Goal: Task Accomplishment & Management: Manage account settings

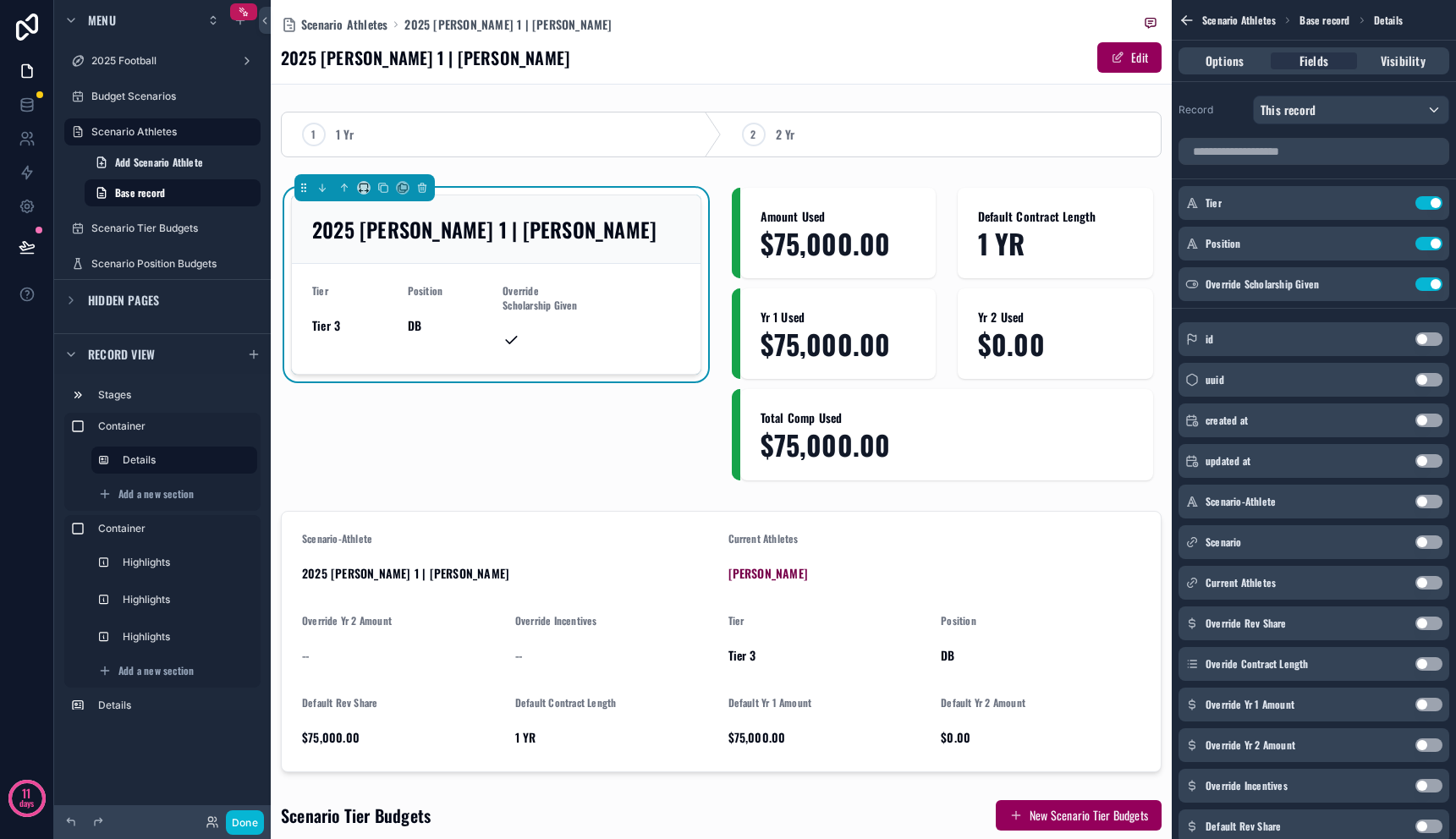
scroll to position [702, 0]
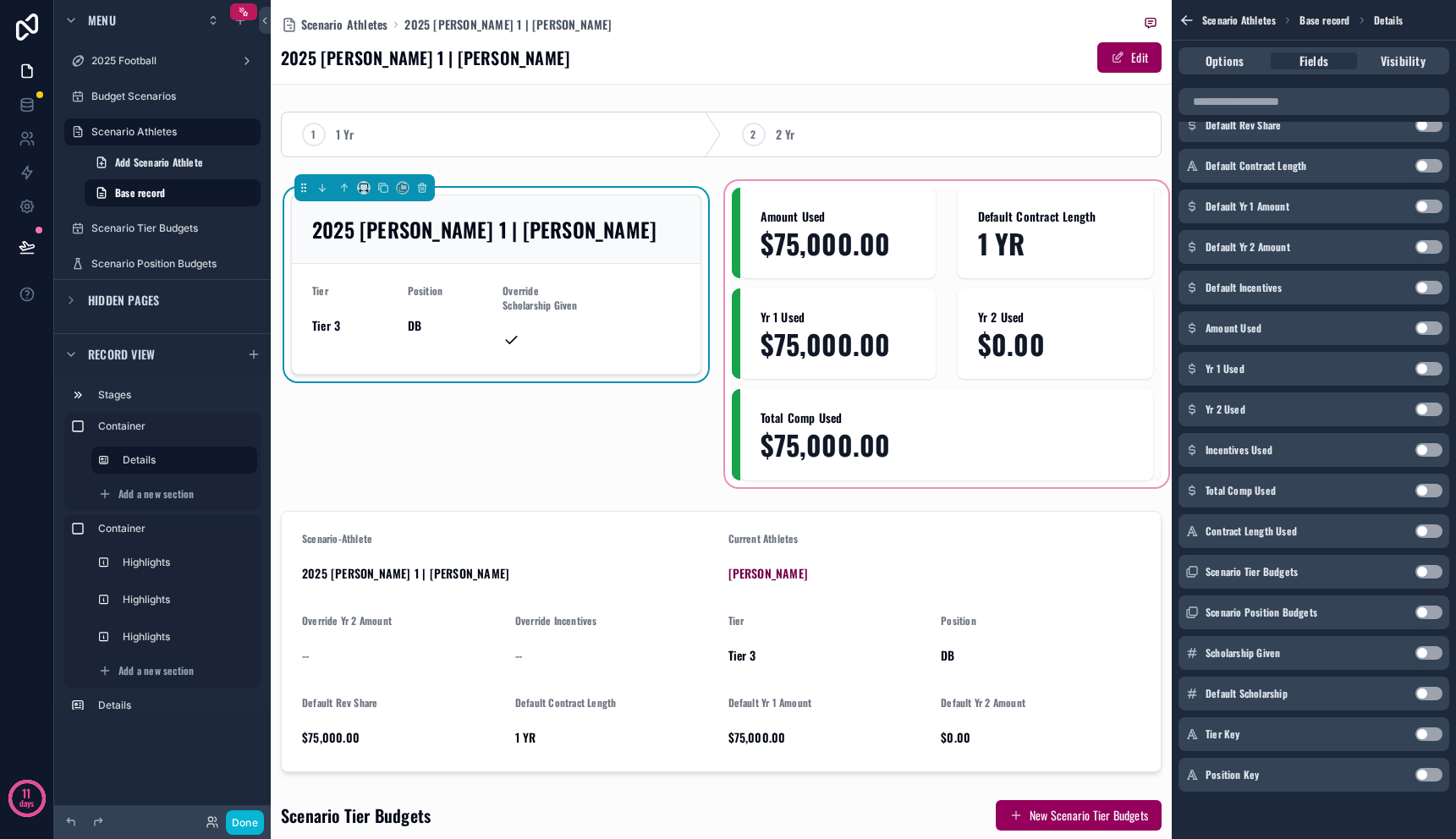
click at [812, 247] on div "scrollable content" at bounding box center [948, 334] width 451 height 313
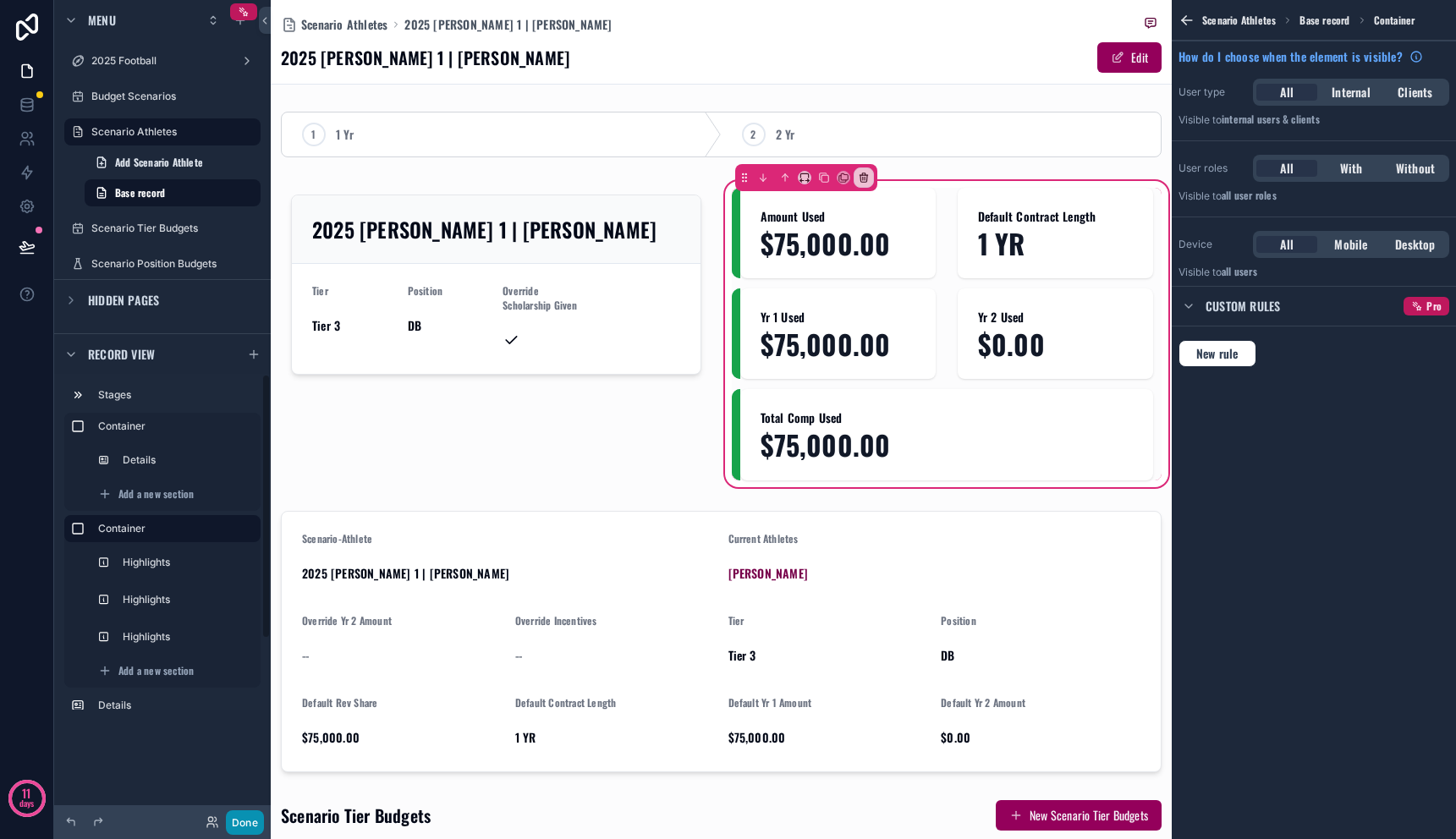
click at [251, 818] on button "Done" at bounding box center [245, 823] width 38 height 24
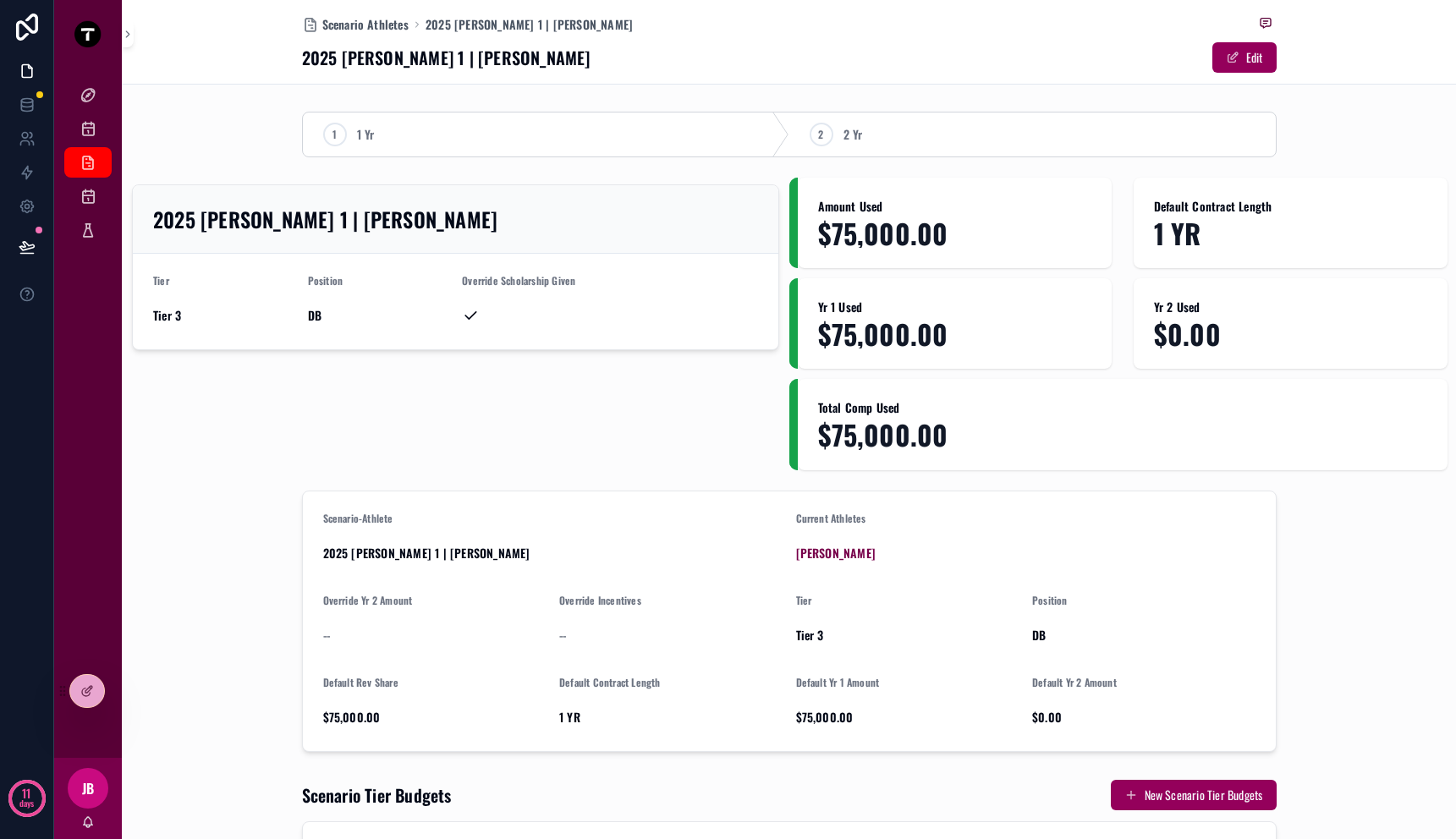
click at [856, 237] on span "$75,000.00" at bounding box center [954, 233] width 273 height 29
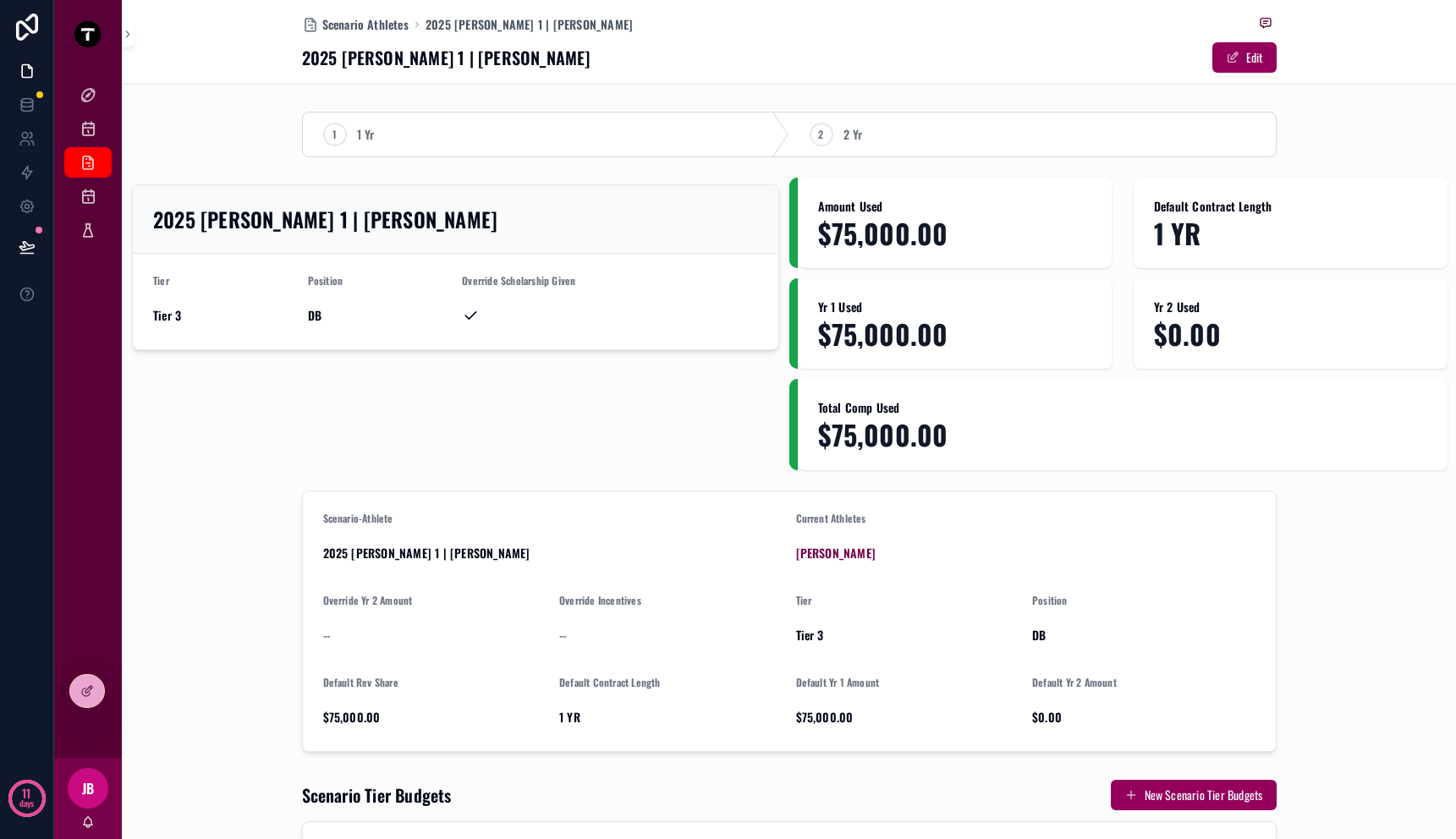
click at [856, 235] on span "$75,000.00" at bounding box center [954, 233] width 273 height 29
click at [84, 681] on div at bounding box center [87, 691] width 34 height 32
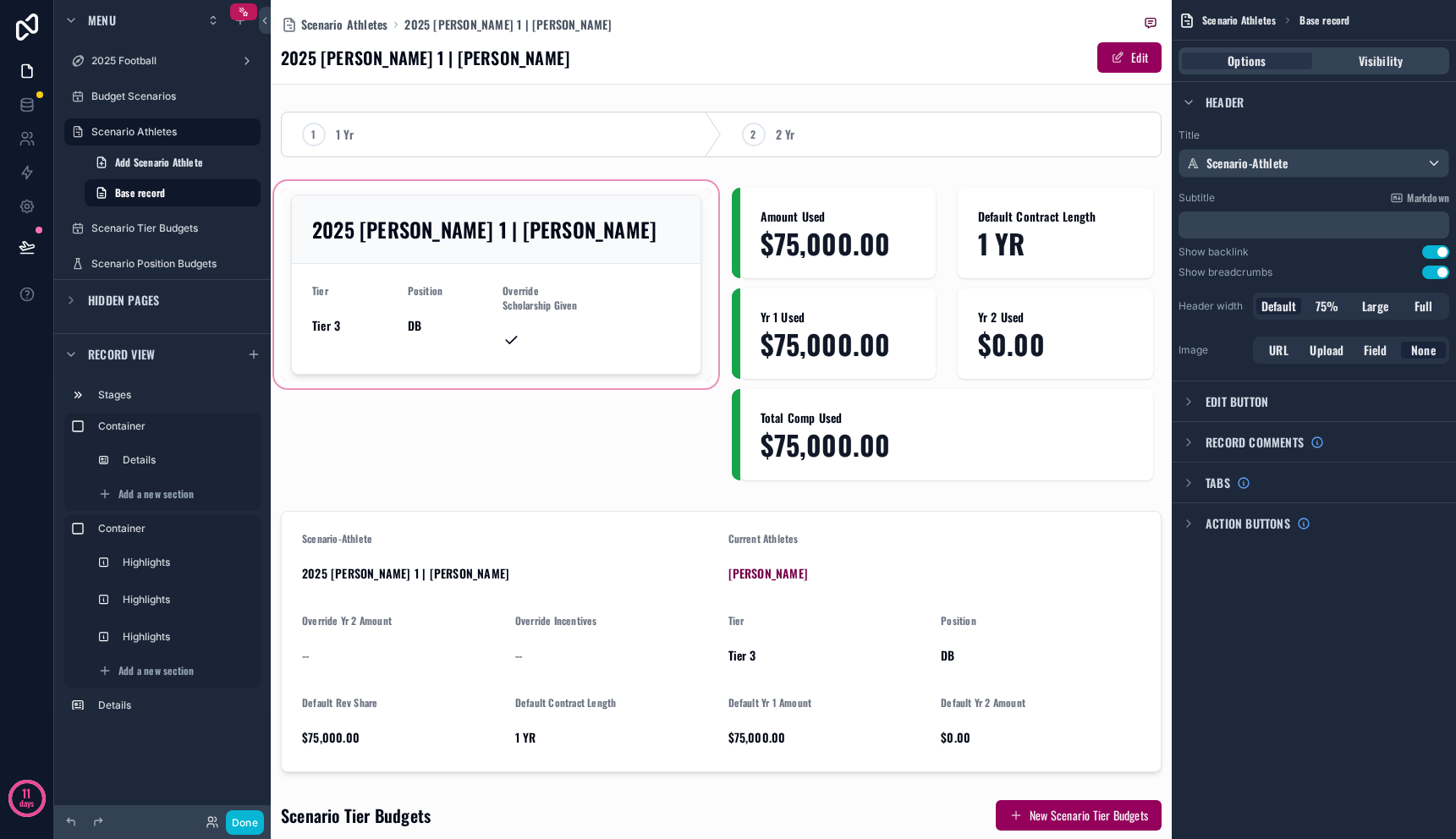
click at [445, 323] on div "scrollable content" at bounding box center [496, 334] width 451 height 313
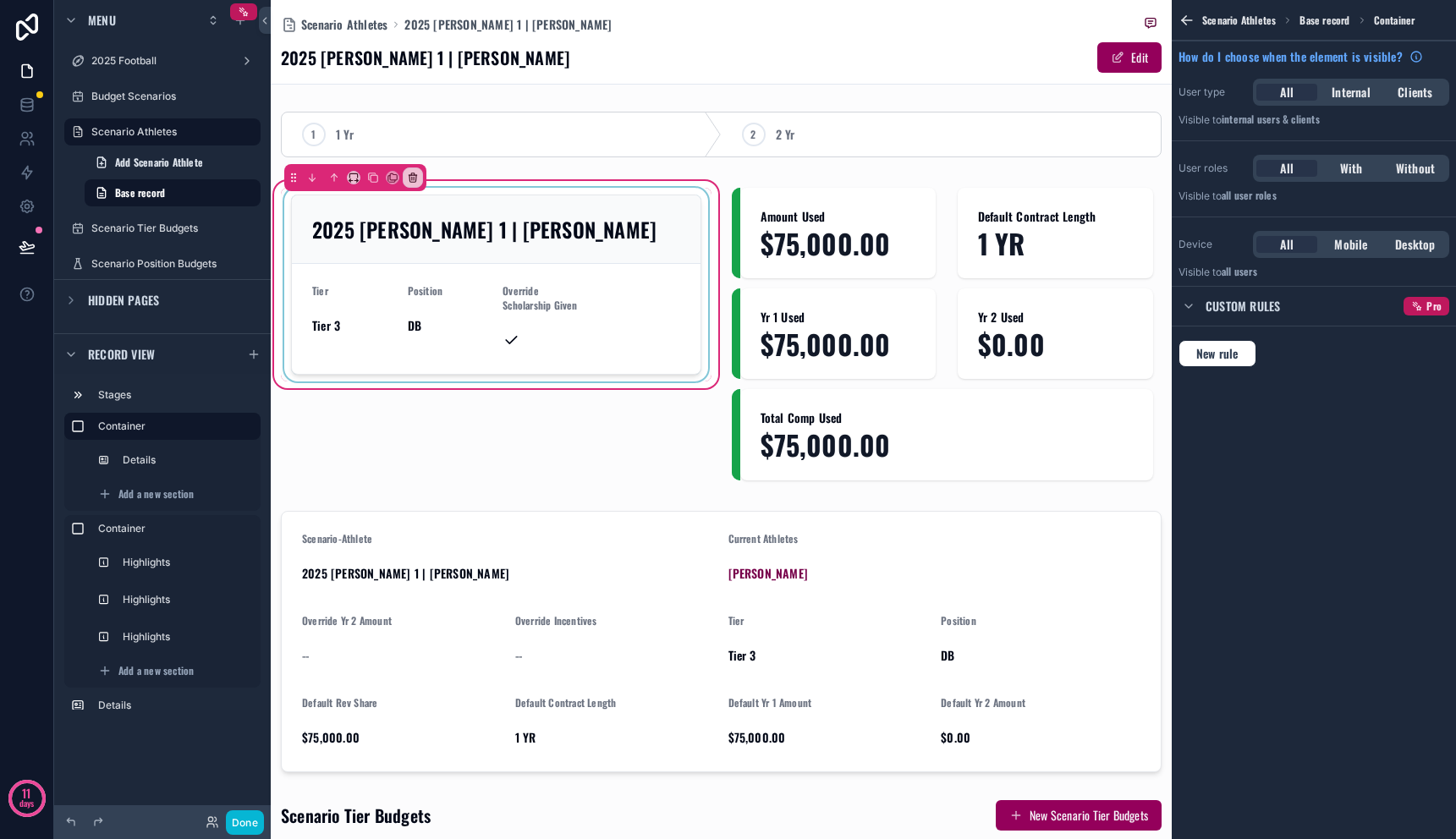
click at [448, 311] on div "scrollable content" at bounding box center [496, 285] width 430 height 193
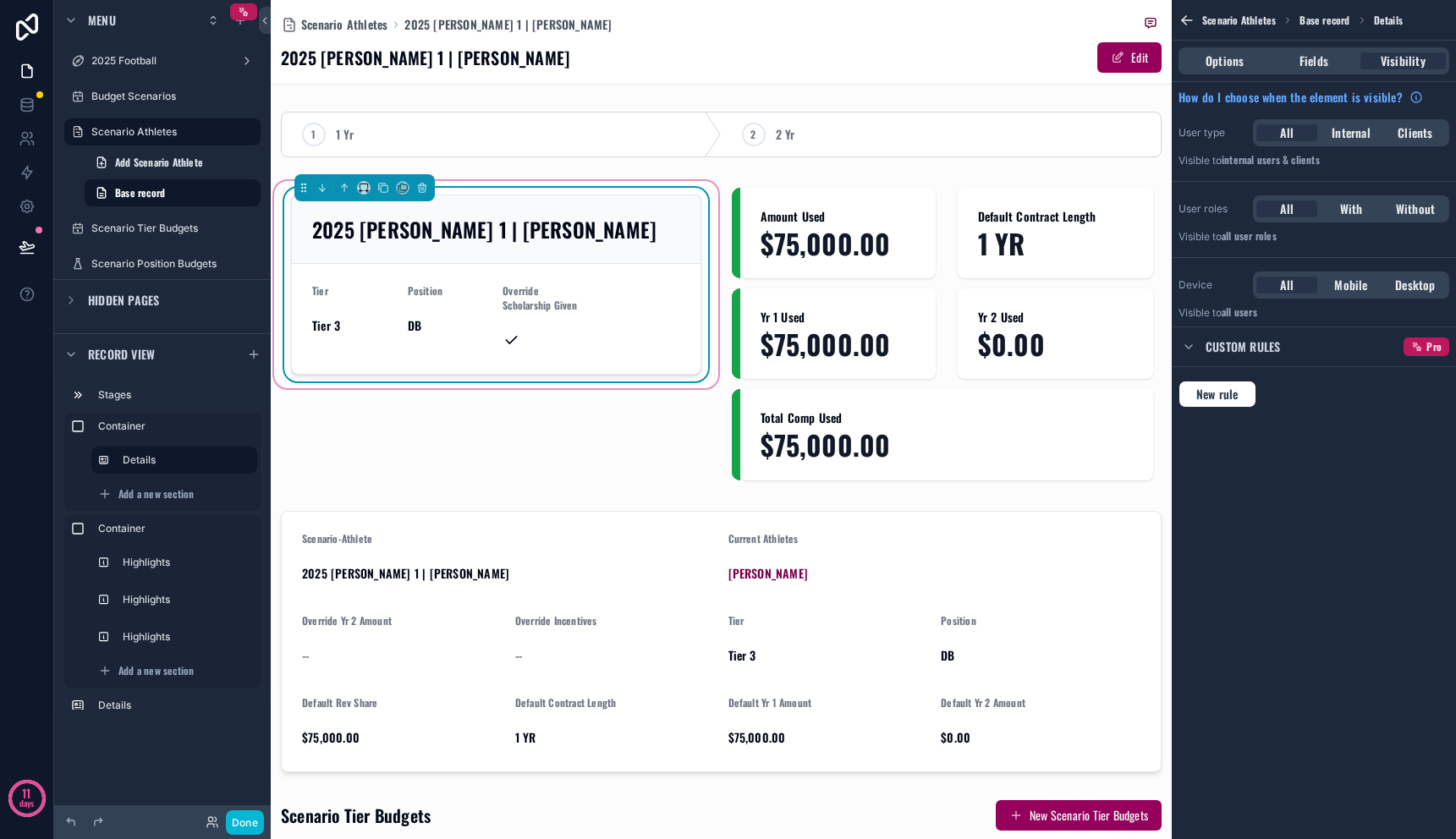
click at [448, 311] on div "Position DB" at bounding box center [449, 319] width 82 height 69
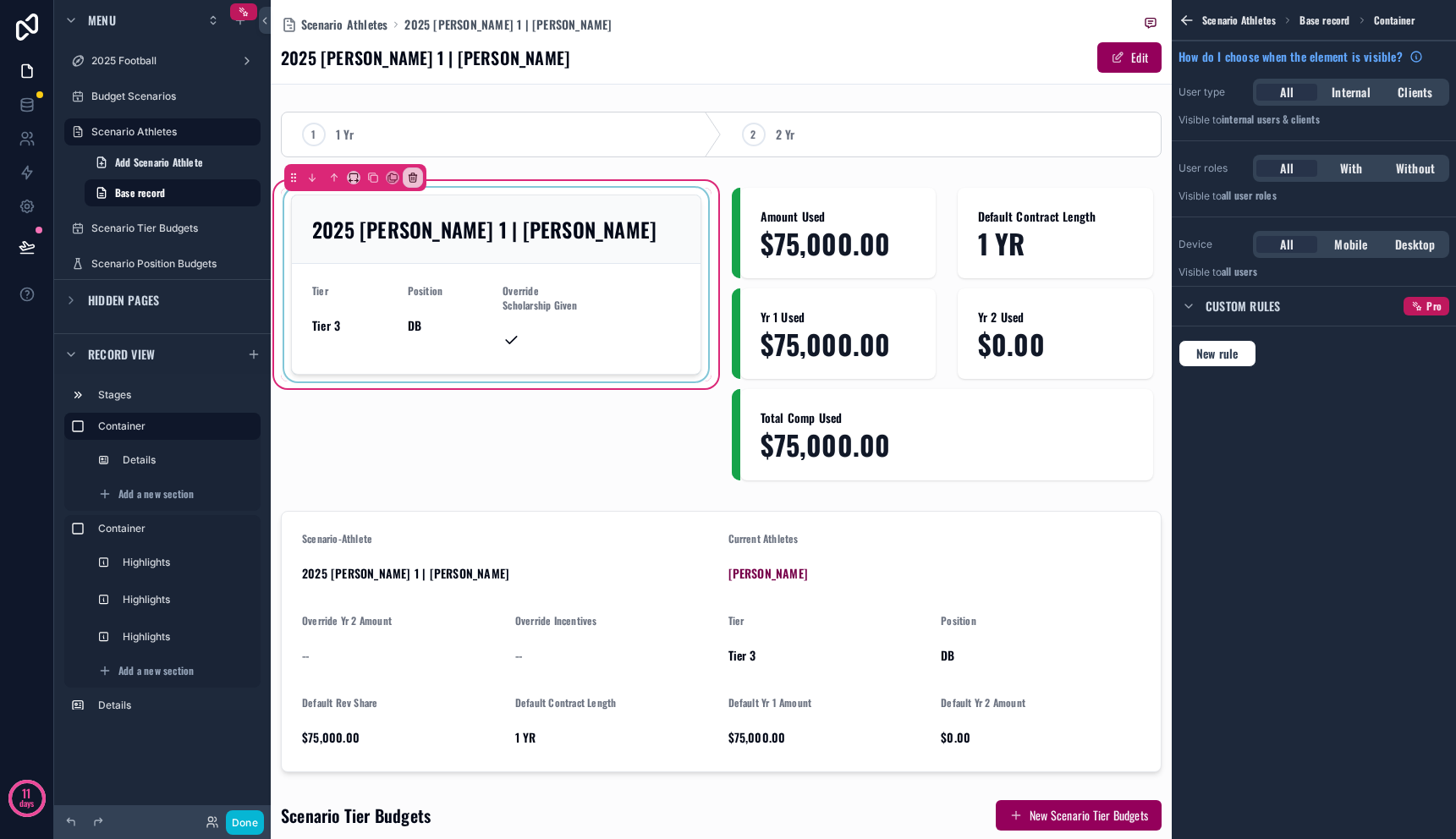
click at [551, 282] on div "scrollable content" at bounding box center [496, 285] width 430 height 193
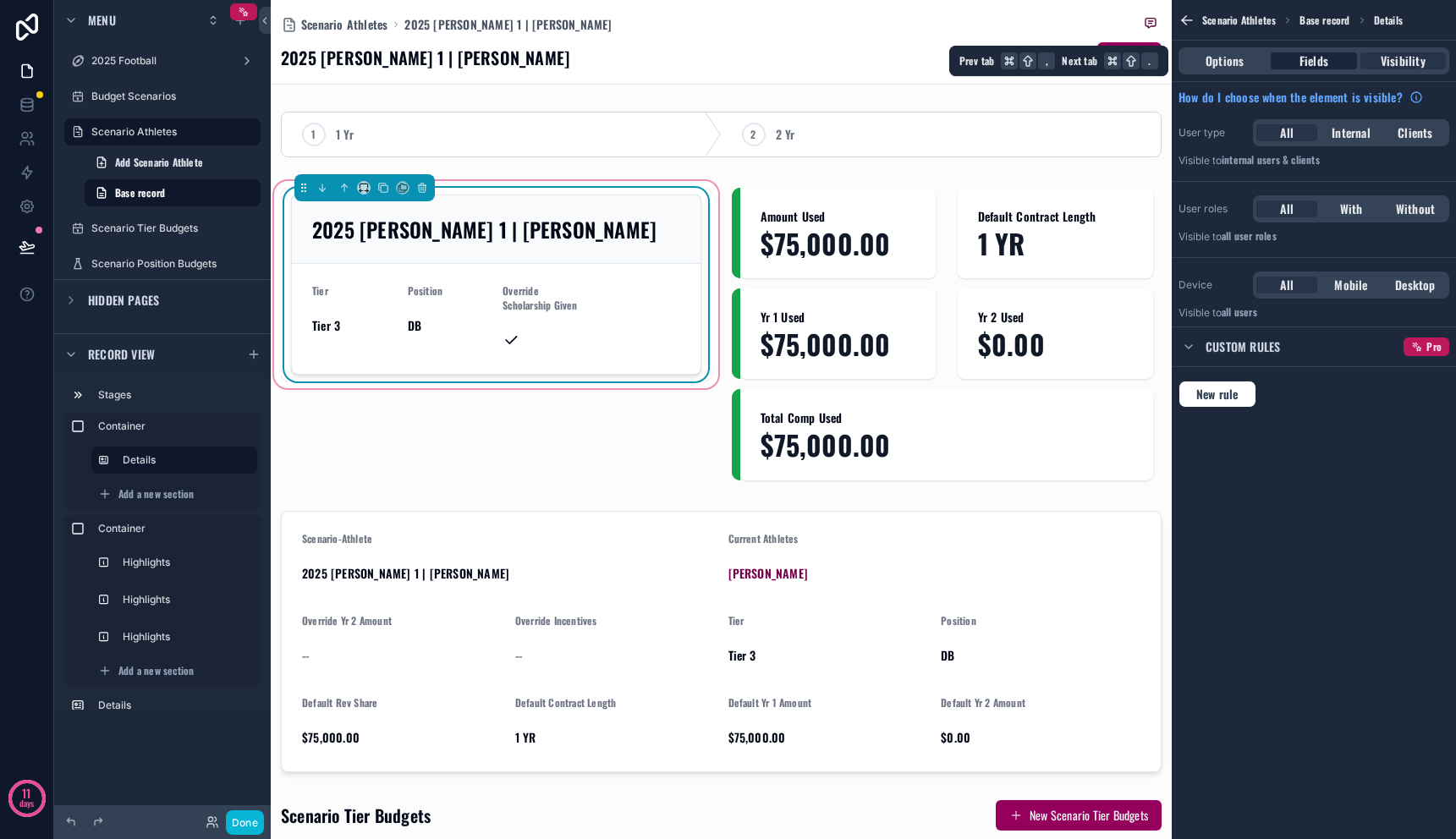
click at [1315, 61] on span "Fields" at bounding box center [1314, 61] width 29 height 17
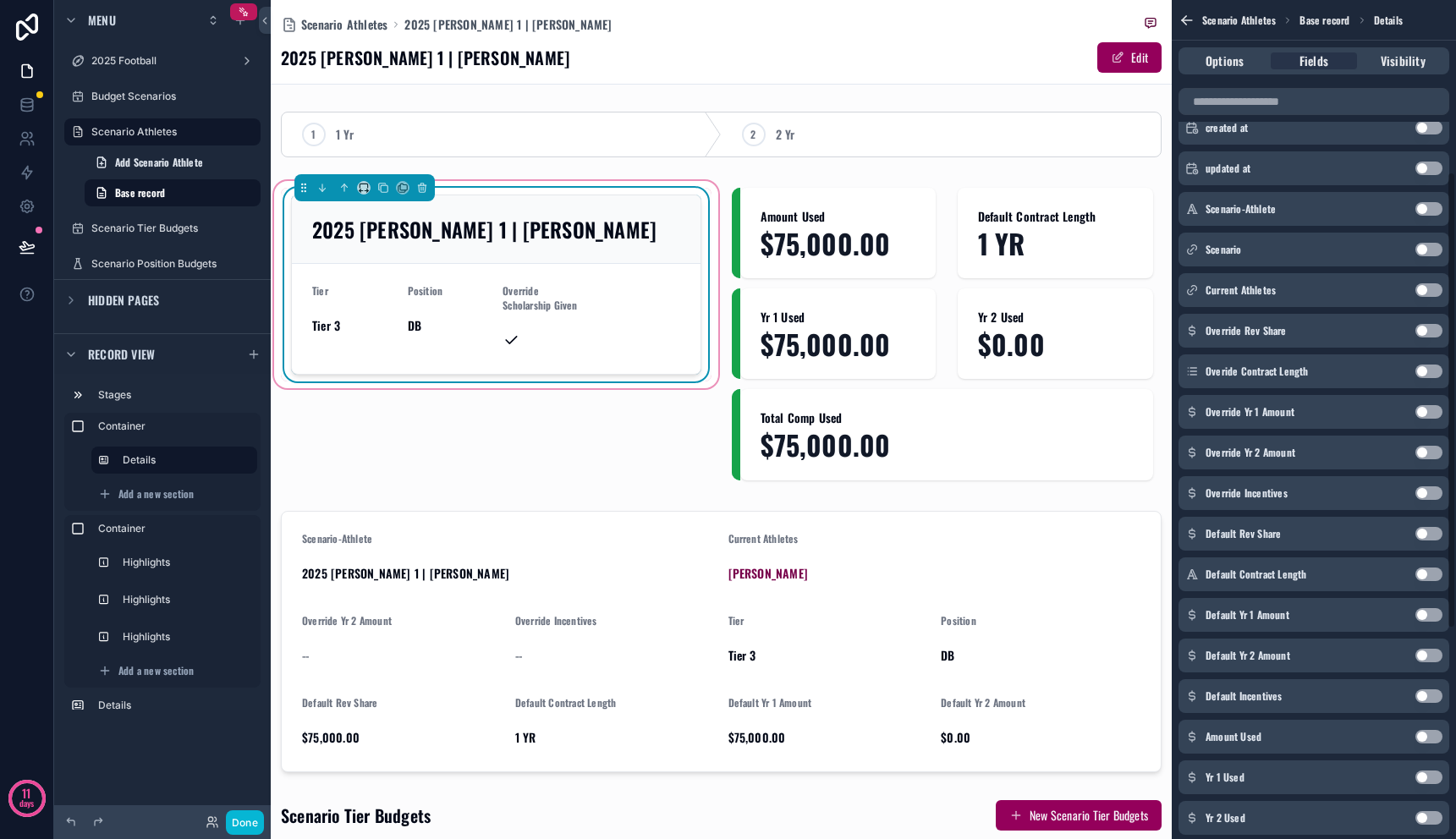
scroll to position [289, 0]
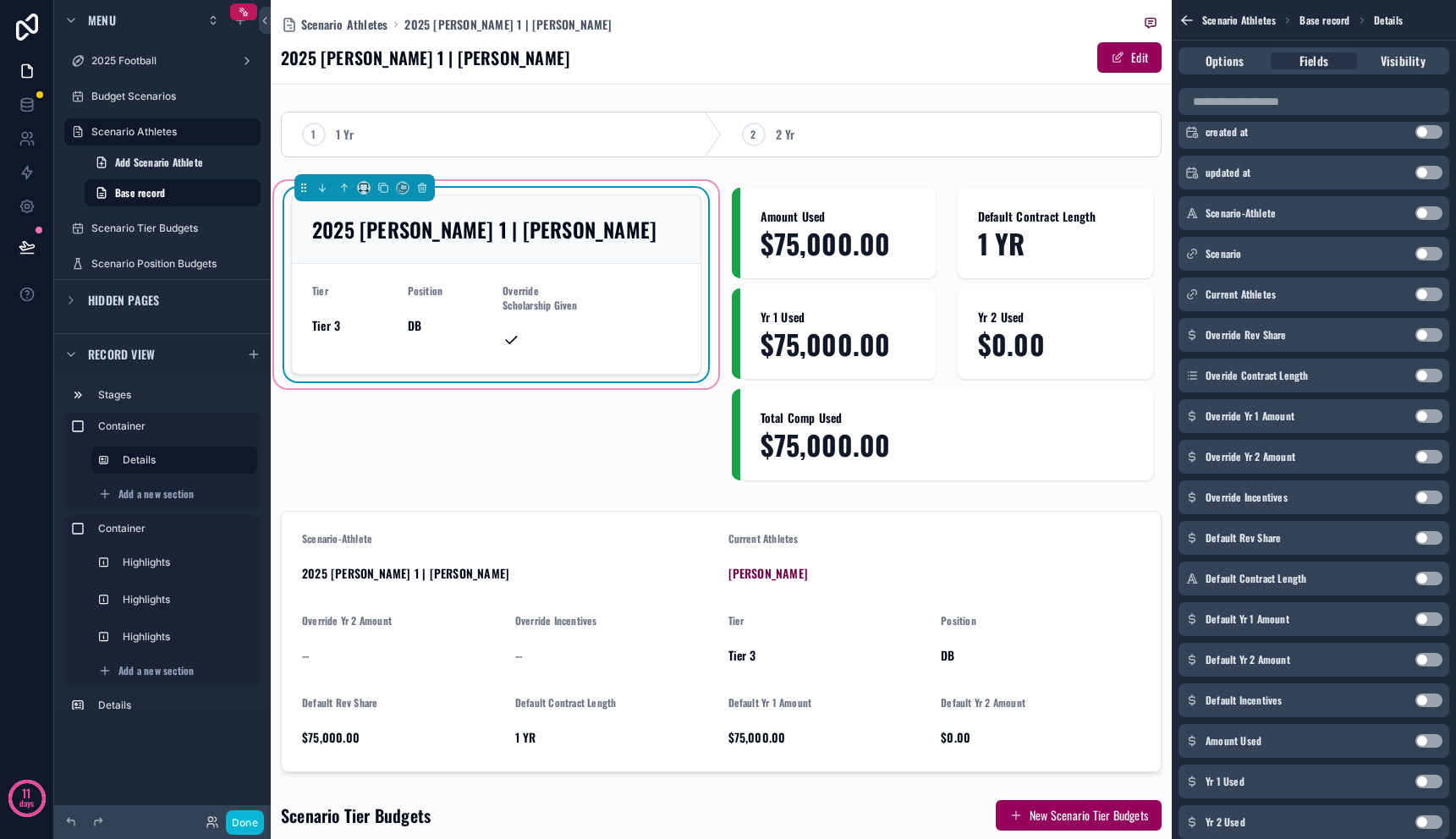
click at [1431, 298] on button "Use setting" at bounding box center [1429, 295] width 27 height 14
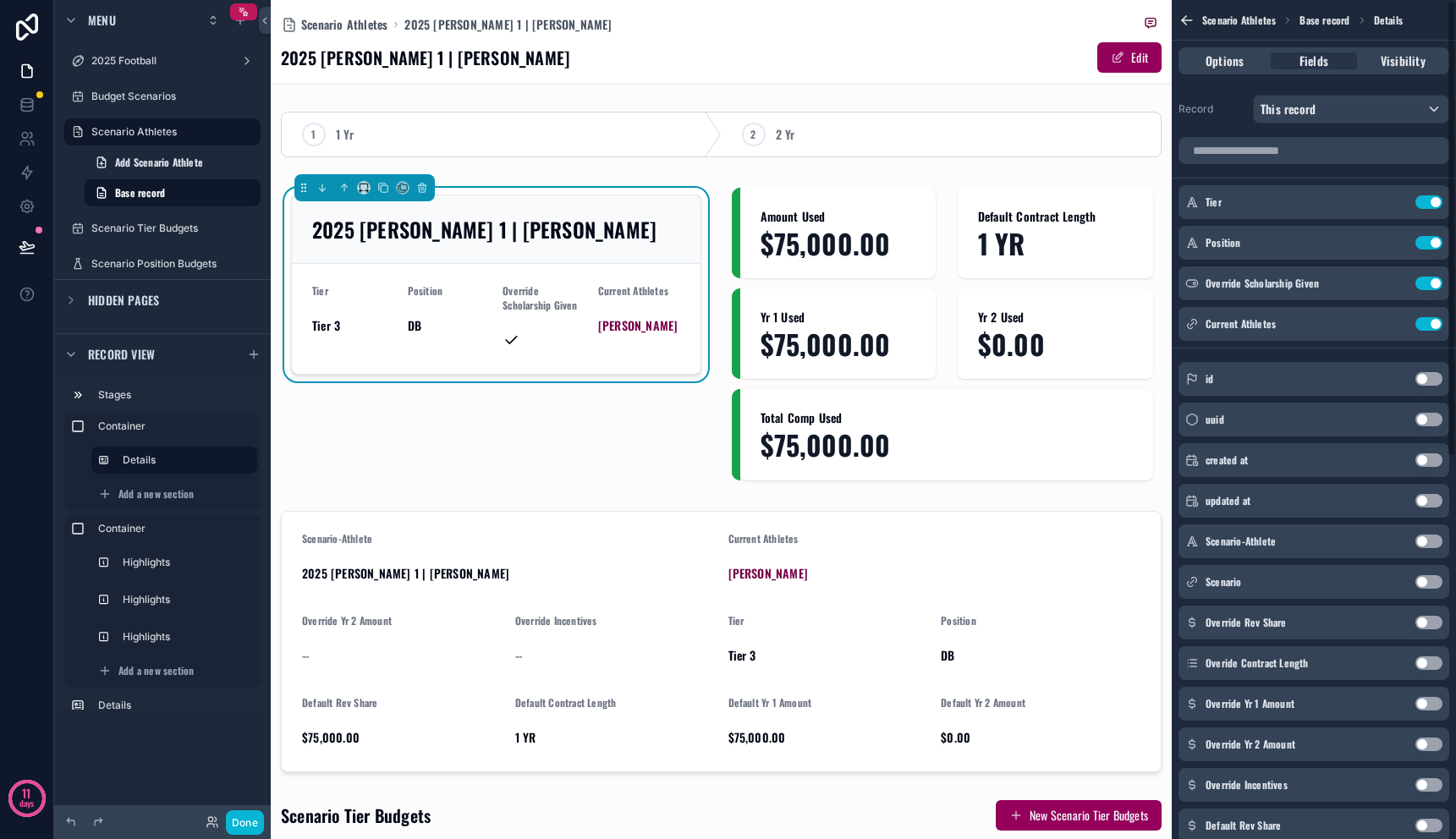
scroll to position [0, 0]
click at [1423, 324] on button "Use setting" at bounding box center [1429, 325] width 27 height 14
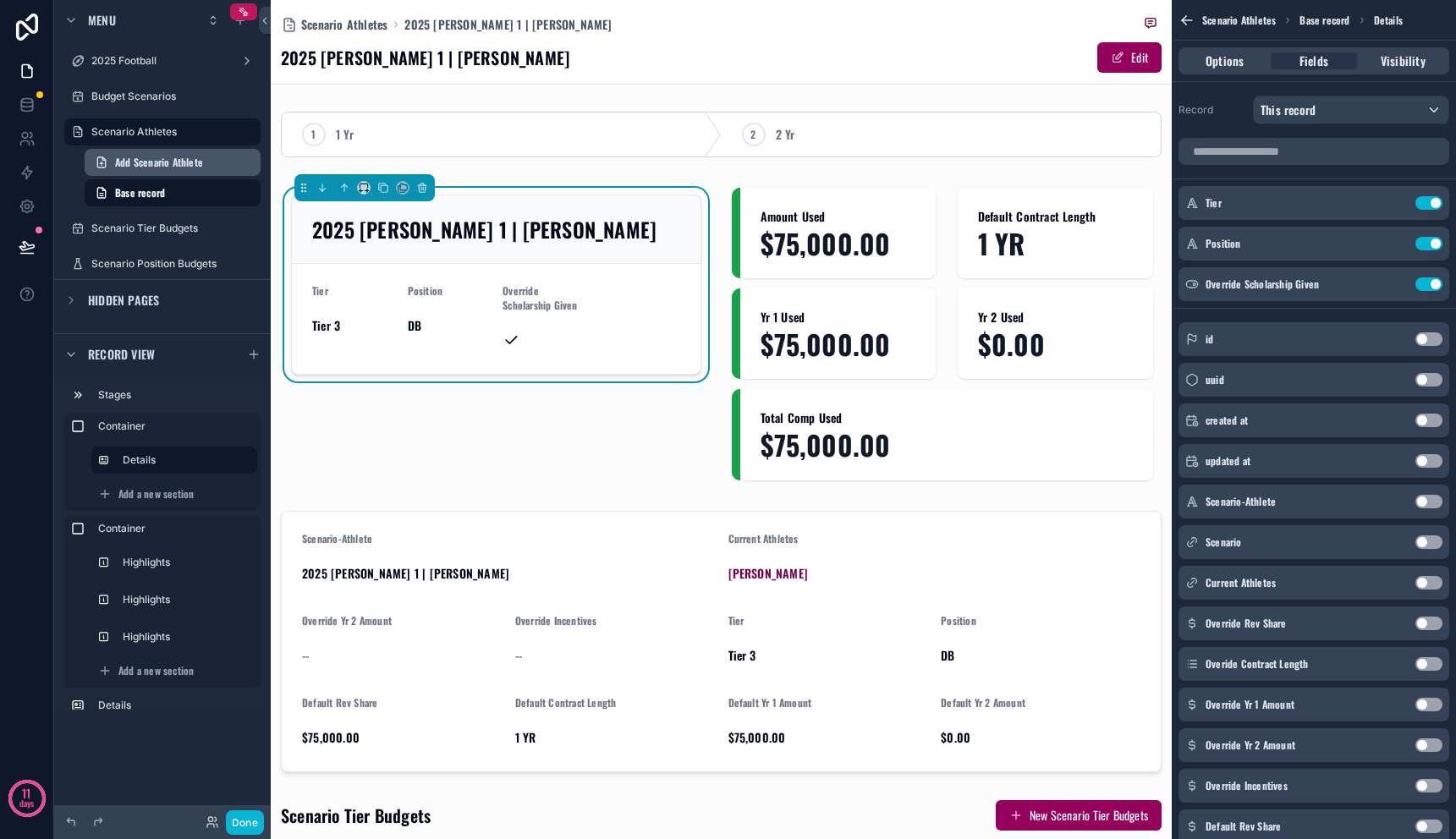
click at [178, 165] on span "Add Scenario Athlete" at bounding box center [159, 162] width 88 height 14
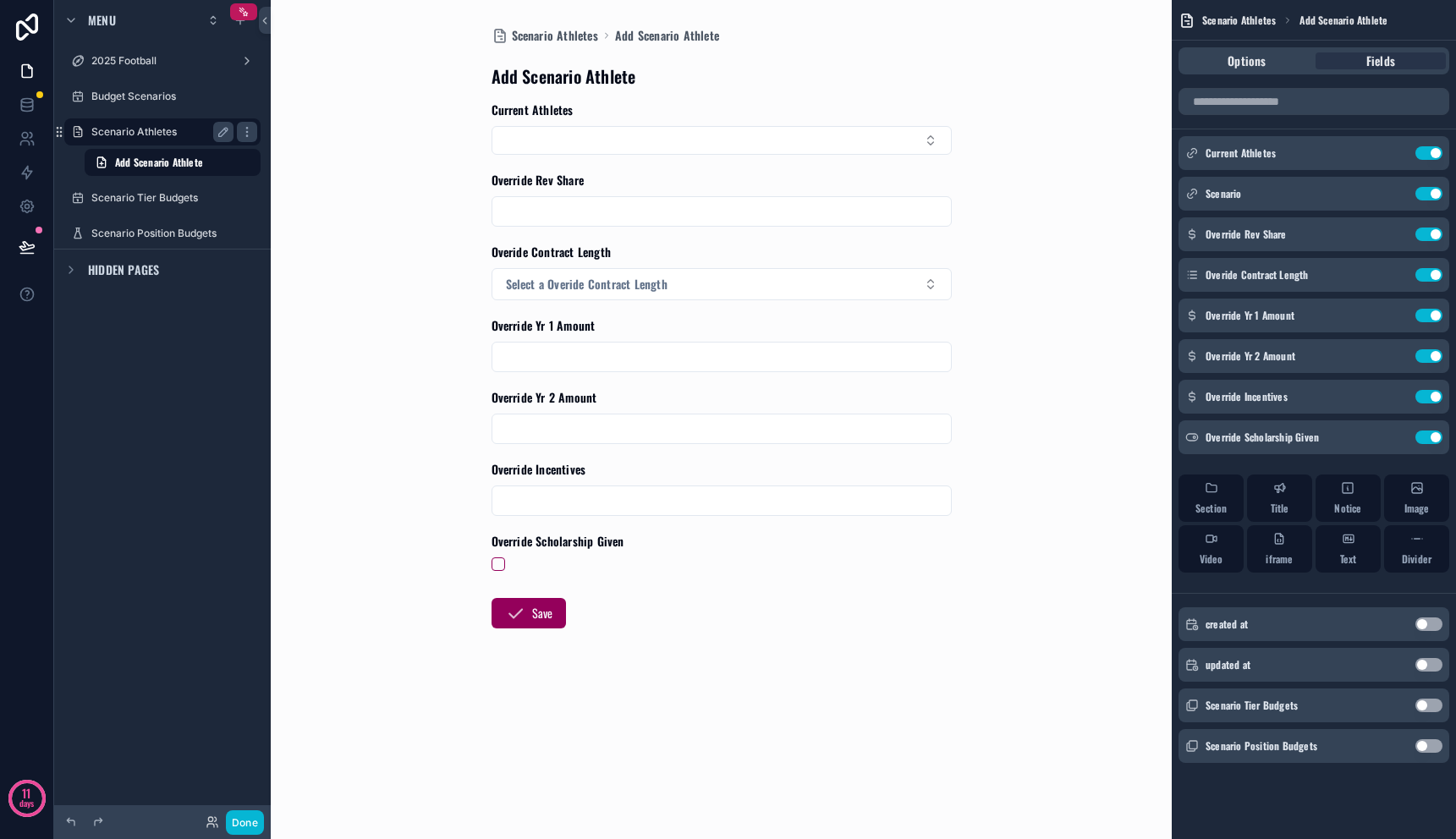
click at [171, 129] on label "Scenario Athletes" at bounding box center [159, 132] width 135 height 14
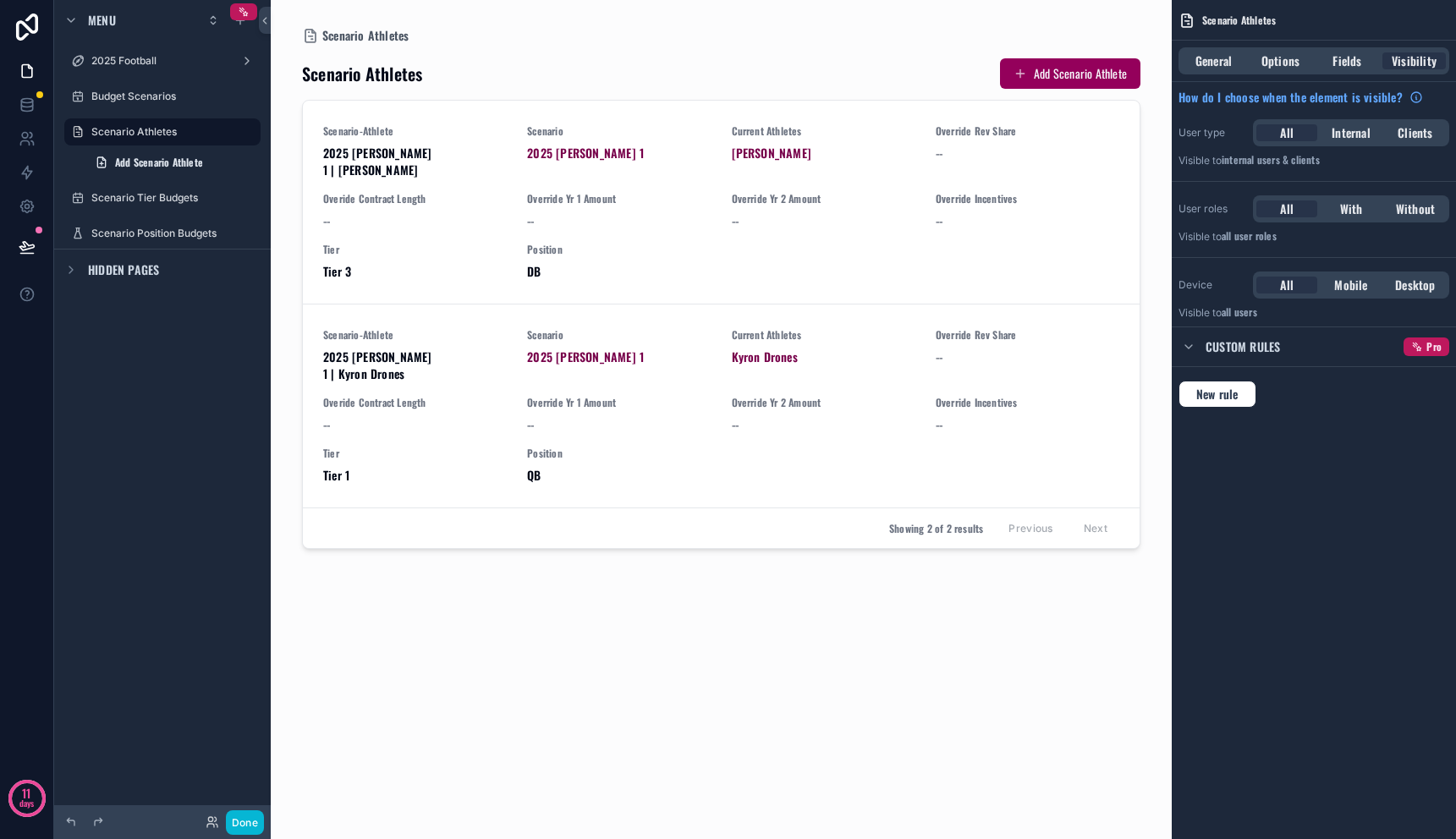
click at [633, 602] on div "Scenario Athletes Add Scenario Athlete Scenario-Athlete 2025 [PERSON_NAME] 1 | …" at bounding box center [721, 431] width 839 height 775
click at [1224, 62] on span "General" at bounding box center [1214, 61] width 36 height 17
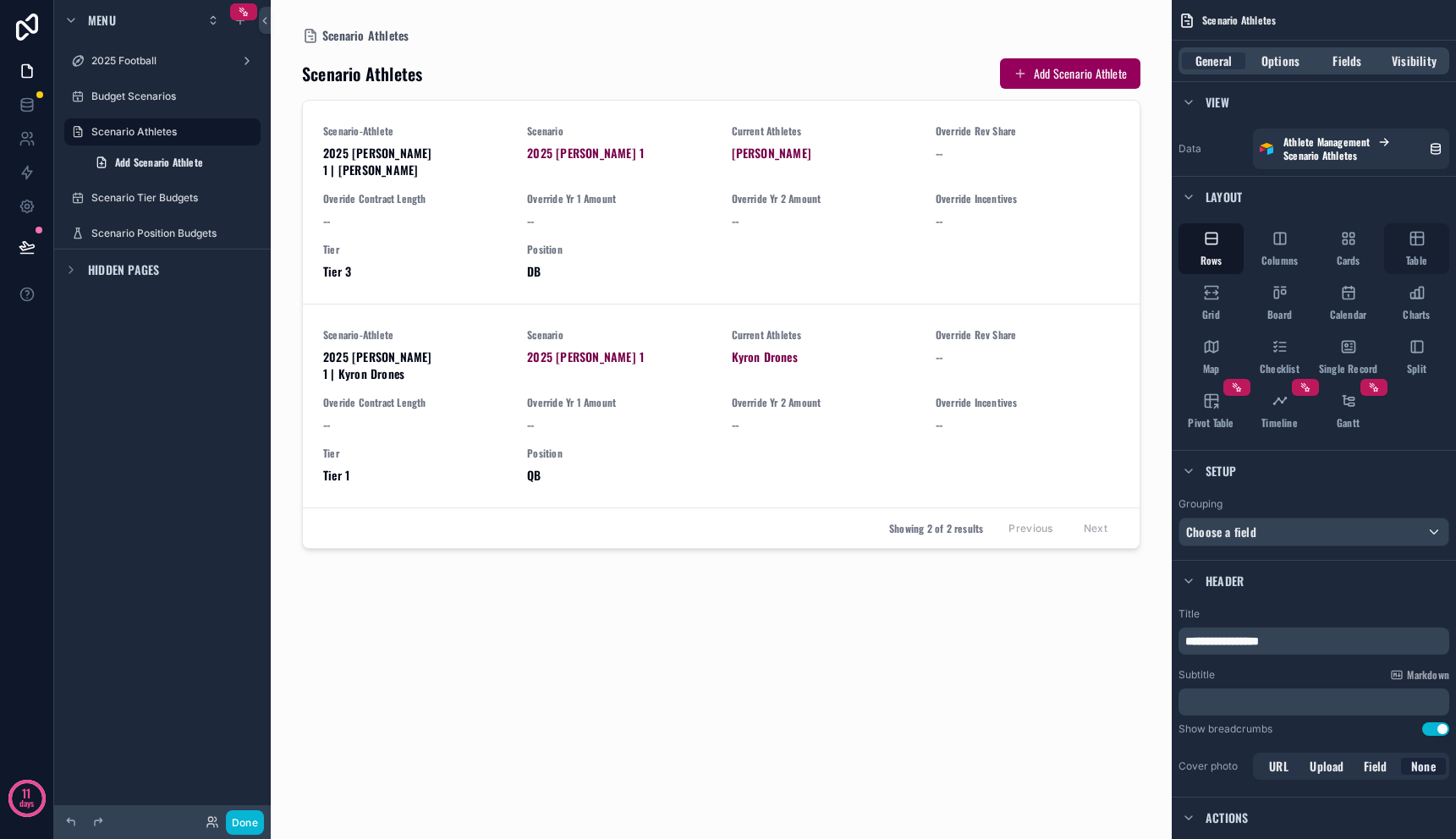
click at [1419, 254] on span "Table" at bounding box center [1417, 261] width 21 height 14
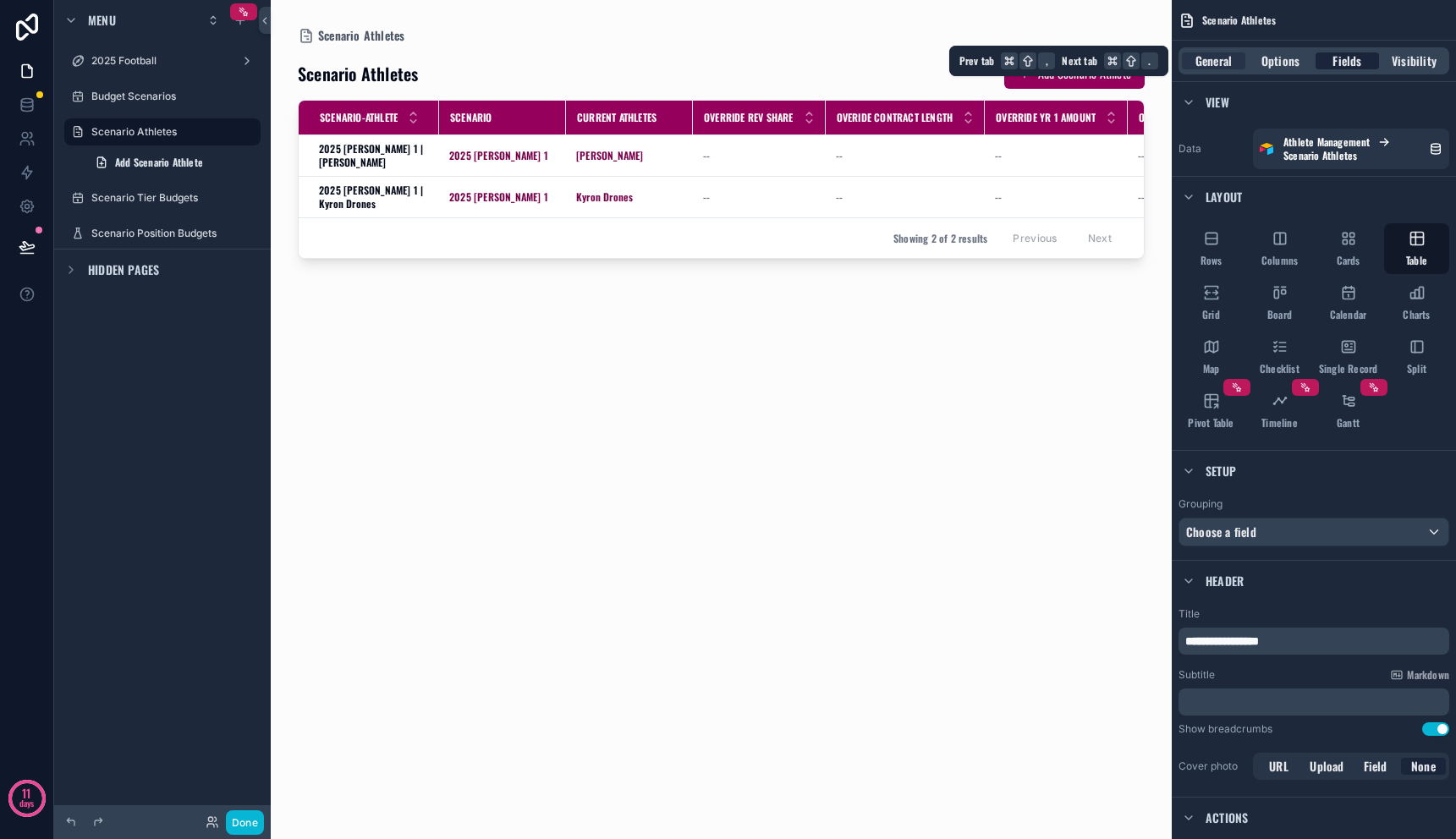
click at [1348, 58] on span "Fields" at bounding box center [1347, 61] width 29 height 17
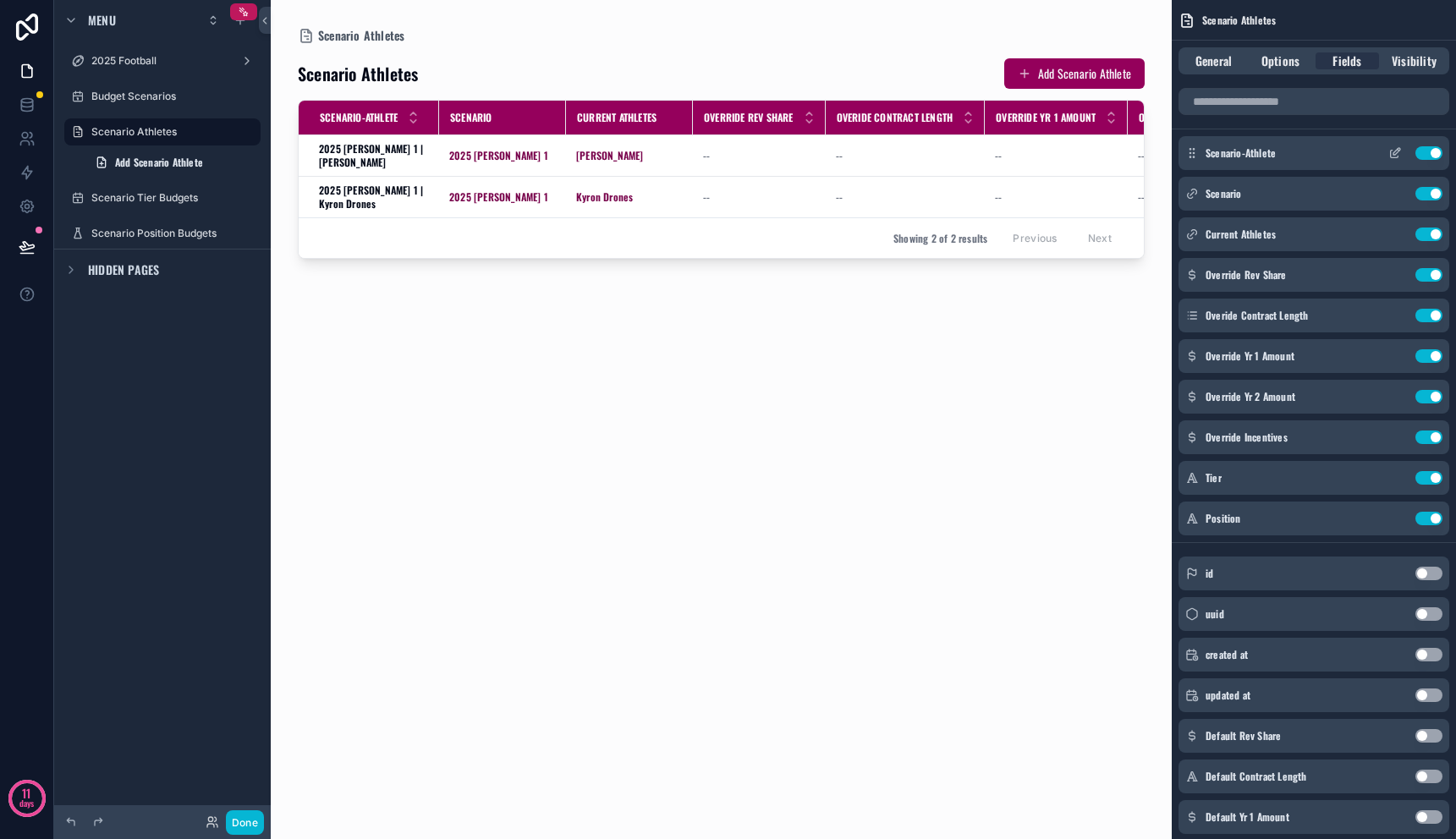
click at [1394, 154] on icon "scrollable content" at bounding box center [1397, 152] width 7 height 7
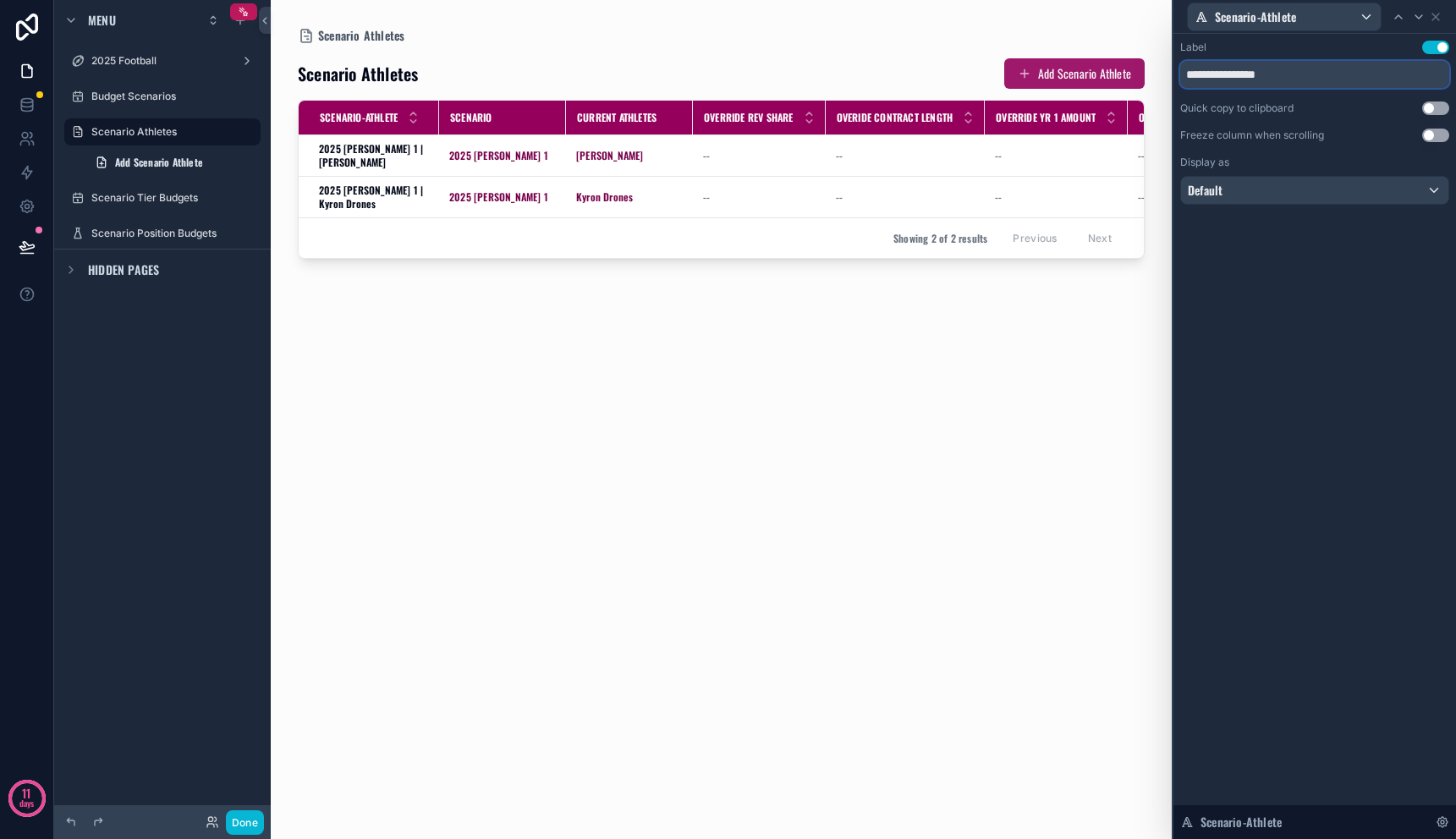
drag, startPoint x: 1243, startPoint y: 72, endPoint x: 1124, endPoint y: 70, distance: 119.0
click at [1124, 70] on div "**********" at bounding box center [728, 419] width 1456 height 839
type input "*******"
click at [1414, 266] on div "Label Use setting ******* Quick copy to clipboard Use setting Freeze column whe…" at bounding box center [1315, 436] width 283 height 805
click at [1439, 20] on icon at bounding box center [1436, 17] width 7 height 7
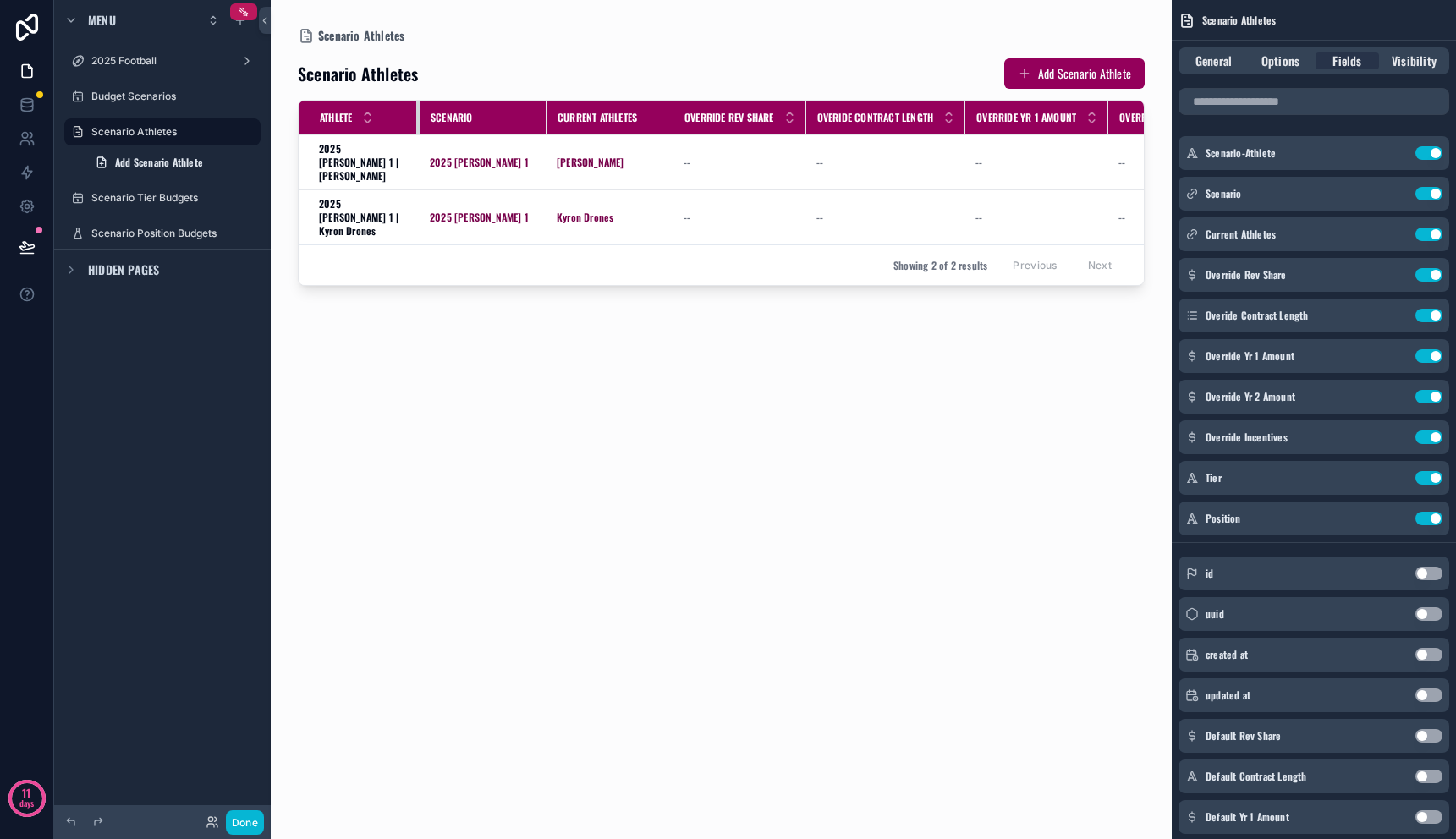
drag, startPoint x: 435, startPoint y: 115, endPoint x: 416, endPoint y: 116, distance: 19.0
click at [416, 116] on div "scrollable content" at bounding box center [420, 117] width 7 height 34
click at [1417, 62] on span "Visibility" at bounding box center [1414, 61] width 45 height 17
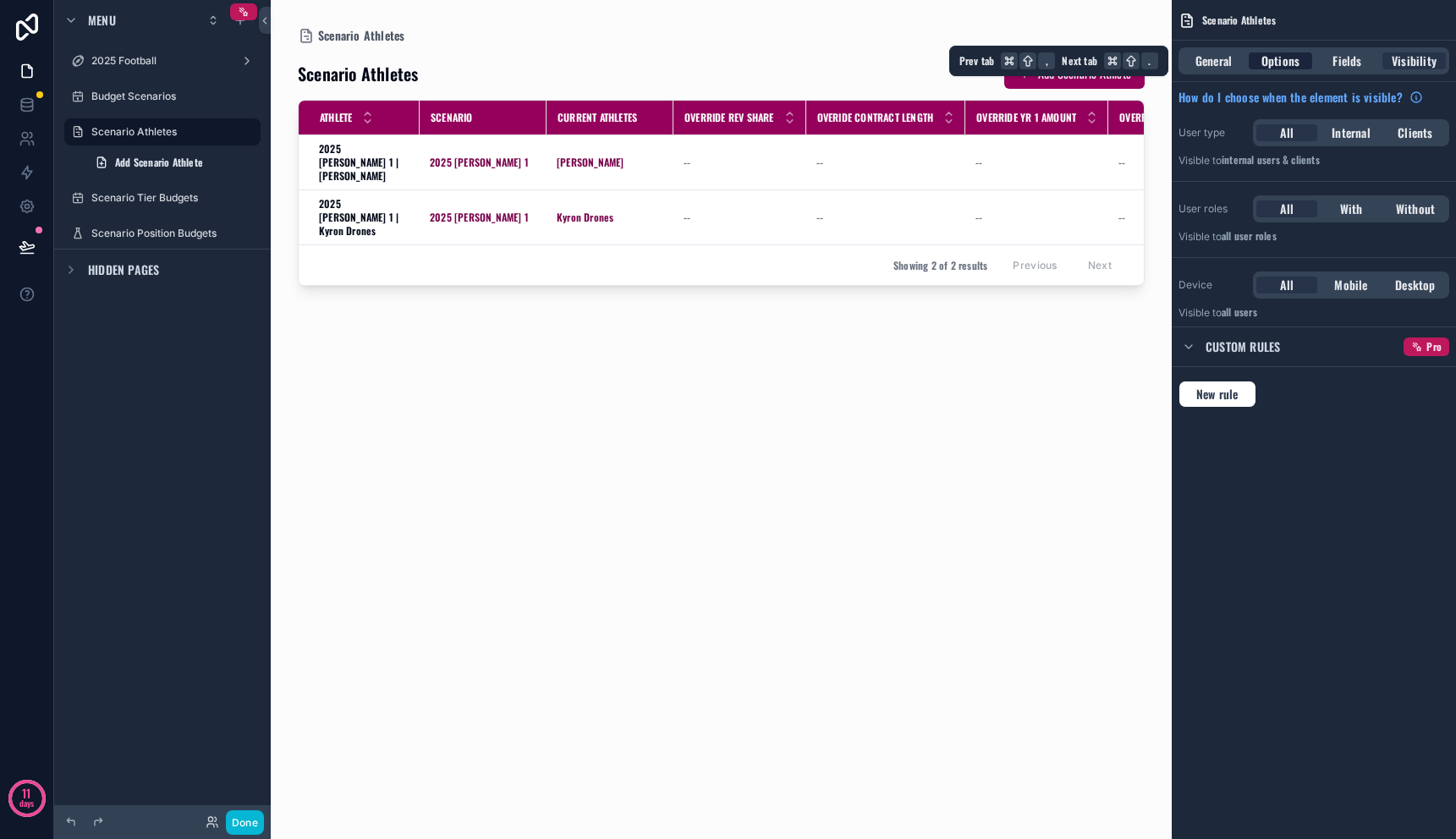
click at [1300, 62] on div "Options" at bounding box center [1281, 61] width 63 height 17
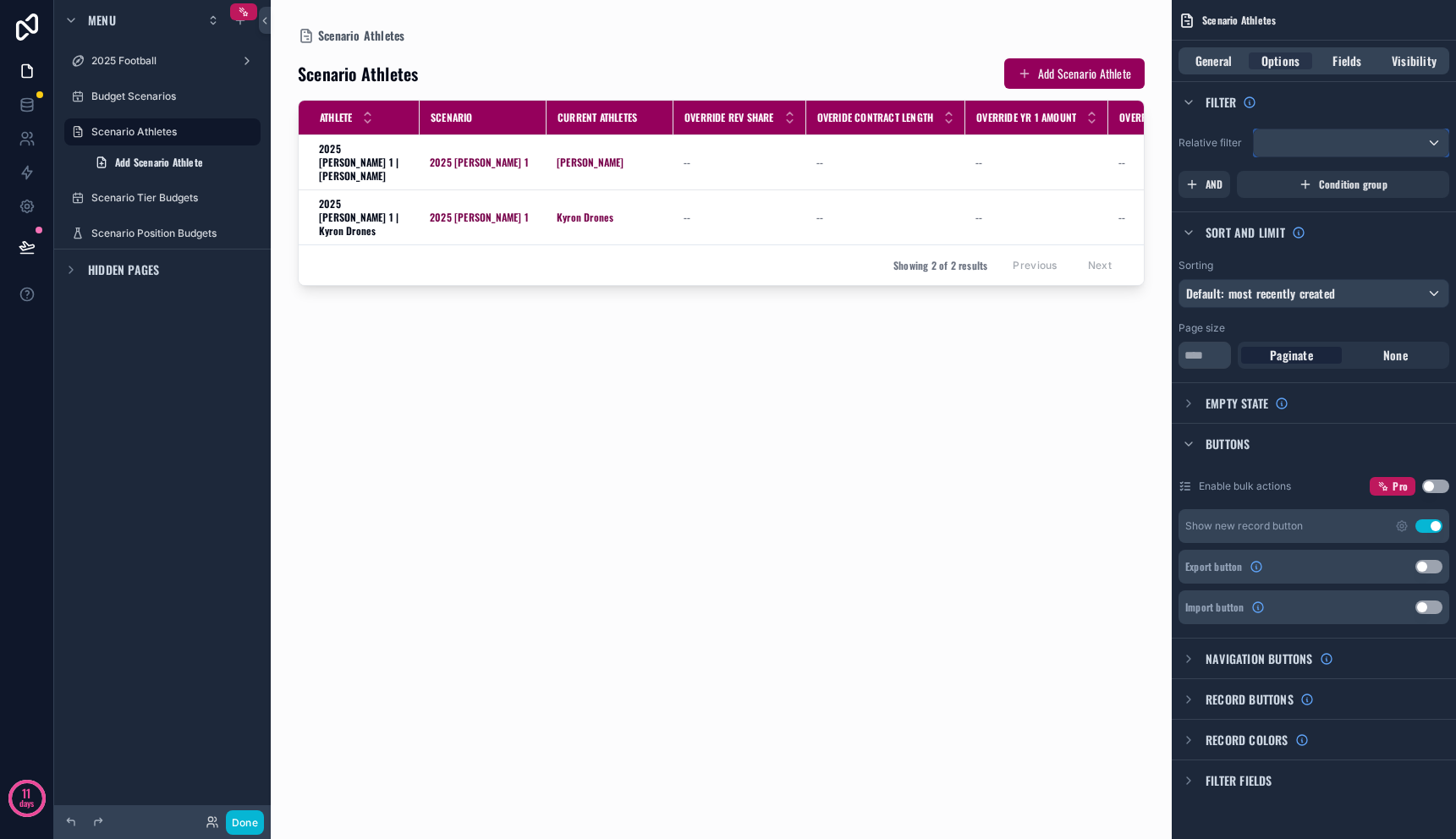
click at [1363, 140] on div "scrollable content" at bounding box center [1351, 142] width 194 height 27
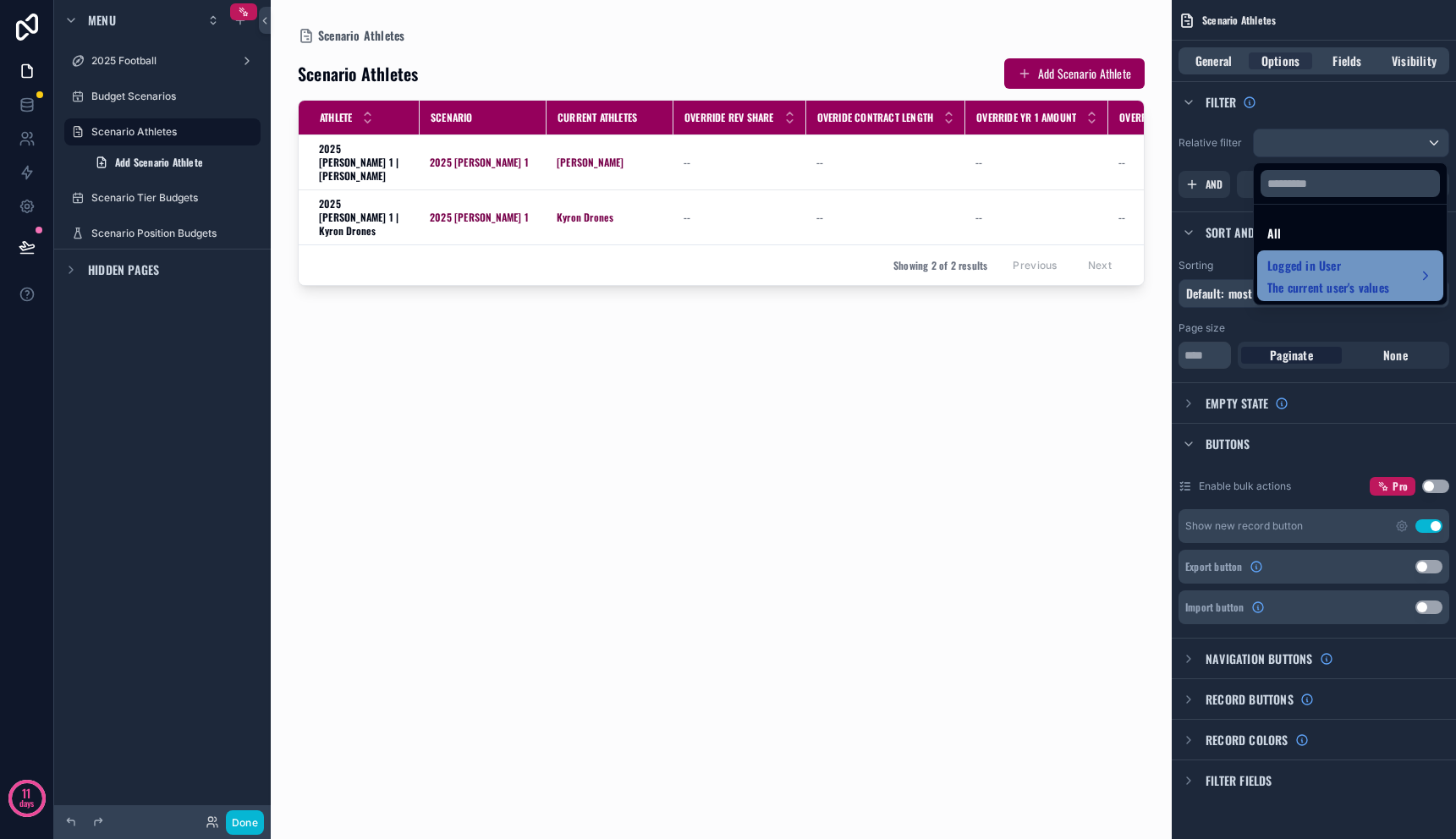
click at [1379, 274] on span "Logged in User" at bounding box center [1328, 265] width 121 height 20
click at [1310, 117] on div "scrollable content" at bounding box center [728, 419] width 1456 height 839
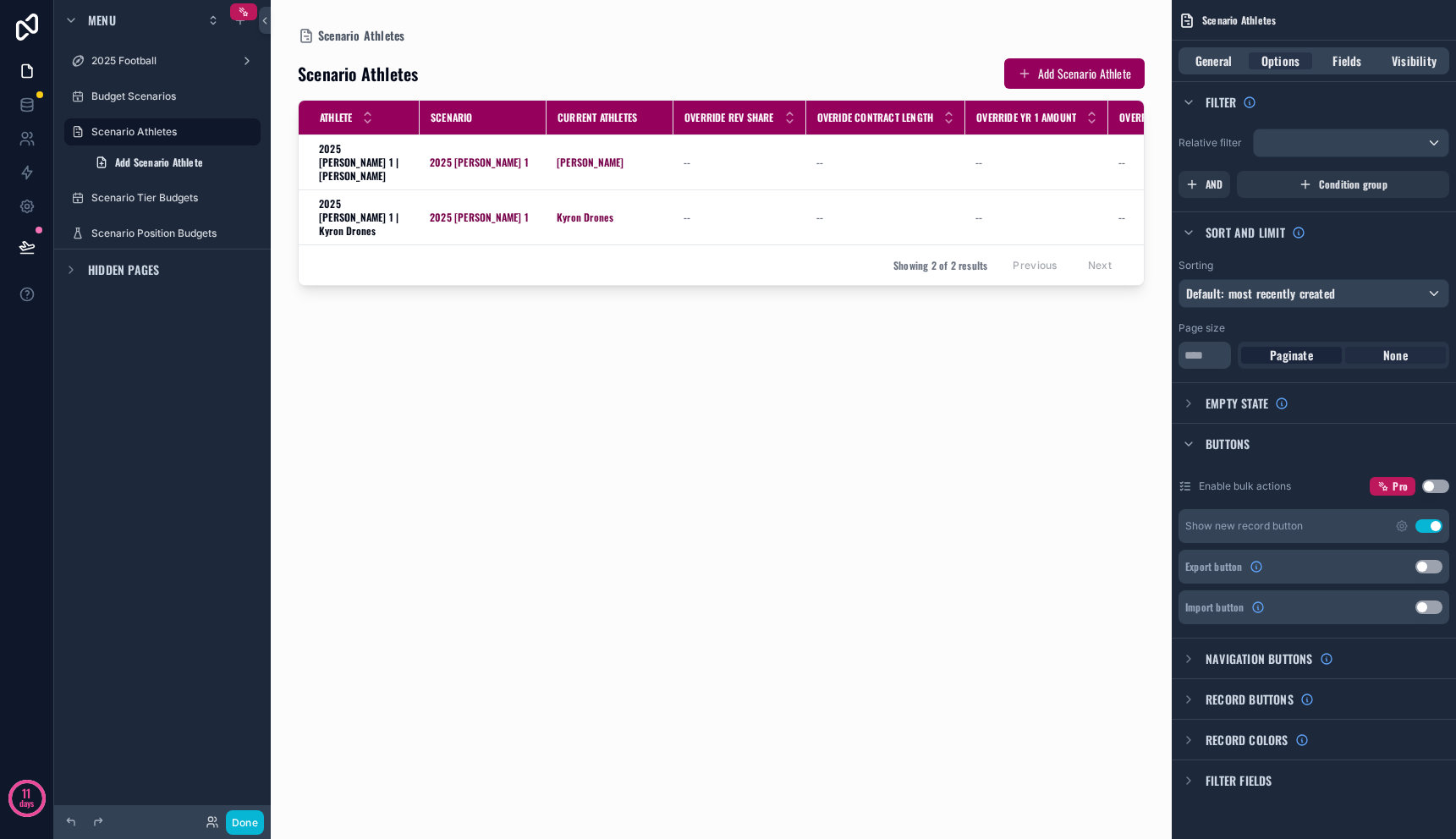
click at [1400, 356] on span "None" at bounding box center [1396, 356] width 24 height 17
click at [1292, 357] on span "Paginate" at bounding box center [1292, 356] width 43 height 17
click at [1362, 356] on div "None" at bounding box center [1396, 356] width 101 height 17
click at [1193, 394] on div "scrollable content" at bounding box center [1189, 403] width 20 height 20
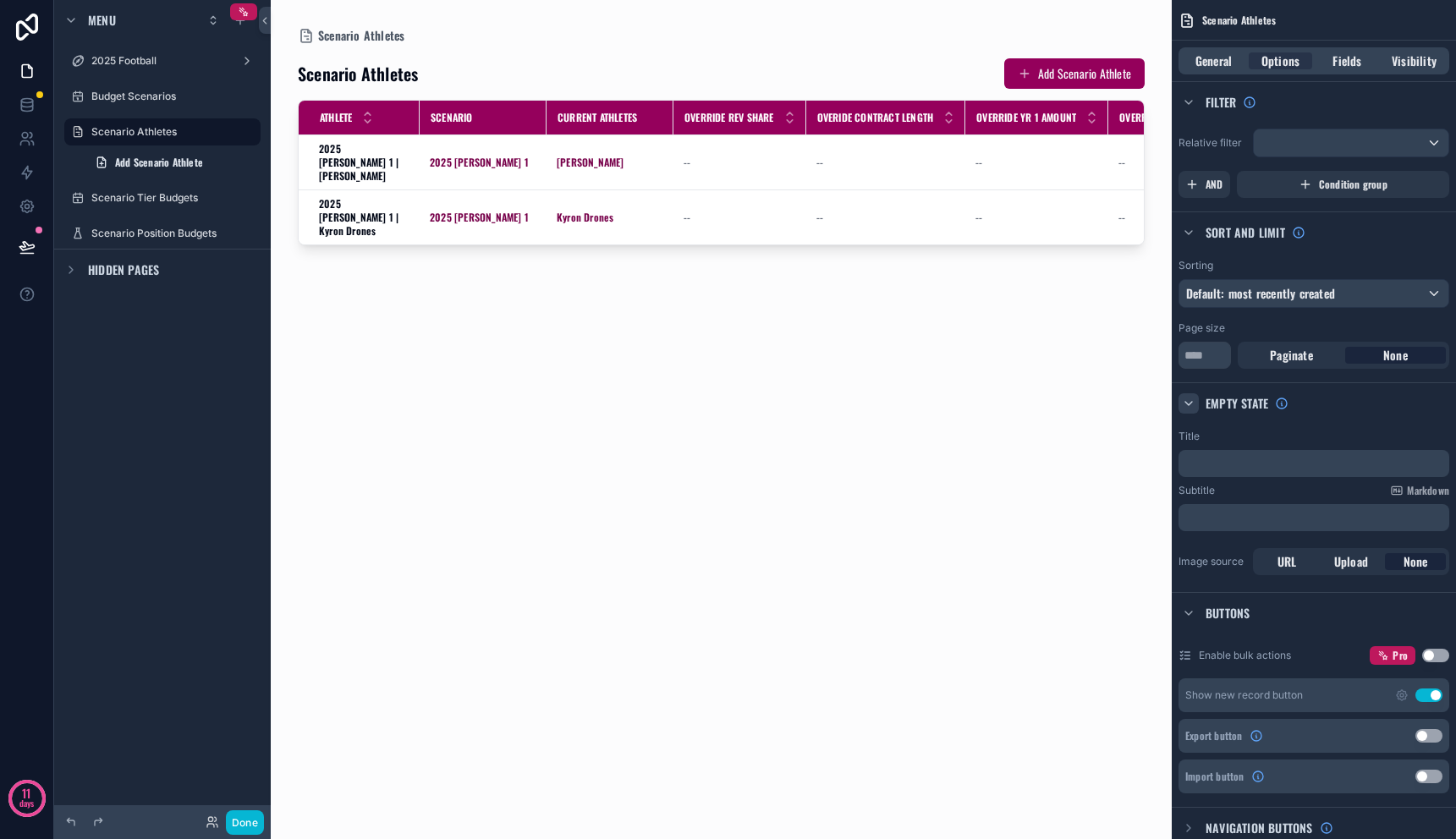
click at [1193, 395] on div "scrollable content" at bounding box center [1189, 403] width 20 height 20
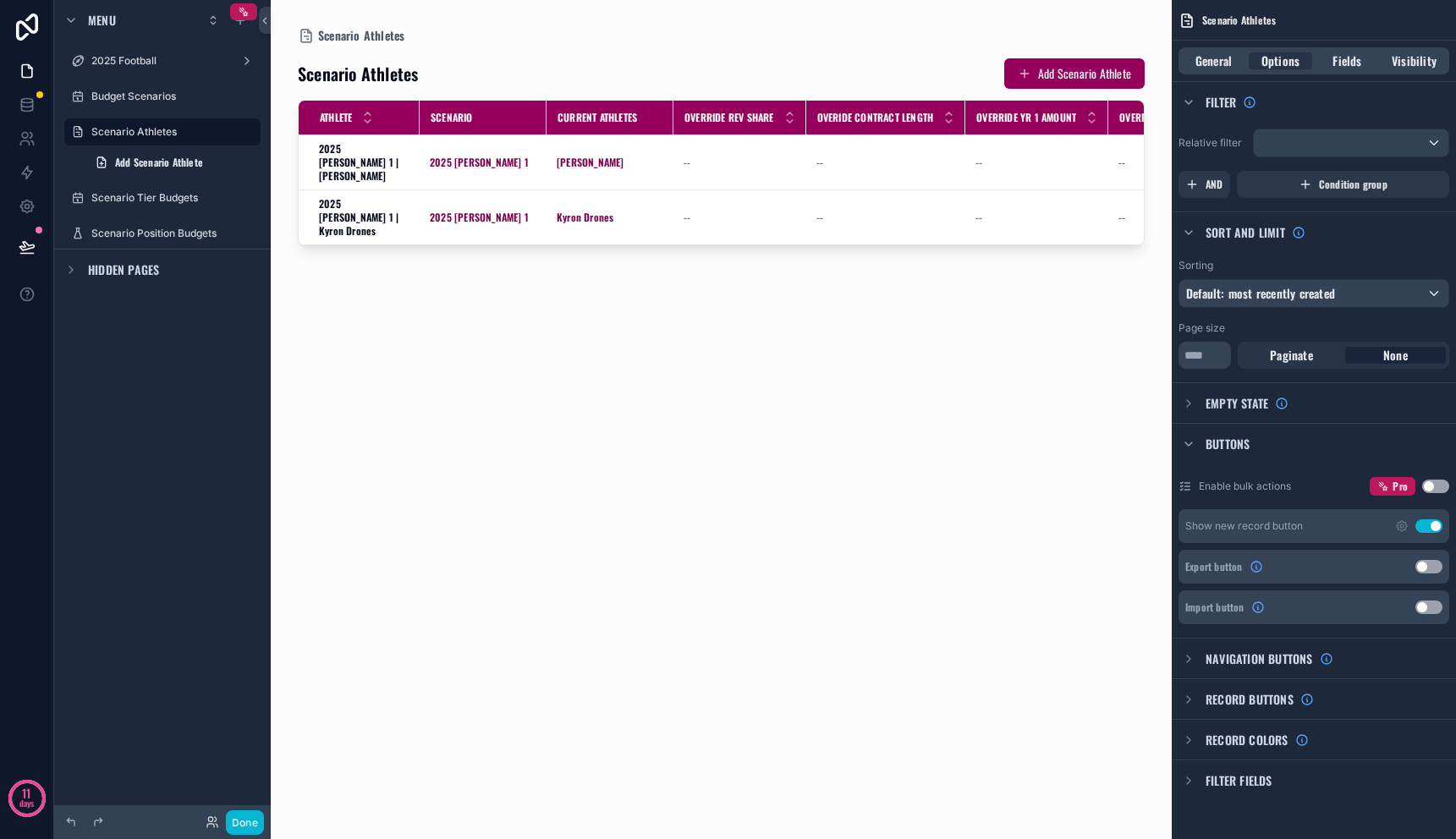
click at [1419, 528] on button "Use setting" at bounding box center [1429, 527] width 27 height 14
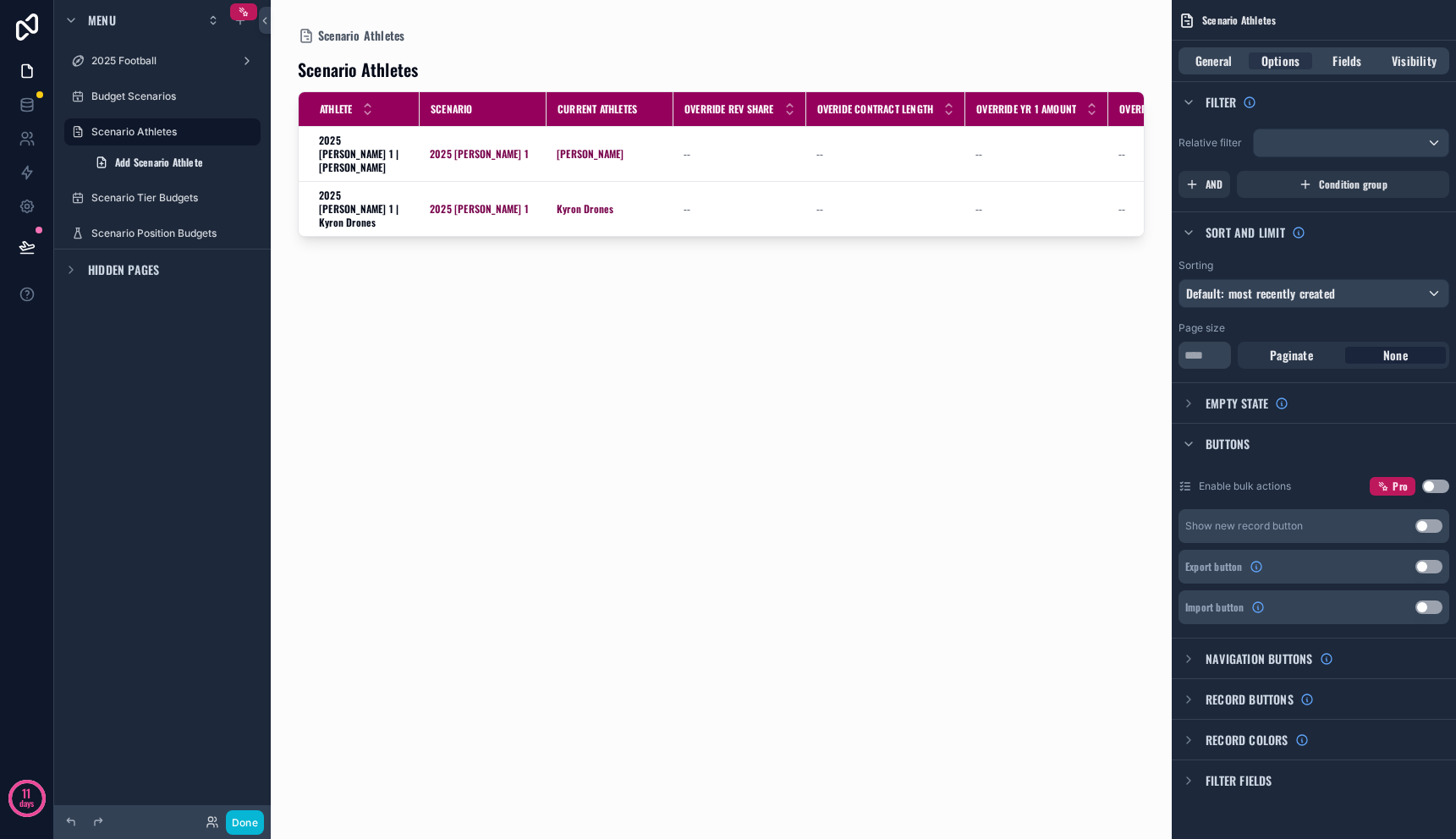
click at [1419, 528] on button "Use setting" at bounding box center [1429, 527] width 27 height 14
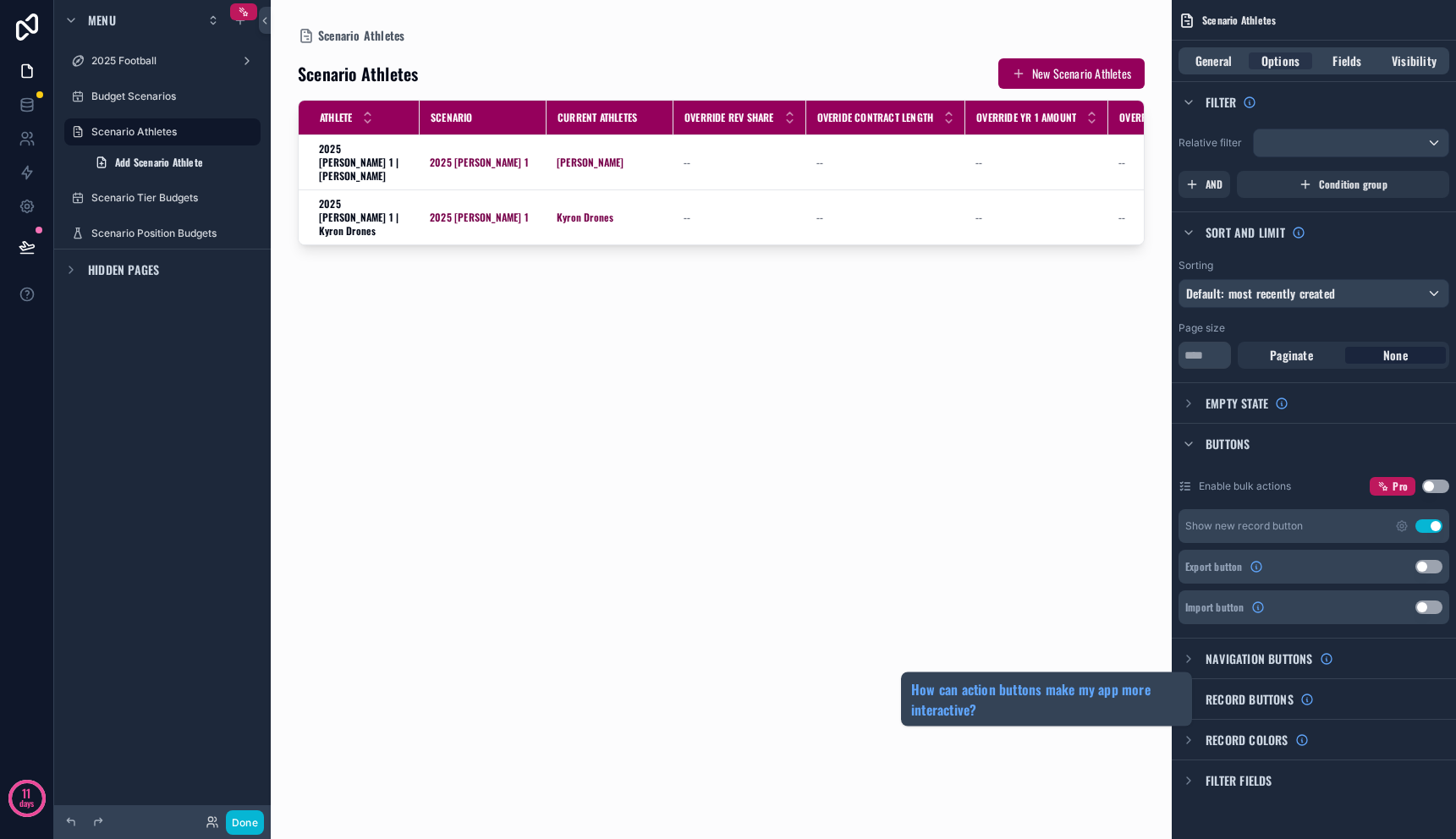
click at [1241, 703] on span "Record buttons" at bounding box center [1249, 700] width 88 height 17
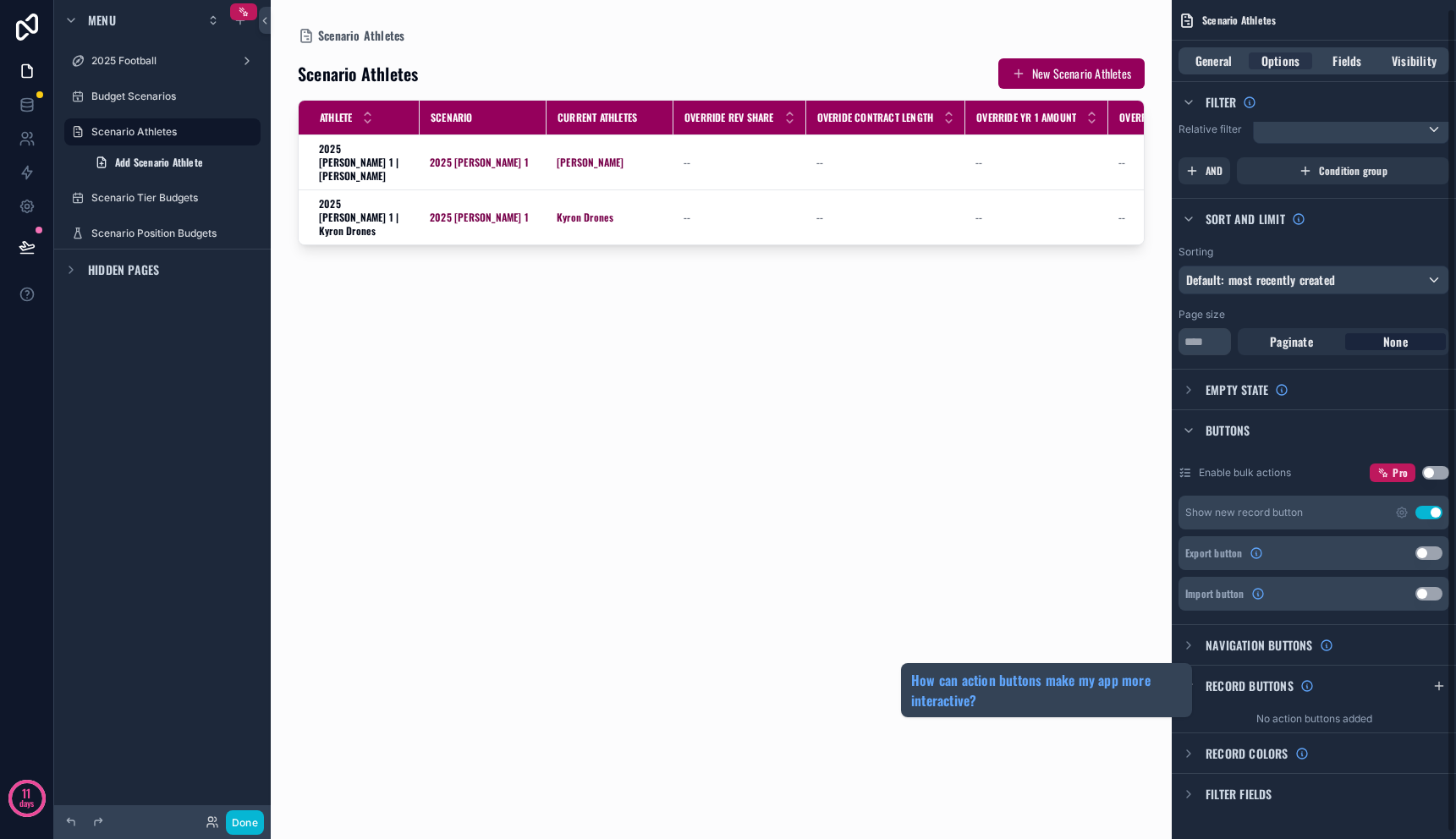
scroll to position [16, 0]
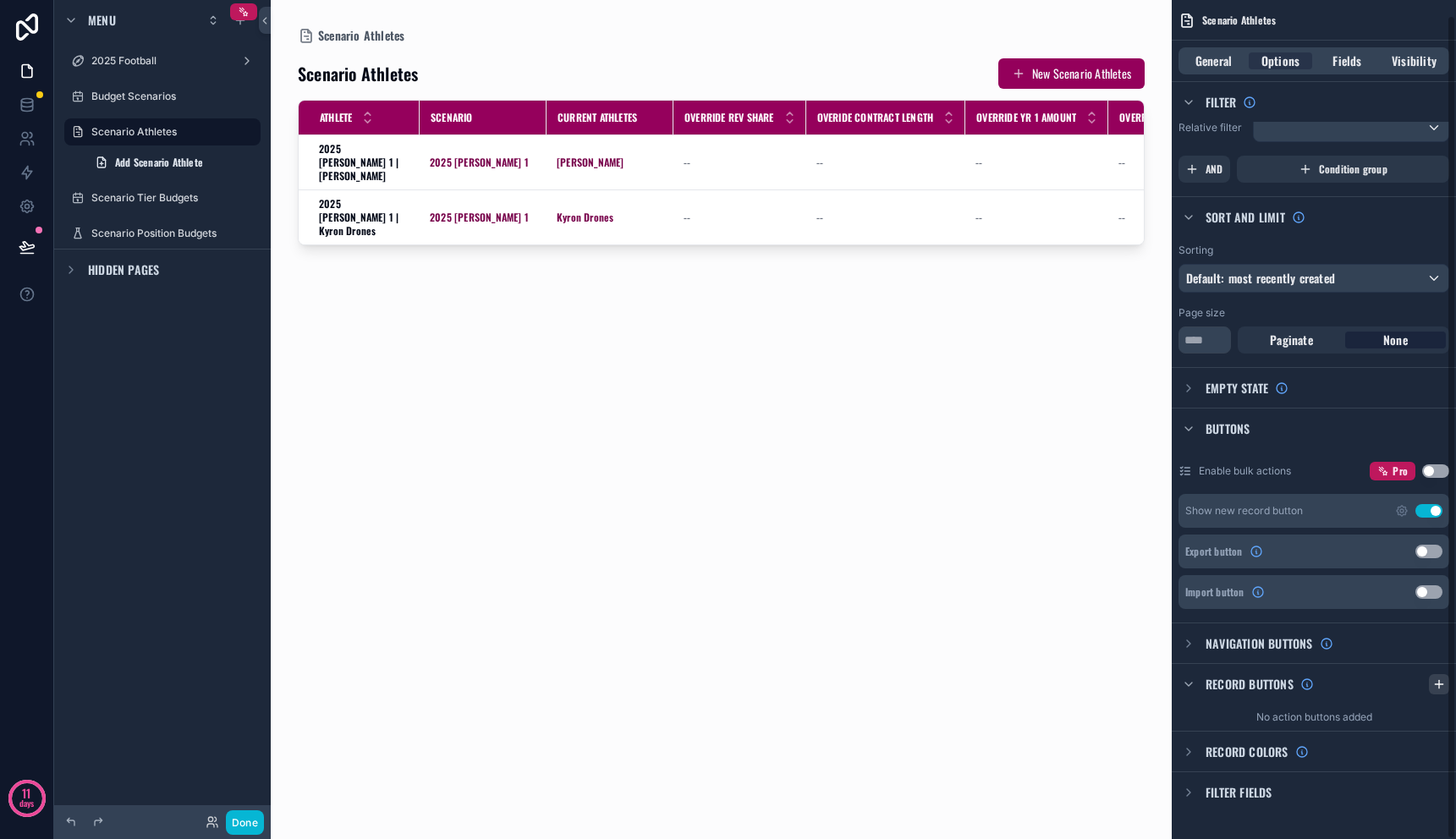
click at [1434, 690] on icon "scrollable content" at bounding box center [1440, 685] width 14 height 14
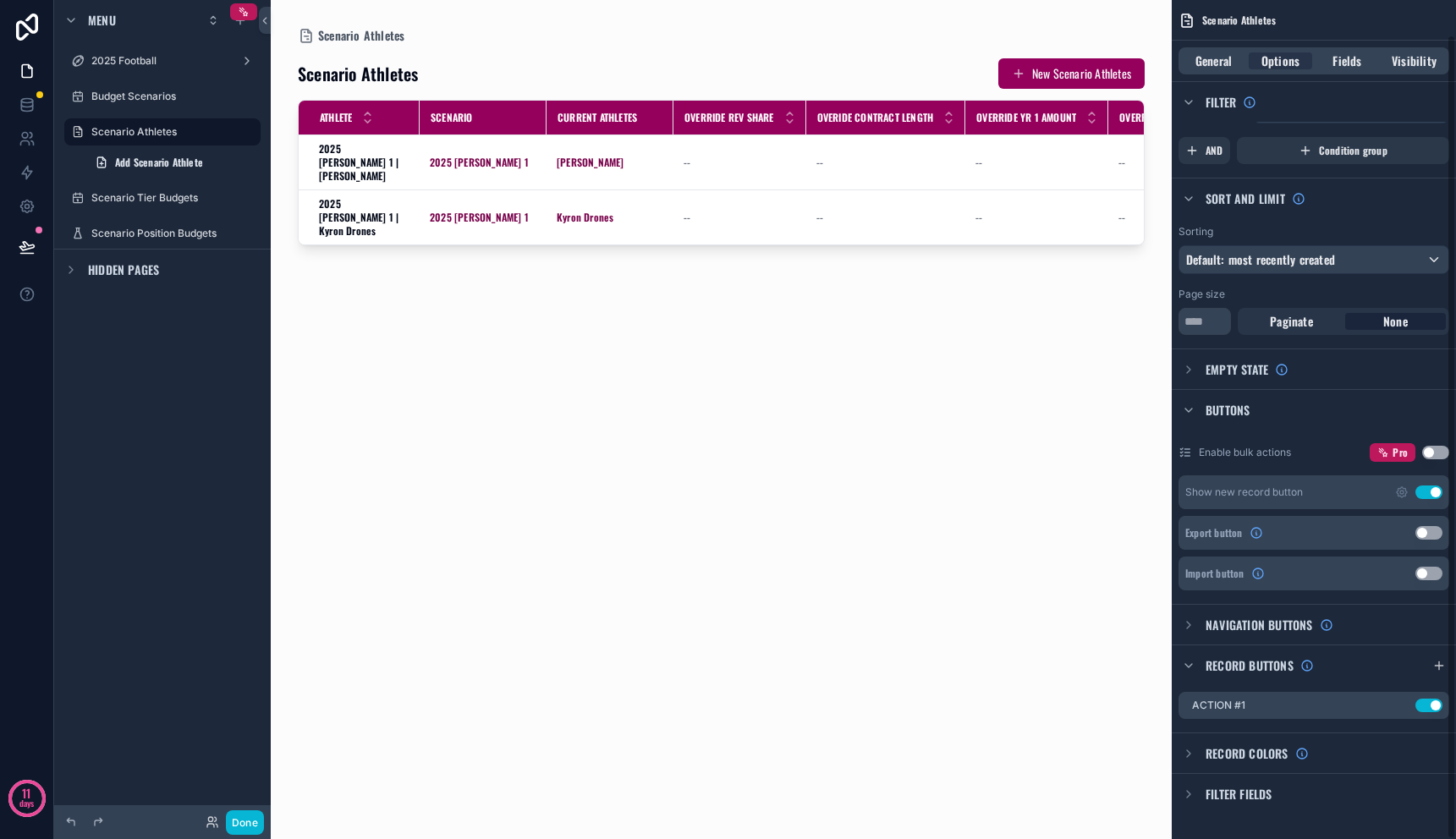
scroll to position [36, 0]
click at [1400, 702] on icon "scrollable content" at bounding box center [1402, 705] width 14 height 14
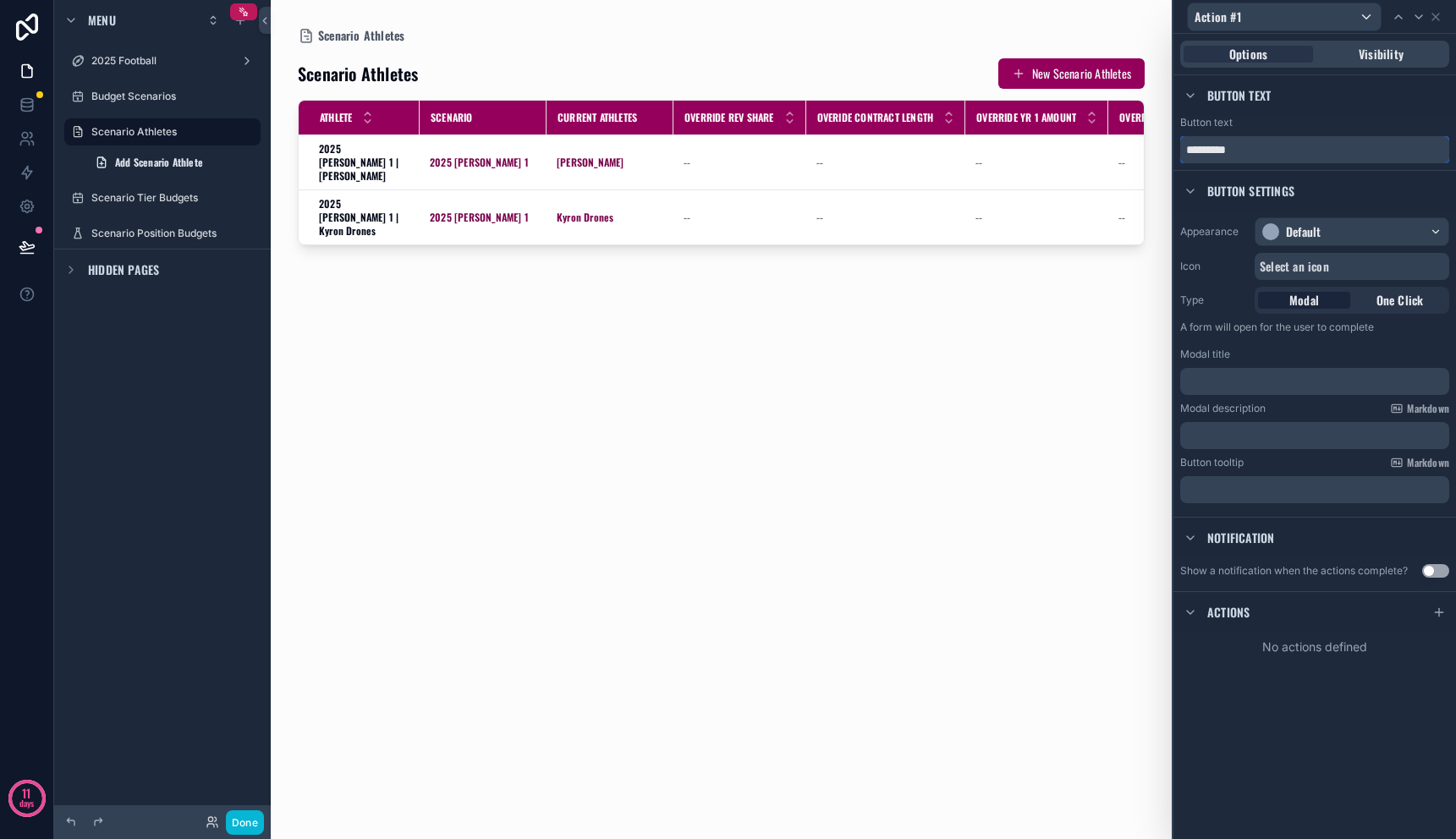
click at [1276, 150] on input "*********" at bounding box center [1315, 149] width 269 height 27
click at [1322, 236] on div "Default" at bounding box center [1352, 232] width 193 height 27
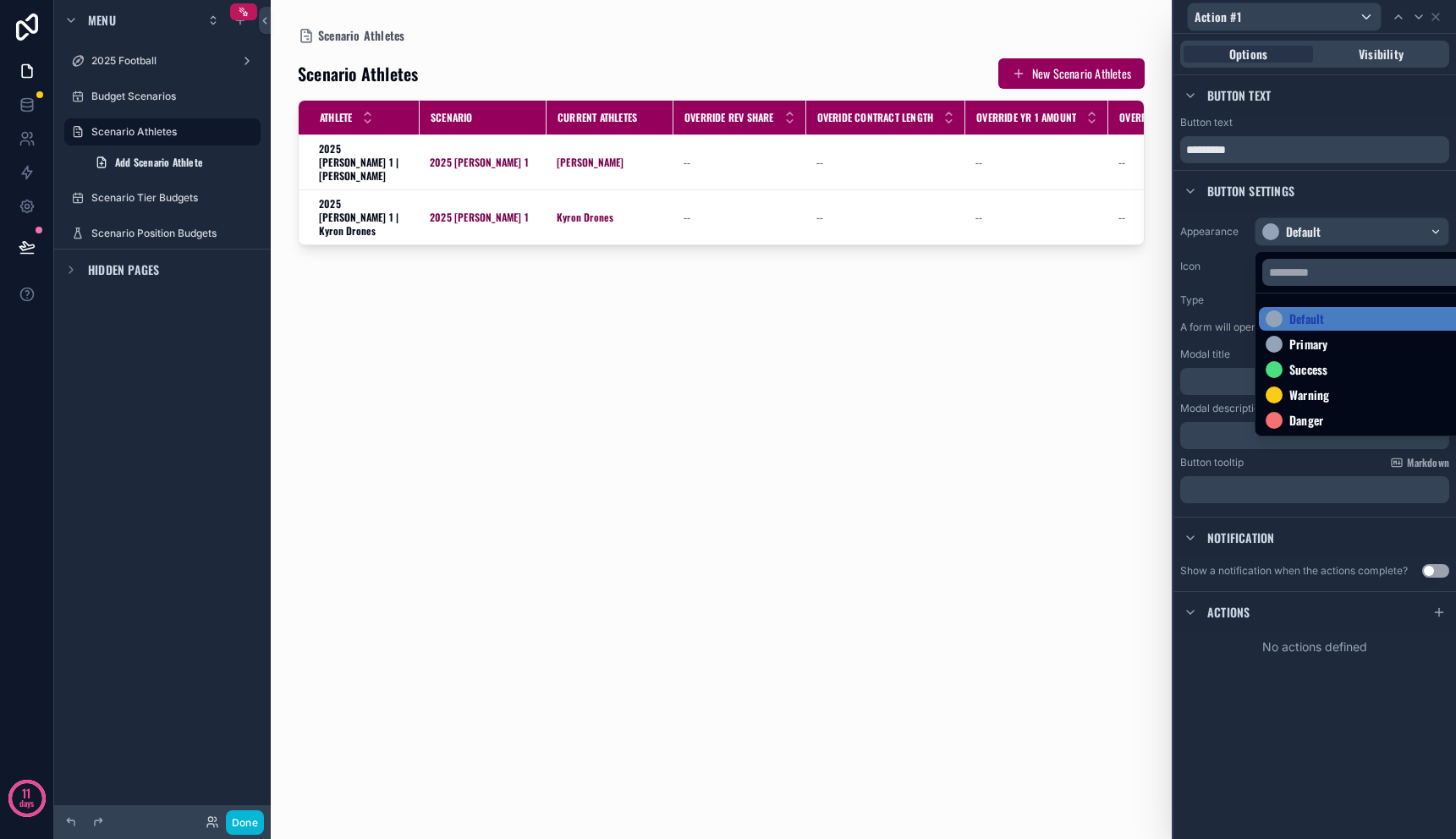
click at [1322, 234] on div at bounding box center [1315, 419] width 283 height 839
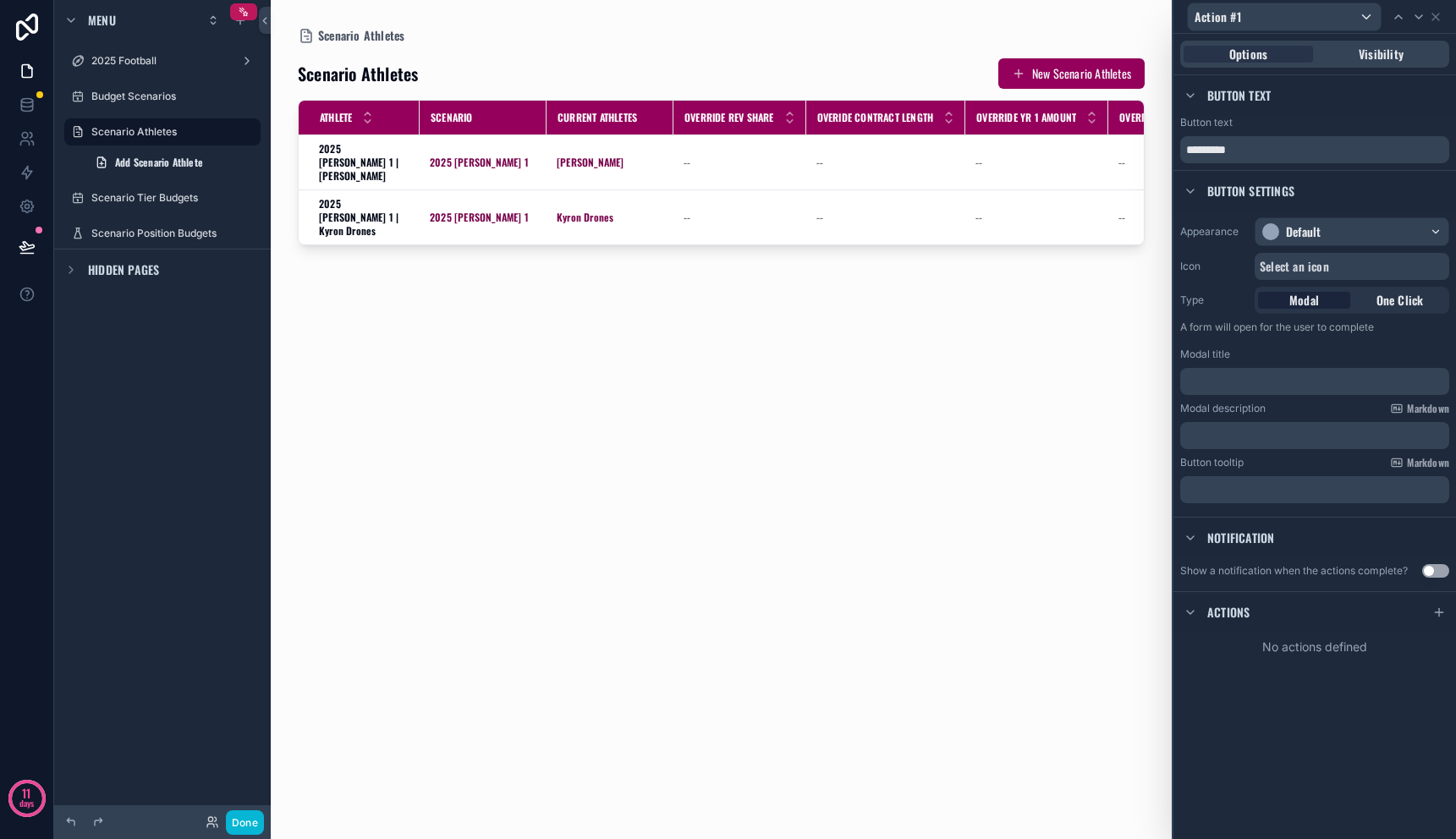
click at [1322, 272] on span "Select an icon" at bounding box center [1295, 266] width 69 height 17
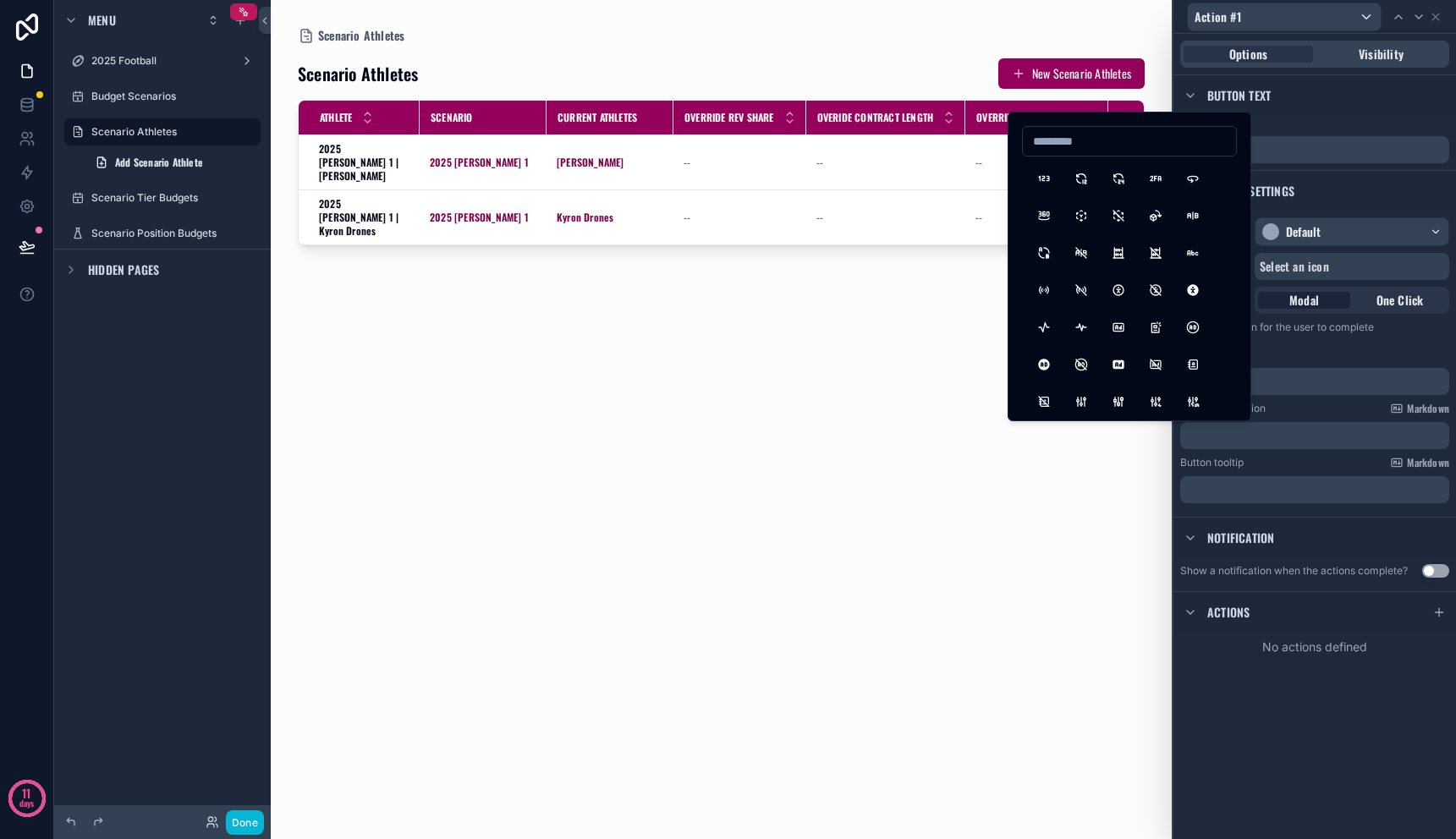
click at [1307, 358] on div "Modal title" at bounding box center [1315, 355] width 269 height 14
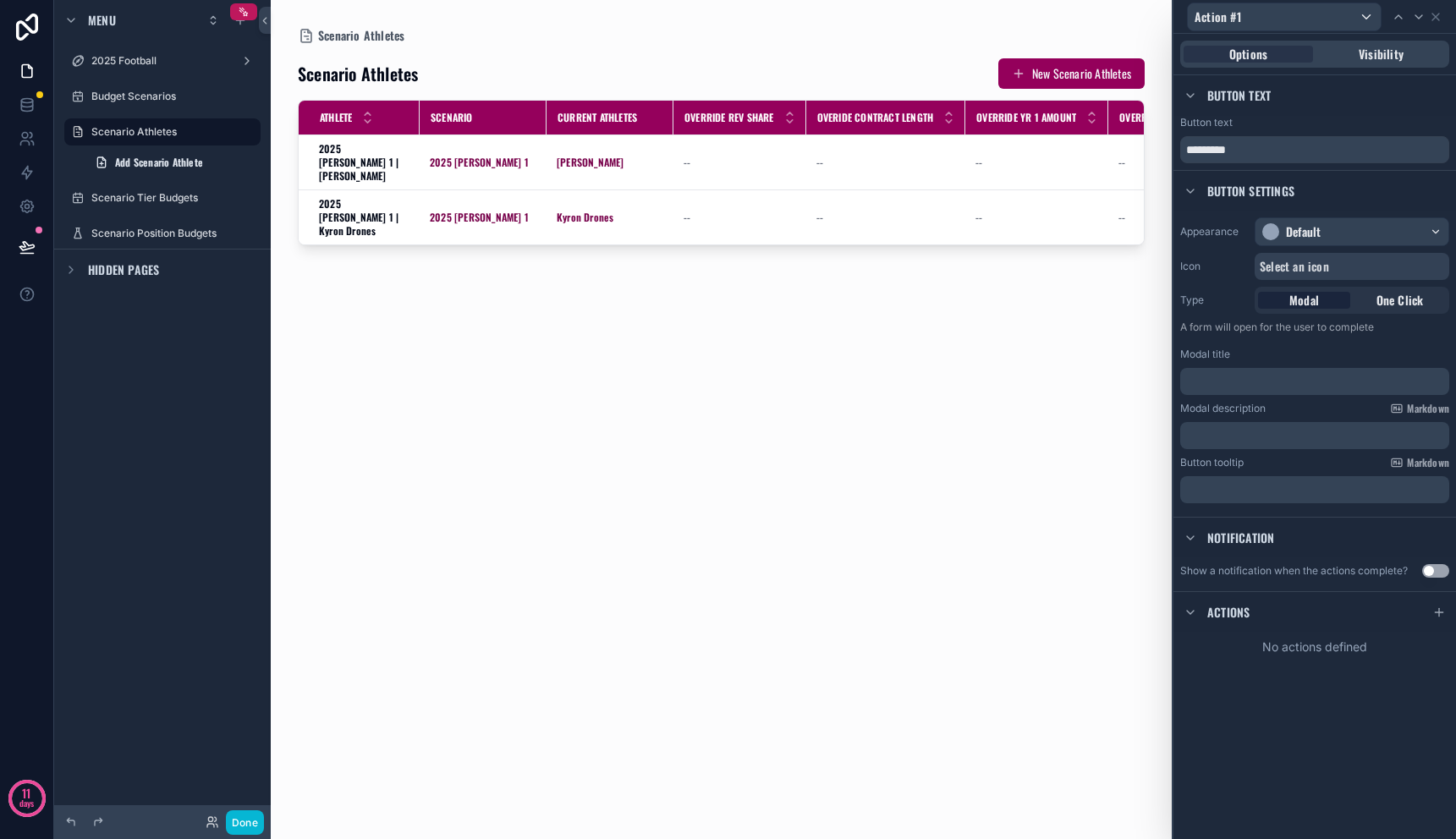
click at [1307, 373] on p "﻿" at bounding box center [1316, 382] width 259 height 17
click at [1303, 423] on div "﻿" at bounding box center [1315, 436] width 269 height 27
click at [1443, 613] on icon at bounding box center [1440, 613] width 14 height 14
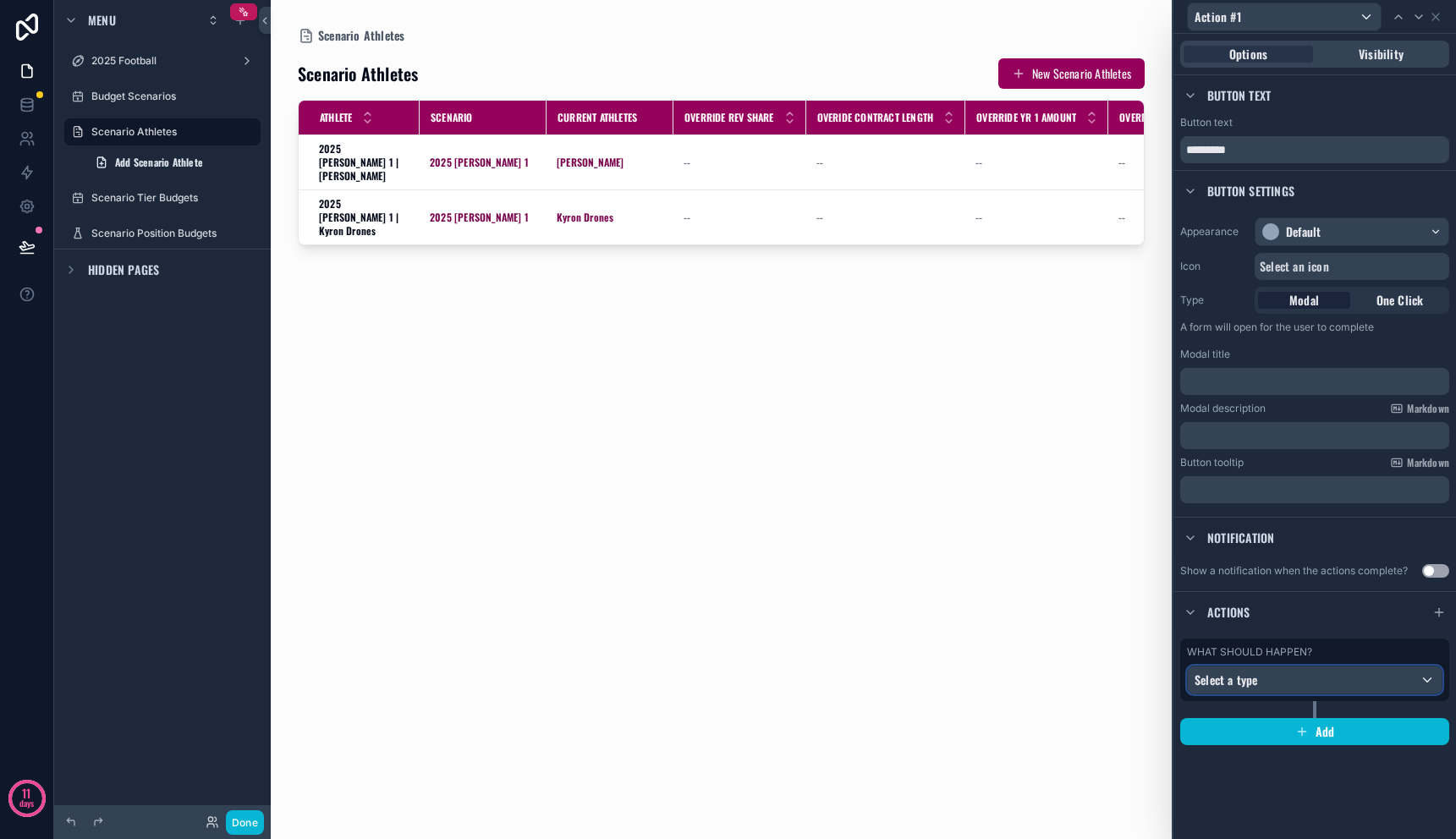
click at [1328, 685] on div "Select a type" at bounding box center [1315, 680] width 254 height 27
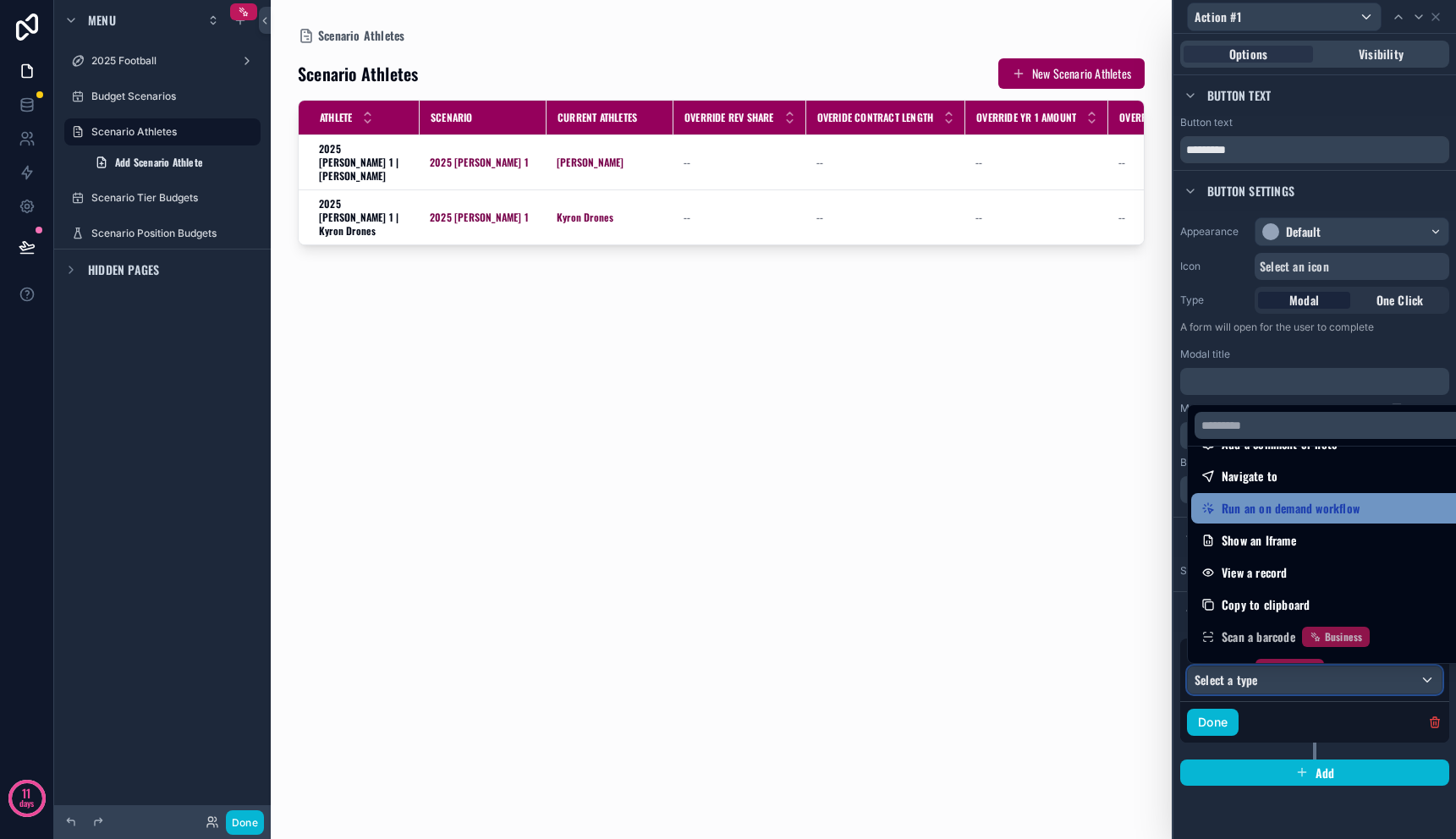
scroll to position [153, 0]
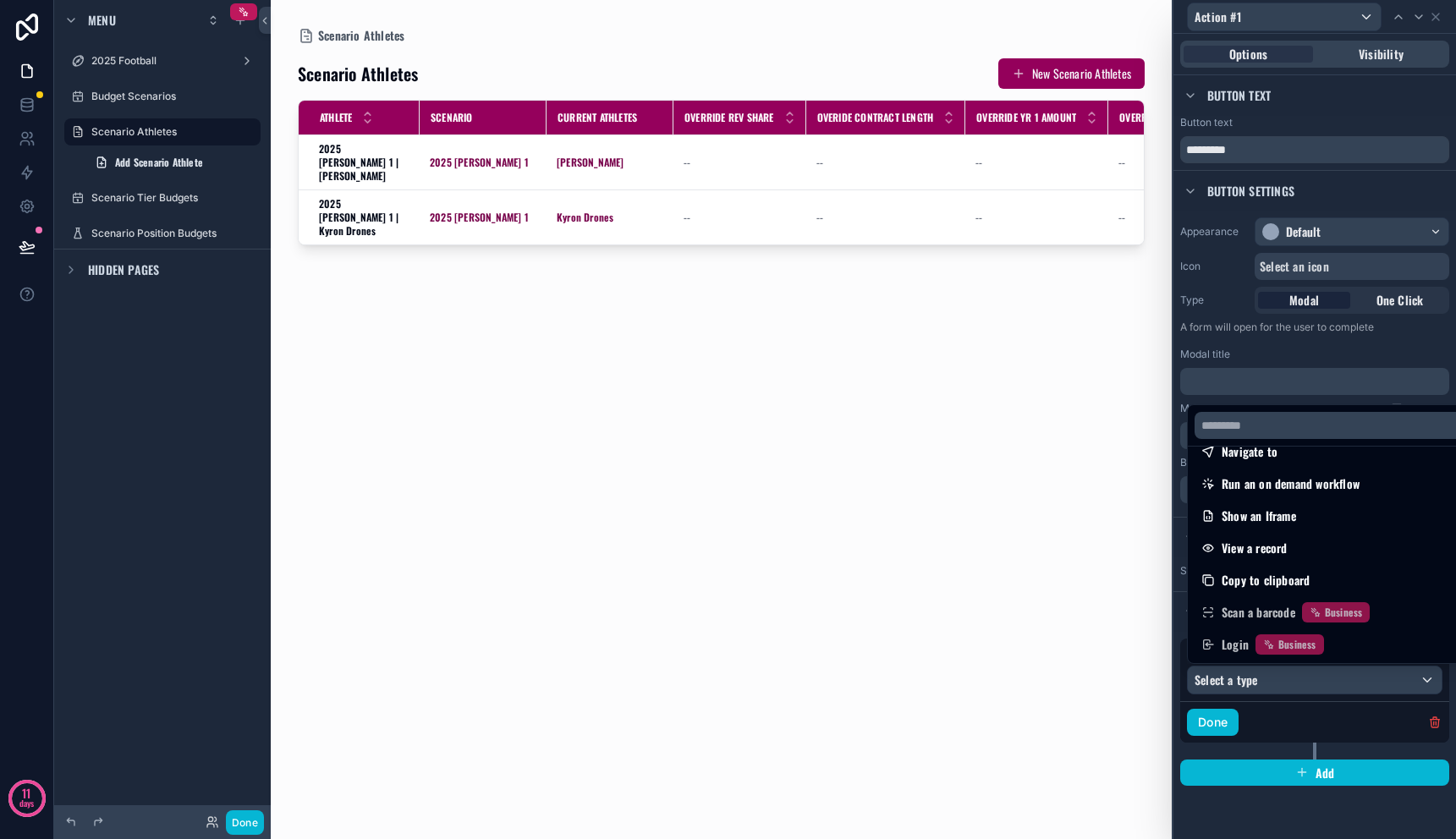
click at [1382, 789] on div at bounding box center [1315, 419] width 283 height 839
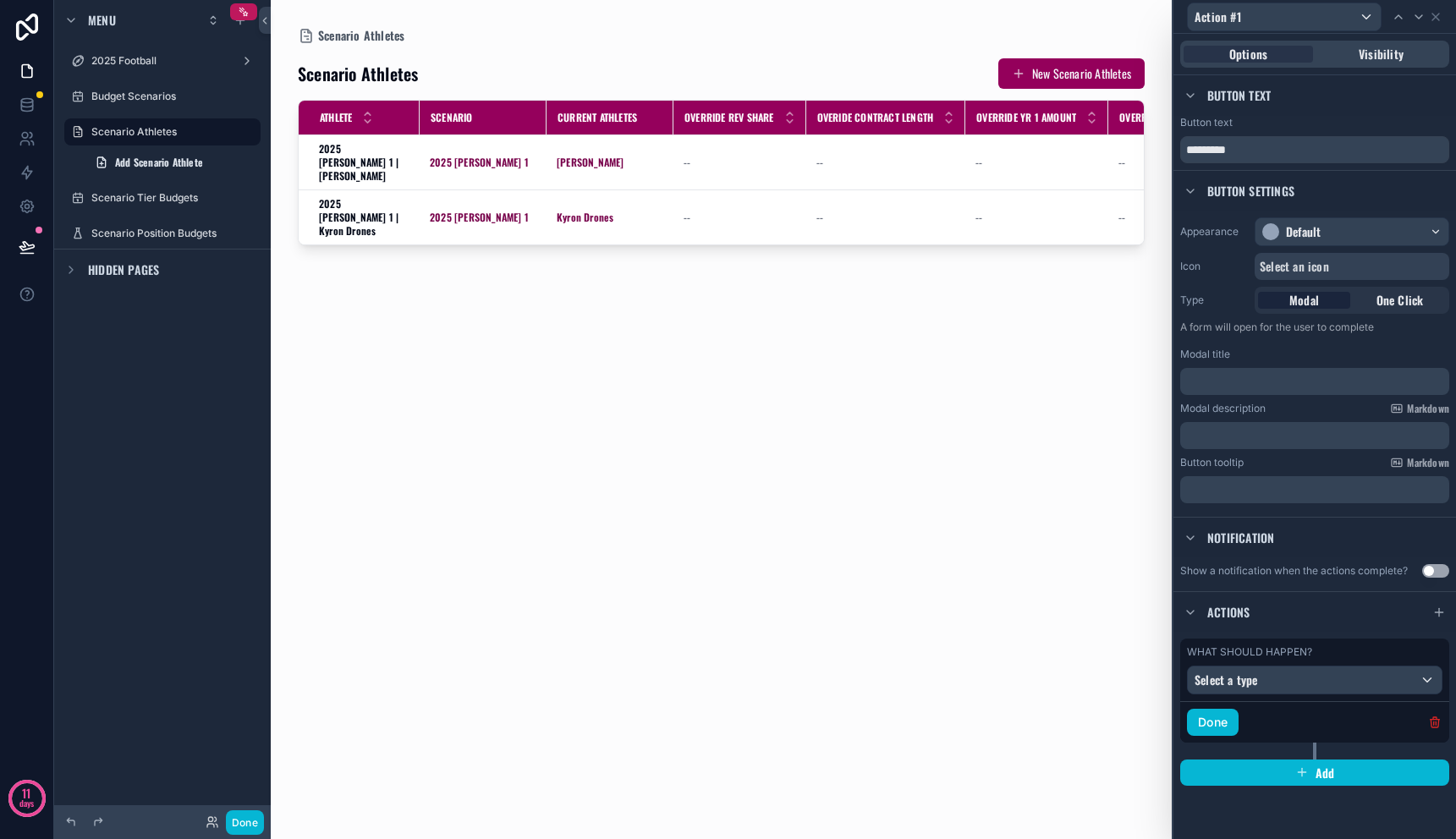
click at [1440, 727] on icon "button" at bounding box center [1435, 723] width 14 height 14
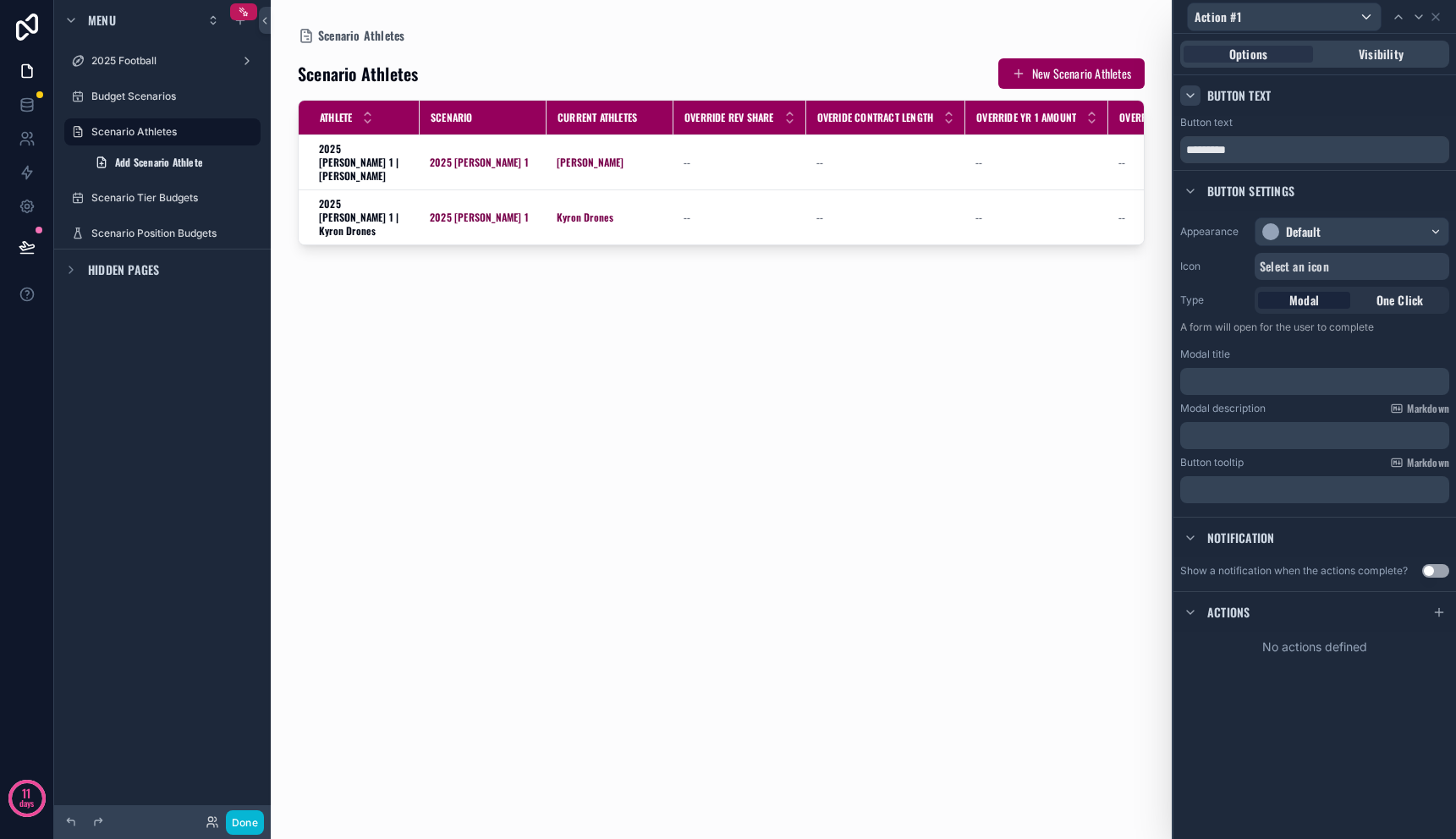
click at [1196, 97] on icon at bounding box center [1190, 95] width 14 height 14
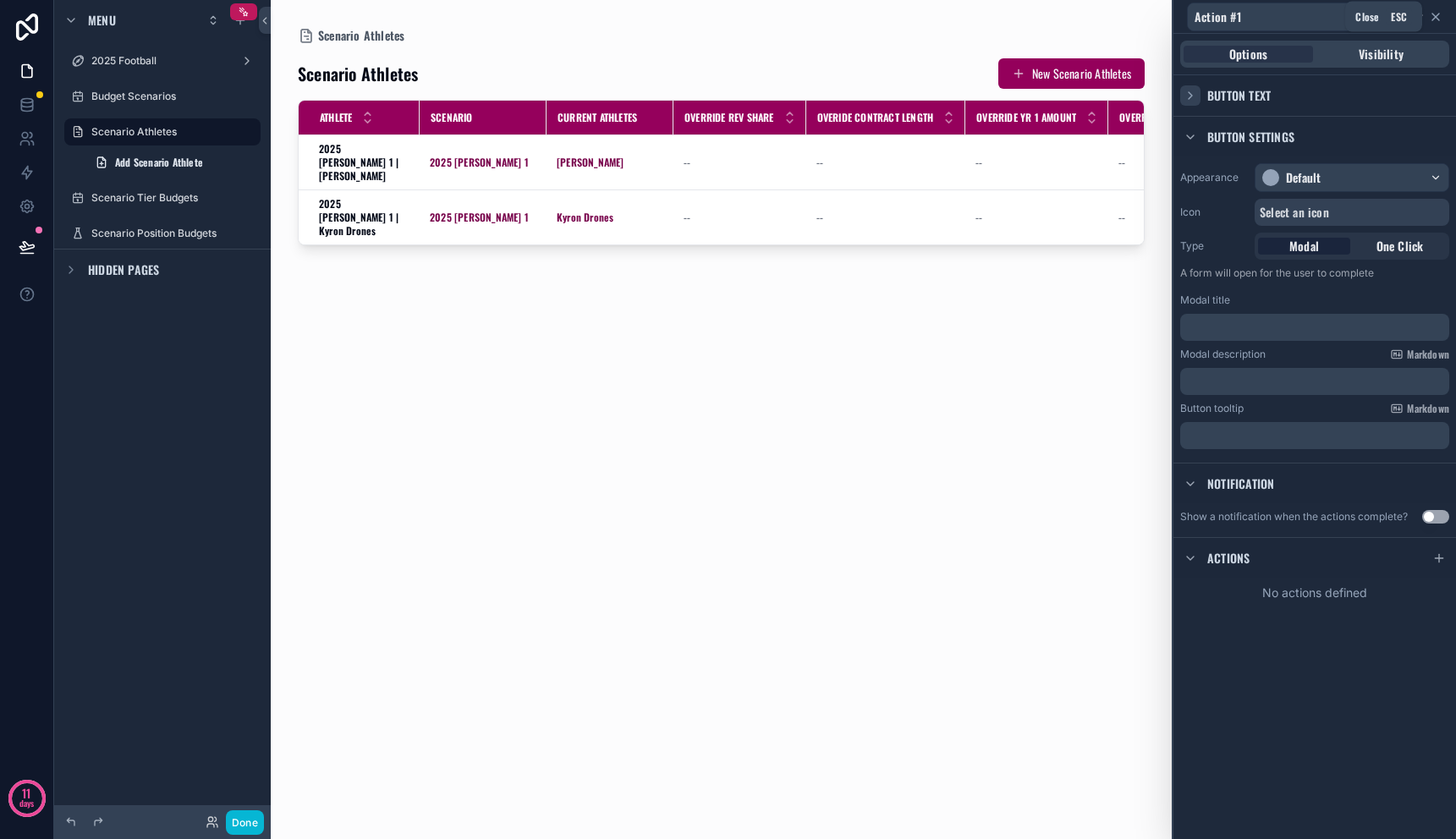
click at [1437, 11] on icon at bounding box center [1436, 17] width 14 height 14
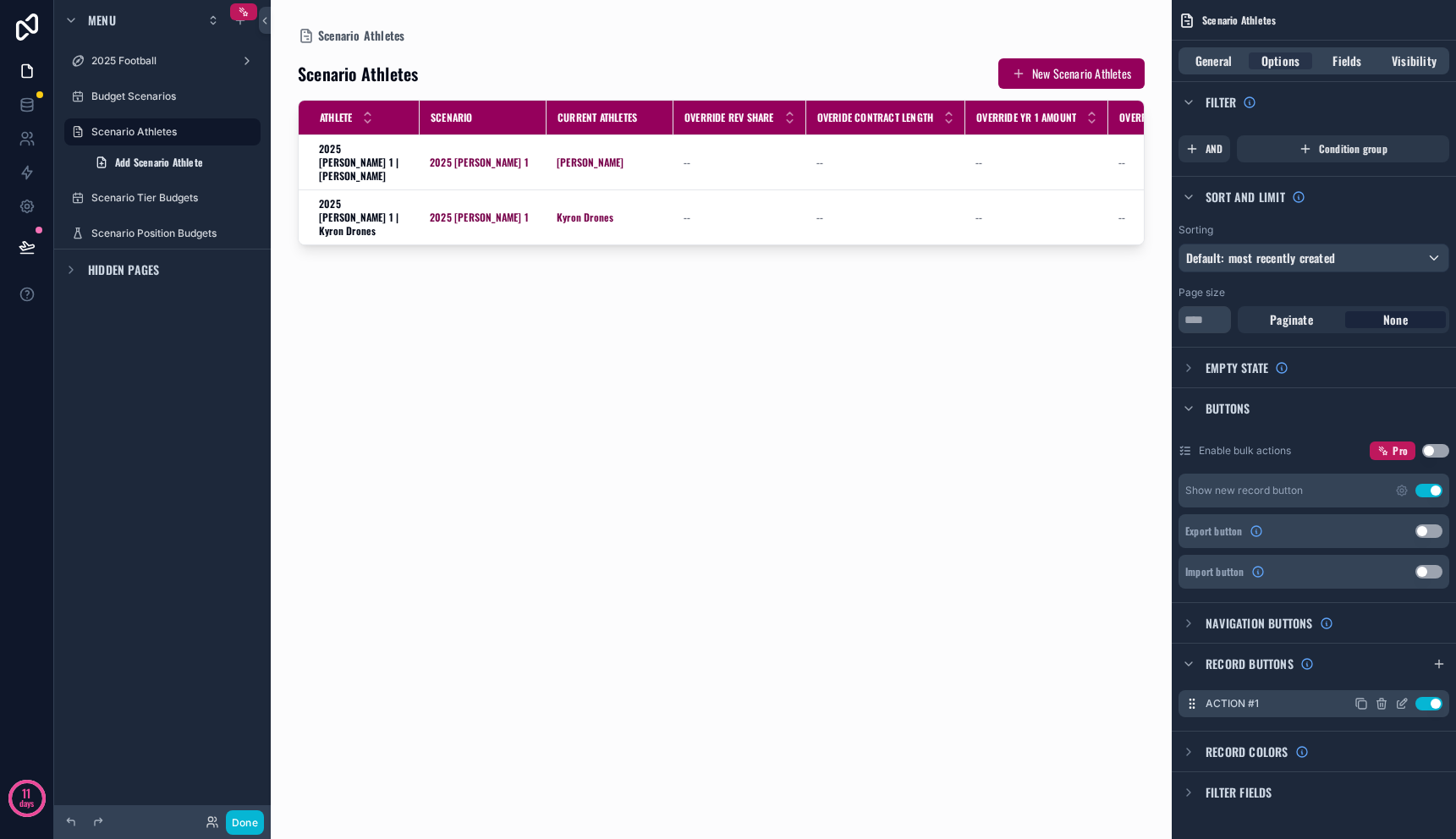
click at [1383, 704] on icon "scrollable content" at bounding box center [1383, 705] width 0 height 3
click at [1401, 684] on button at bounding box center [1410, 677] width 20 height 20
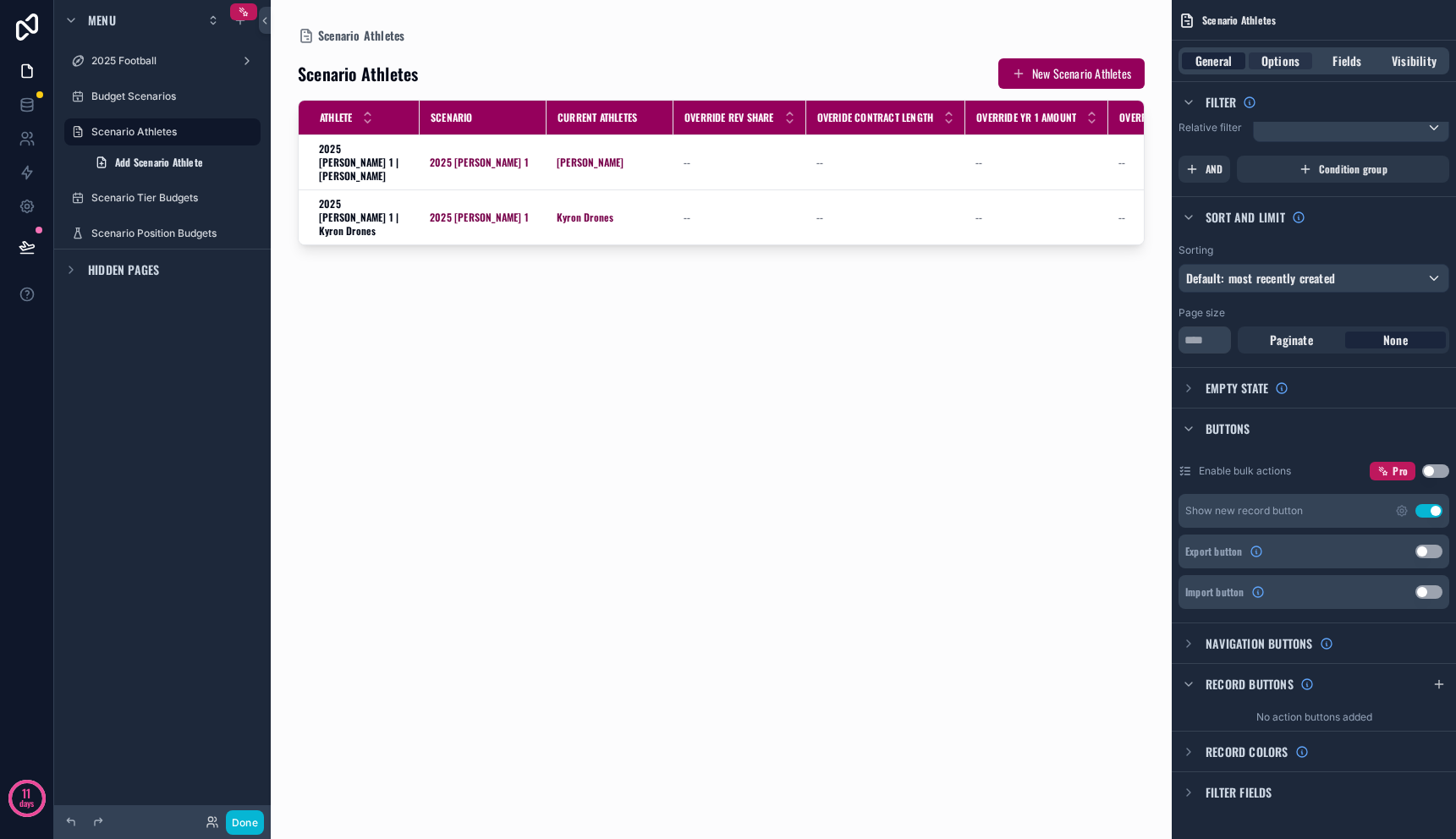
click at [1215, 63] on span "General" at bounding box center [1214, 61] width 36 height 17
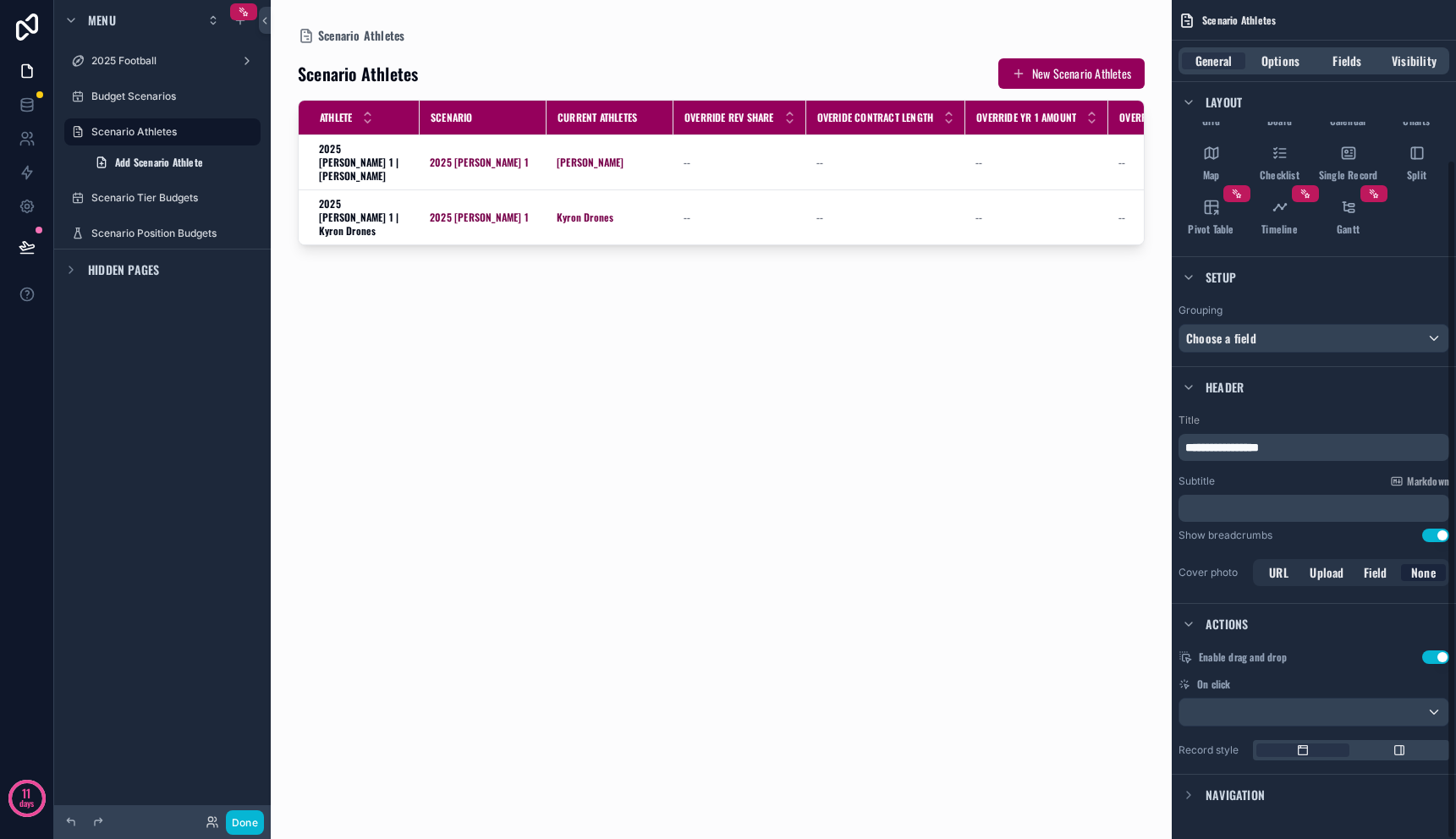
scroll to position [196, 0]
click at [1288, 337] on div "Choose a field" at bounding box center [1315, 336] width 269 height 27
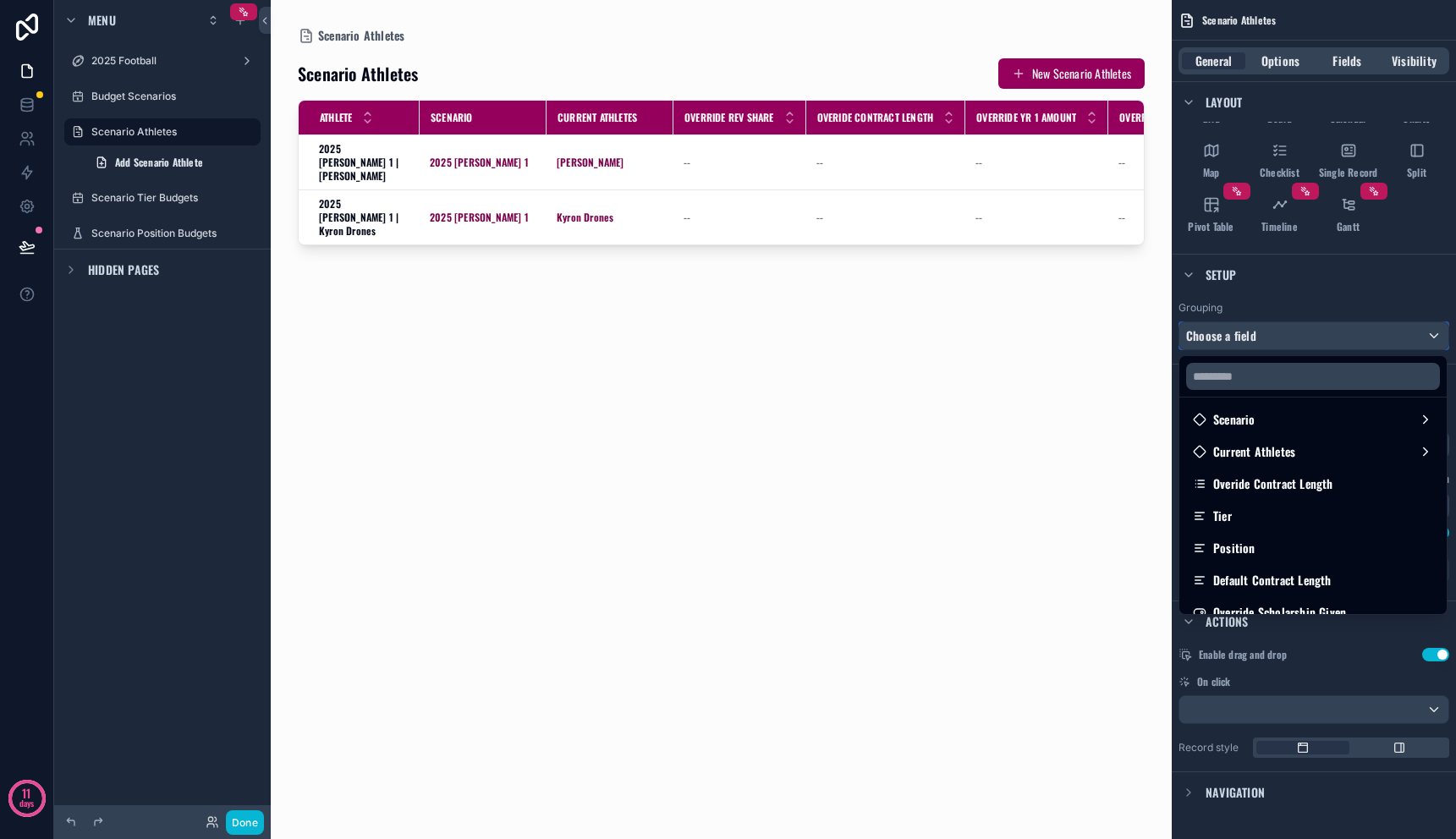
scroll to position [128, 0]
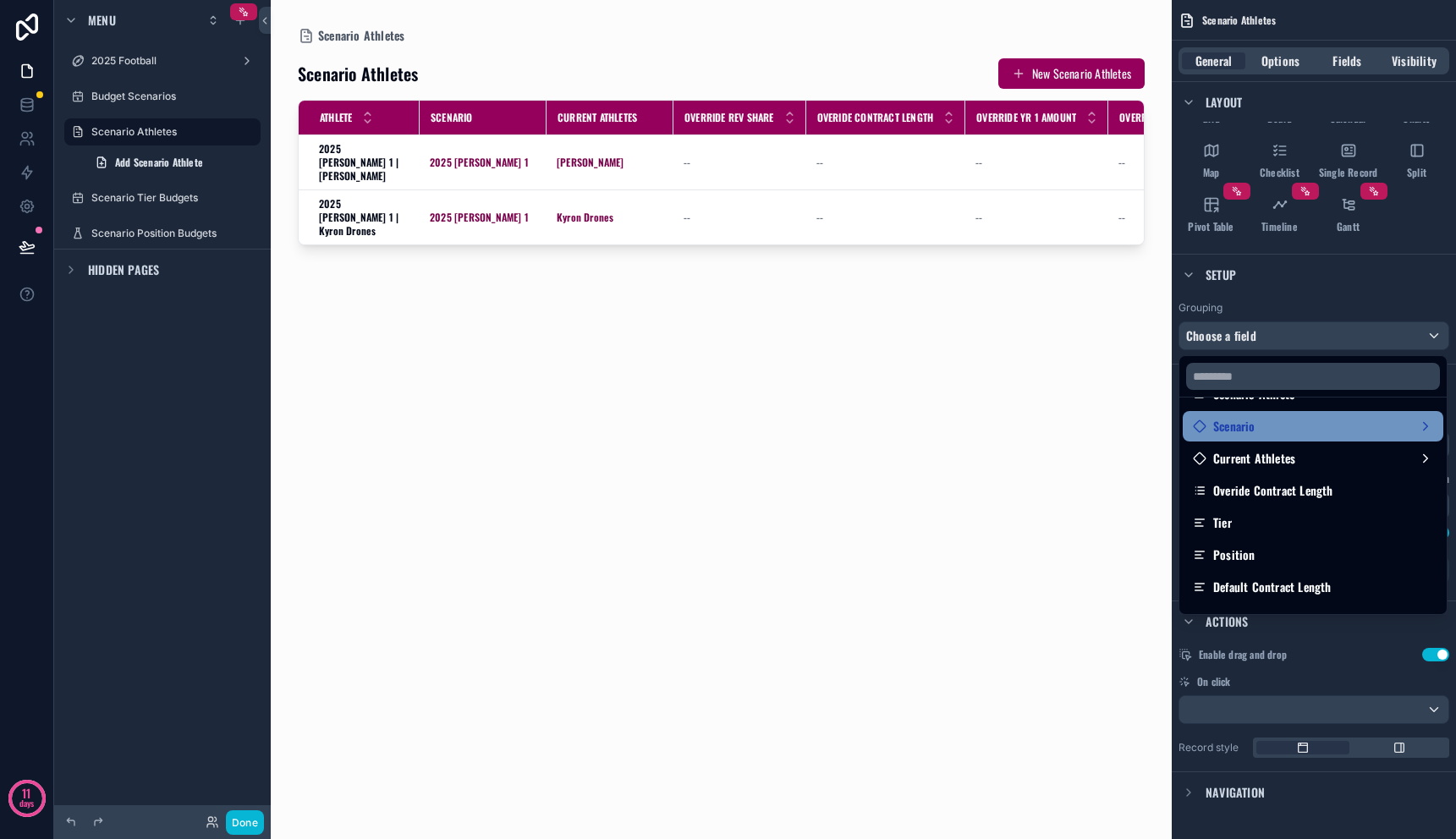
click at [1263, 430] on div "Scenario" at bounding box center [1313, 426] width 240 height 20
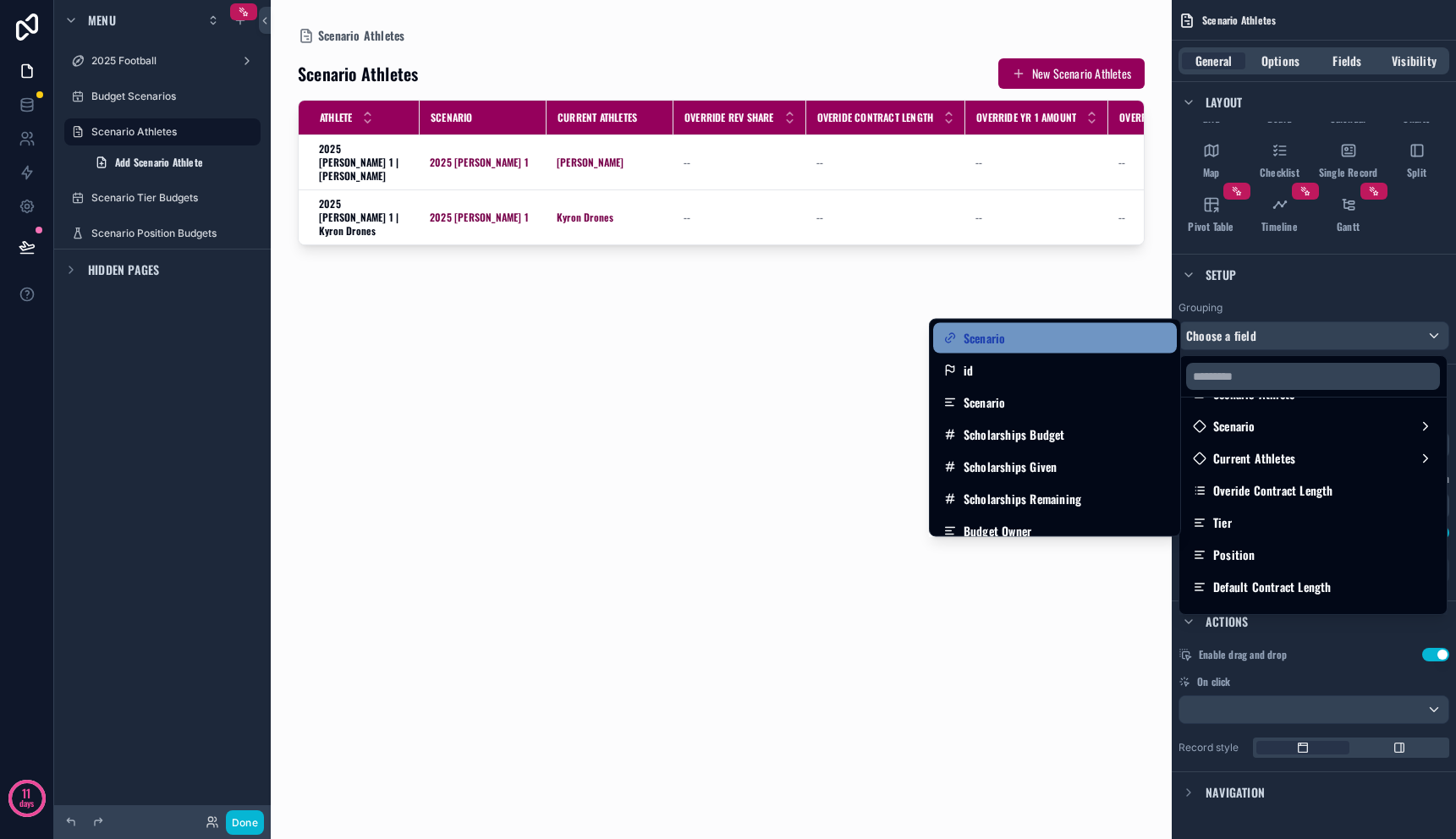
click at [1095, 334] on div "Scenario" at bounding box center [1054, 338] width 223 height 20
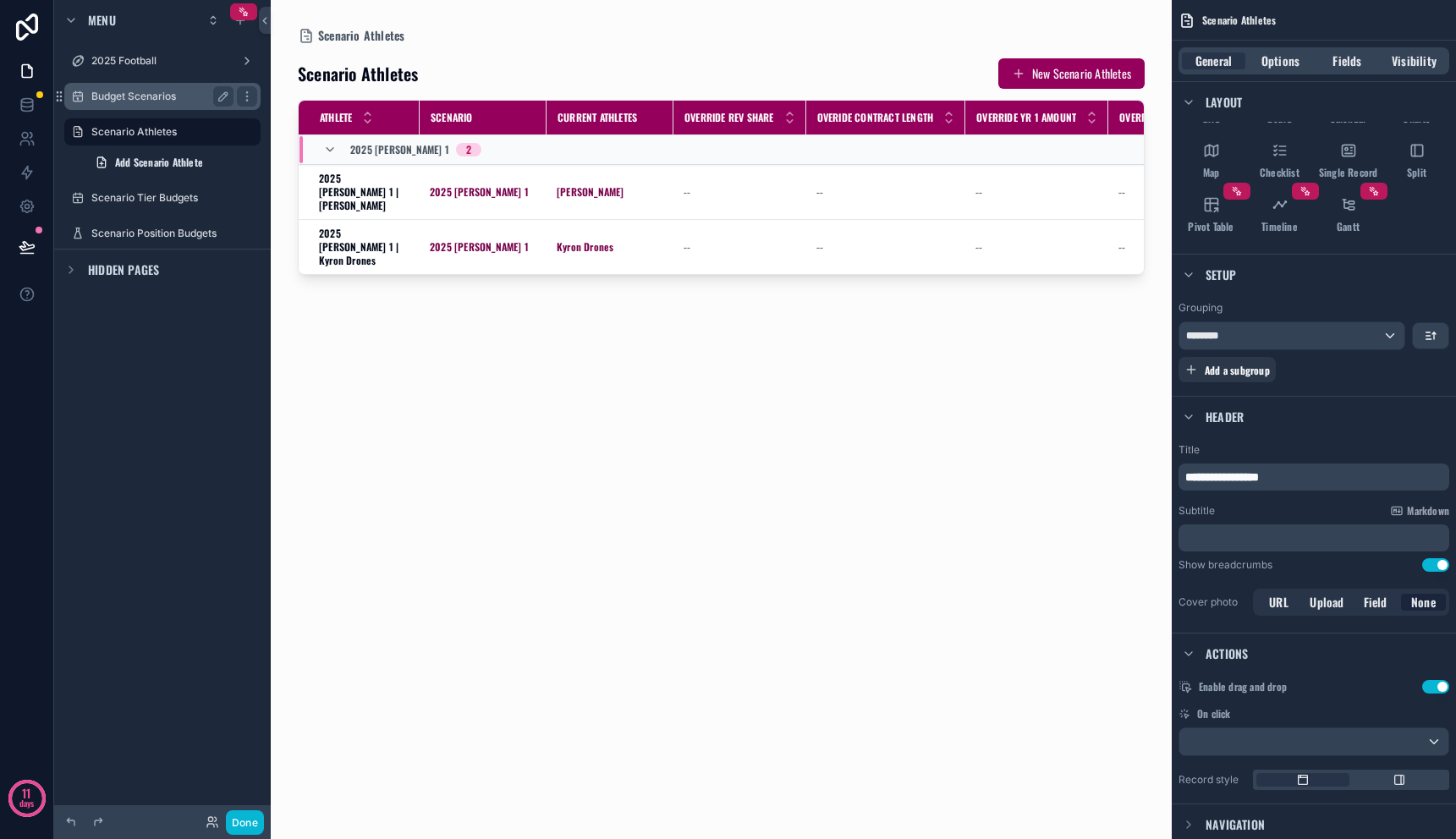
click at [179, 86] on div "Budget Scenarios" at bounding box center [162, 96] width 189 height 27
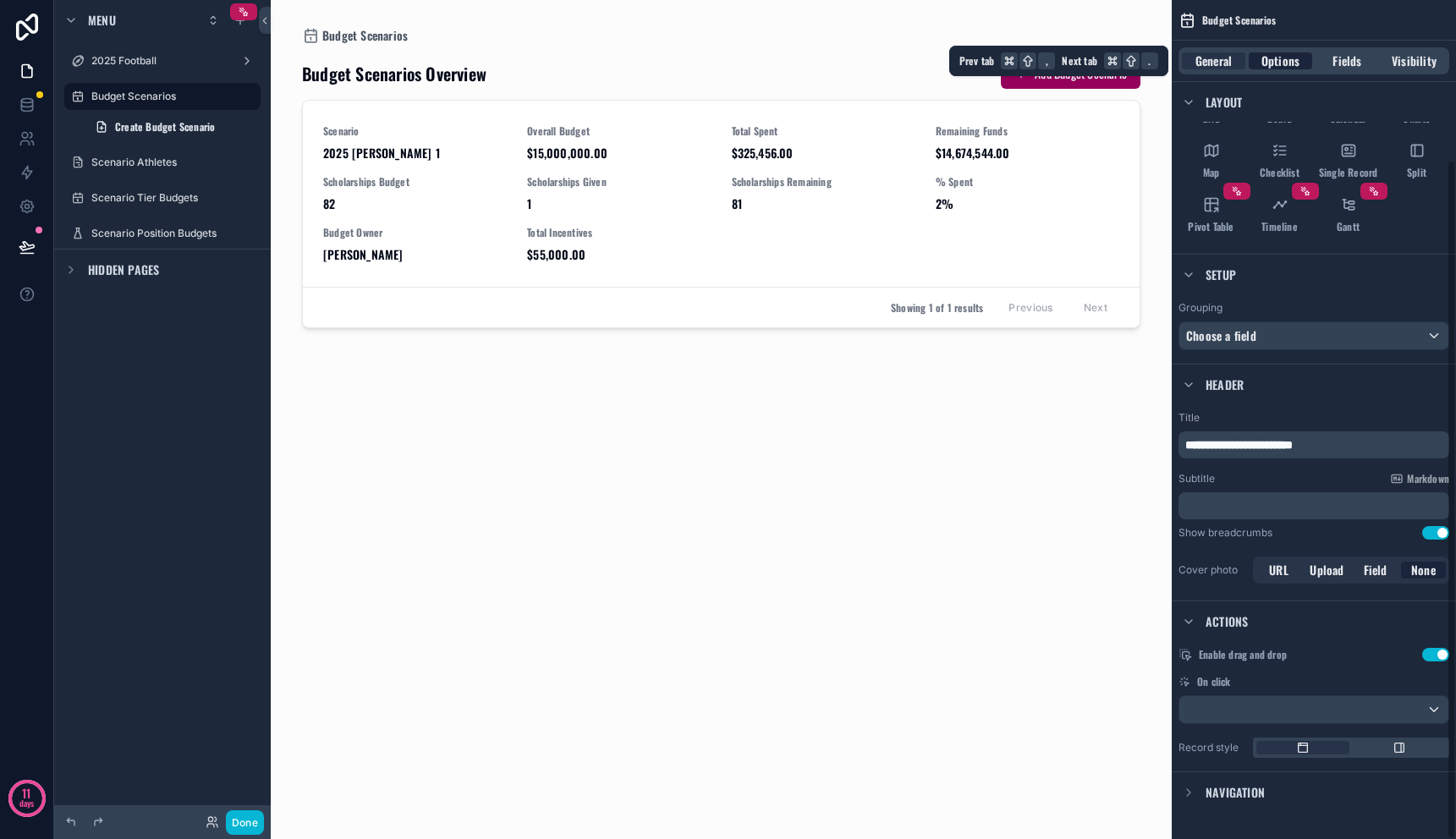
click at [1281, 67] on span "Options" at bounding box center [1281, 61] width 38 height 17
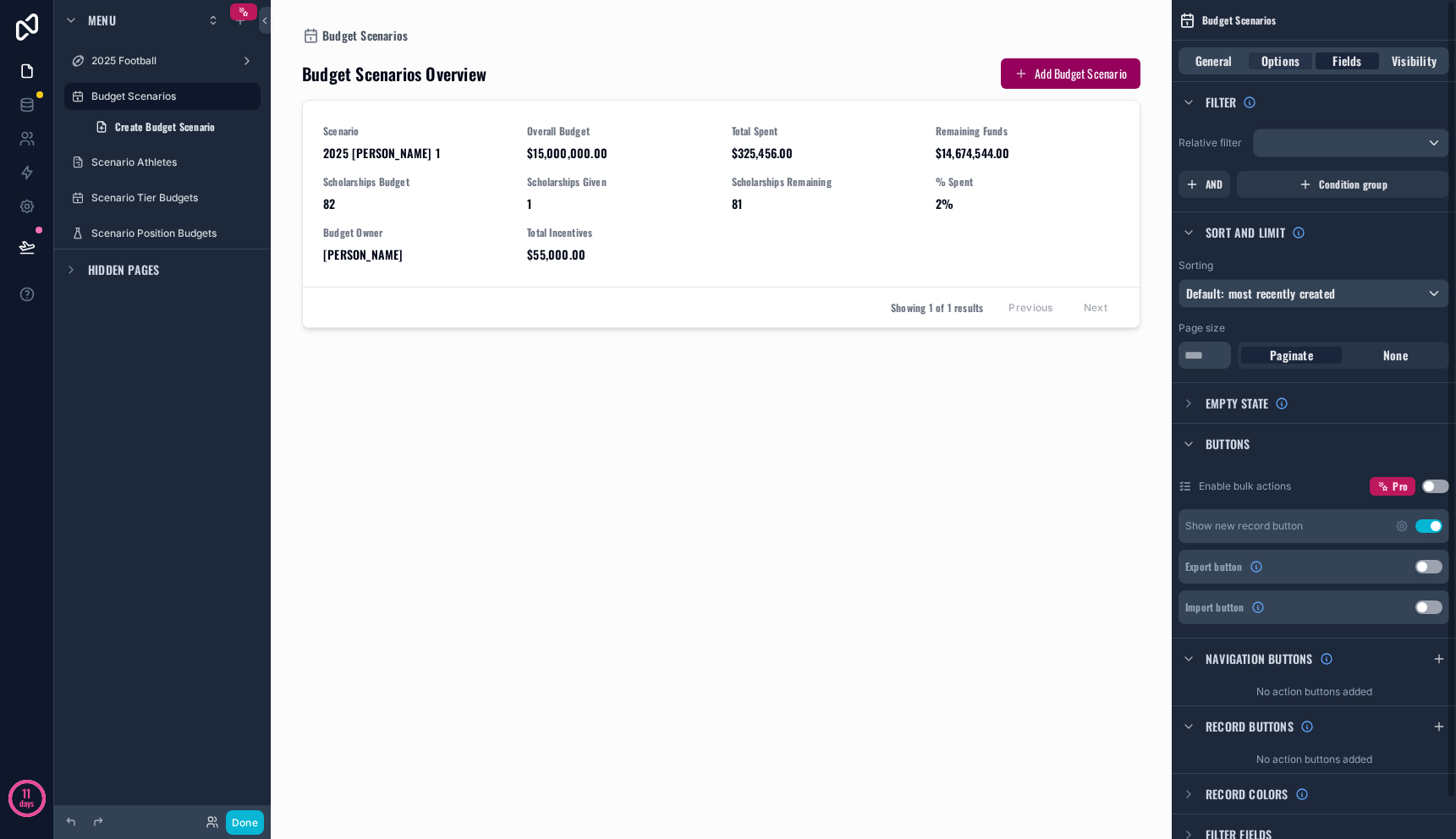
click at [1331, 68] on div "Fields" at bounding box center [1348, 61] width 63 height 17
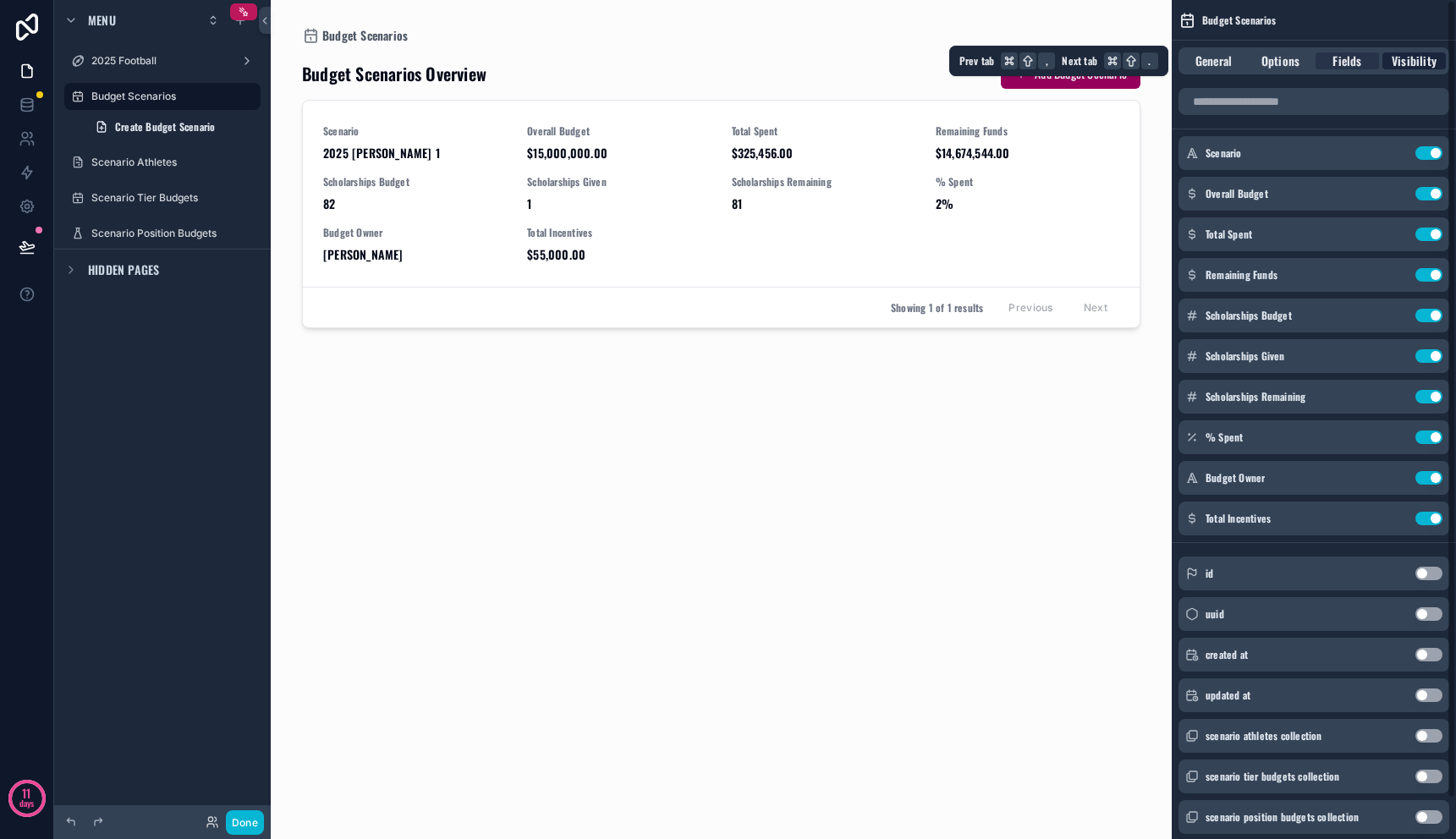
click at [1407, 56] on span "Visibility" at bounding box center [1414, 61] width 45 height 17
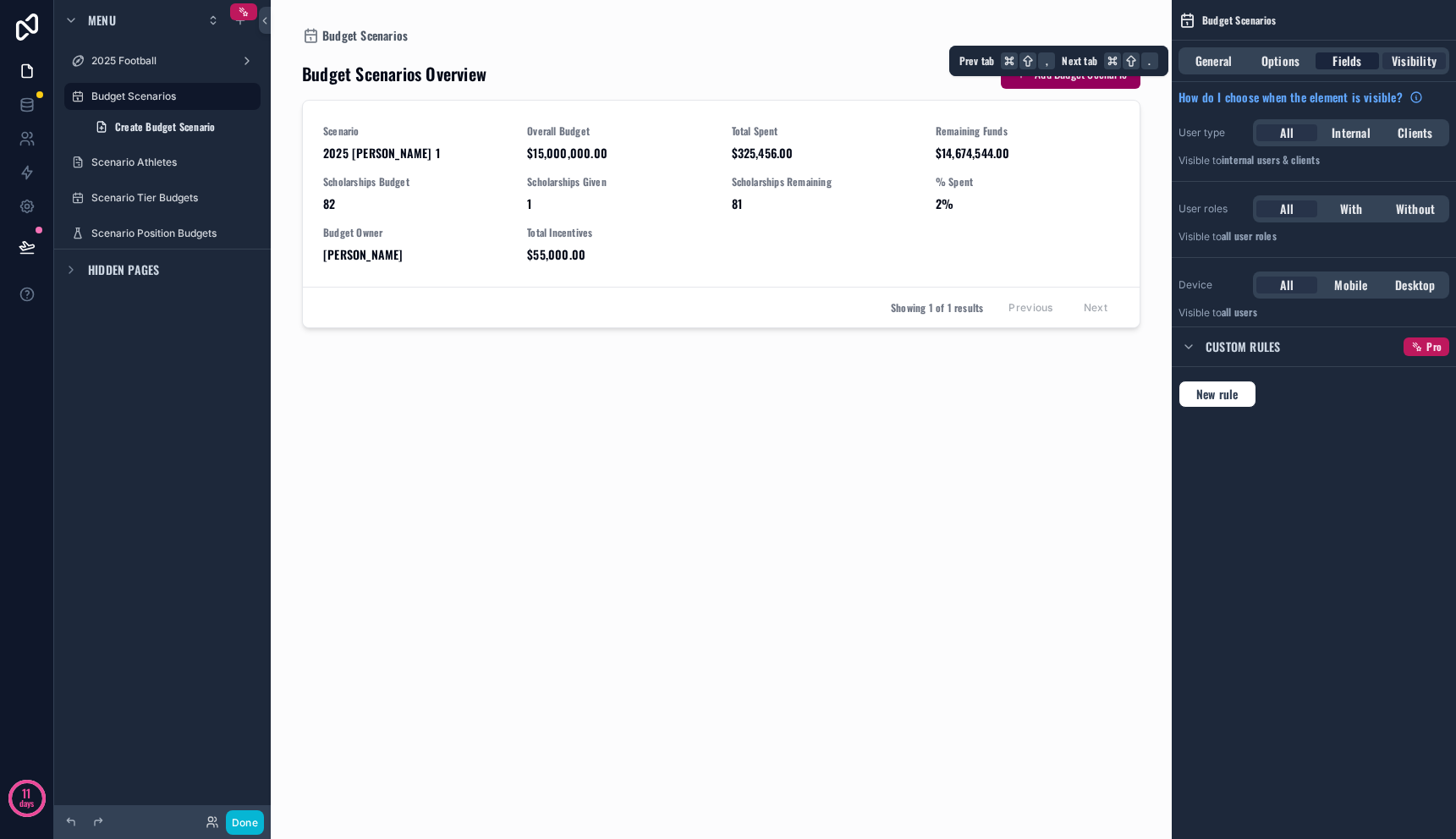
click at [1322, 59] on div "Fields" at bounding box center [1348, 61] width 63 height 17
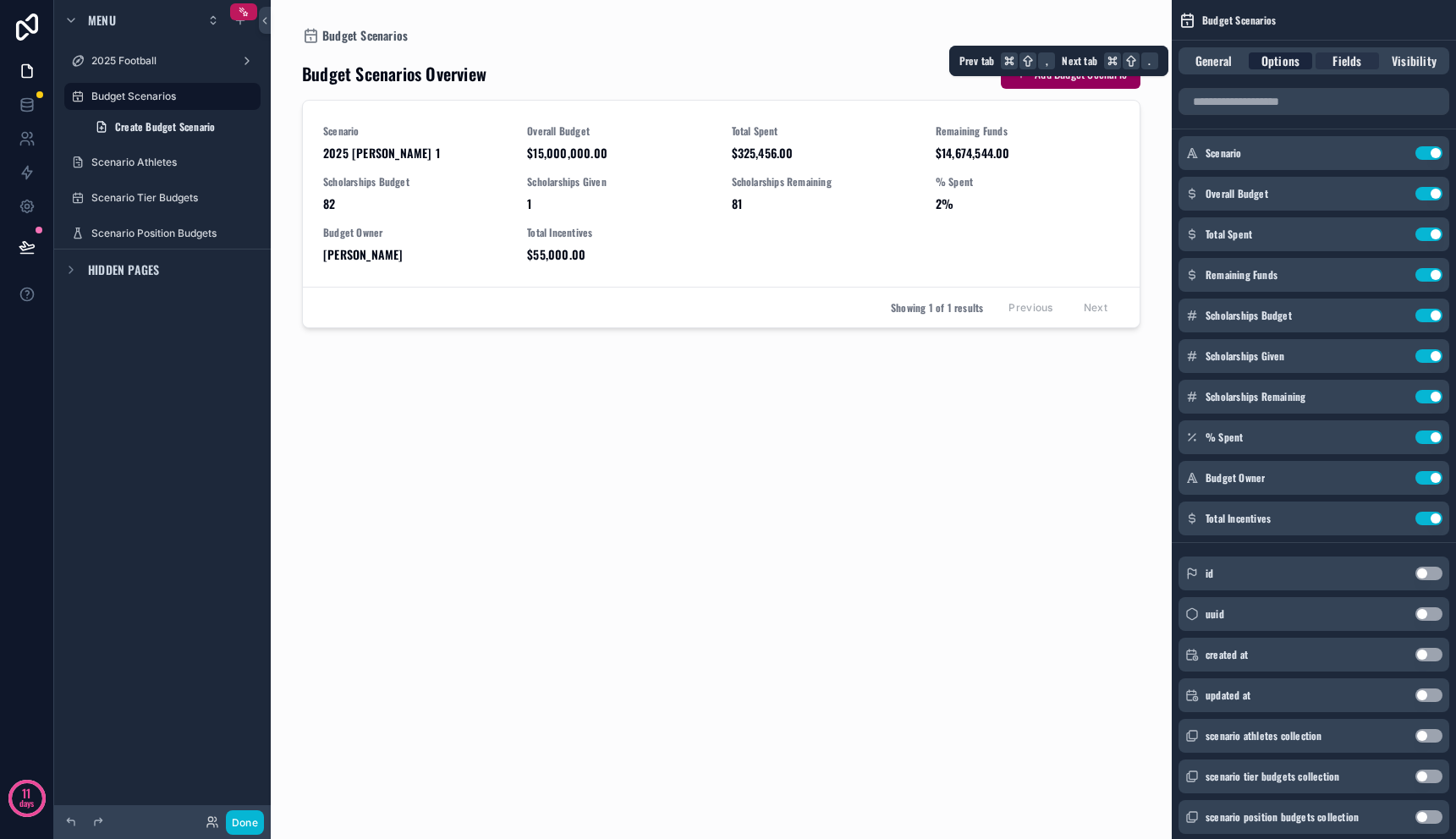
click at [1264, 63] on span "Options" at bounding box center [1281, 61] width 38 height 17
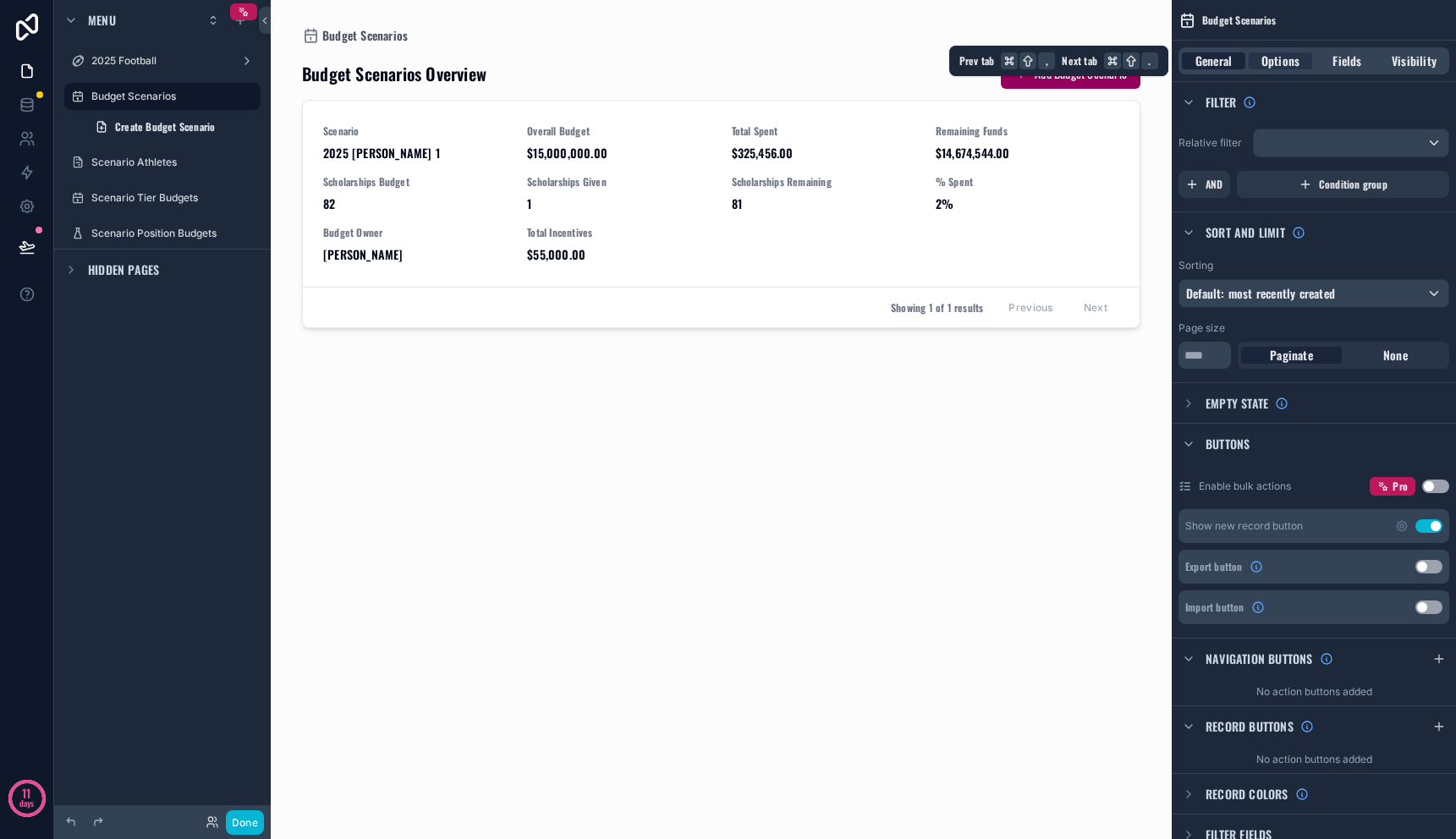
click at [1187, 68] on div "General" at bounding box center [1213, 61] width 63 height 17
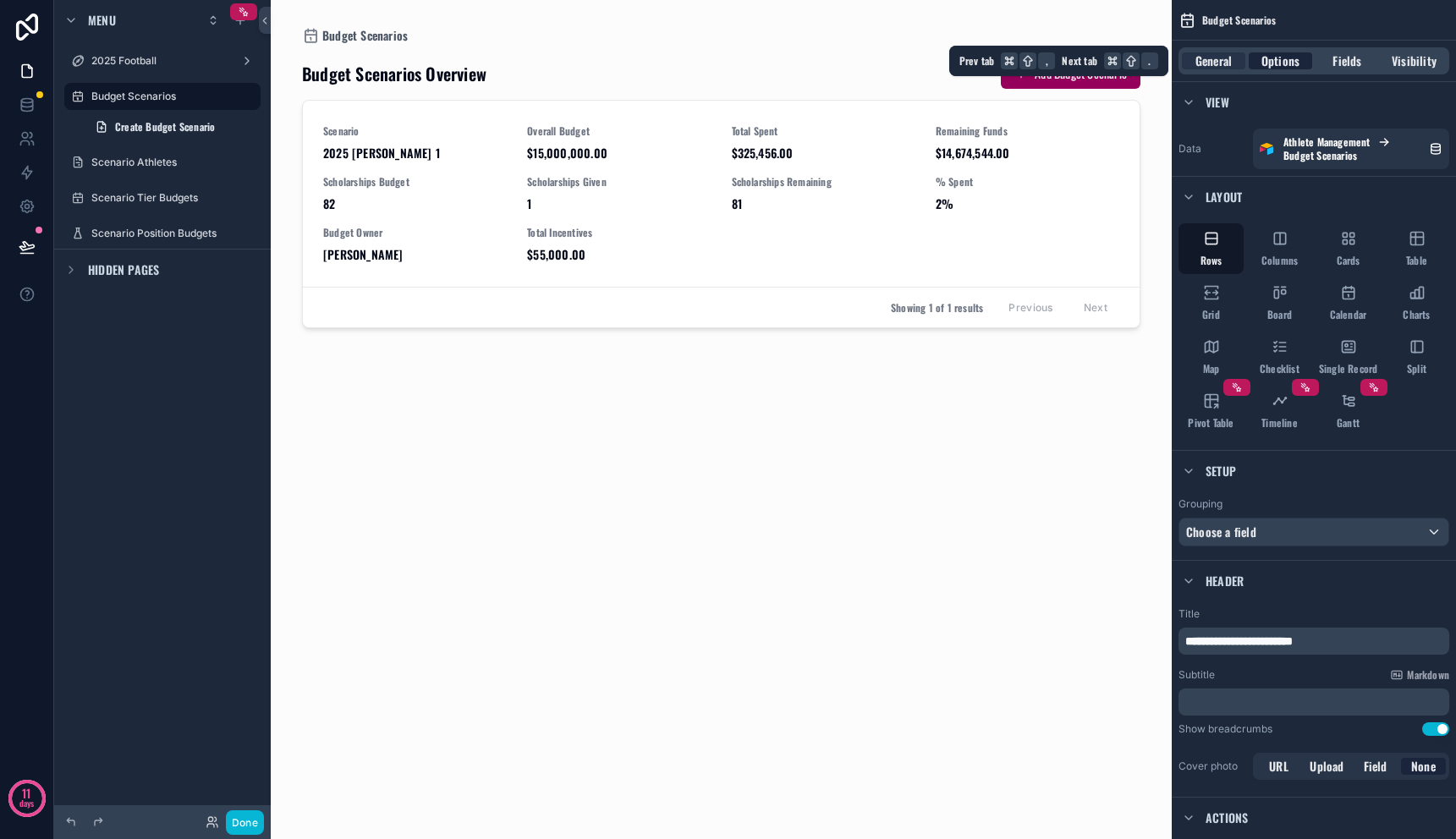
click at [1272, 59] on span "Options" at bounding box center [1281, 61] width 38 height 17
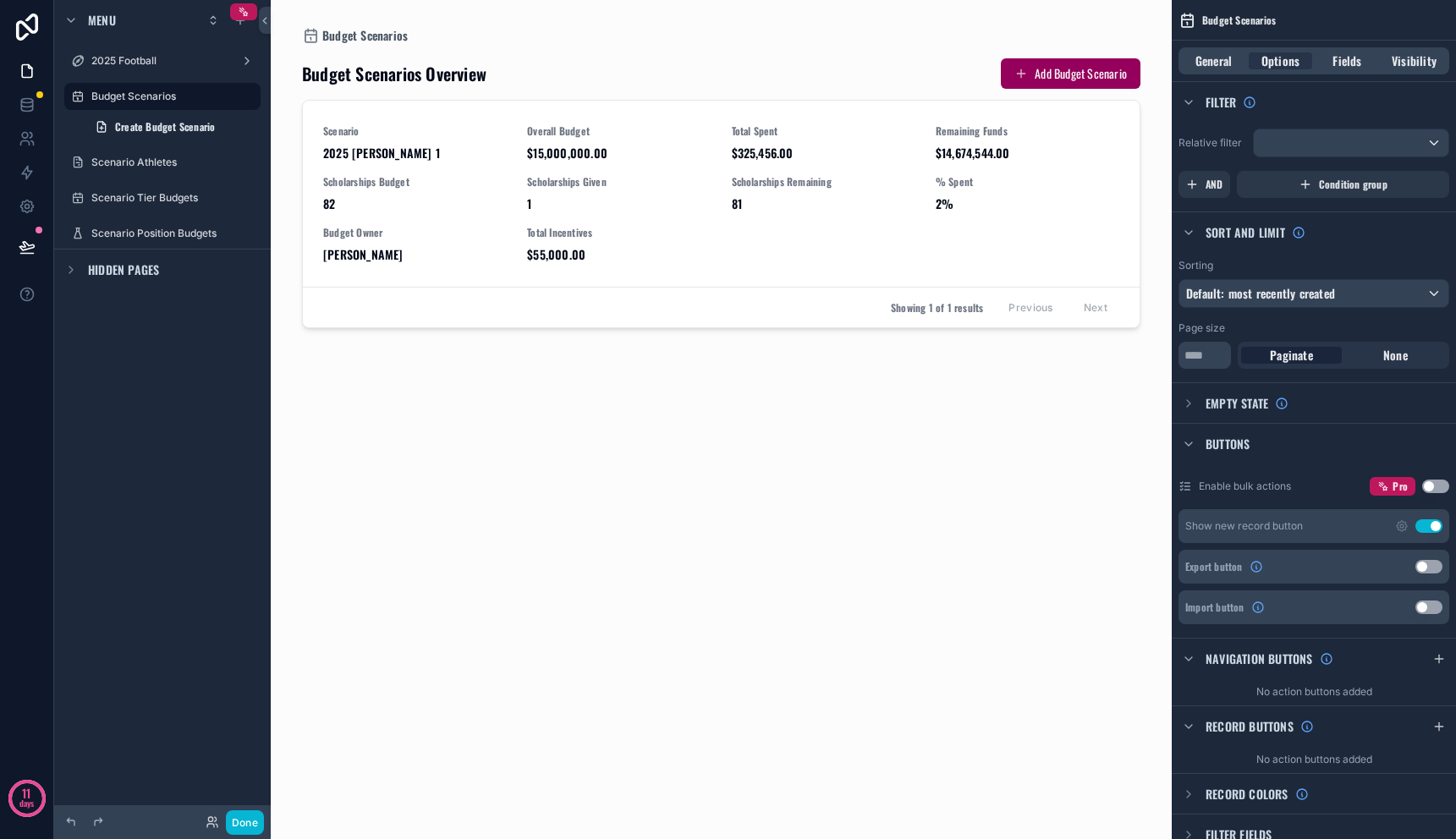
click at [611, 185] on div "scrollable content" at bounding box center [722, 410] width 866 height 819
click at [664, 160] on span "$15,000,000.00" at bounding box center [620, 154] width 184 height 17
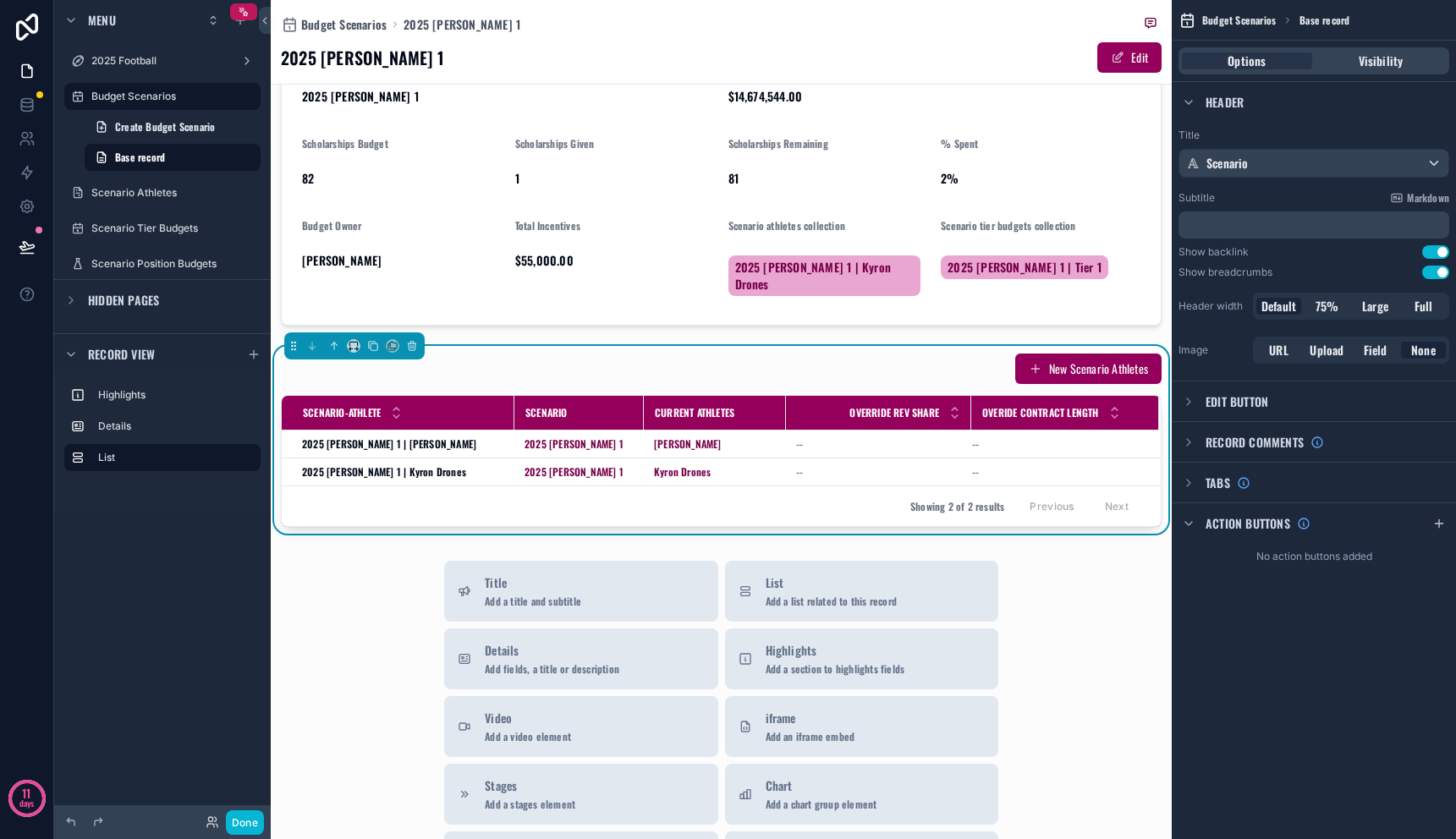
scroll to position [185, 0]
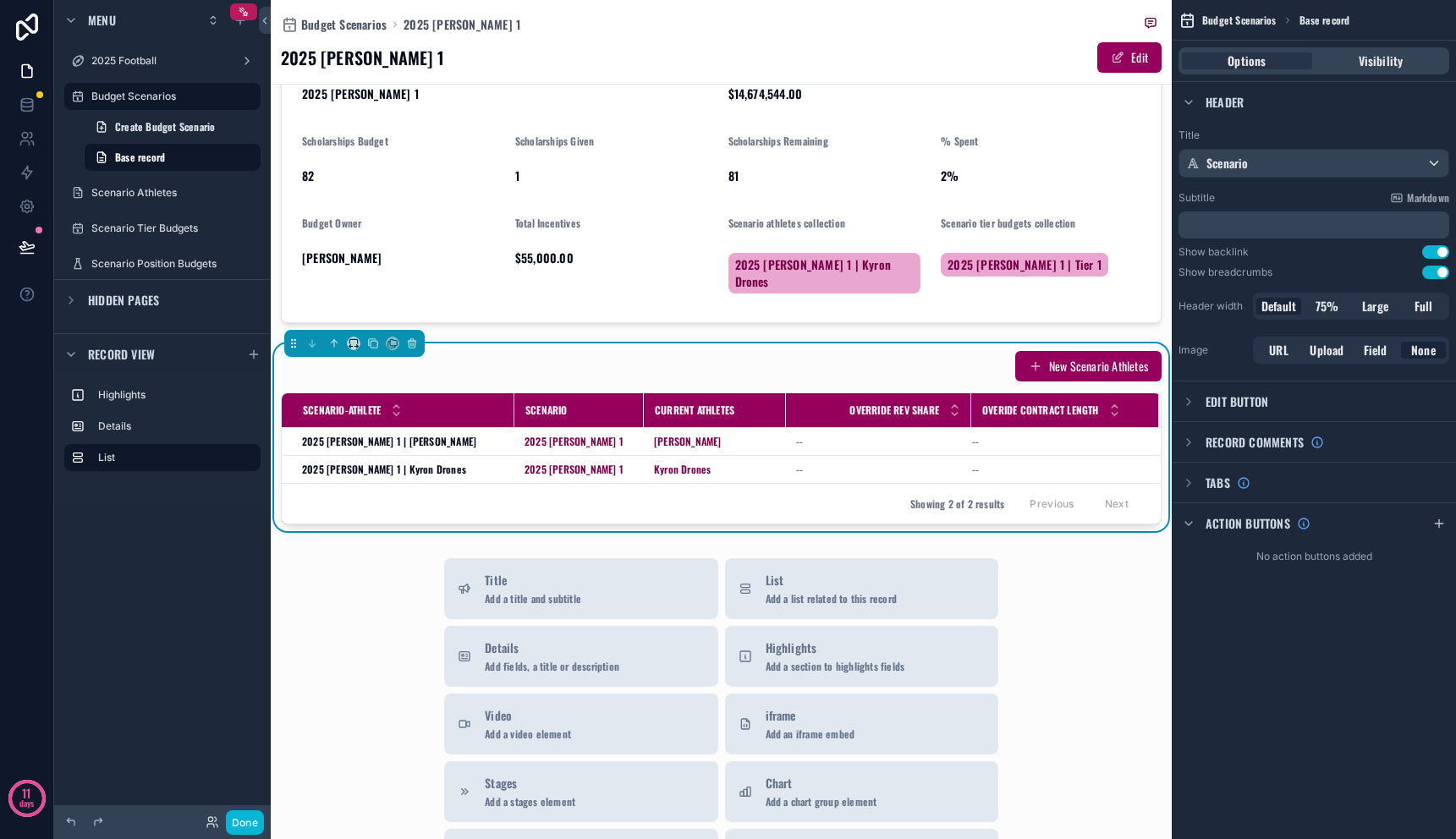
click at [723, 363] on div "New Scenario Athletes" at bounding box center [721, 366] width 881 height 32
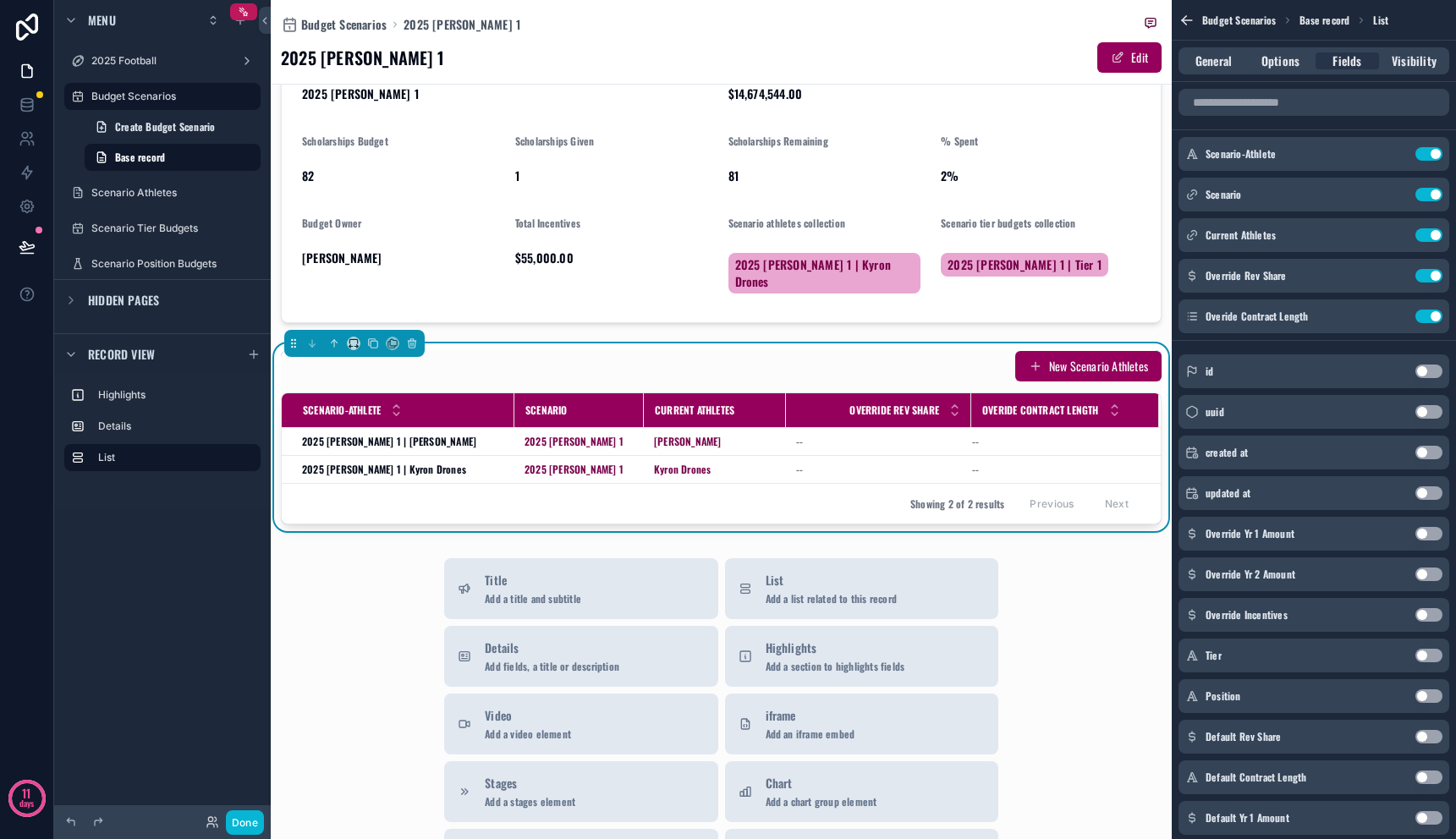
click at [723, 363] on div "New Scenario Athletes" at bounding box center [721, 366] width 881 height 32
click at [1391, 156] on icon "scrollable content" at bounding box center [1394, 155] width 8 height 8
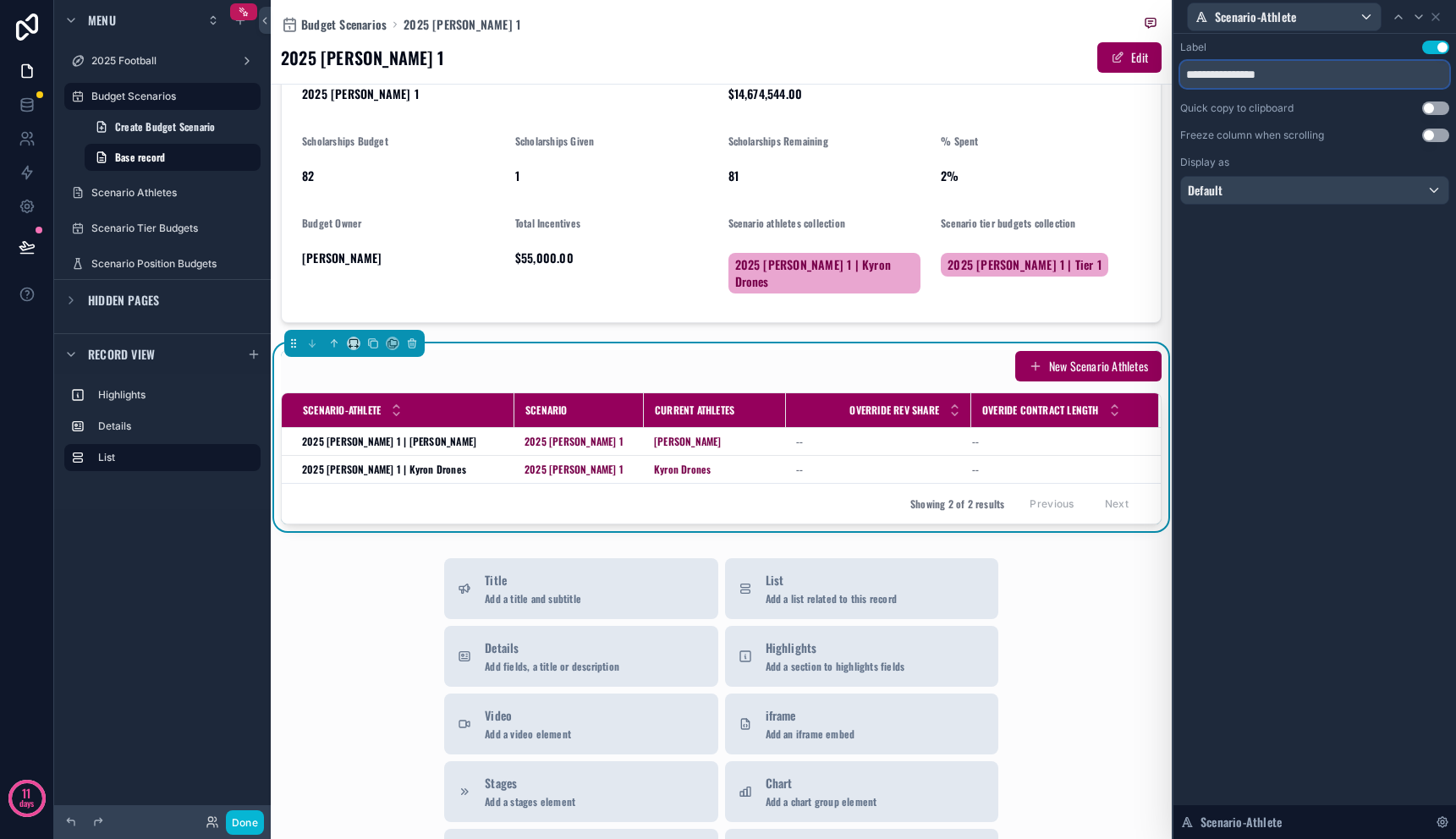
drag, startPoint x: 1245, startPoint y: 75, endPoint x: 1142, endPoint y: 78, distance: 103.0
click at [1142, 78] on div "**********" at bounding box center [728, 419] width 1456 height 839
type input "*******"
click at [1438, 16] on icon at bounding box center [1436, 17] width 14 height 14
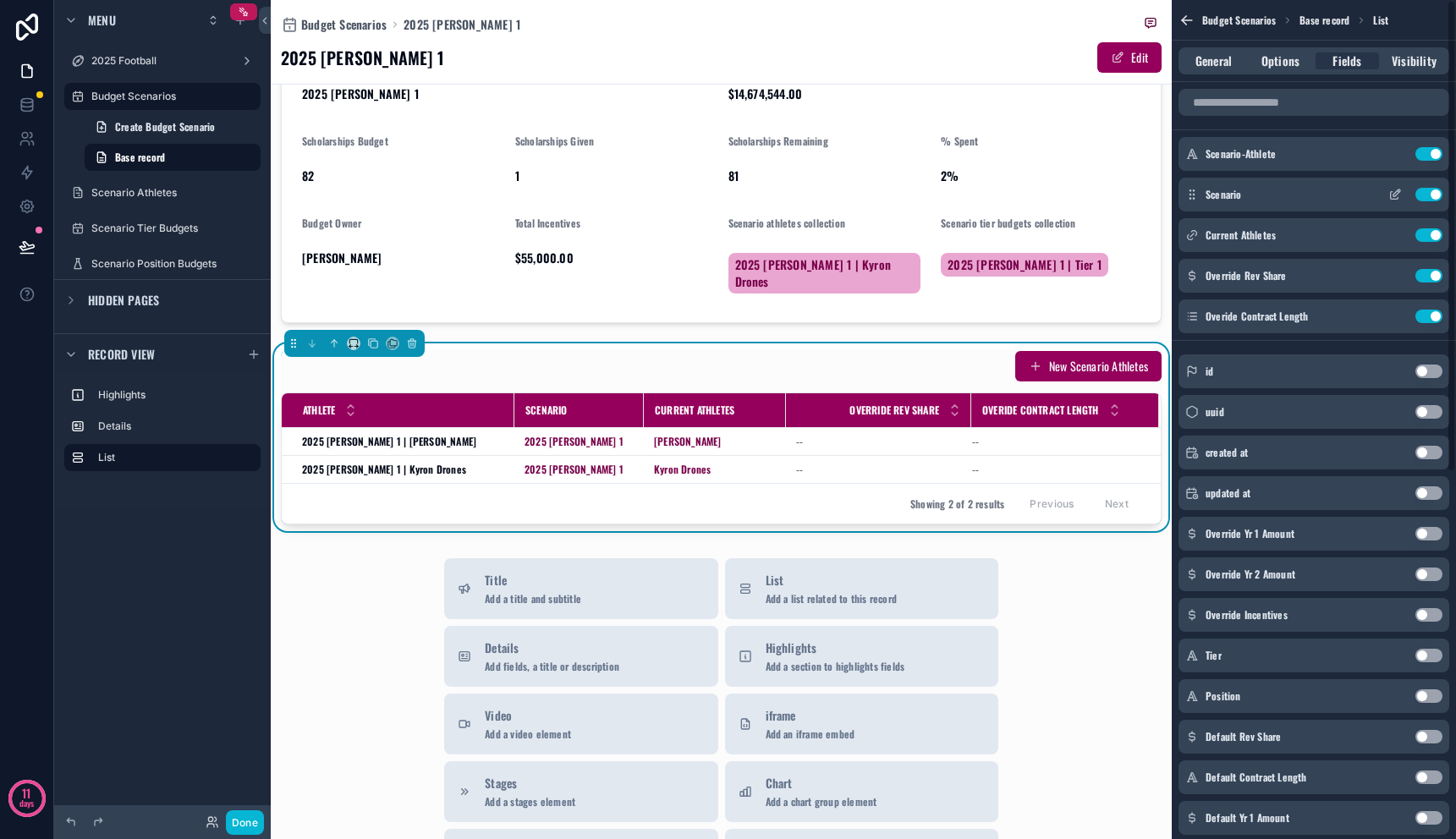
click at [1424, 193] on button "Use setting" at bounding box center [1429, 195] width 27 height 14
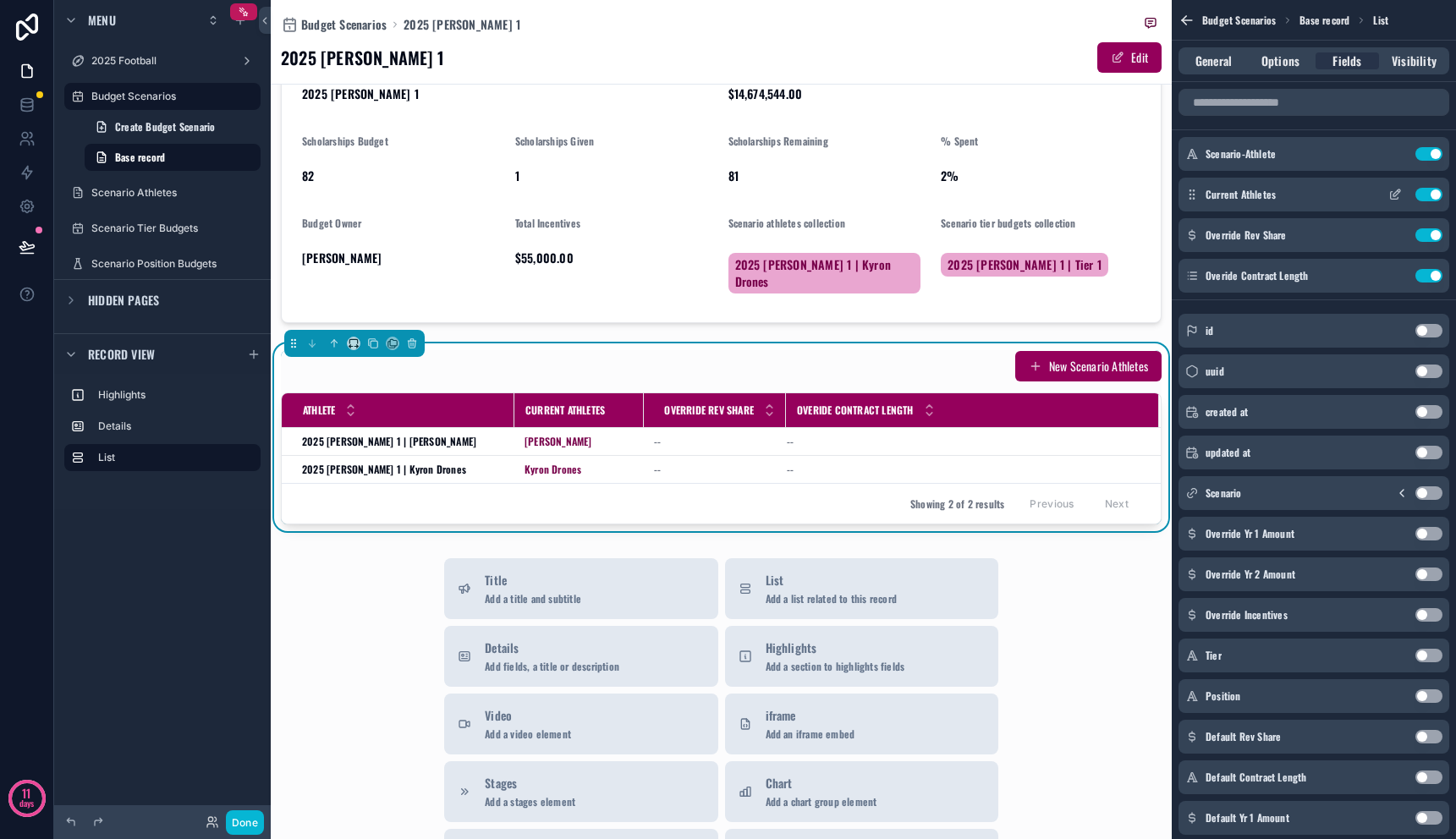
click at [1420, 196] on button "Use setting" at bounding box center [1429, 195] width 27 height 14
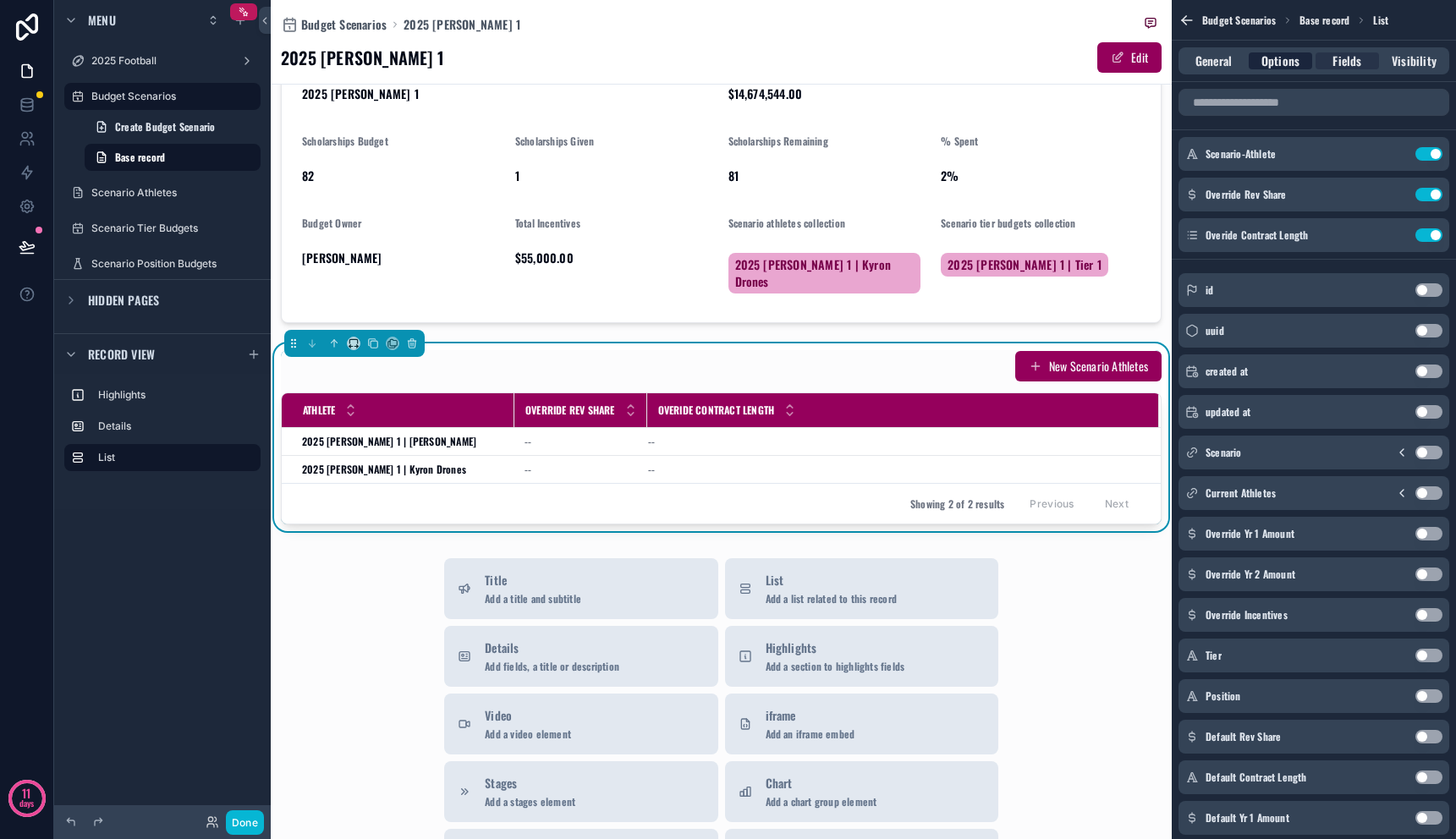
click at [1284, 57] on span "Options" at bounding box center [1281, 61] width 38 height 17
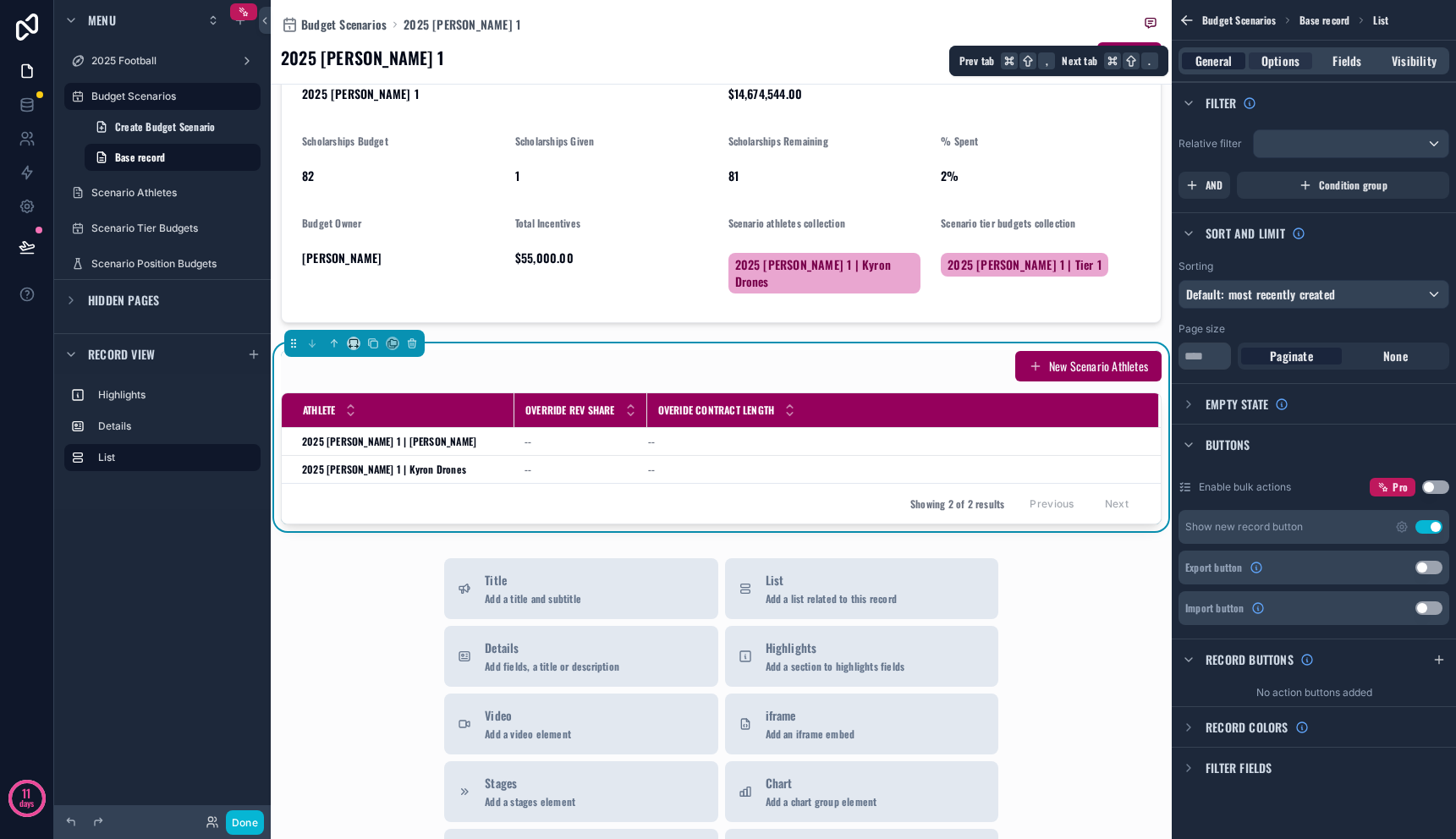
click at [1236, 56] on div "General" at bounding box center [1213, 61] width 63 height 17
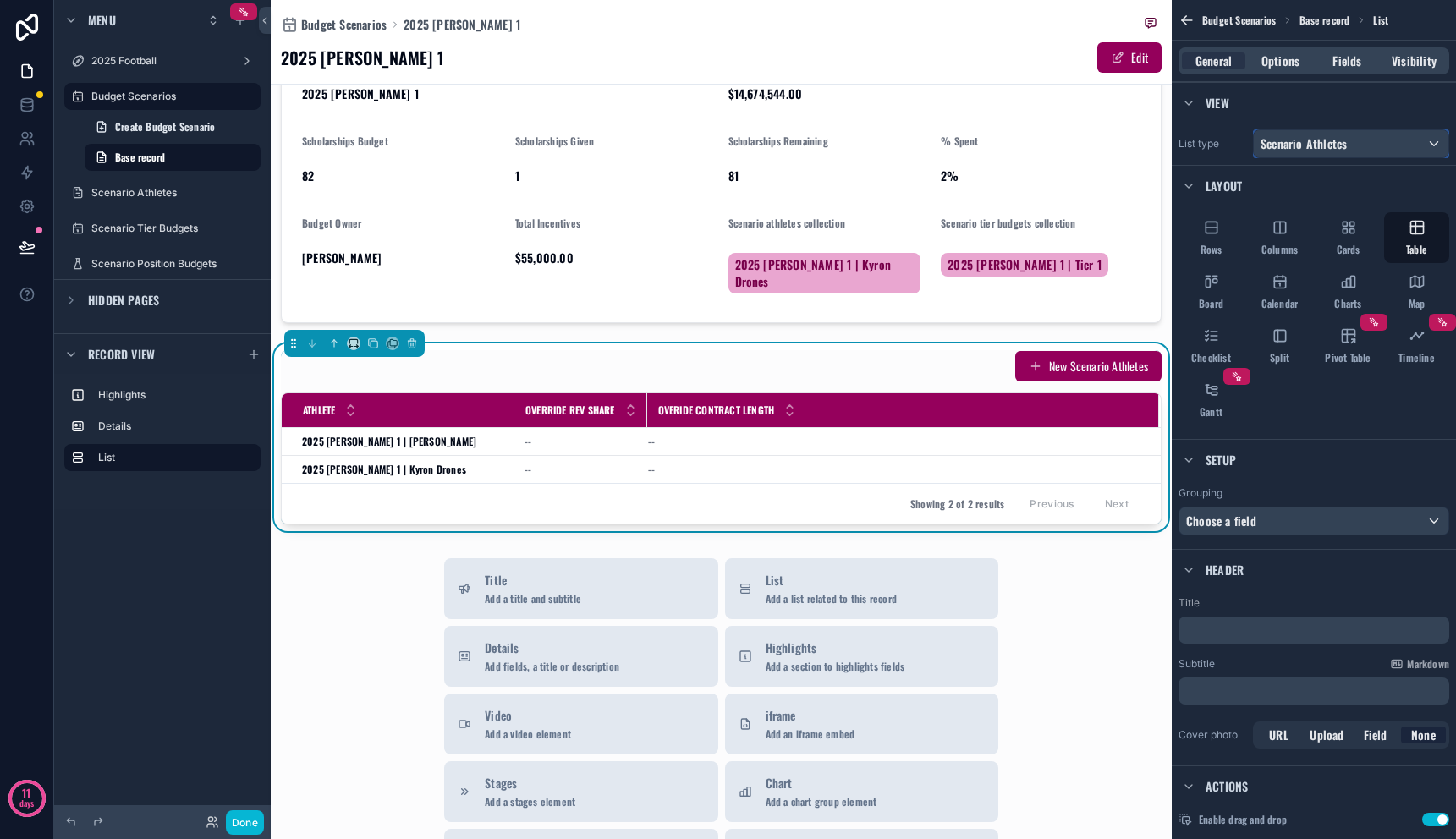
click at [1325, 141] on span "Scenario Athletes" at bounding box center [1303, 144] width 86 height 17
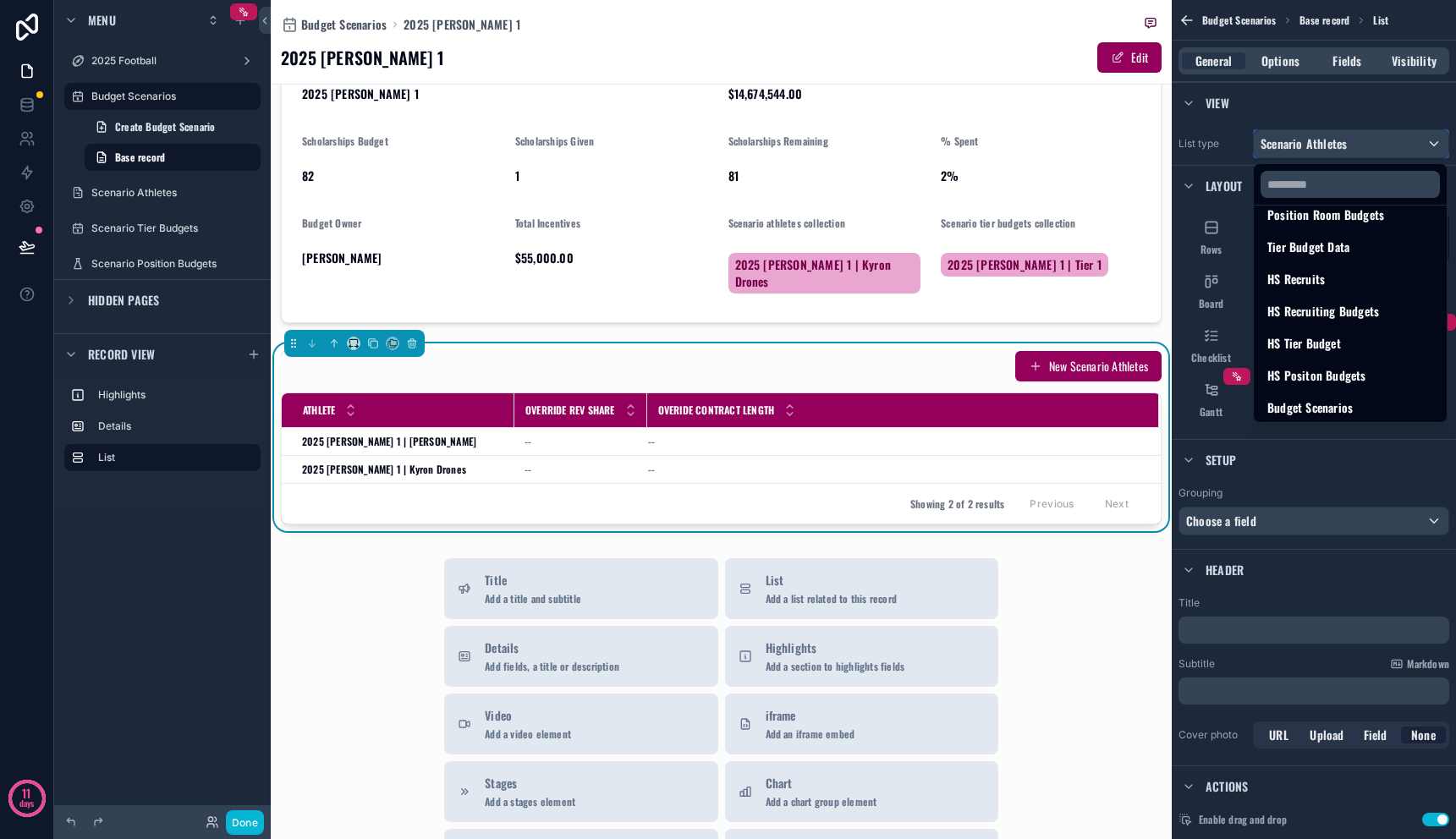
scroll to position [331, 0]
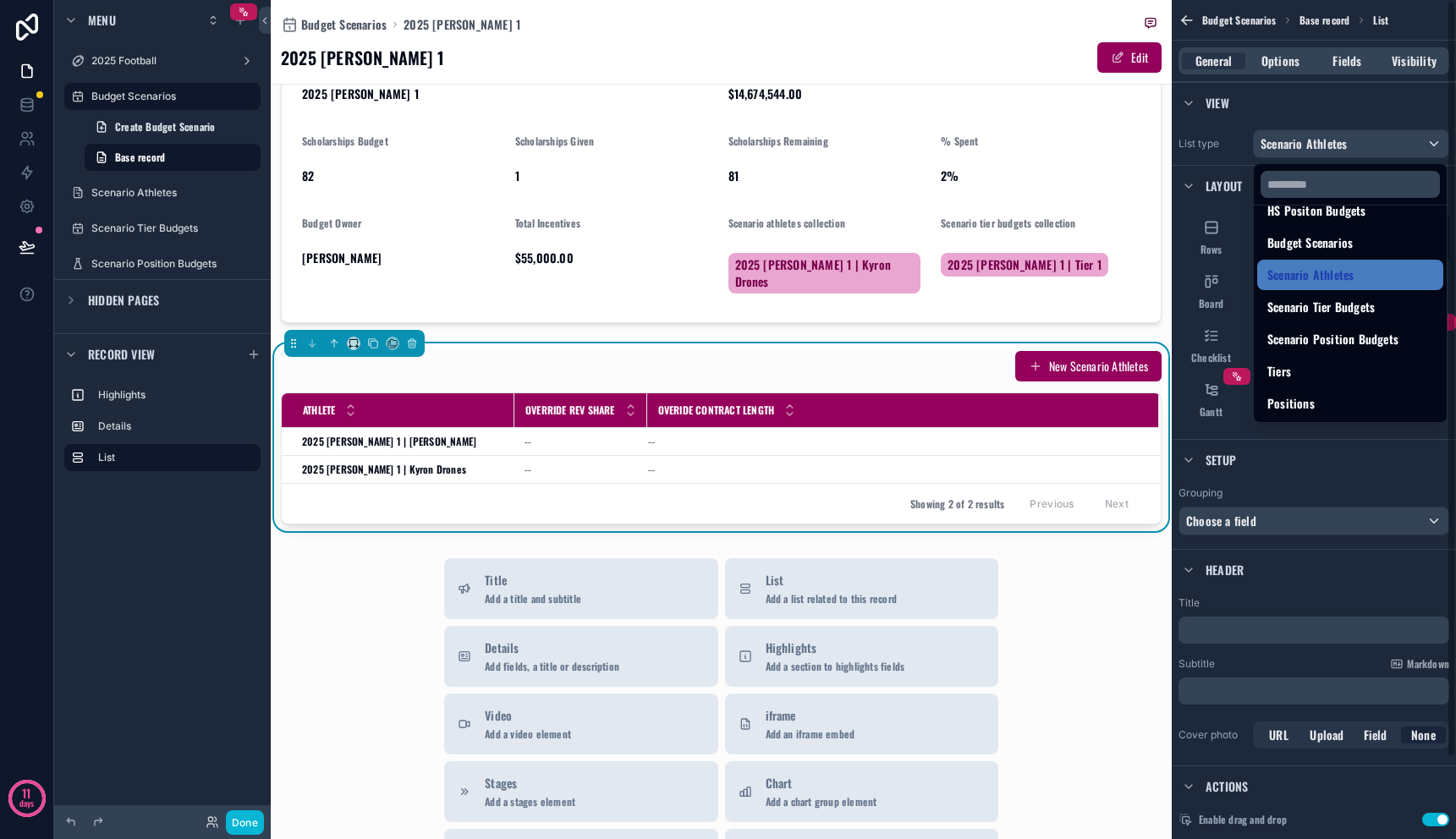
click at [1326, 107] on div "scrollable content" at bounding box center [728, 419] width 1456 height 839
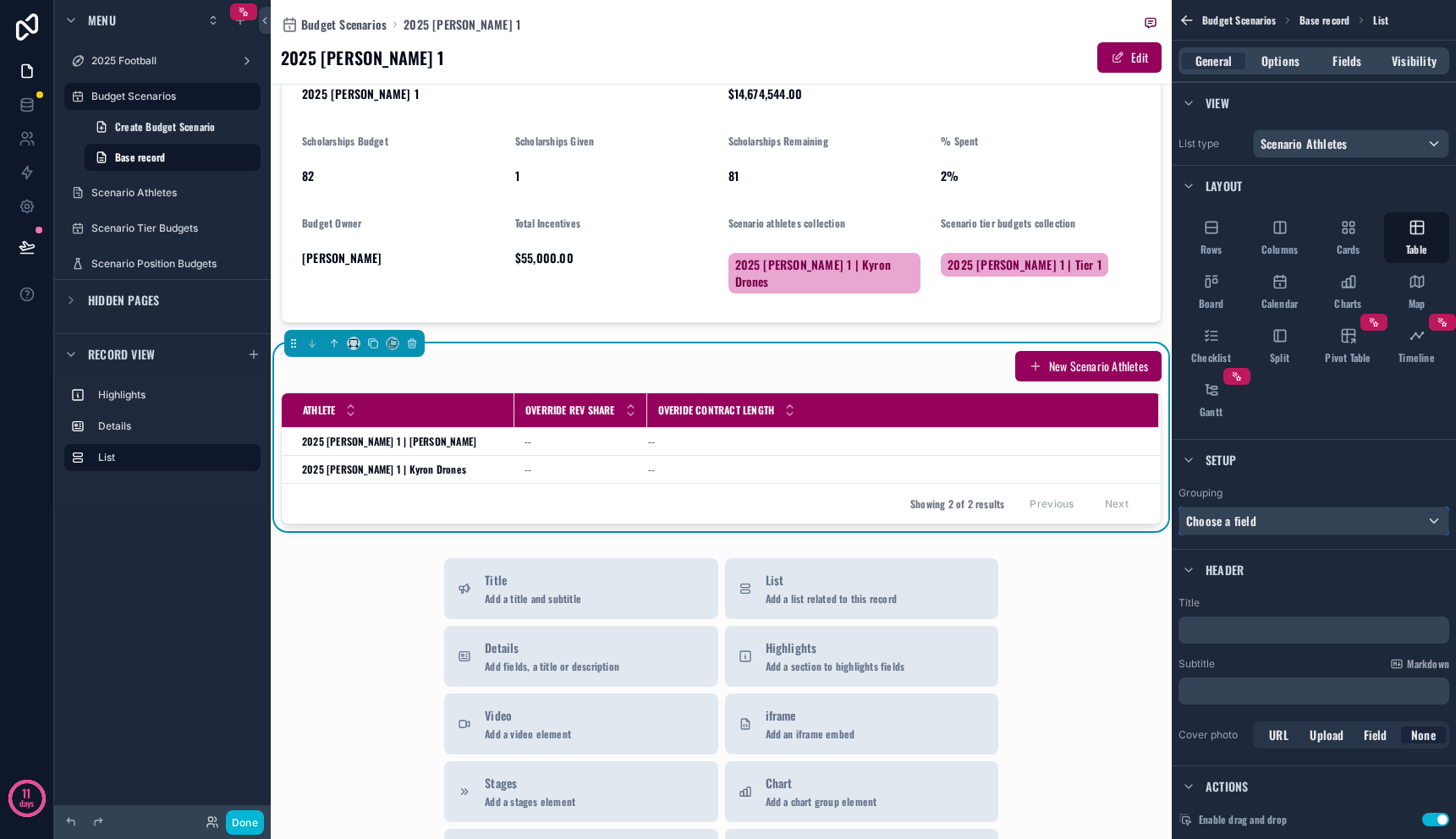
click at [1325, 528] on div "Choose a field" at bounding box center [1315, 521] width 269 height 27
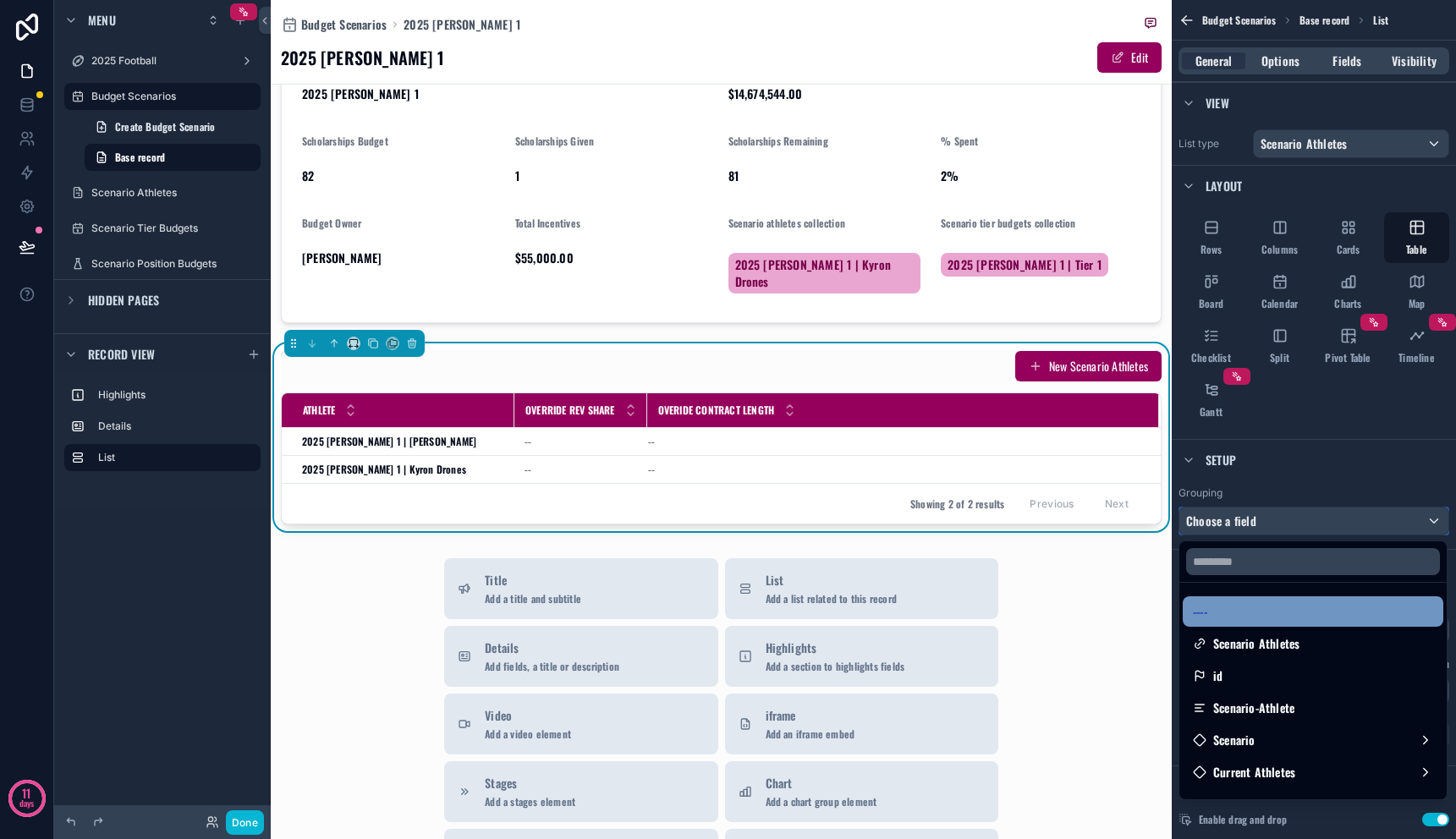
scroll to position [0, 0]
click at [1309, 450] on div "scrollable content" at bounding box center [728, 419] width 1456 height 839
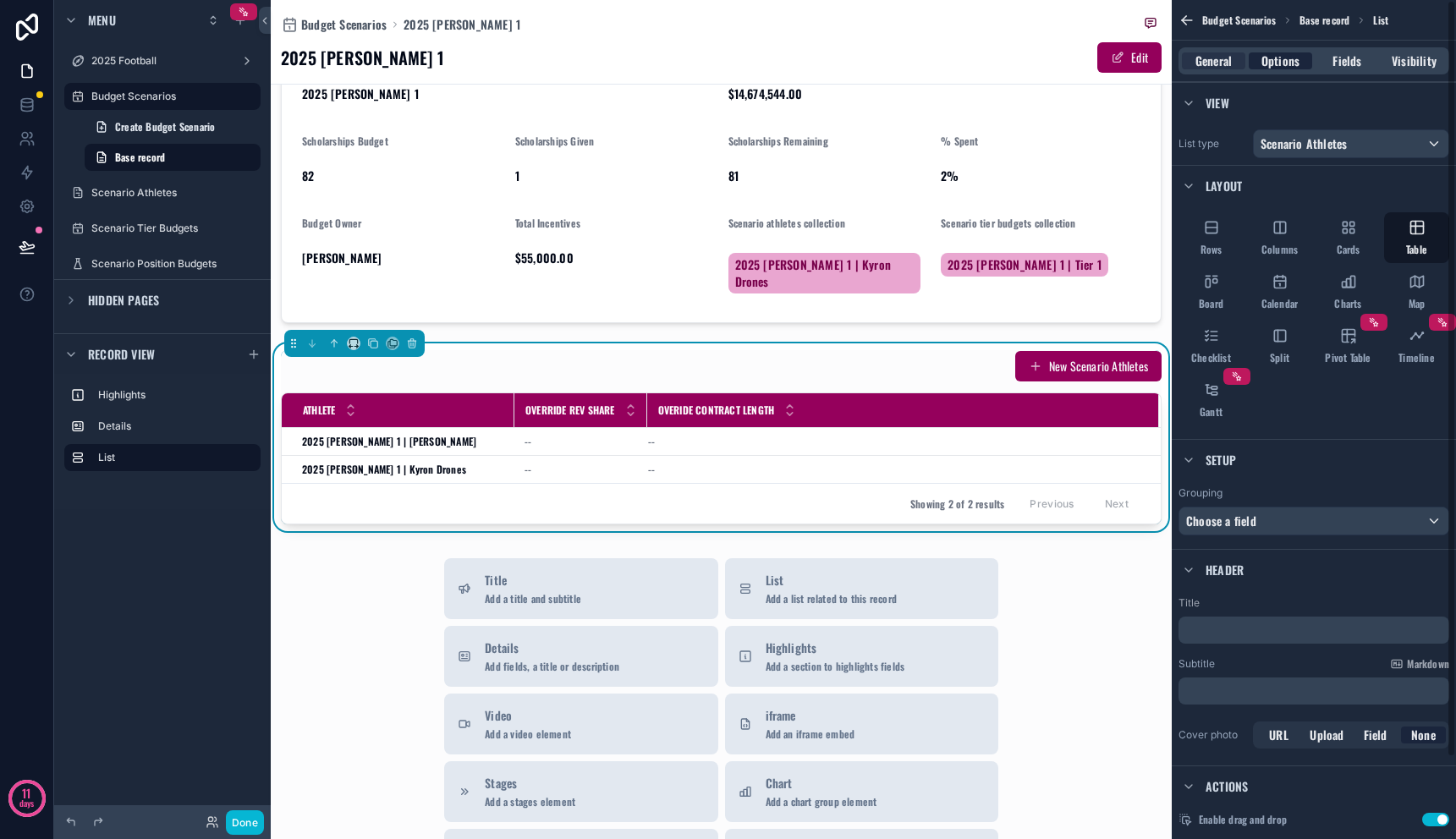
click at [1274, 63] on span "Options" at bounding box center [1281, 61] width 38 height 17
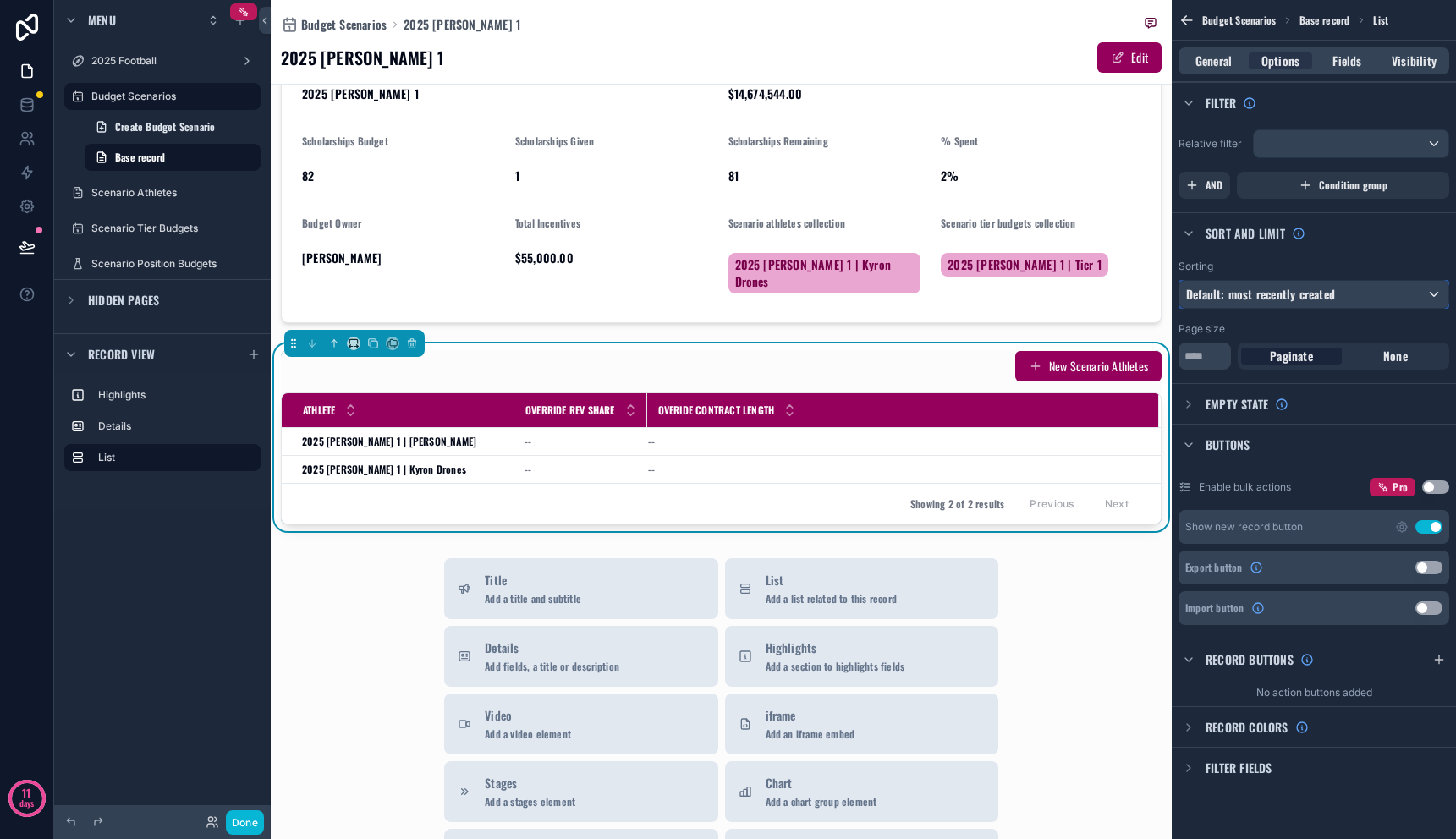
click at [1280, 289] on span "Default: most recently created" at bounding box center [1261, 294] width 149 height 17
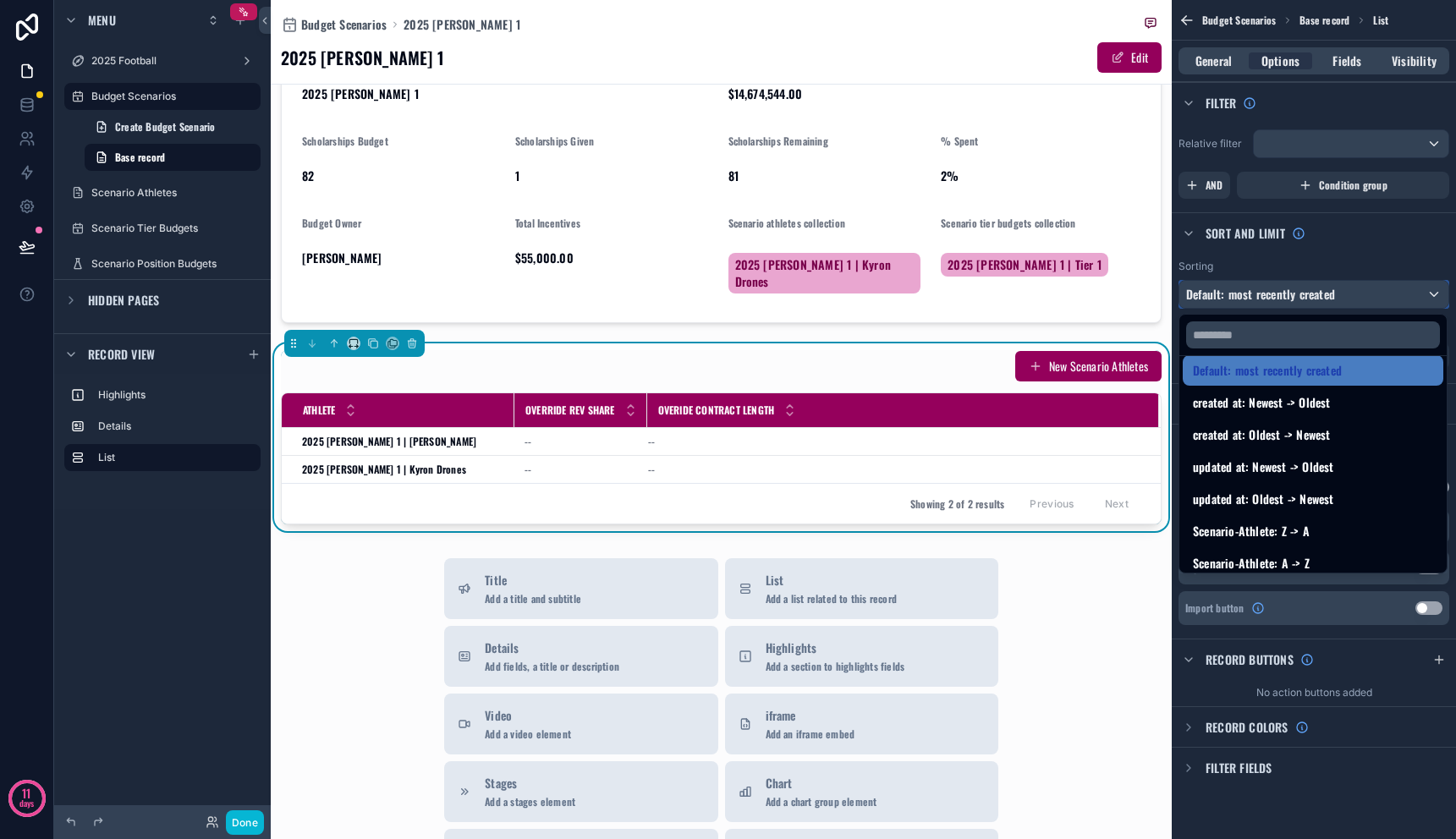
scroll to position [14, 0]
click at [1330, 256] on div "scrollable content" at bounding box center [728, 419] width 1456 height 839
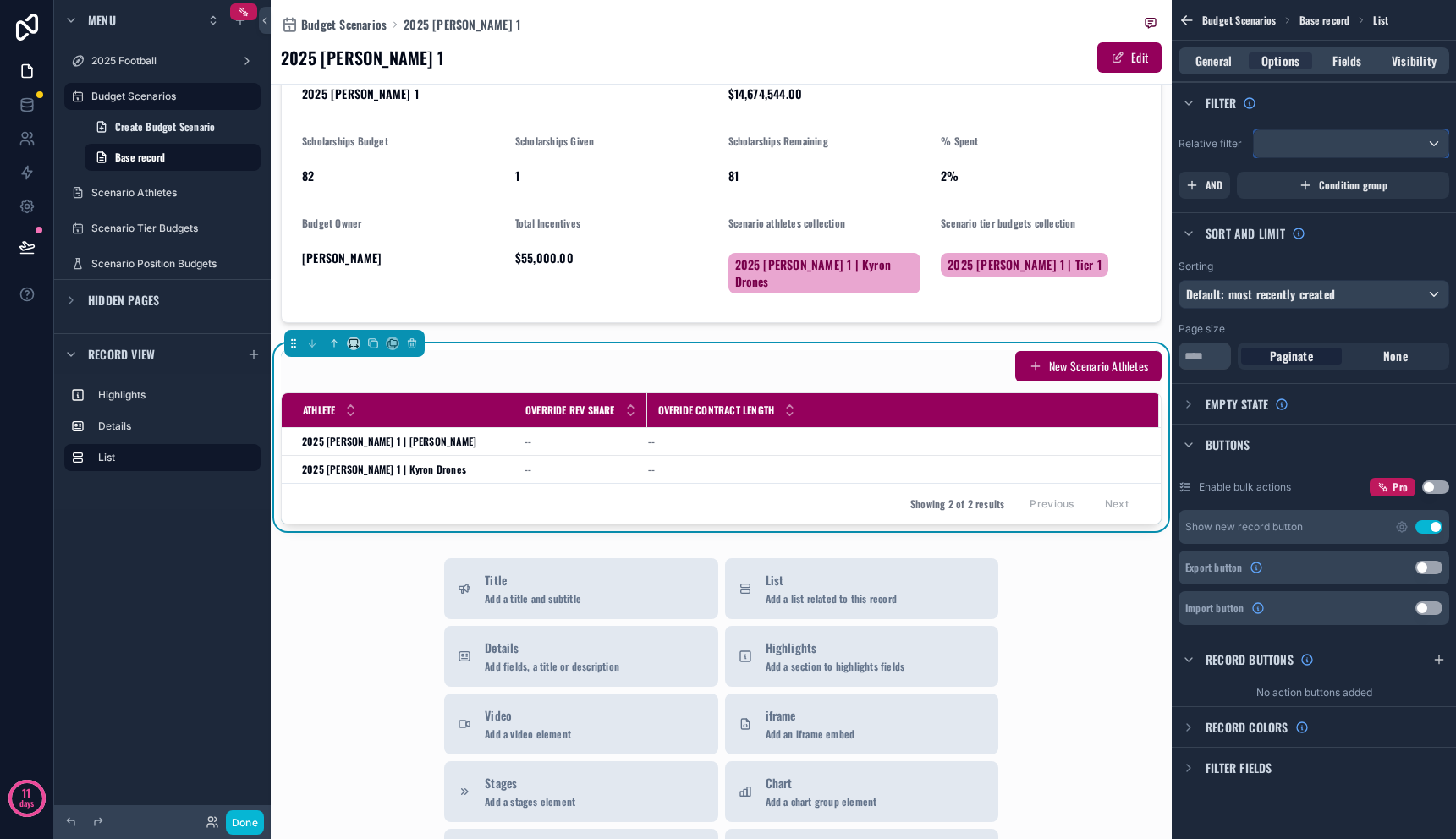
click at [1321, 139] on div "scrollable content" at bounding box center [1351, 143] width 194 height 27
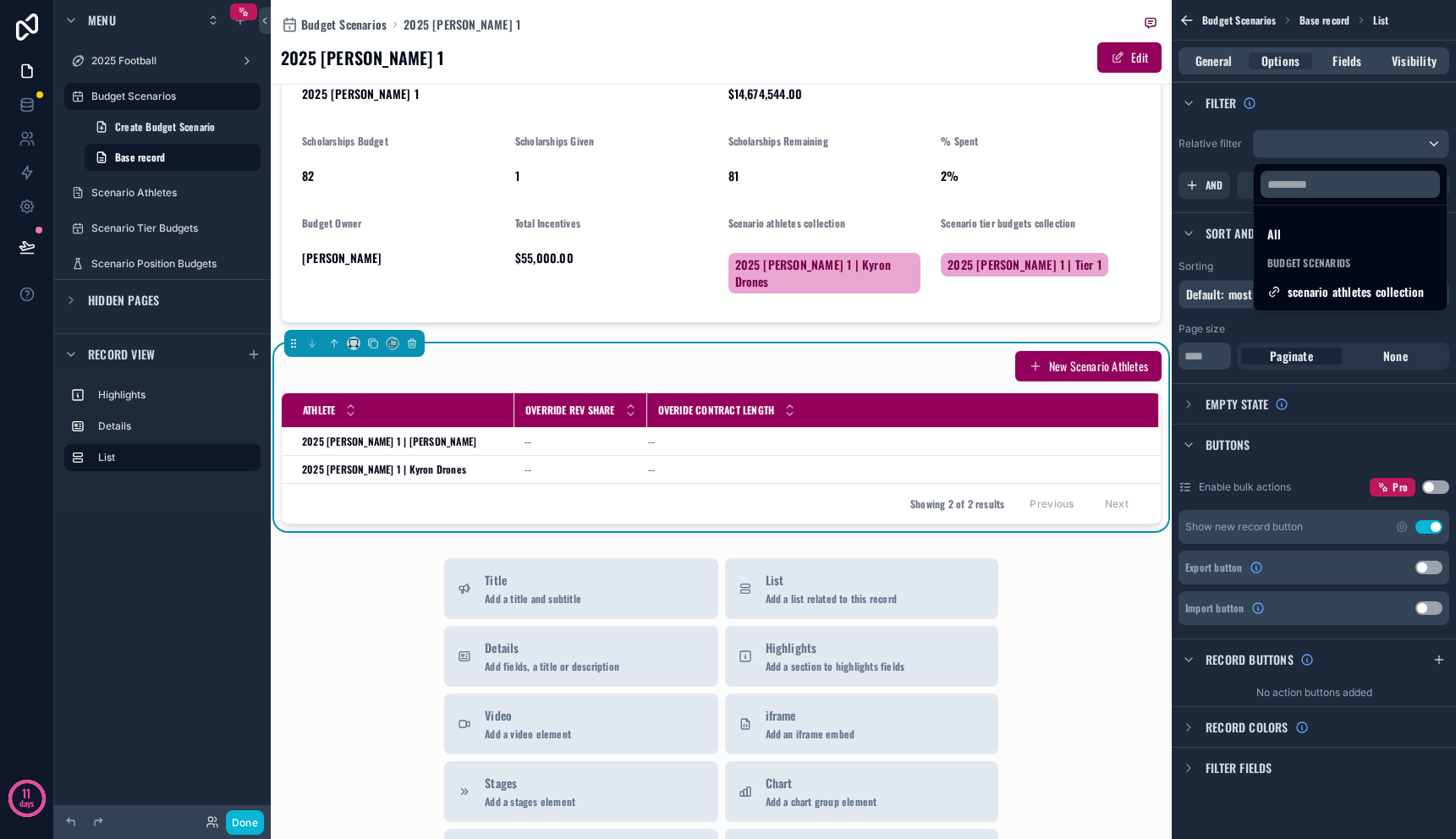
click at [1216, 134] on div "scrollable content" at bounding box center [728, 419] width 1456 height 839
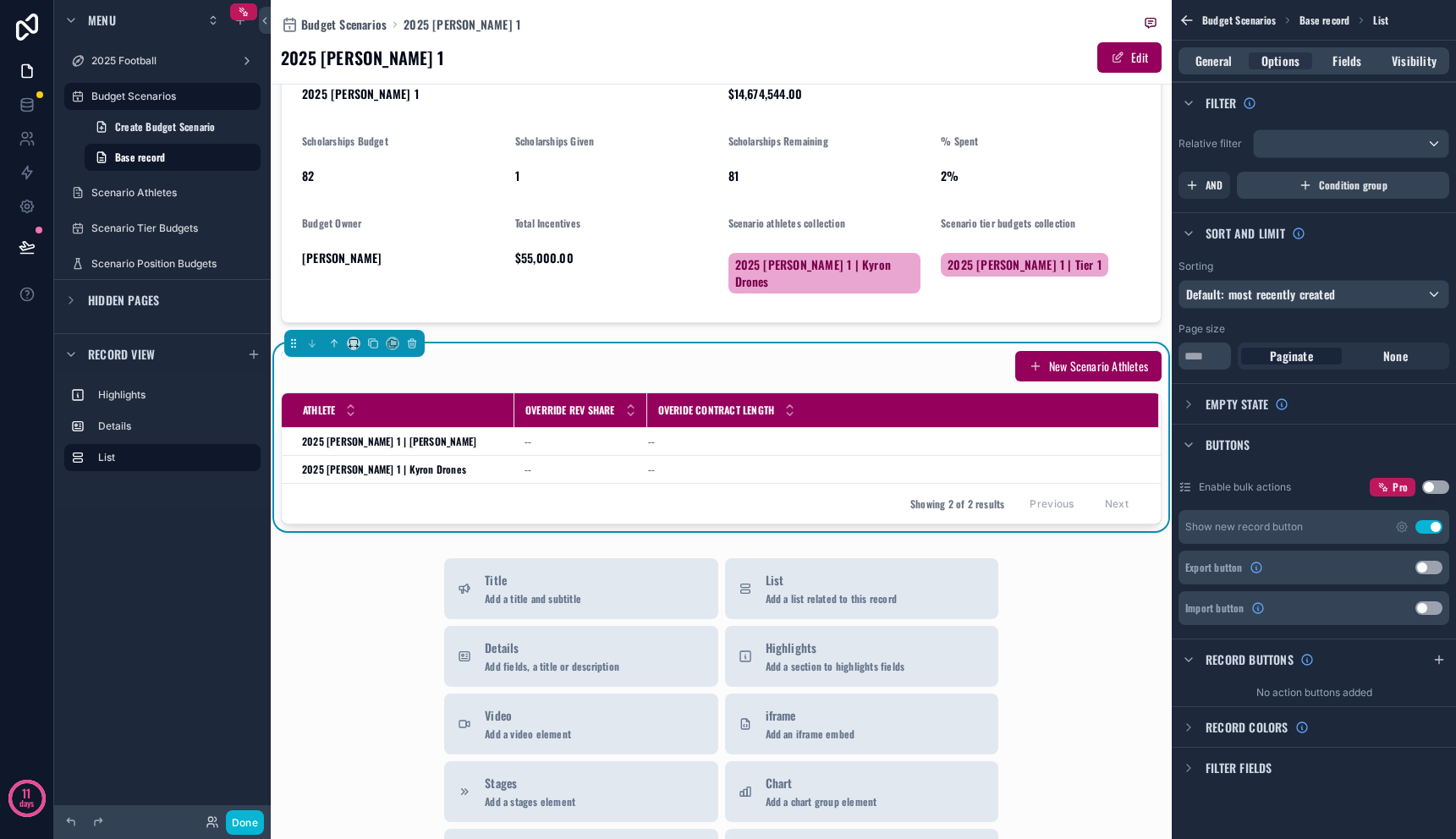
click at [1318, 187] on div "Condition group" at bounding box center [1343, 185] width 213 height 27
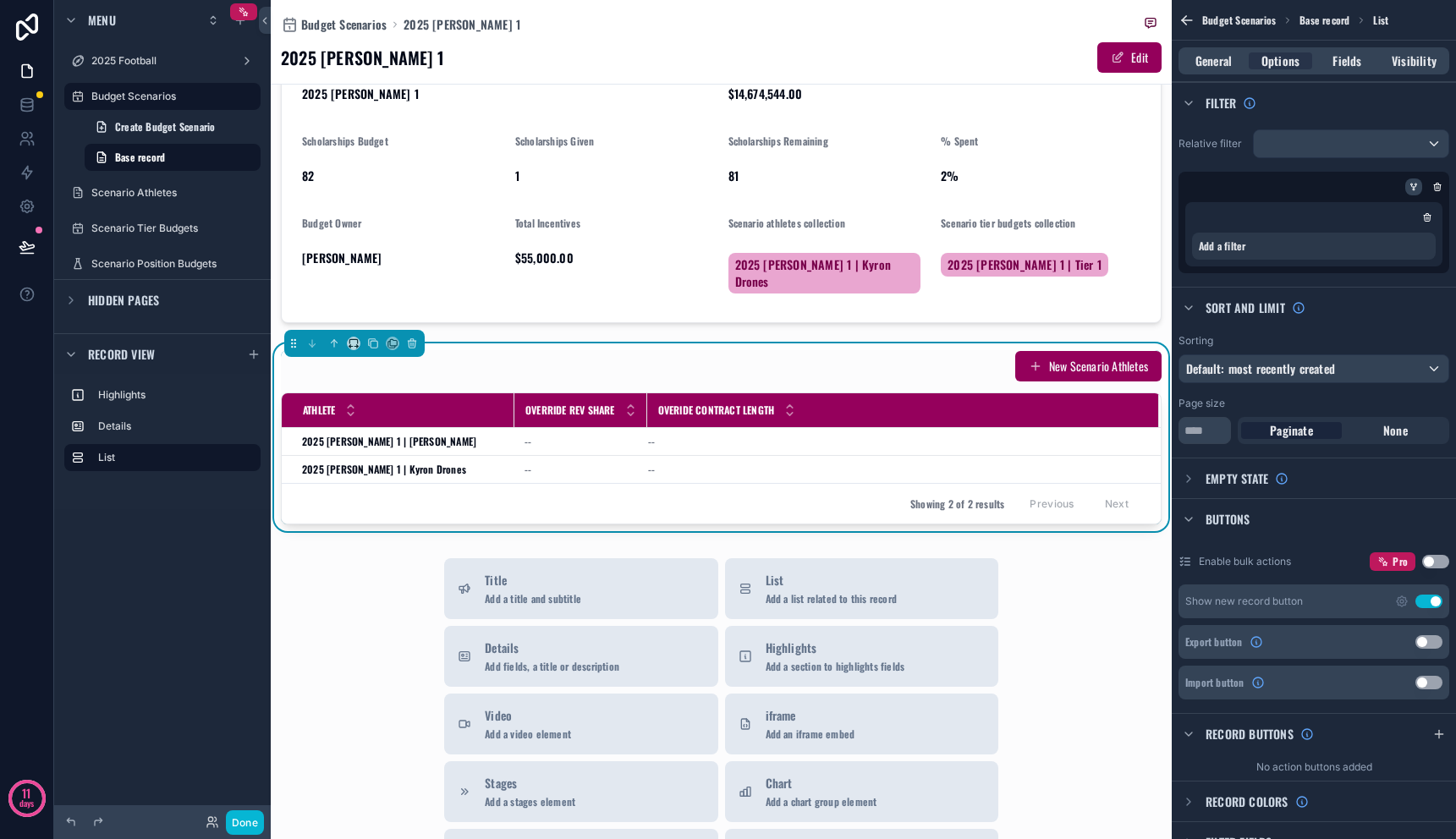
click at [1416, 188] on icon "scrollable content" at bounding box center [1414, 187] width 10 height 10
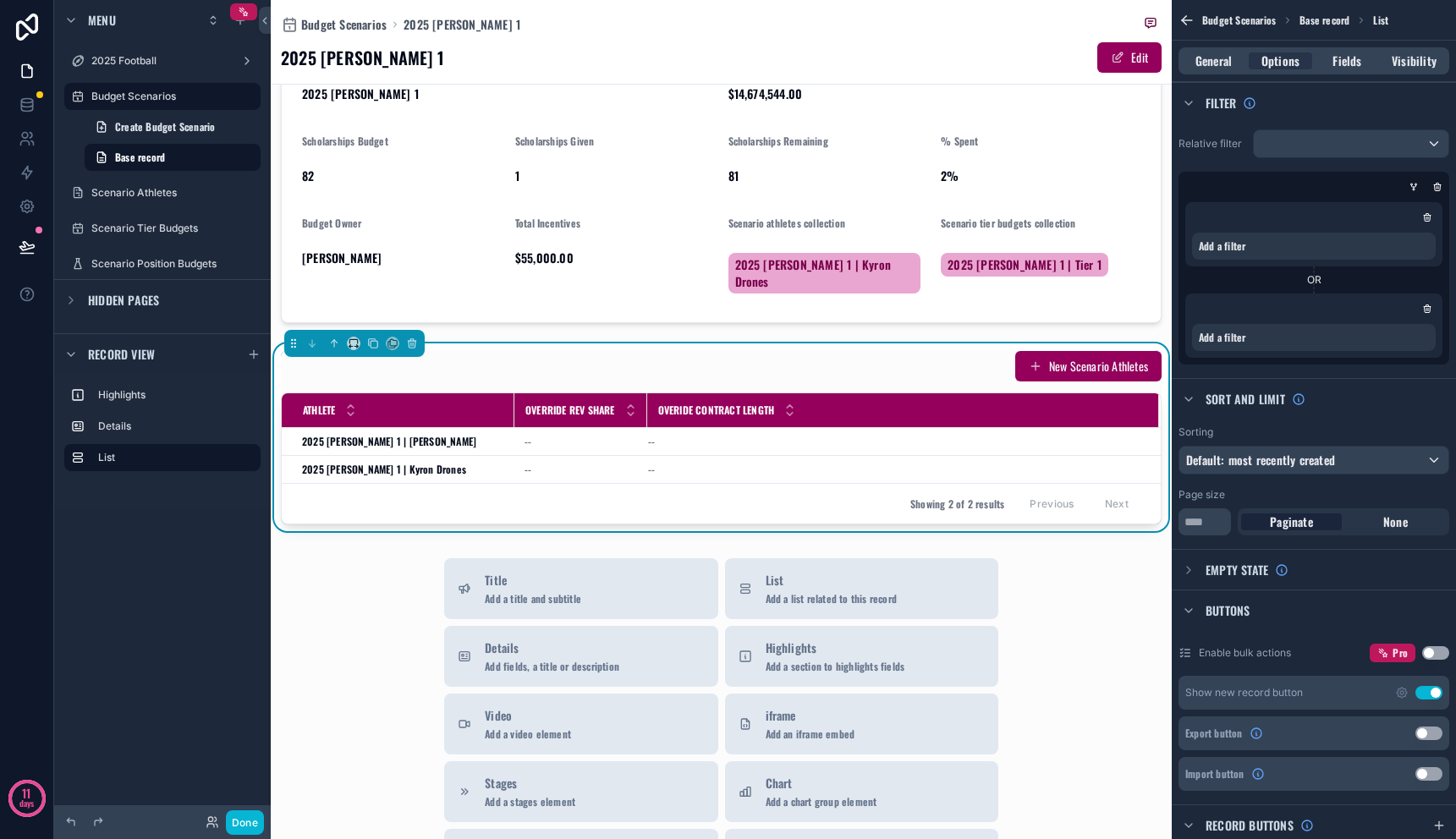
click at [1428, 313] on div "scrollable content" at bounding box center [1428, 309] width 17 height 17
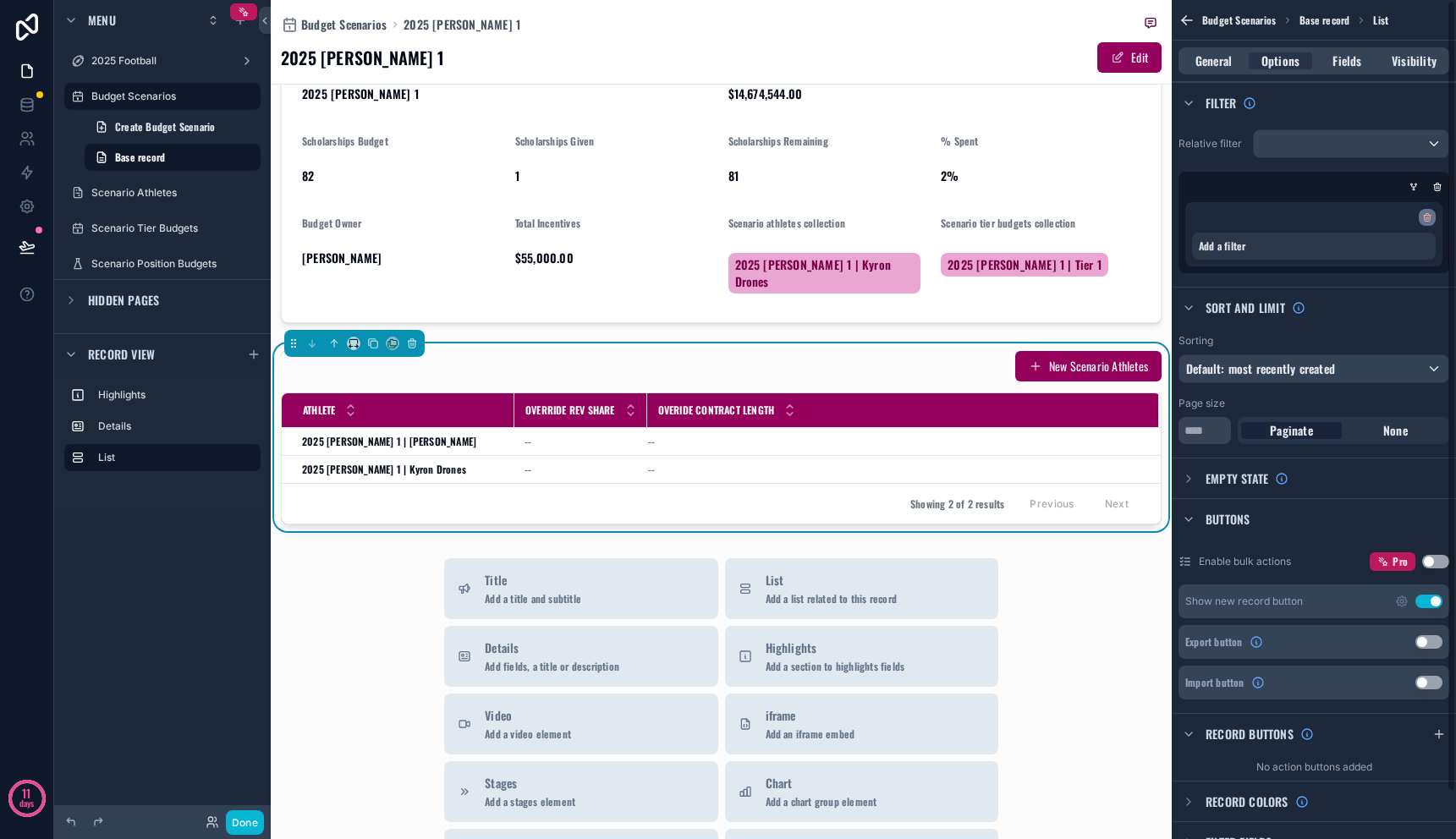
click at [1420, 219] on div "scrollable content" at bounding box center [1428, 218] width 17 height 17
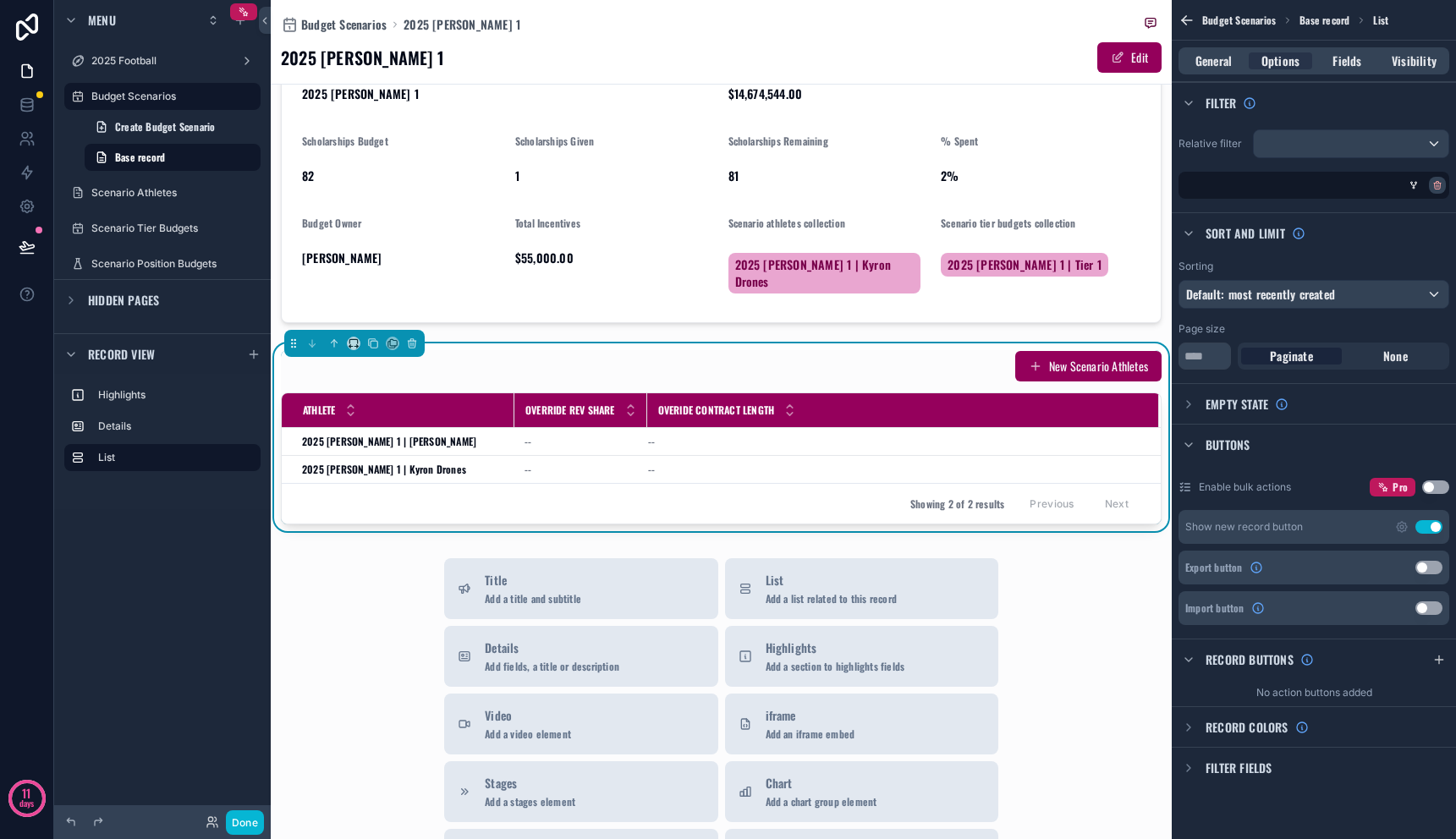
click at [1434, 180] on icon "scrollable content" at bounding box center [1438, 186] width 10 height 10
click at [1206, 180] on span "AND" at bounding box center [1215, 186] width 17 height 14
click at [1411, 173] on icon "scrollable content" at bounding box center [1407, 174] width 10 height 10
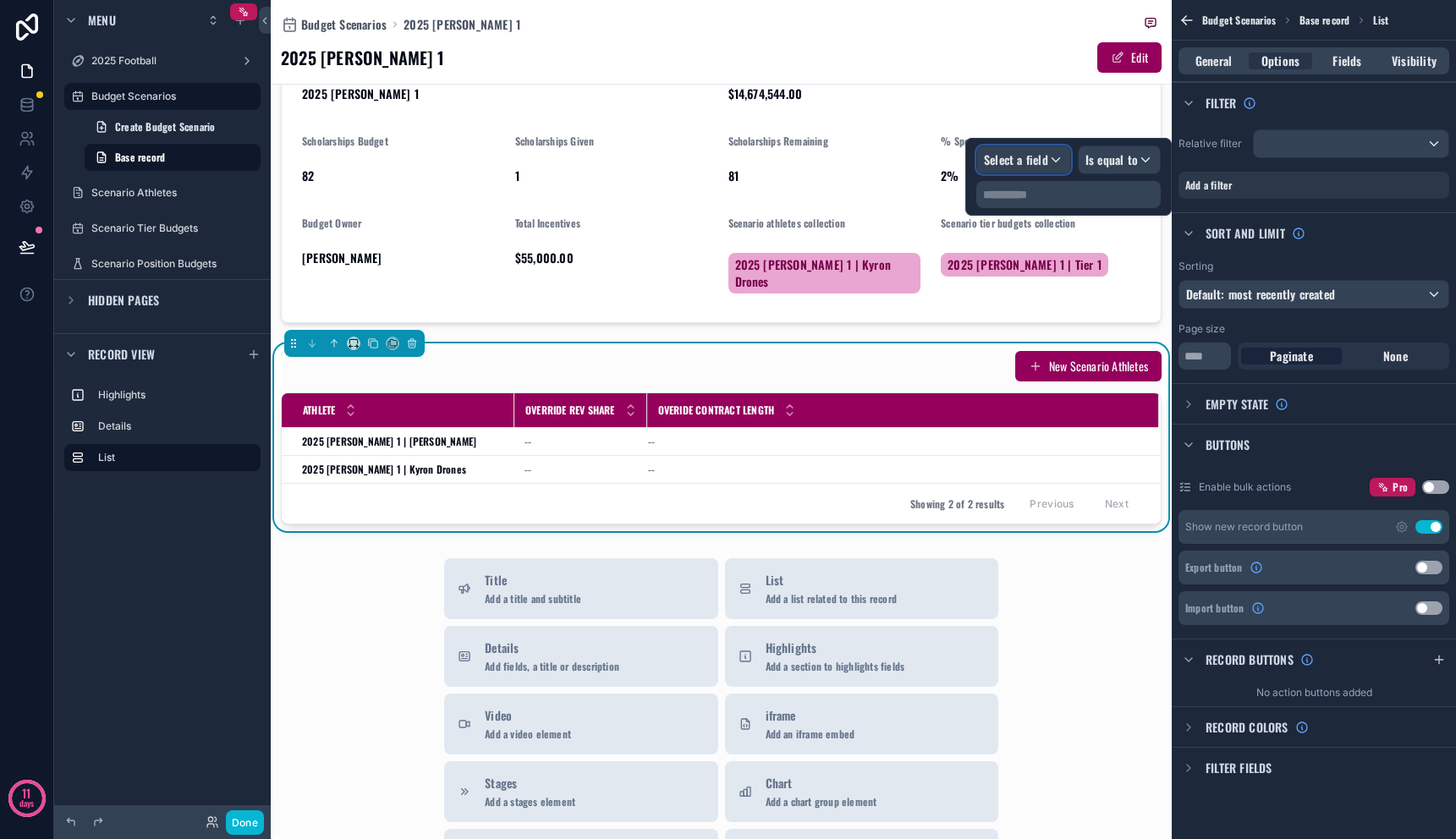
click at [1018, 161] on span "Select a field" at bounding box center [1016, 160] width 64 height 17
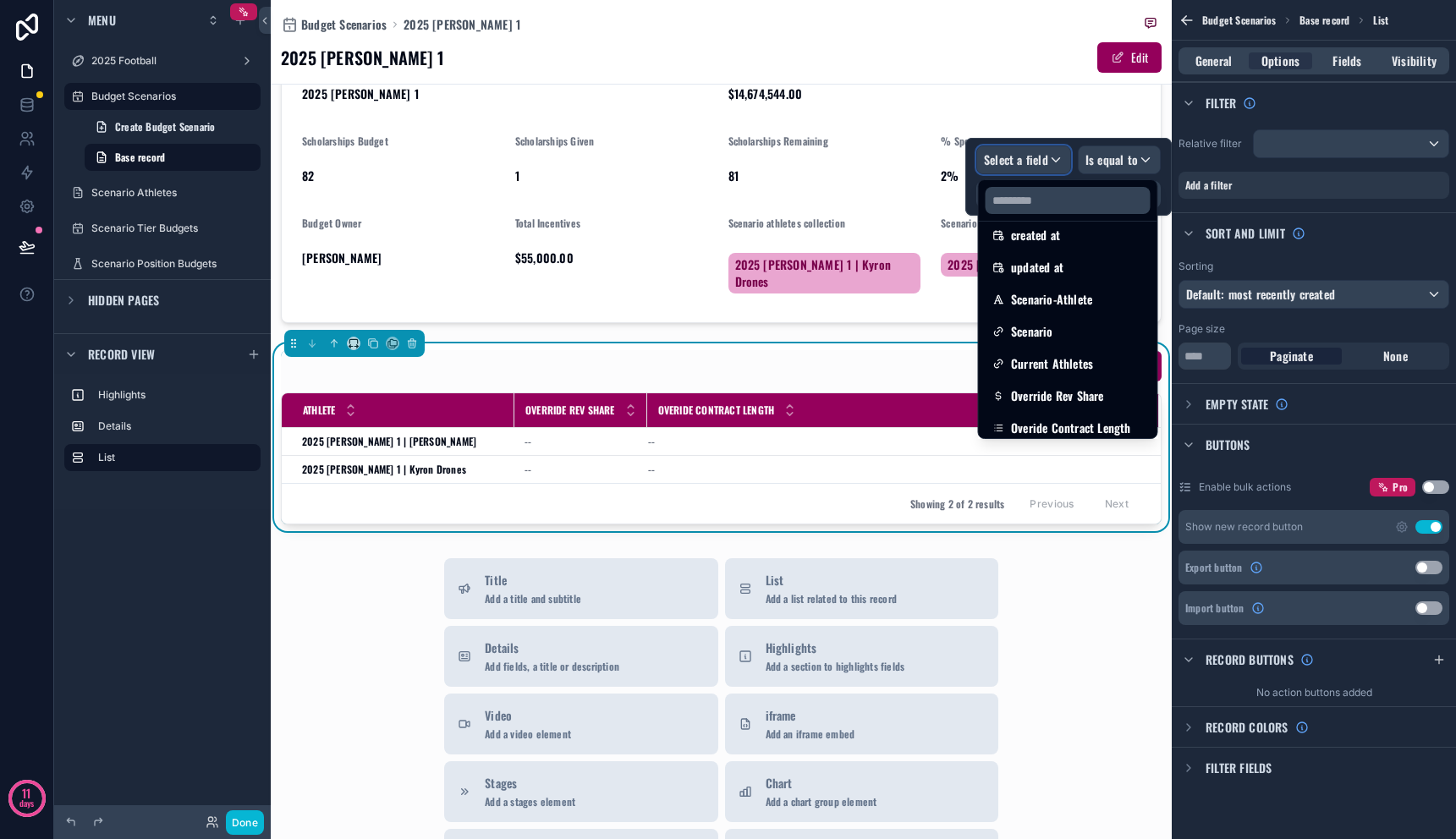
scroll to position [124, 0]
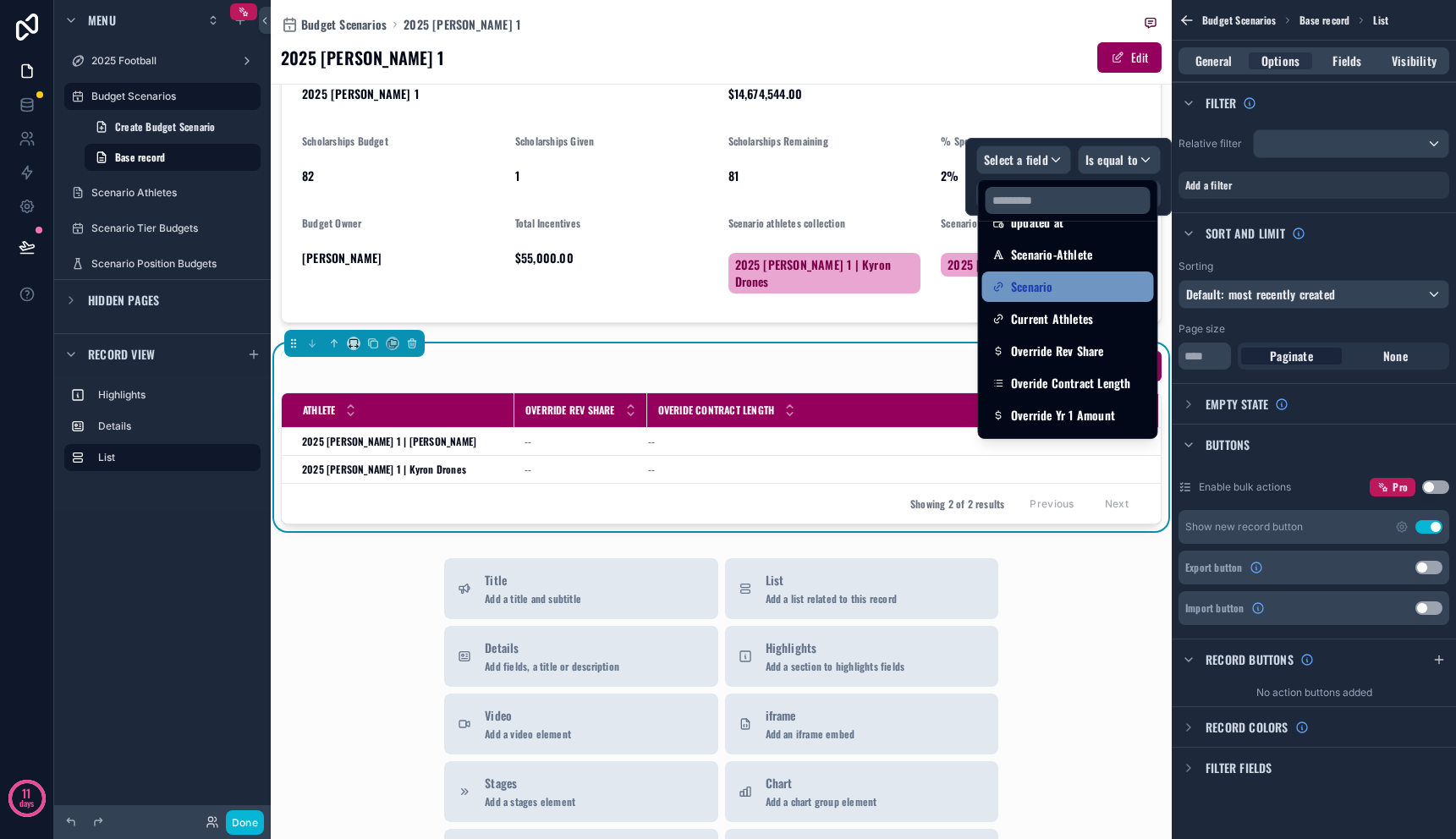
click at [1060, 291] on div "Scenario" at bounding box center [1068, 286] width 152 height 20
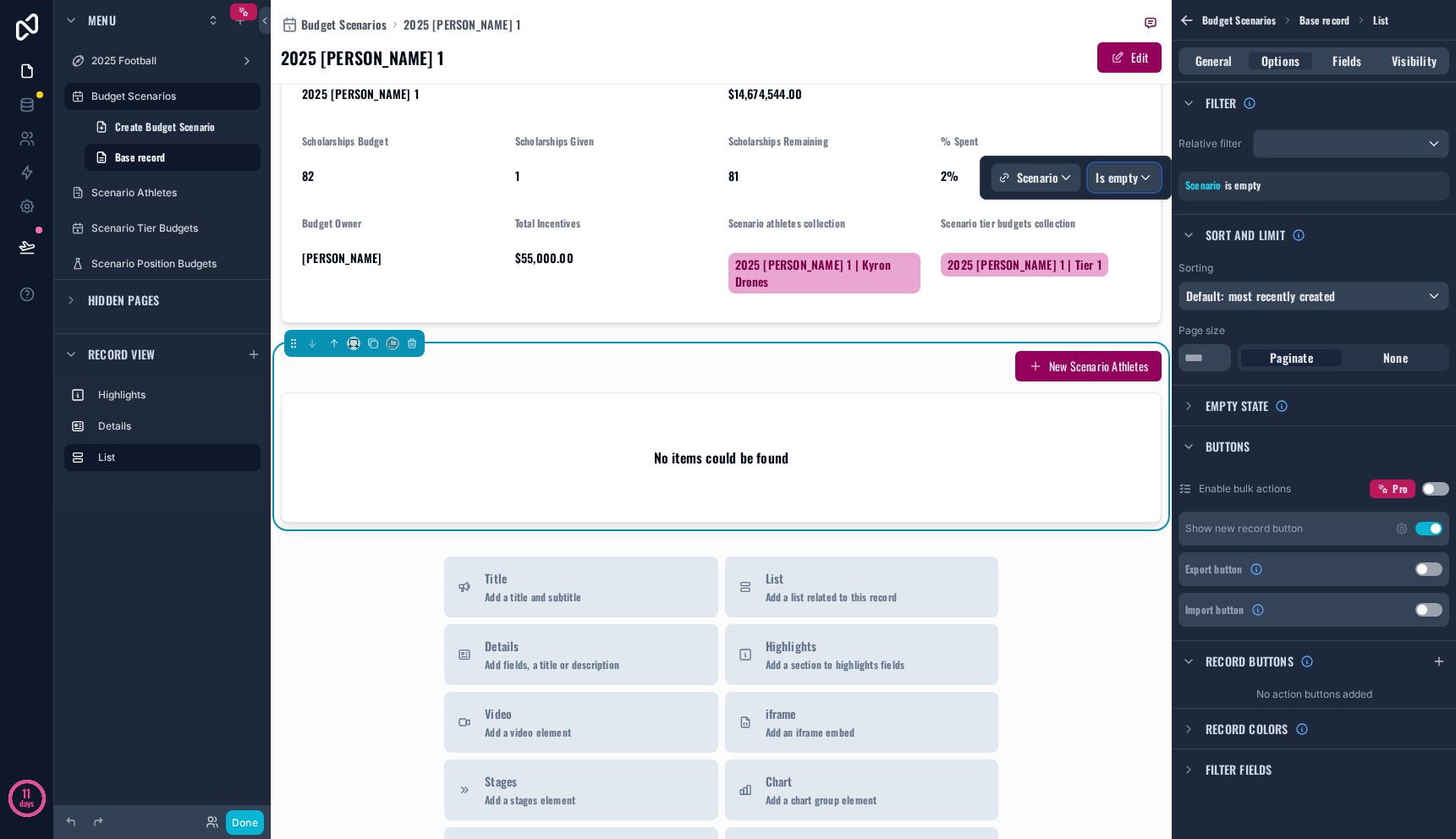
click at [1133, 177] on span "Is empty" at bounding box center [1117, 178] width 43 height 17
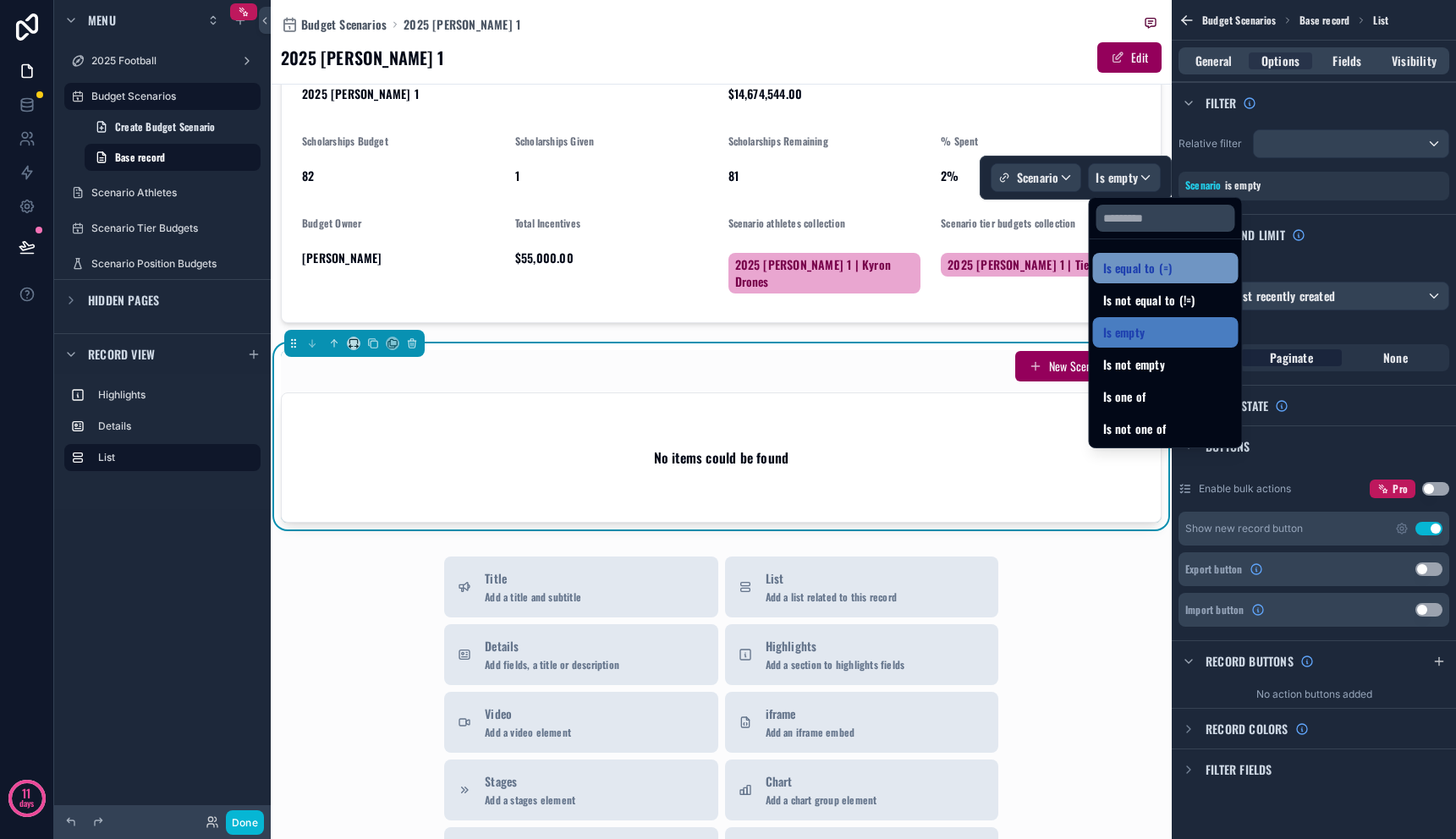
click at [1144, 261] on span "Is equal to (=)" at bounding box center [1138, 267] width 69 height 20
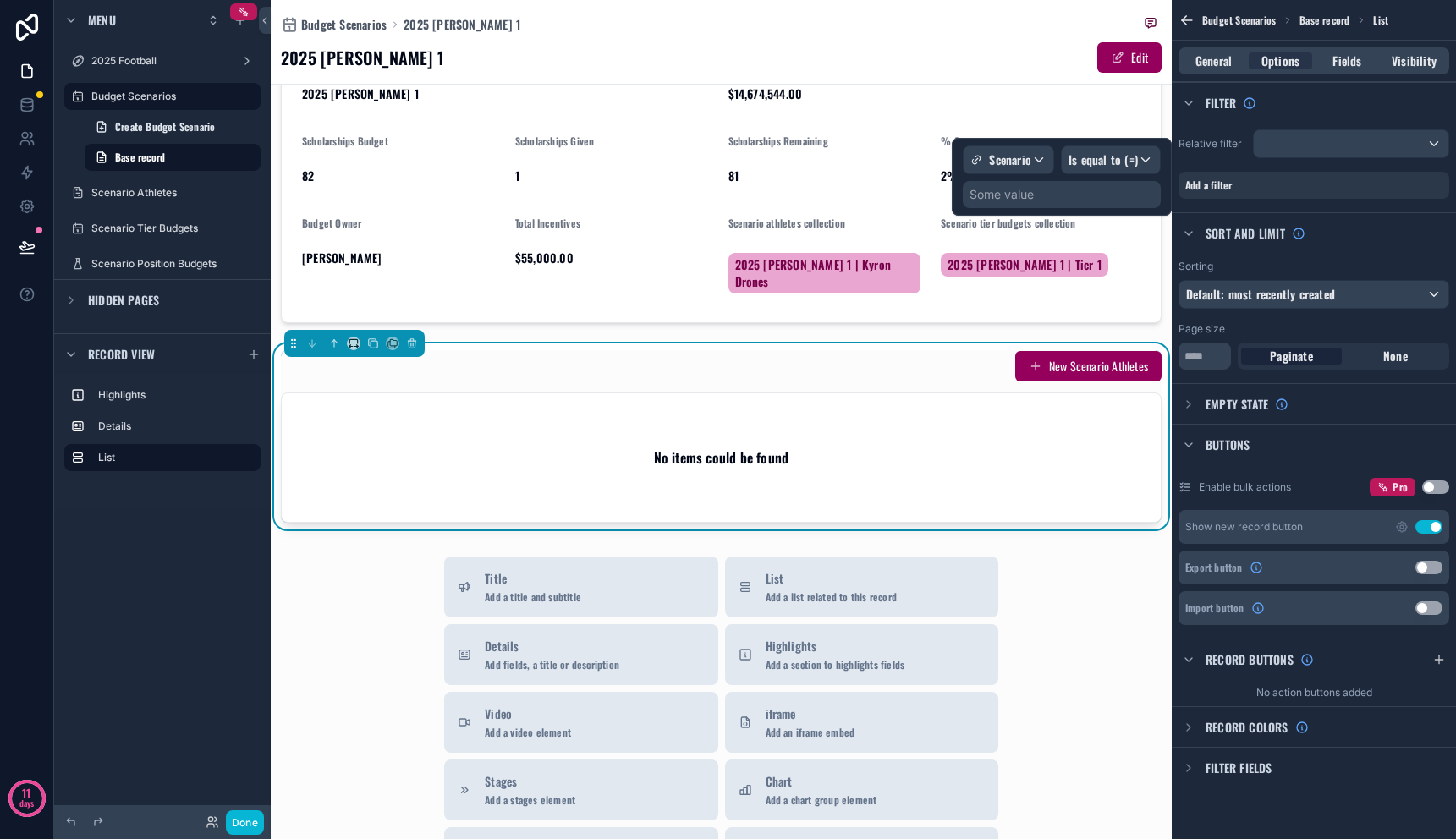
click at [1065, 193] on div "Some value" at bounding box center [1062, 194] width 198 height 27
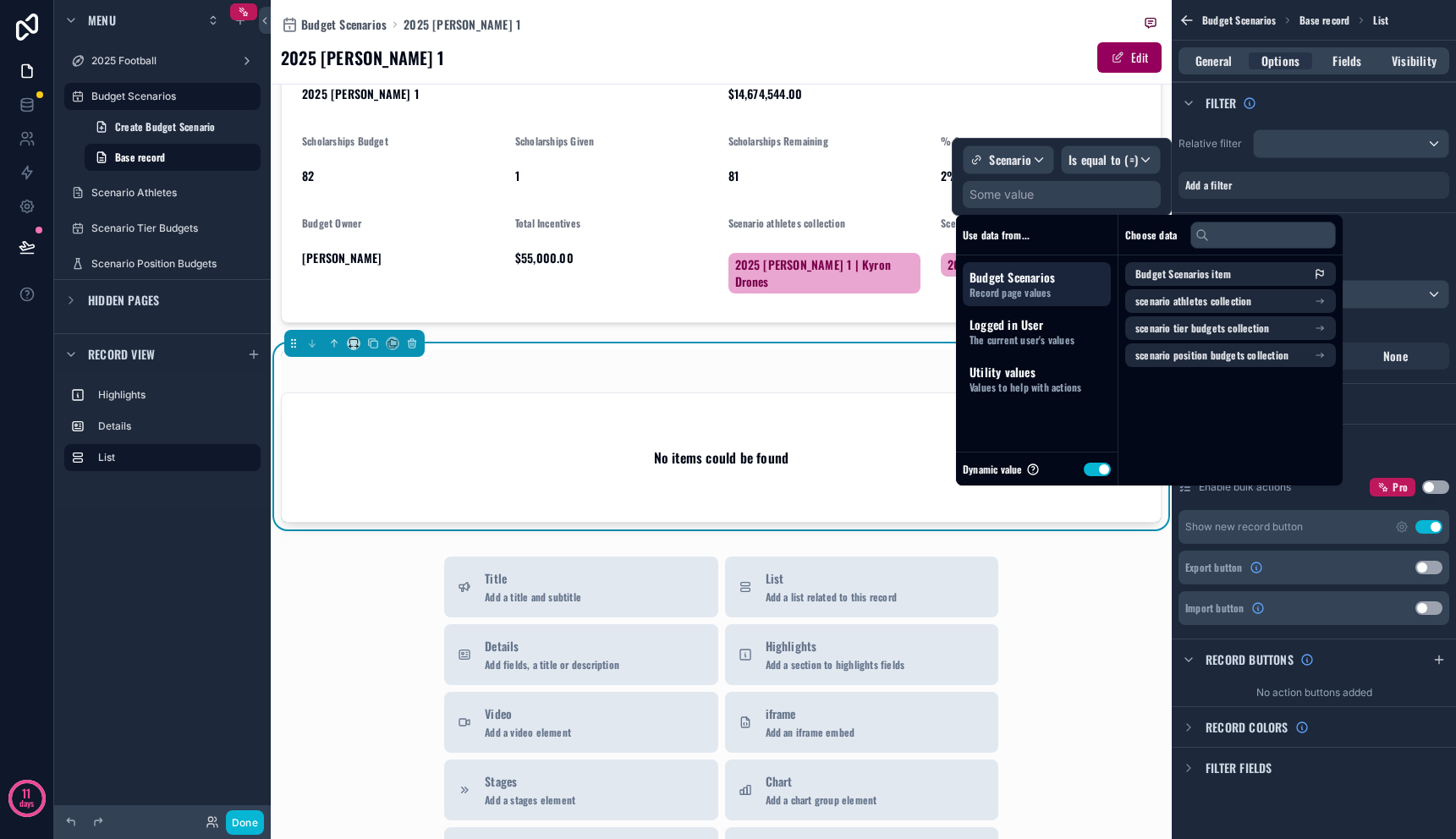
click at [1122, 452] on div "Choose data Budget Scenarios item scenario athletes collection scenario tier bu…" at bounding box center [1230, 351] width 224 height 271
click at [1102, 465] on button "Use setting" at bounding box center [1097, 469] width 27 height 14
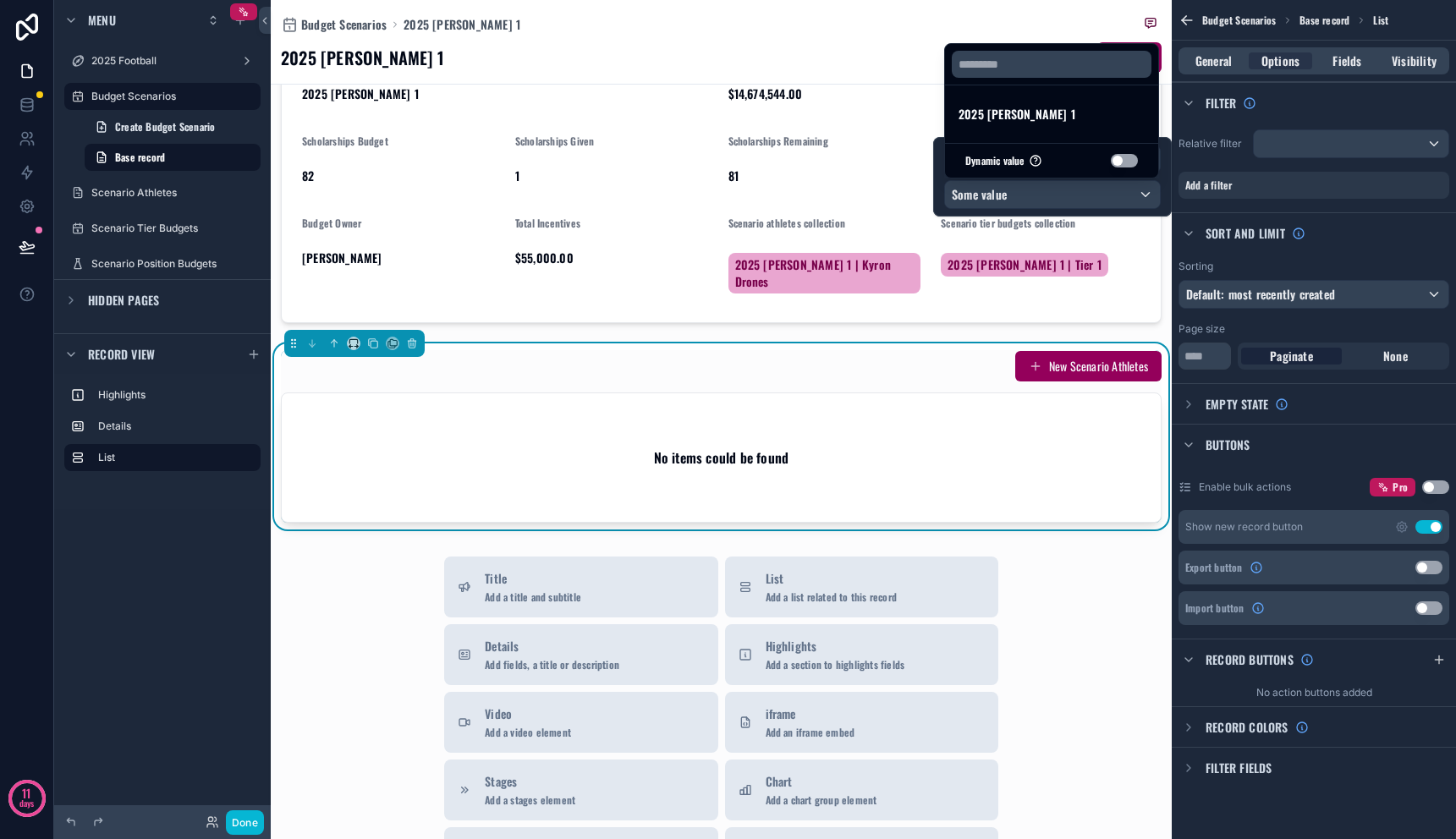
click at [1072, 193] on div at bounding box center [1053, 177] width 239 height 80
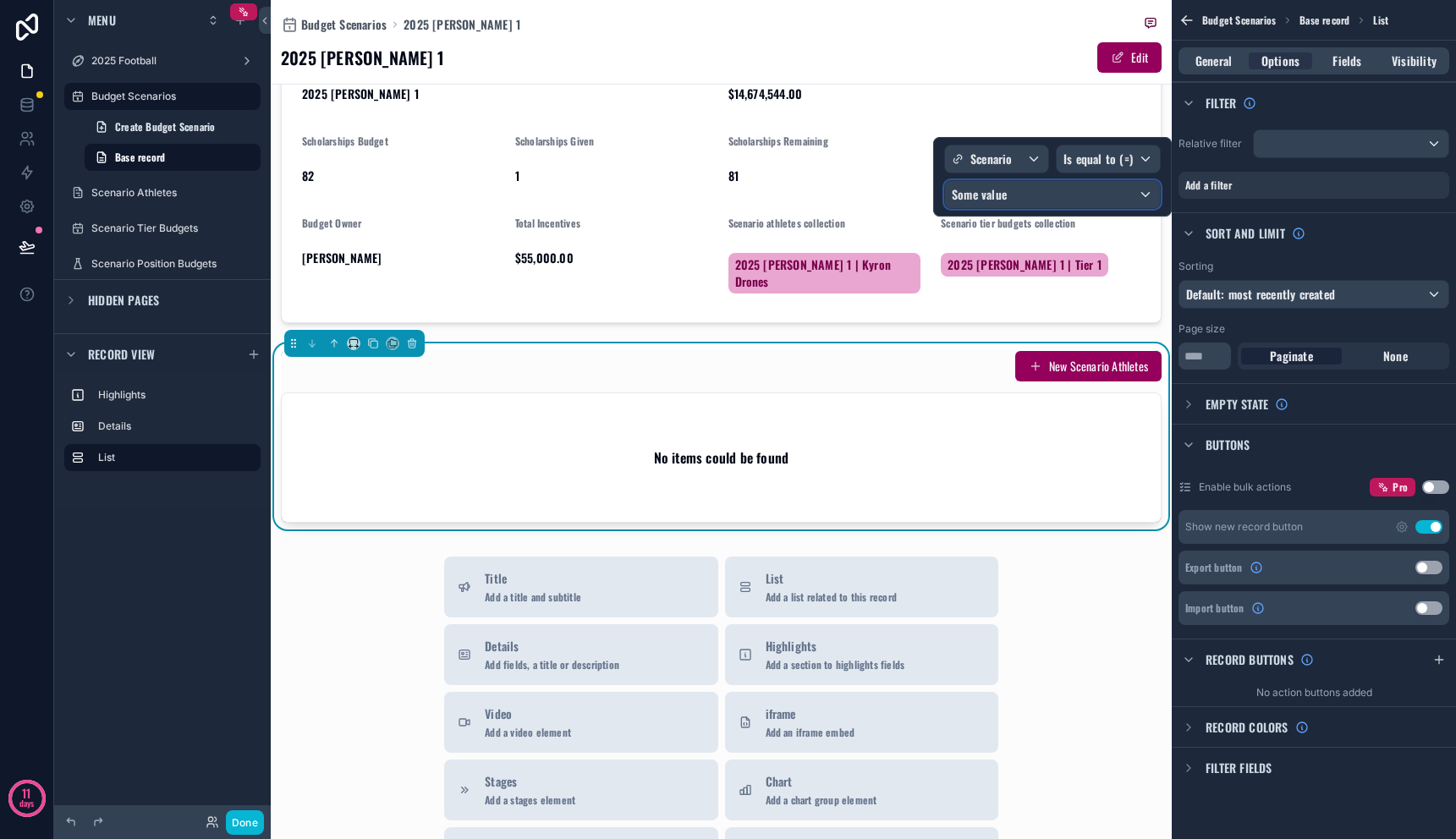
click at [1125, 204] on div "Some value" at bounding box center [1053, 194] width 215 height 27
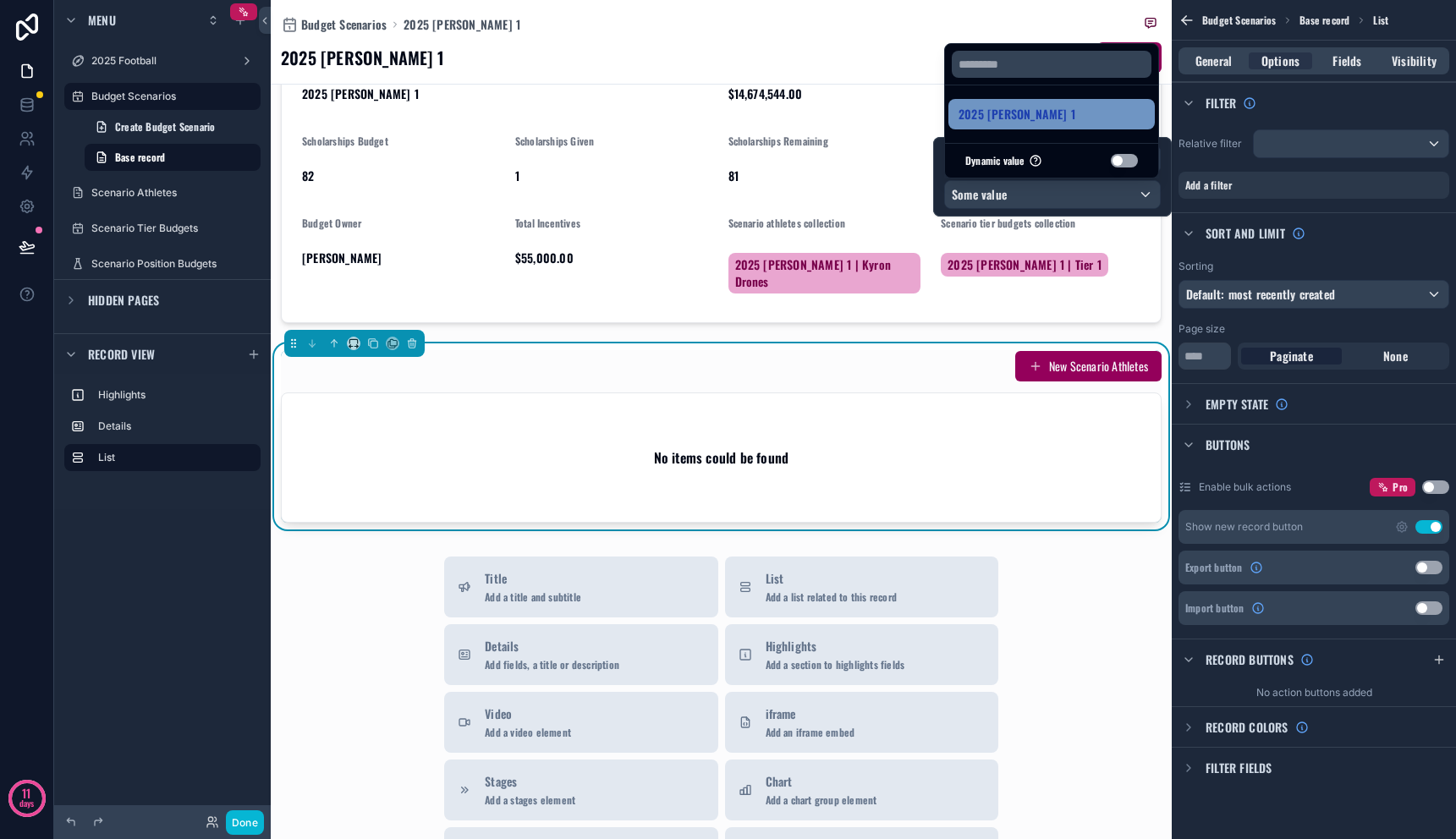
click at [1046, 117] on div "2025 [PERSON_NAME] 1" at bounding box center [1052, 114] width 187 height 20
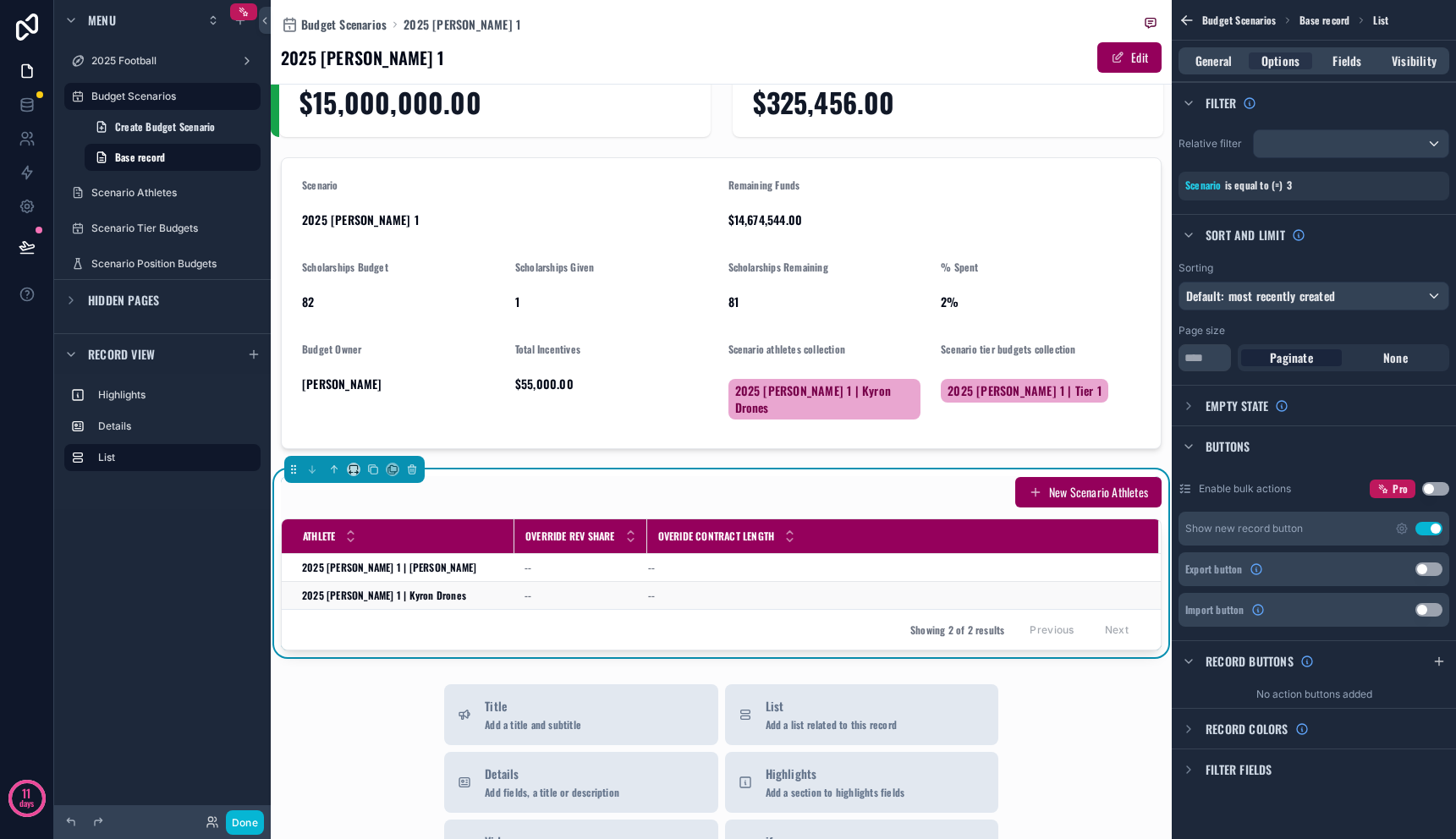
scroll to position [0, 0]
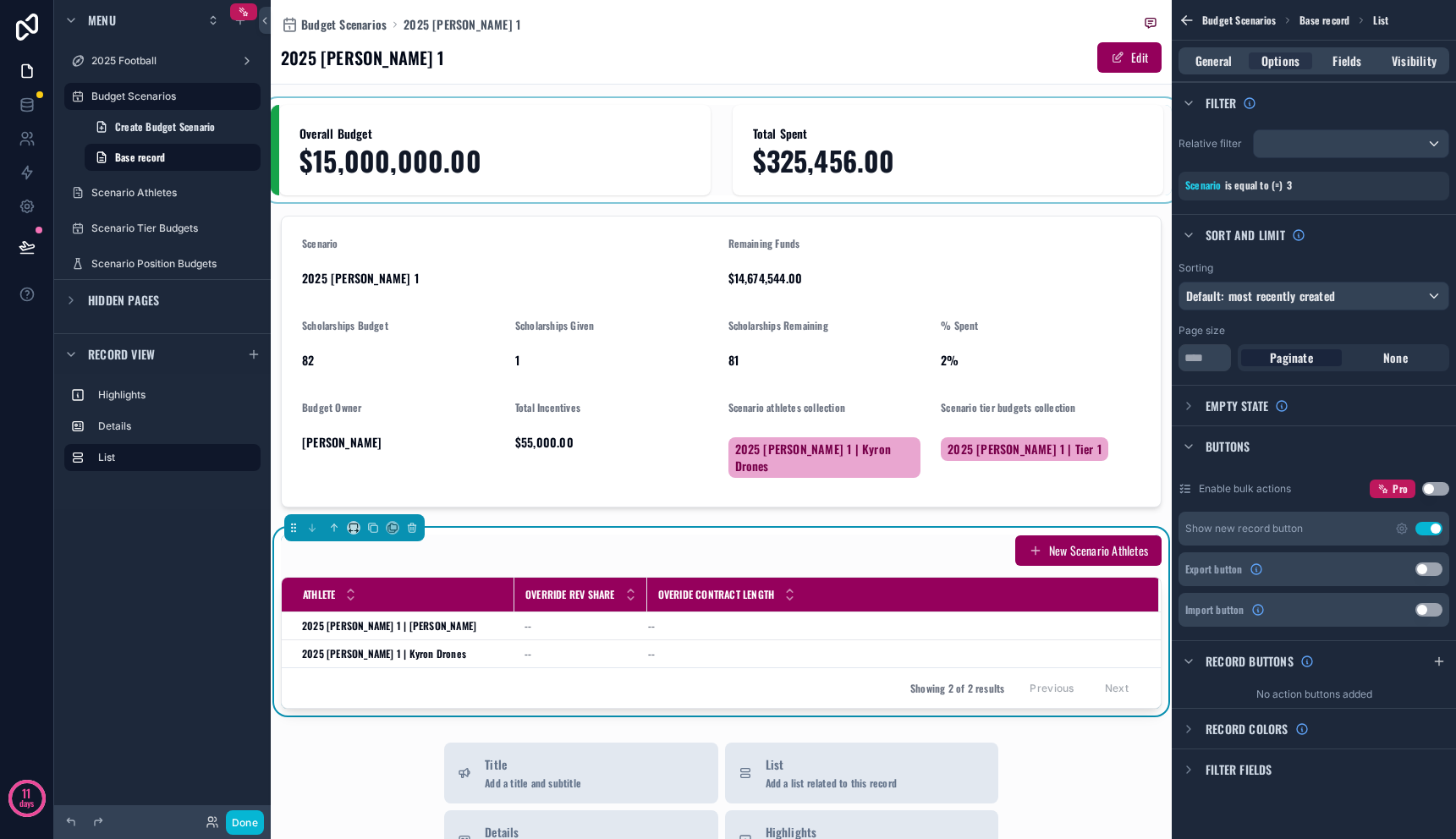
click at [660, 126] on div "scrollable content" at bounding box center [721, 150] width 902 height 90
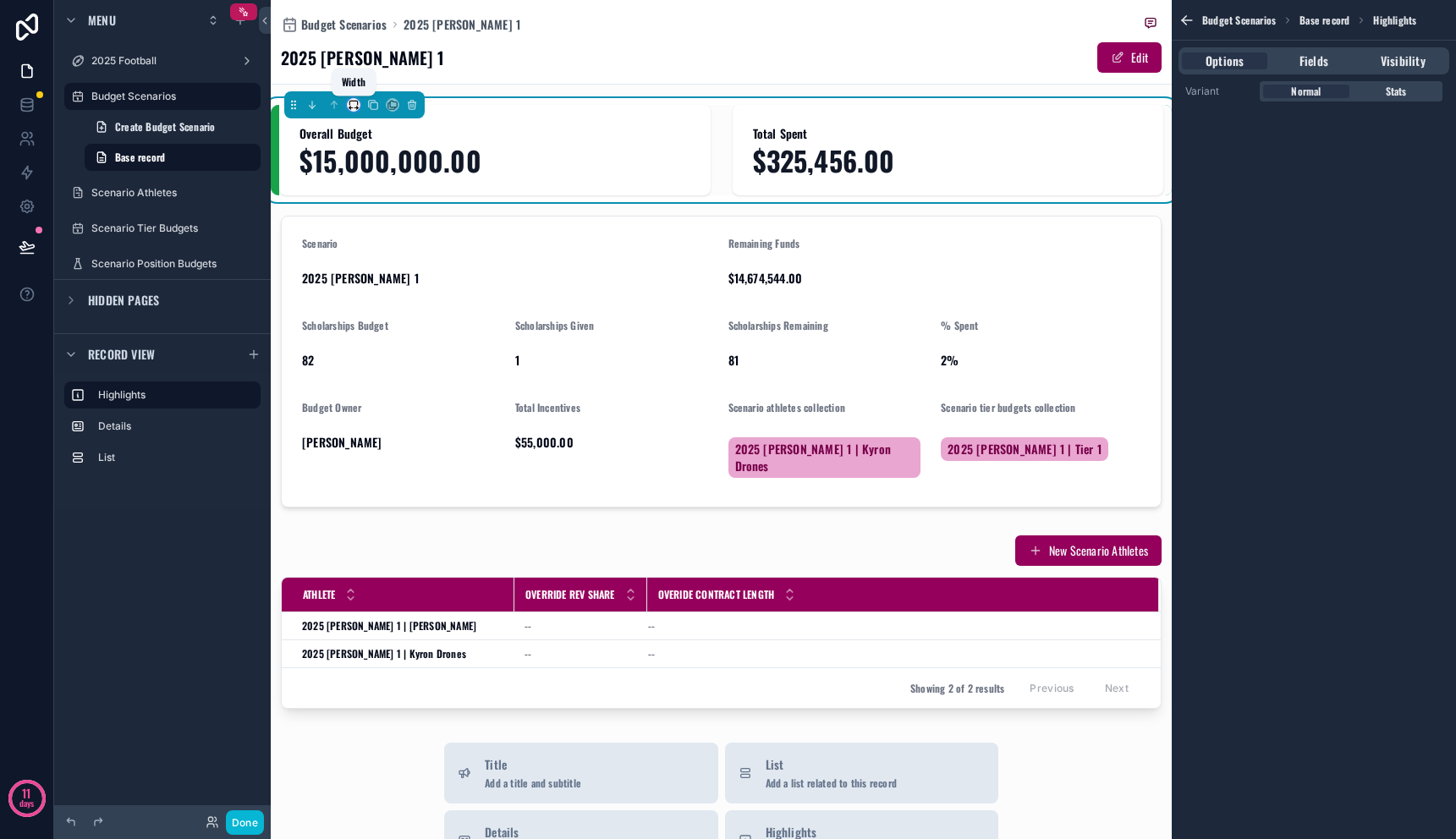
click at [354, 107] on icon "scrollable content" at bounding box center [354, 105] width 12 height 12
click at [354, 107] on div "scrollable content" at bounding box center [728, 419] width 1456 height 839
click at [378, 107] on icon "scrollable content" at bounding box center [373, 105] width 12 height 12
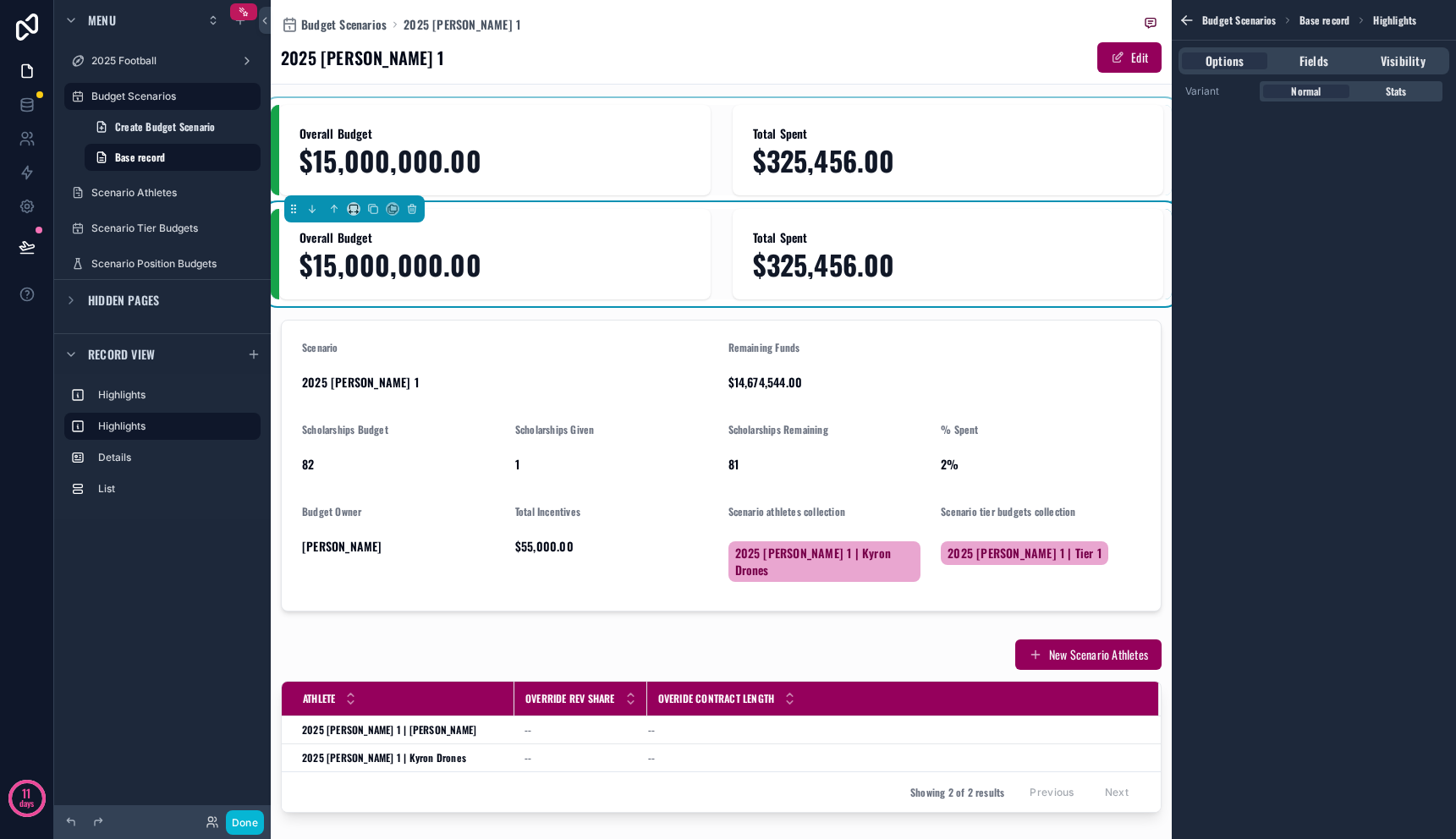
click at [487, 147] on div "scrollable content" at bounding box center [721, 150] width 902 height 90
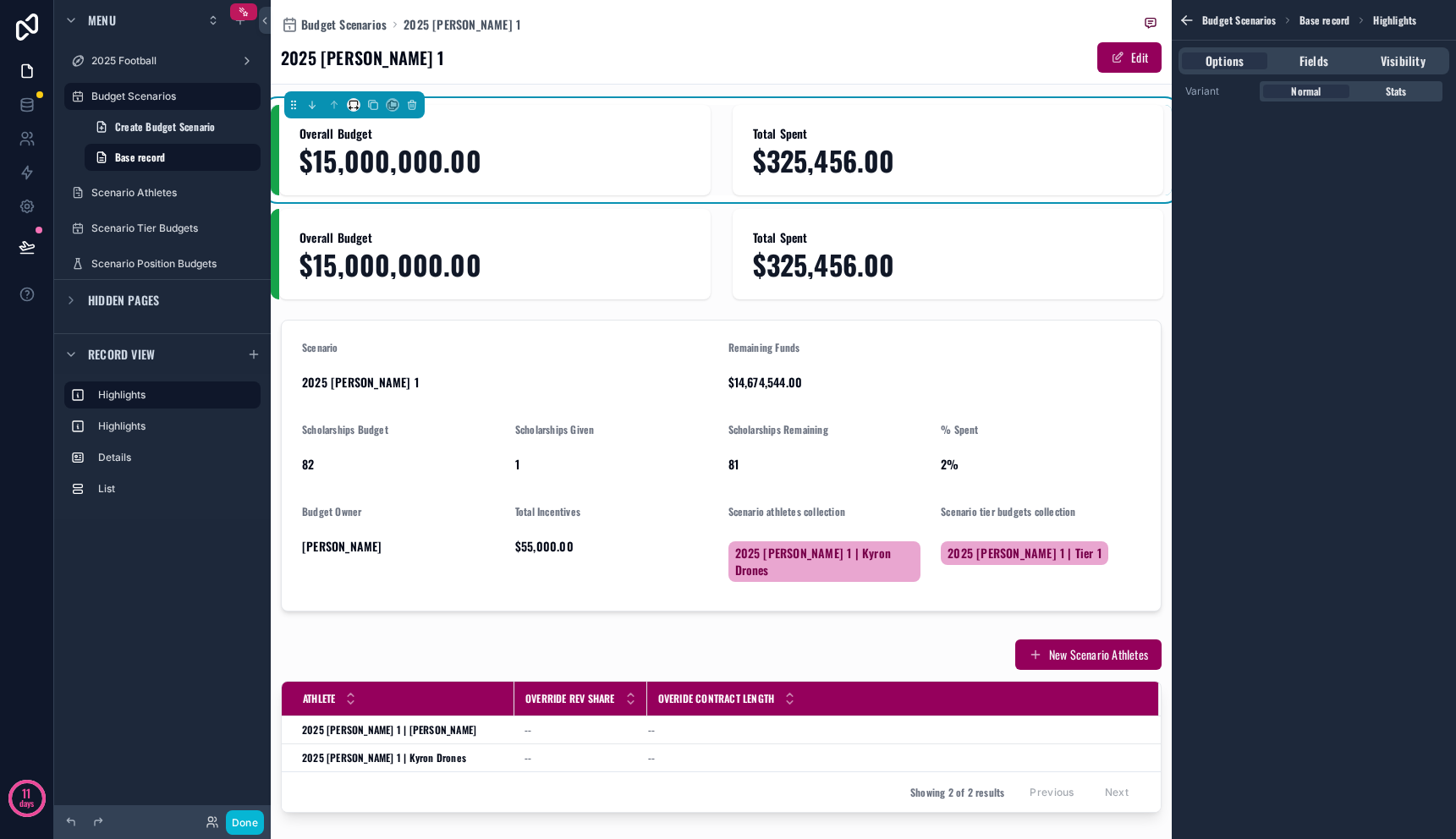
click at [346, 105] on div "scrollable content" at bounding box center [355, 104] width 141 height 27
click at [351, 106] on icon "scrollable content" at bounding box center [354, 105] width 12 height 12
click at [400, 174] on div "25%" at bounding box center [385, 168] width 49 height 20
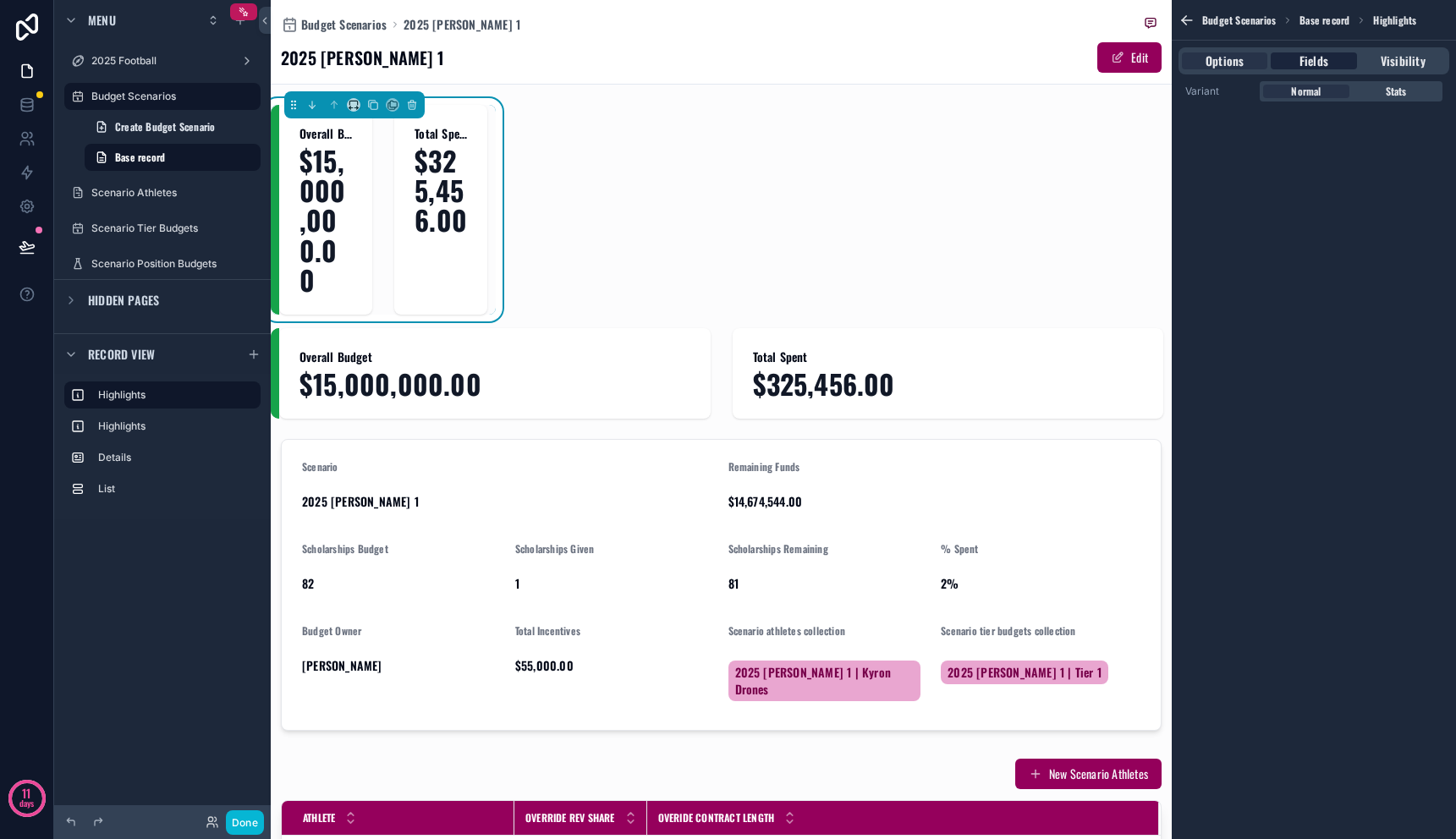
click at [1308, 58] on span "Fields" at bounding box center [1314, 61] width 29 height 17
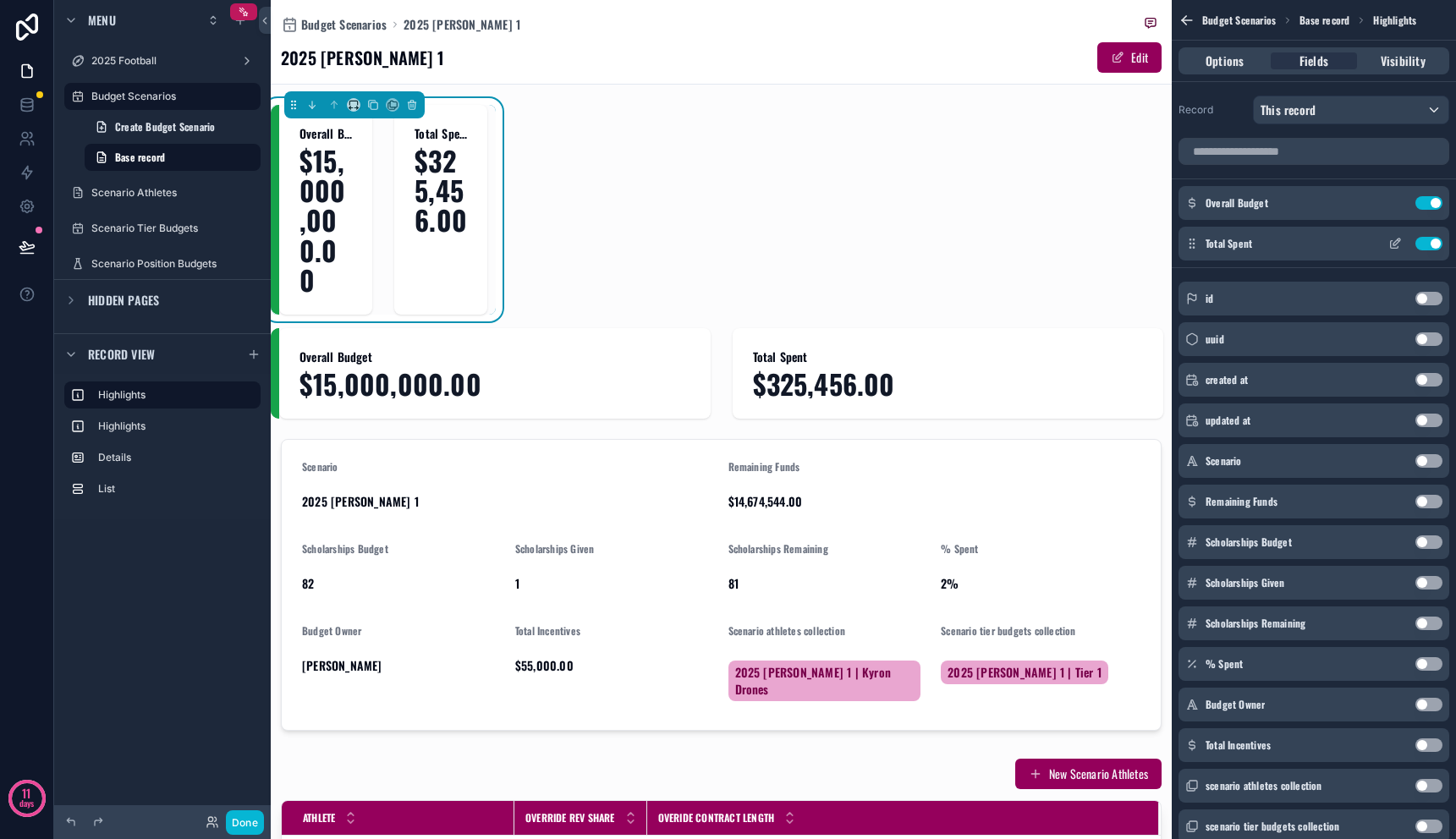
click at [1439, 243] on button "Use setting" at bounding box center [1429, 244] width 27 height 14
click at [310, 186] on span "$15,000,000.00" at bounding box center [325, 220] width 52 height 149
click at [338, 182] on span "$15,000,000.00" at bounding box center [325, 220] width 52 height 149
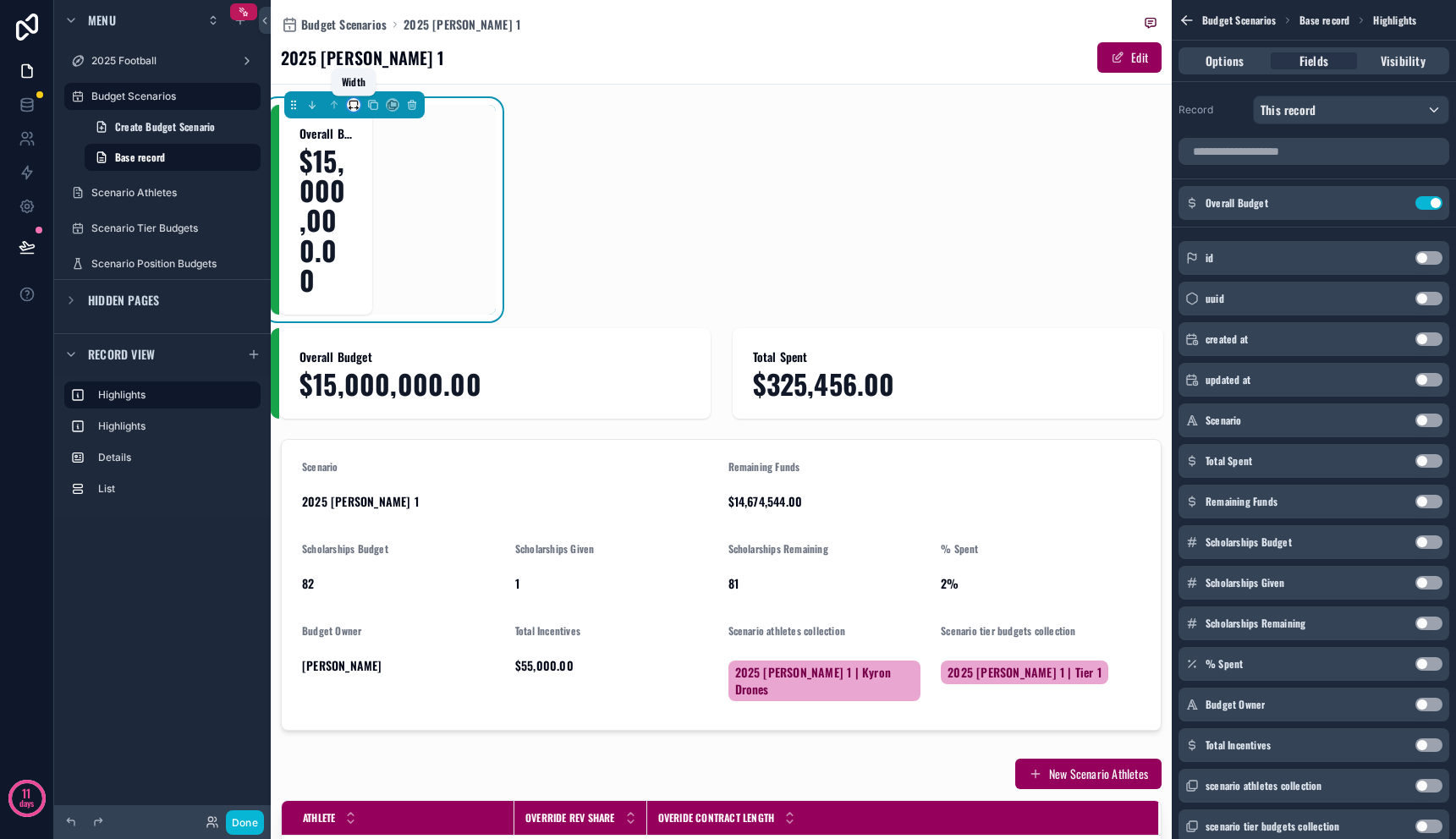
click at [349, 104] on icon "scrollable content" at bounding box center [354, 105] width 12 height 12
click at [511, 158] on div "scrollable content" at bounding box center [728, 419] width 1456 height 839
click at [461, 364] on div "scrollable content" at bounding box center [721, 373] width 902 height 90
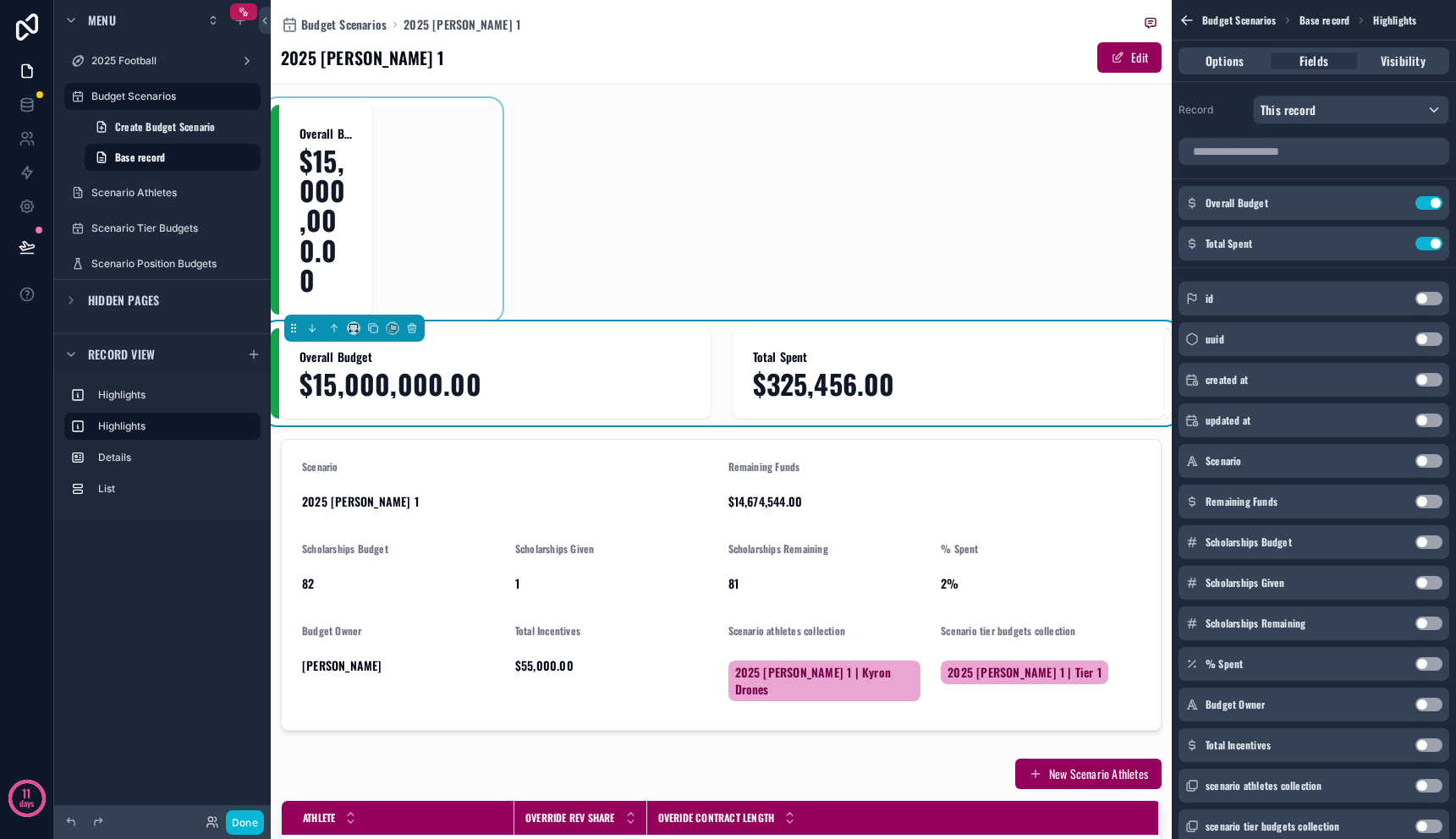
click at [428, 329] on div "Overall Budget $15,000,000.00" at bounding box center [495, 373] width 431 height 90
click at [419, 329] on button "scrollable content" at bounding box center [411, 328] width 18 height 18
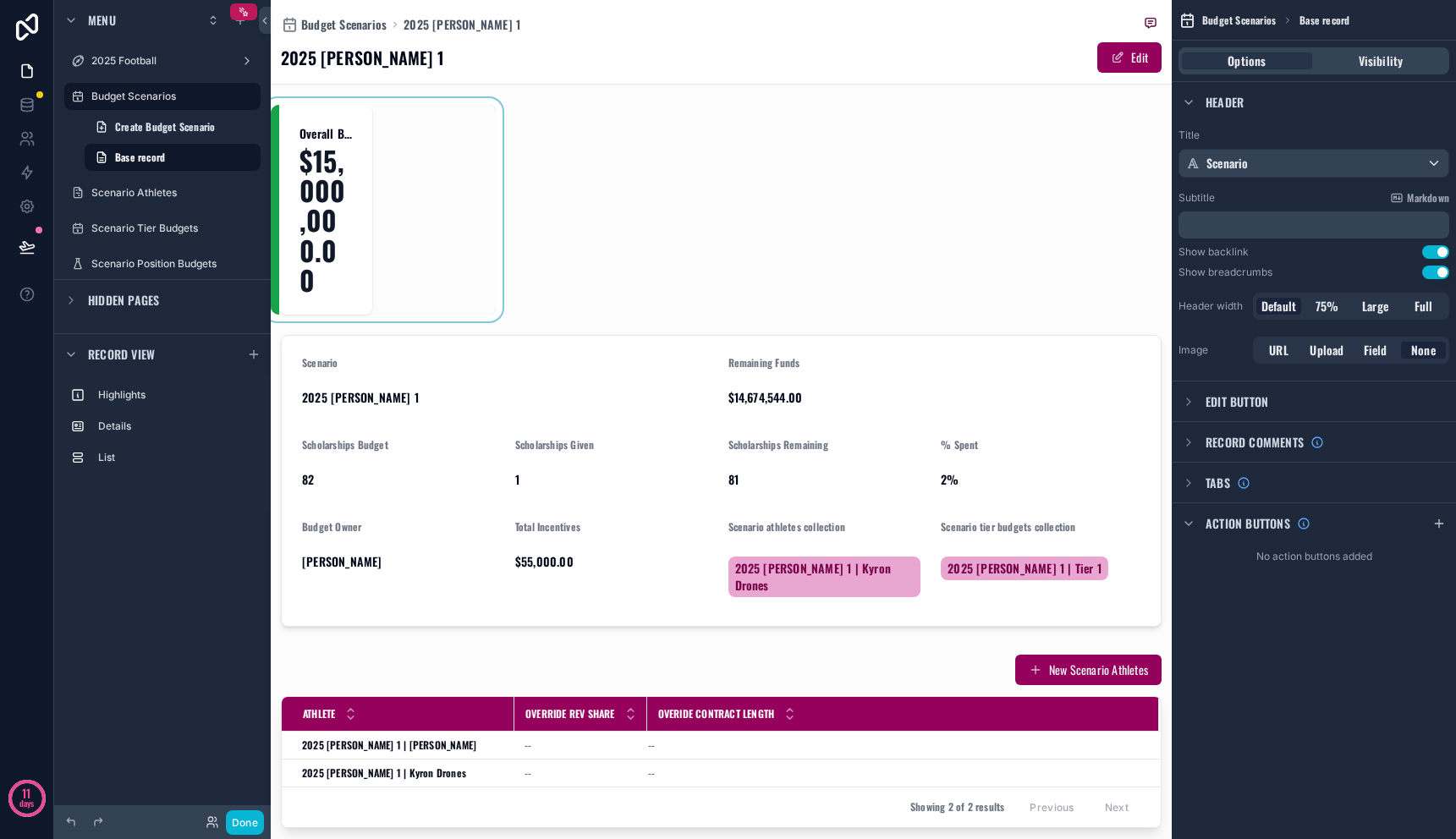
click at [306, 160] on div "scrollable content" at bounding box center [383, 210] width 225 height 210
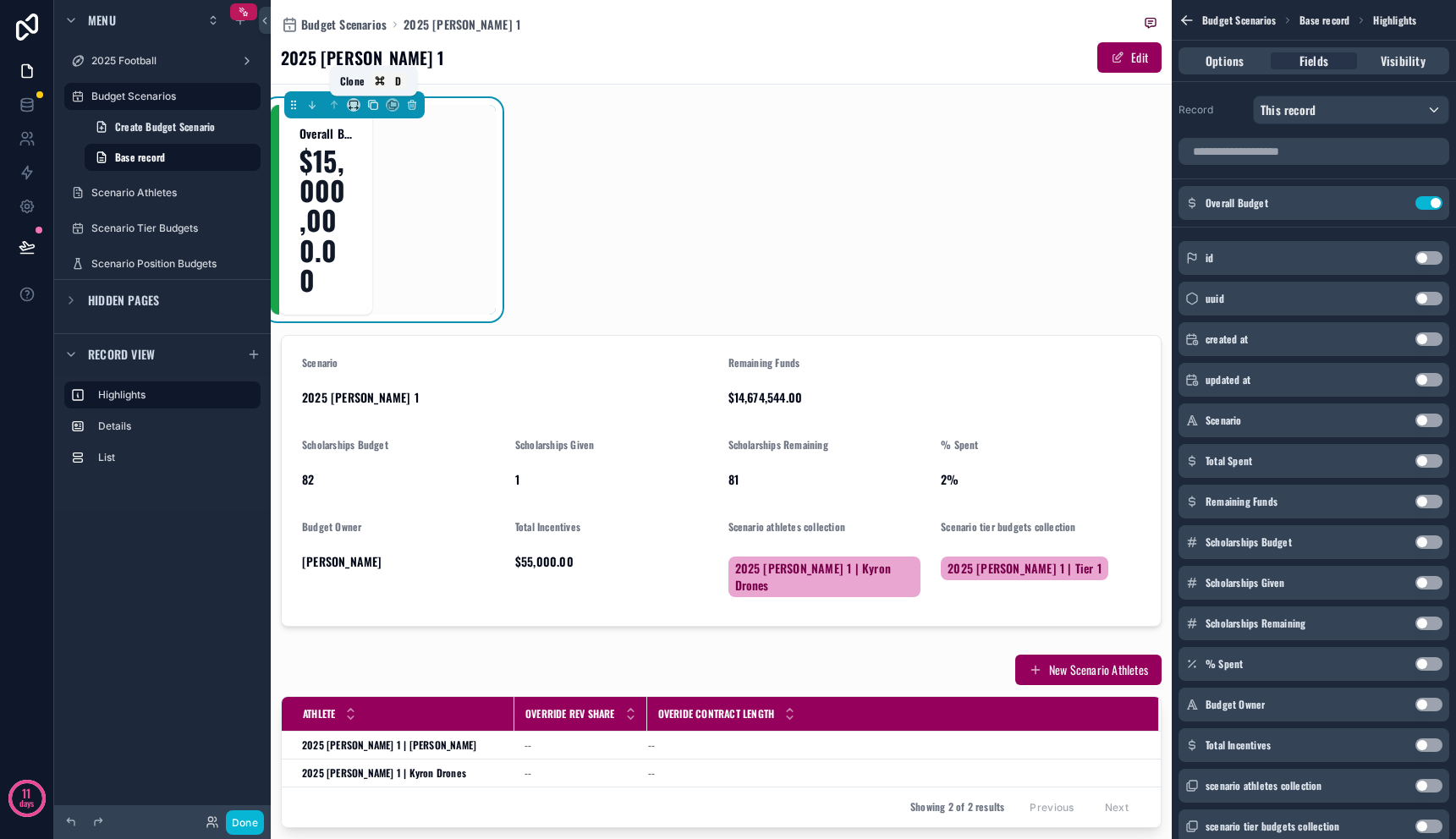
click at [375, 108] on icon "scrollable content" at bounding box center [373, 105] width 12 height 12
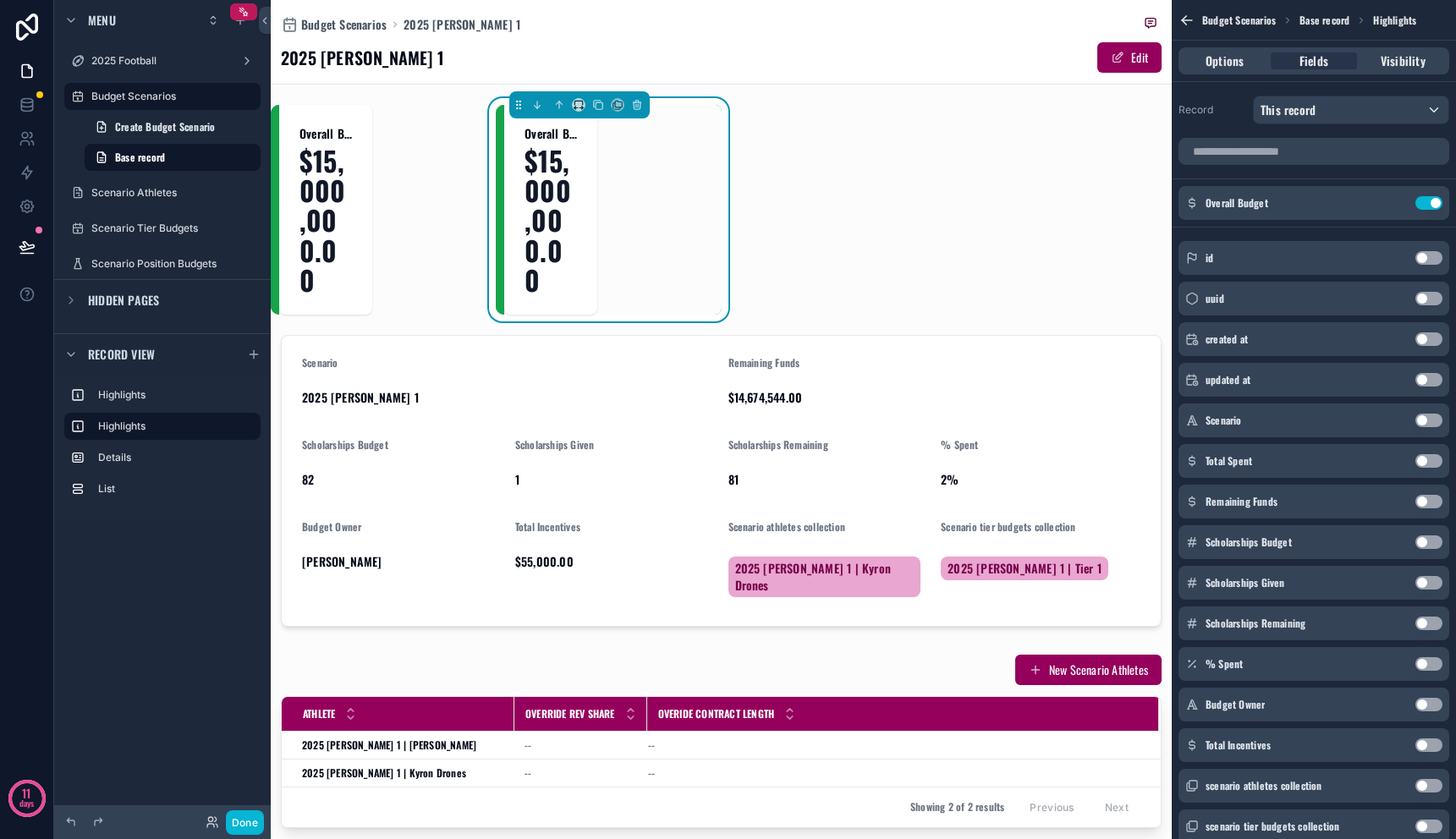
click at [585, 169] on div "Overall Budget $15,000,000.00" at bounding box center [550, 210] width 93 height 210
click at [1438, 204] on button "Use setting" at bounding box center [1429, 203] width 27 height 14
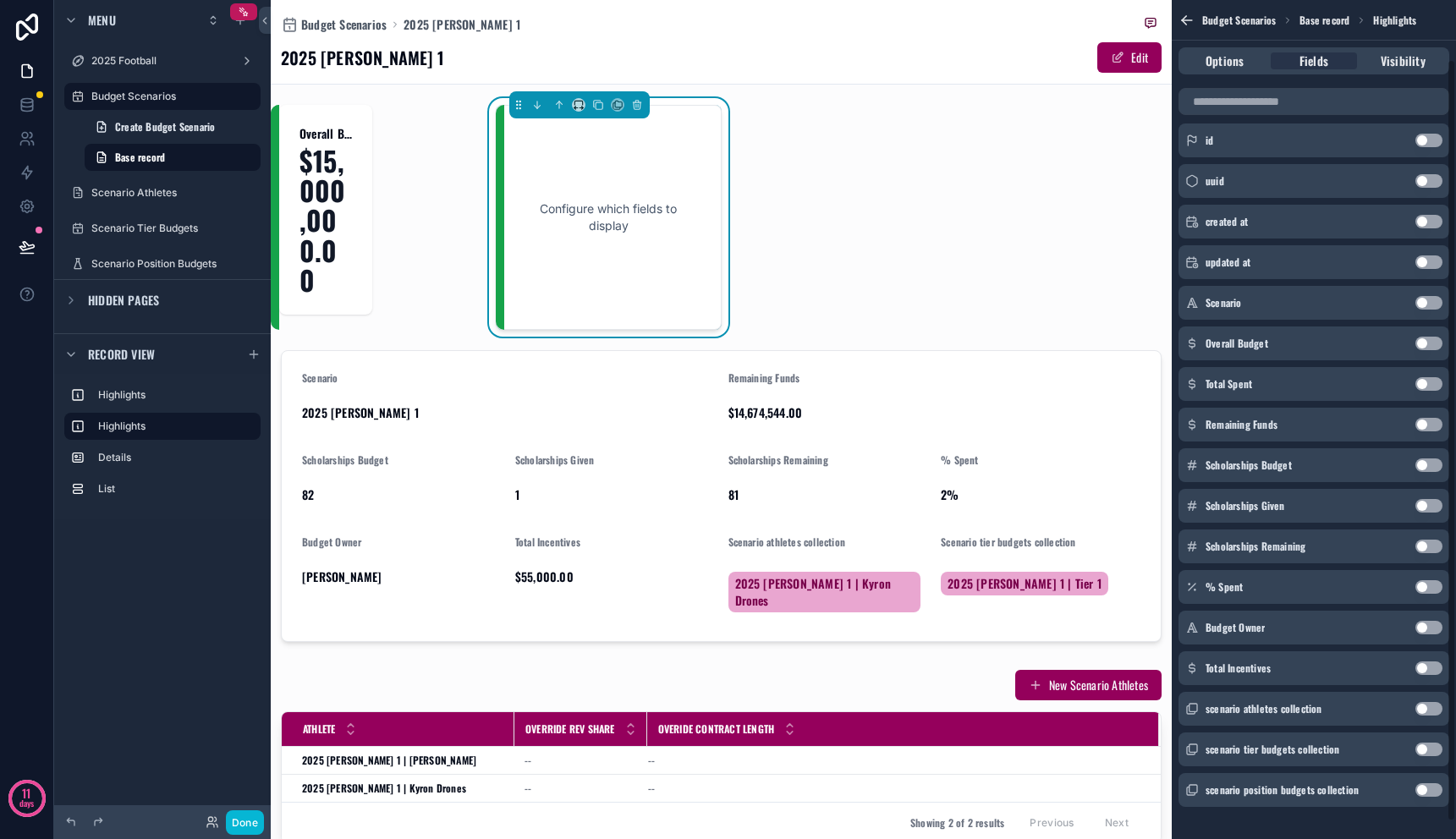
scroll to position [85, 0]
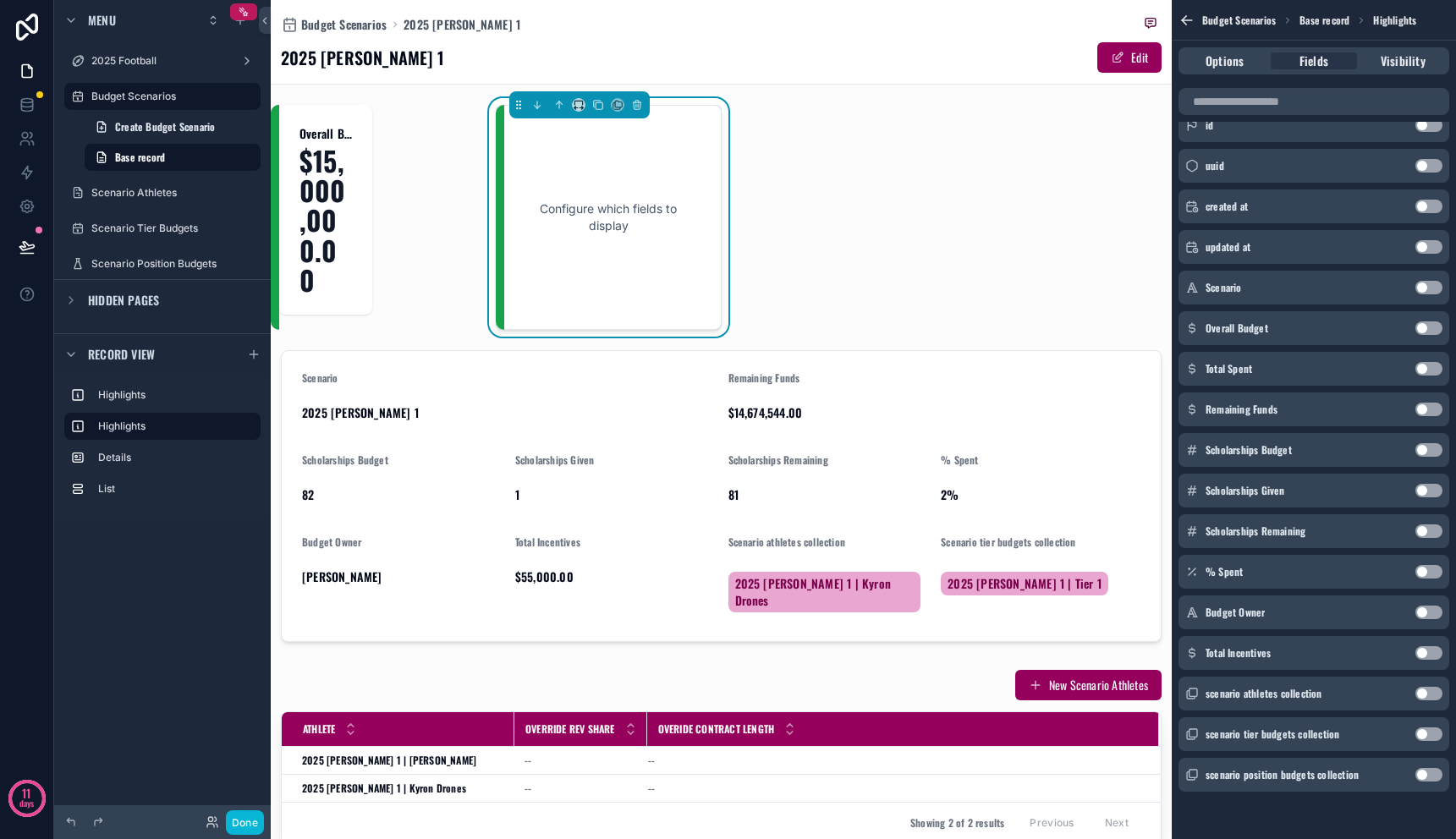
click at [1426, 368] on button "Use setting" at bounding box center [1429, 369] width 27 height 14
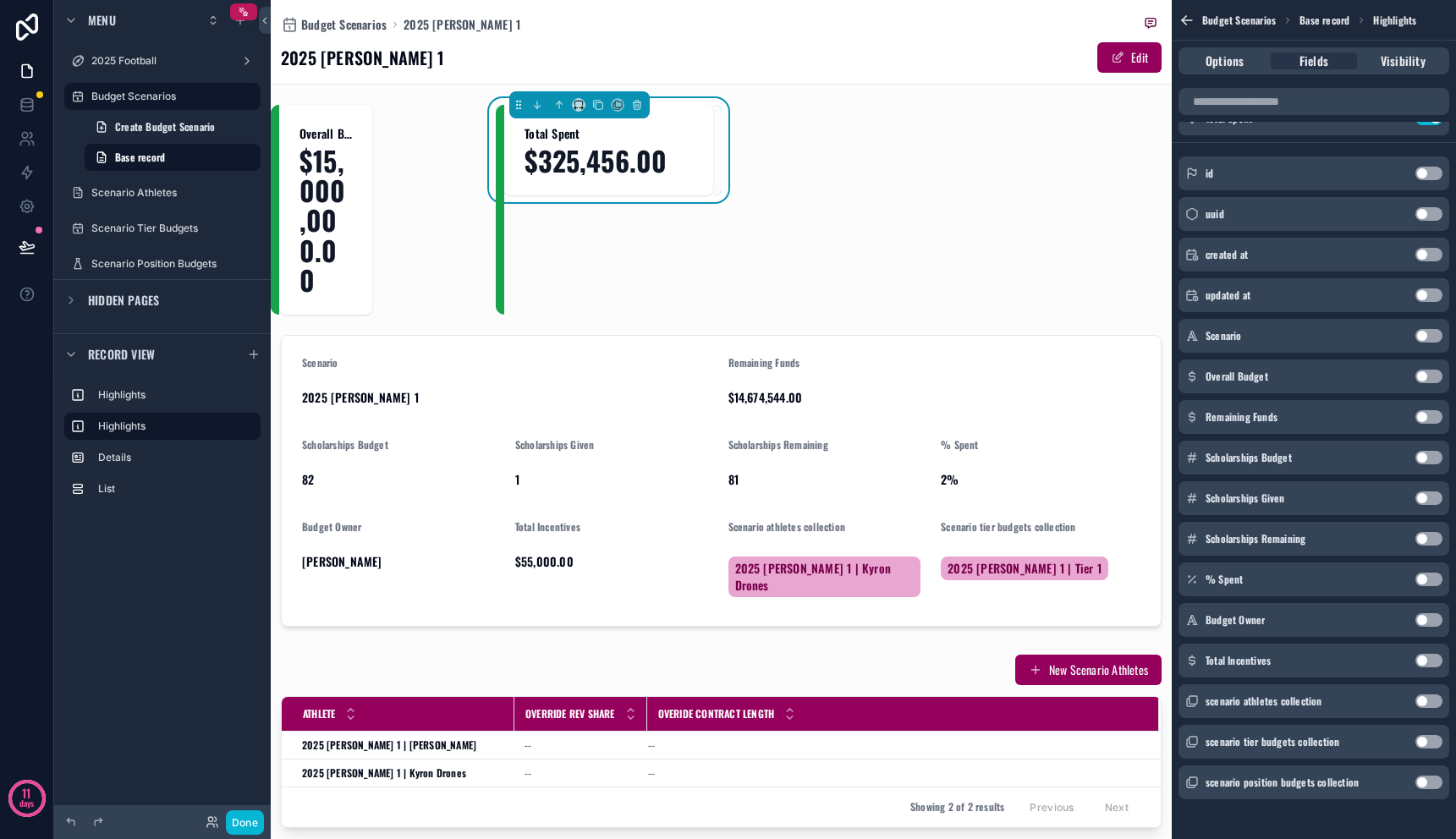
click at [916, 285] on div "Overall Budget $15,000,000.00 Total Spent $325,456.00 Scenario 2025 [PERSON_NAM…" at bounding box center [721, 470] width 902 height 731
click at [244, 824] on button "Done" at bounding box center [245, 823] width 38 height 24
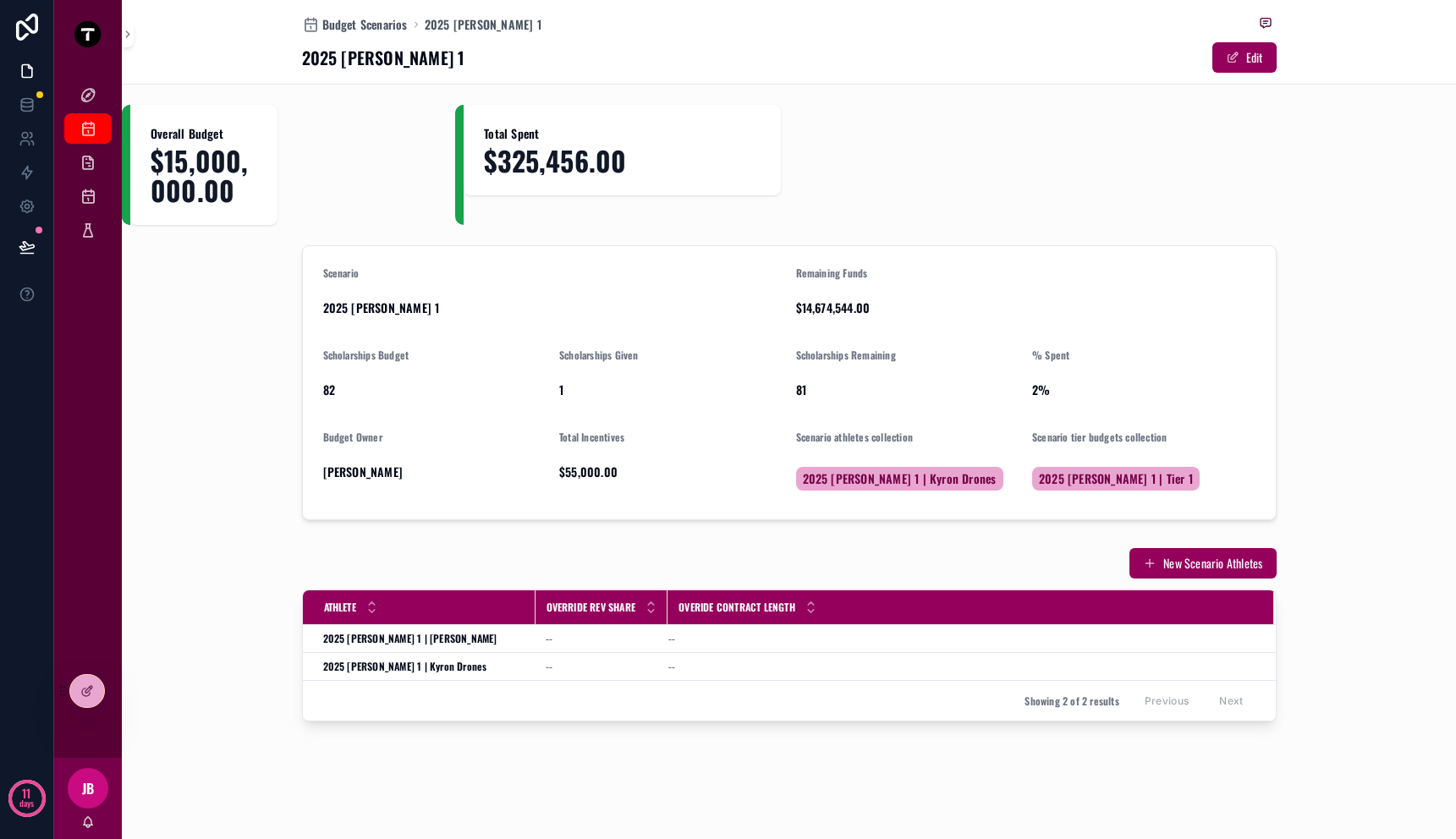
click at [632, 169] on span "$325,456.00" at bounding box center [622, 161] width 276 height 29
click at [87, 685] on icon at bounding box center [88, 692] width 14 height 14
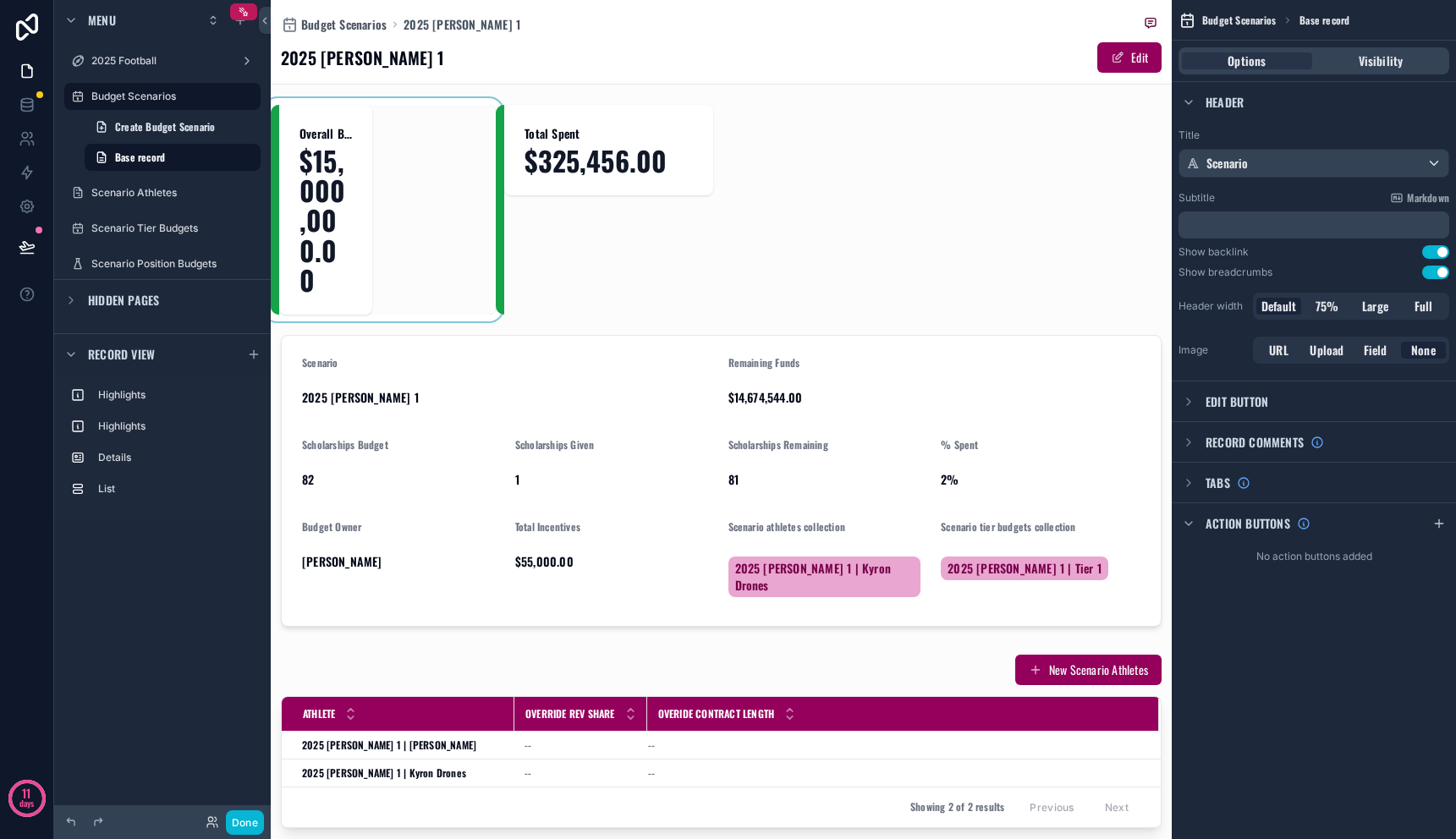
click at [282, 213] on div "scrollable content" at bounding box center [383, 210] width 225 height 210
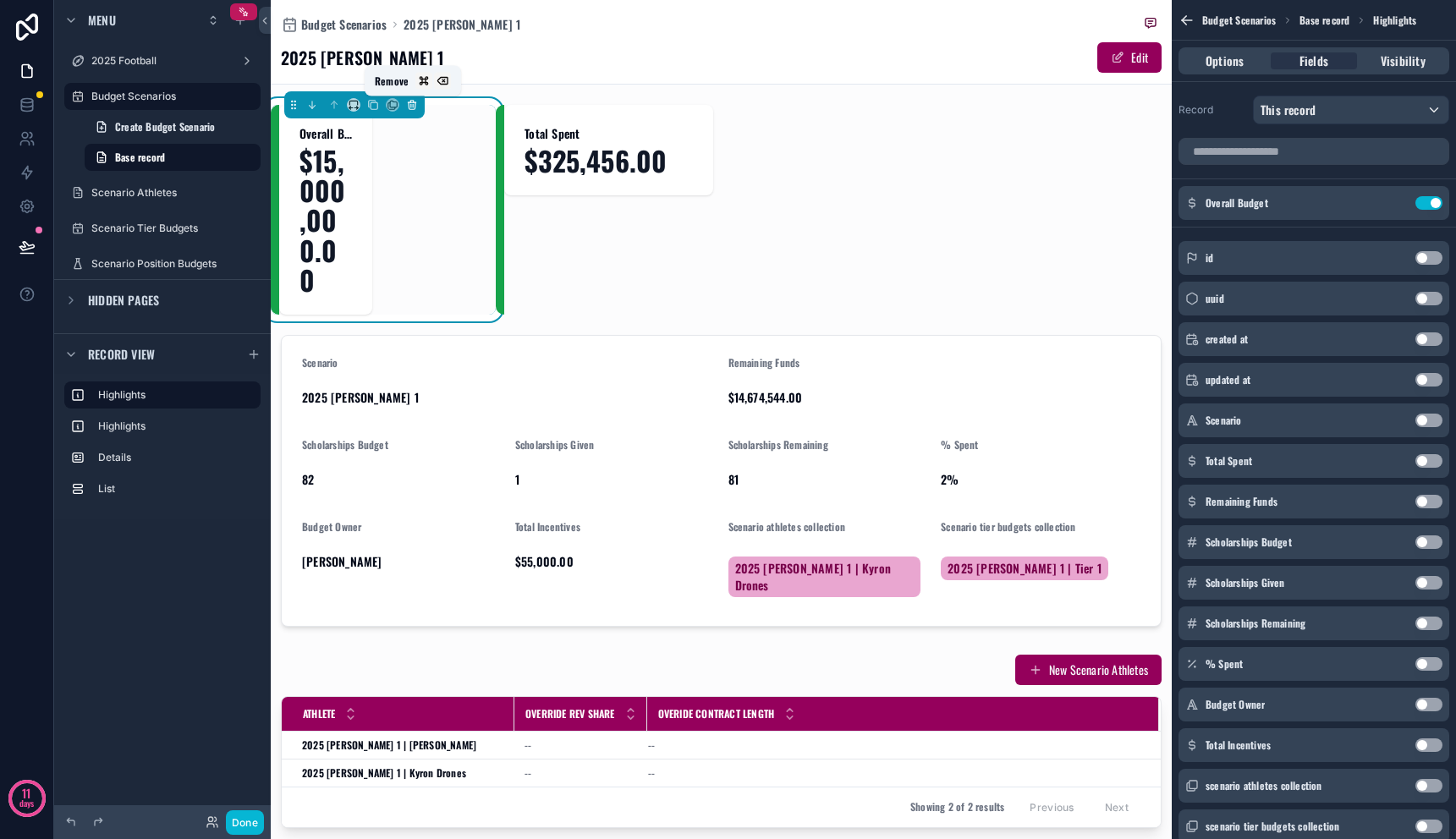
click at [403, 102] on button "scrollable content" at bounding box center [411, 104] width 18 height 18
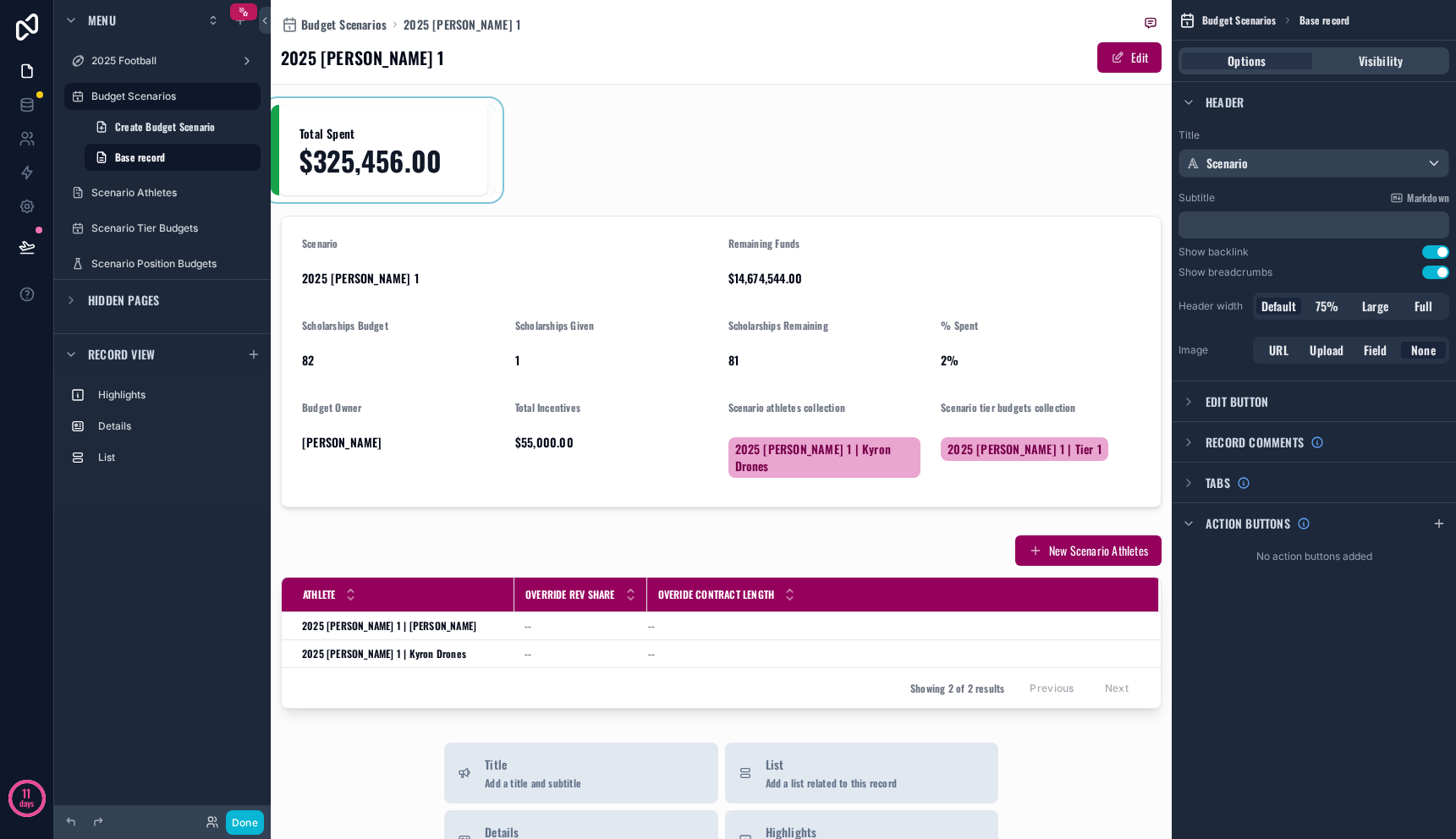
click at [403, 153] on div "scrollable content" at bounding box center [383, 150] width 225 height 90
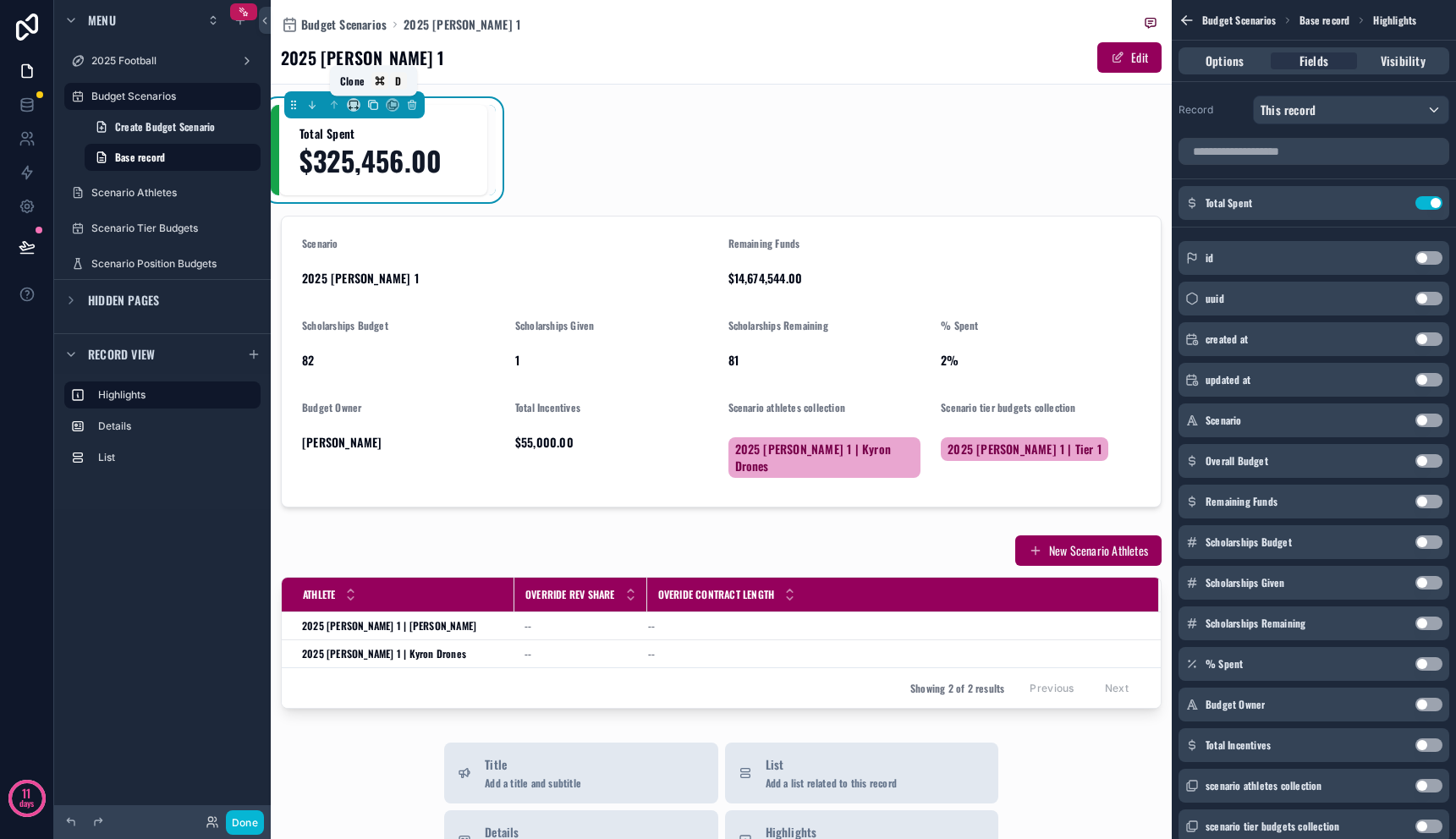
click at [376, 108] on icon "scrollable content" at bounding box center [373, 105] width 12 height 12
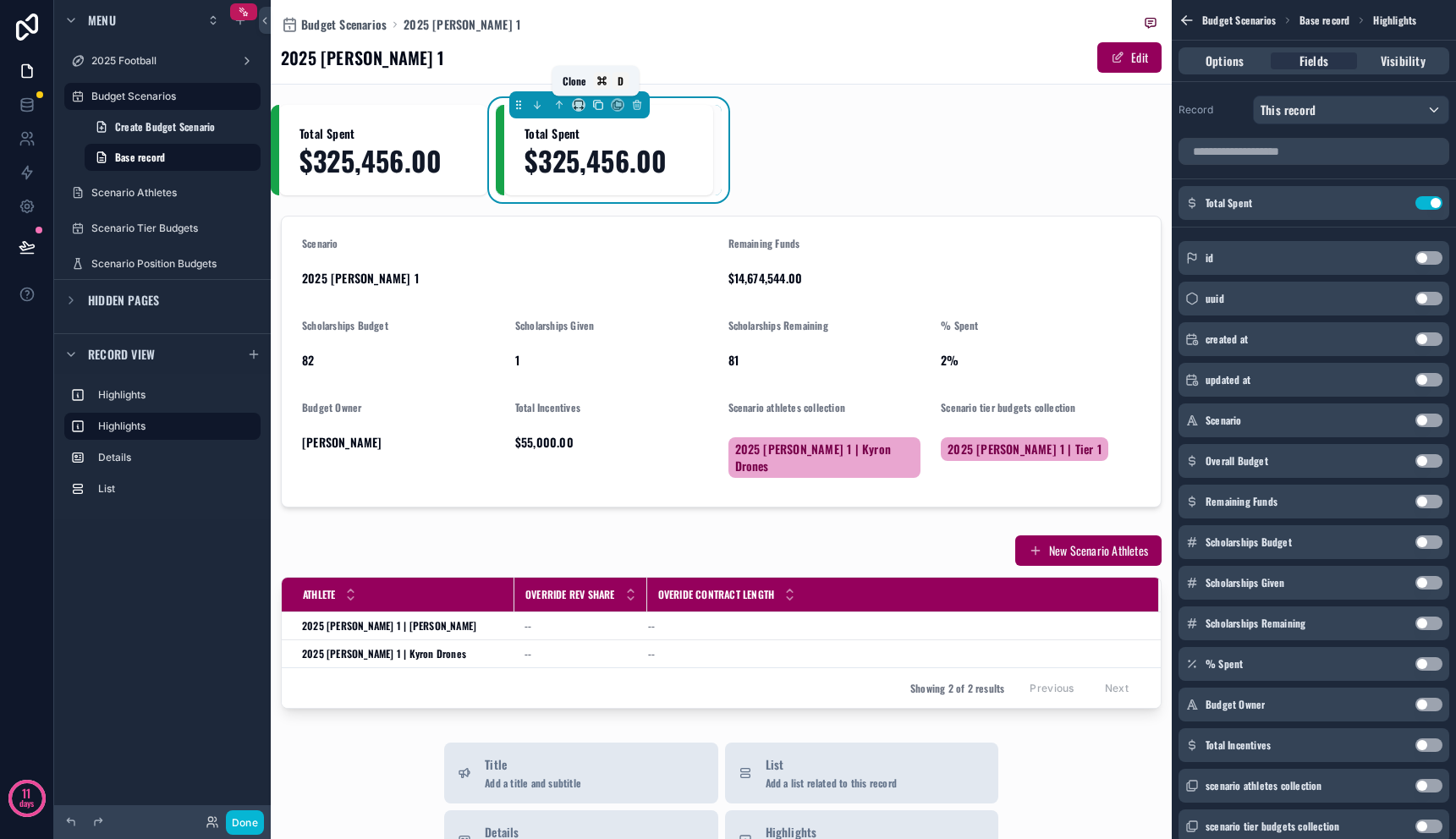
click at [594, 107] on icon "scrollable content" at bounding box center [598, 104] width 7 height 7
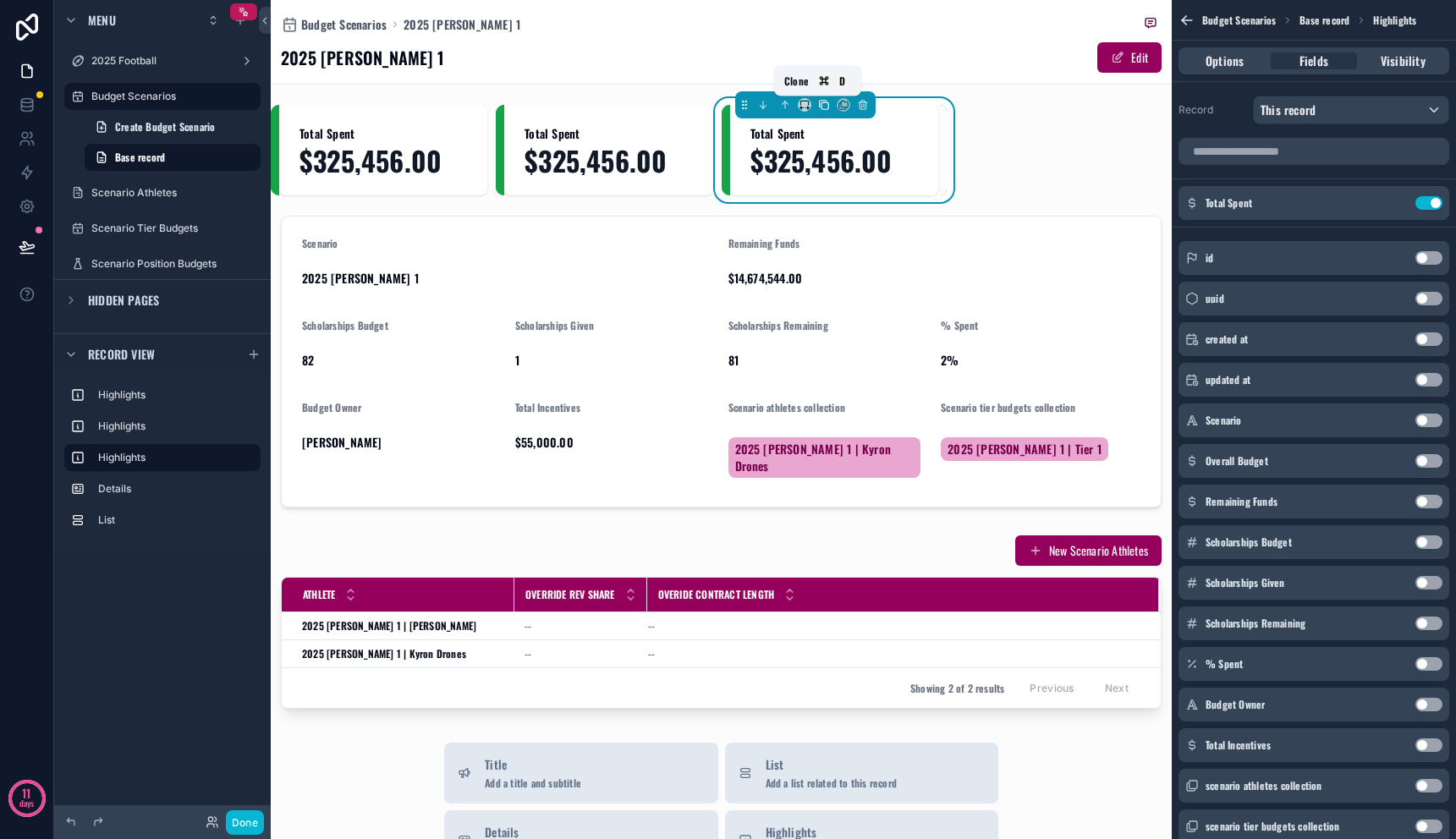
click at [825, 106] on button "scrollable content" at bounding box center [823, 104] width 18 height 18
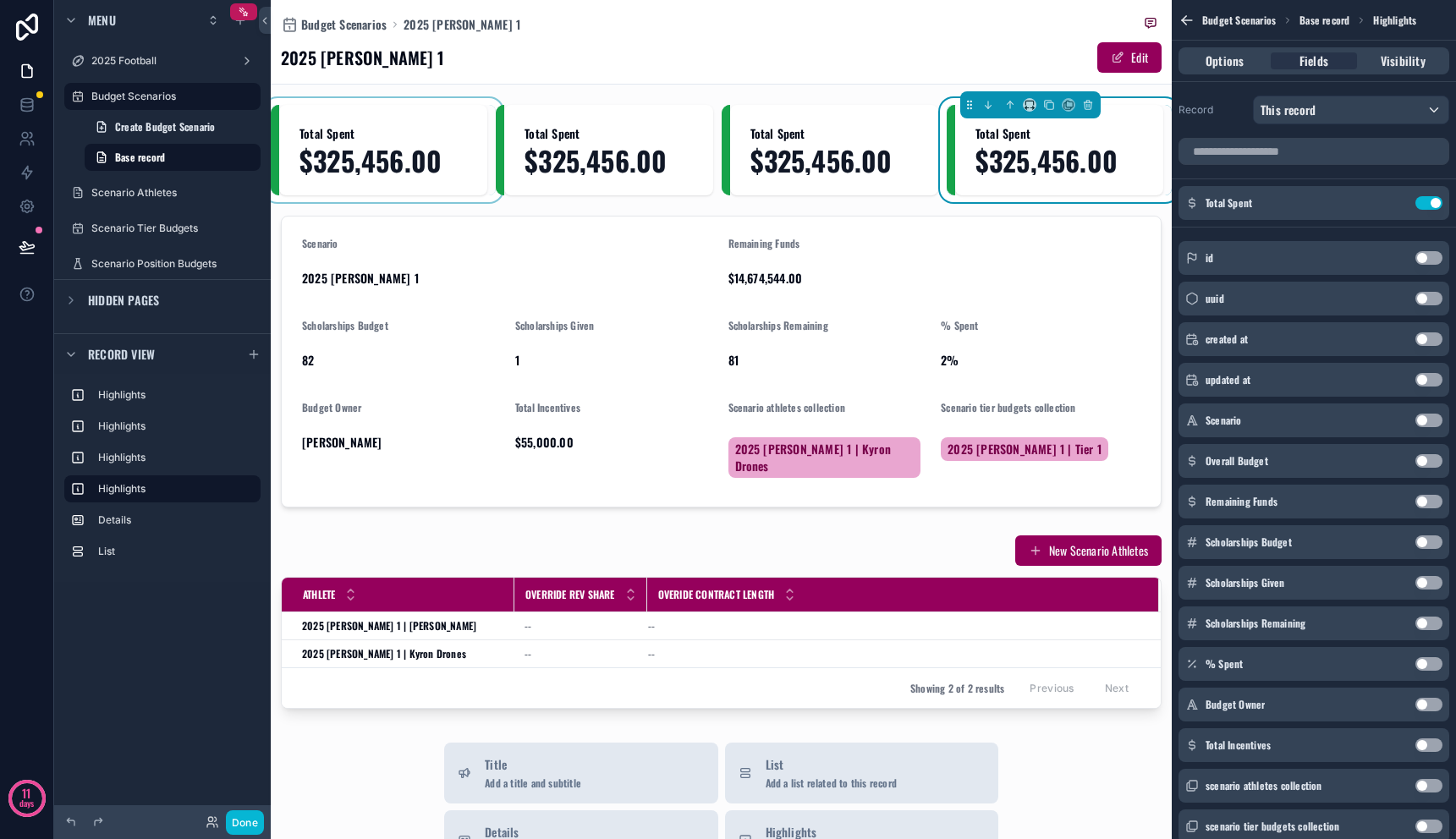
click at [414, 142] on div "scrollable content" at bounding box center [383, 150] width 225 height 90
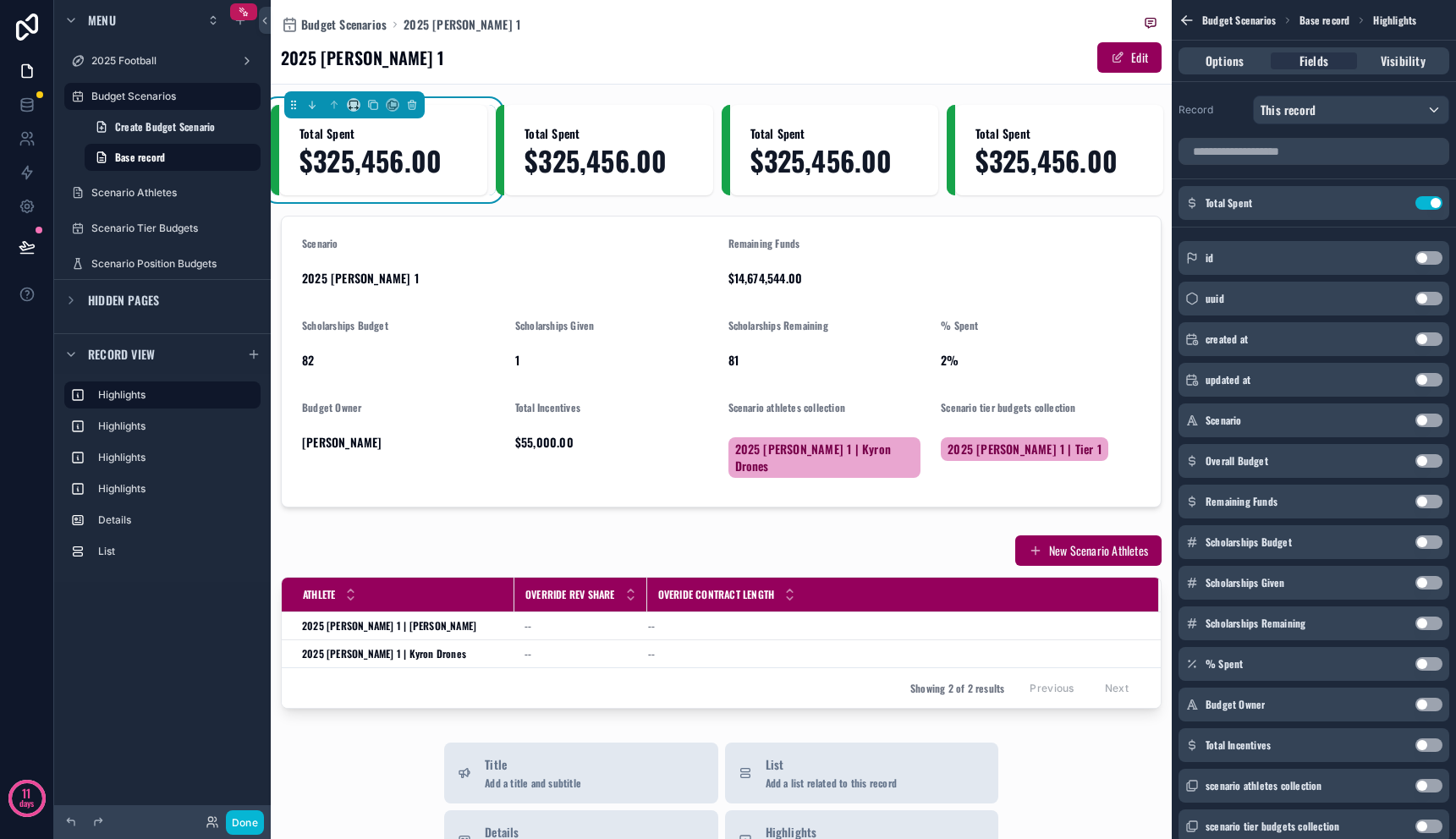
click at [402, 157] on span "$325,456.00" at bounding box center [383, 161] width 167 height 29
click at [1433, 205] on button "Use setting" at bounding box center [1429, 203] width 27 height 14
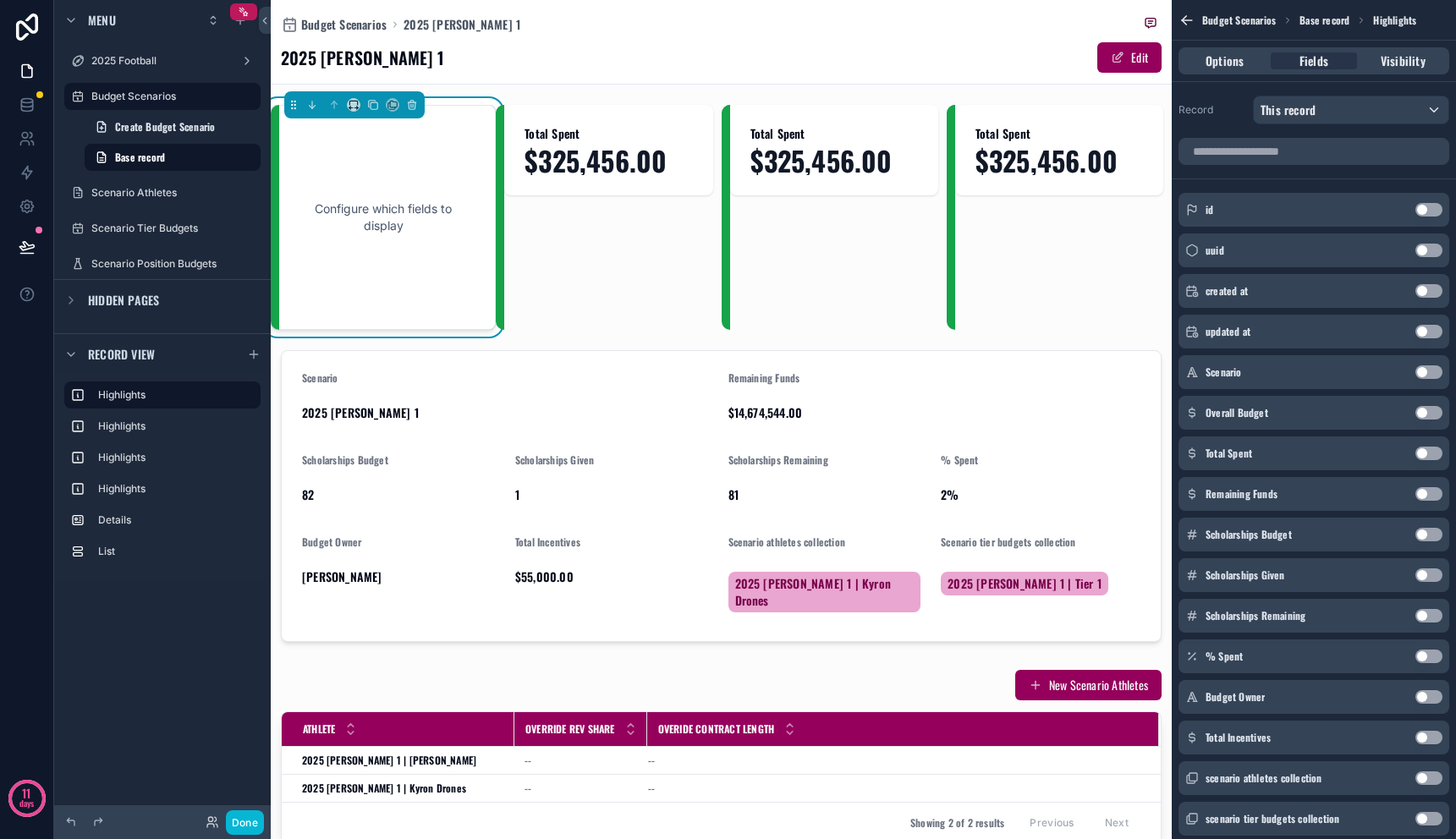
click at [1425, 409] on button "Use setting" at bounding box center [1429, 413] width 27 height 14
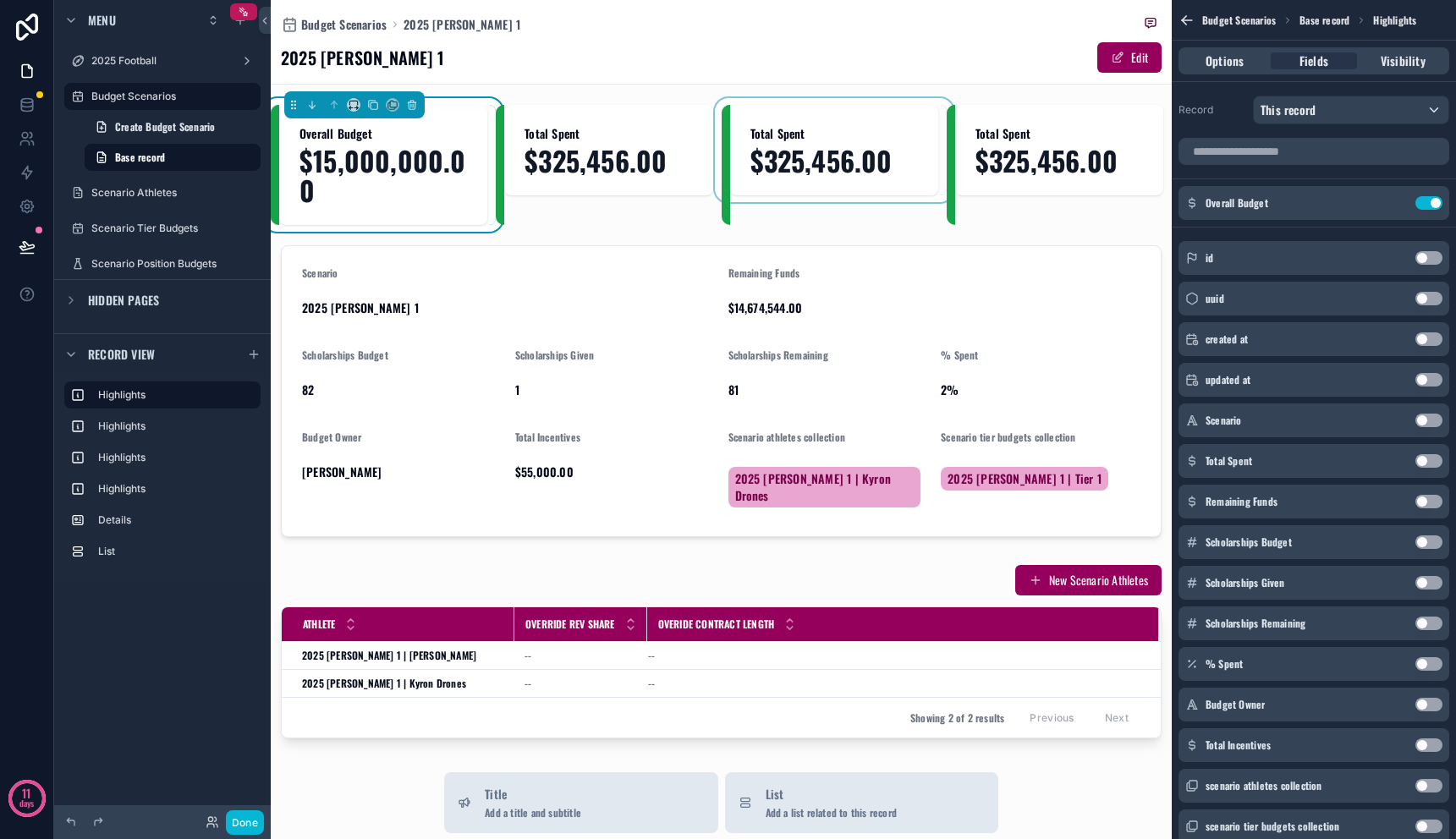
click at [792, 154] on div "scrollable content" at bounding box center [834, 165] width 225 height 120
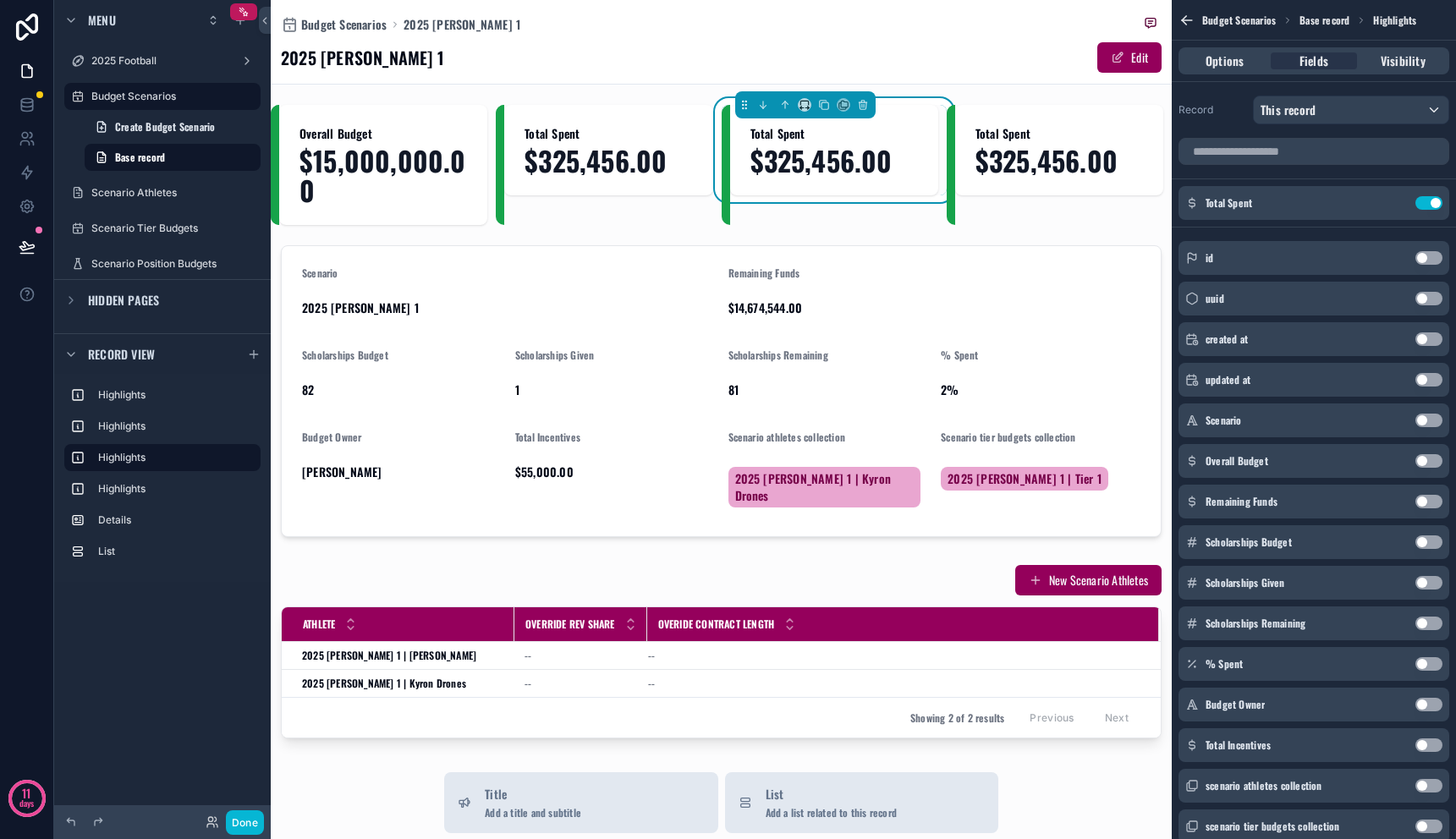
click at [1430, 503] on button "Use setting" at bounding box center [1429, 502] width 27 height 14
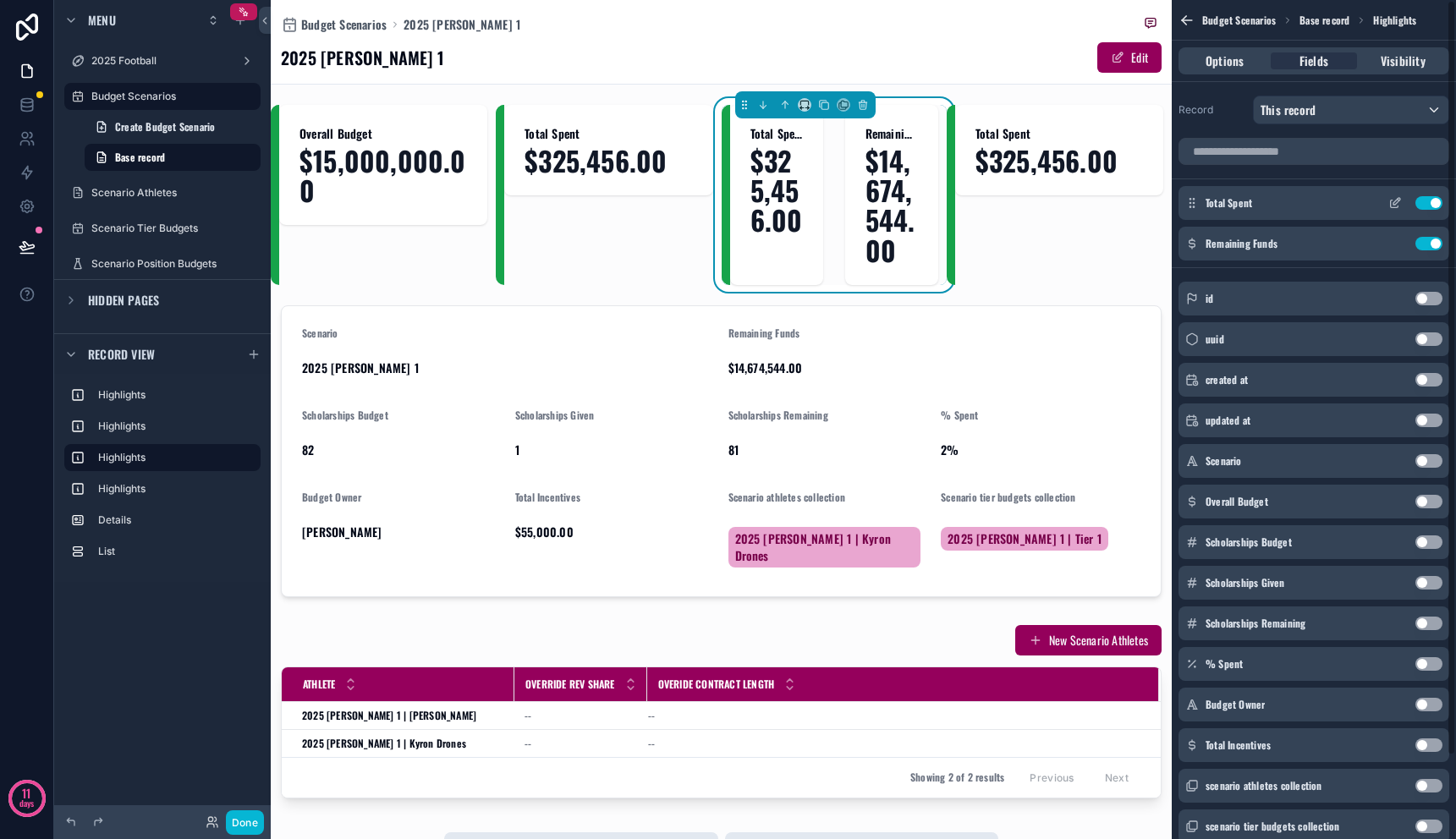
click at [1435, 200] on button "Use setting" at bounding box center [1429, 203] width 27 height 14
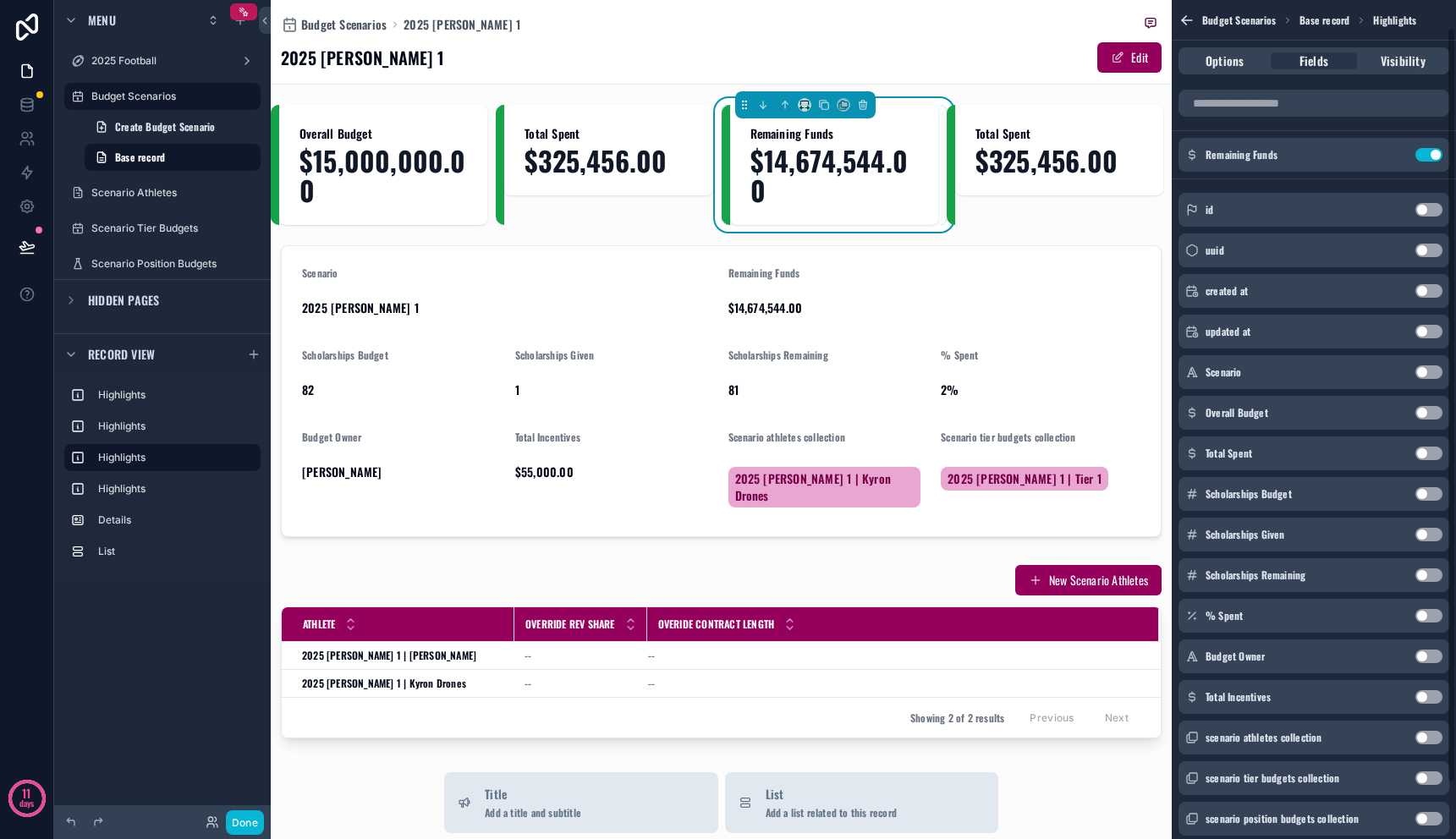
scroll to position [92, 0]
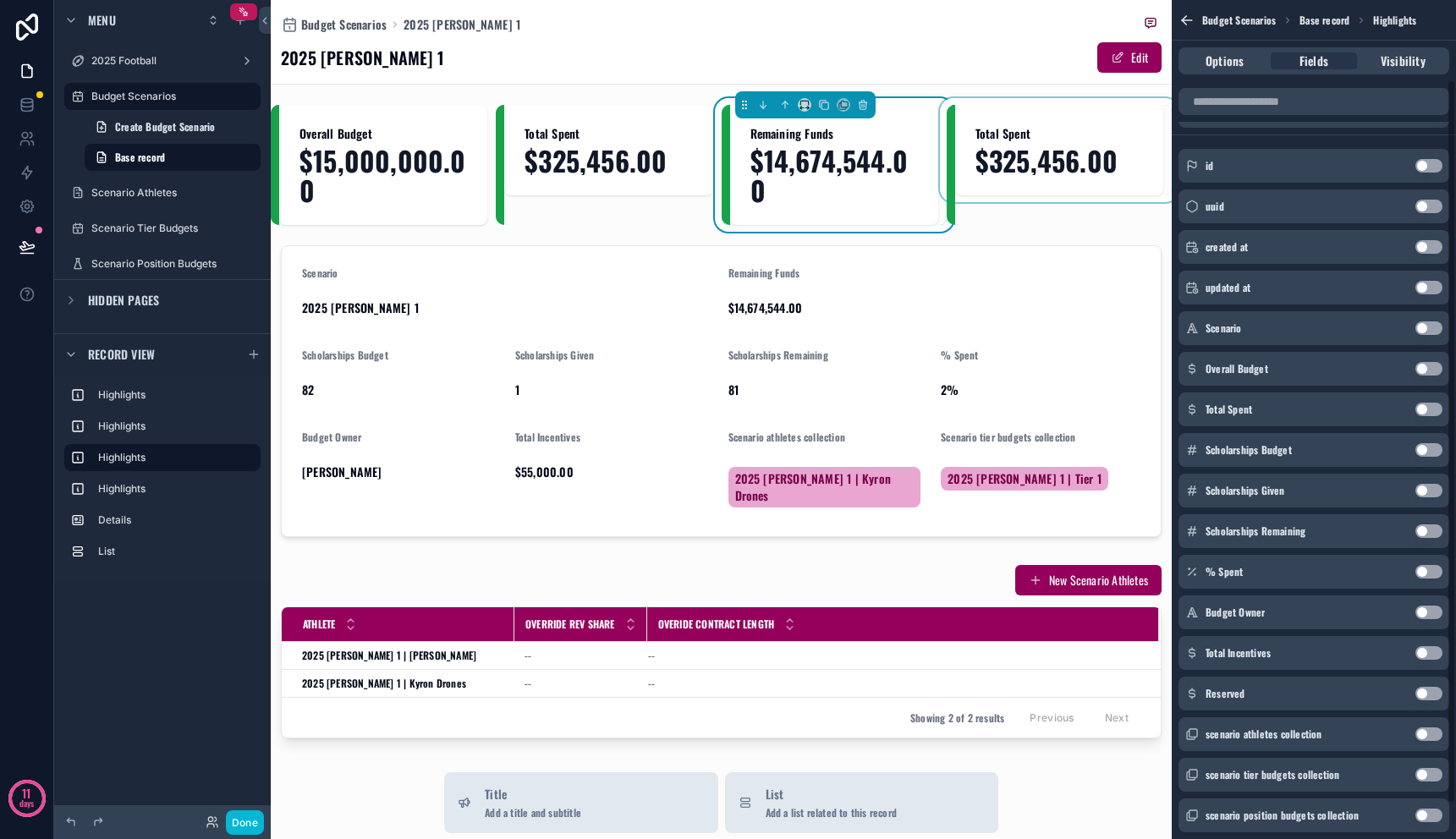
click at [1018, 167] on div "scrollable content" at bounding box center [1059, 165] width 225 height 120
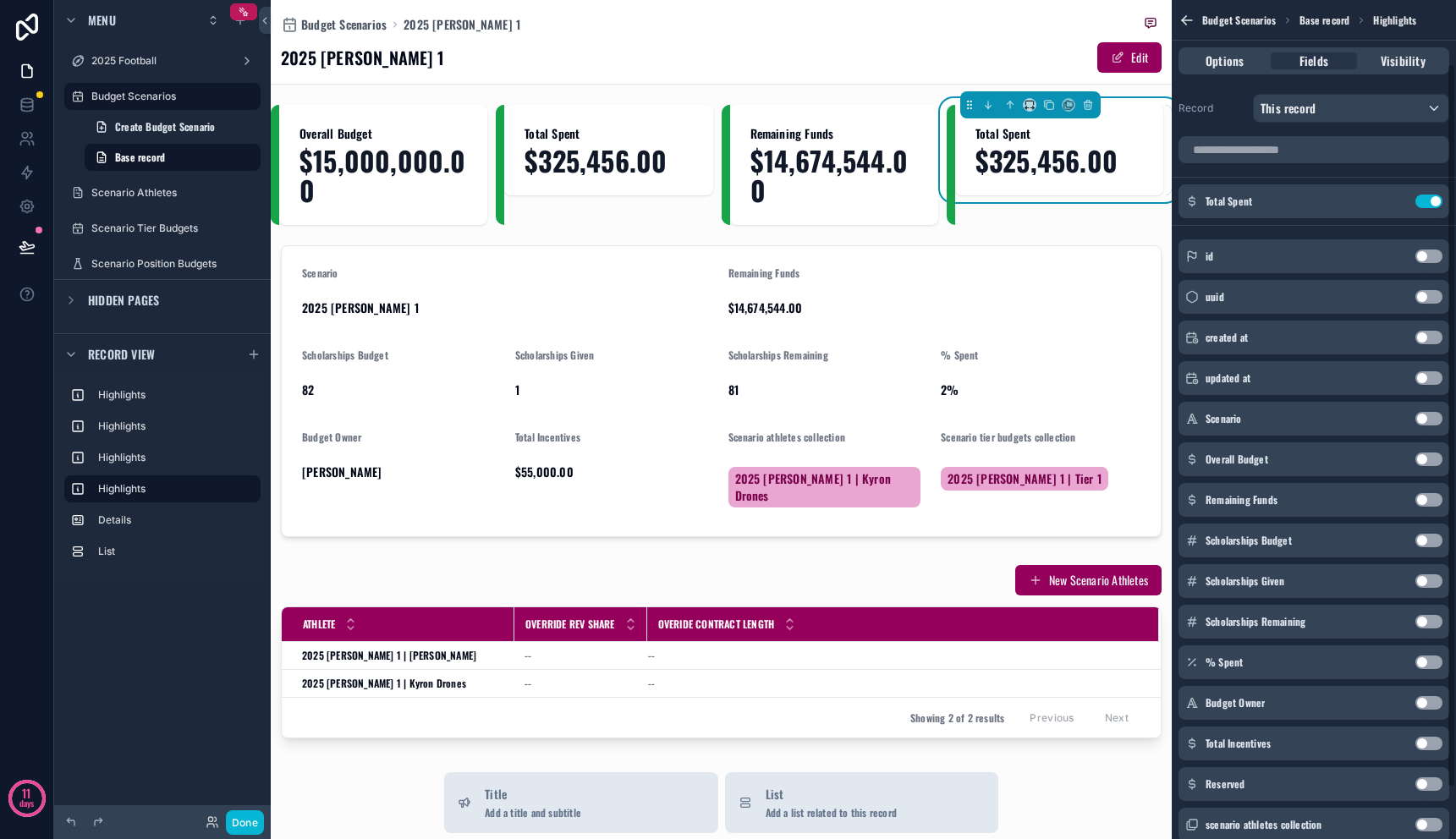
scroll to position [0, 0]
click at [1428, 201] on button "Use setting" at bounding box center [1429, 203] width 27 height 14
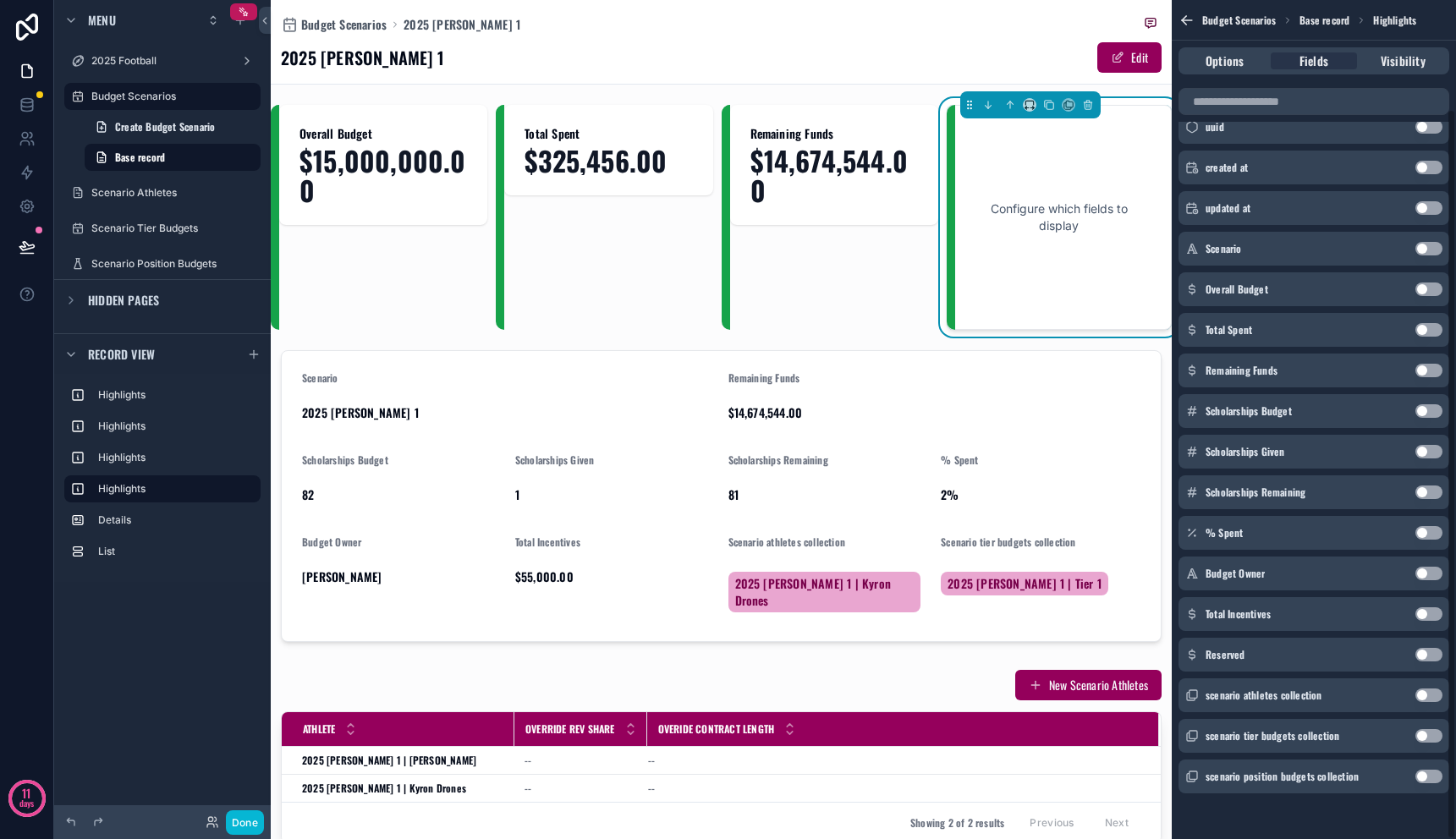
scroll to position [125, 0]
click at [1433, 656] on button "Use setting" at bounding box center [1429, 653] width 27 height 14
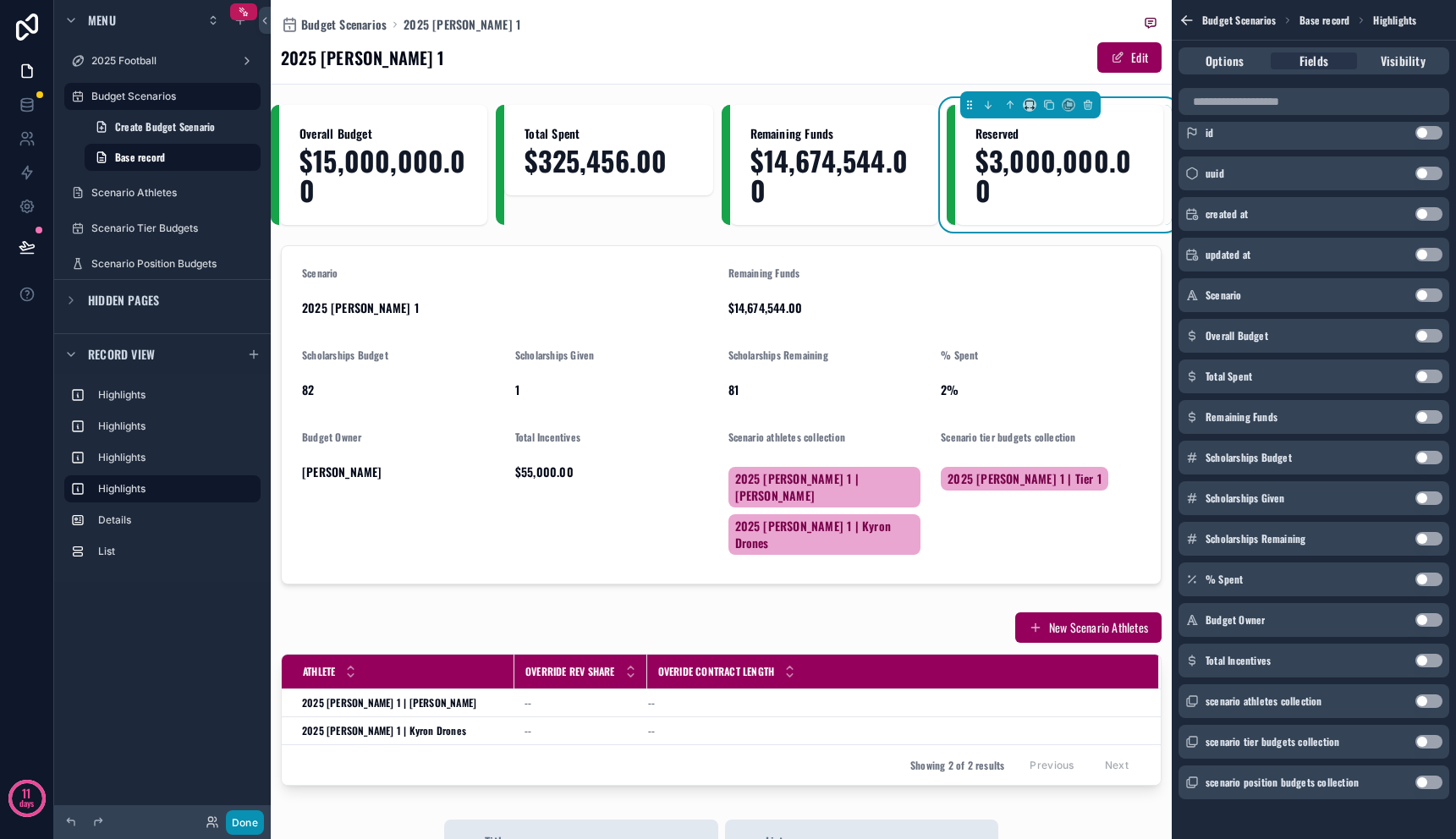
click at [246, 814] on button "Done" at bounding box center [245, 823] width 38 height 24
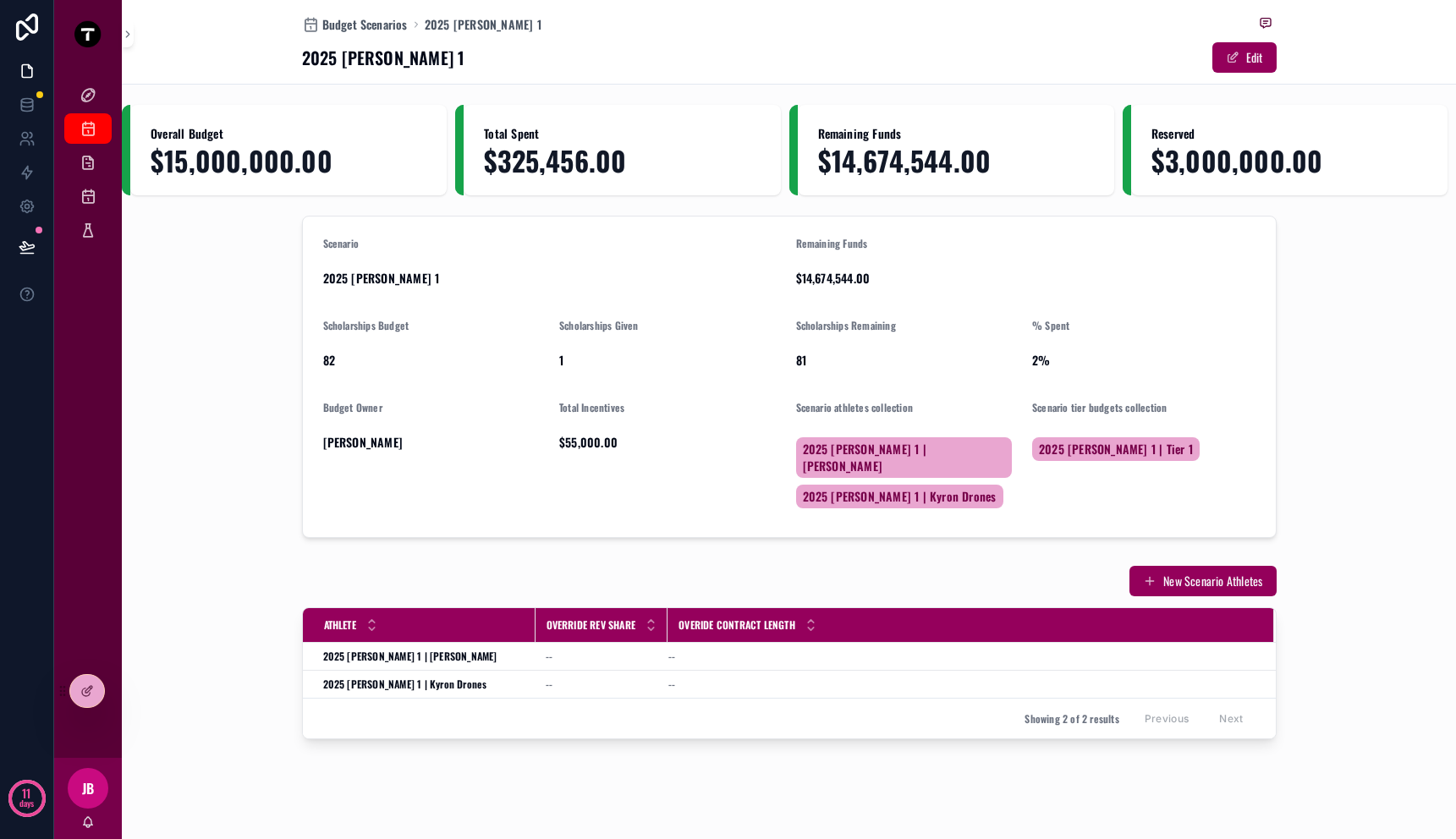
click at [182, 670] on div "New Scenario Athletes Athlete Override Rev Share Overide Contract Length 2025 […" at bounding box center [789, 652] width 1335 height 188
click at [83, 689] on icon at bounding box center [86, 692] width 8 height 8
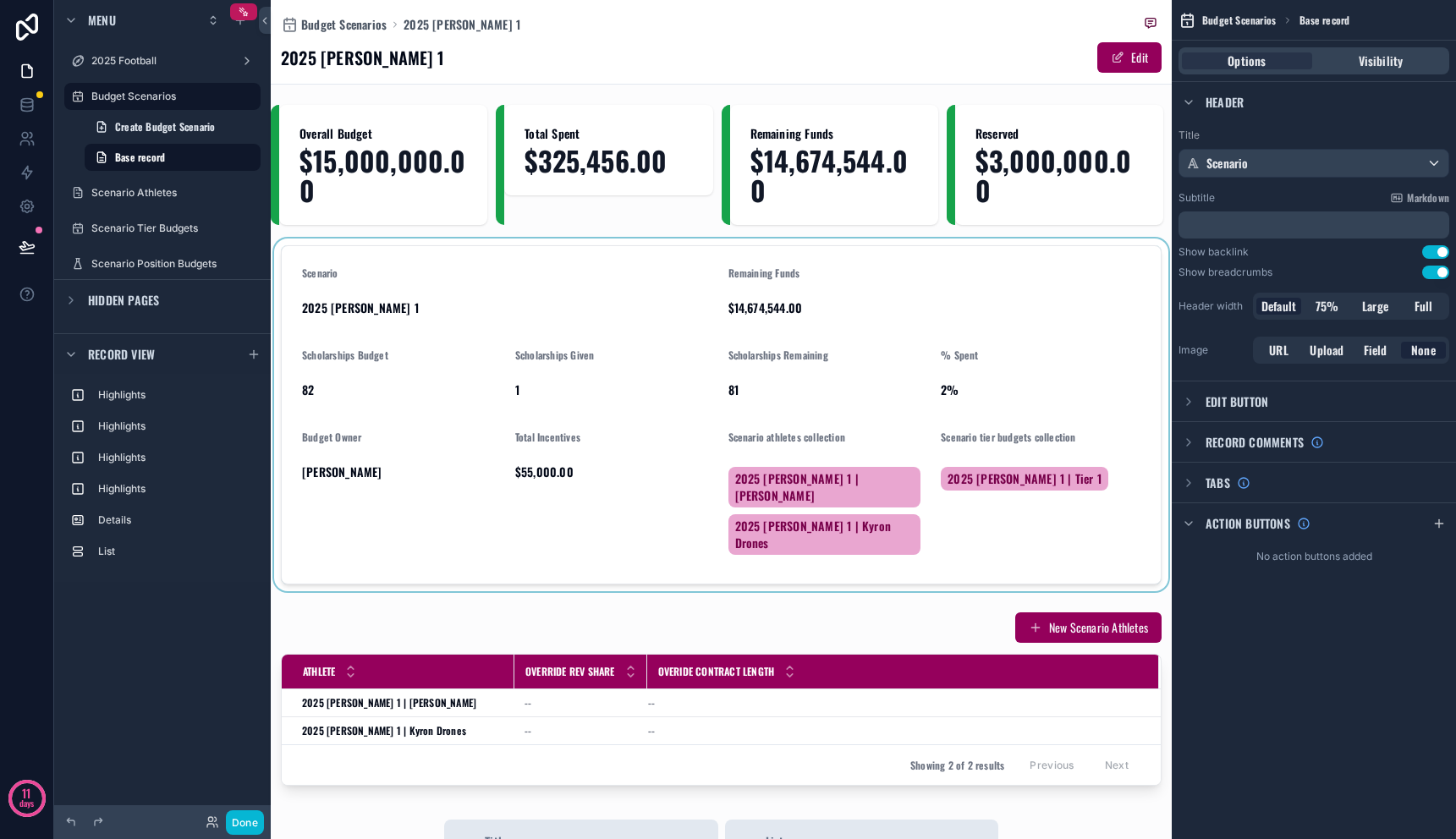
click at [814, 345] on div "scrollable content" at bounding box center [721, 415] width 902 height 353
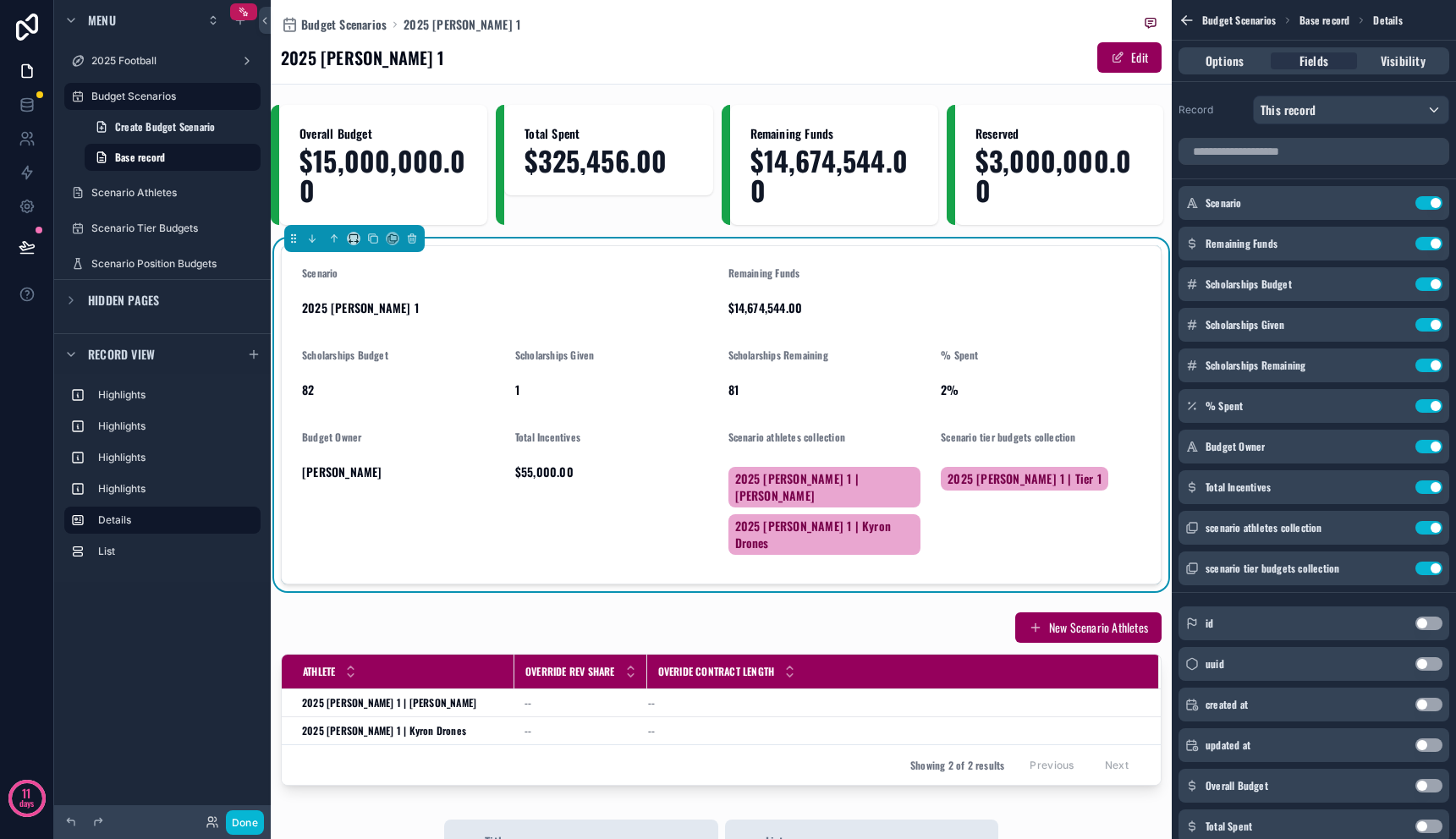
click at [205, 591] on div "Menu 2025 Football Budget Scenarios Create Budget Scenario Base record Scenario…" at bounding box center [162, 298] width 217 height 596
click at [413, 240] on icon "scrollable content" at bounding box center [413, 240] width 0 height 3
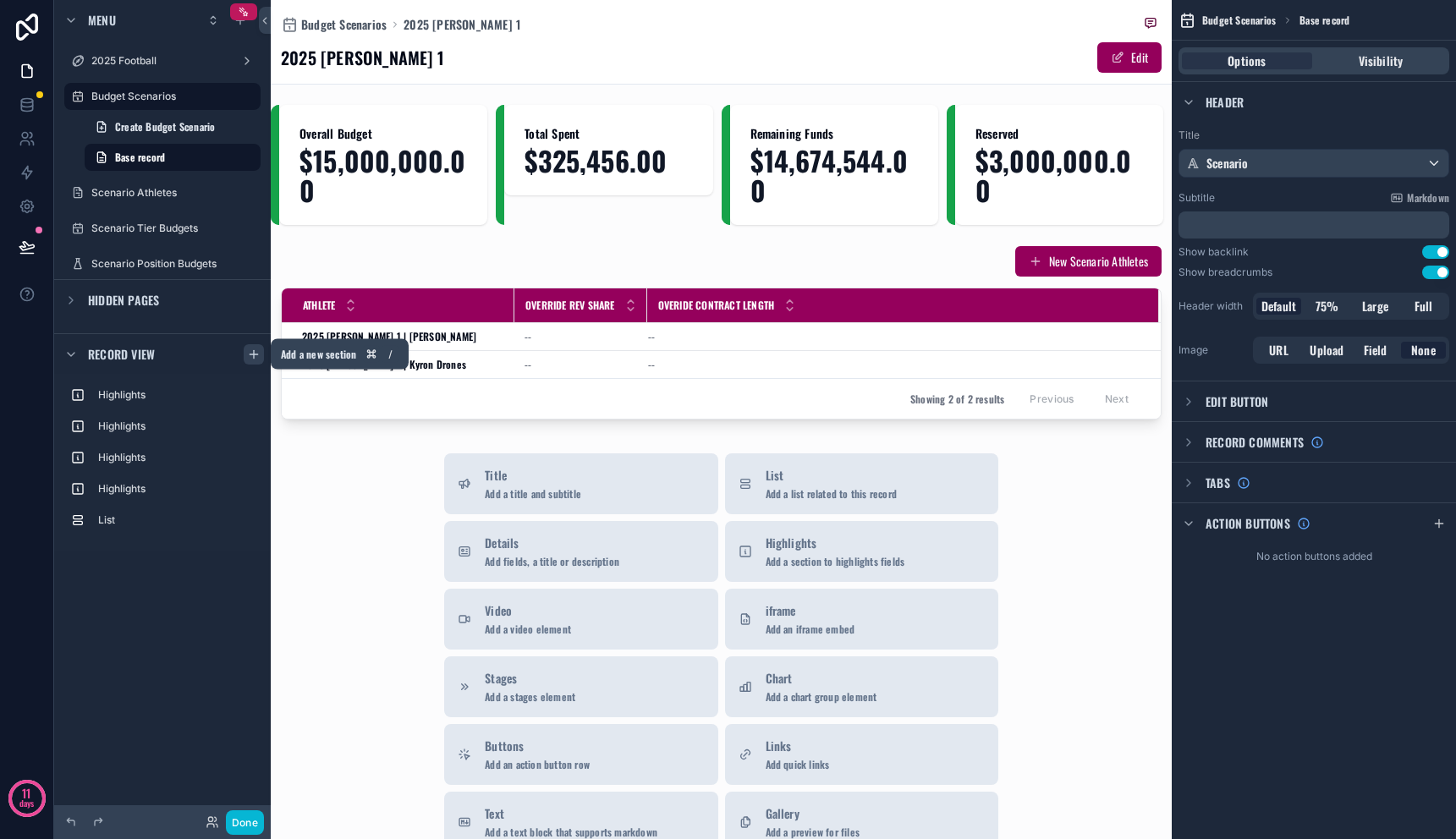
click at [259, 353] on icon "scrollable content" at bounding box center [254, 355] width 14 height 14
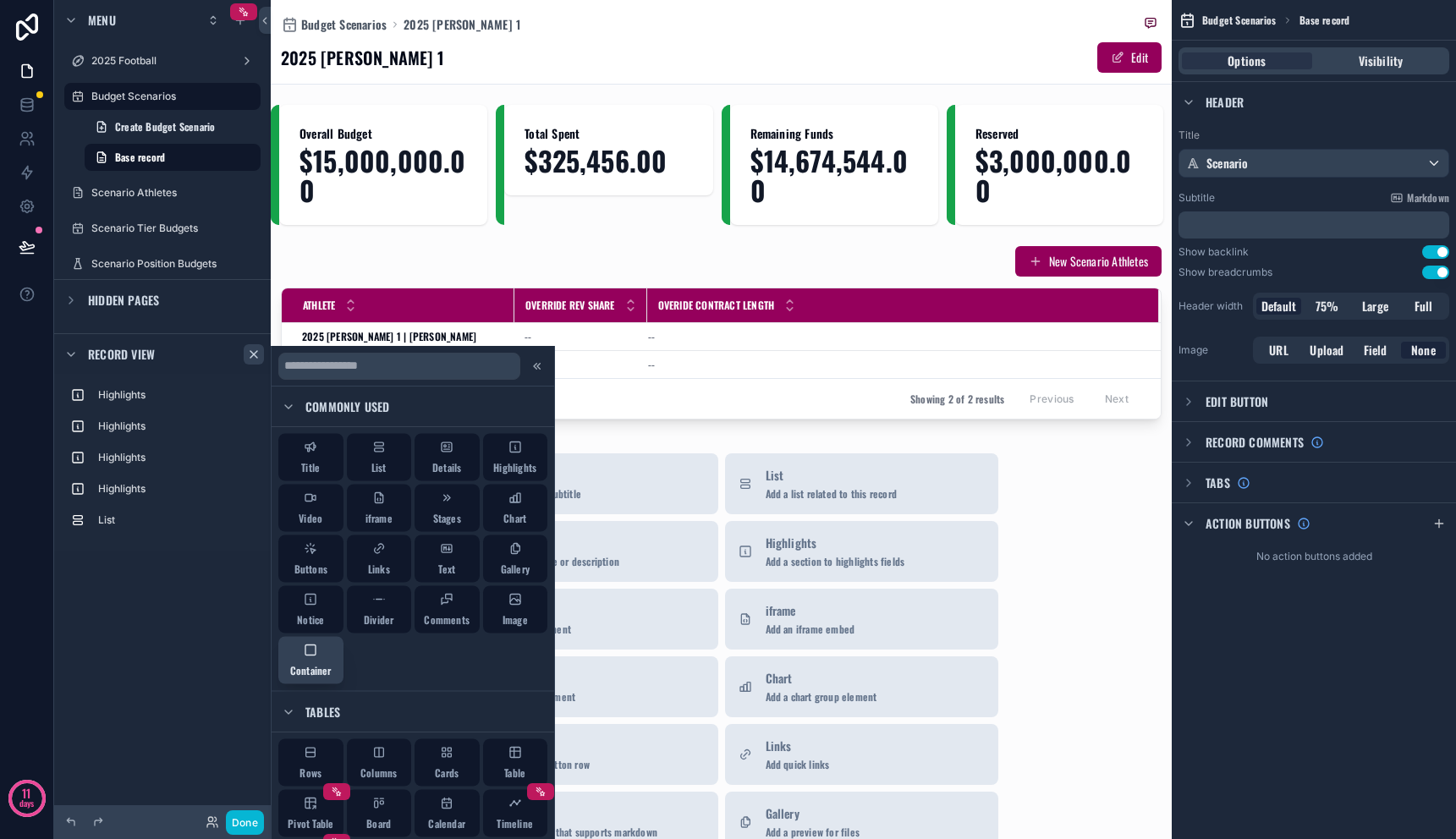
click at [305, 670] on span "Container" at bounding box center [312, 672] width 42 height 14
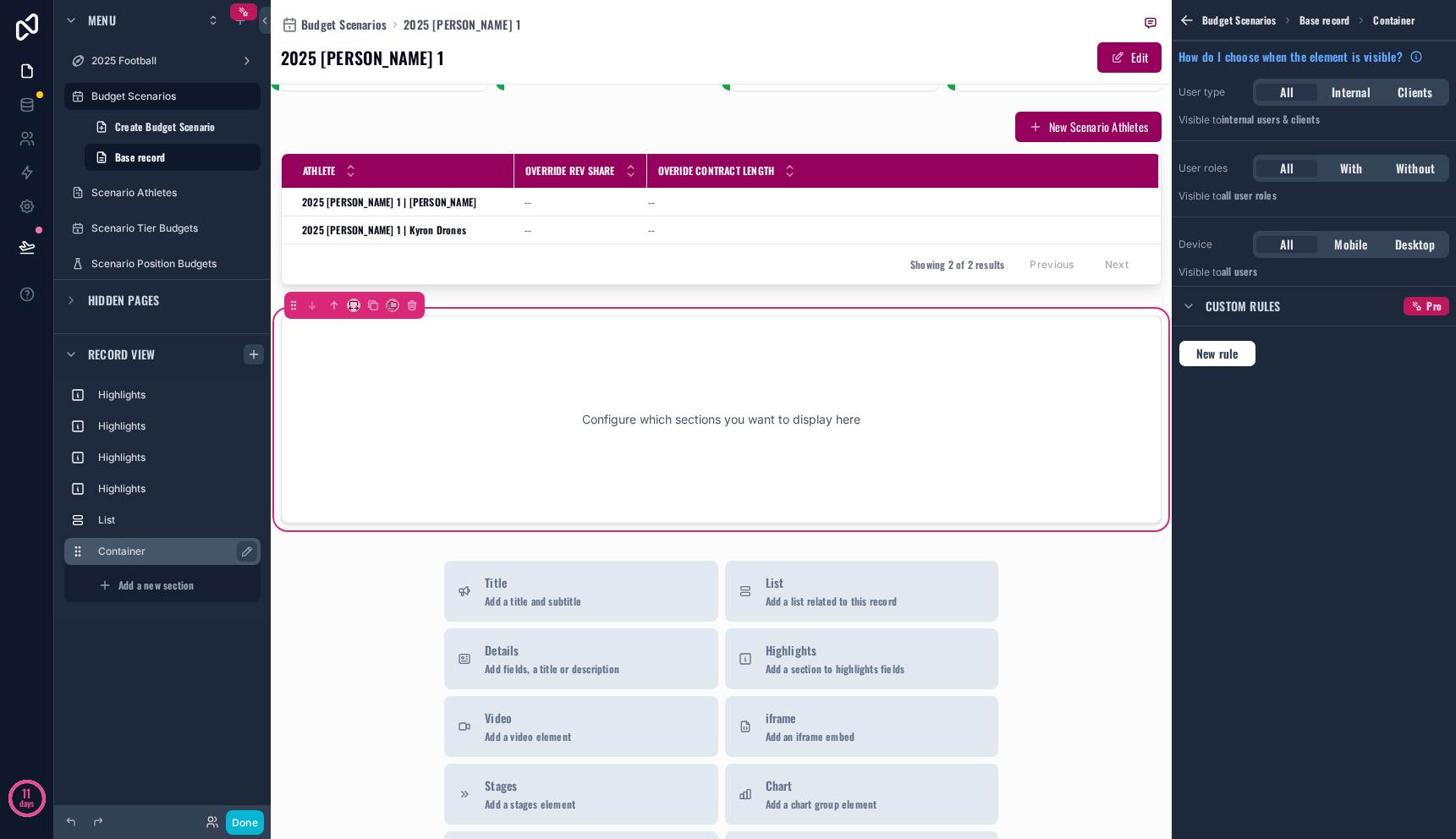
scroll to position [135, 0]
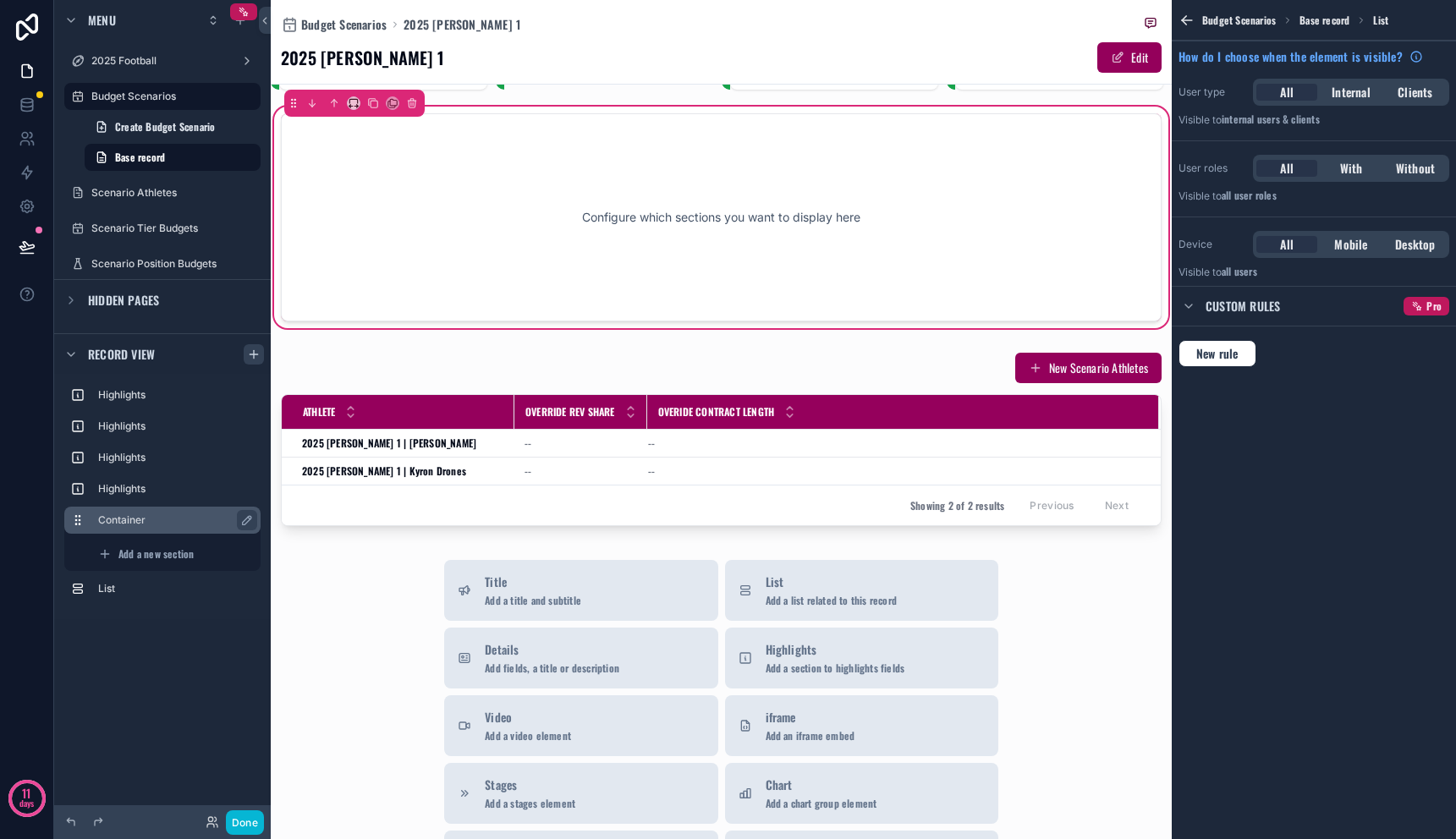
click at [174, 518] on label "Container" at bounding box center [173, 521] width 149 height 14
click at [154, 554] on span "Add a new section" at bounding box center [156, 554] width 75 height 14
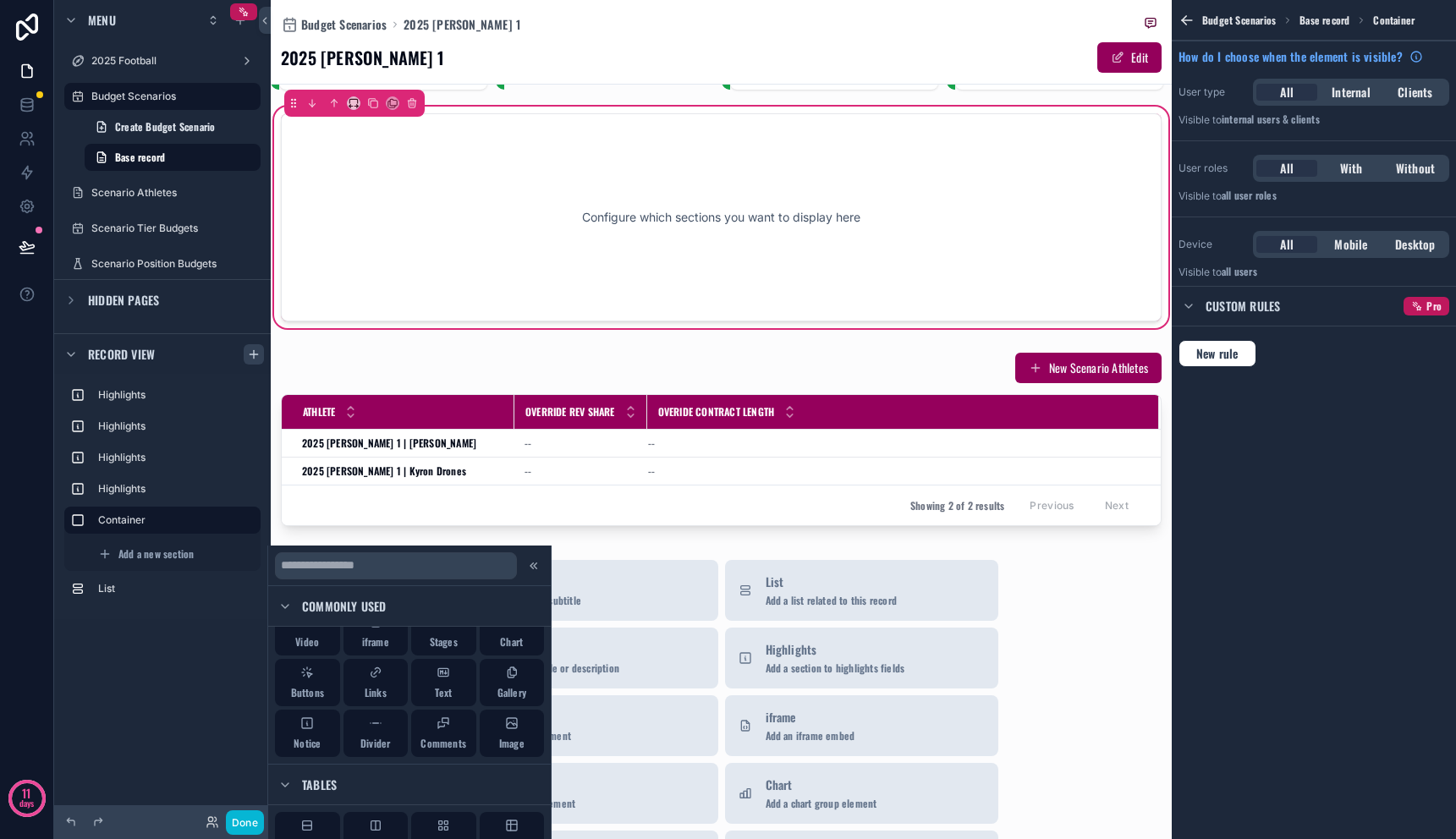
scroll to position [72, 0]
click at [500, 647] on span "Chart" at bounding box center [511, 646] width 23 height 14
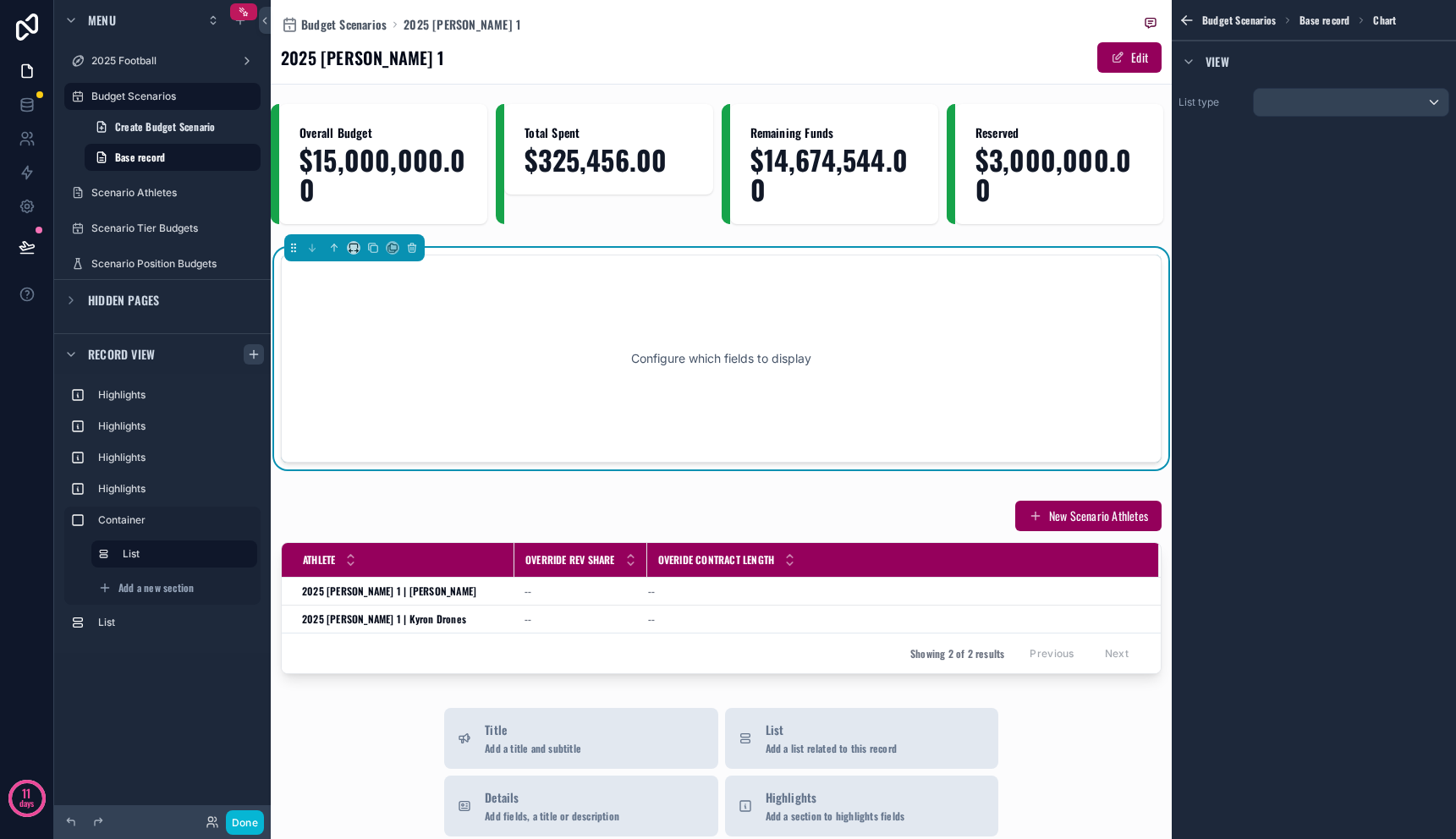
scroll to position [0, 0]
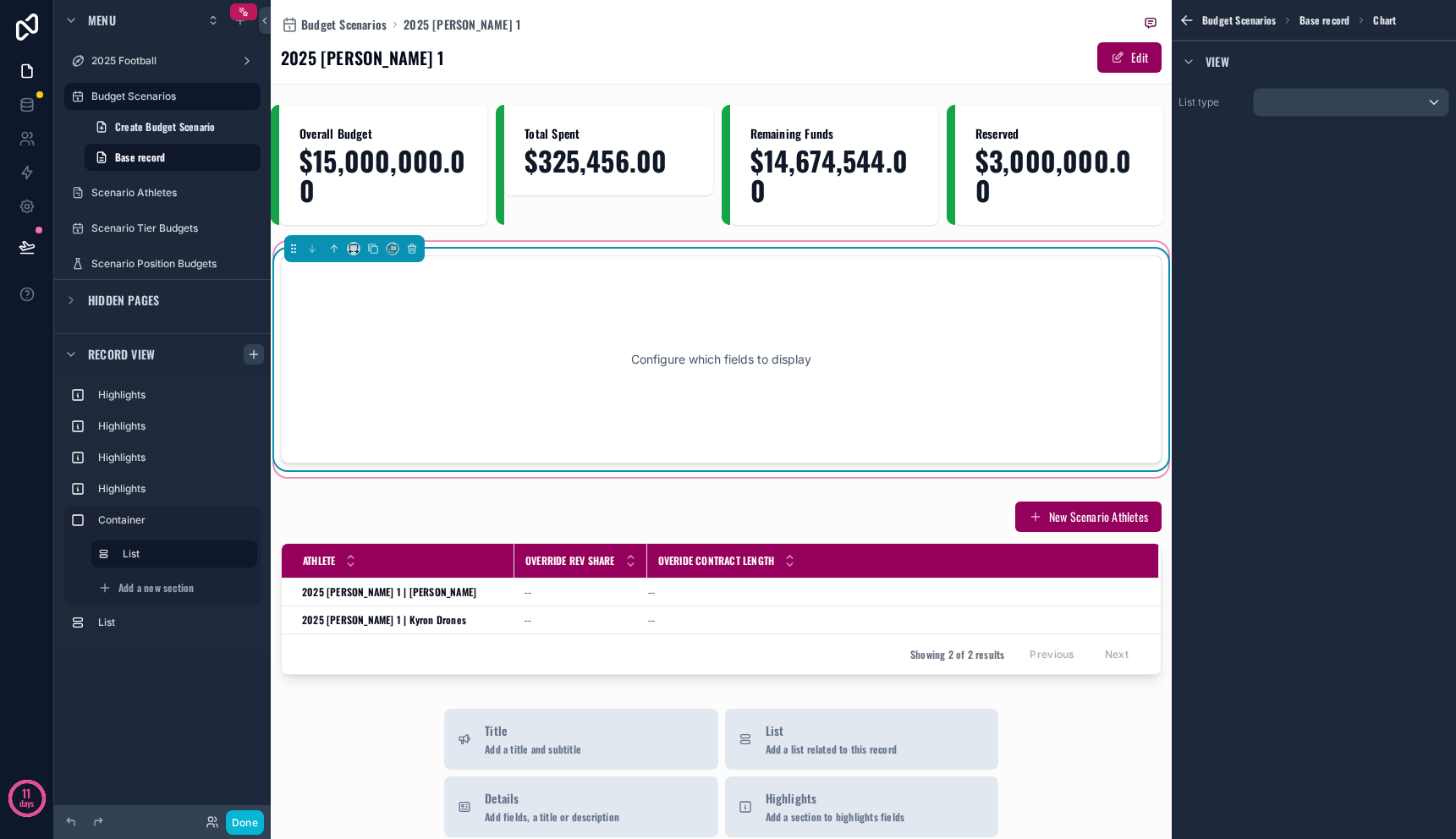
click at [360, 253] on div "scrollable content" at bounding box center [355, 248] width 141 height 27
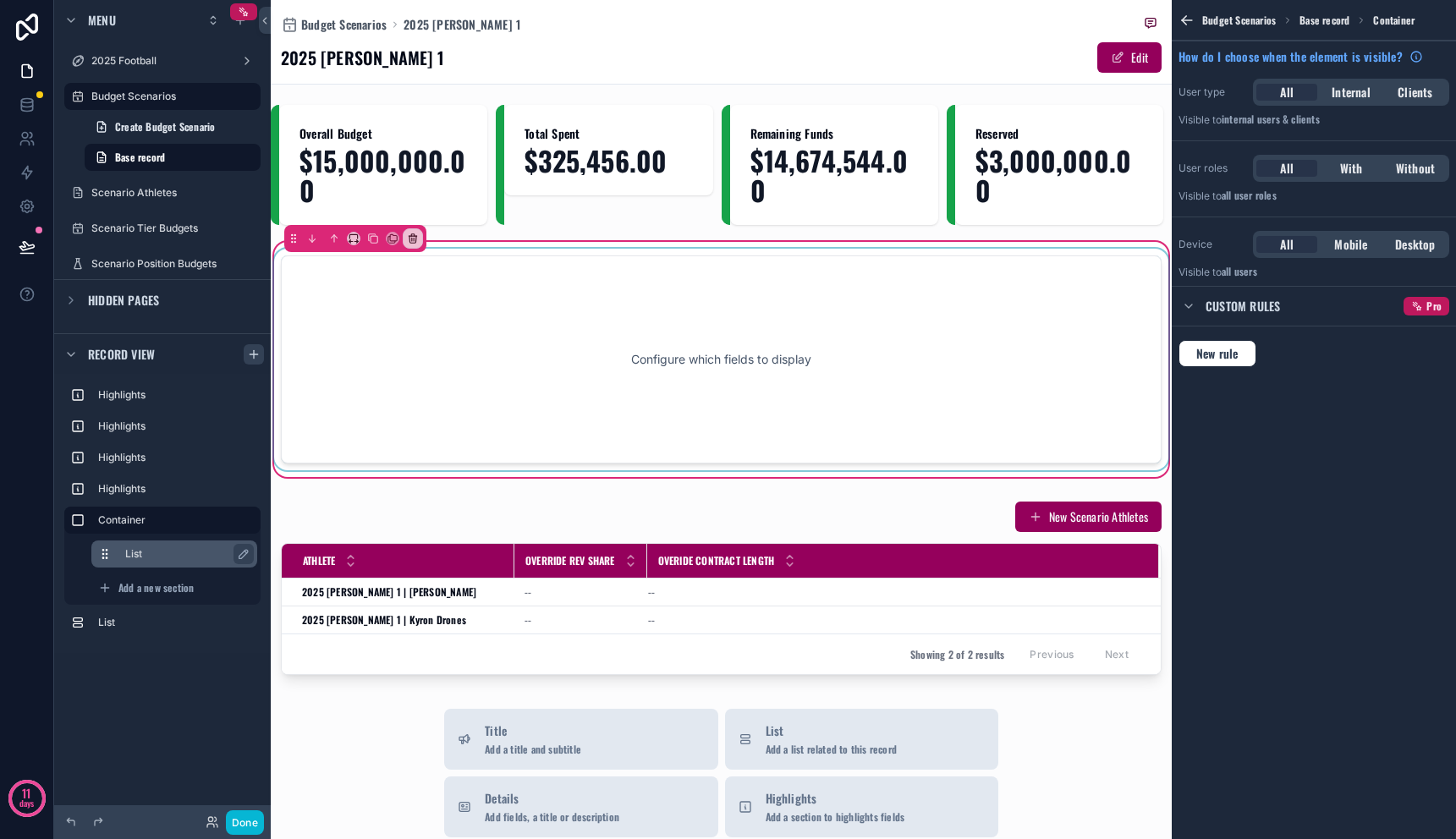
click at [175, 549] on label "List" at bounding box center [184, 554] width 119 height 14
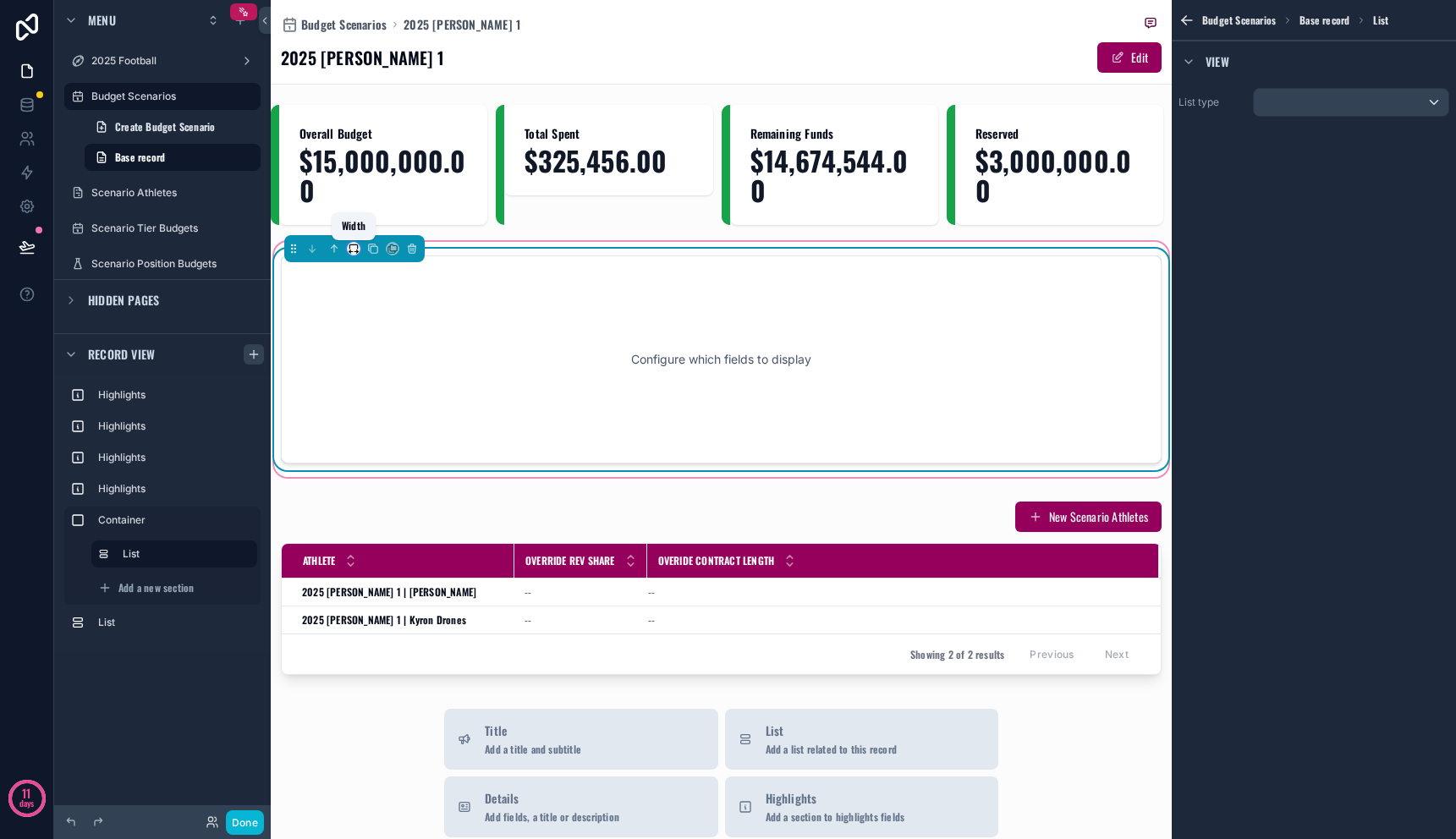
click at [348, 252] on icon "scrollable content" at bounding box center [354, 249] width 12 height 12
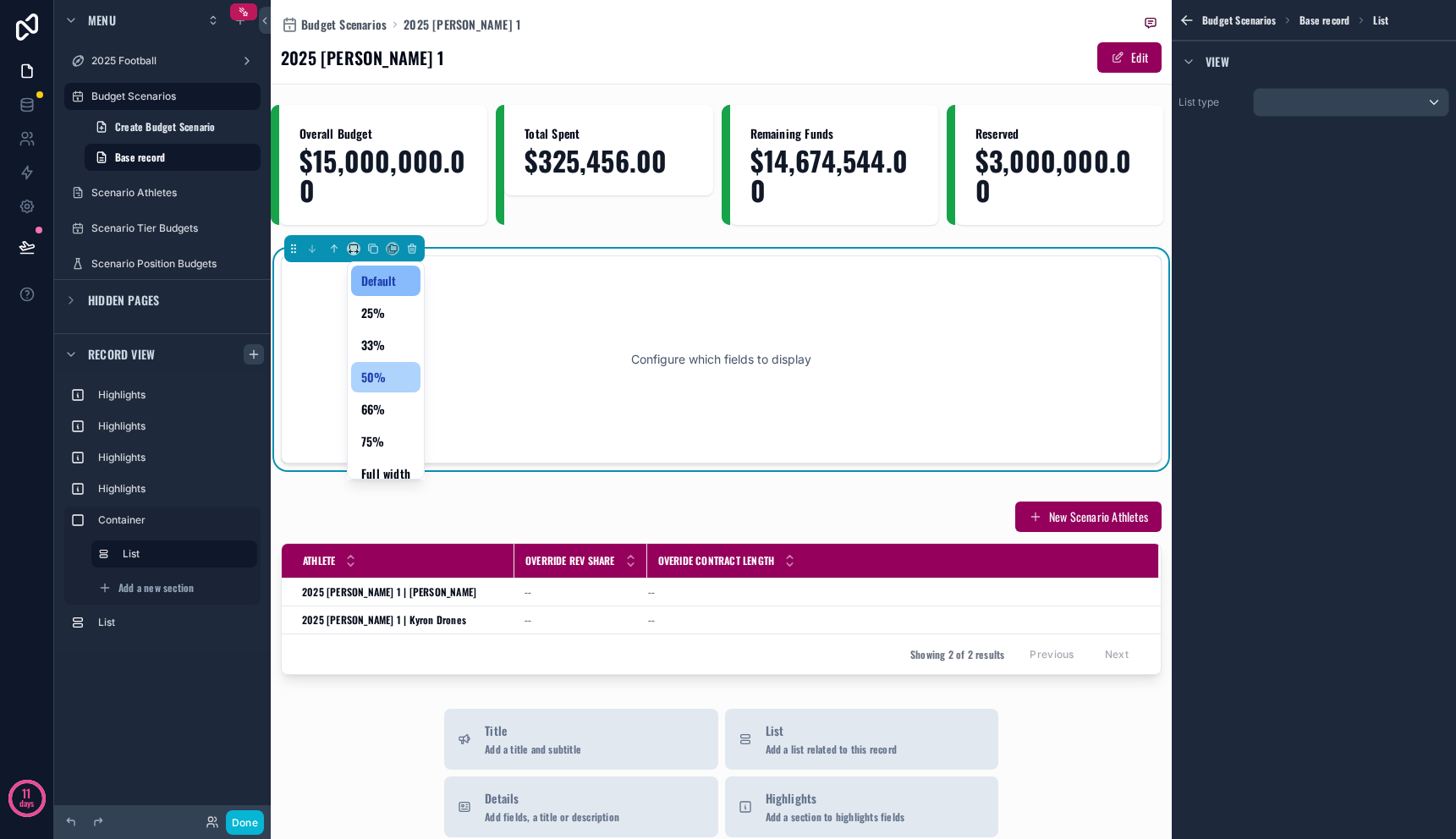
click at [383, 372] on span "50%" at bounding box center [373, 377] width 25 height 20
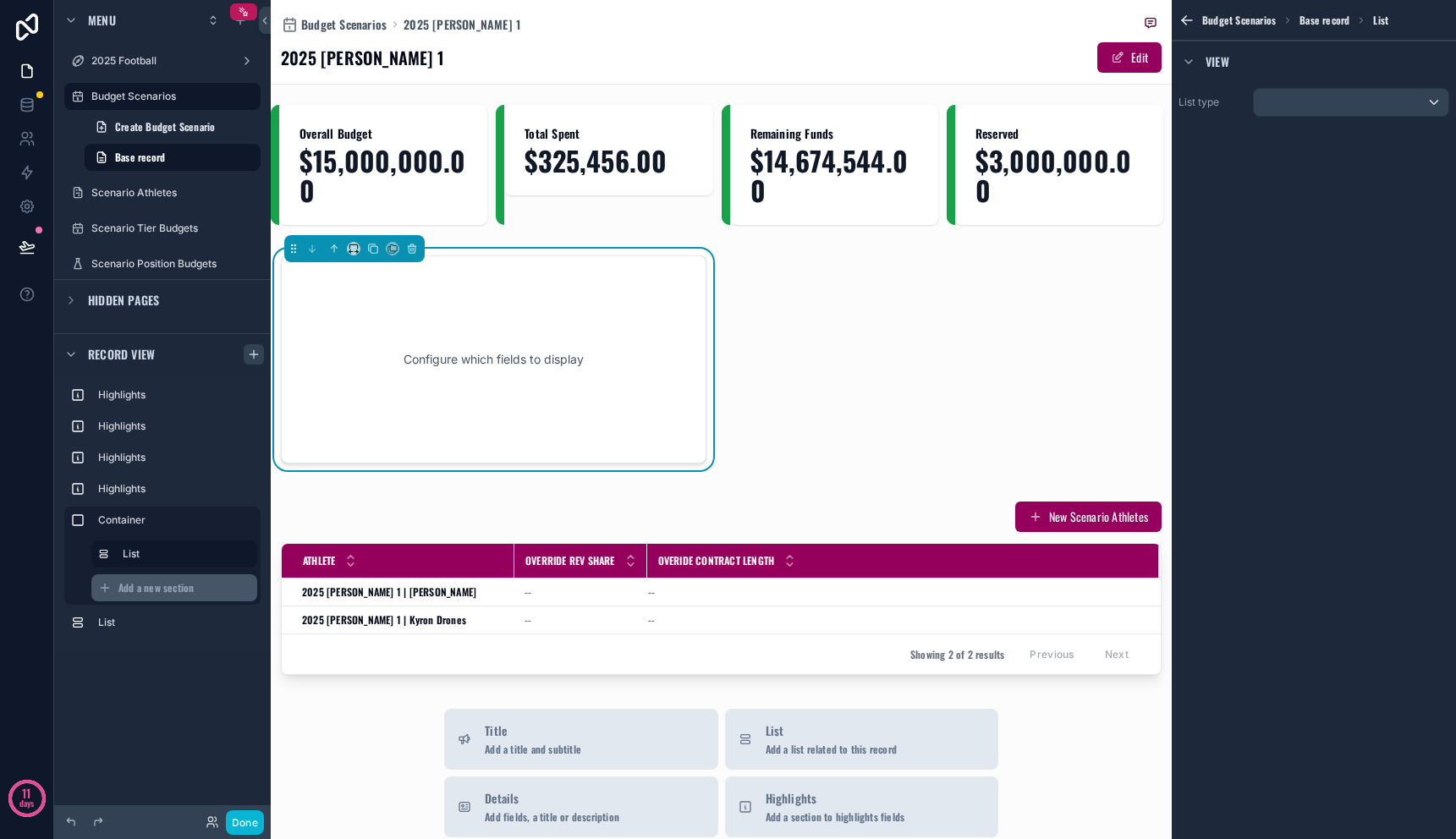
click at [174, 590] on span "Add a new section" at bounding box center [156, 588] width 75 height 14
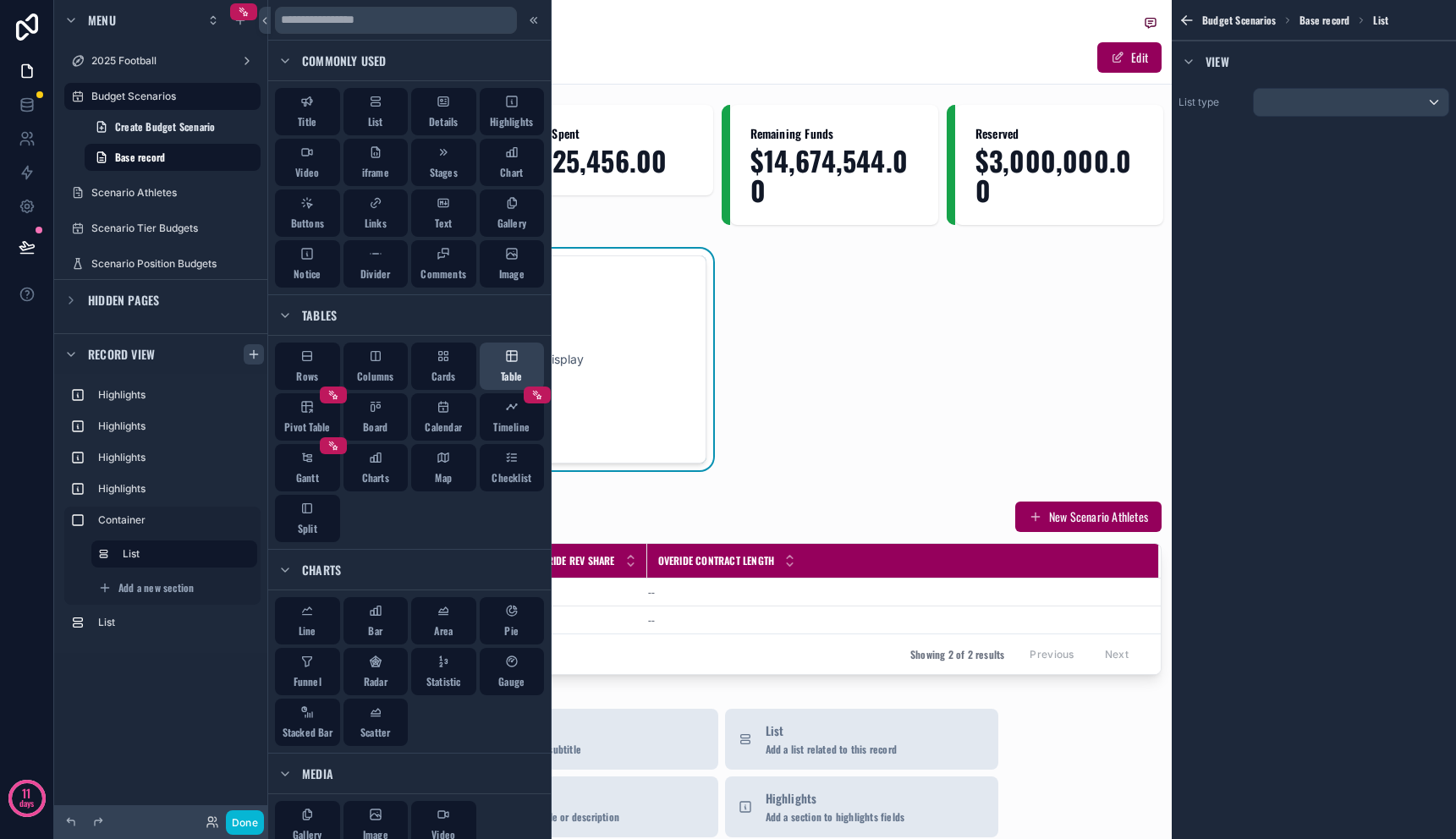
click at [482, 364] on div "Table" at bounding box center [512, 366] width 65 height 48
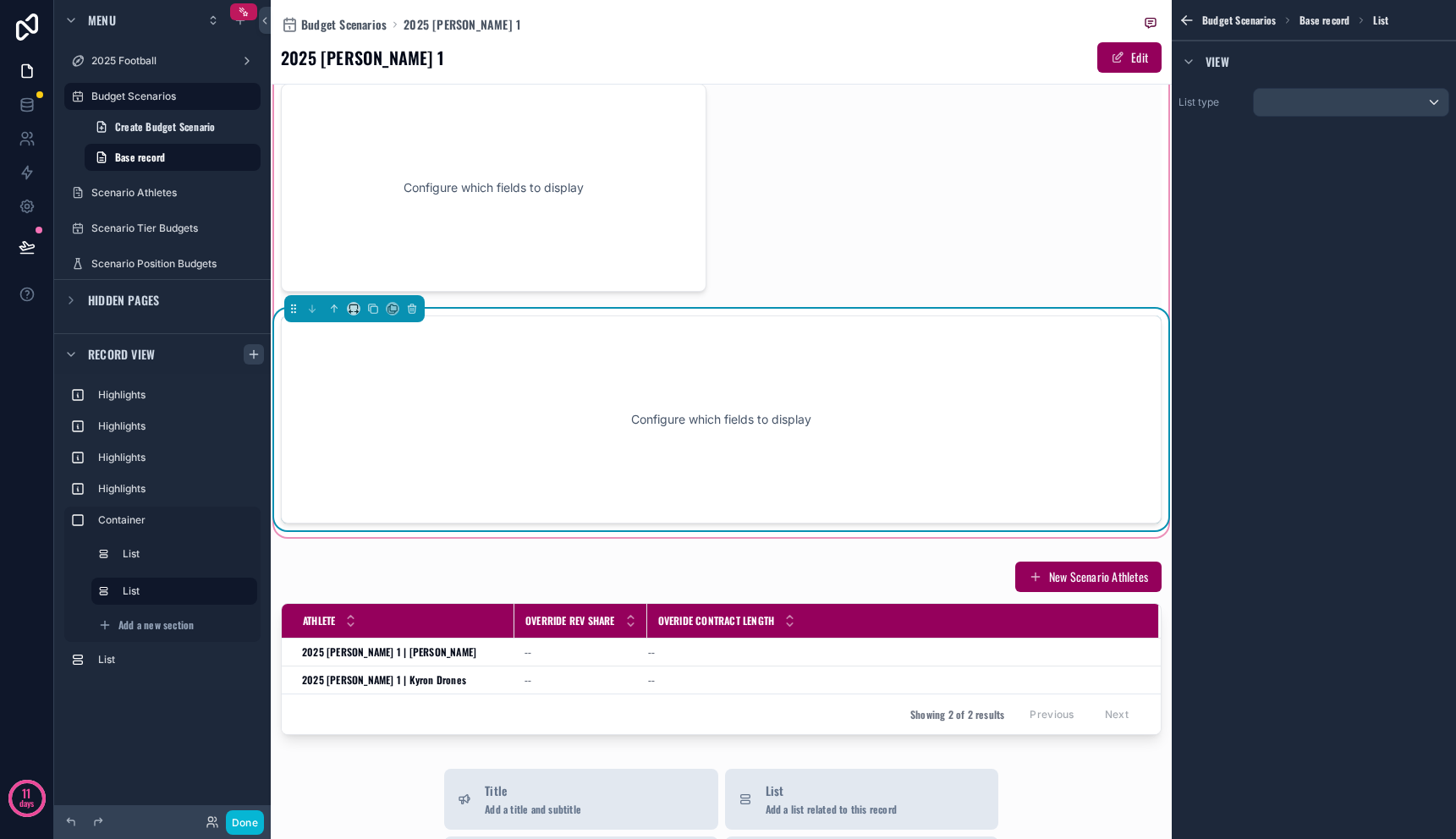
scroll to position [173, 0]
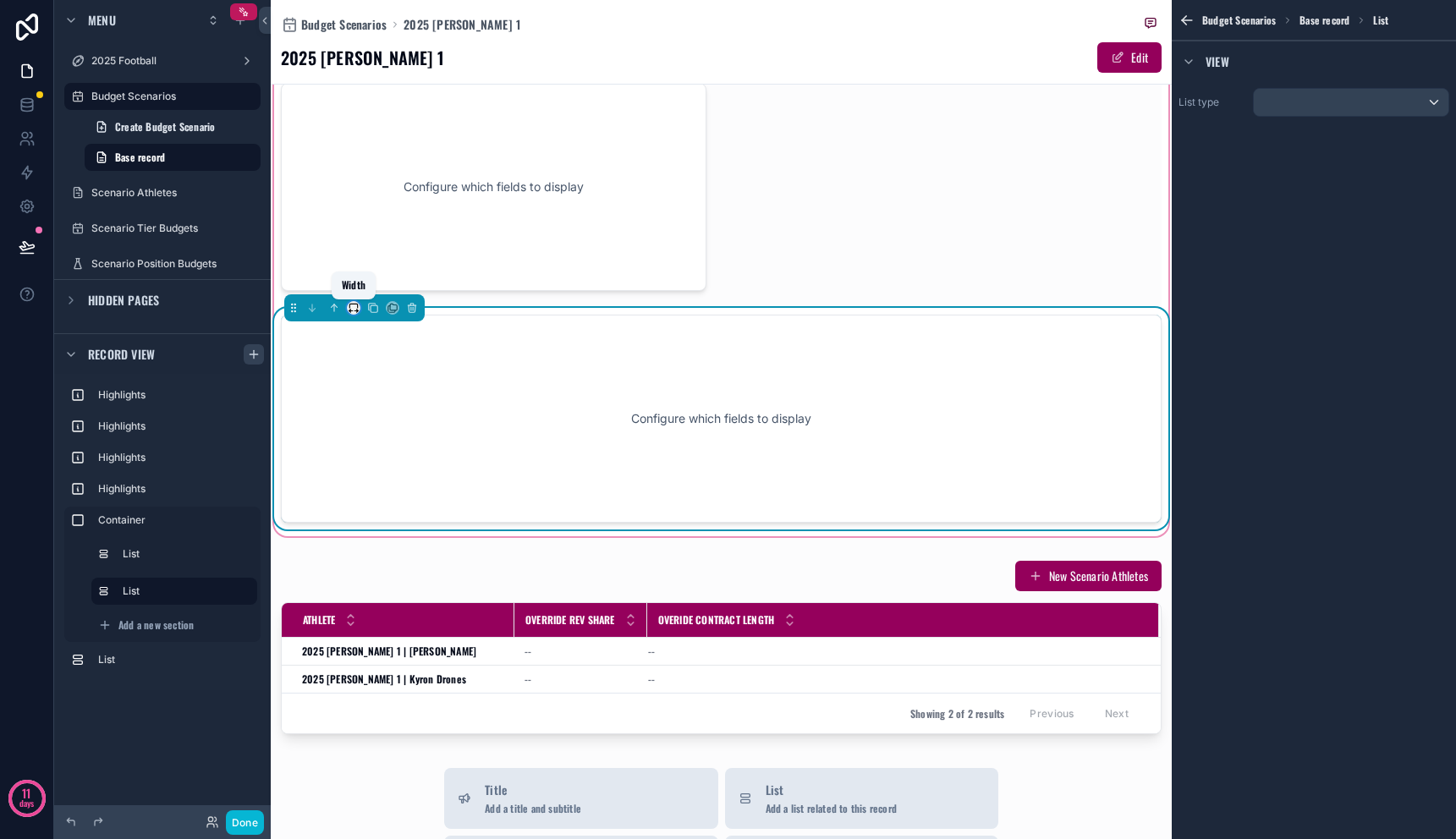
click at [355, 313] on icon "scrollable content" at bounding box center [354, 308] width 12 height 12
click at [371, 424] on div "50%" at bounding box center [386, 436] width 69 height 30
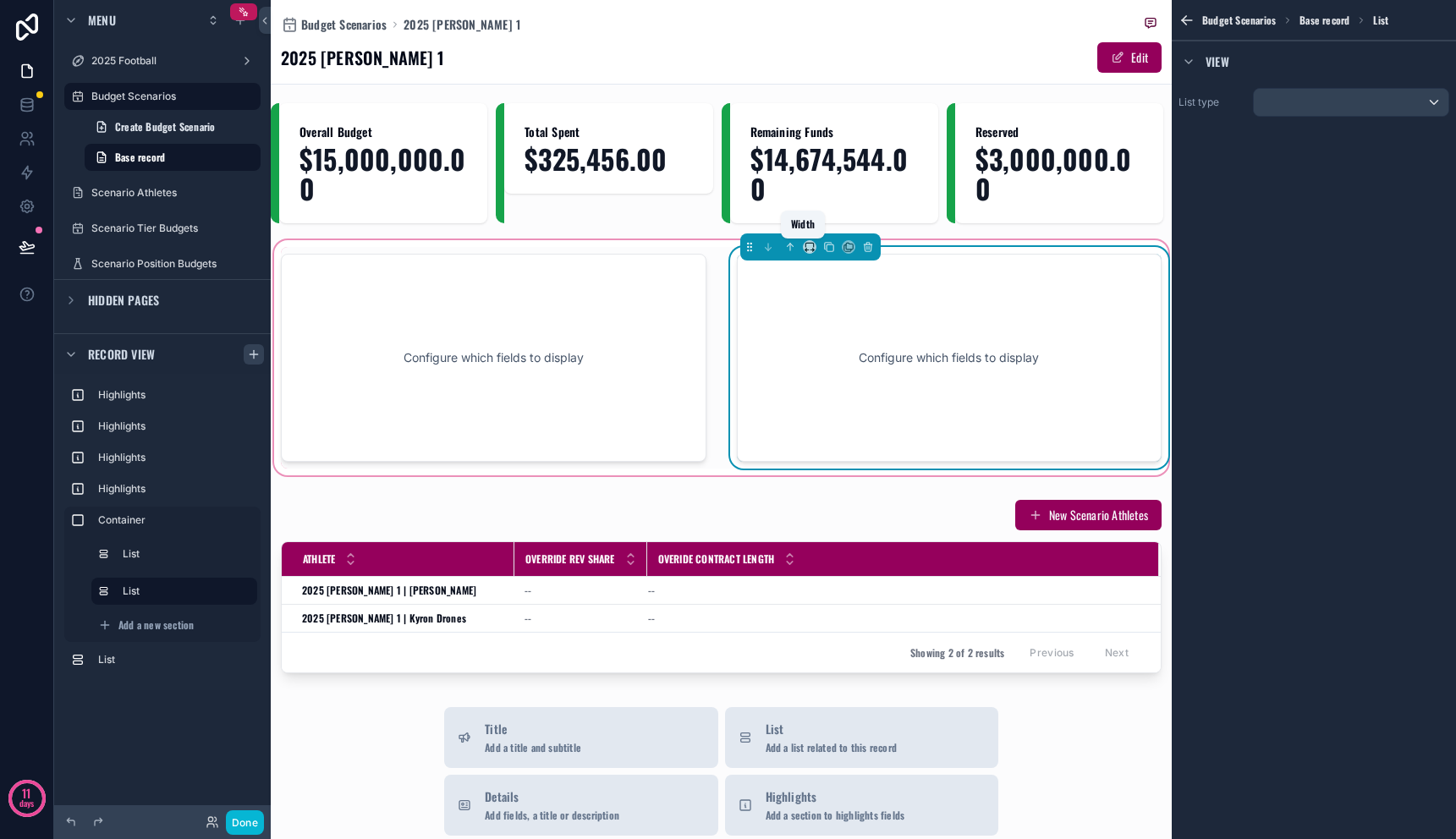
scroll to position [0, 0]
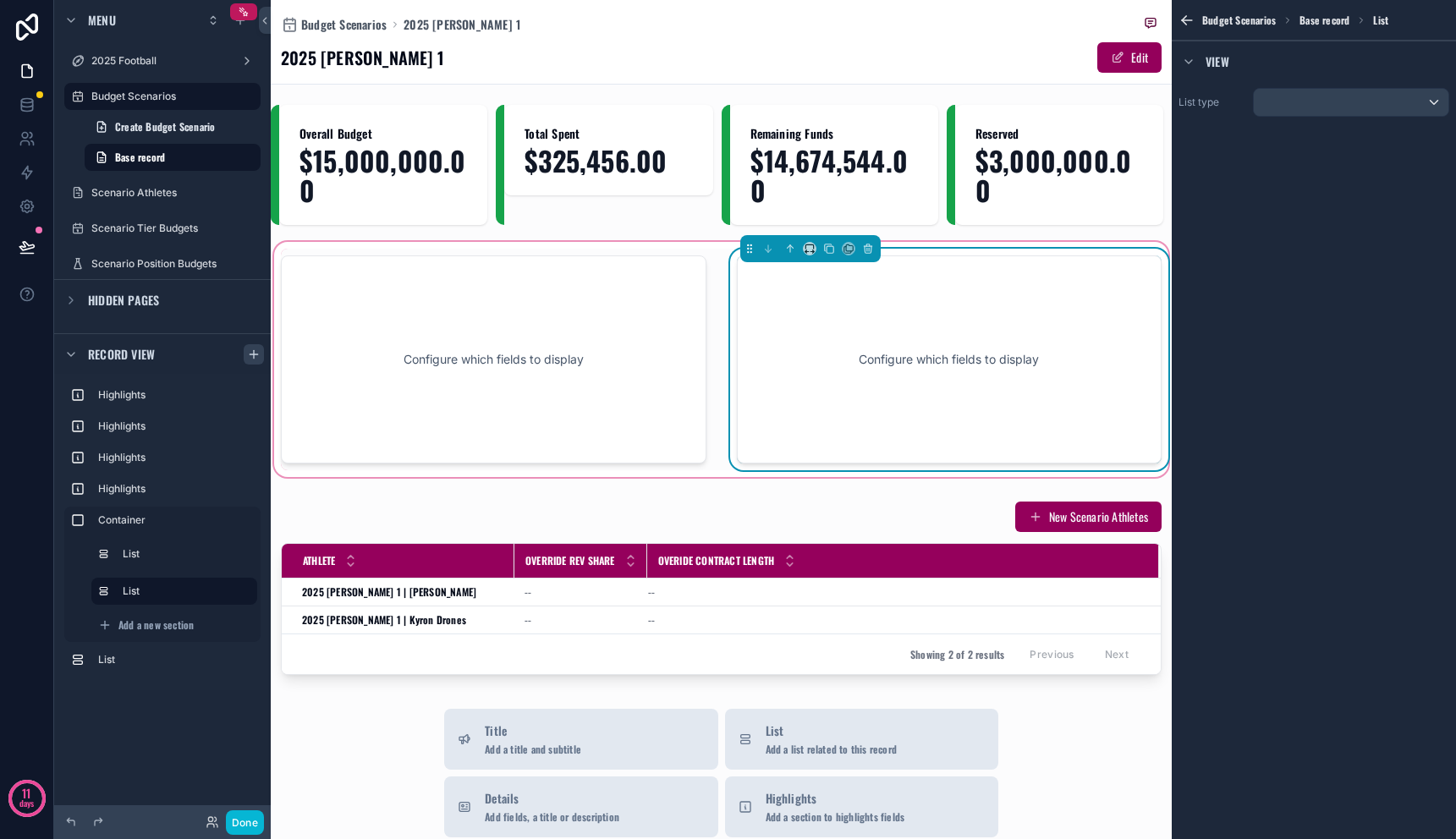
click at [858, 345] on div "Configure which fields to display" at bounding box center [950, 360] width 370 height 153
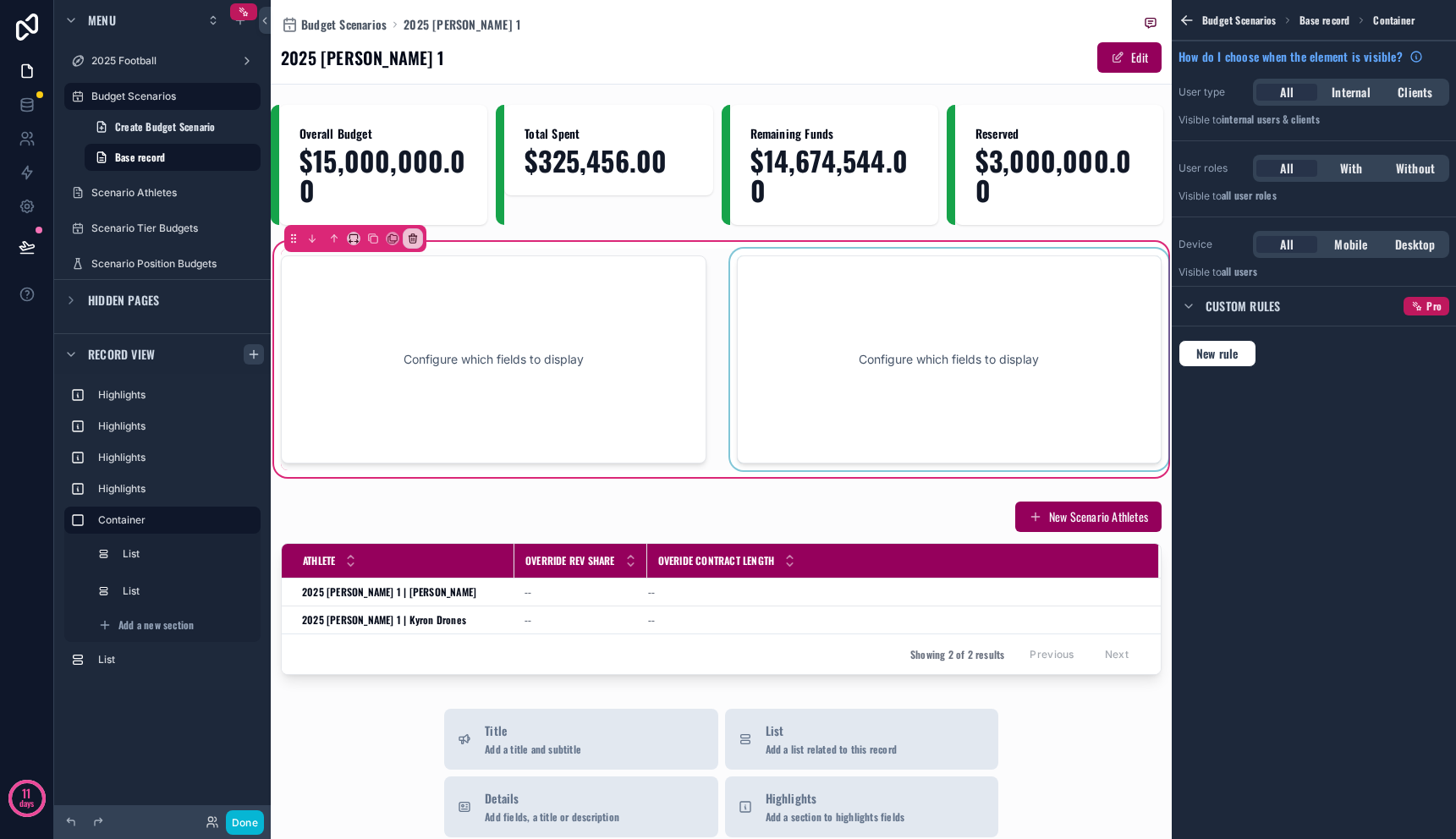
click at [894, 346] on div "scrollable content" at bounding box center [950, 360] width 446 height 222
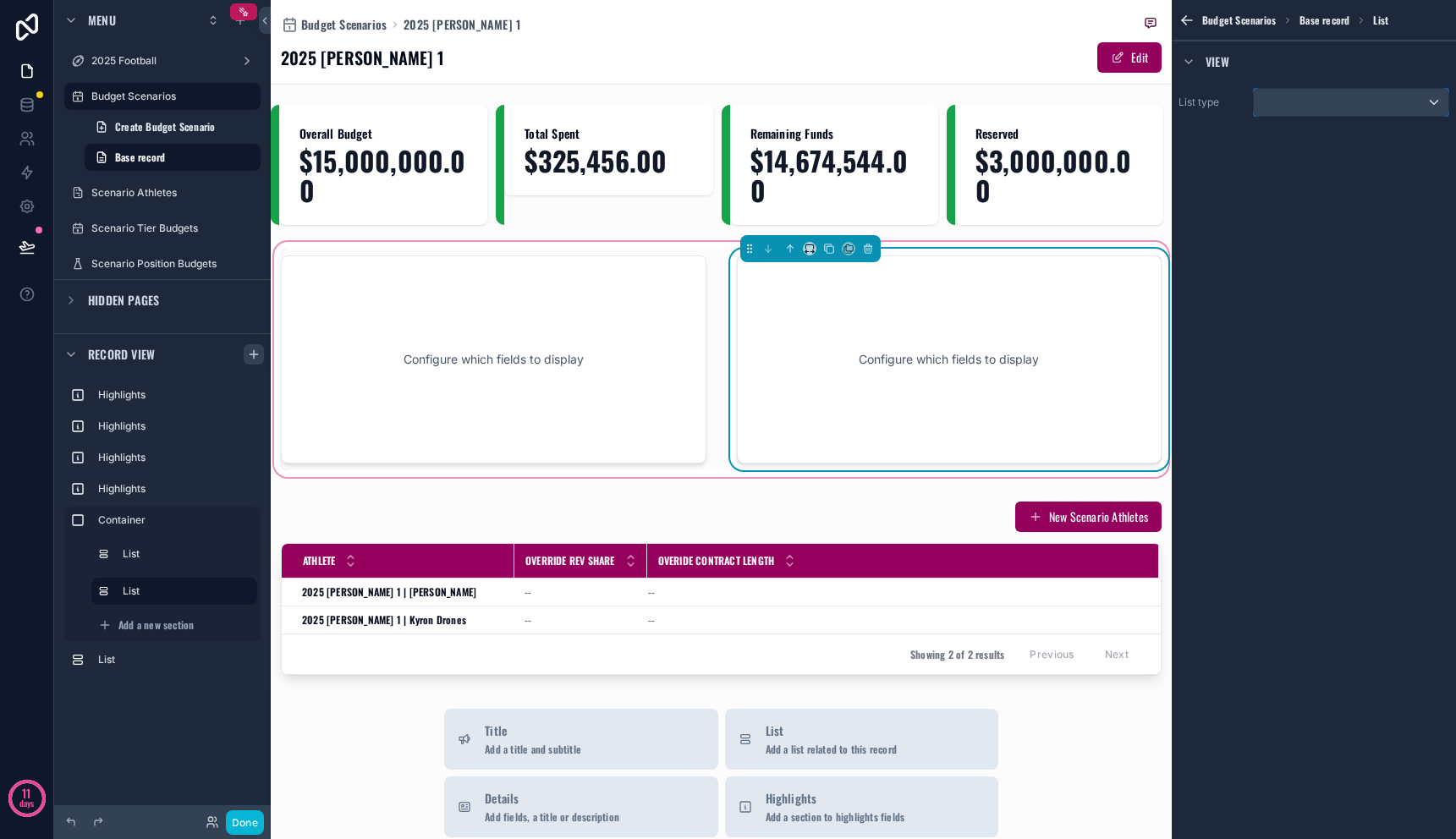
click at [1332, 108] on div "scrollable content" at bounding box center [1351, 102] width 194 height 27
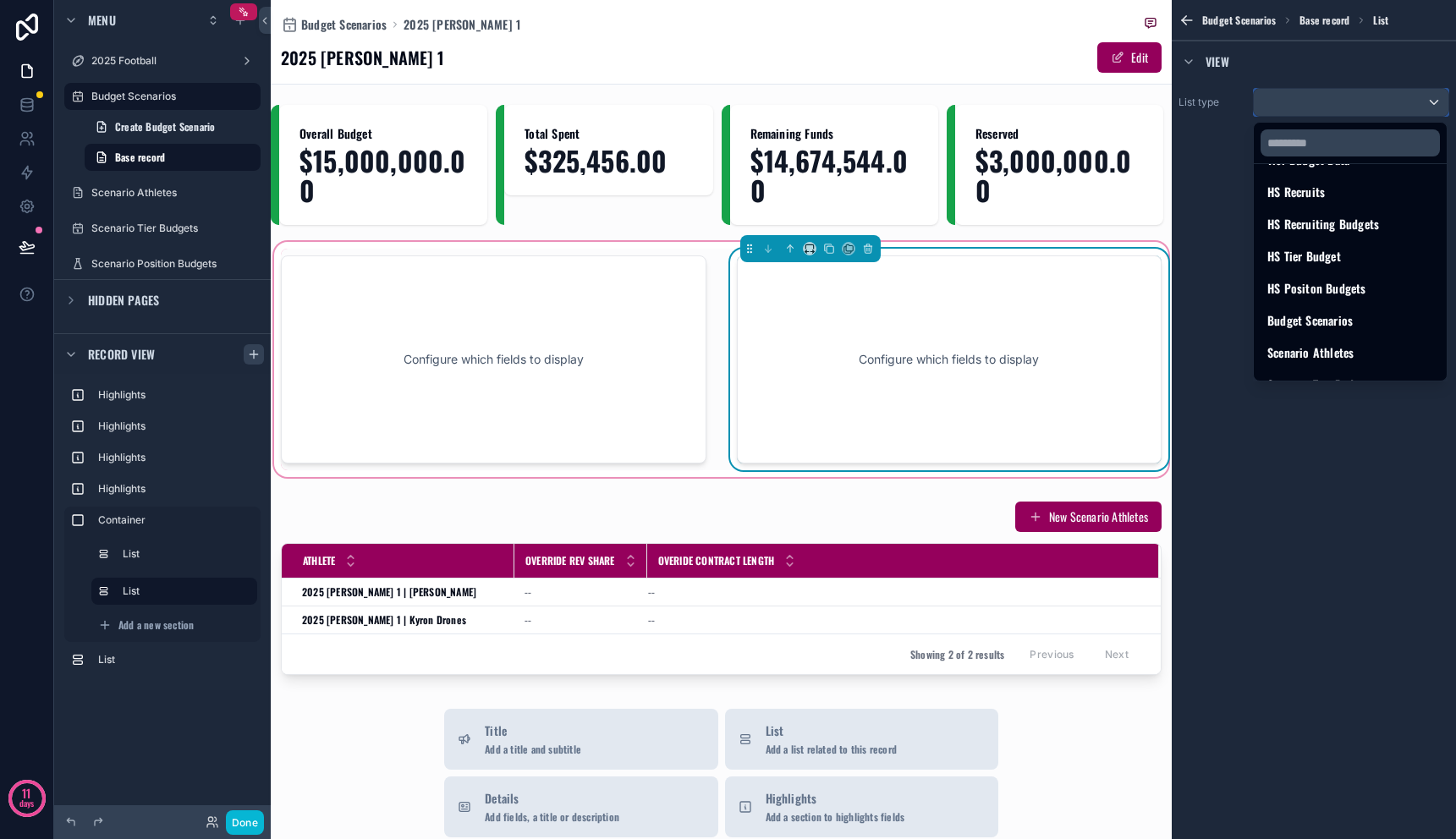
scroll to position [223, 0]
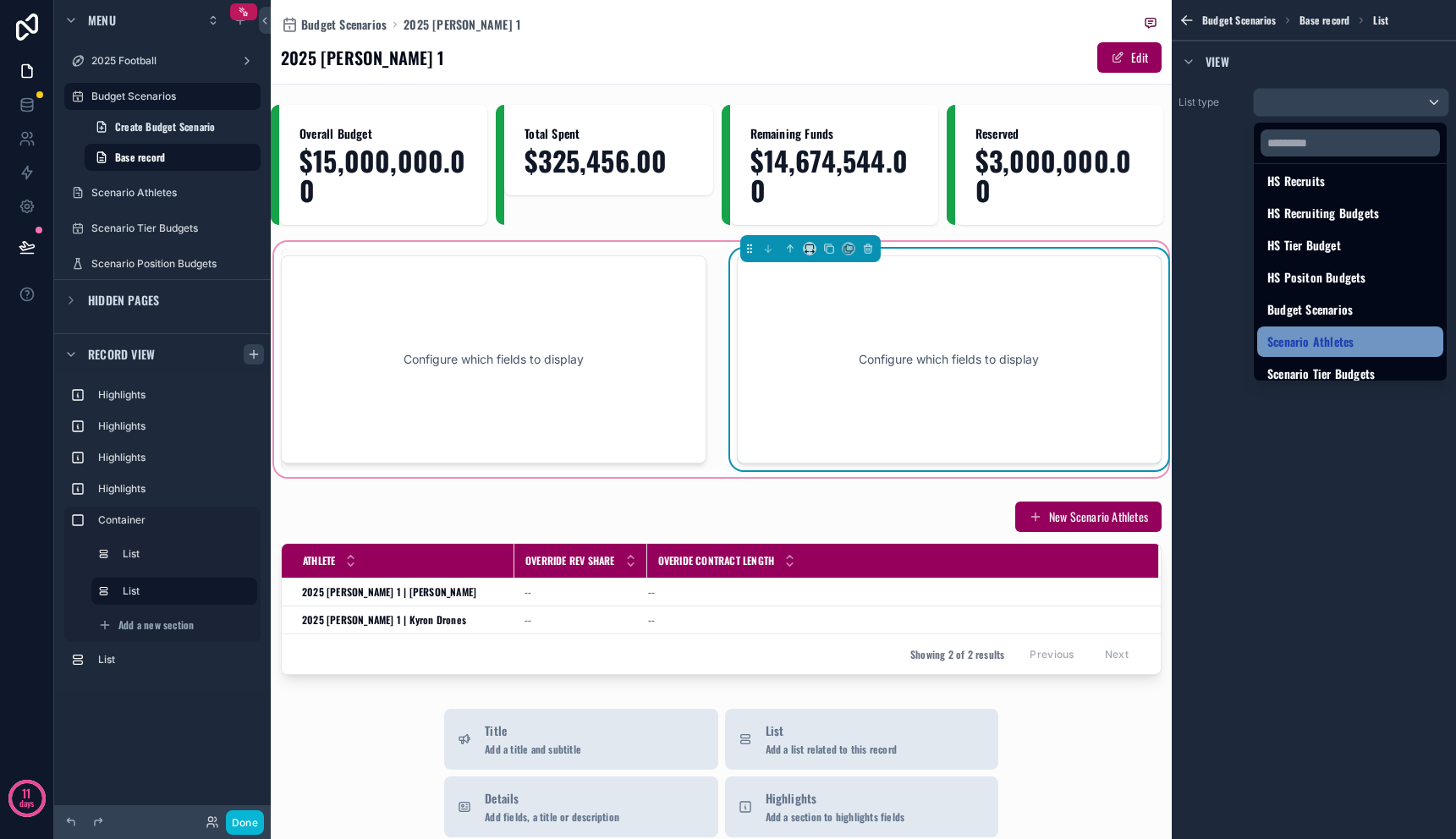
click at [1338, 336] on span "Scenario Athletes" at bounding box center [1310, 341] width 86 height 20
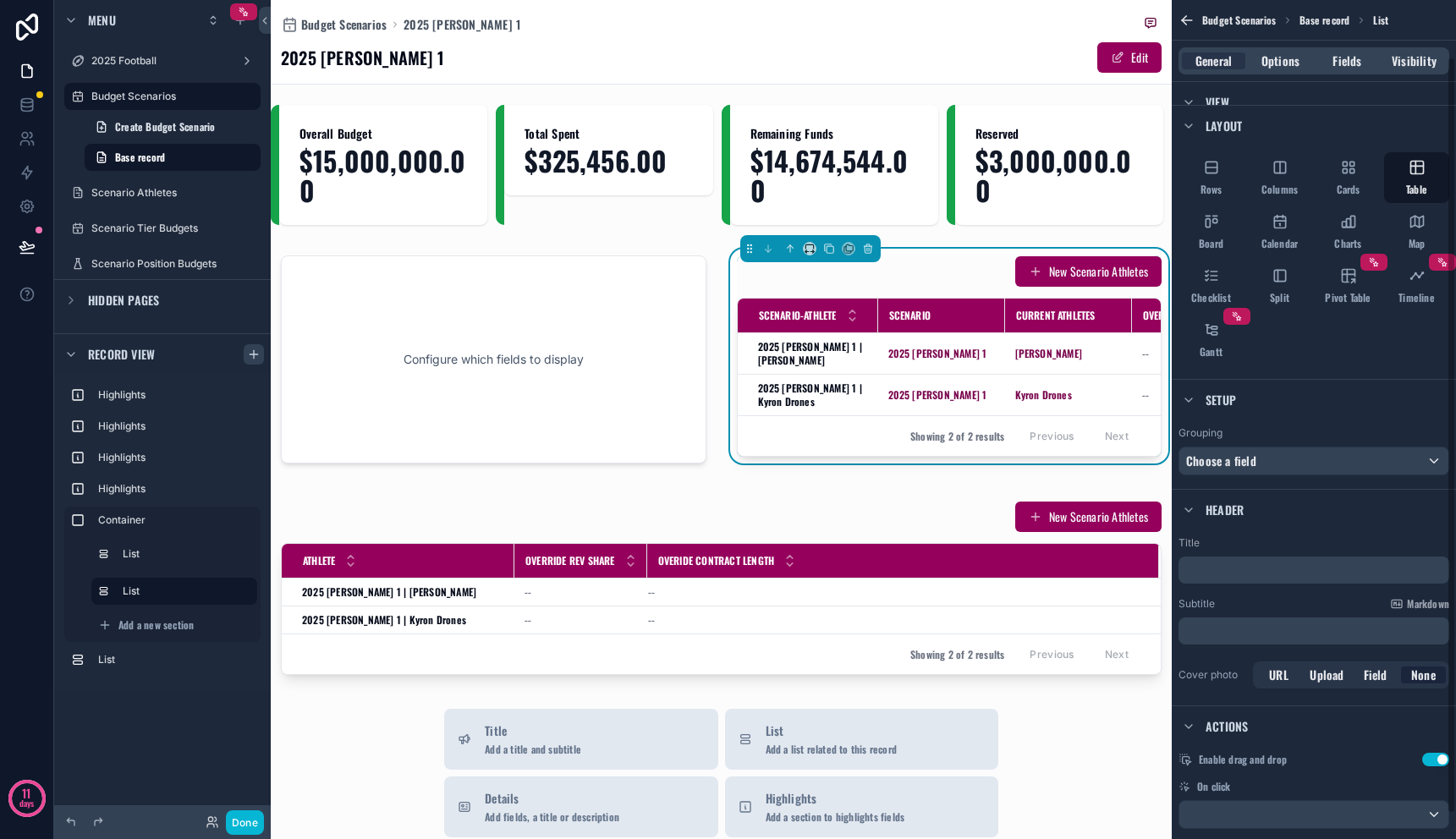
scroll to position [90, 0]
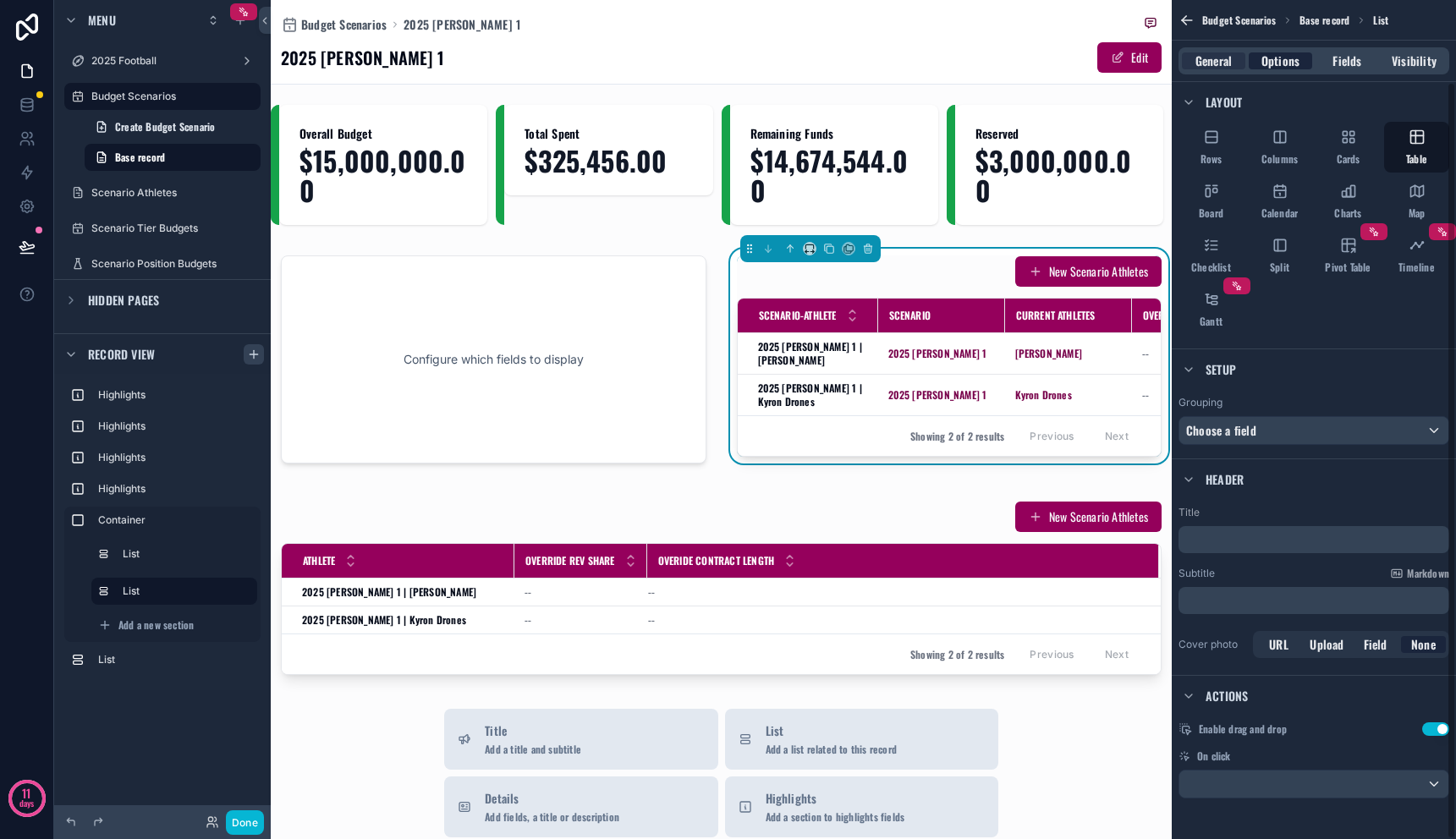
click at [1269, 55] on span "Options" at bounding box center [1281, 61] width 38 height 17
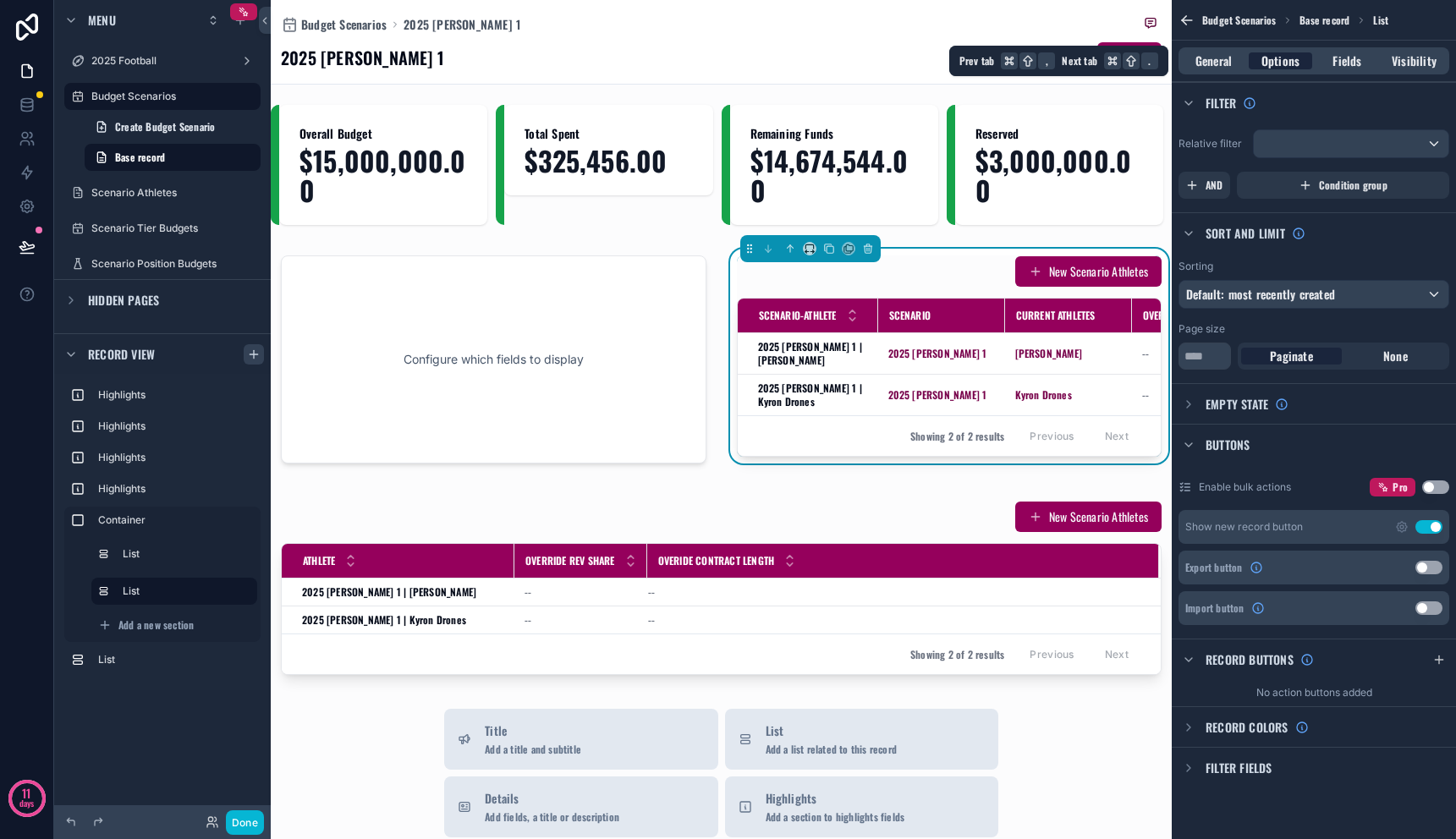
scroll to position [0, 0]
click at [1305, 293] on span "Default: most recently created" at bounding box center [1261, 294] width 149 height 17
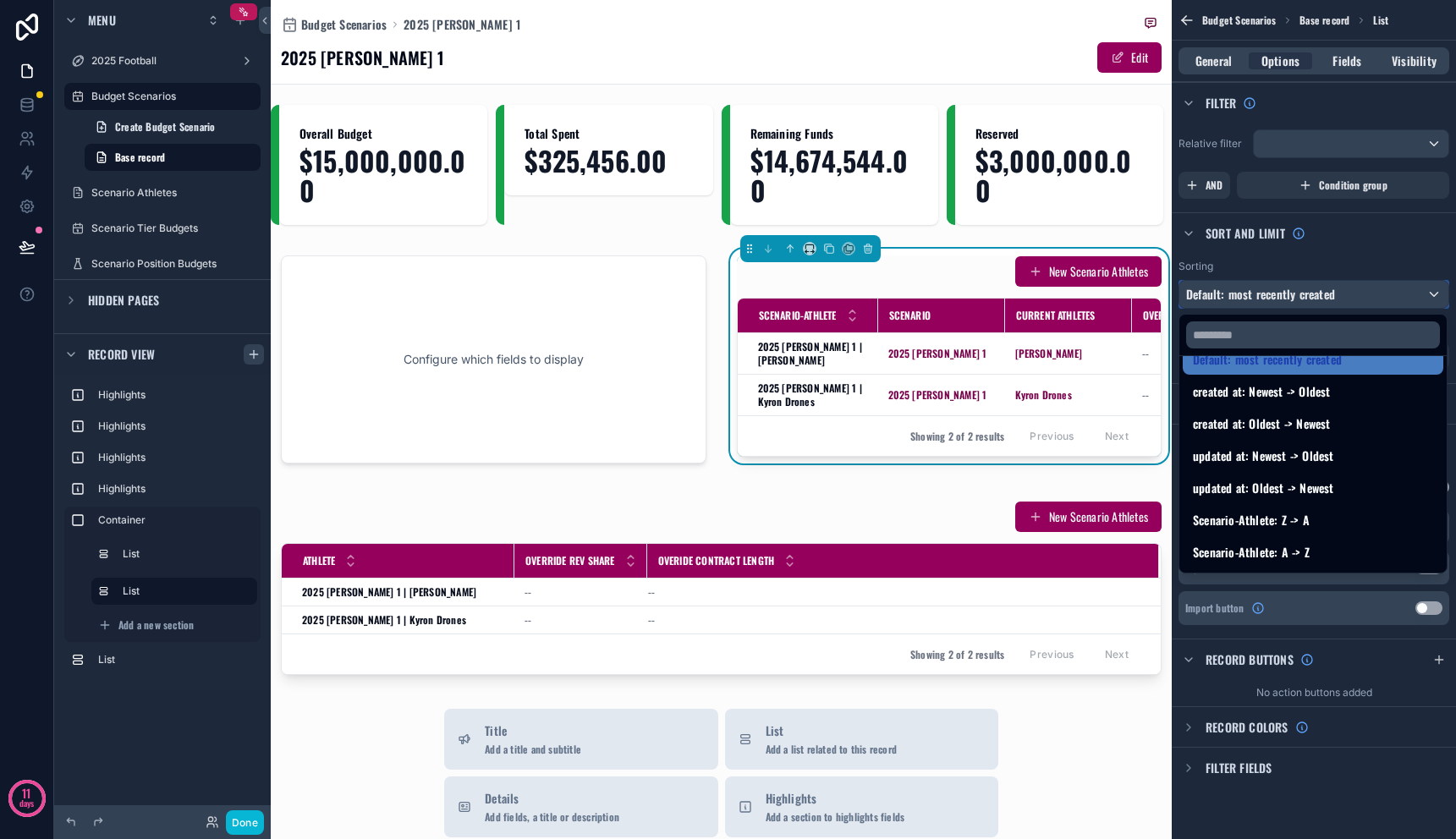
scroll to position [29, 0]
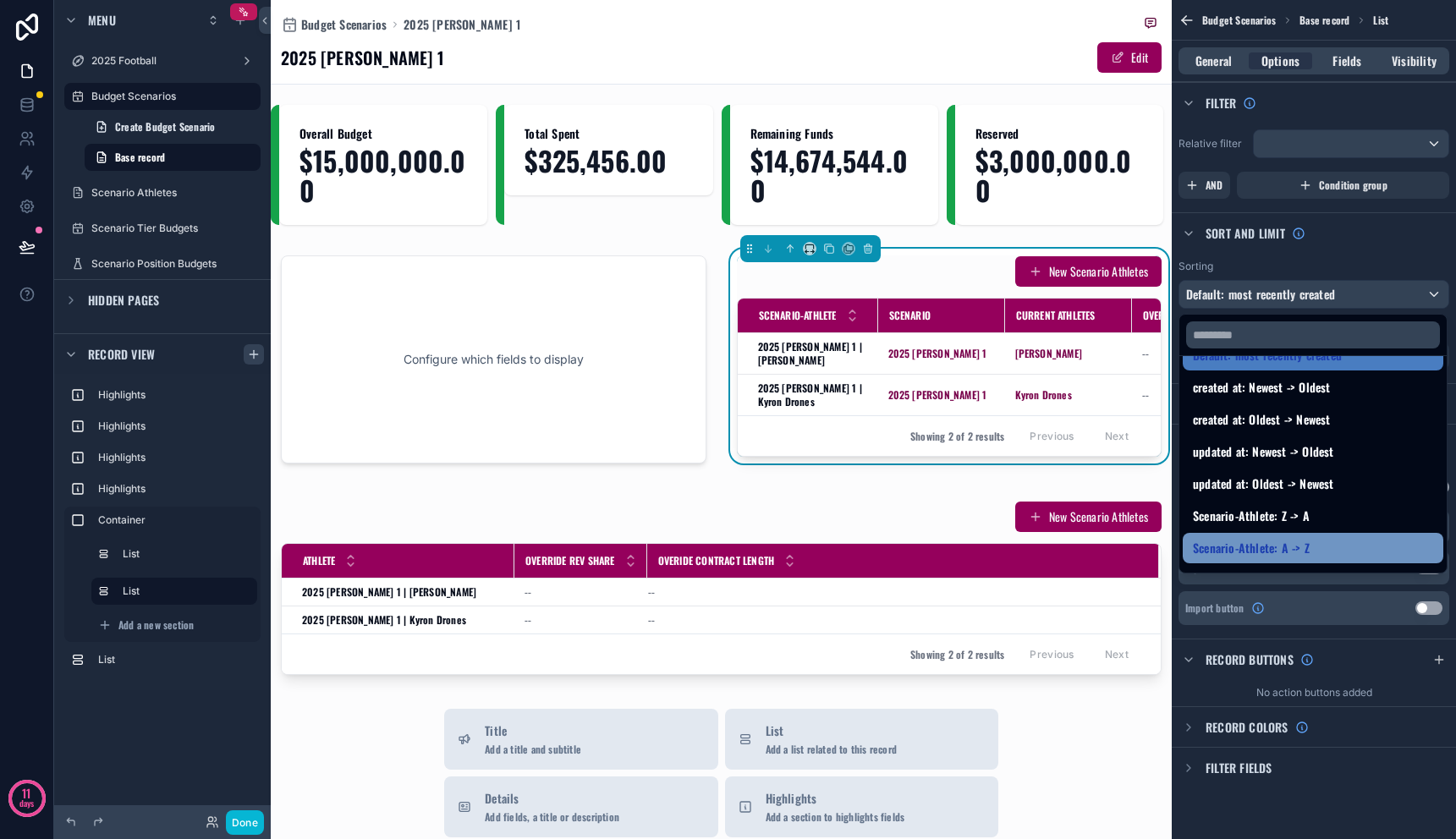
click at [1305, 542] on span "Scenario-Athlete: A -> Z" at bounding box center [1251, 547] width 117 height 20
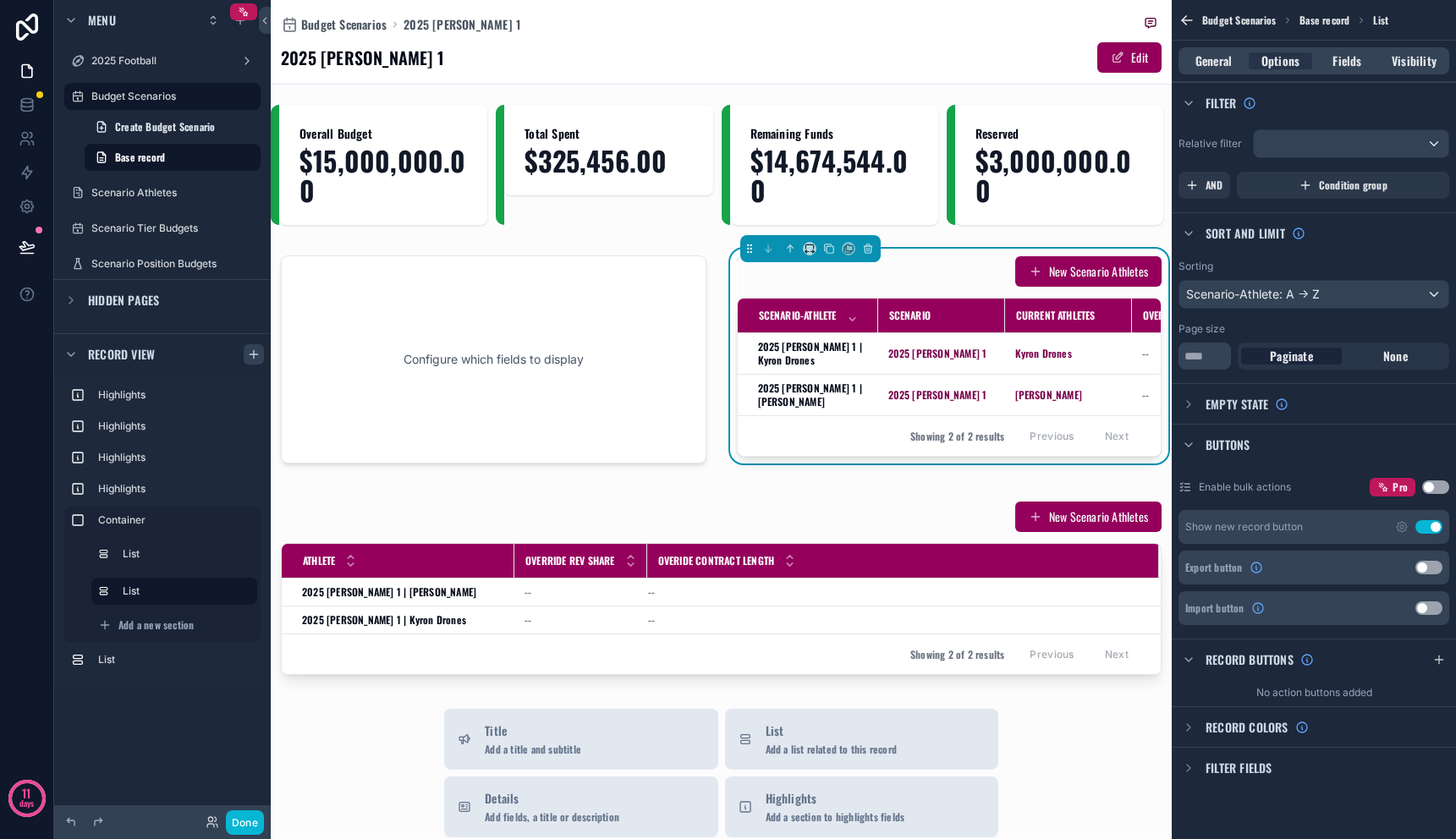
click at [1431, 528] on button "Use setting" at bounding box center [1429, 528] width 27 height 14
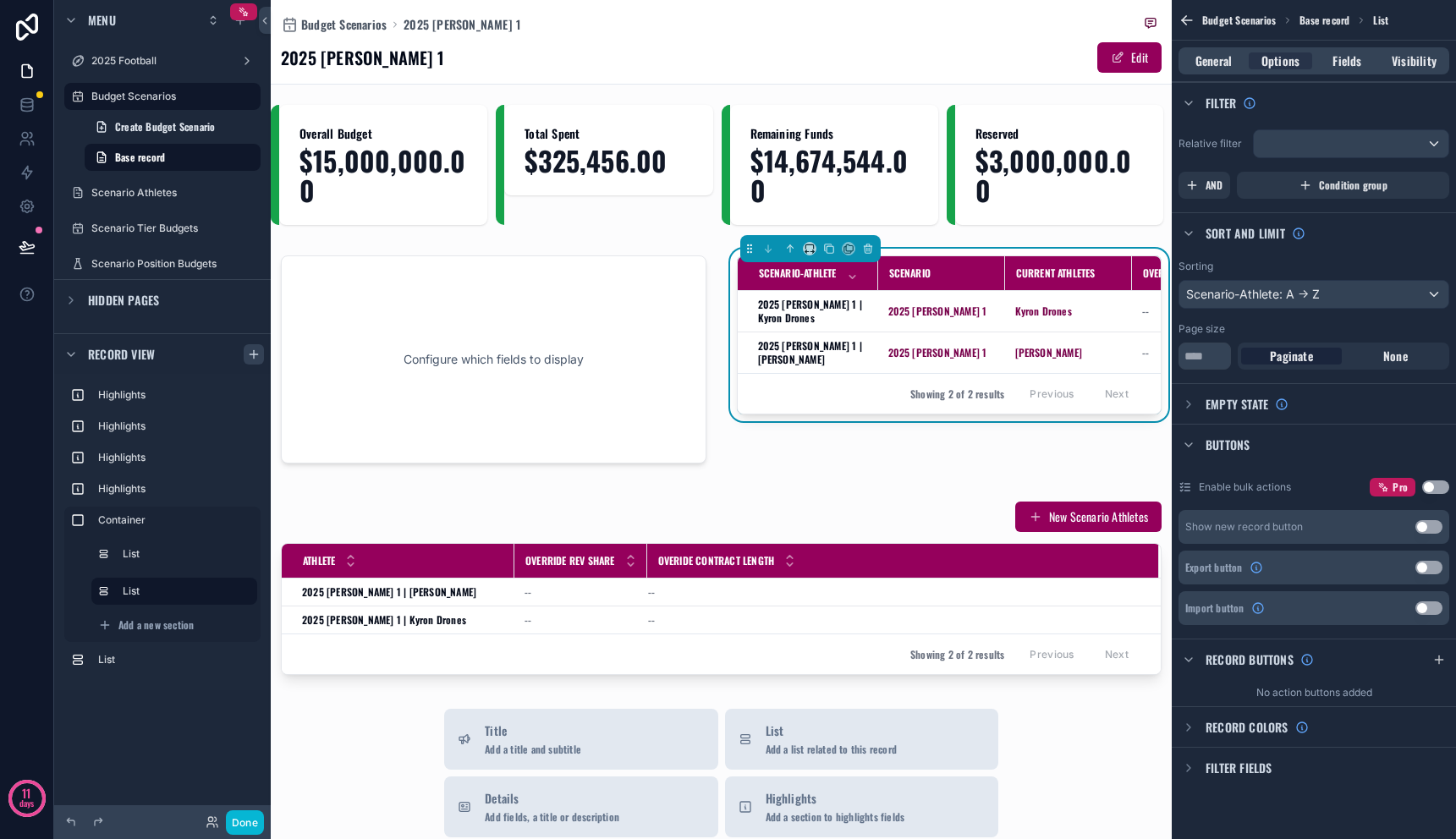
click at [1226, 774] on span "Filter fields" at bounding box center [1239, 769] width 67 height 17
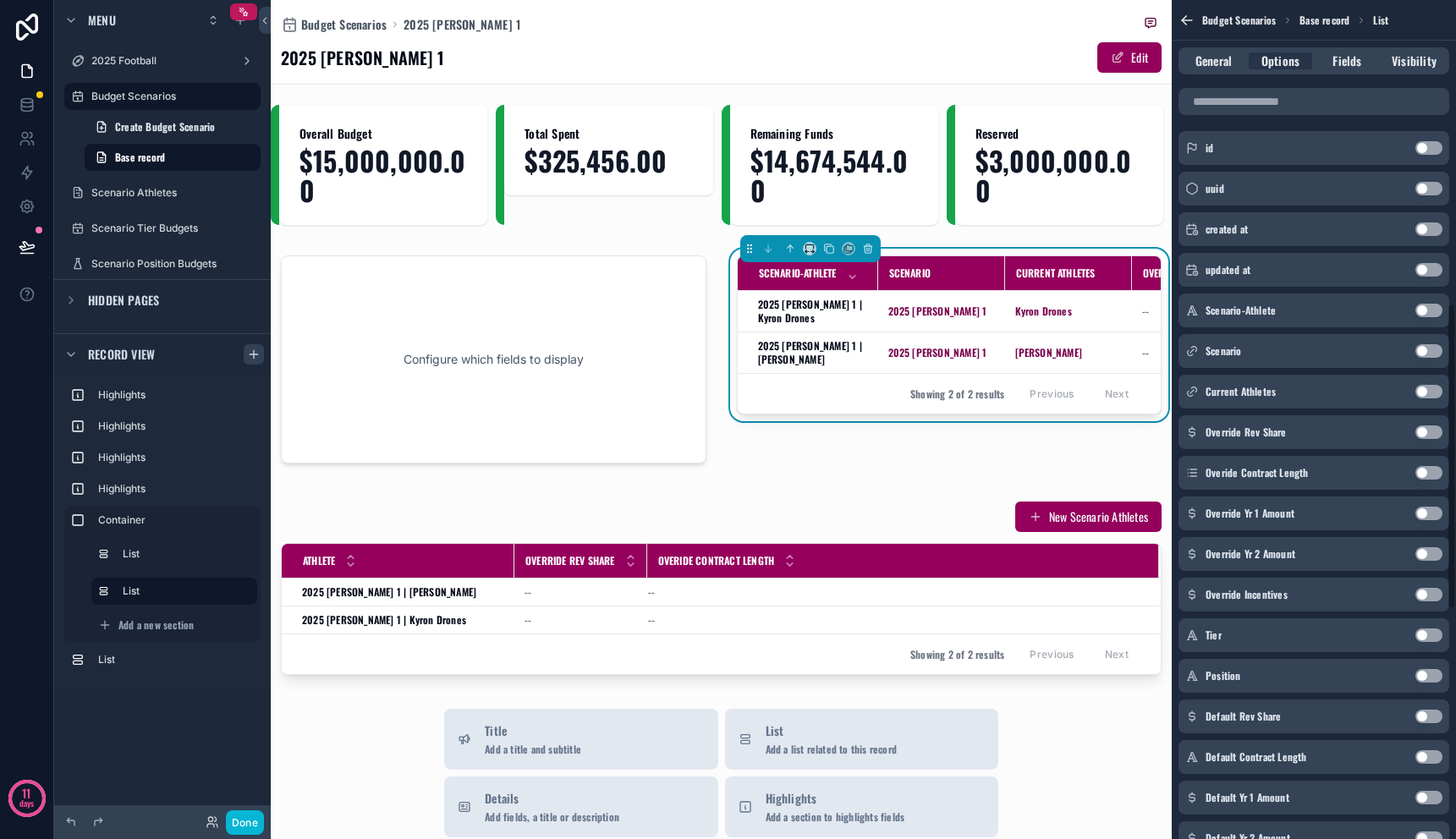
scroll to position [836, 0]
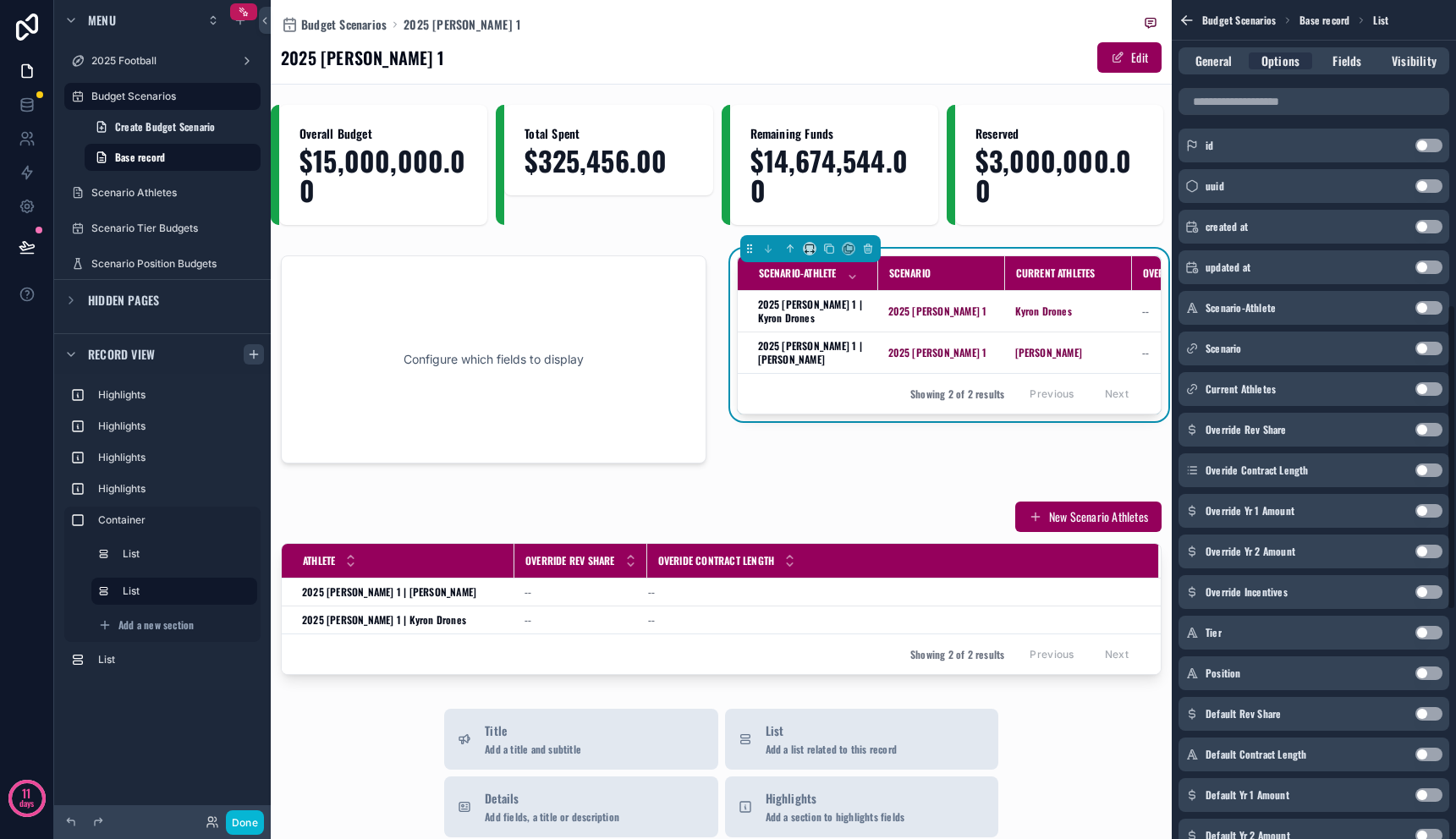
click at [1433, 632] on button "Use setting" at bounding box center [1429, 633] width 27 height 14
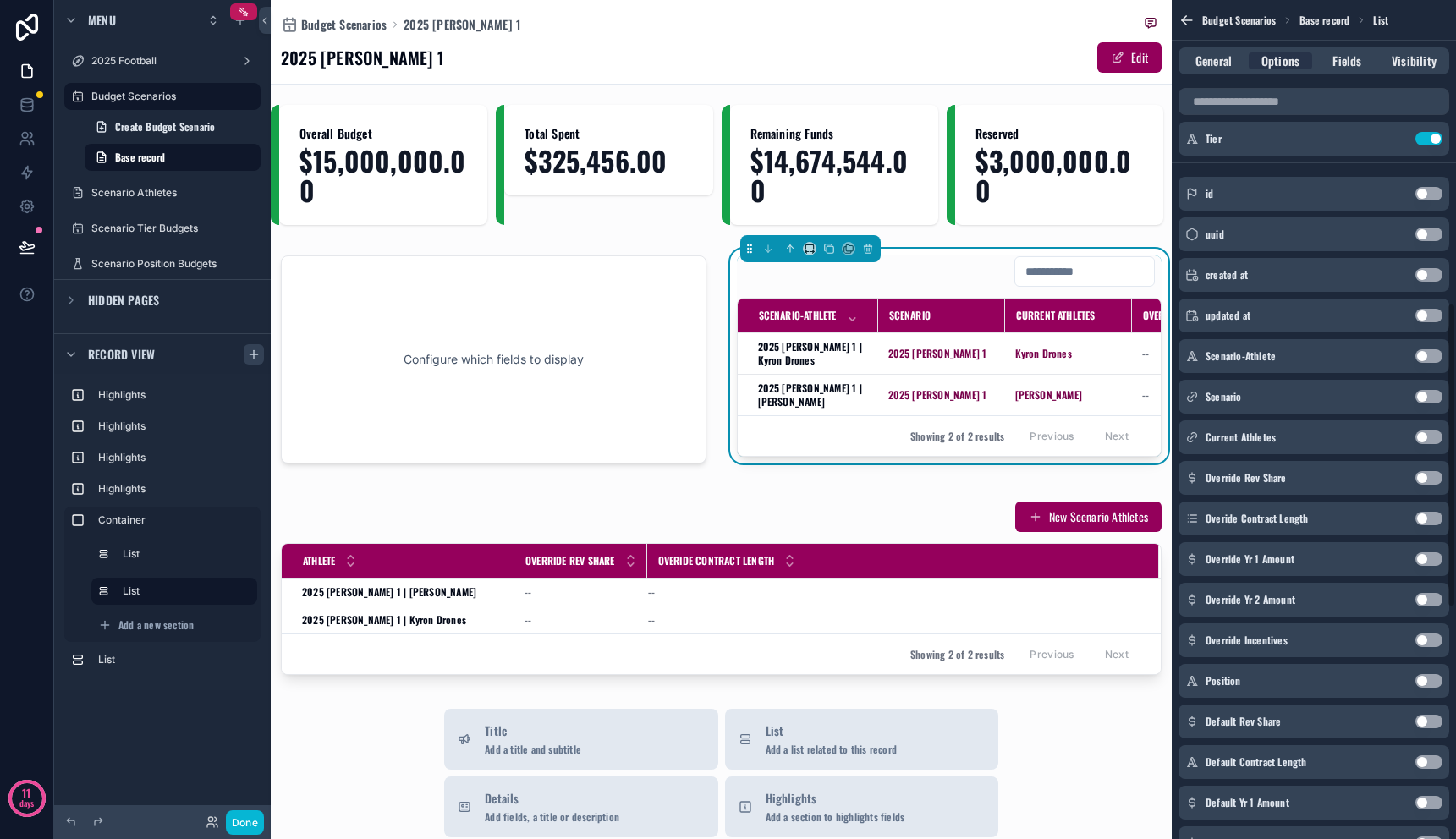
click at [1425, 678] on button "Use setting" at bounding box center [1429, 681] width 27 height 14
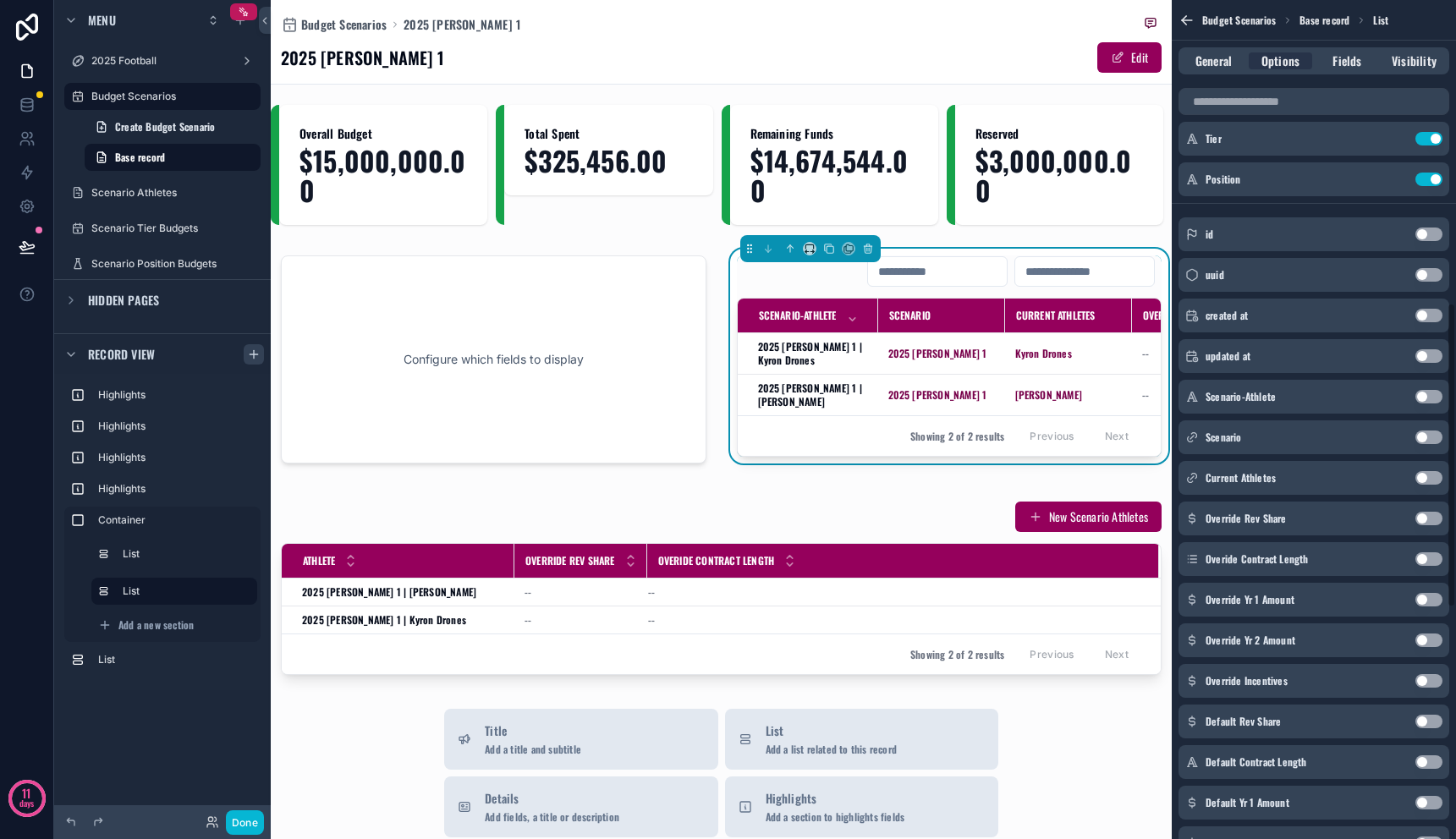
scroll to position [361, 0]
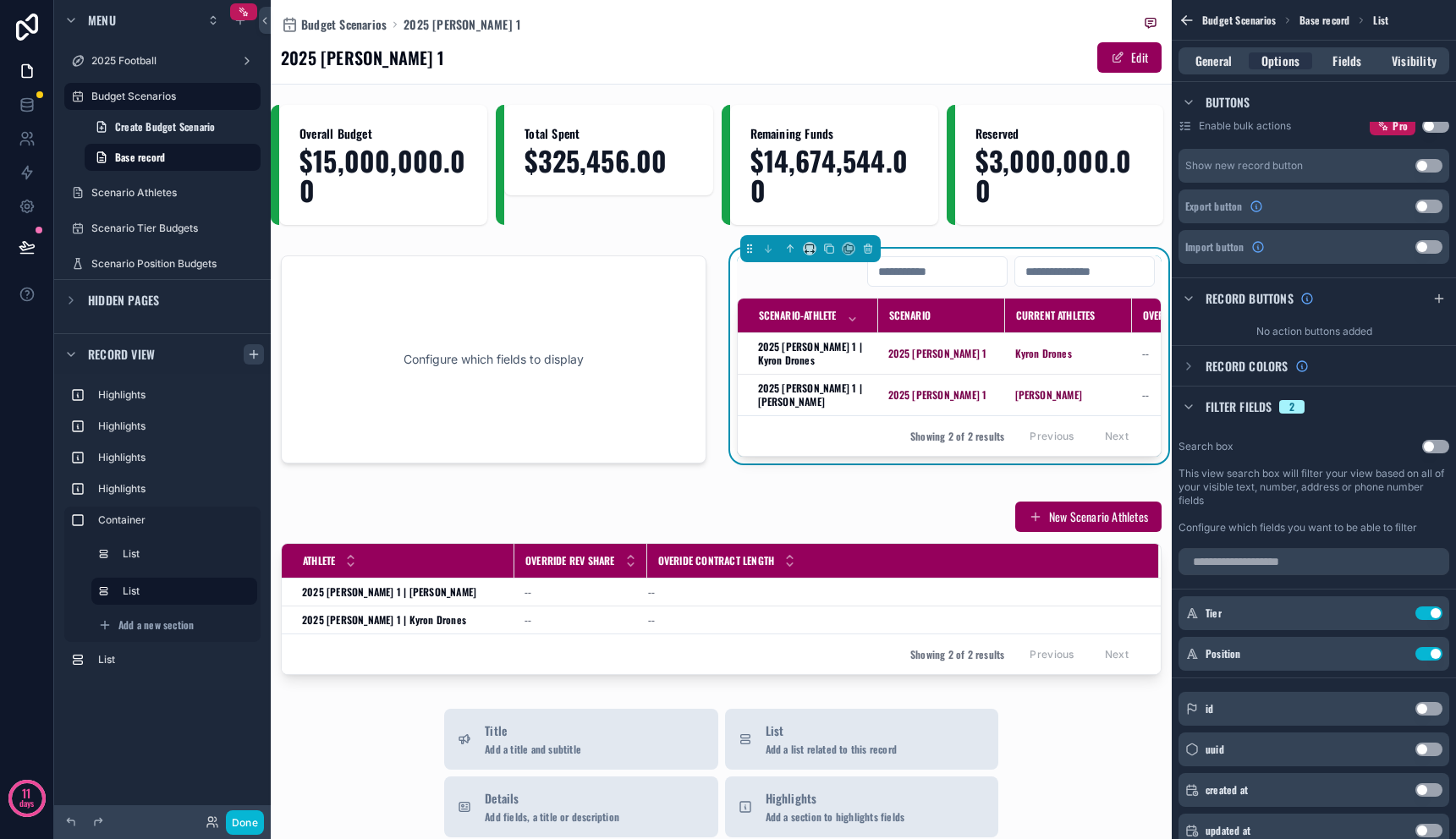
click at [1426, 436] on div "Search box Use setting This view search box will filter your view based on all …" at bounding box center [1315, 487] width 285 height 108
click at [1441, 457] on div "Search box Use setting This view search box will filter your view based on all …" at bounding box center [1315, 487] width 285 height 108
click at [1433, 448] on button "Use setting" at bounding box center [1435, 447] width 27 height 14
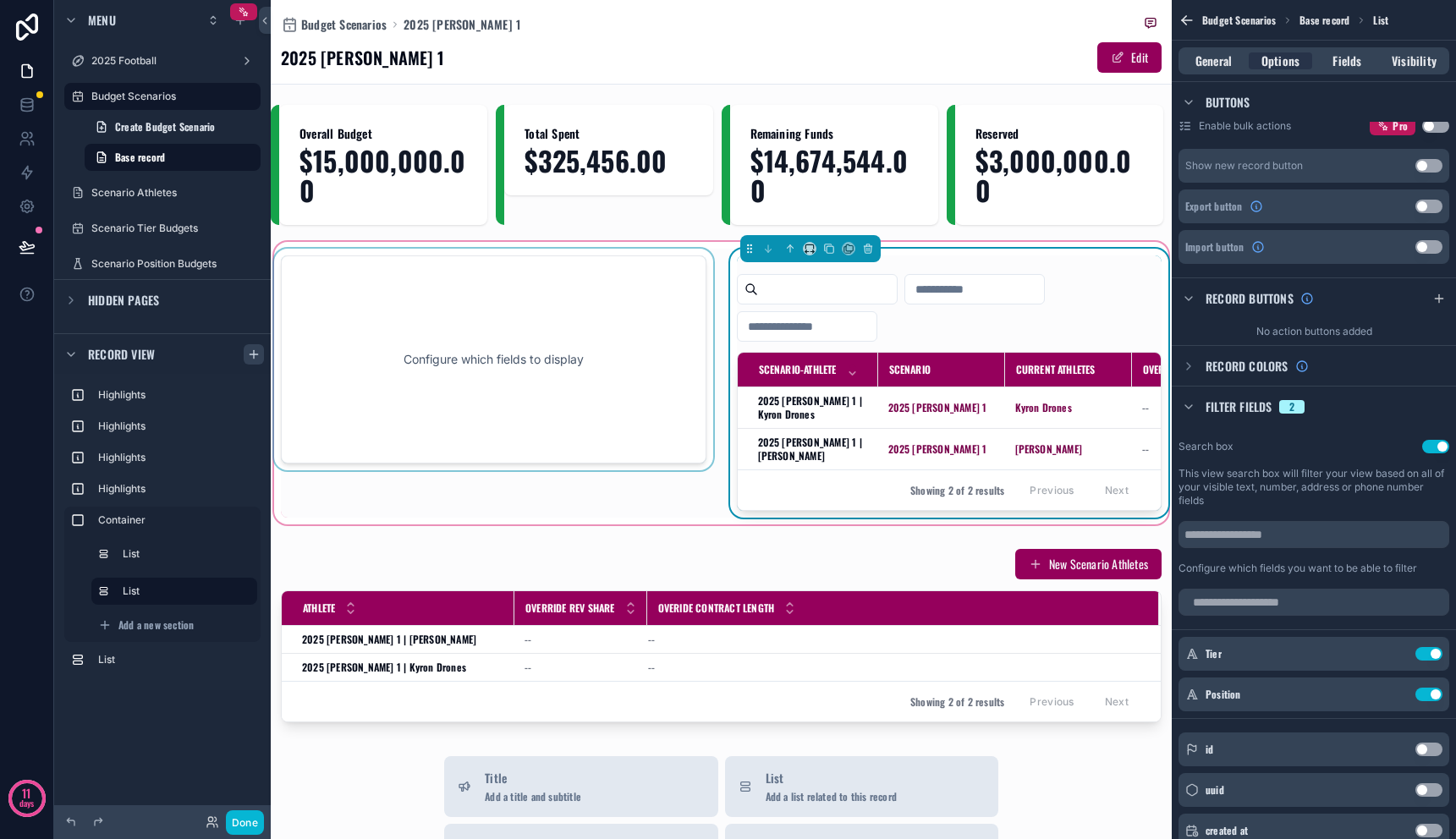
click at [672, 518] on div "scrollable content" at bounding box center [494, 383] width 446 height 269
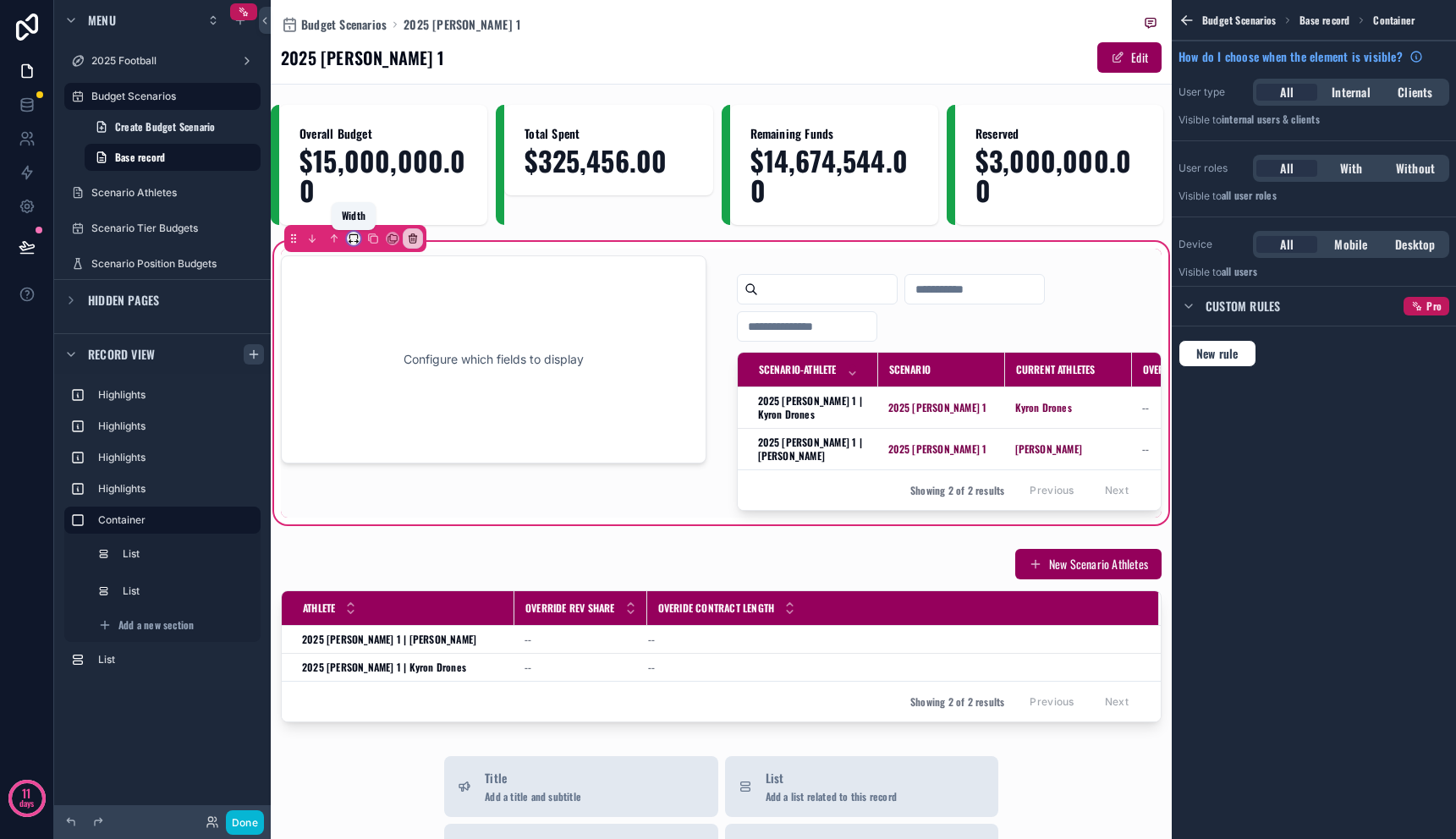
click at [357, 239] on icon "scrollable content" at bounding box center [354, 239] width 12 height 12
click at [382, 460] on span "Full width" at bounding box center [385, 463] width 49 height 20
click at [244, 819] on button "Done" at bounding box center [245, 823] width 38 height 24
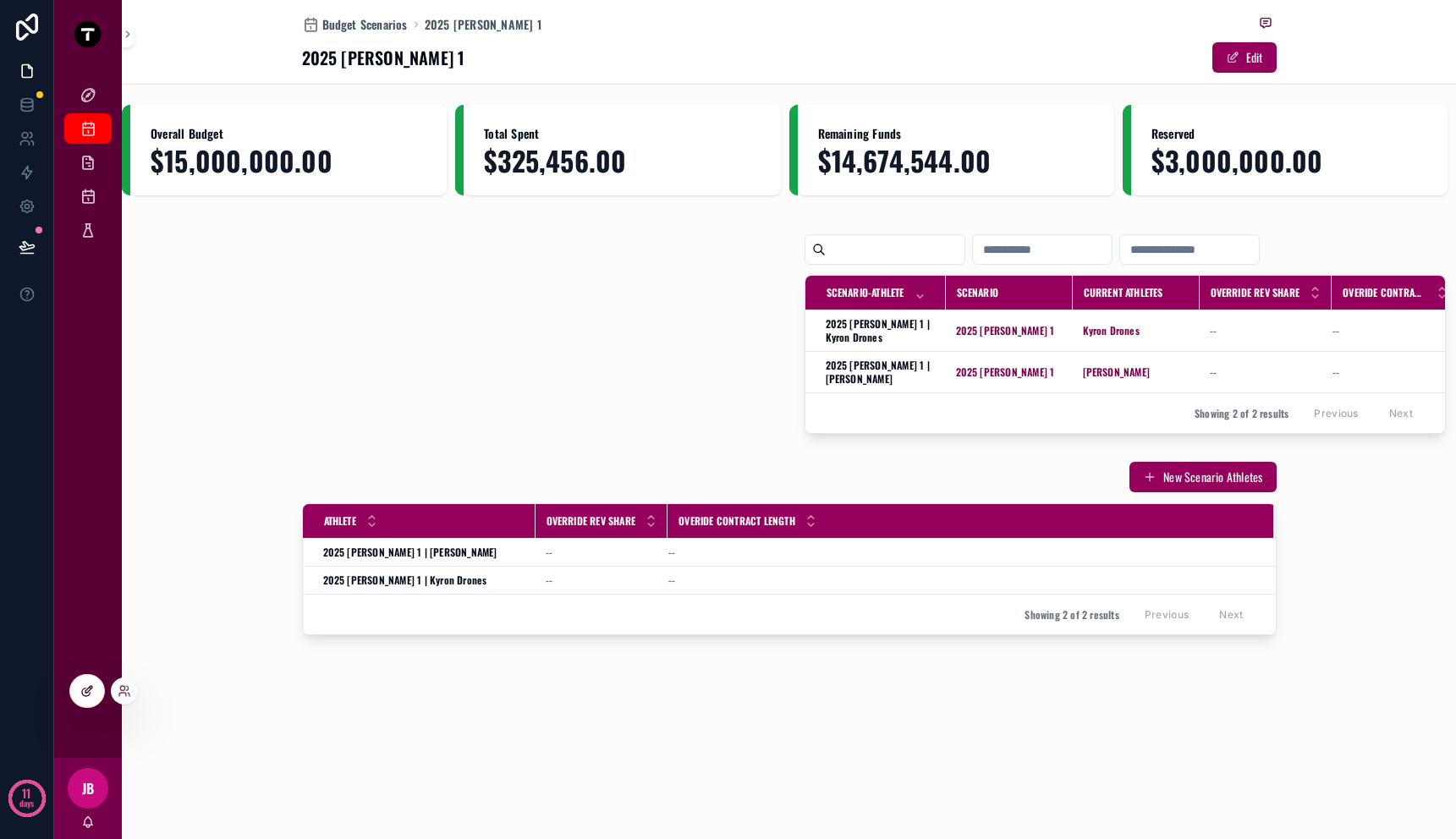
click at [94, 685] on div at bounding box center [87, 691] width 34 height 32
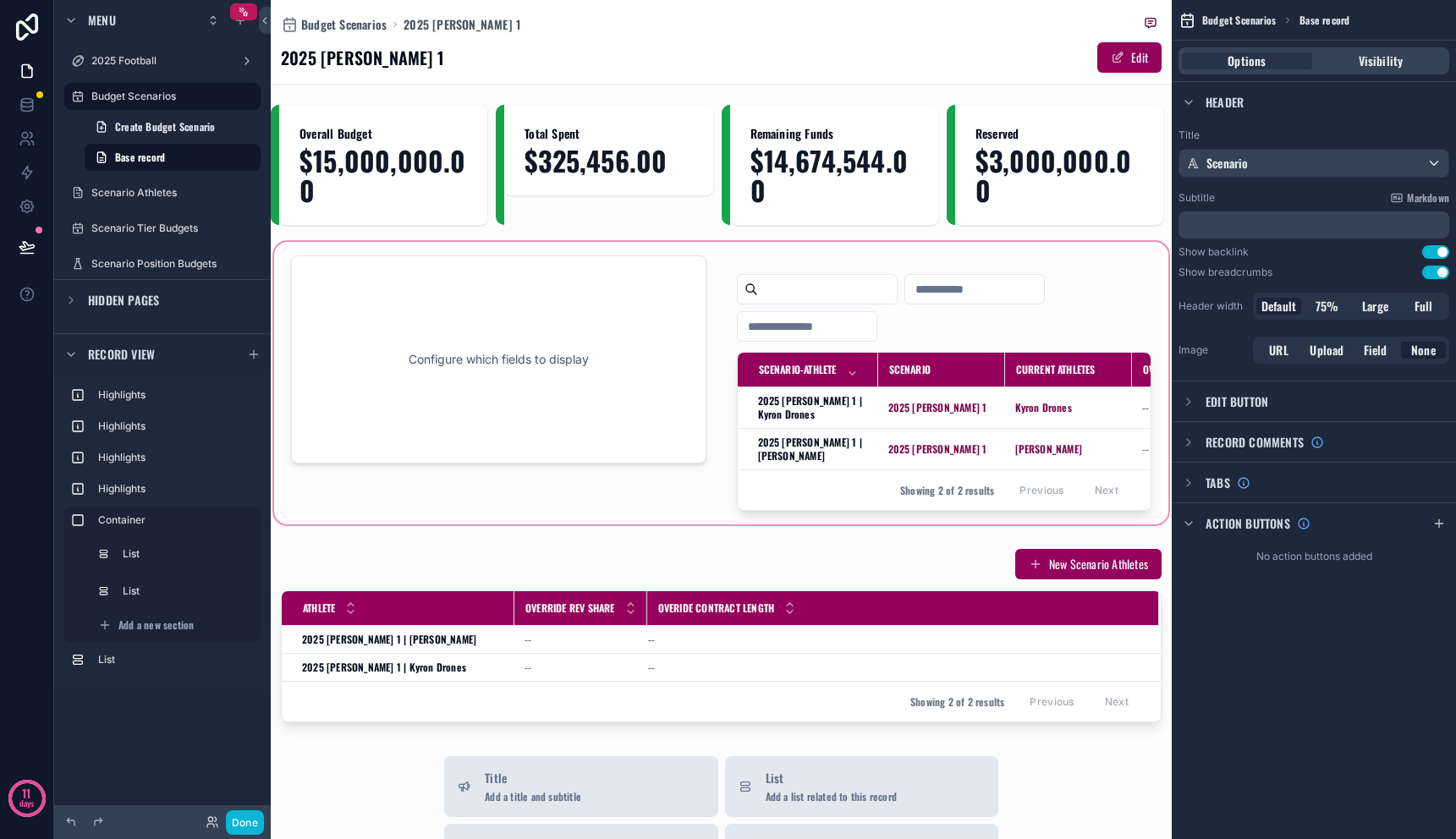
click at [862, 453] on div "scrollable content" at bounding box center [721, 383] width 902 height 290
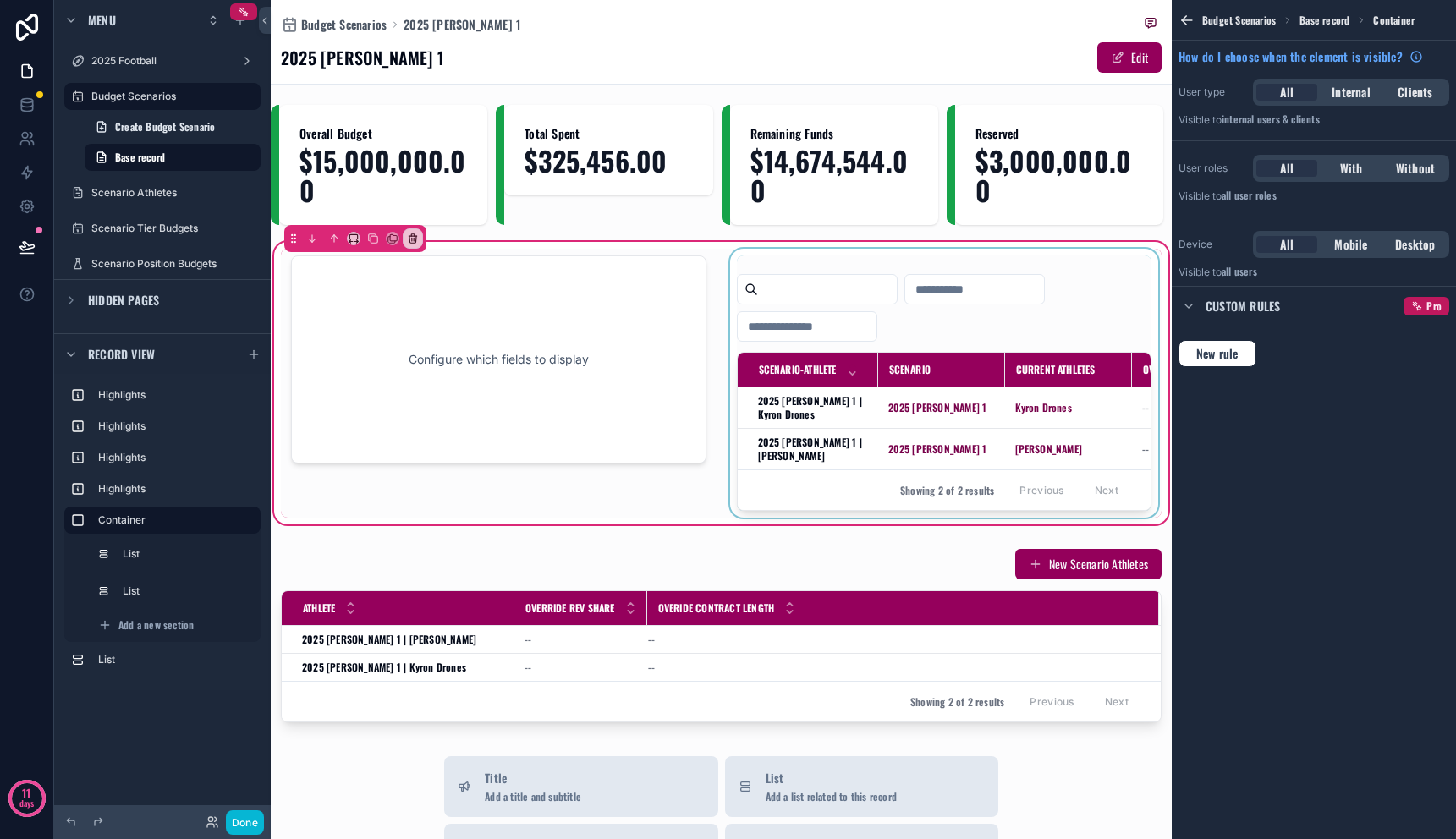
click at [853, 458] on div "scrollable content" at bounding box center [945, 383] width 436 height 269
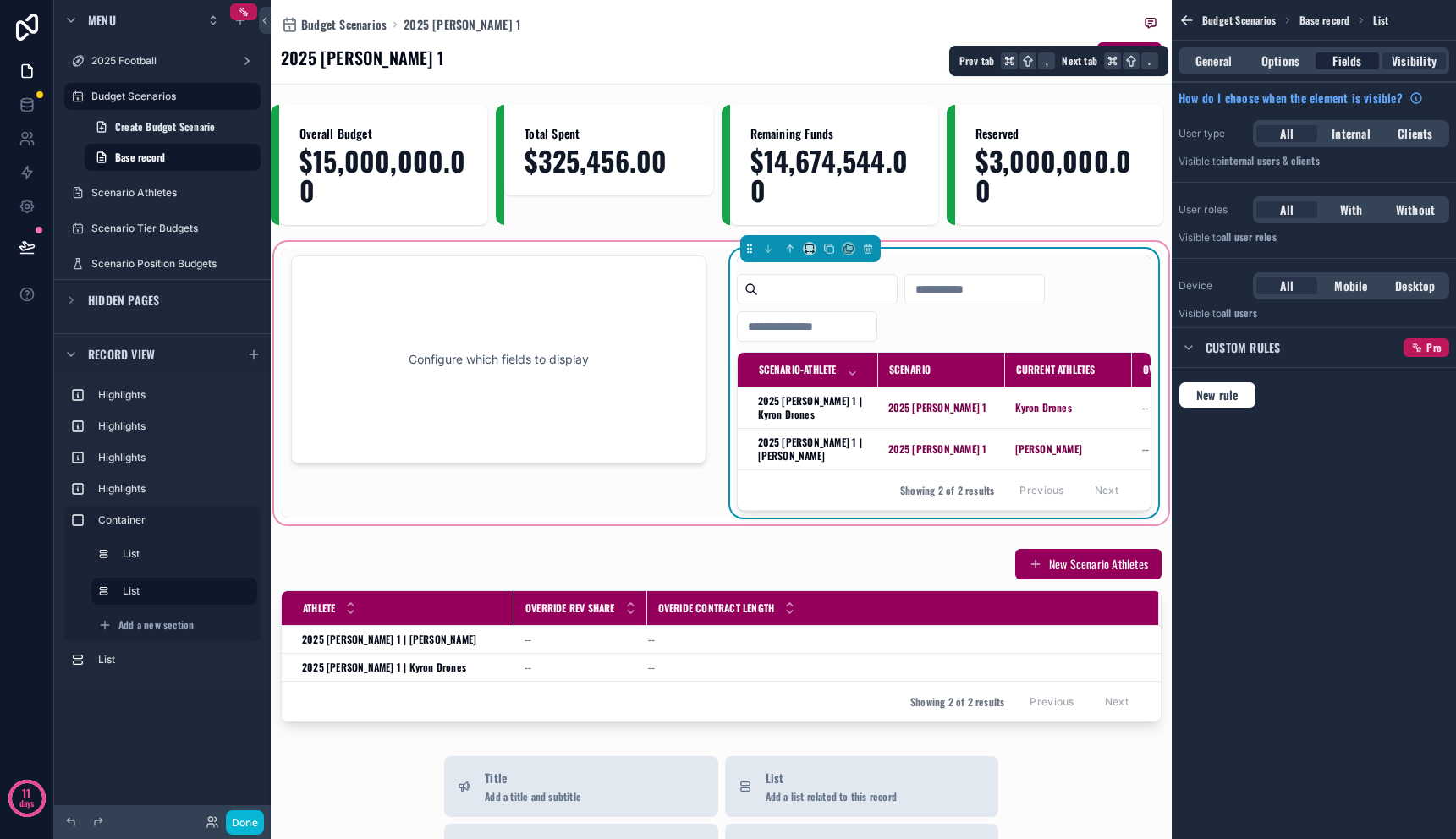
click at [1352, 54] on span "Fields" at bounding box center [1347, 61] width 29 height 17
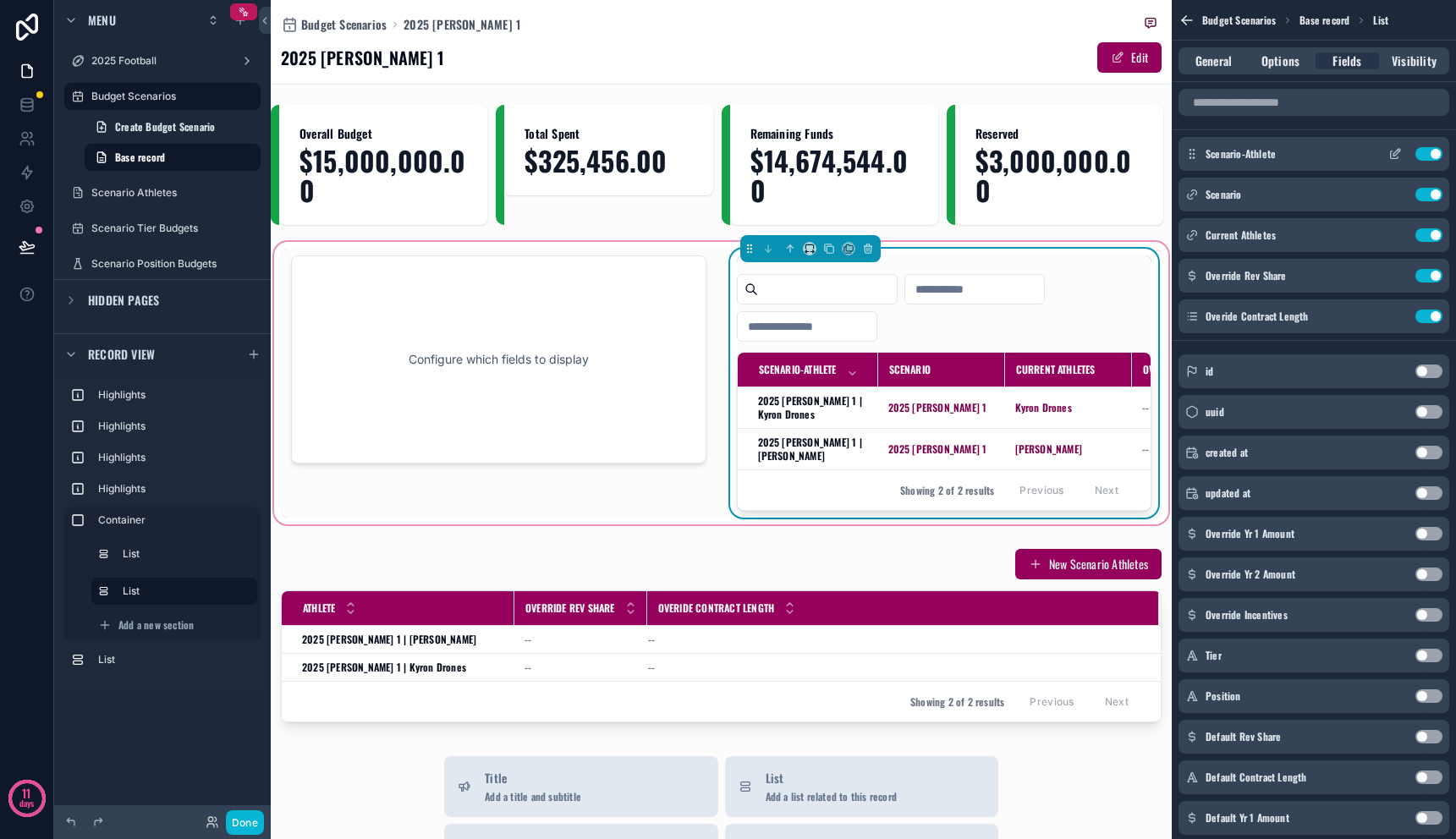
click at [1391, 154] on icon "scrollable content" at bounding box center [1395, 154] width 14 height 14
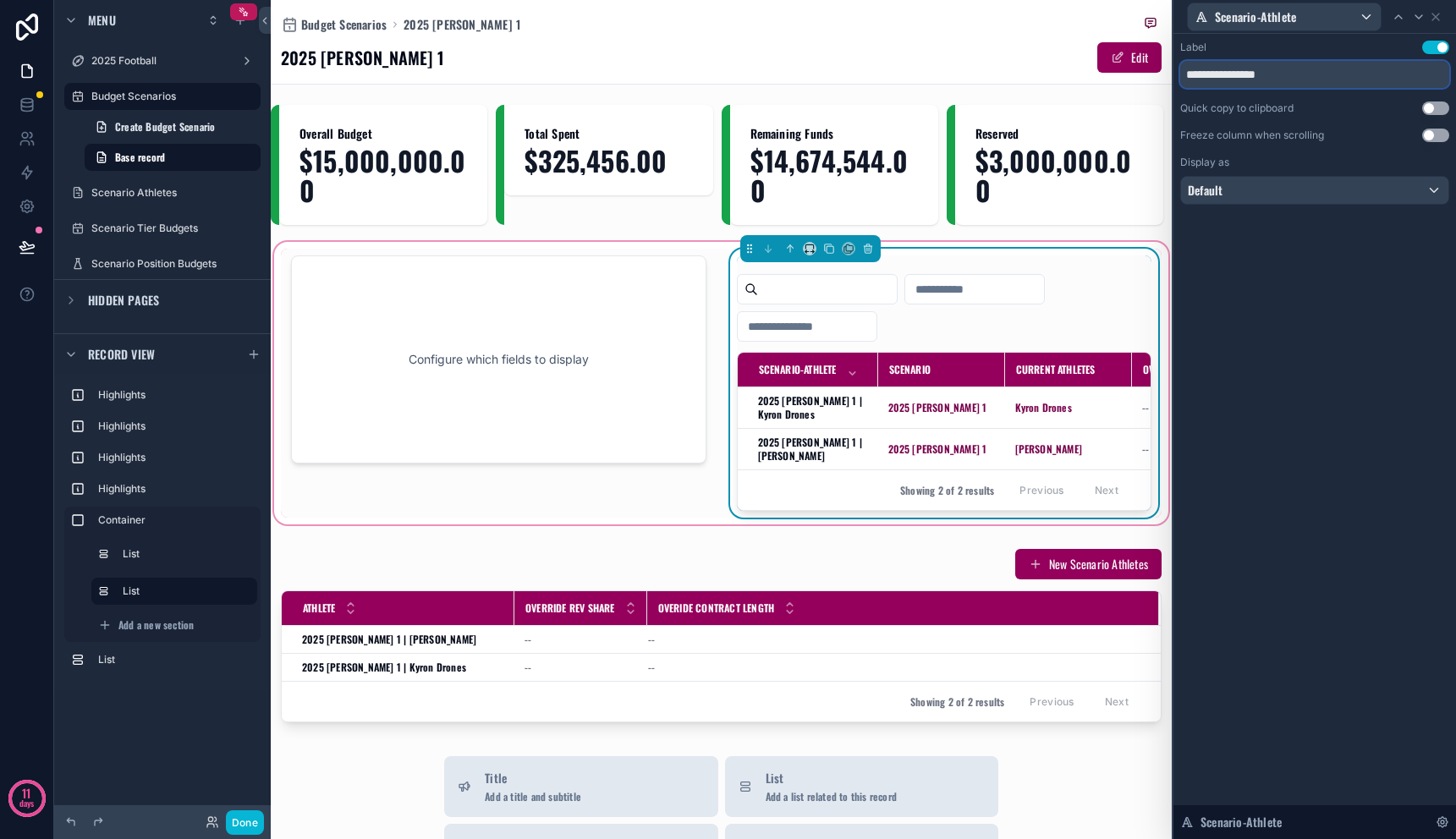
drag, startPoint x: 1242, startPoint y: 72, endPoint x: 1178, endPoint y: 70, distance: 64.0
click at [1178, 70] on div "**********" at bounding box center [1315, 140] width 283 height 212
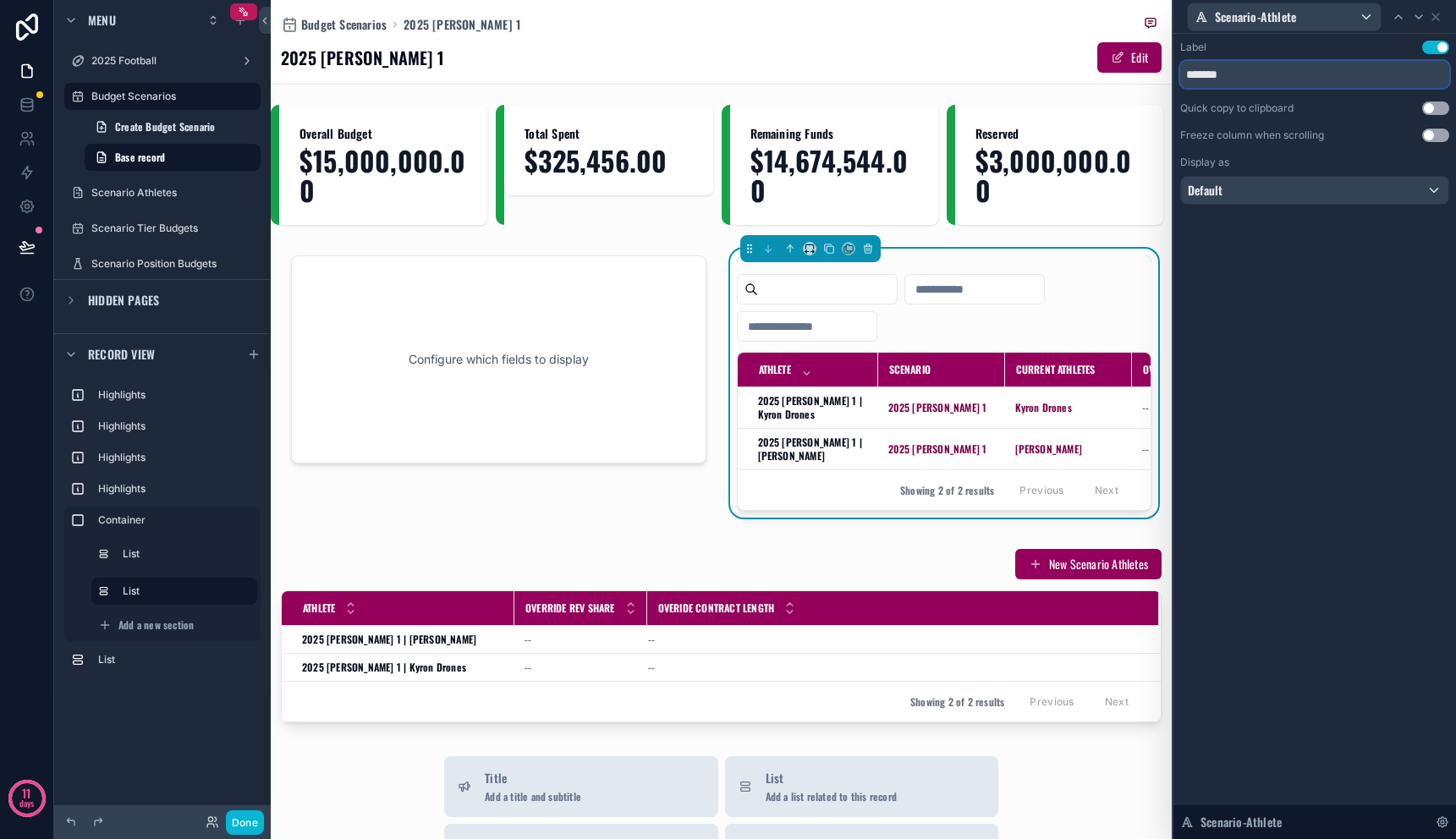
type input "*******"
click at [1361, 295] on div "Label Use setting ******* Quick copy to clipboard Use setting Freeze column whe…" at bounding box center [1315, 436] width 283 height 805
click at [1438, 15] on icon at bounding box center [1436, 17] width 7 height 7
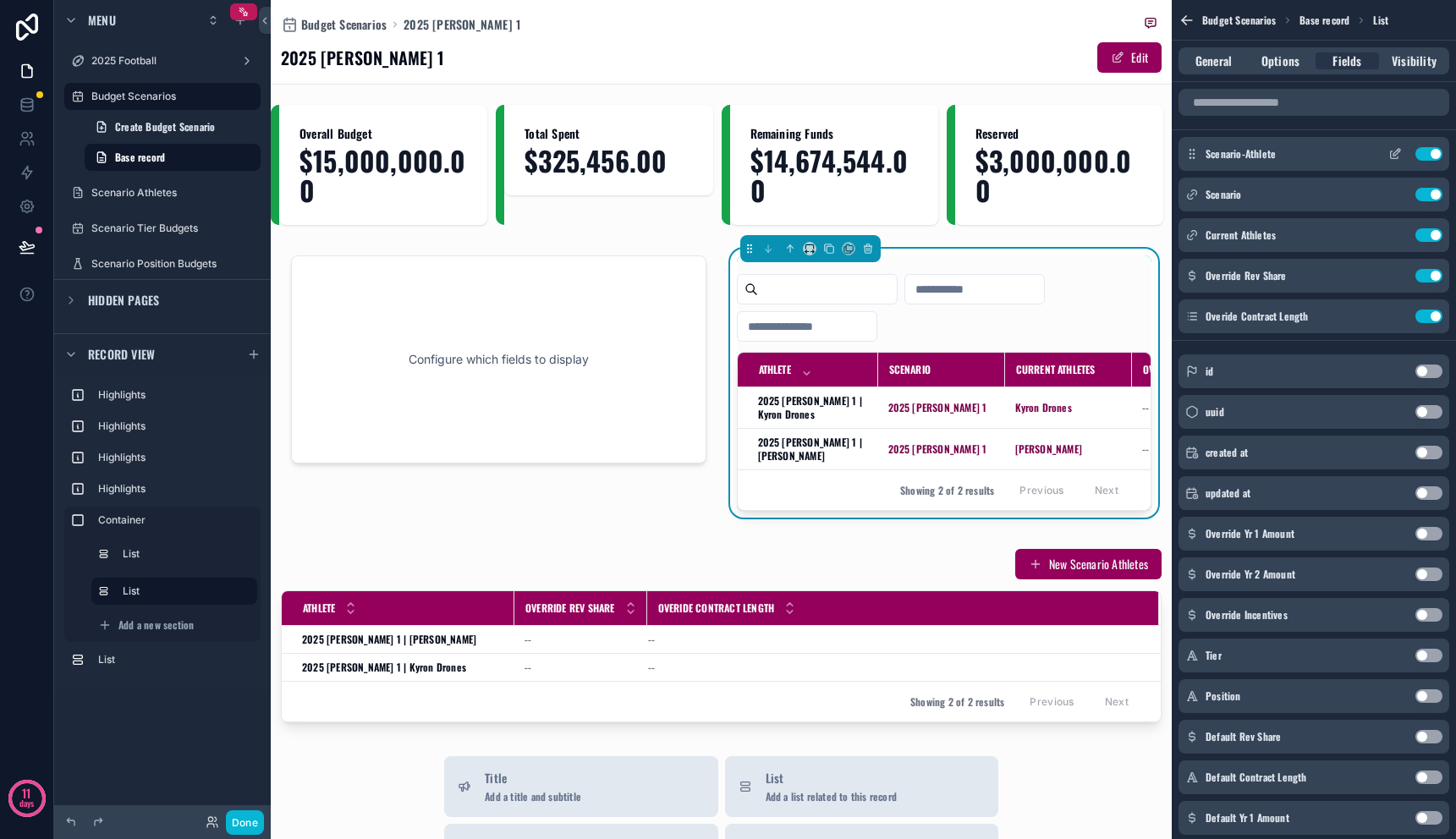
click at [1391, 152] on icon "scrollable content" at bounding box center [1395, 154] width 14 height 14
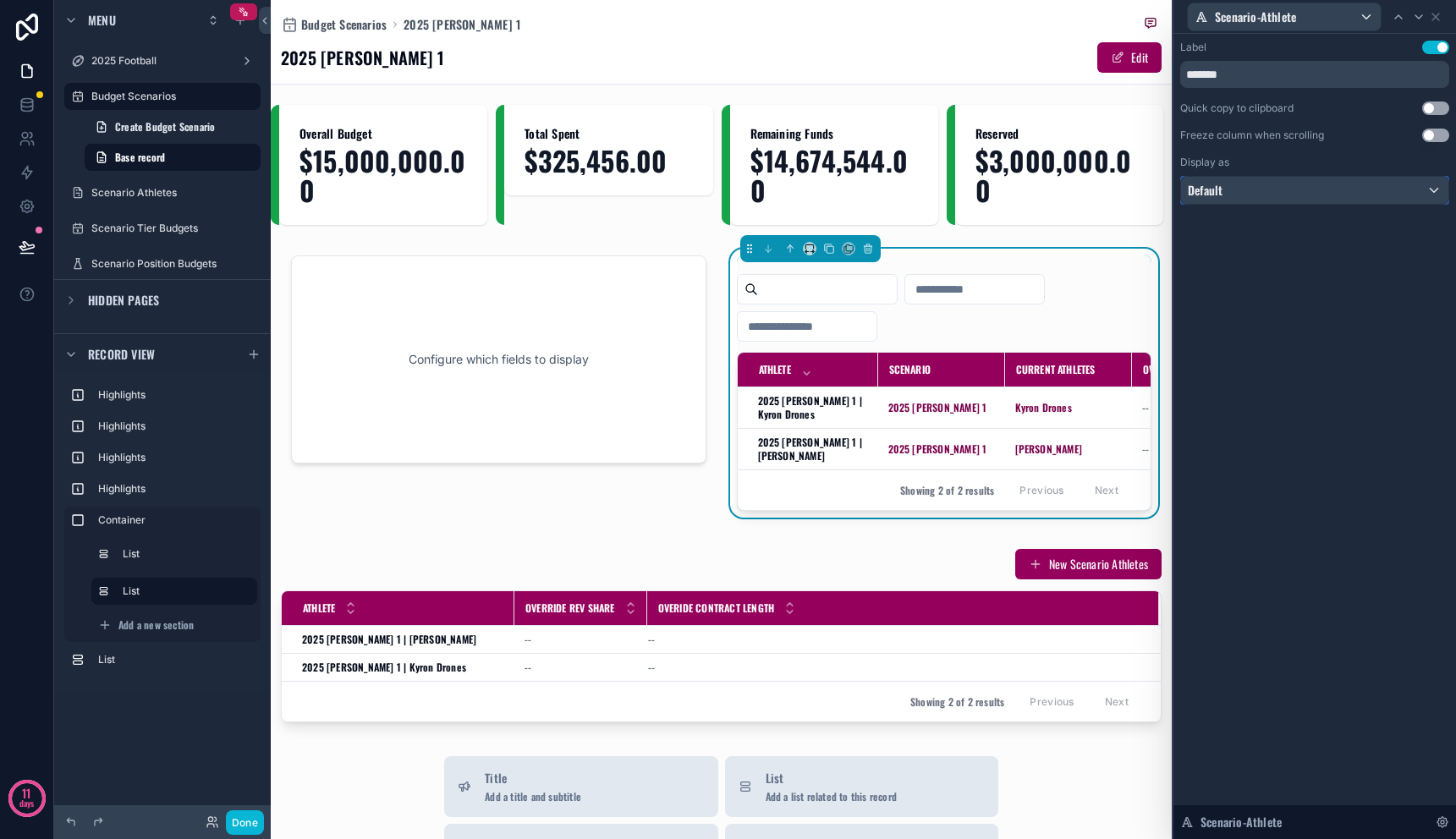
click at [1312, 189] on div "Default" at bounding box center [1315, 190] width 267 height 27
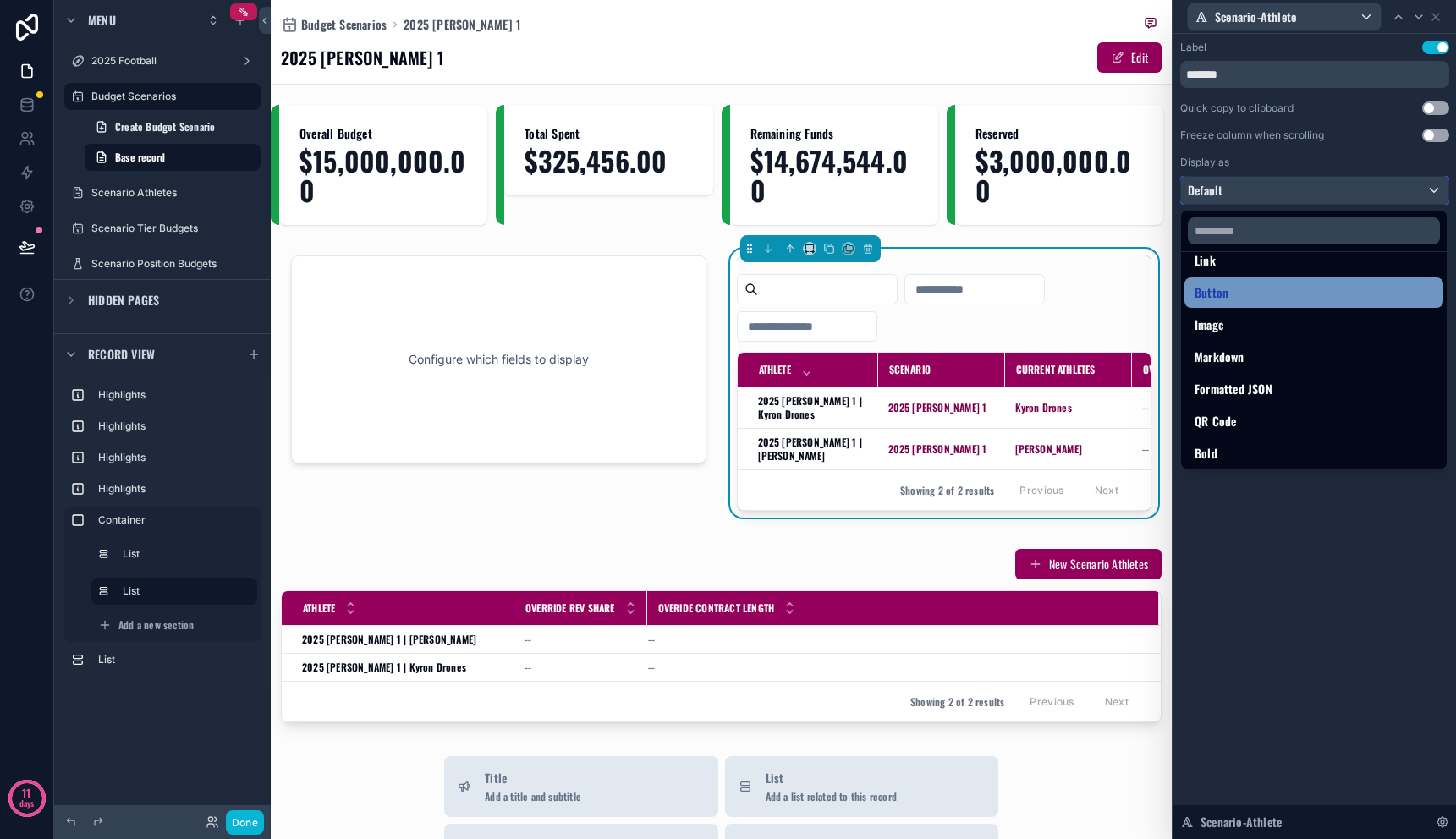
scroll to position [185, 0]
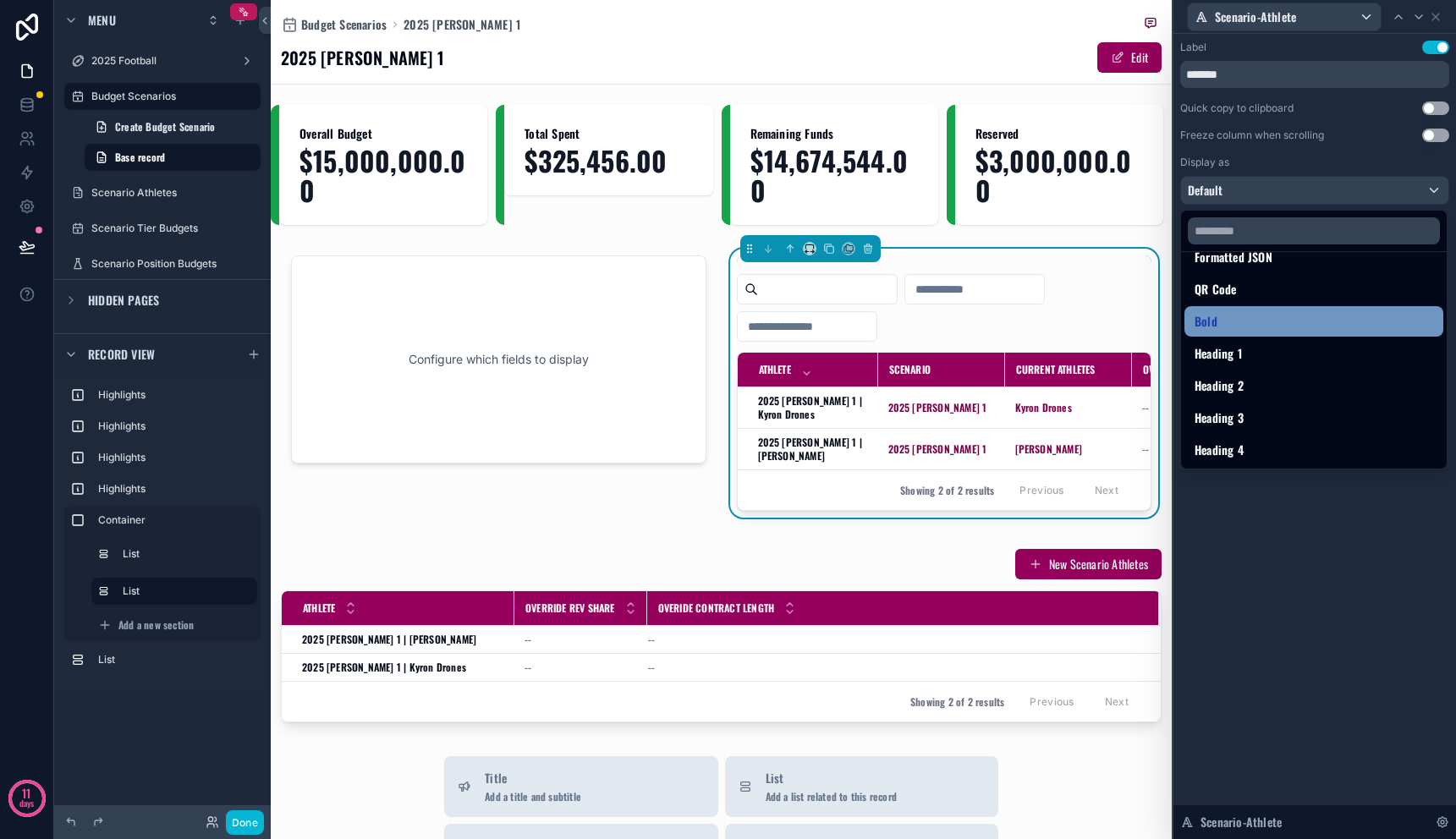
click at [1283, 324] on div "Bold" at bounding box center [1314, 321] width 239 height 20
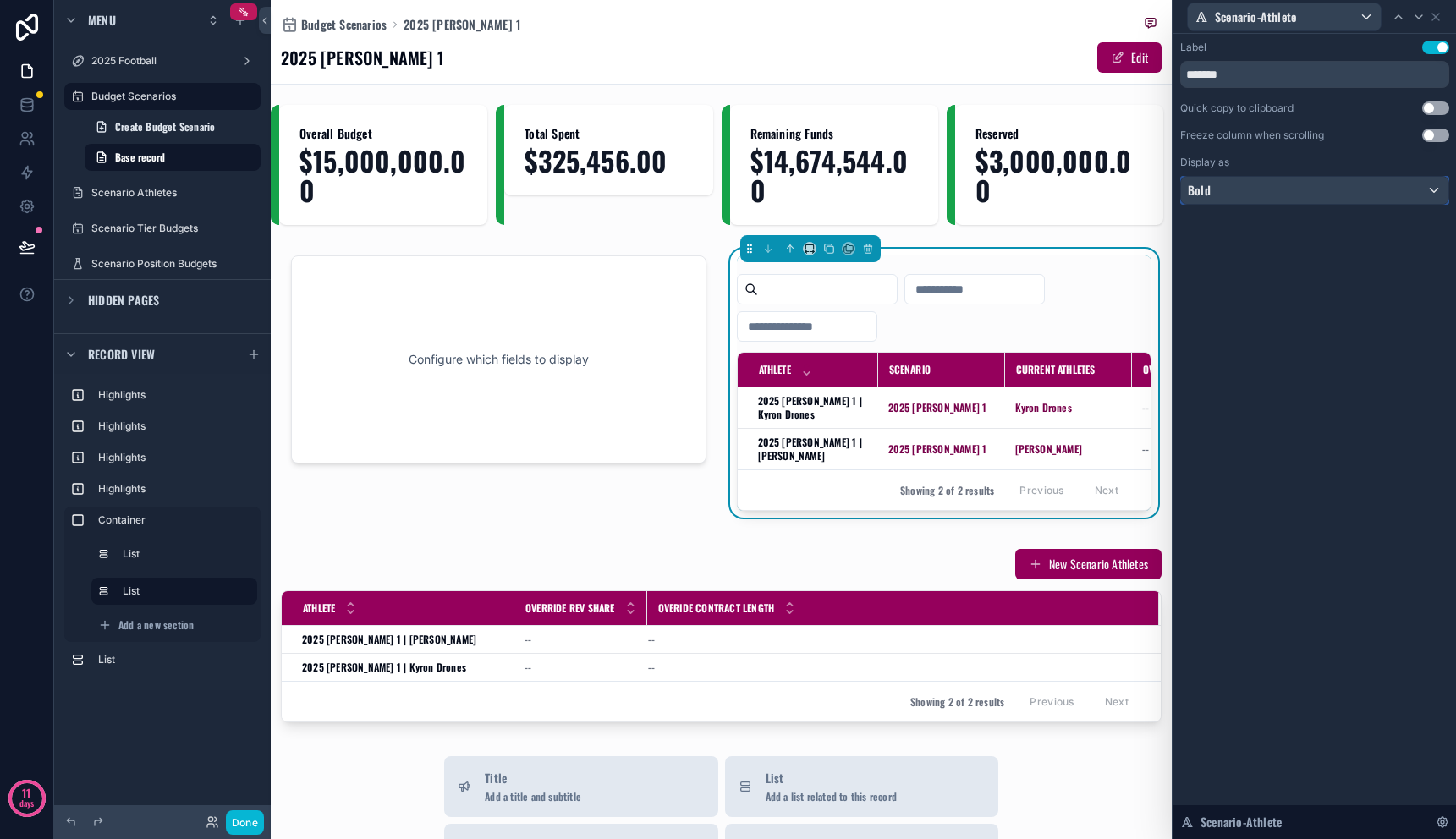
click at [1283, 194] on div "Bold" at bounding box center [1315, 190] width 267 height 27
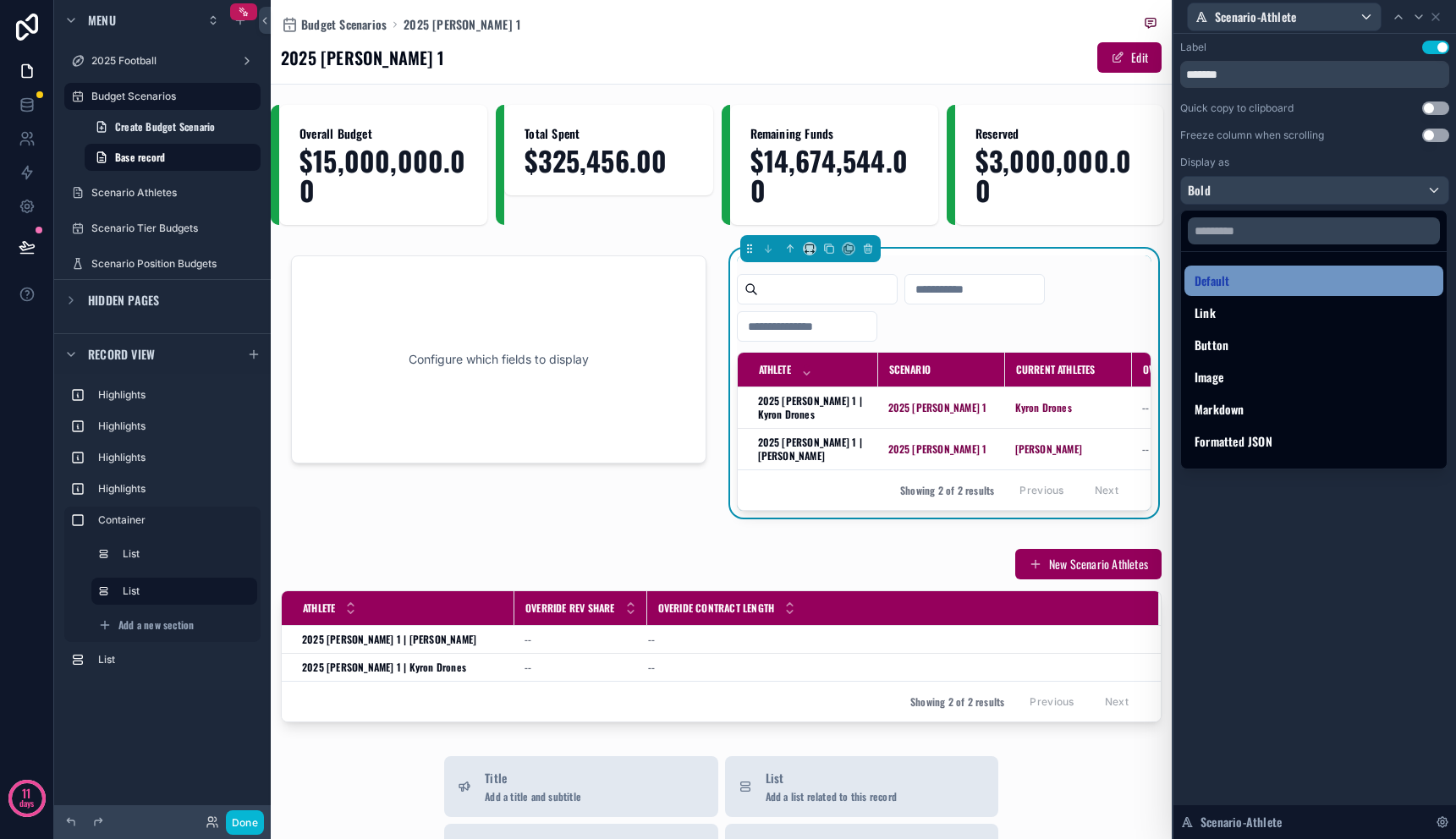
click at [1283, 285] on div "Default" at bounding box center [1314, 280] width 239 height 20
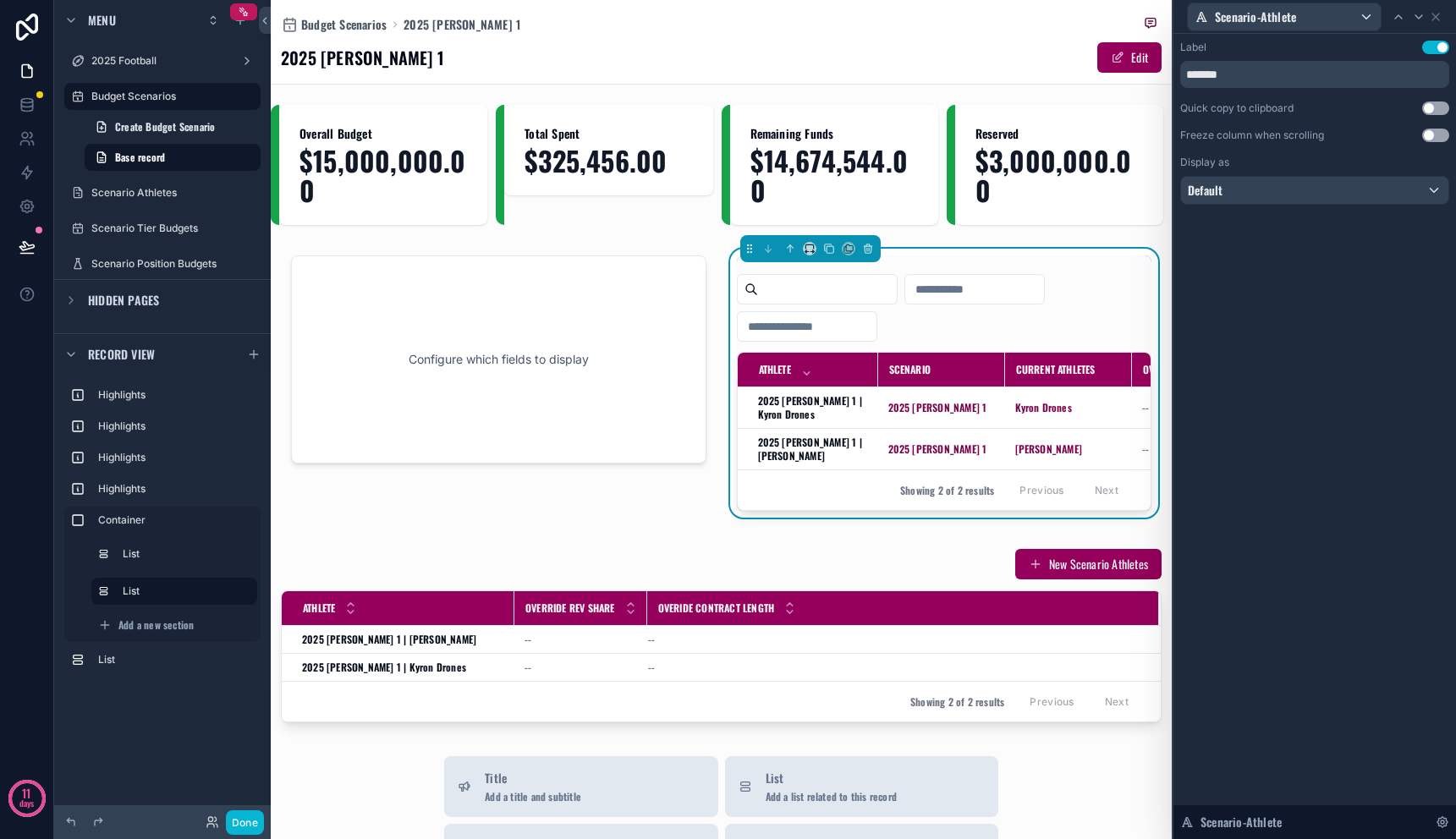
click at [1283, 285] on div "Label Use setting ******* Quick copy to clipboard Use setting Freeze column whe…" at bounding box center [1315, 436] width 283 height 805
click at [1441, 14] on icon at bounding box center [1436, 17] width 14 height 14
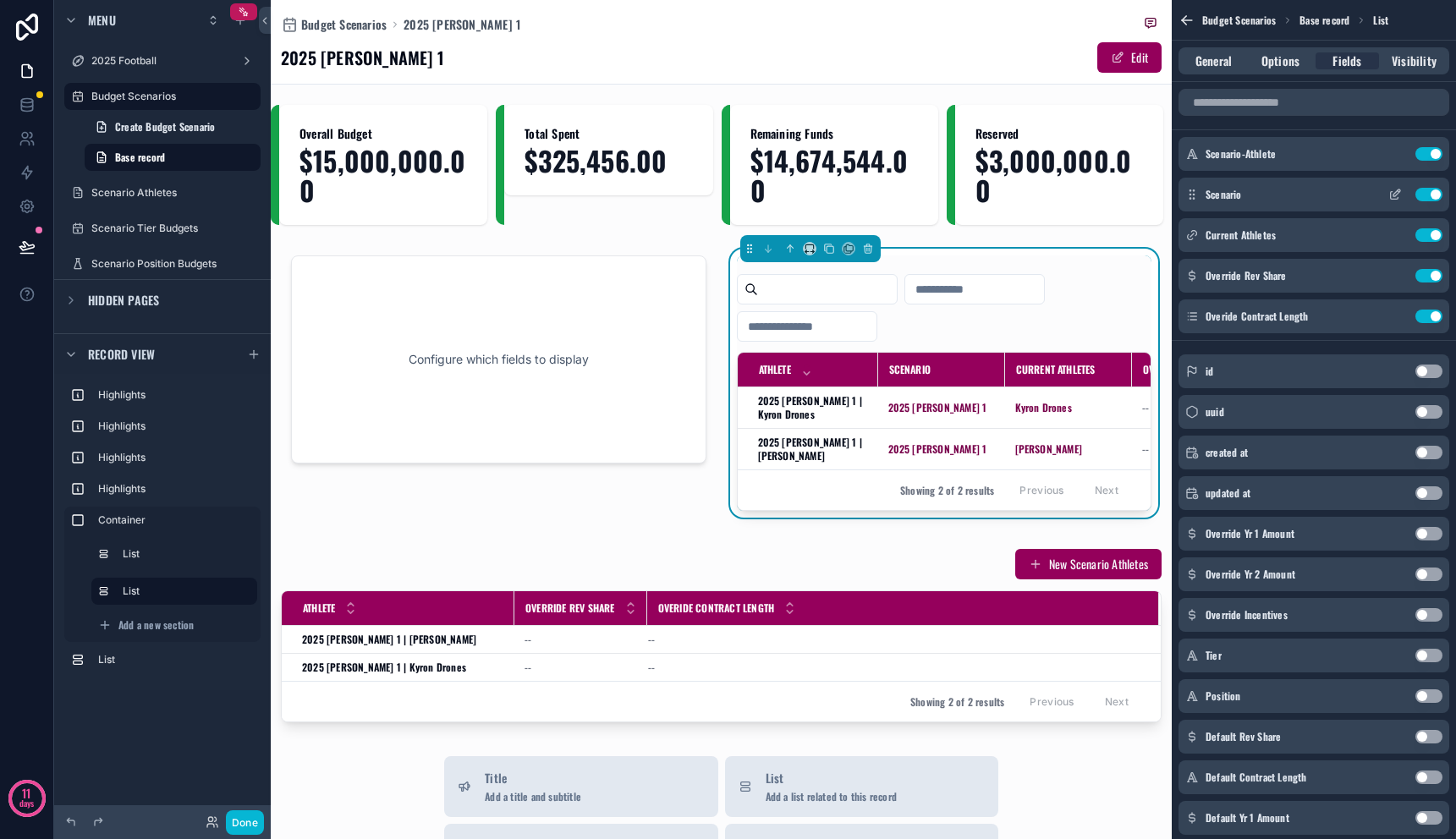
click at [1433, 196] on button "Use setting" at bounding box center [1429, 195] width 27 height 14
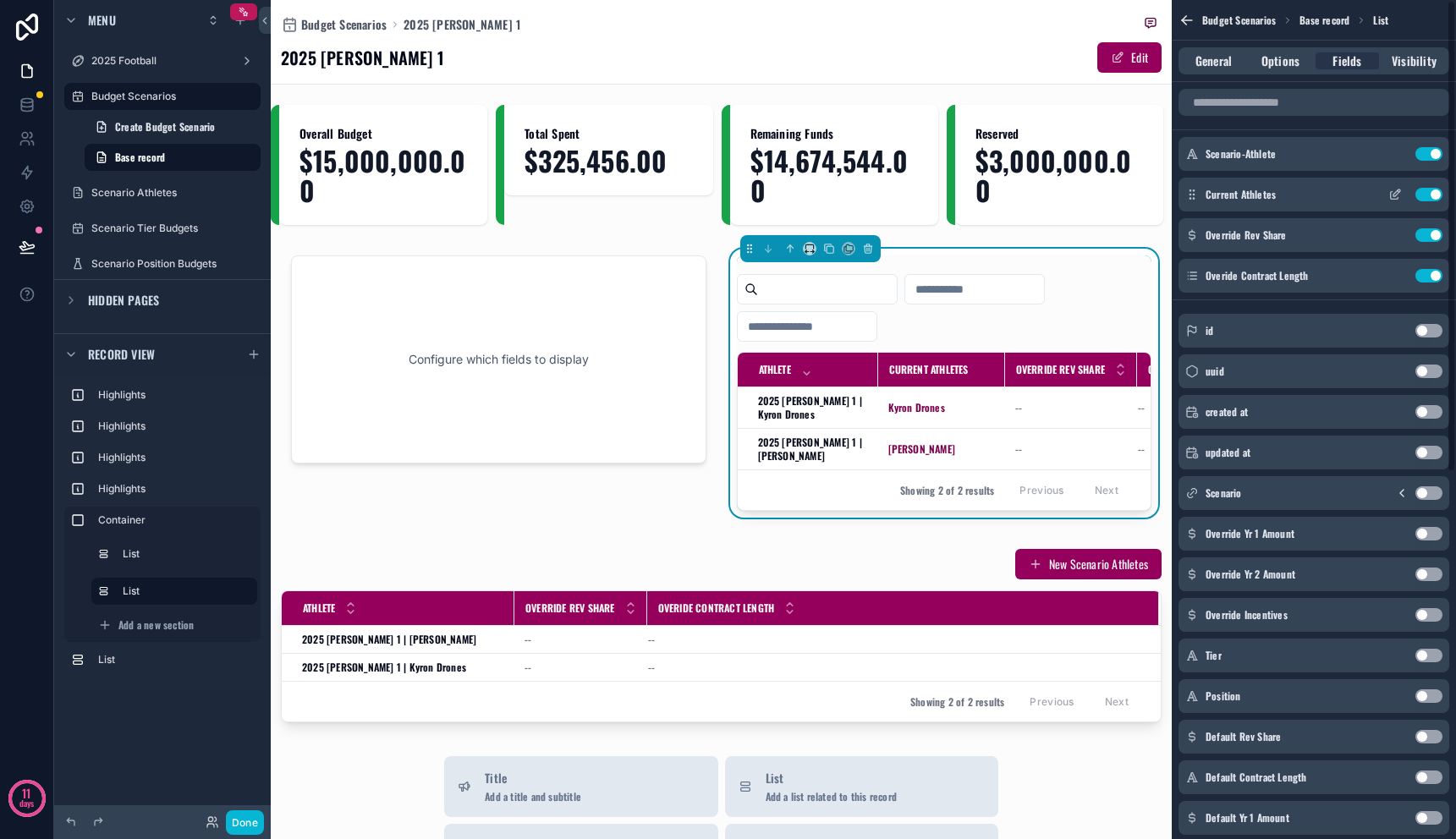
click at [1425, 199] on button "Use setting" at bounding box center [1429, 195] width 27 height 14
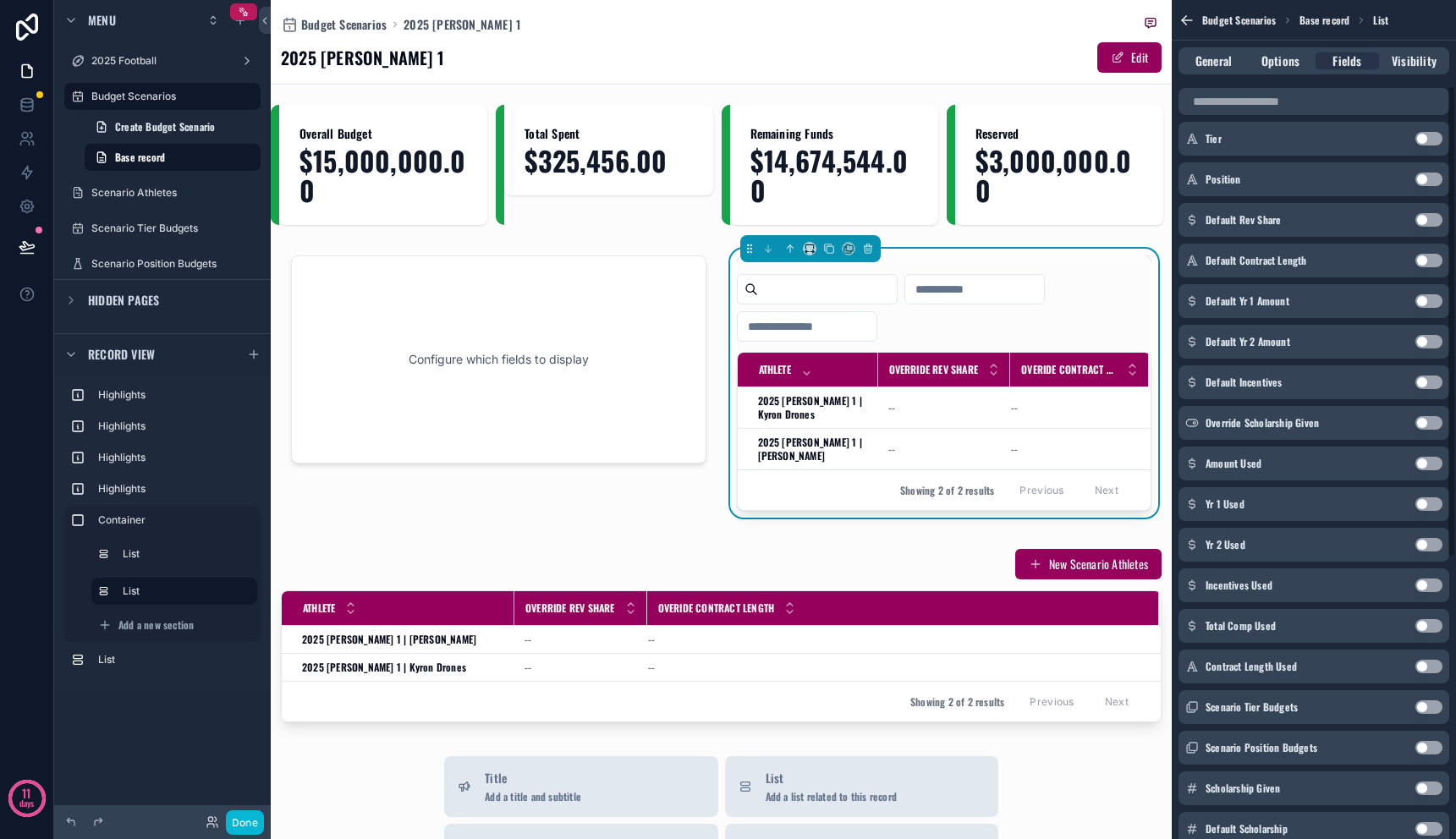
scroll to position [145, 0]
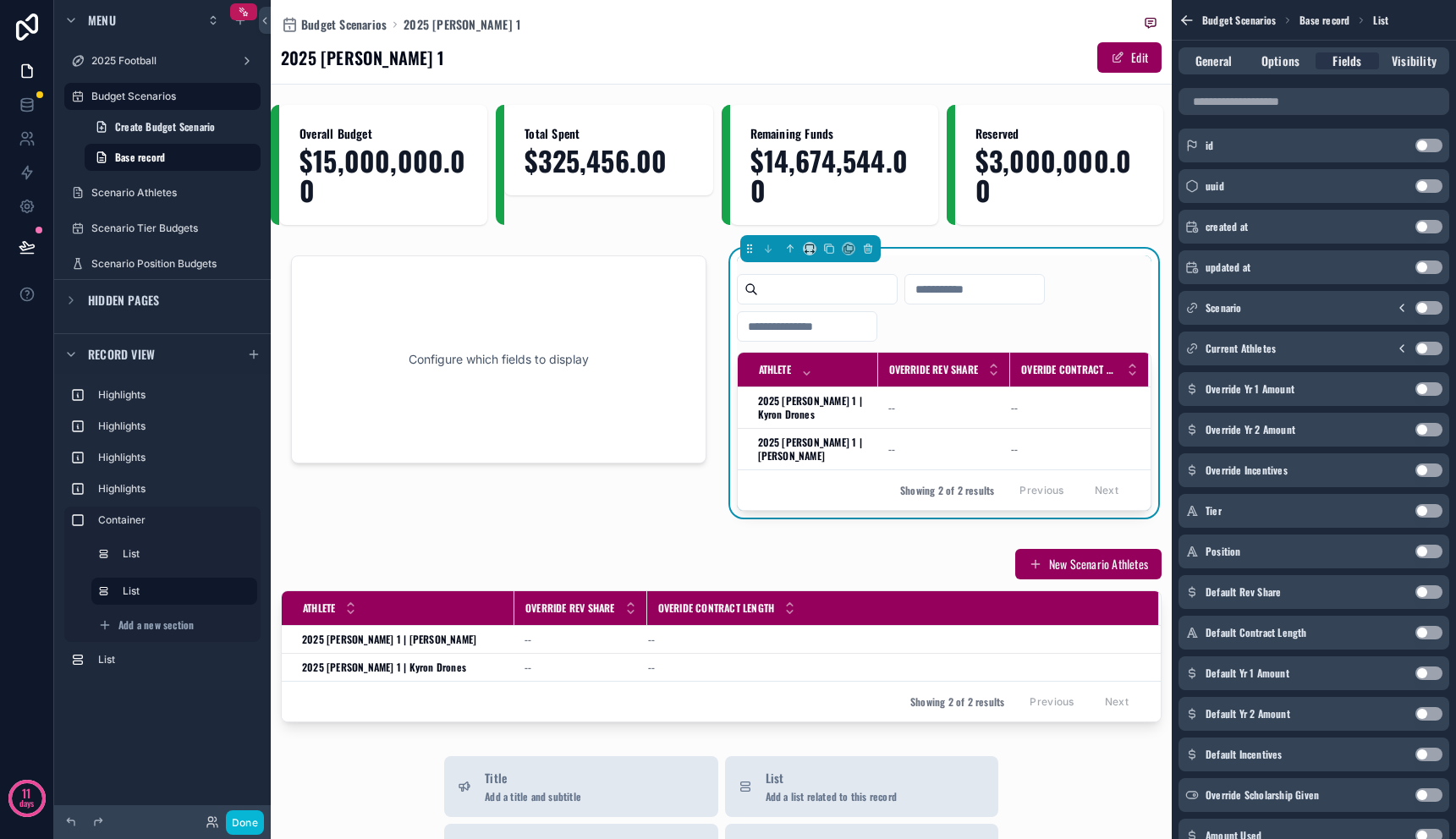
click at [1429, 508] on button "Use setting" at bounding box center [1429, 511] width 27 height 14
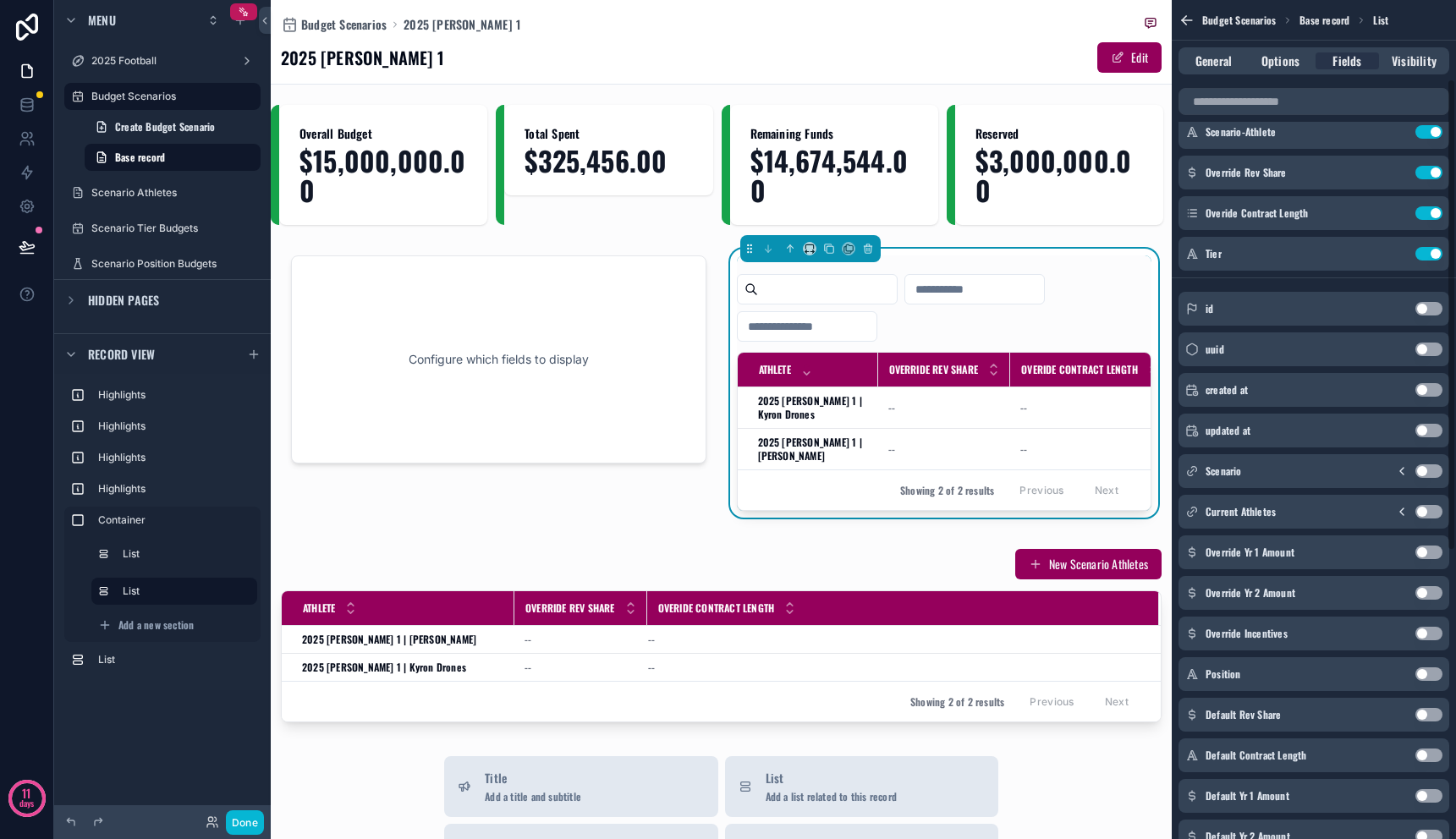
scroll to position [0, 0]
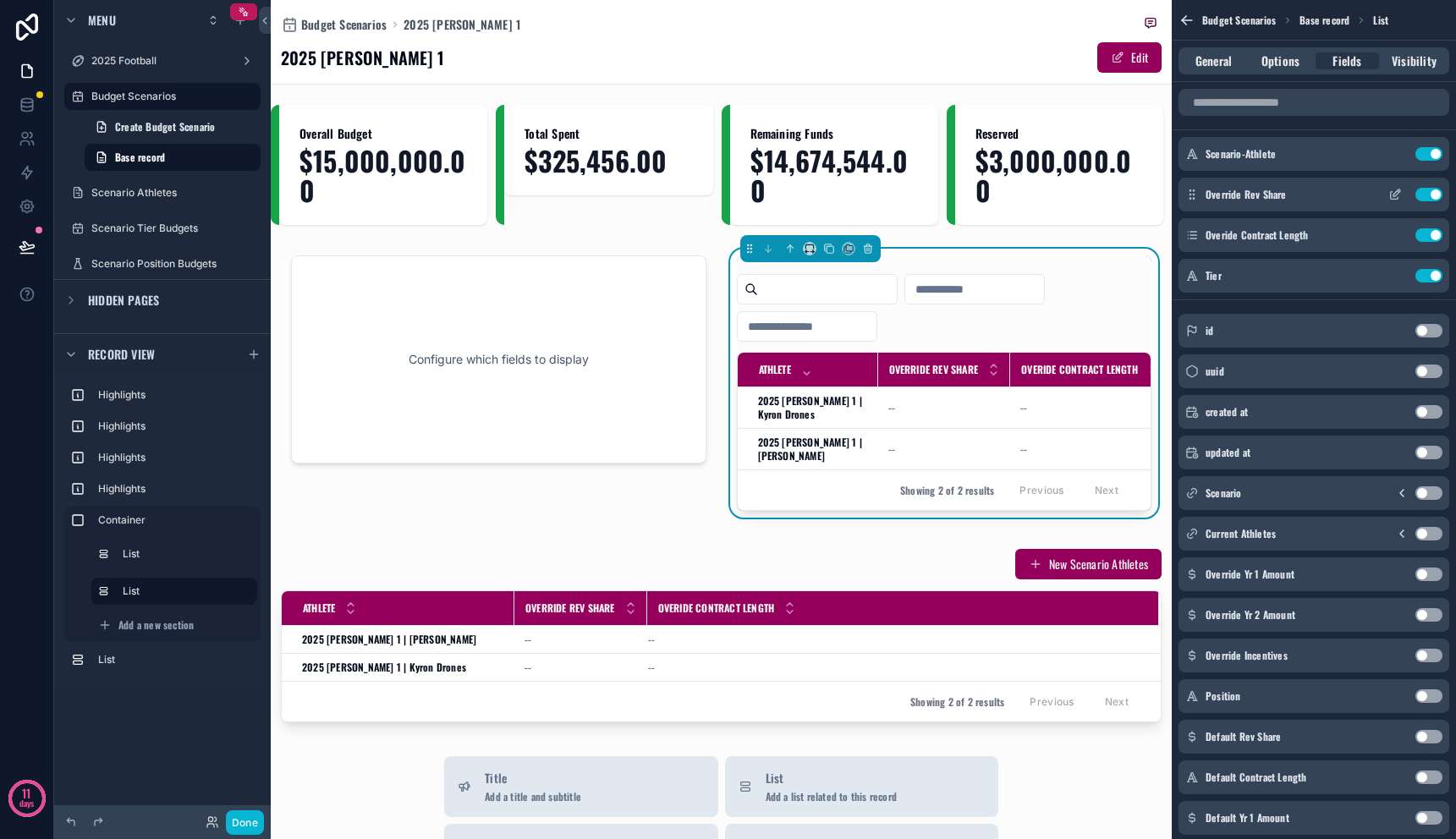
click at [1427, 194] on button "Use setting" at bounding box center [1429, 195] width 27 height 14
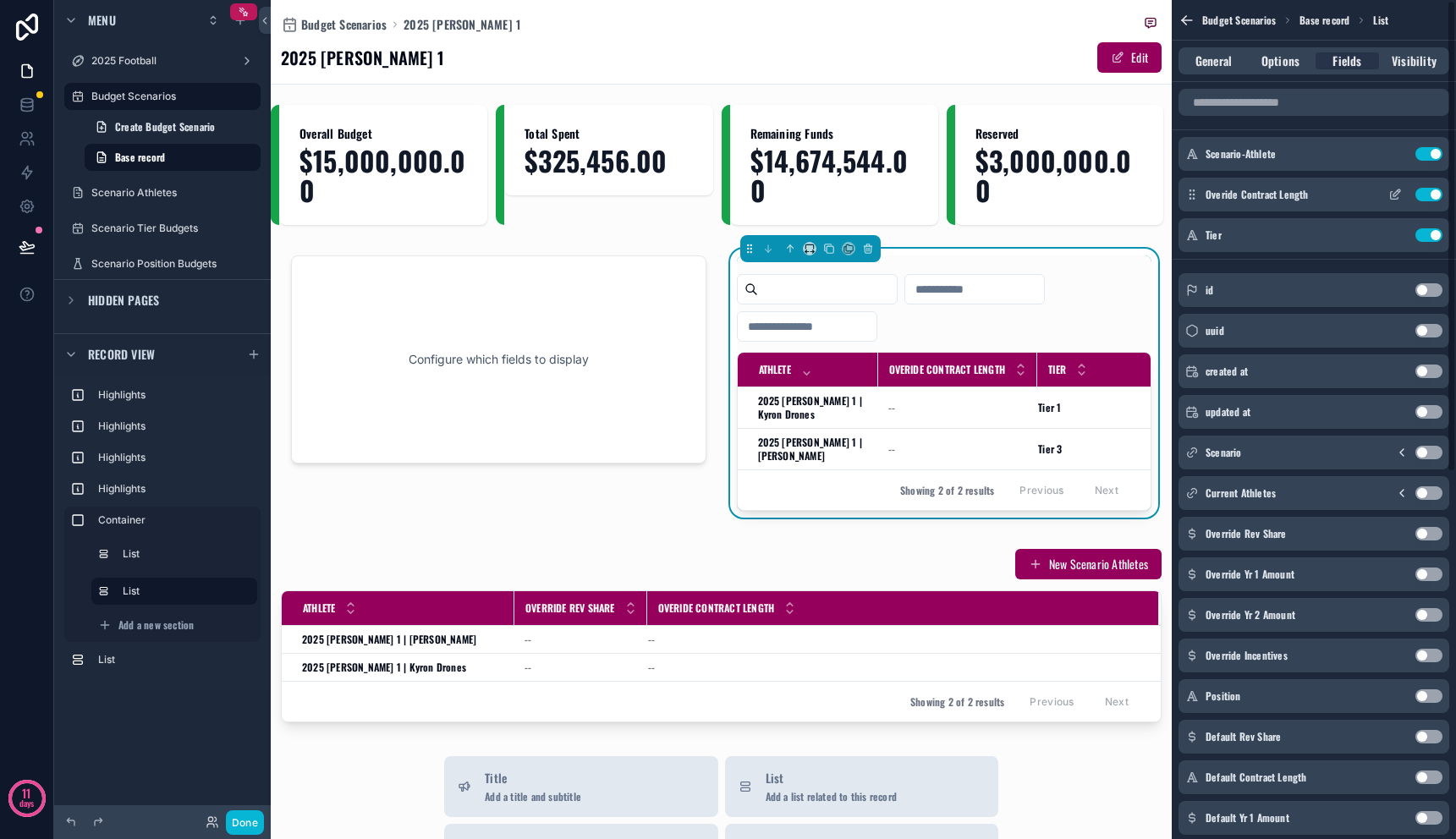
click at [1427, 192] on button "Use setting" at bounding box center [1429, 195] width 27 height 14
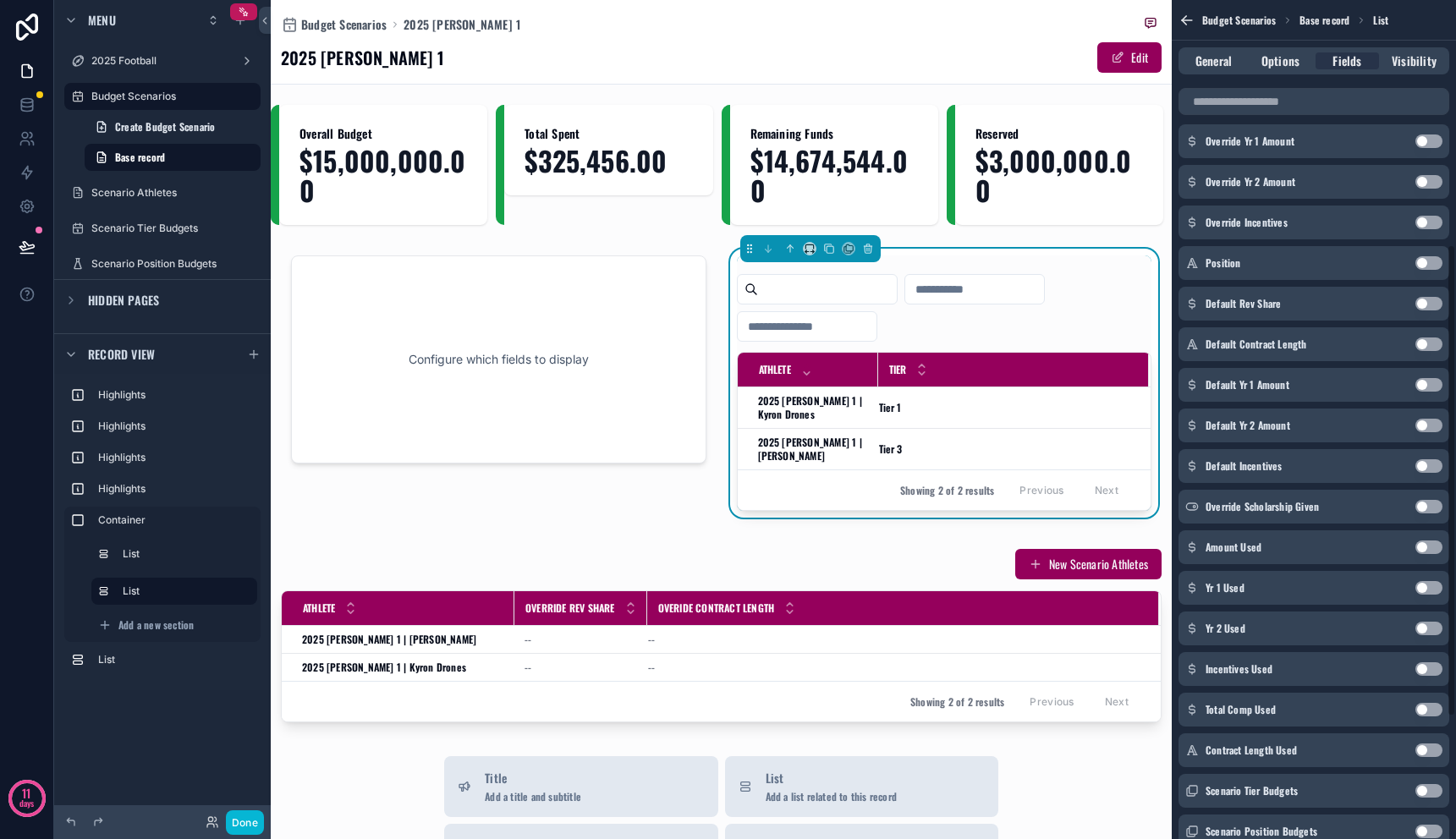
scroll to position [432, 0]
click at [1424, 548] on button "Use setting" at bounding box center [1429, 548] width 27 height 14
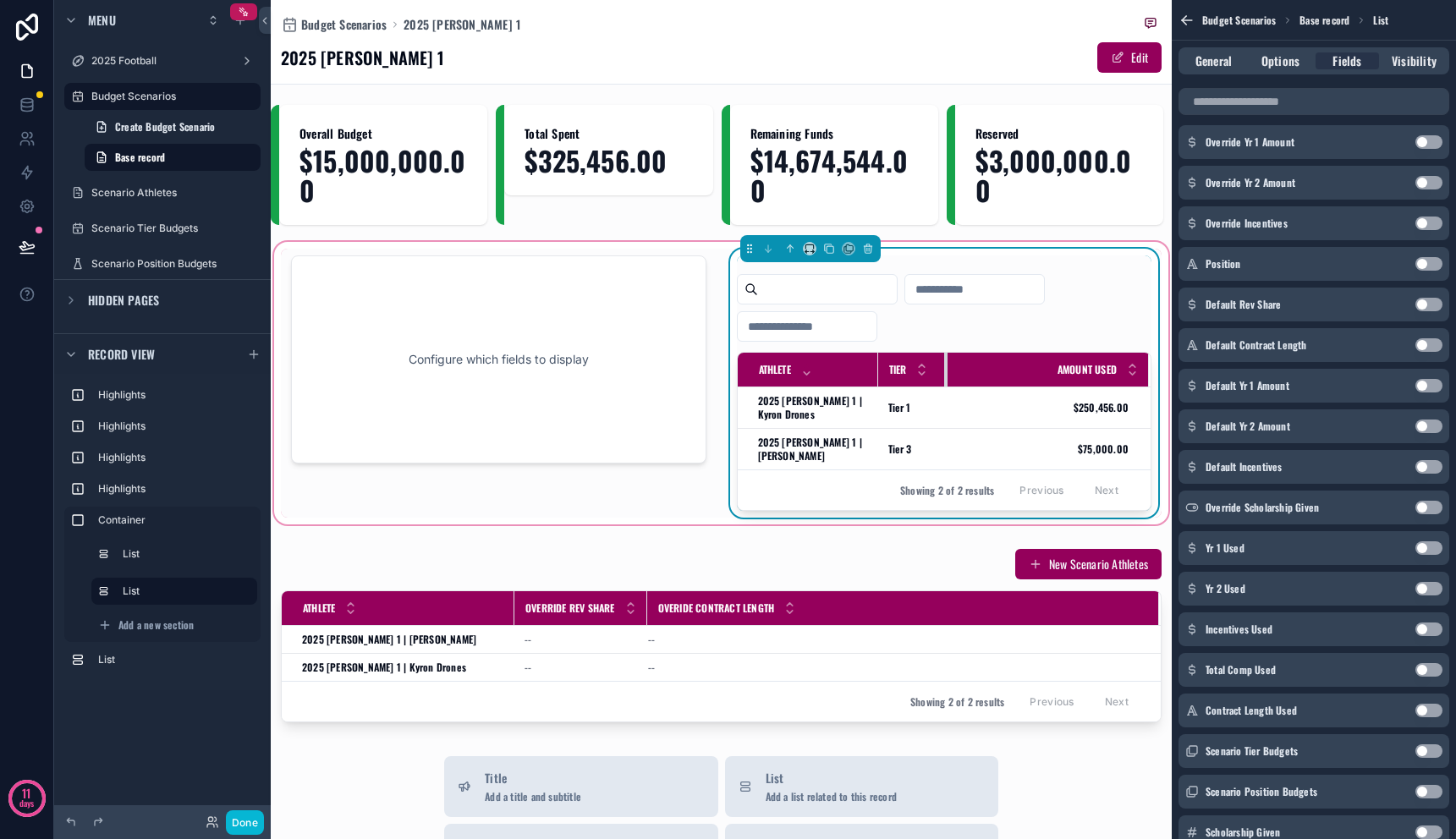
drag, startPoint x: 998, startPoint y: 368, endPoint x: 939, endPoint y: 360, distance: 59.5
click at [939, 360] on tr "Athlete Tier Amount Used" at bounding box center [944, 370] width 414 height 35
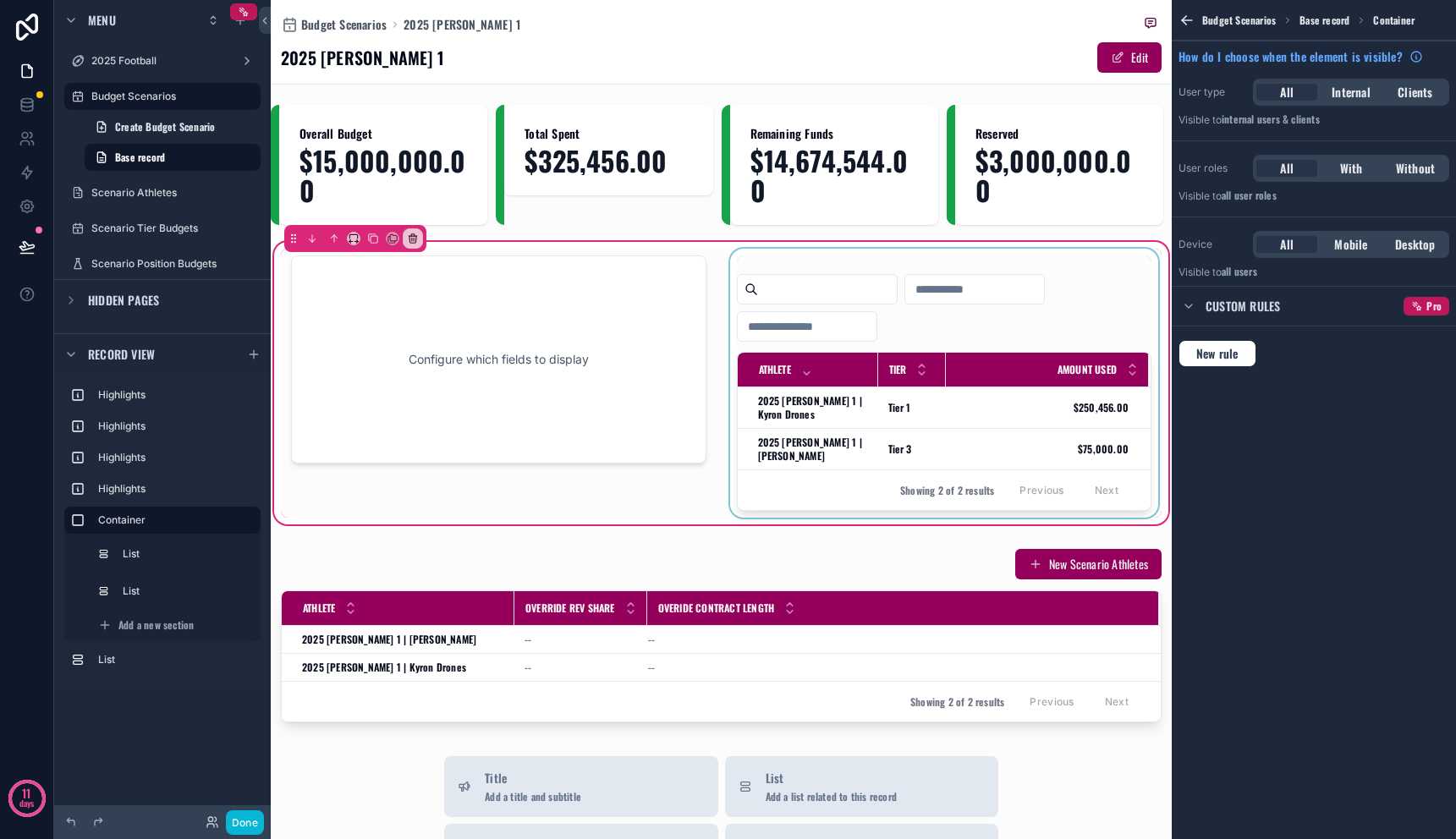
click at [1018, 420] on div "scrollable content" at bounding box center [945, 383] width 436 height 269
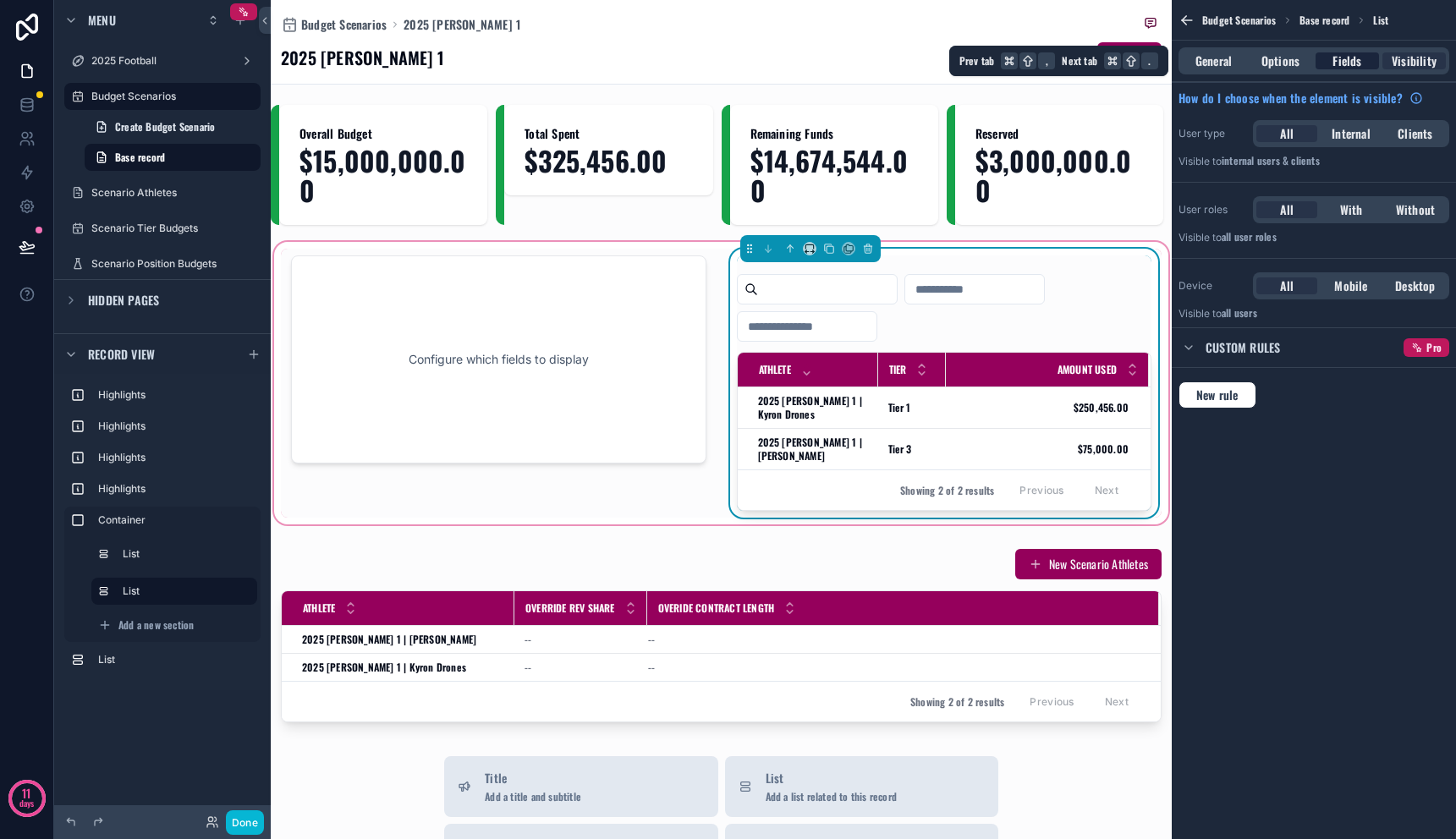
click at [1341, 61] on span "Fields" at bounding box center [1347, 61] width 29 height 17
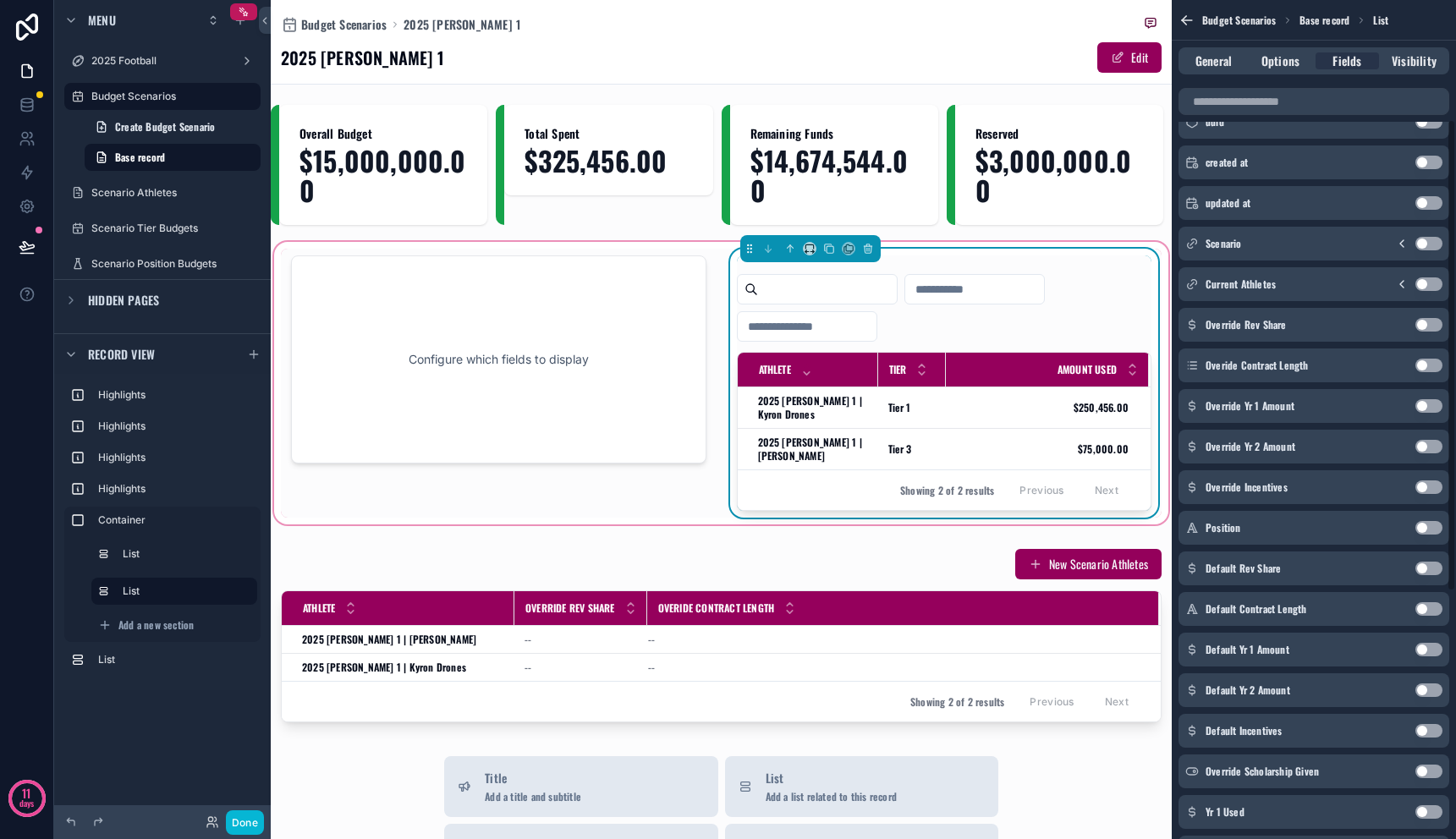
scroll to position [213, 0]
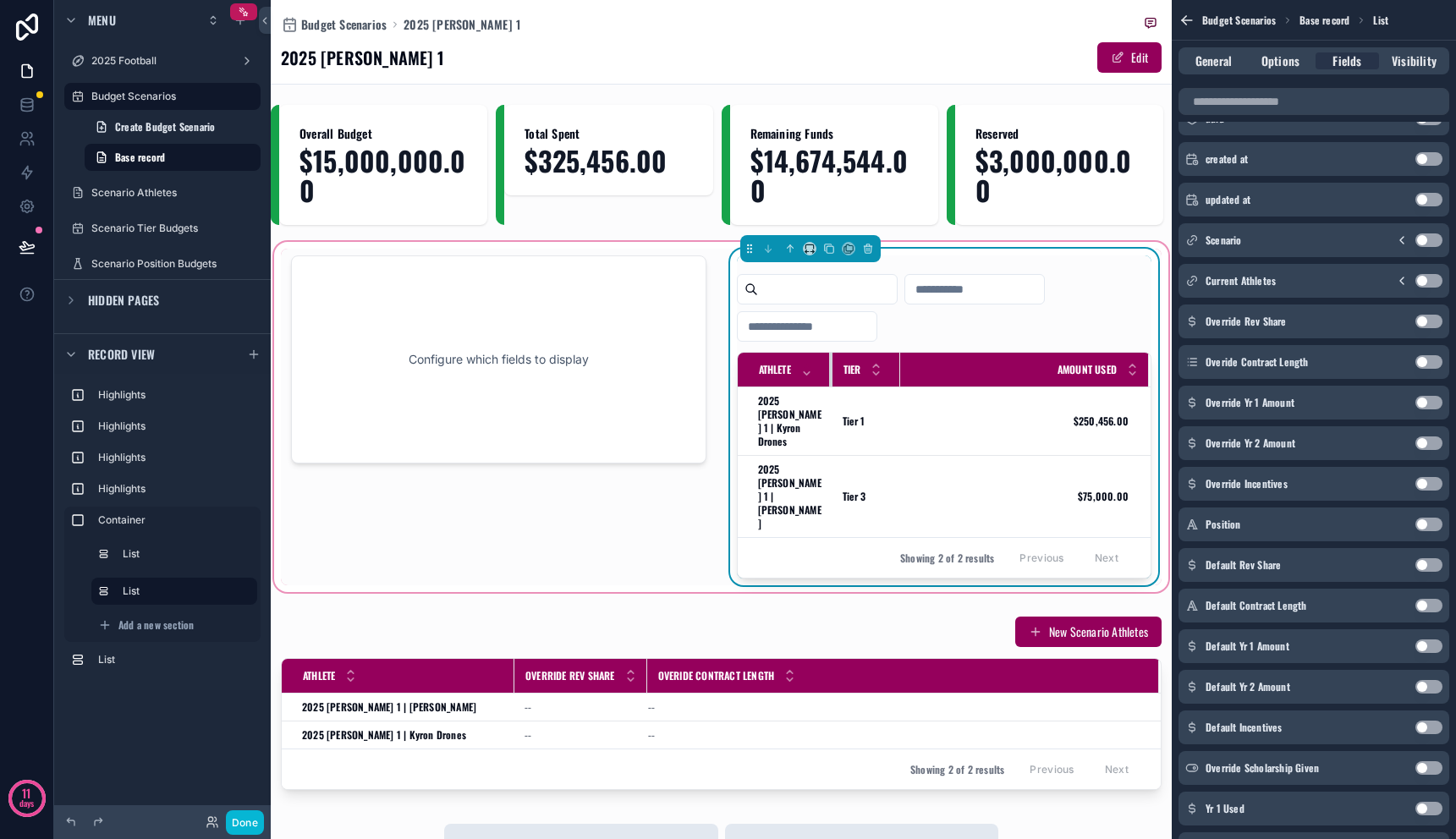
drag, startPoint x: 870, startPoint y: 367, endPoint x: 824, endPoint y: 368, distance: 46.0
click at [830, 368] on div "scrollable content" at bounding box center [833, 370] width 7 height 34
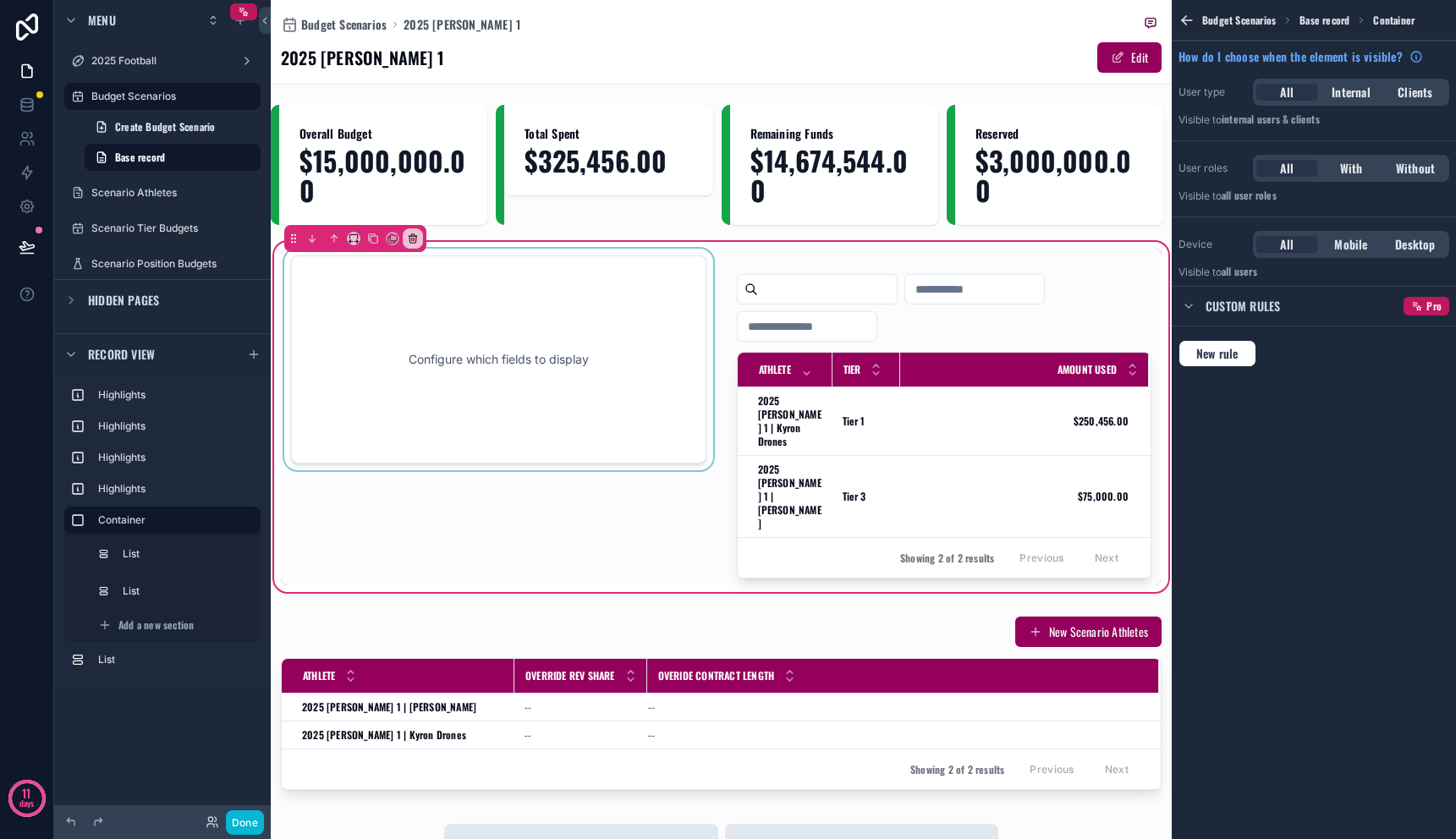
click at [577, 364] on div "scrollable content" at bounding box center [499, 417] width 436 height 337
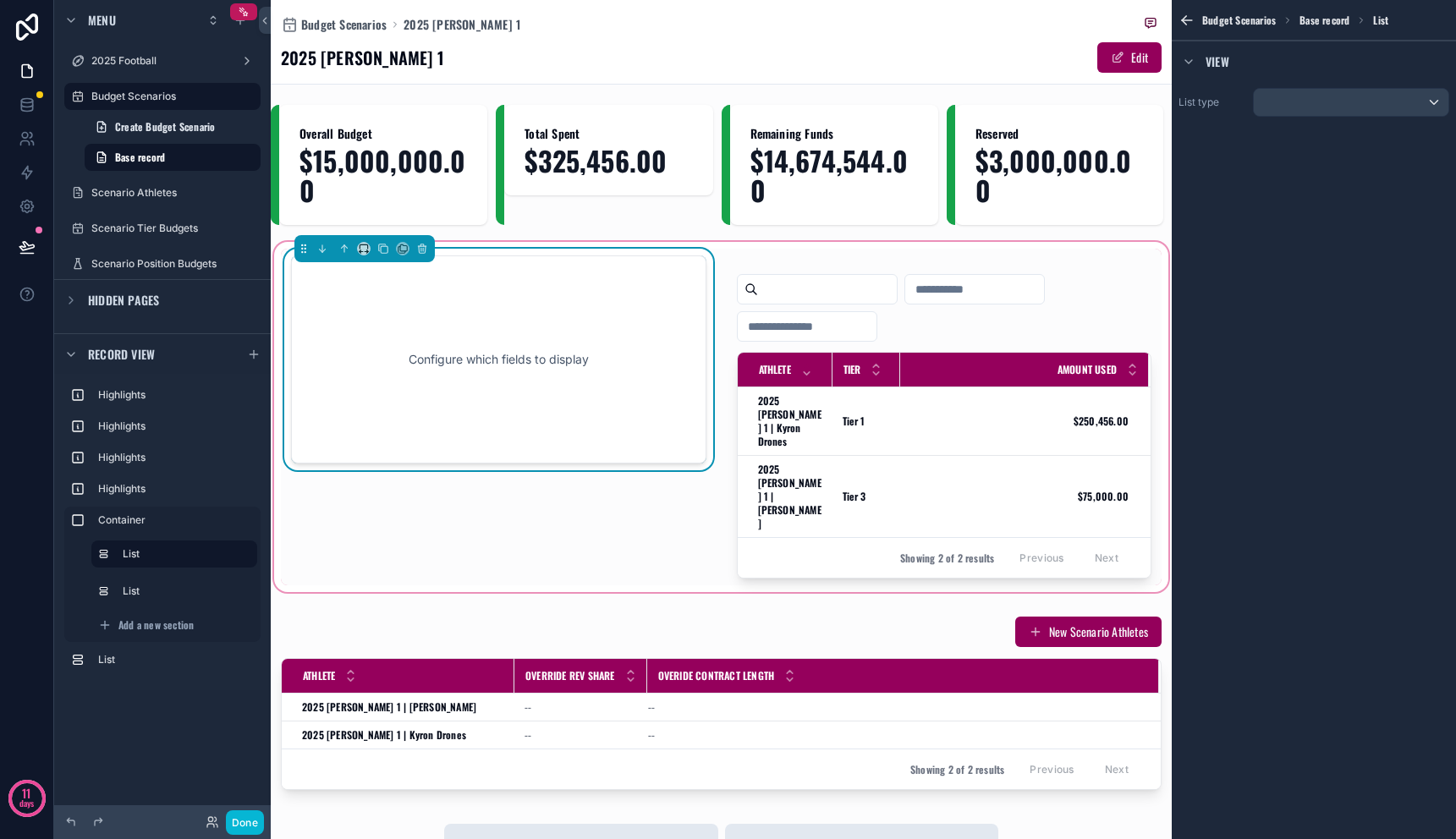
click at [617, 341] on div "Configure which fields to display" at bounding box center [499, 360] width 359 height 153
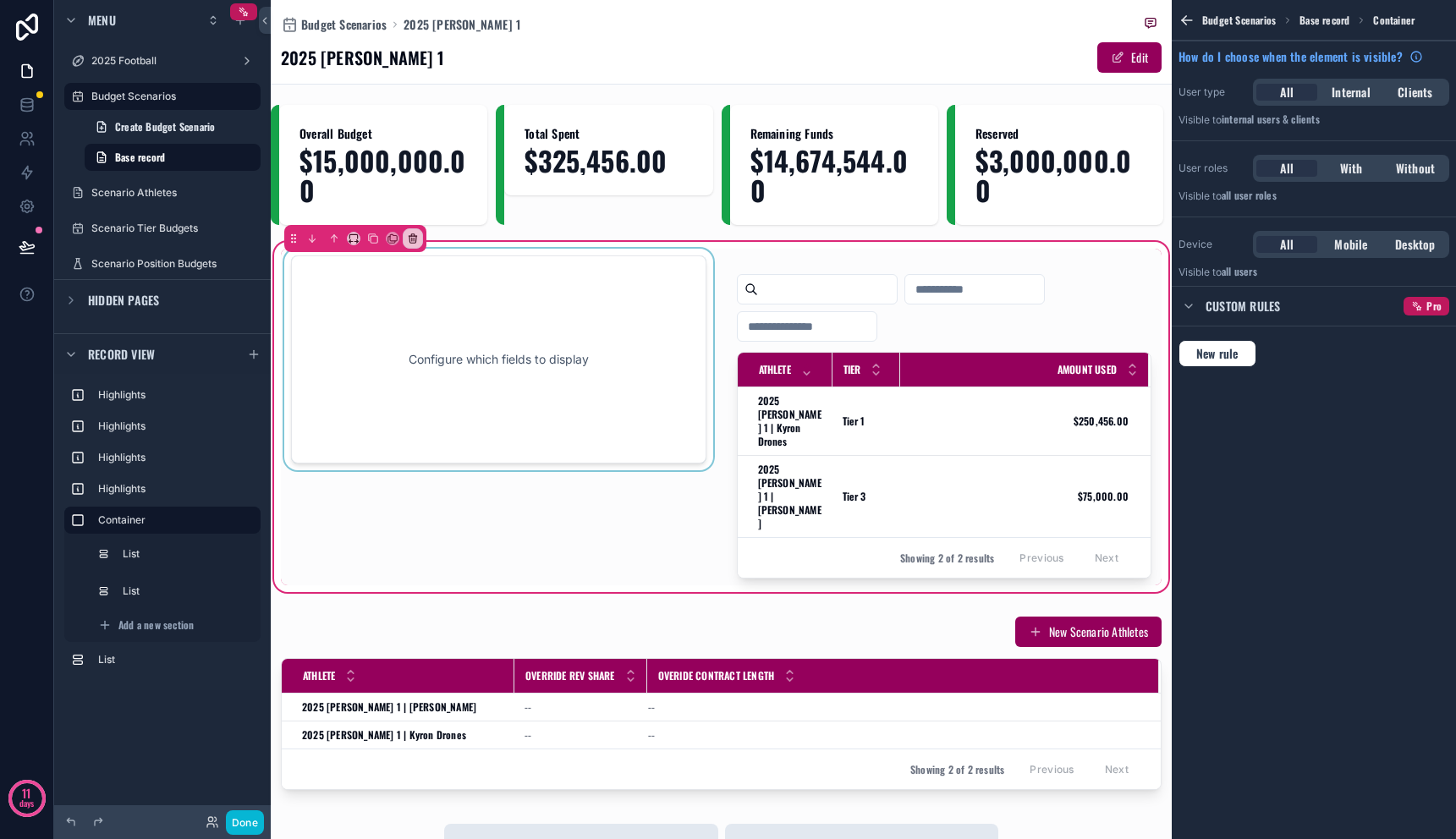
click at [615, 311] on div "scrollable content" at bounding box center [499, 417] width 436 height 337
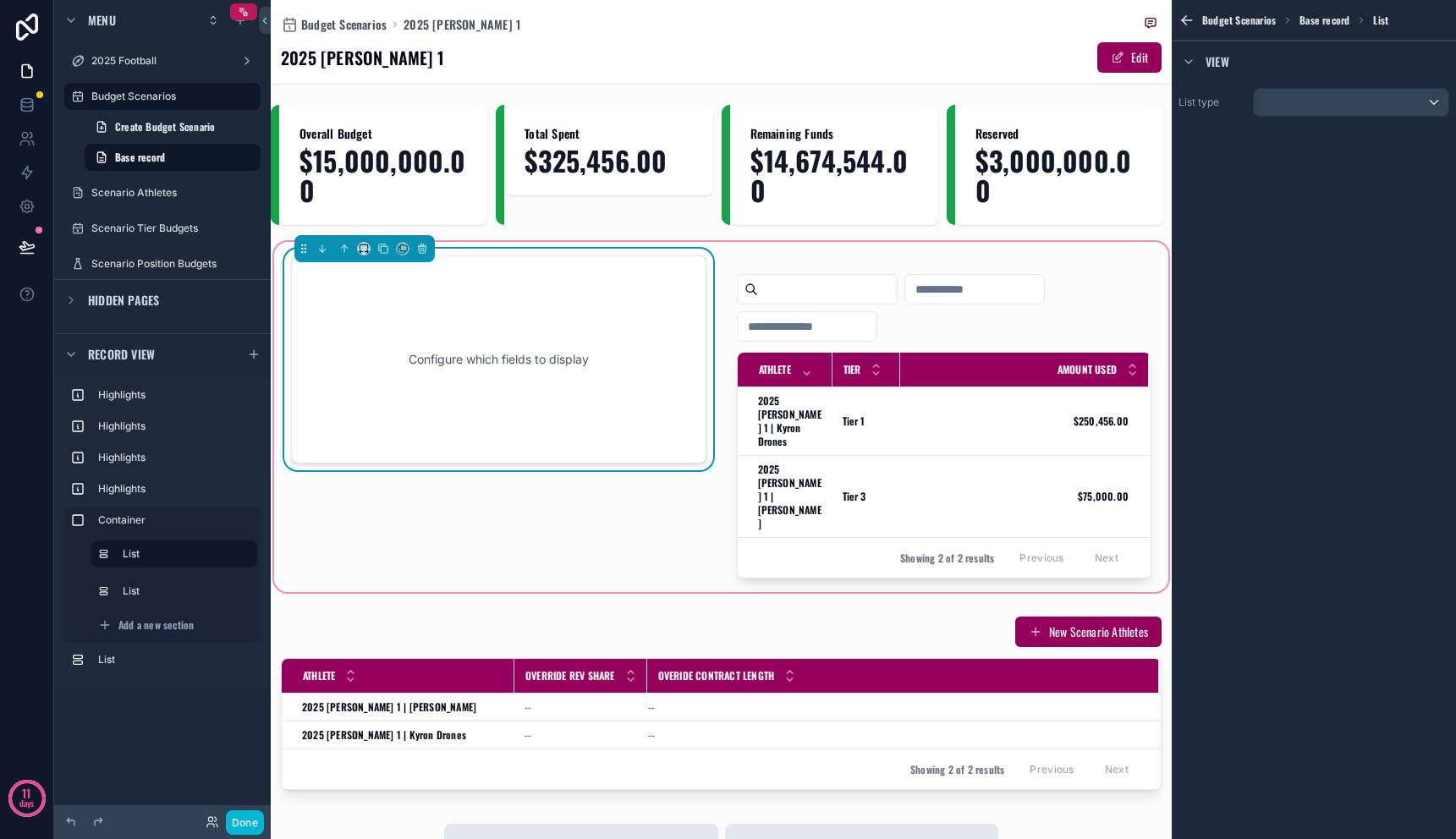
click at [1430, 325] on div "Budget Scenarios Base record List View List type" at bounding box center [1315, 419] width 285 height 839
click at [1359, 100] on div "scrollable content" at bounding box center [1351, 102] width 194 height 27
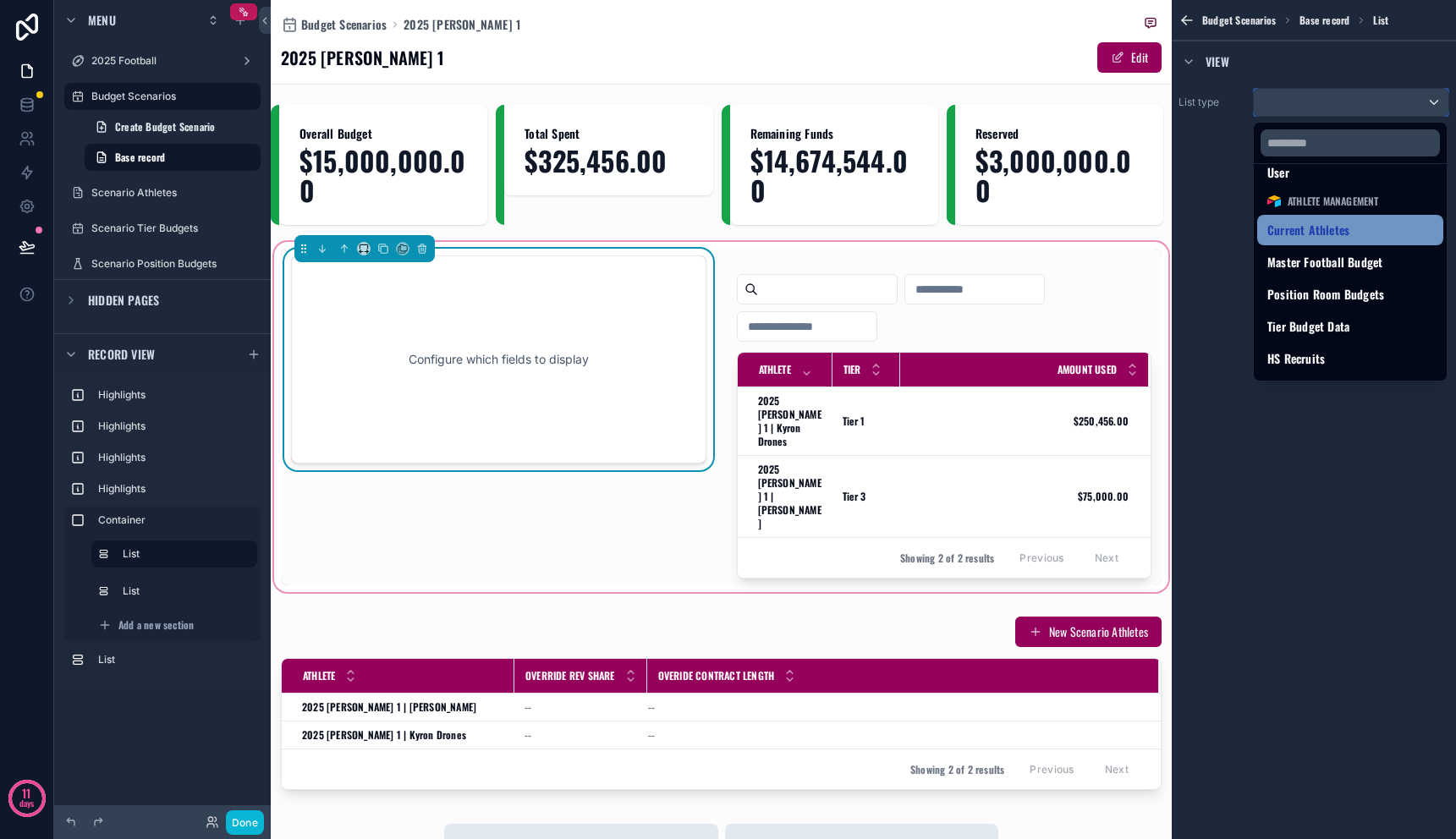
scroll to position [56, 0]
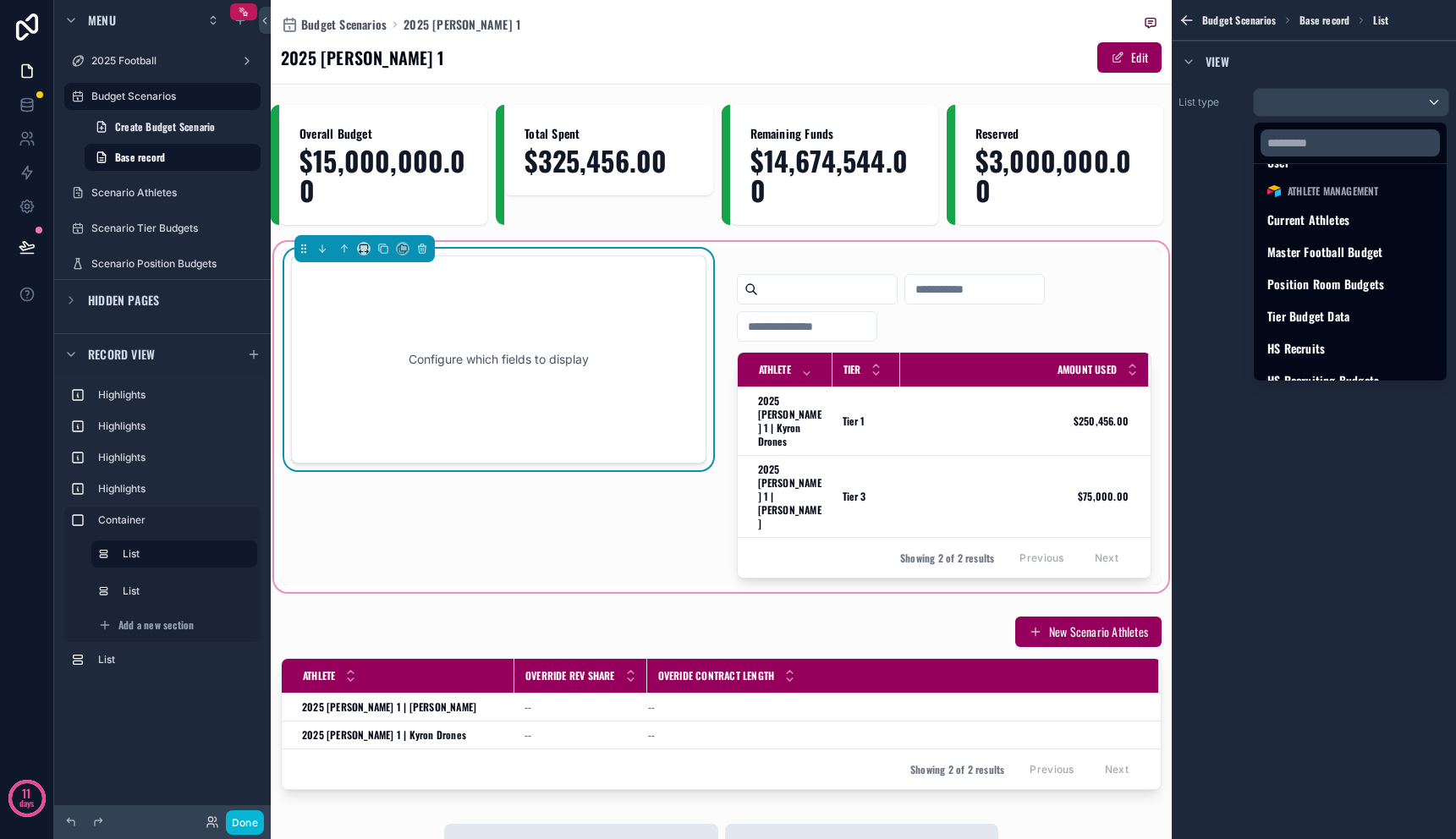
click at [624, 289] on div "Configure which fields to display" at bounding box center [499, 360] width 359 height 153
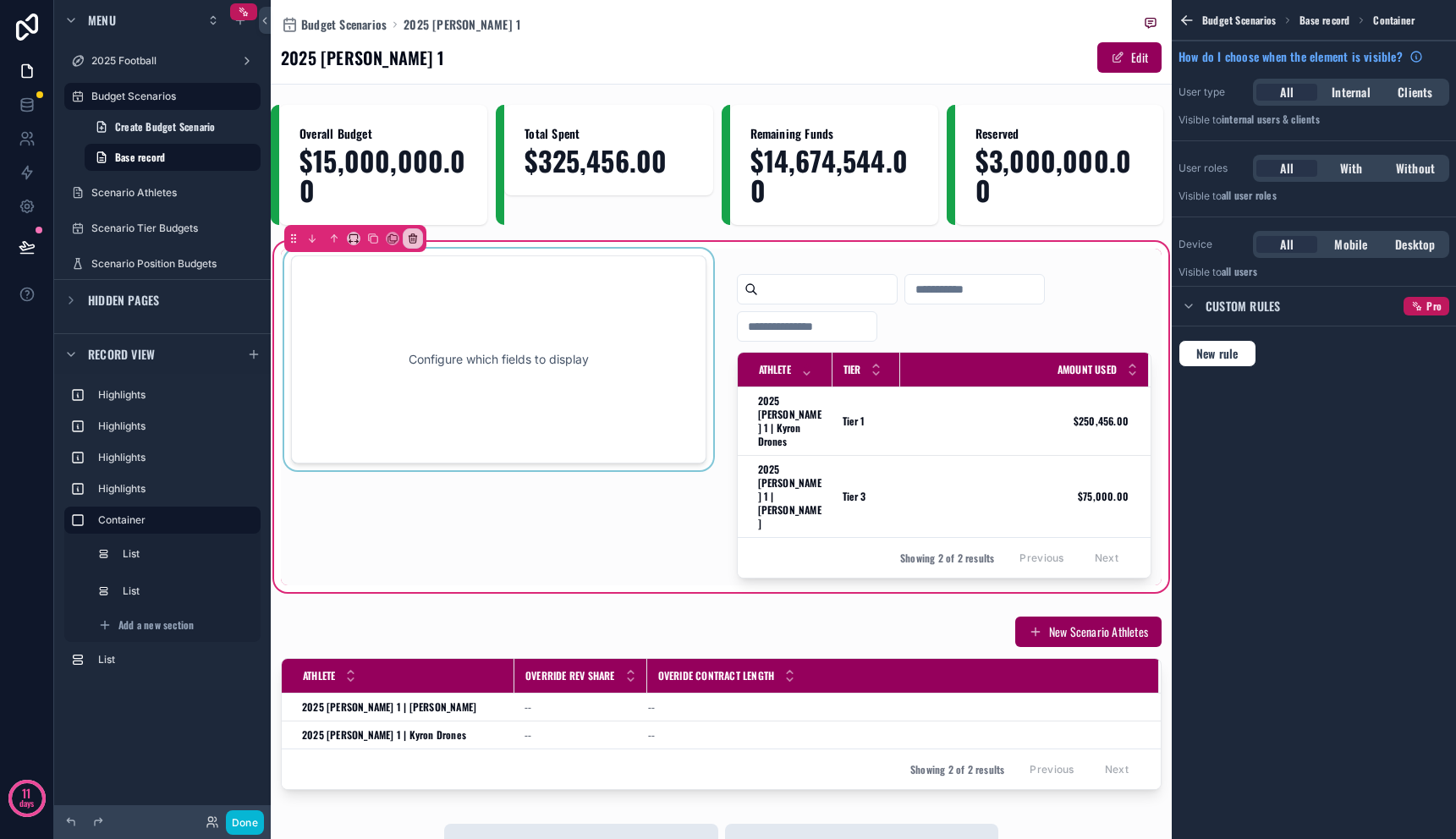
click at [517, 328] on div "scrollable content" at bounding box center [499, 417] width 436 height 337
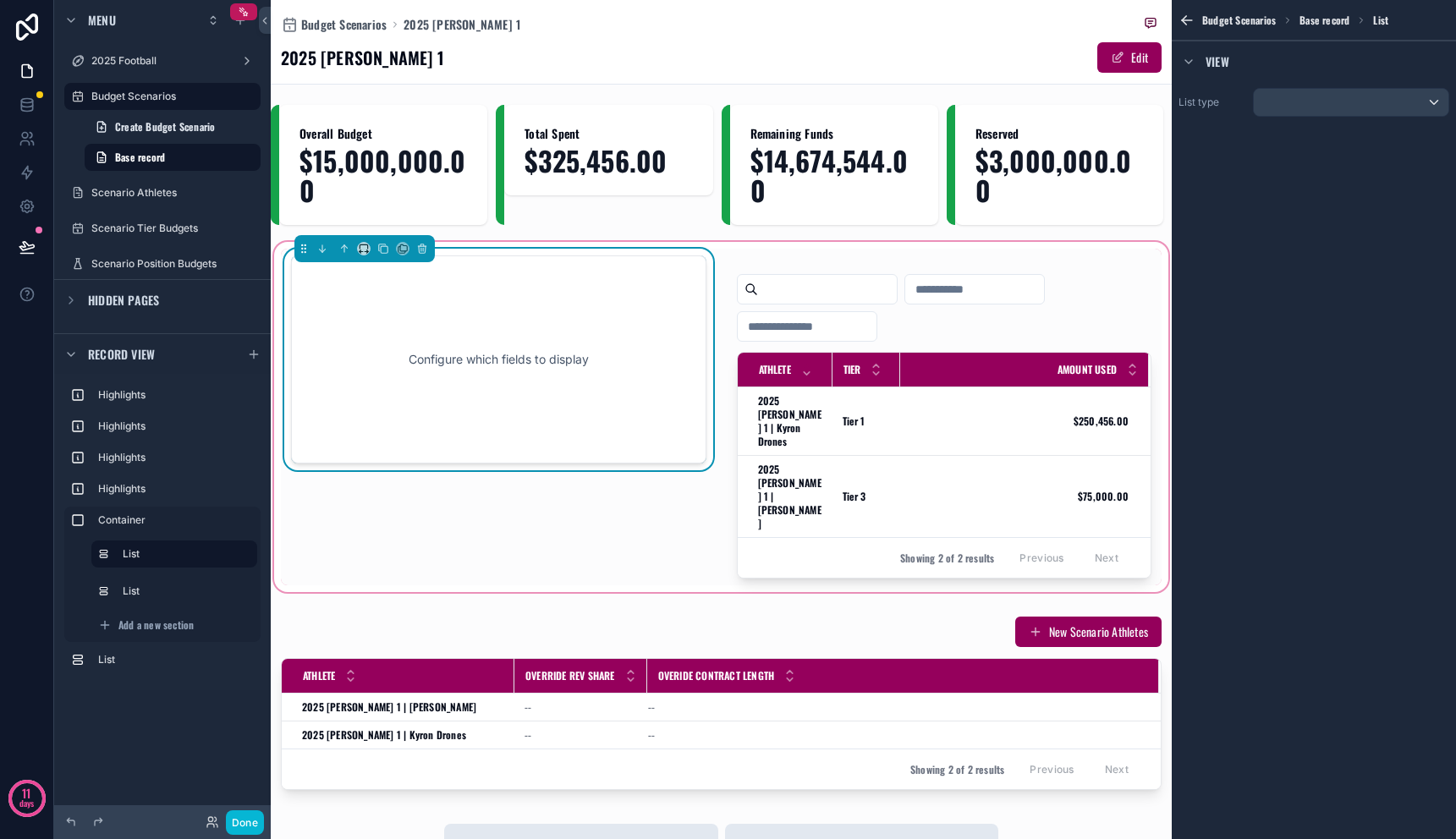
click at [524, 335] on div "Configure which fields to display" at bounding box center [499, 360] width 359 height 153
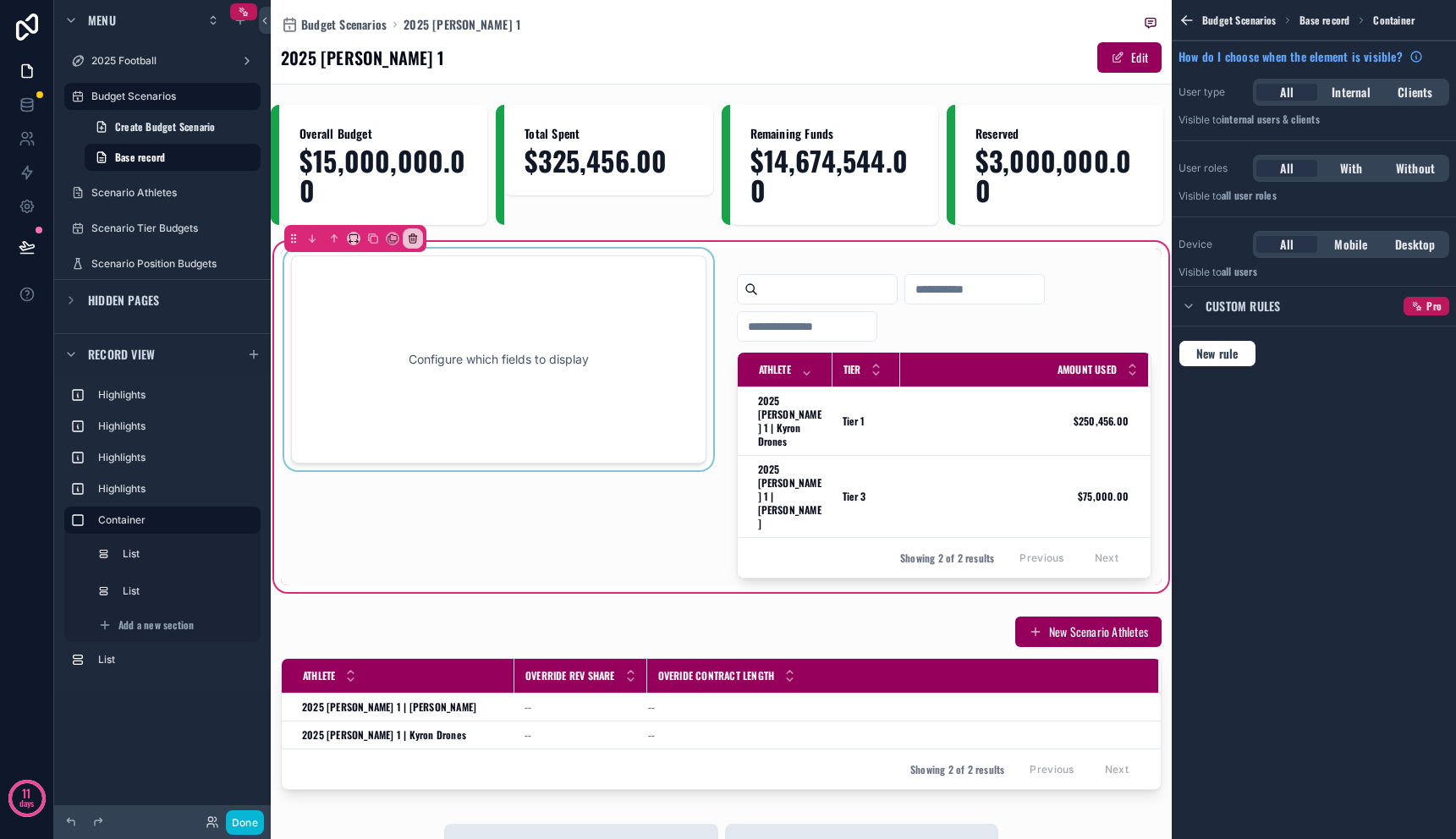
click at [524, 348] on div "scrollable content" at bounding box center [499, 417] width 436 height 337
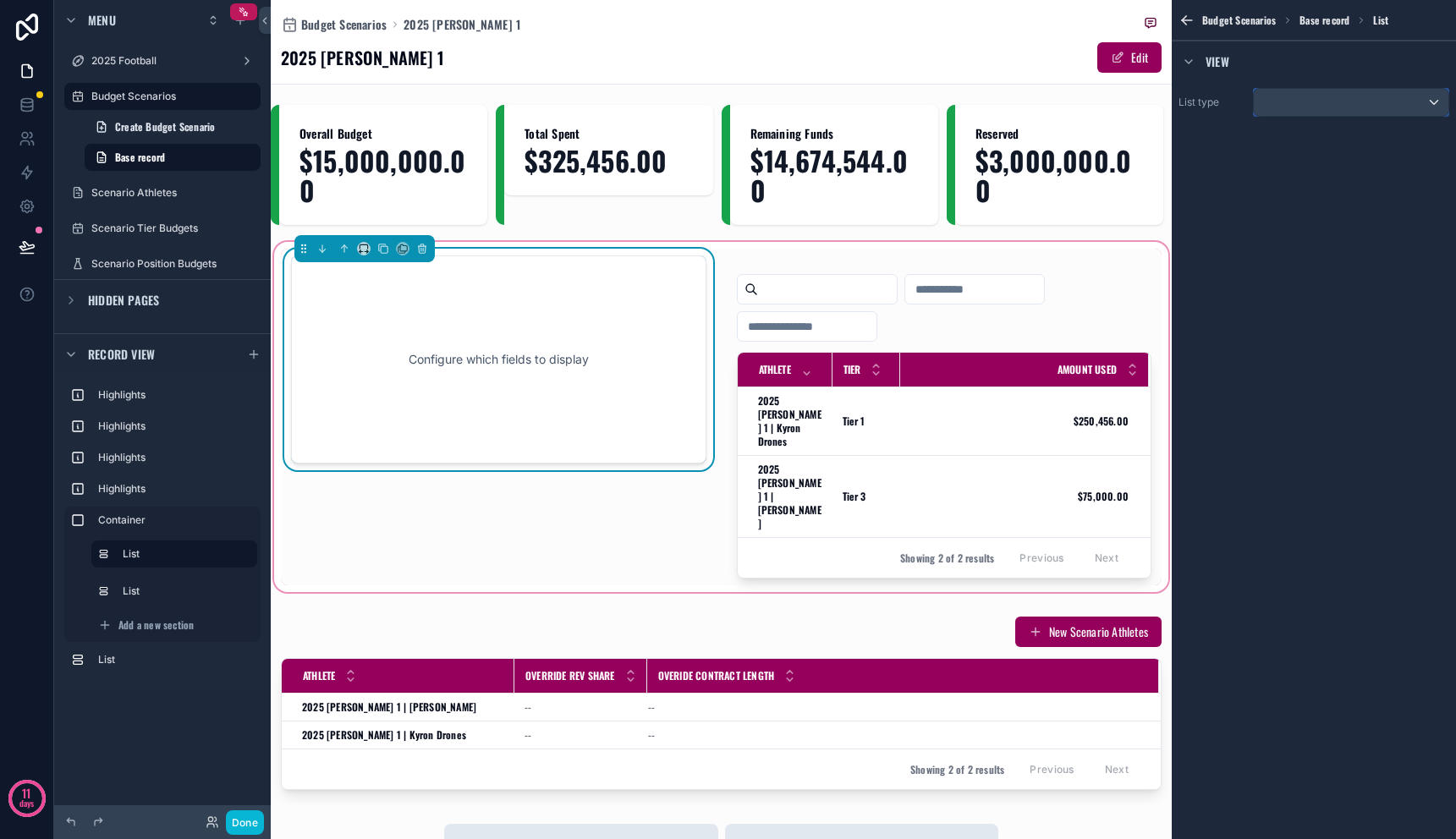
click at [1353, 103] on div "scrollable content" at bounding box center [1351, 102] width 194 height 27
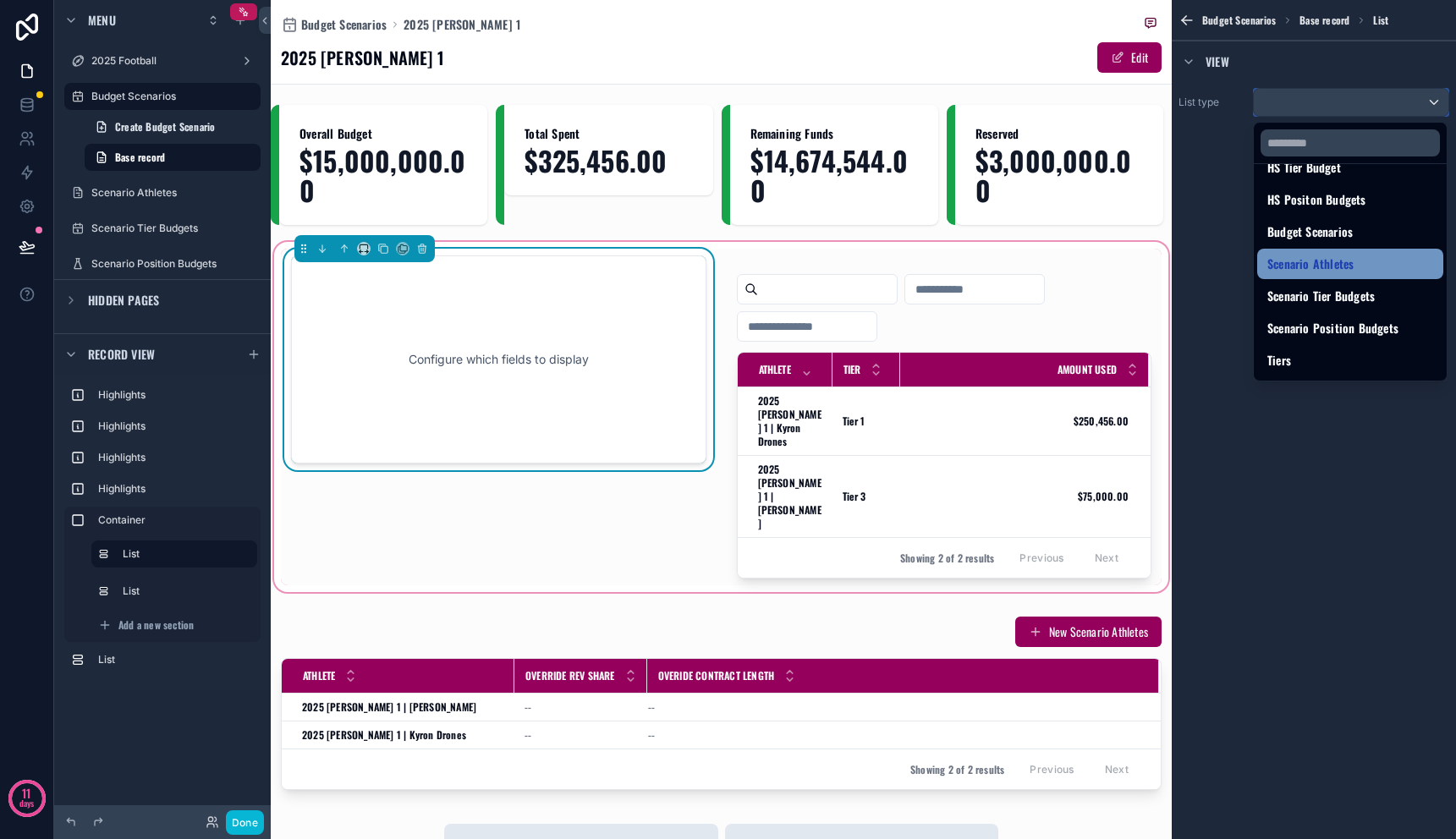
scroll to position [331, 0]
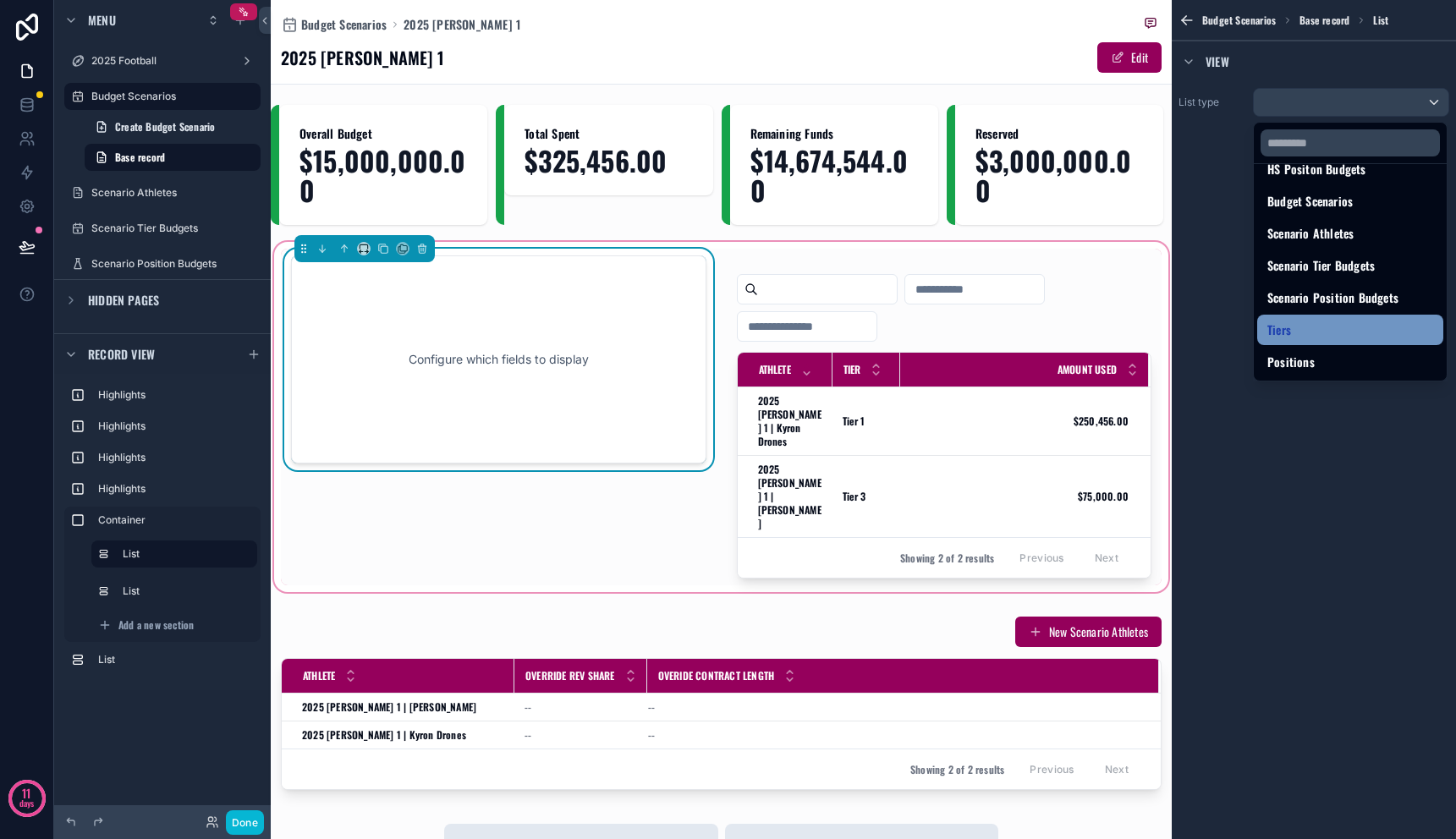
click at [1315, 337] on div "Tiers" at bounding box center [1350, 330] width 166 height 20
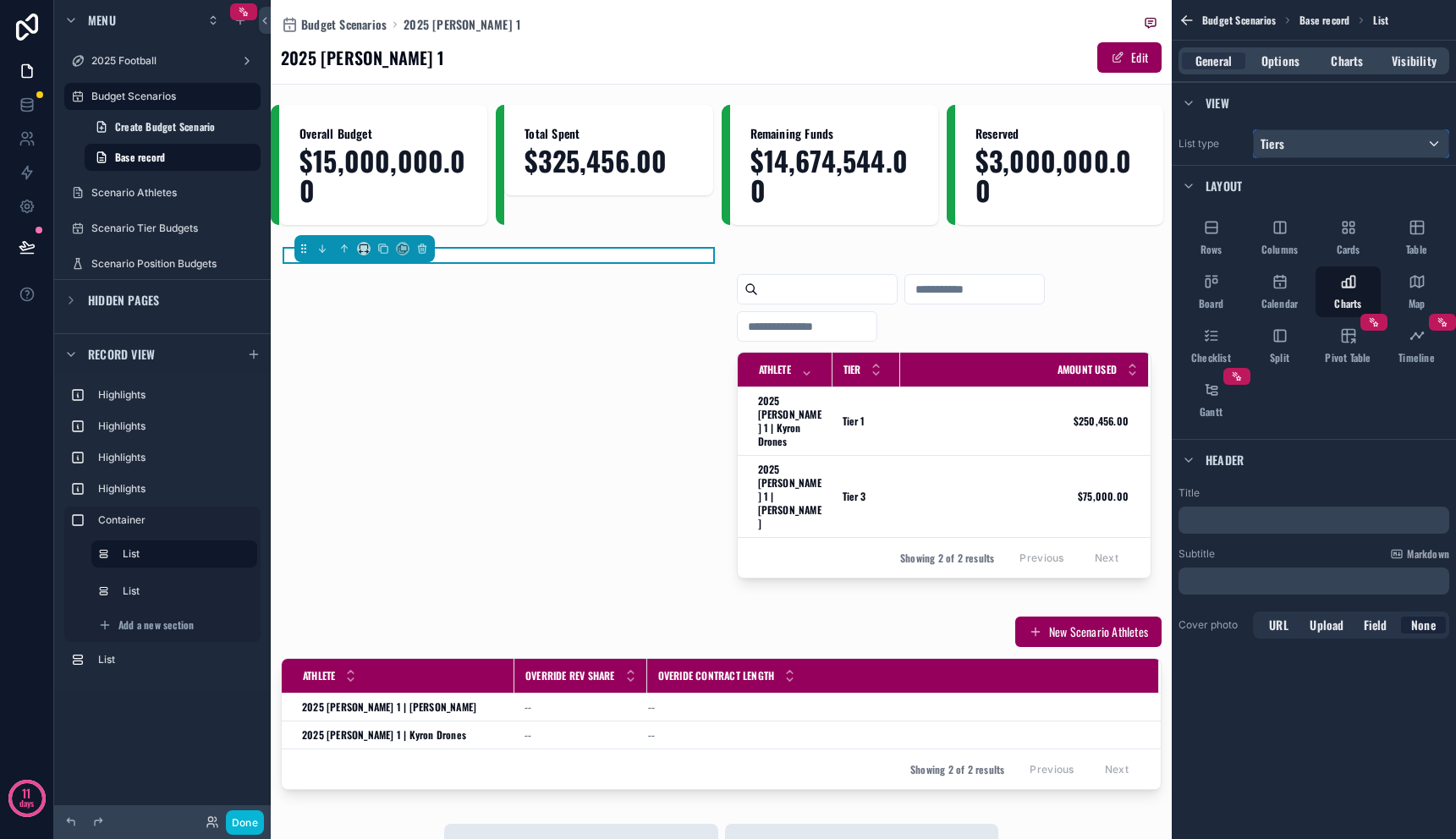
click at [1301, 130] on div "Tiers" at bounding box center [1351, 143] width 194 height 27
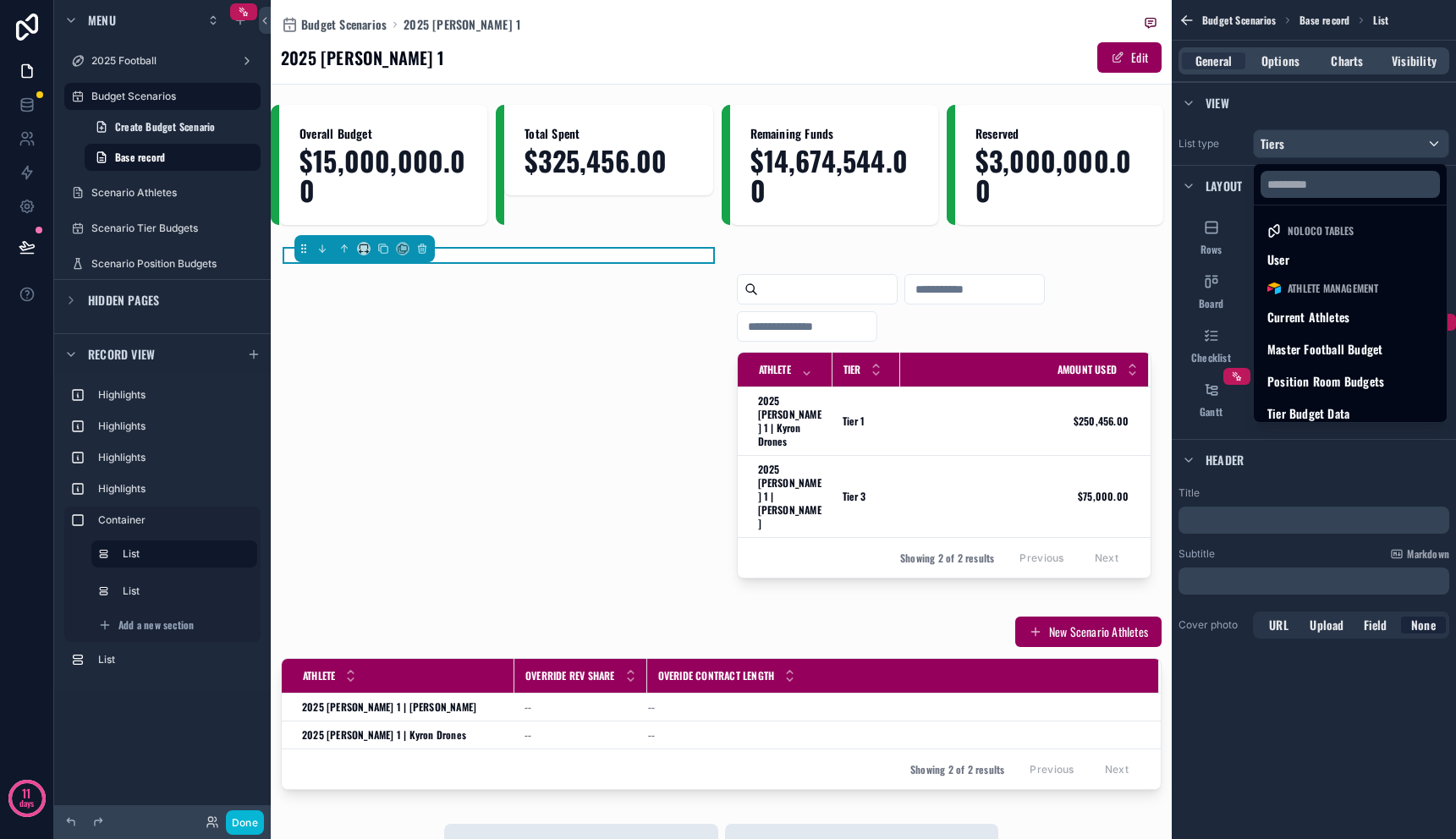
click at [1301, 142] on div "scrollable content" at bounding box center [728, 419] width 1456 height 839
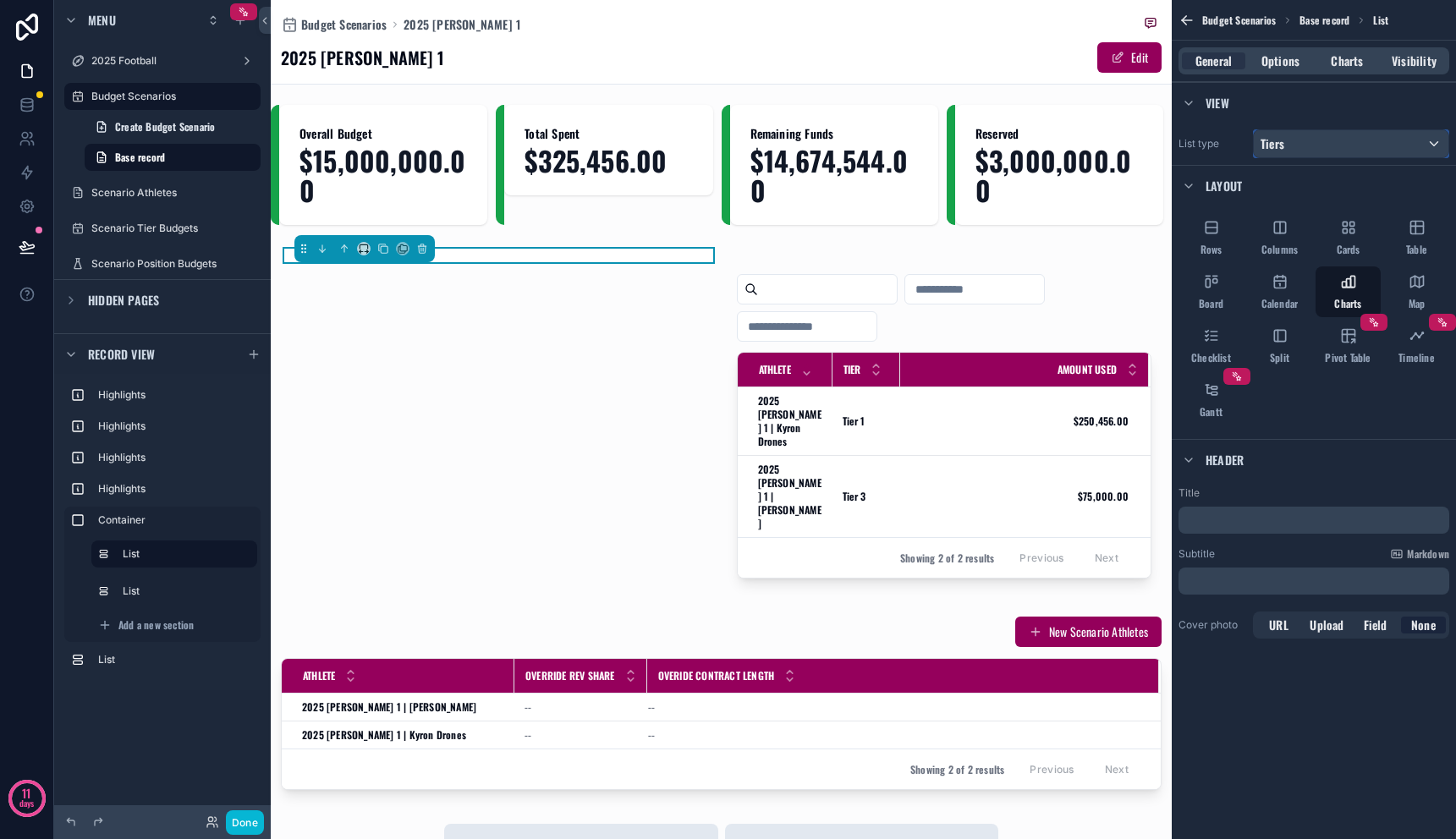
click at [1301, 142] on div "Tiers" at bounding box center [1351, 143] width 194 height 27
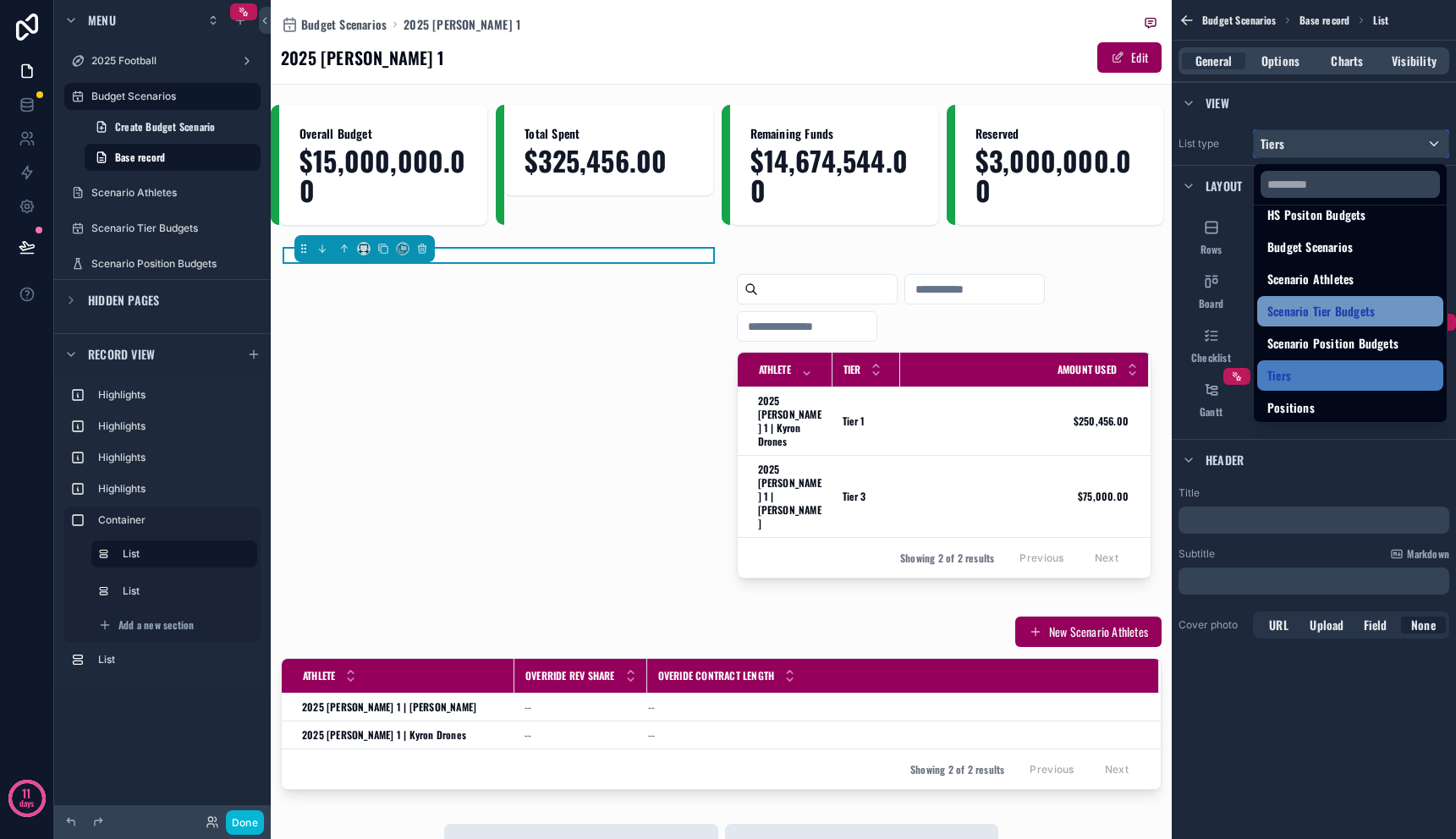
scroll to position [305, 0]
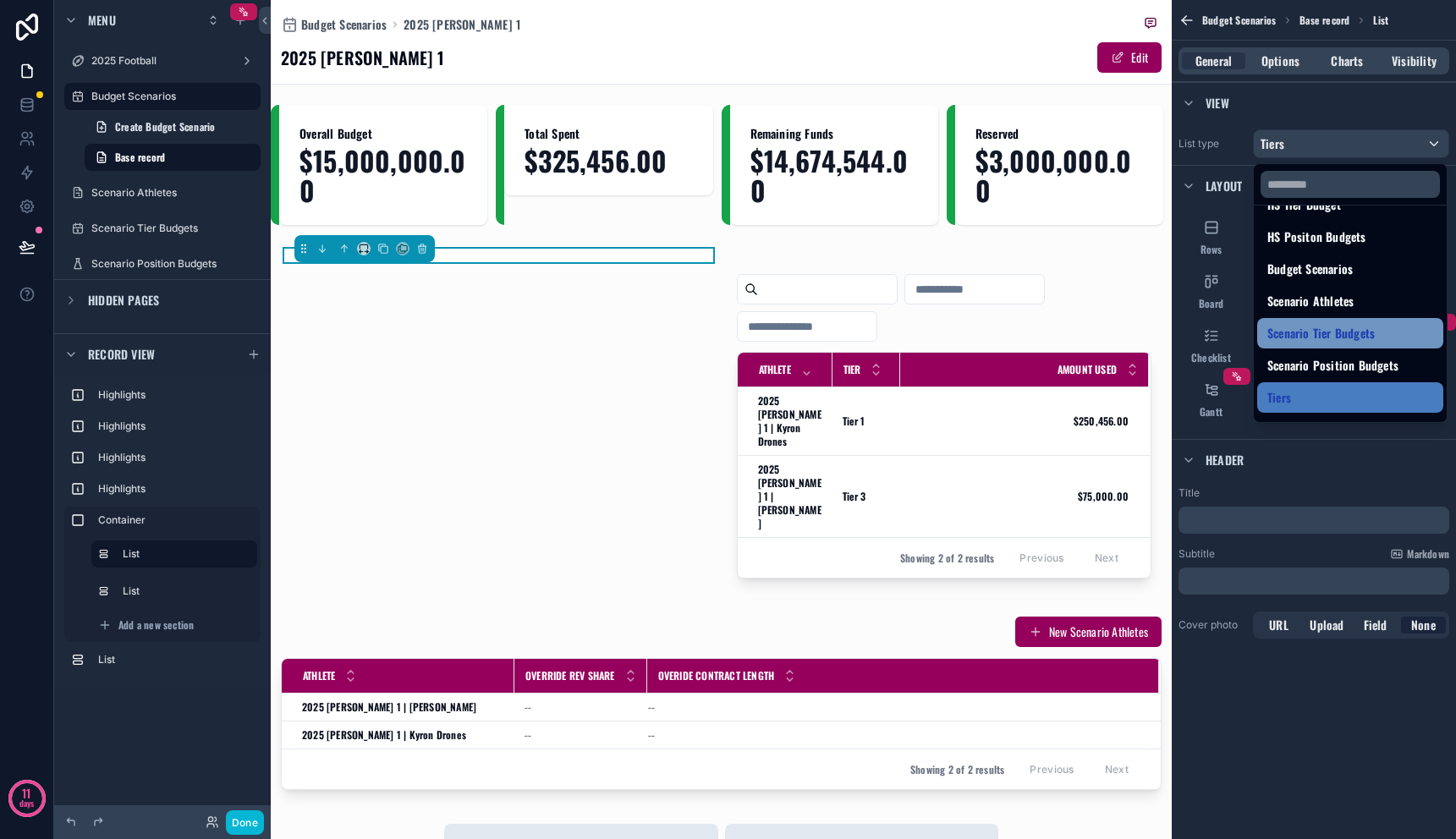
click at [1361, 321] on div "Scenario Tier Budgets" at bounding box center [1350, 333] width 187 height 30
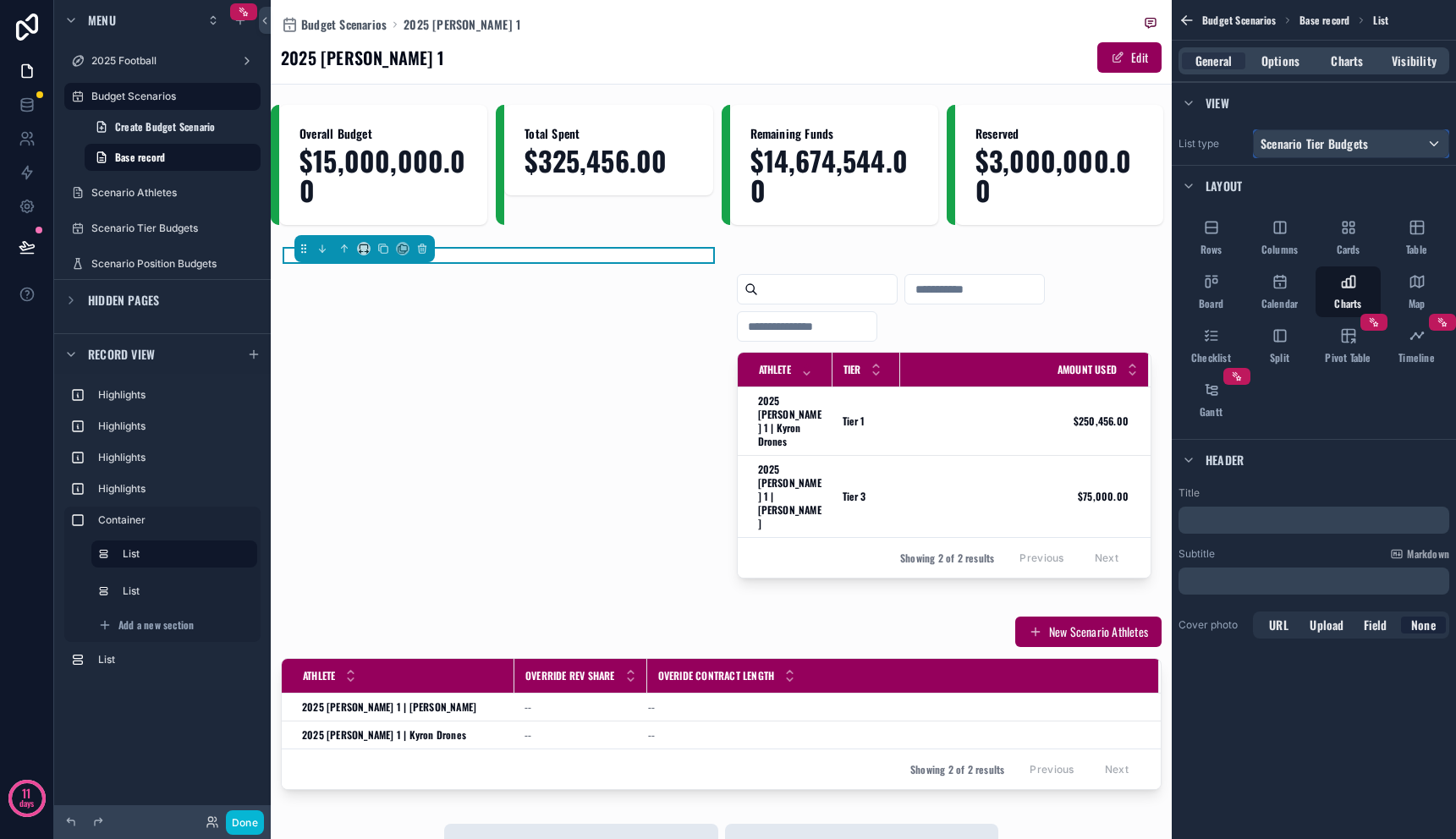
click at [1287, 133] on div "Scenario Tier Budgets" at bounding box center [1351, 143] width 194 height 27
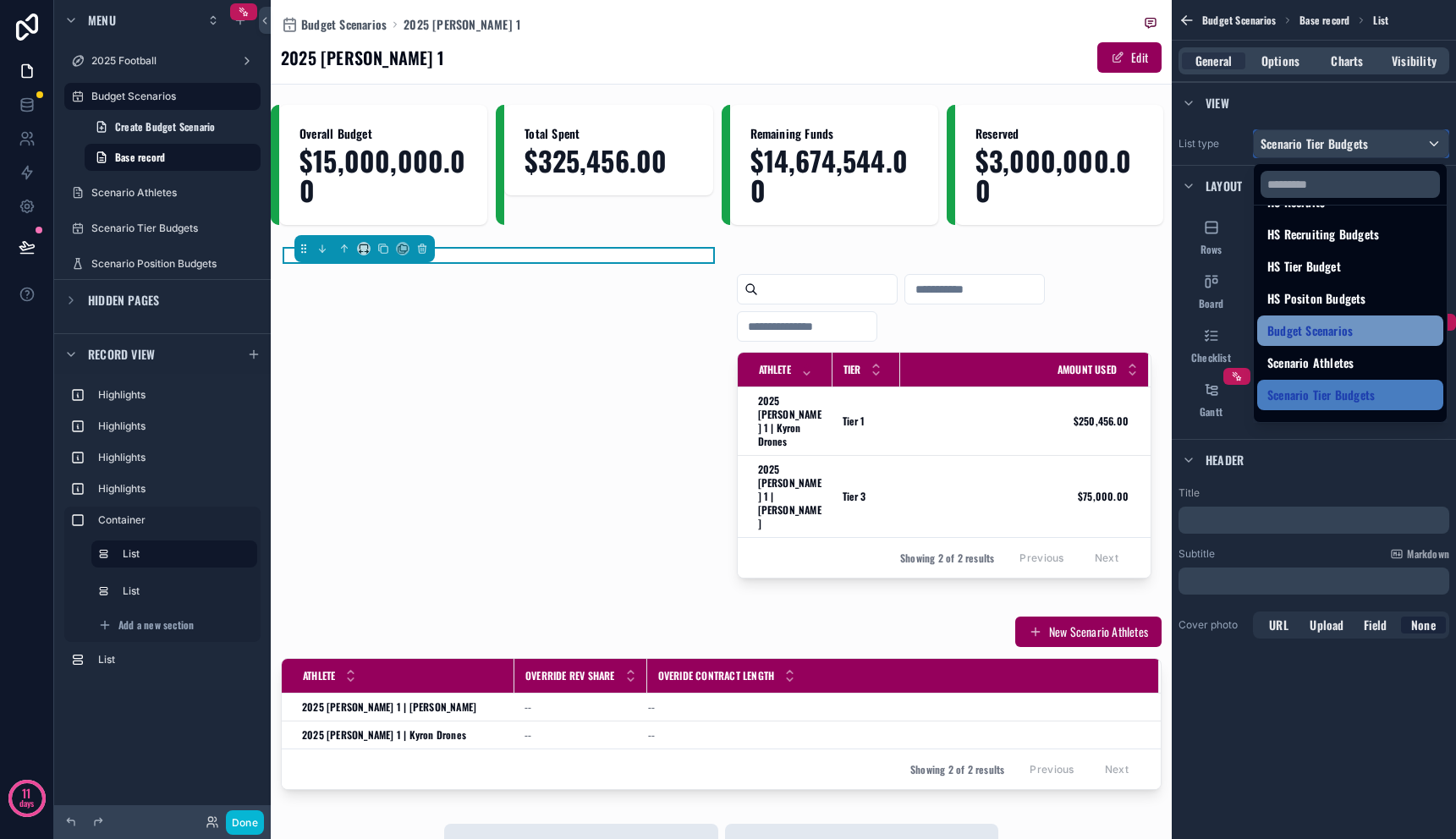
scroll to position [247, 0]
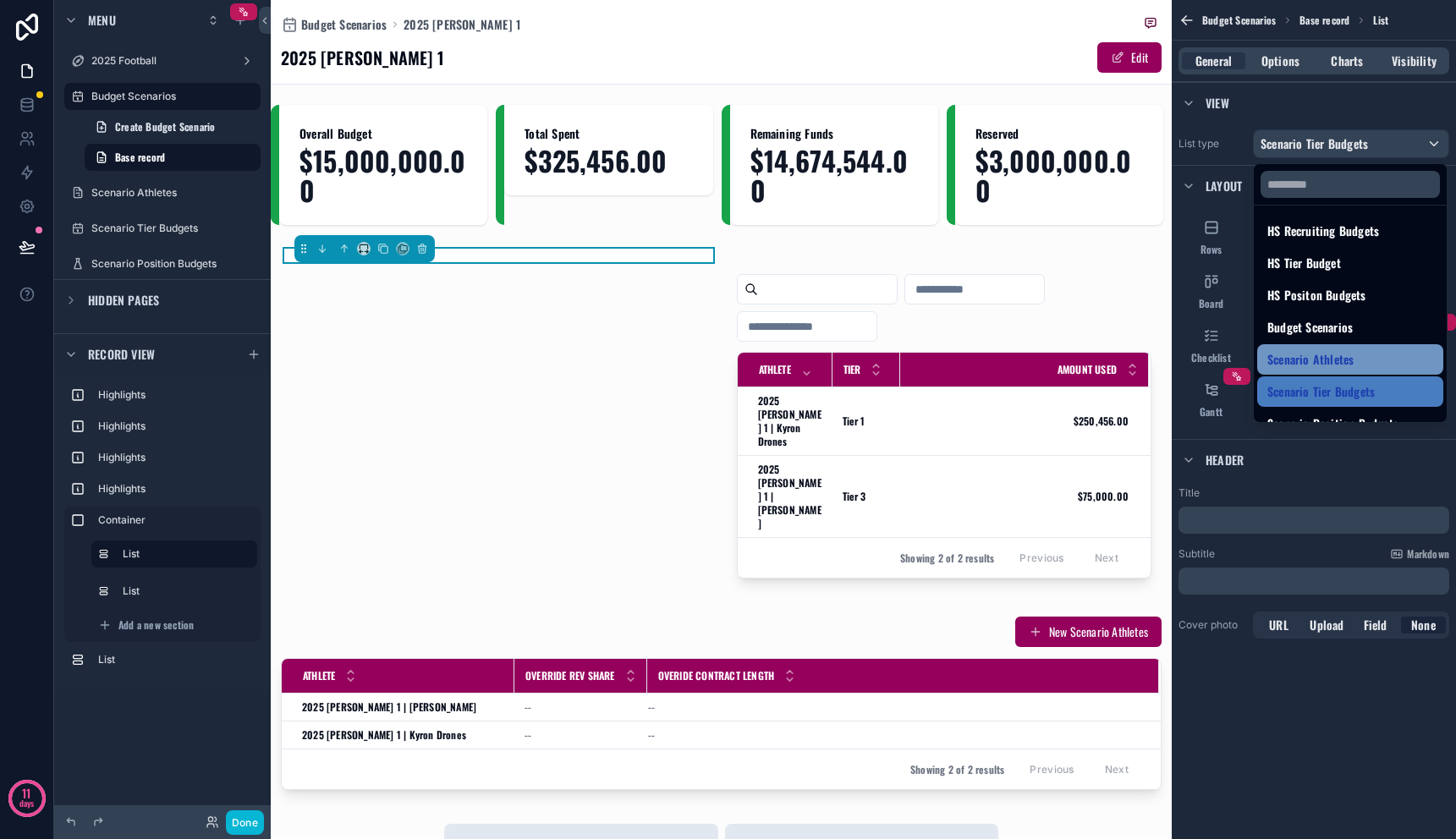
click at [1331, 361] on span "Scenario Athletes" at bounding box center [1310, 359] width 86 height 20
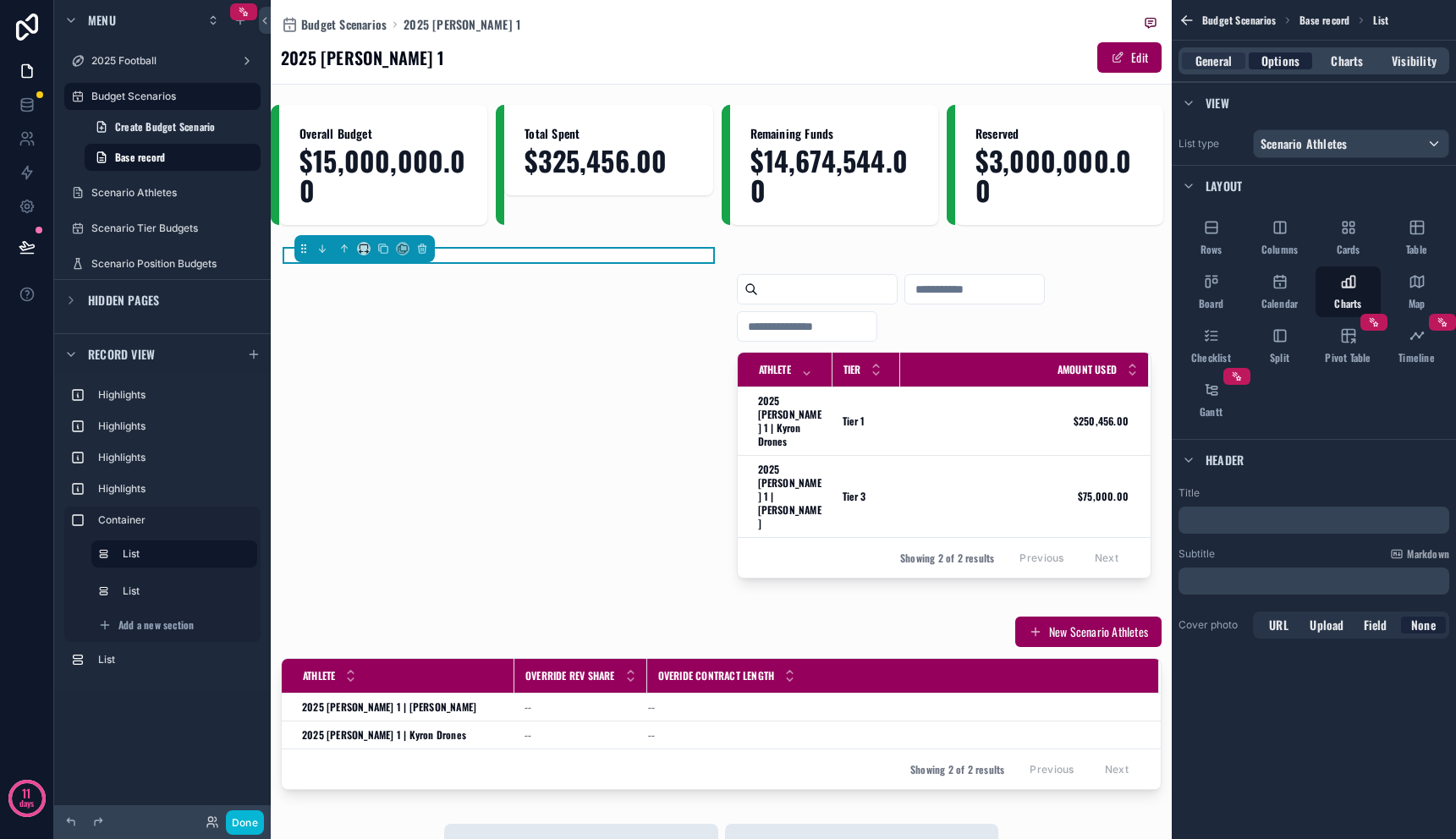
click at [1269, 56] on span "Options" at bounding box center [1281, 61] width 38 height 17
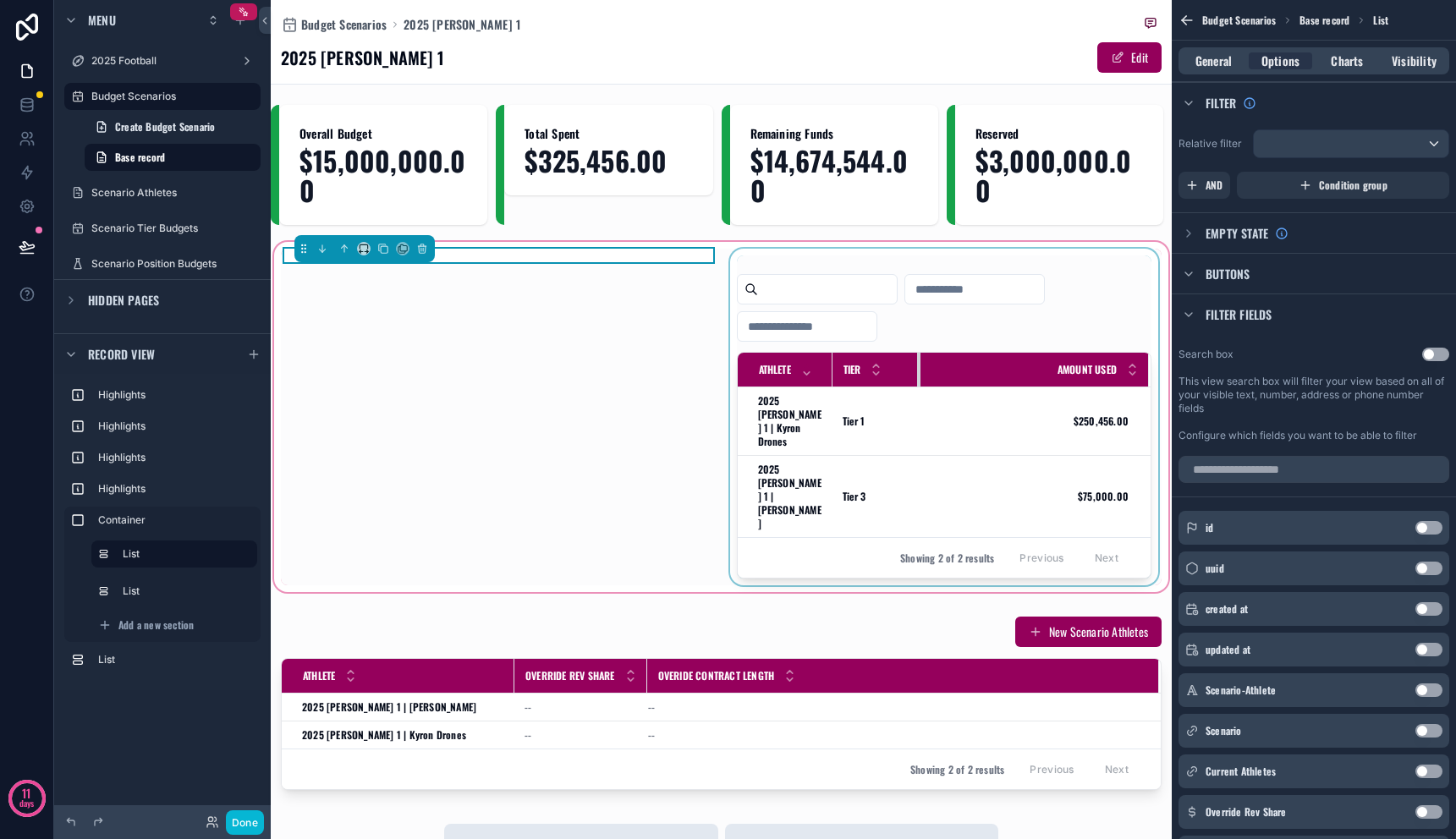
drag, startPoint x: 892, startPoint y: 378, endPoint x: 909, endPoint y: 382, distance: 17.5
click at [917, 382] on div "scrollable content" at bounding box center [921, 370] width 7 height 34
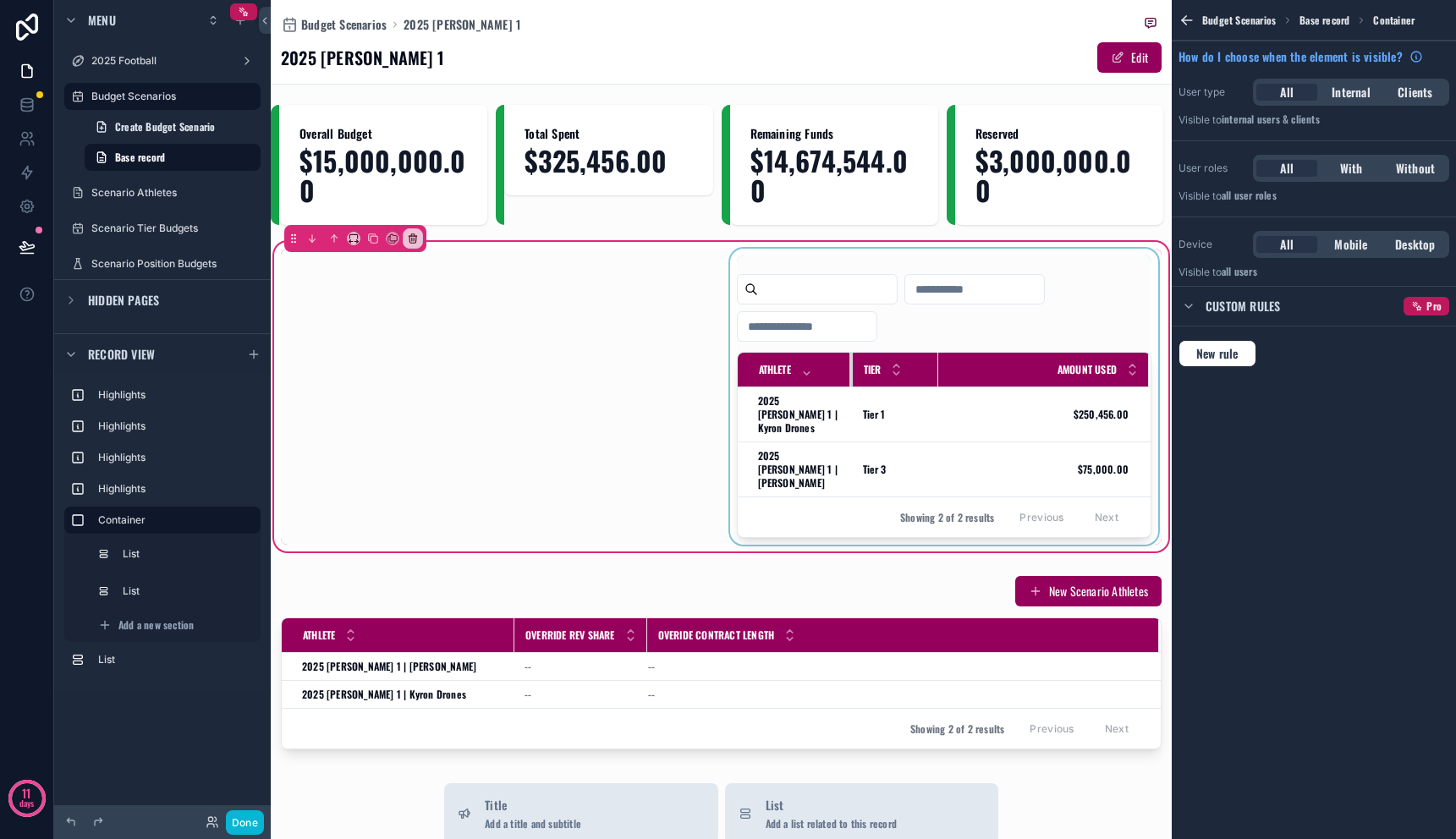
drag, startPoint x: 824, startPoint y: 374, endPoint x: 844, endPoint y: 377, distance: 20.2
click at [849, 377] on div "scrollable content" at bounding box center [853, 370] width 7 height 34
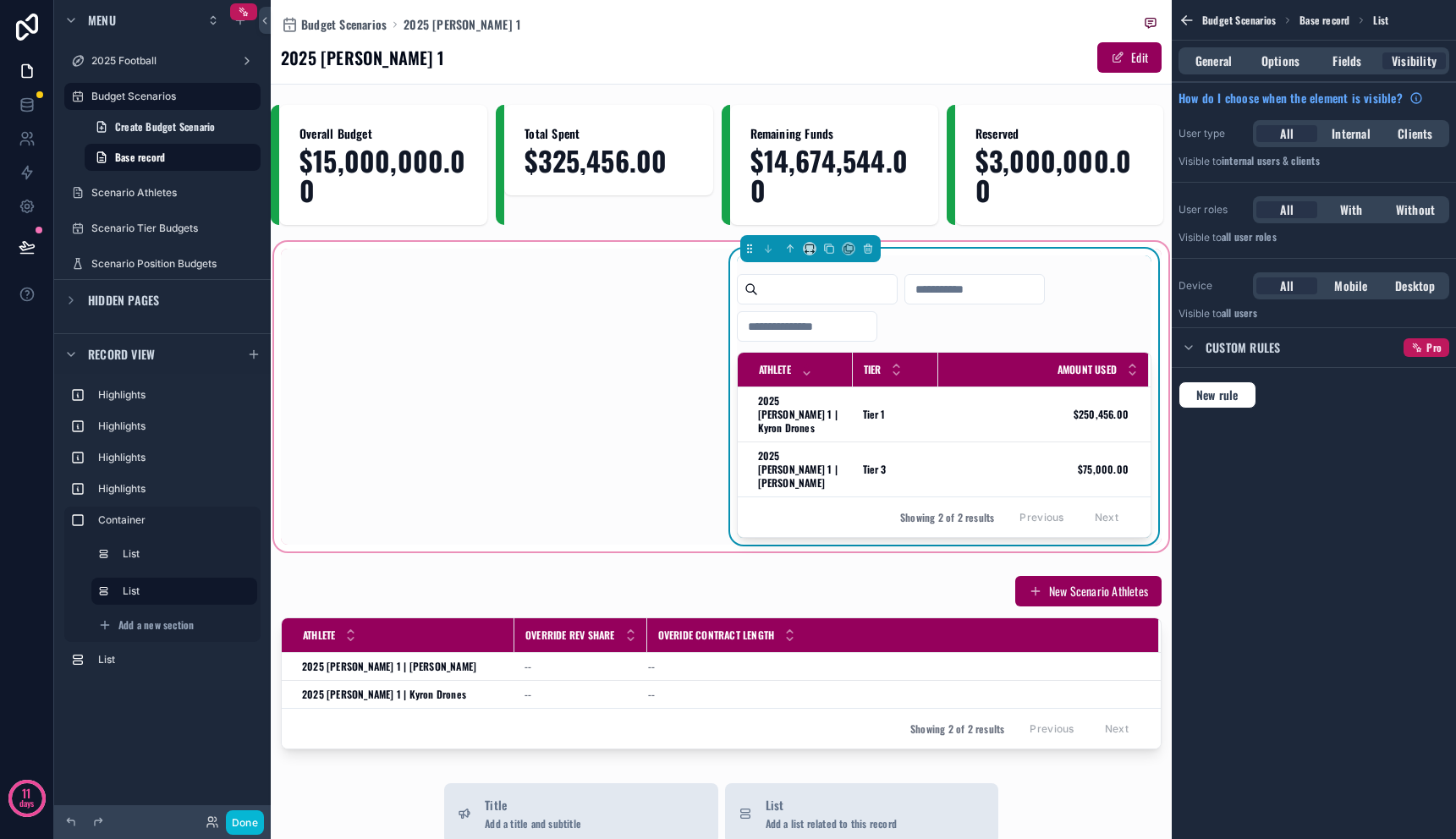
click at [1030, 364] on div "Amount Used" at bounding box center [1045, 370] width 210 height 32
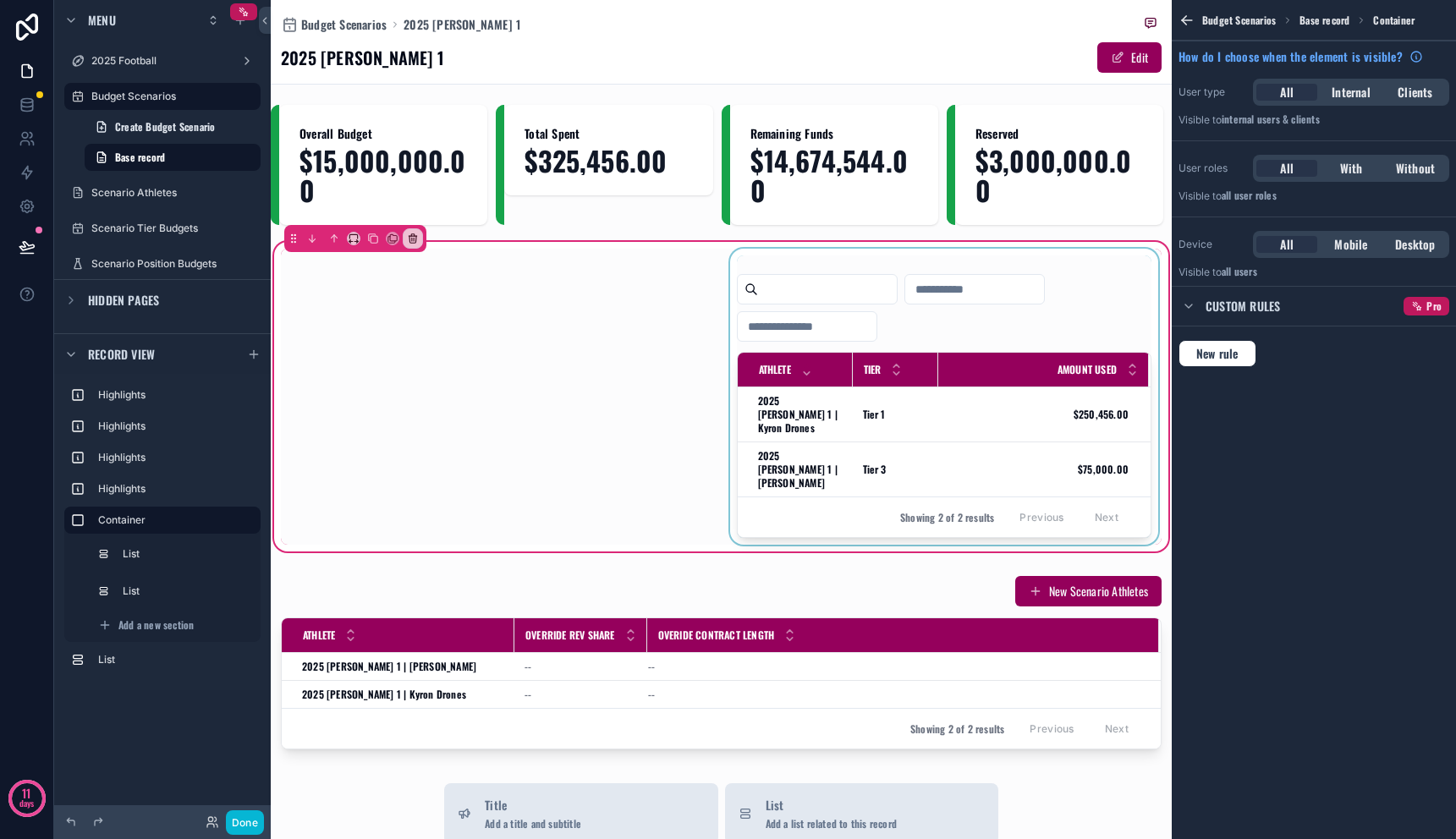
click at [1030, 339] on div "scrollable content" at bounding box center [945, 397] width 436 height 296
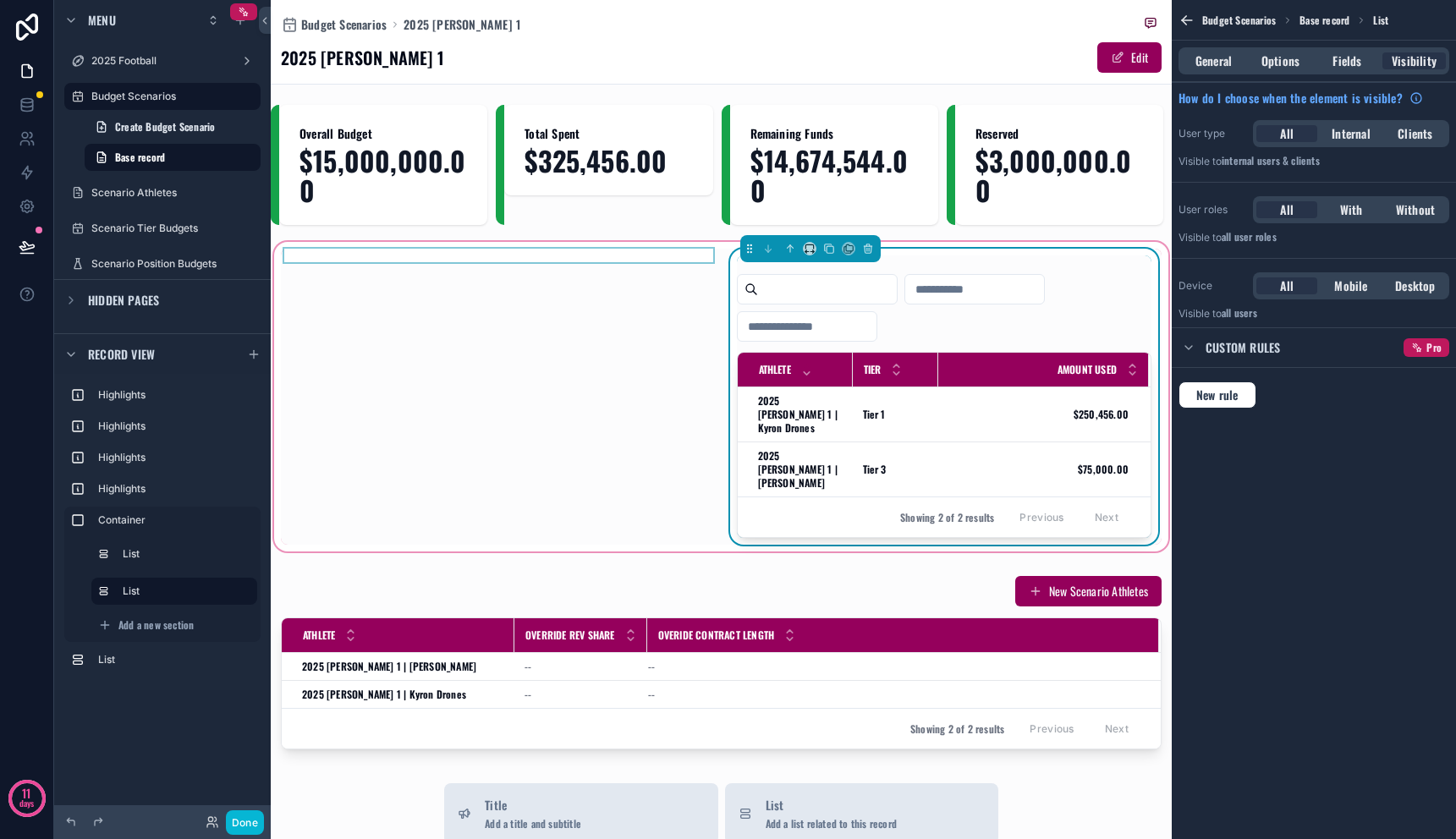
click at [501, 358] on div "scrollable content" at bounding box center [499, 397] width 436 height 296
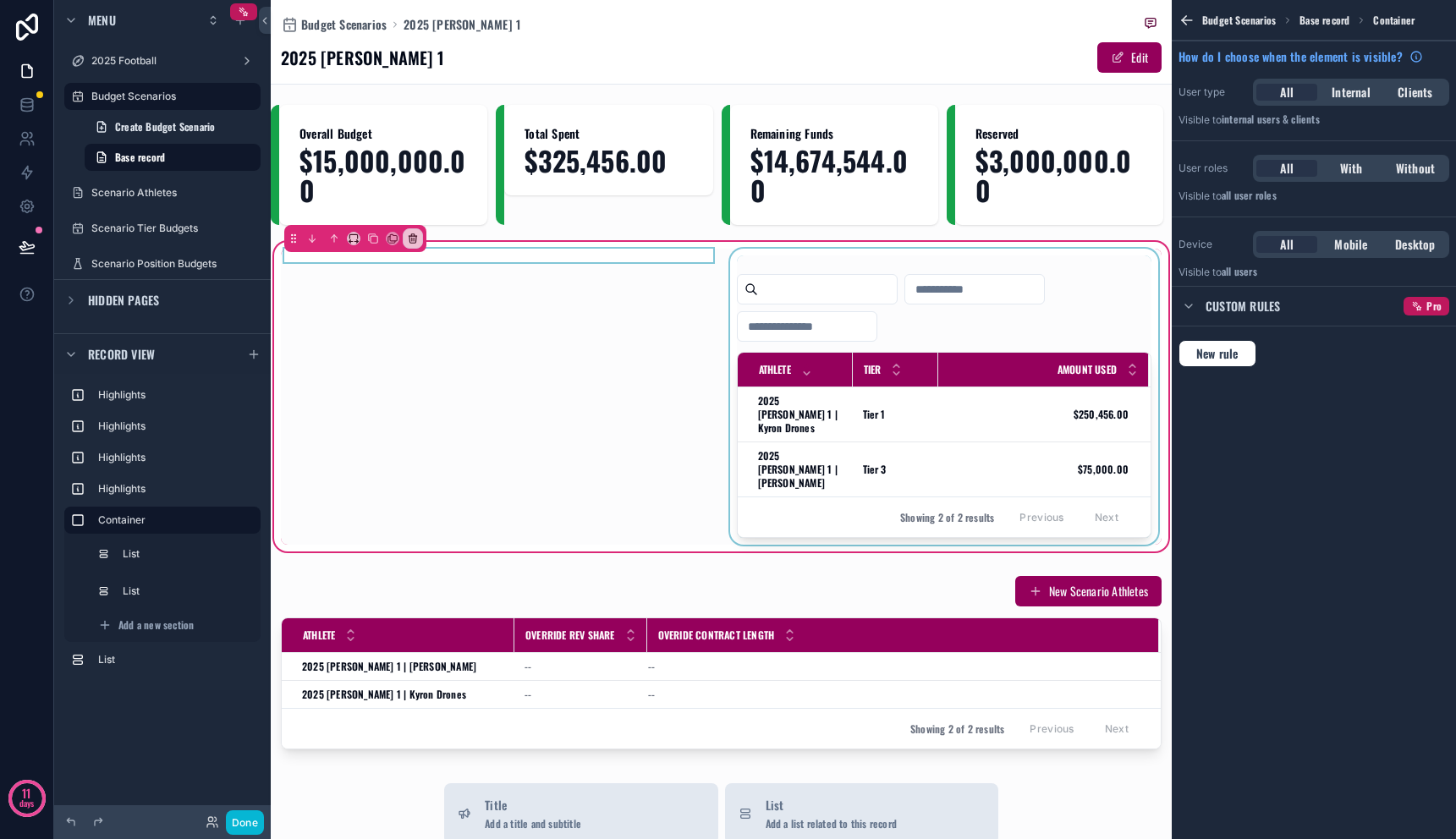
click at [563, 259] on div "scrollable content" at bounding box center [499, 397] width 436 height 296
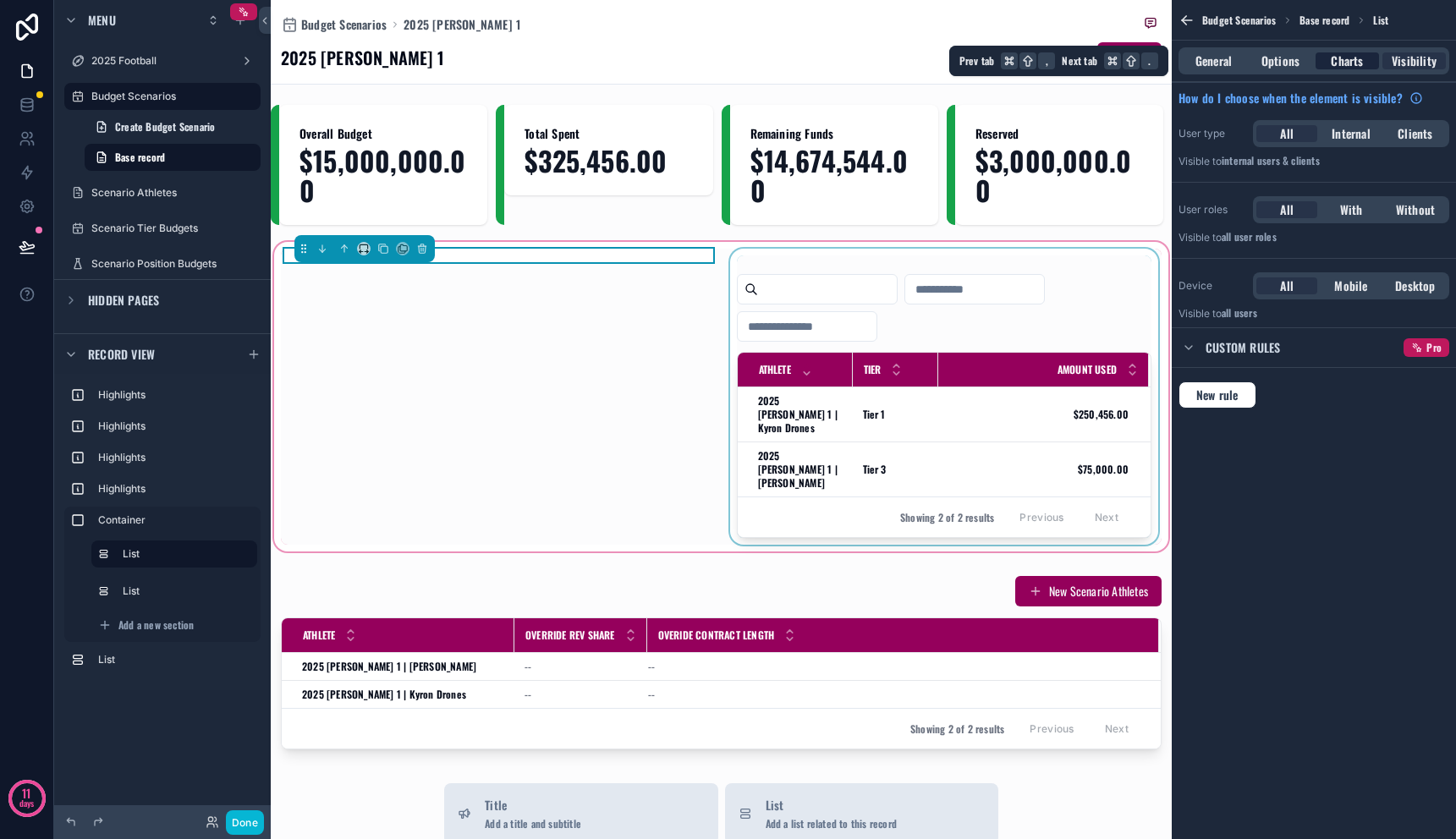
click at [1346, 55] on span "Charts" at bounding box center [1347, 61] width 32 height 17
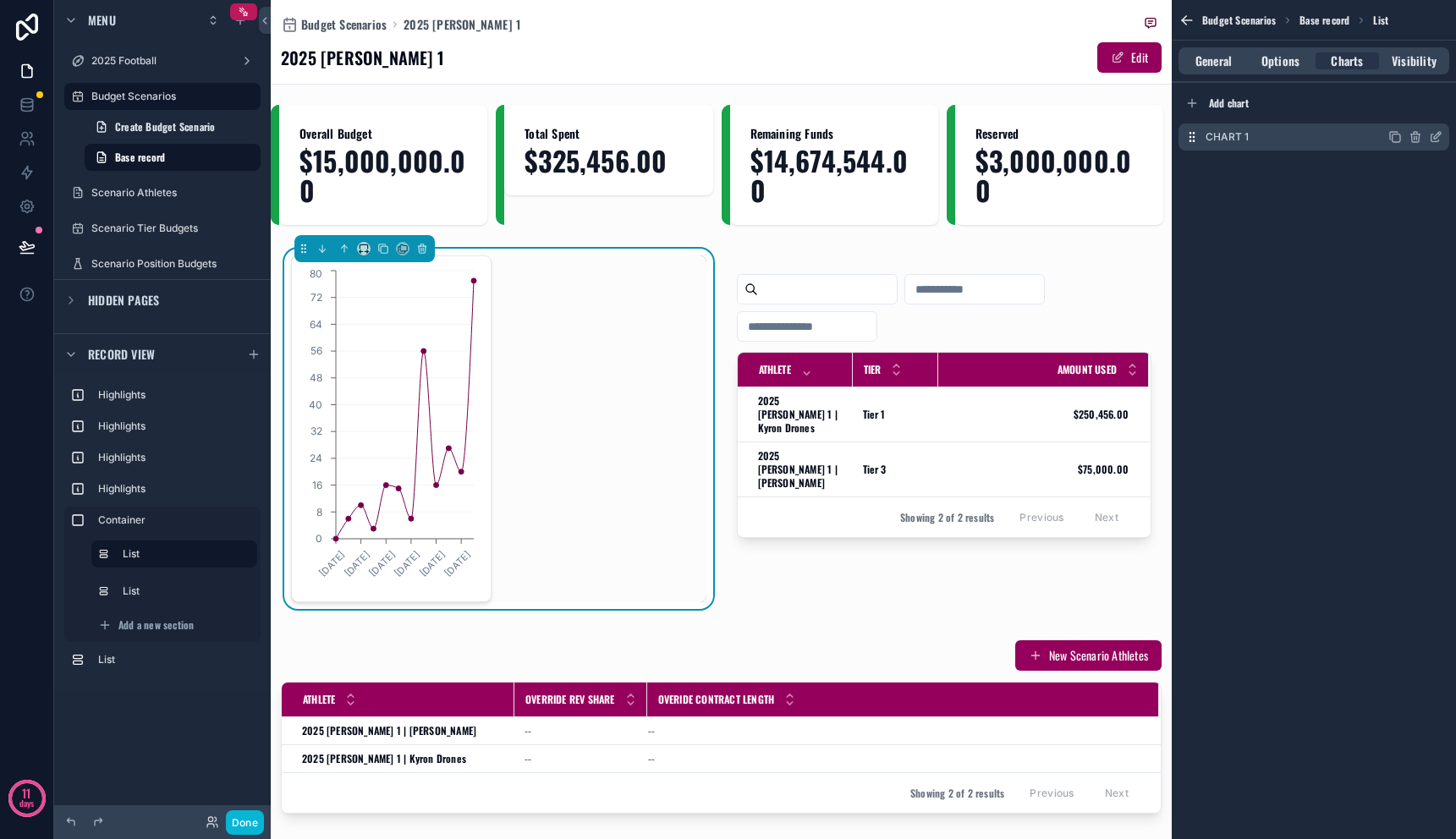
click at [1439, 137] on icon "scrollable content" at bounding box center [1436, 137] width 14 height 14
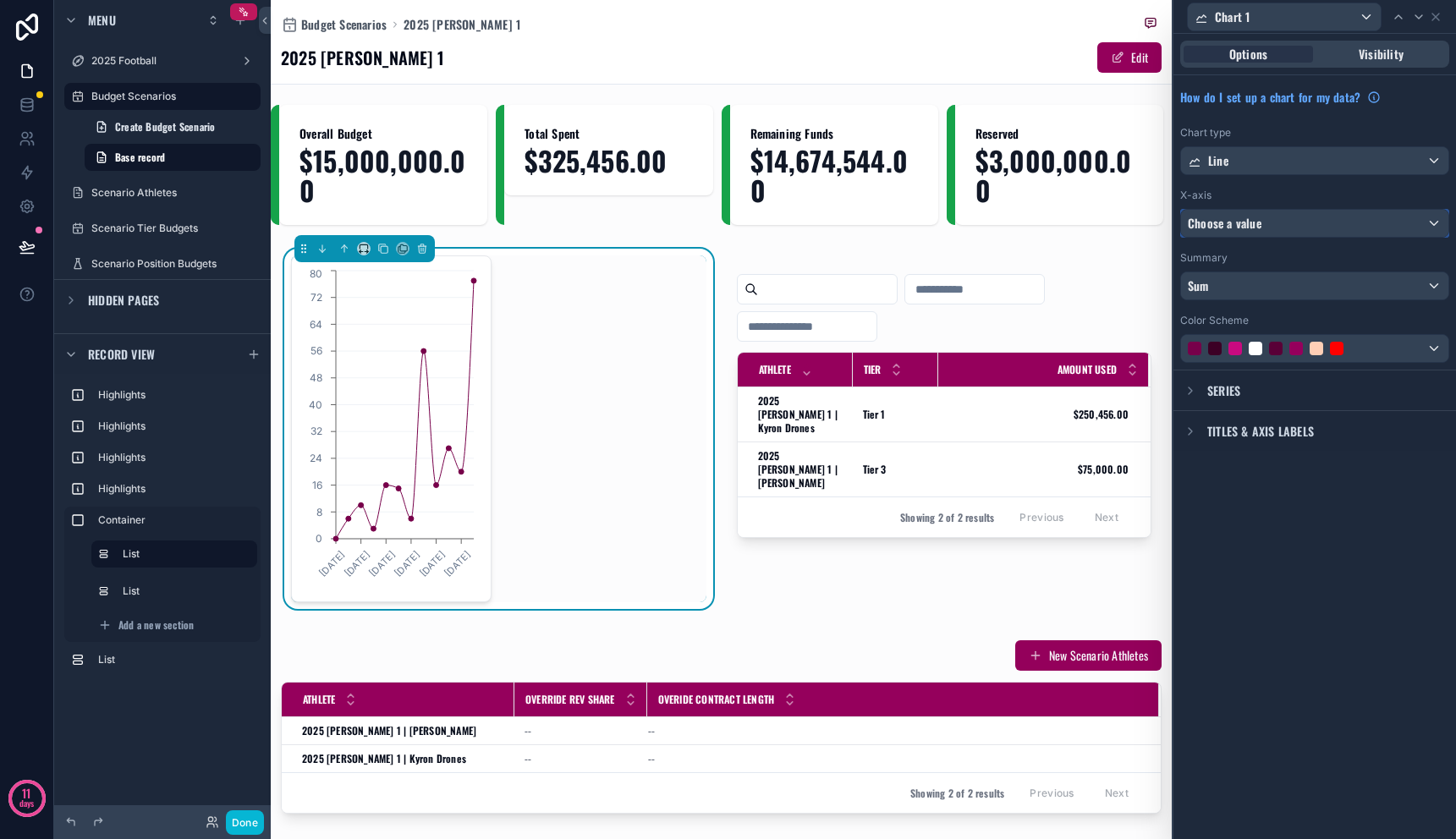
click at [1277, 211] on div "Choose a value" at bounding box center [1315, 223] width 267 height 27
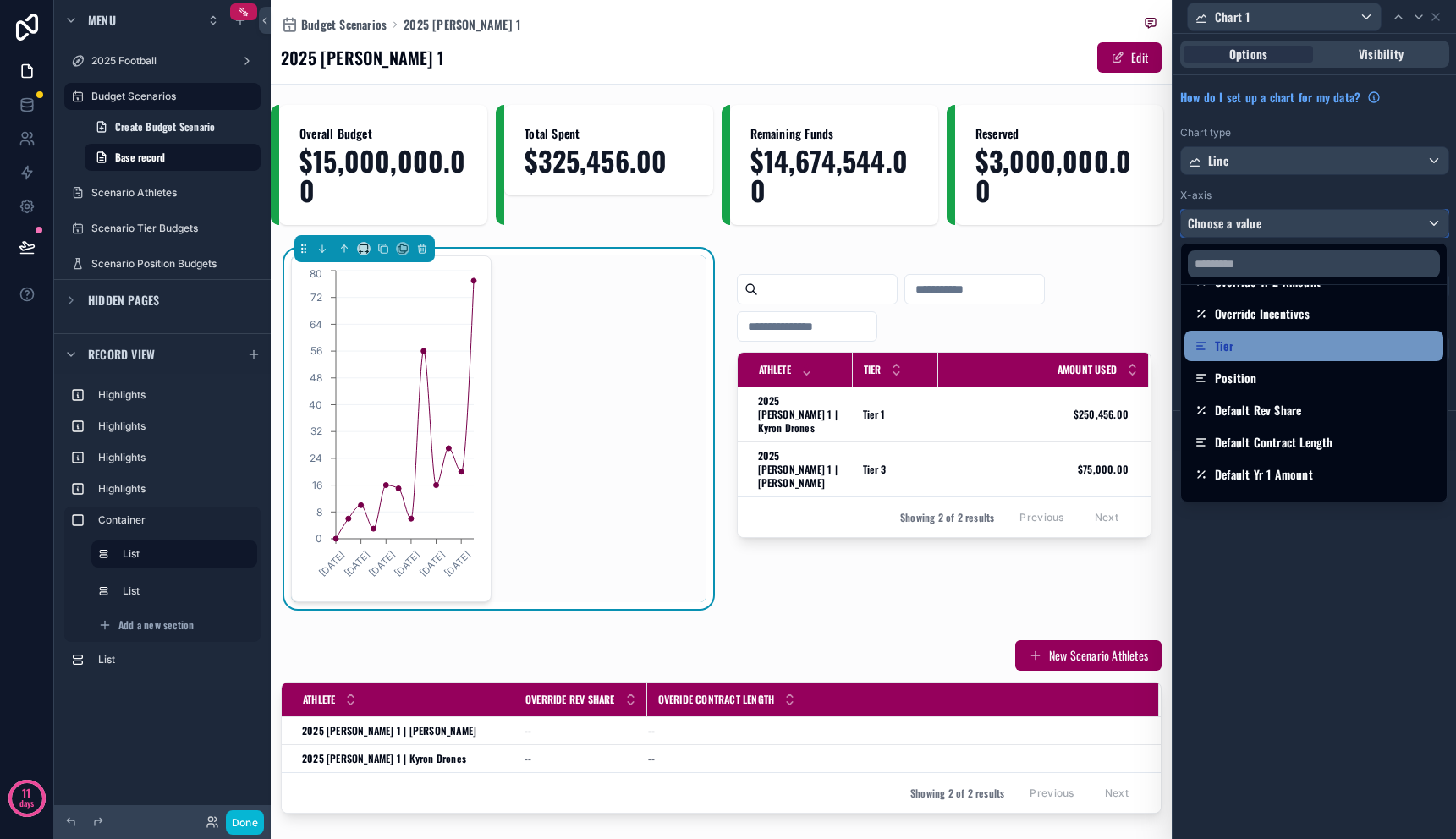
scroll to position [286, 0]
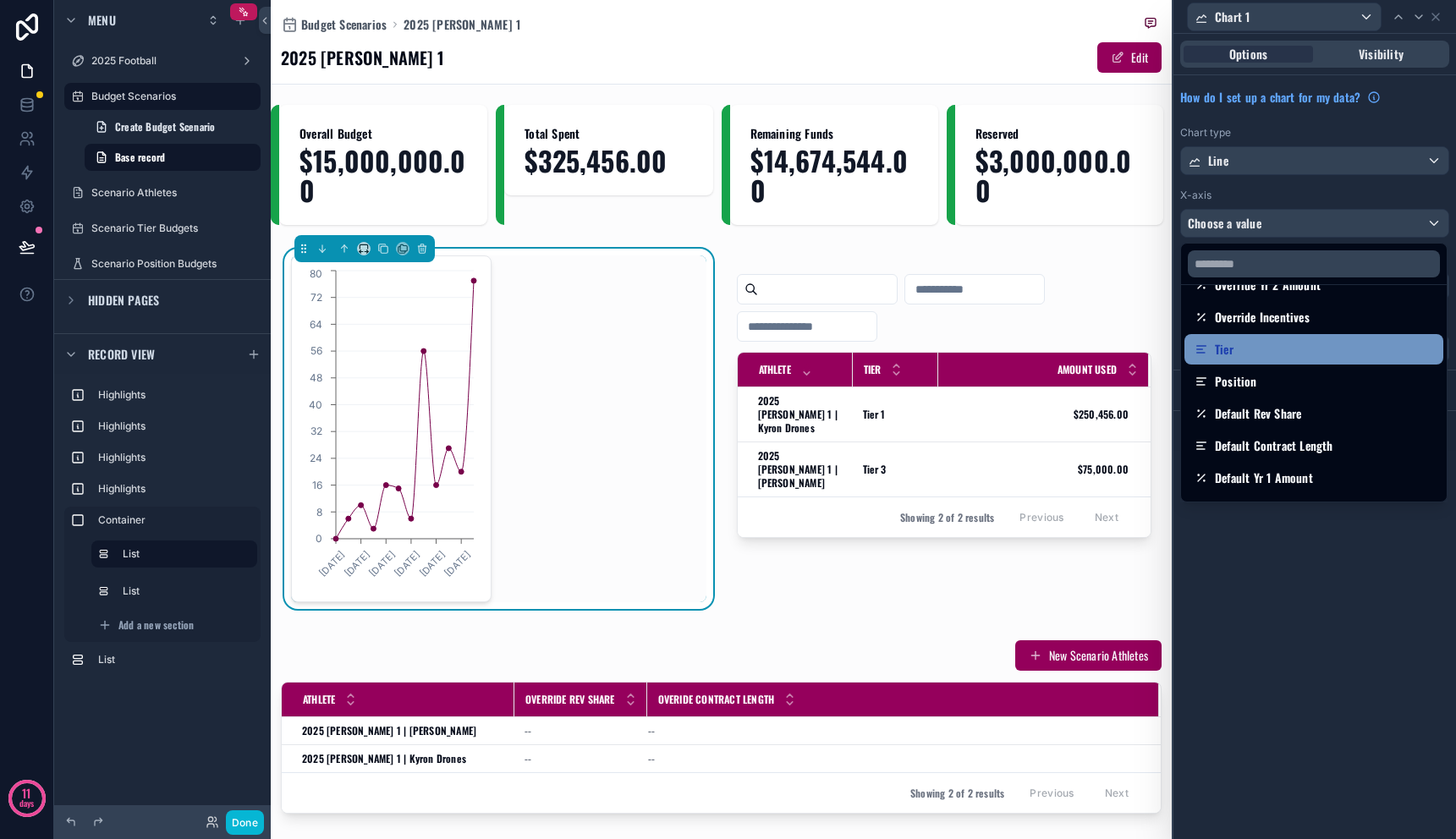
click at [1275, 349] on div "Tier" at bounding box center [1314, 349] width 239 height 20
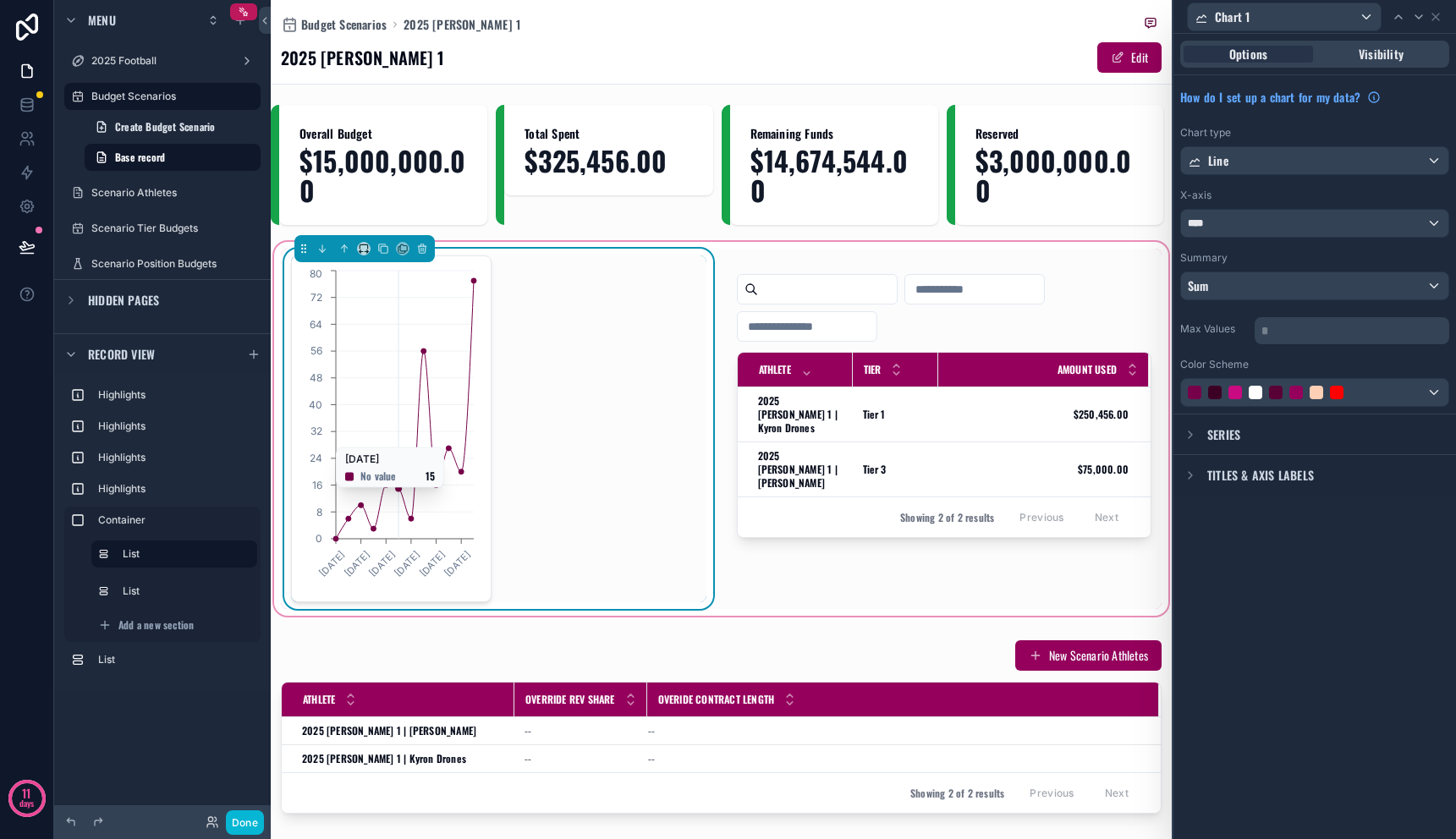
click at [396, 439] on icon "[DATE] [DATE] [DATE] [DATE] [DATE] [DATE] 0 8 16 24 32 40 48 56 64 72 80" at bounding box center [390, 429] width 176 height 325
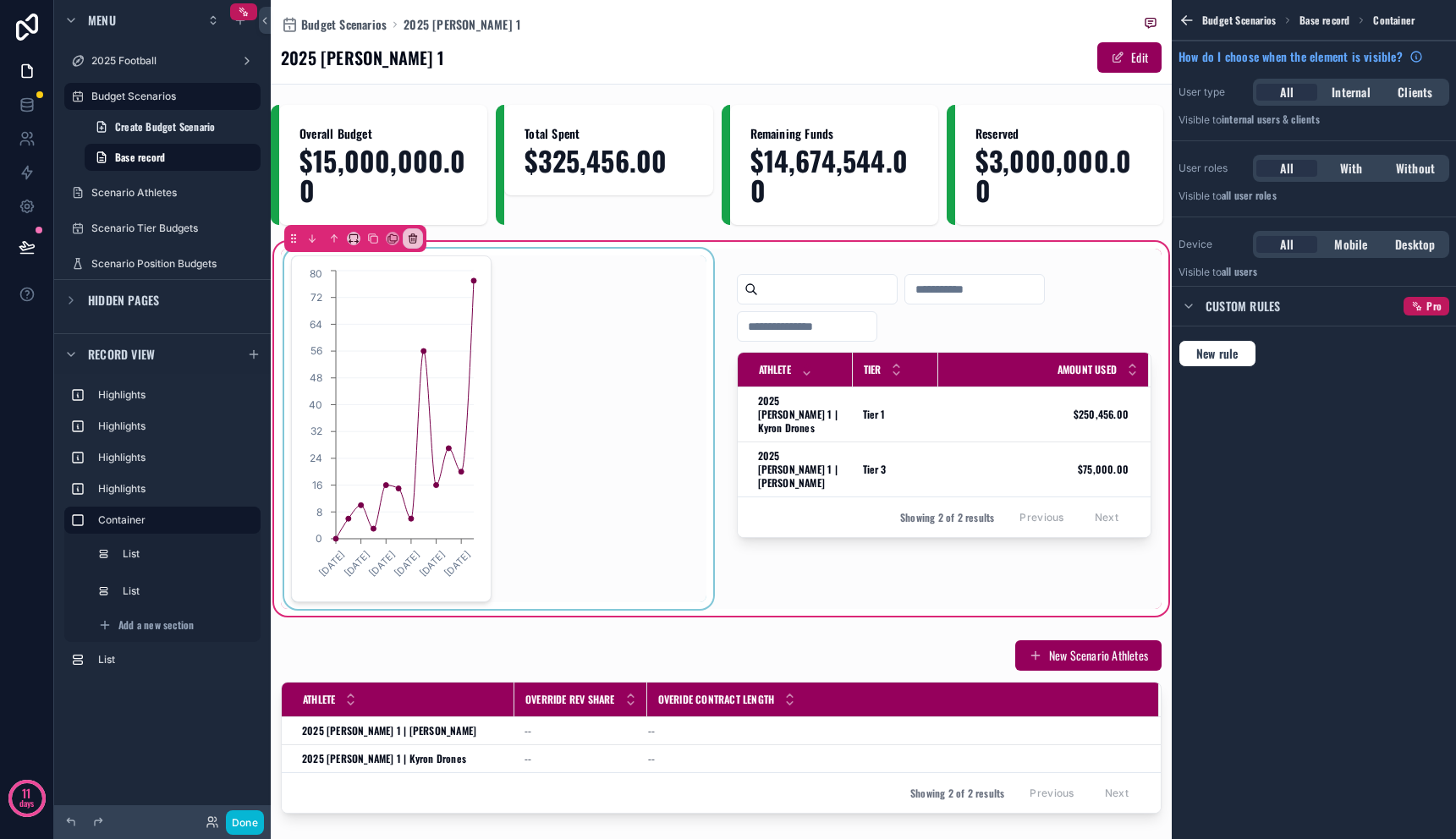
click at [445, 370] on div "scrollable content" at bounding box center [499, 429] width 436 height 360
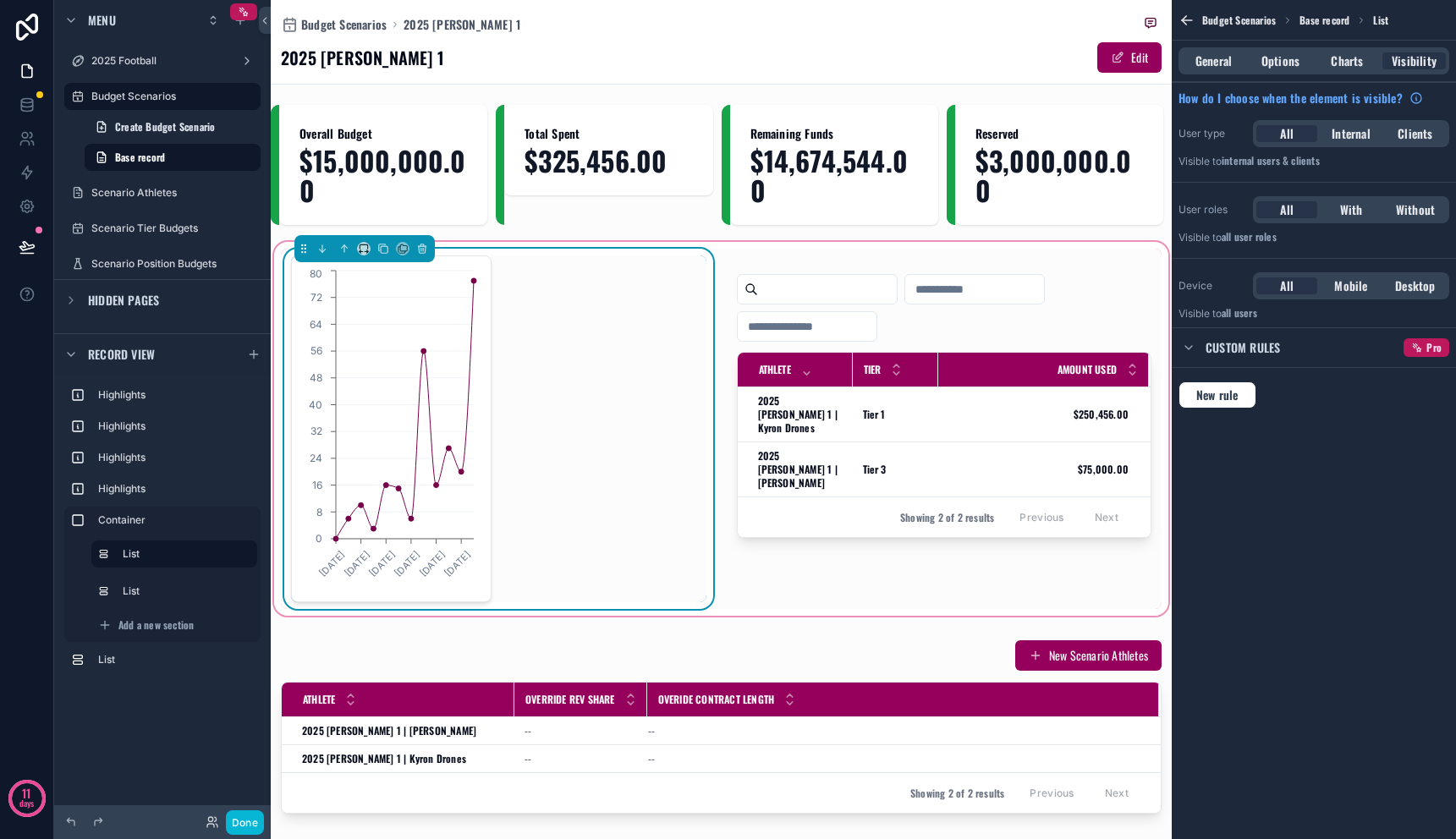
click at [1255, 50] on div "General Options Charts Visibility" at bounding box center [1315, 61] width 271 height 27
click at [1266, 53] on span "Options" at bounding box center [1281, 61] width 38 height 17
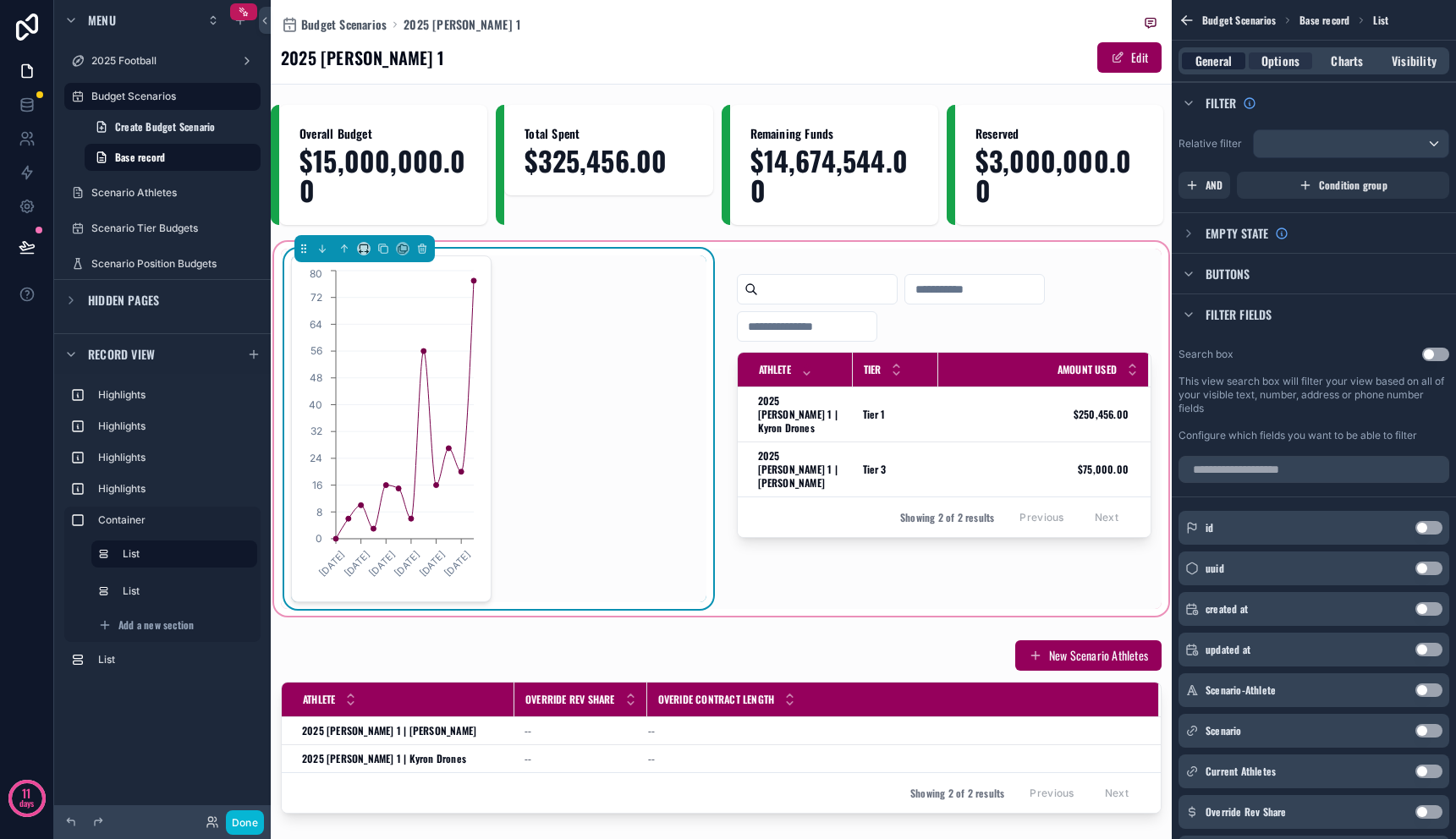
click at [1223, 62] on span "General" at bounding box center [1214, 61] width 36 height 17
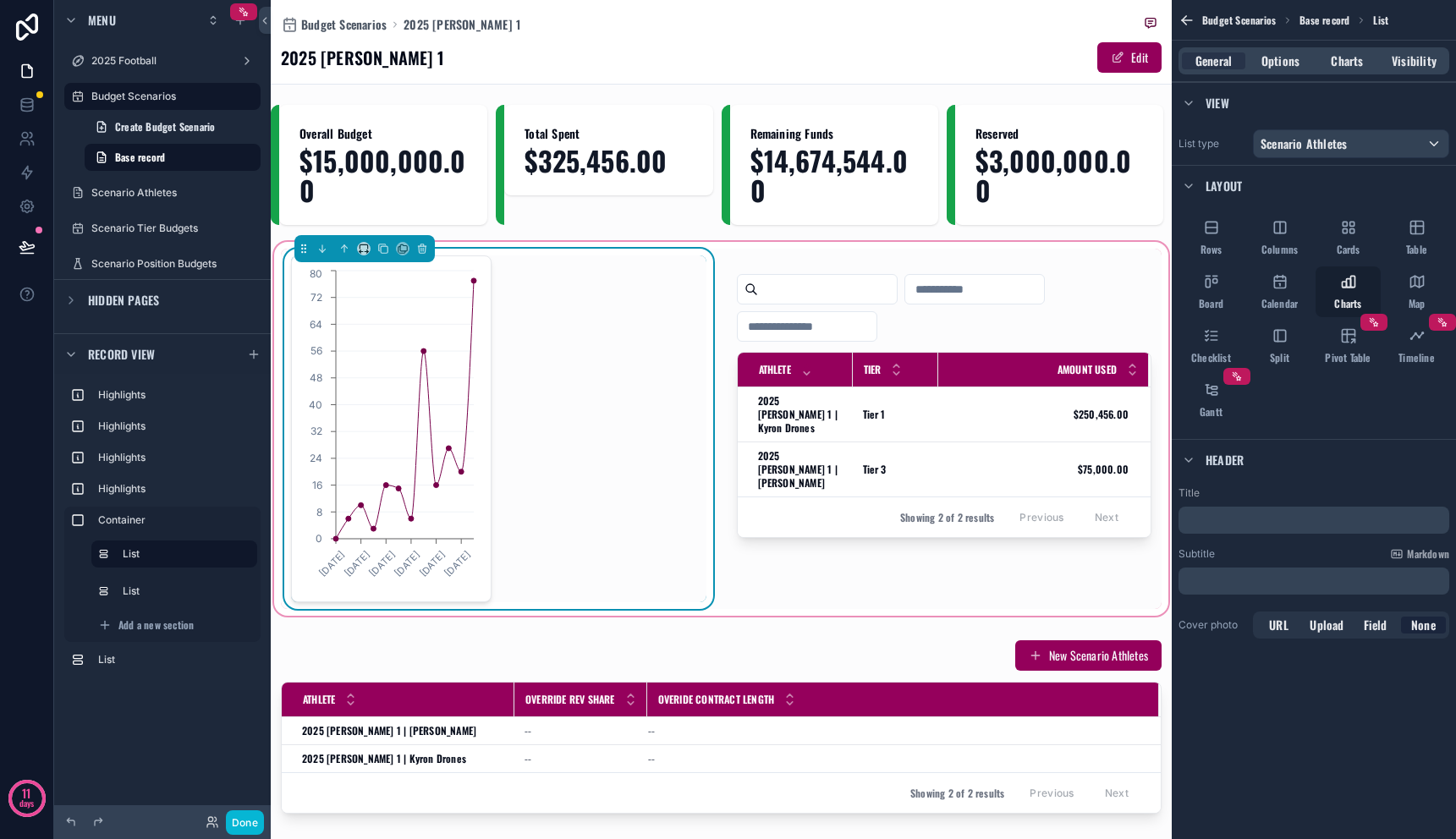
click at [1348, 303] on span "Charts" at bounding box center [1348, 304] width 27 height 14
click at [1343, 60] on span "Charts" at bounding box center [1347, 61] width 32 height 17
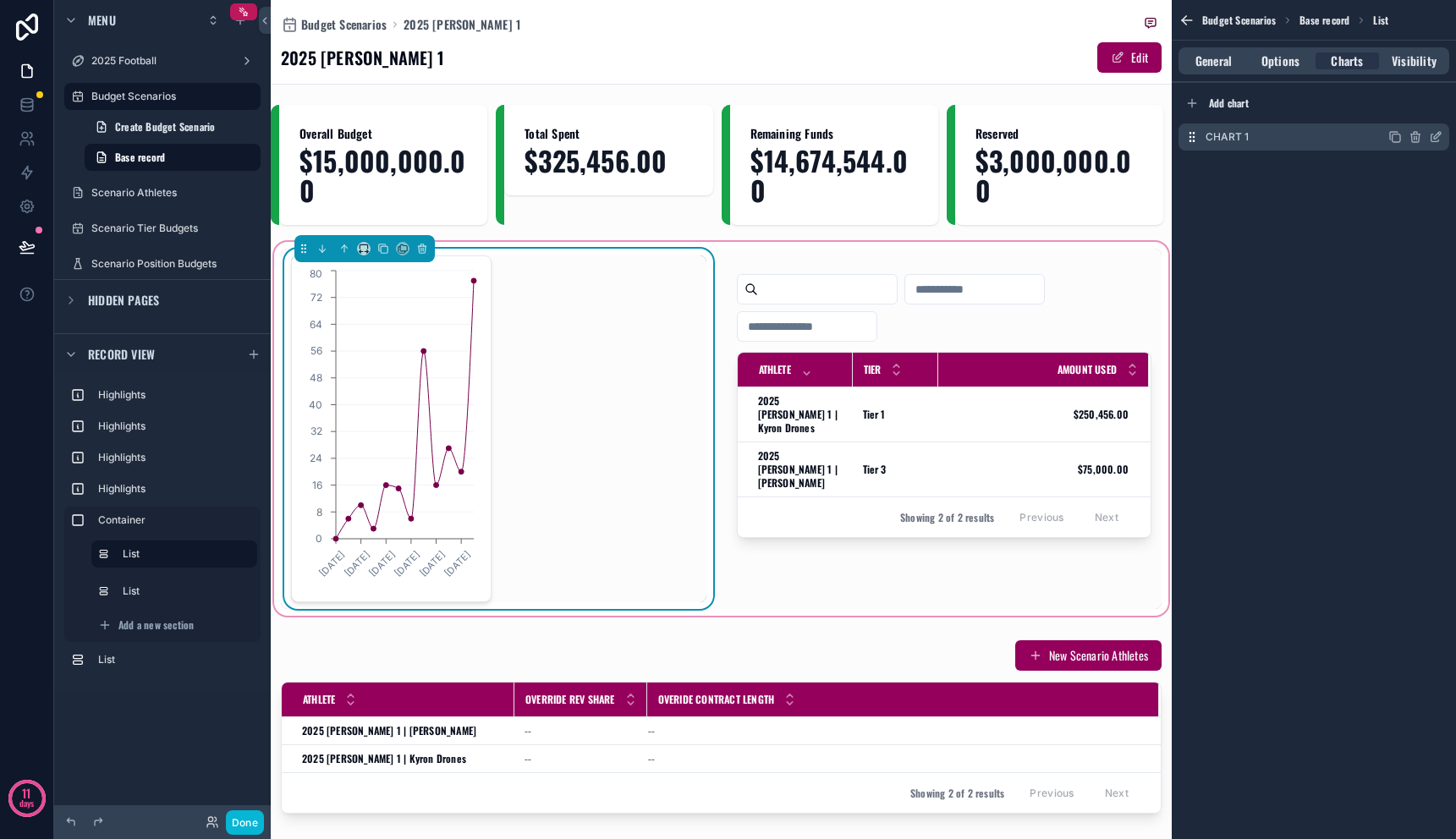
click at [1434, 136] on icon "scrollable content" at bounding box center [1438, 135] width 7 height 7
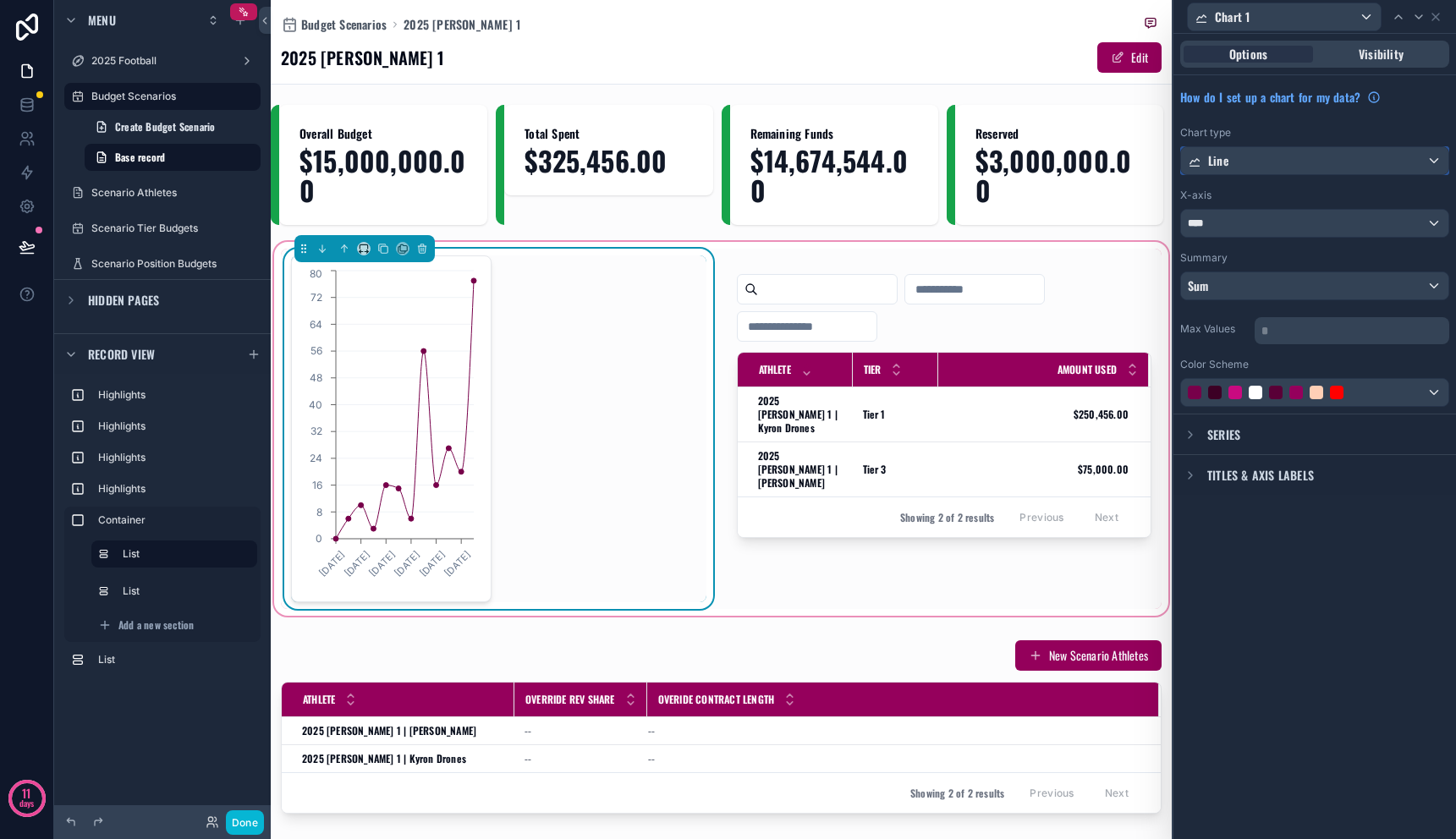
click at [1313, 161] on div "Line" at bounding box center [1315, 161] width 267 height 27
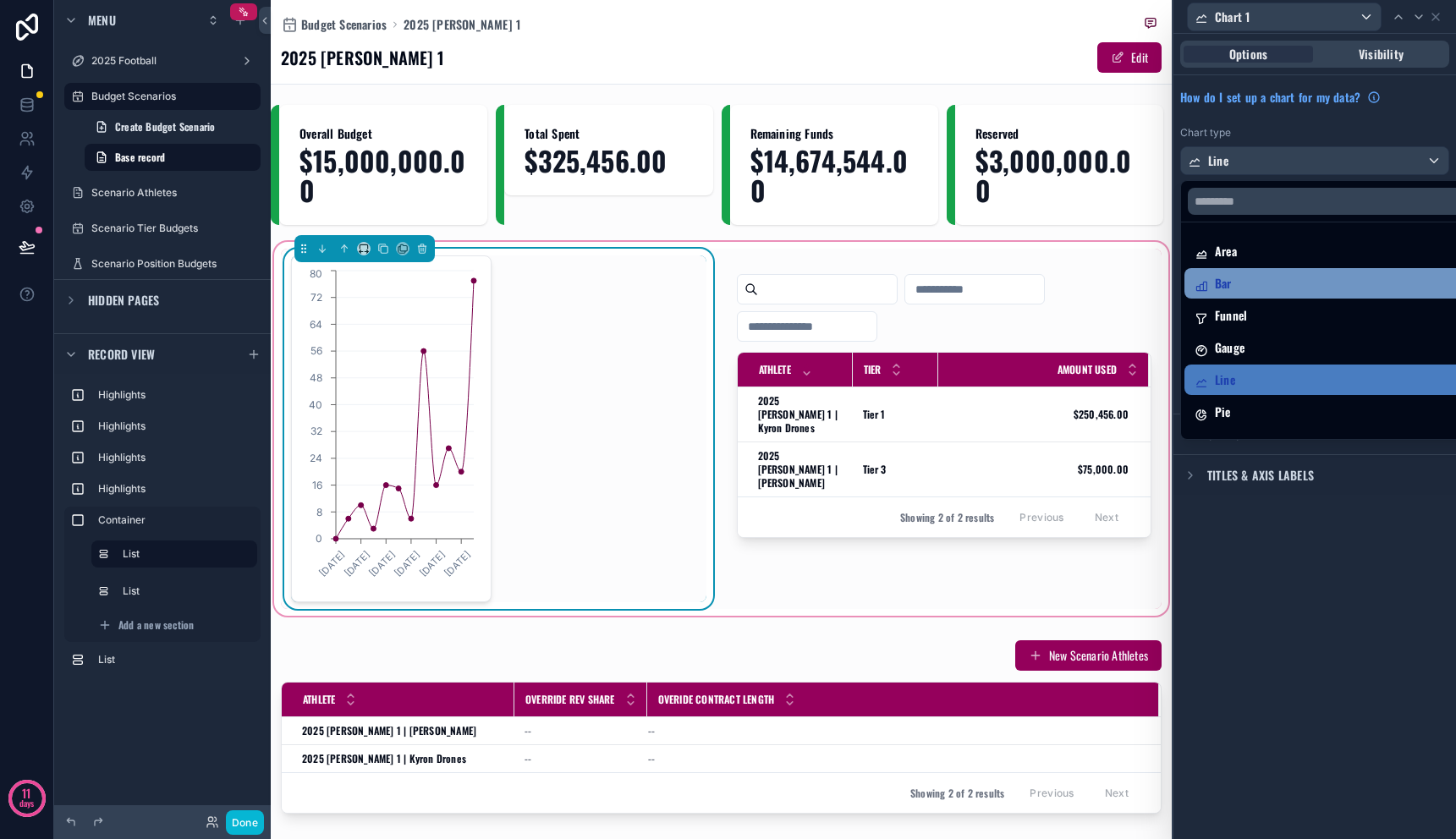
click at [1283, 283] on div "Bar" at bounding box center [1335, 283] width 279 height 20
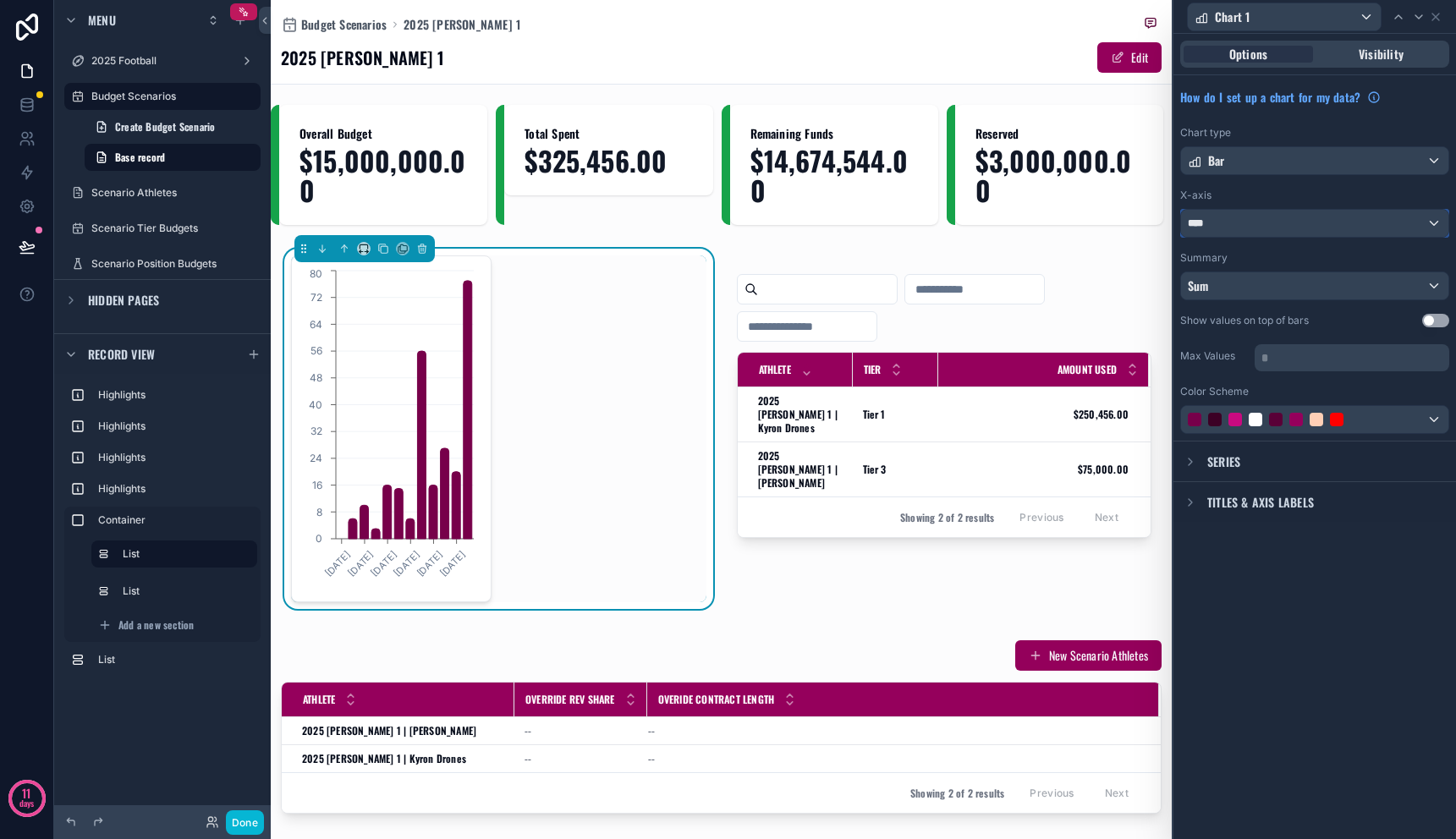
click at [1283, 222] on div "****" at bounding box center [1315, 223] width 267 height 27
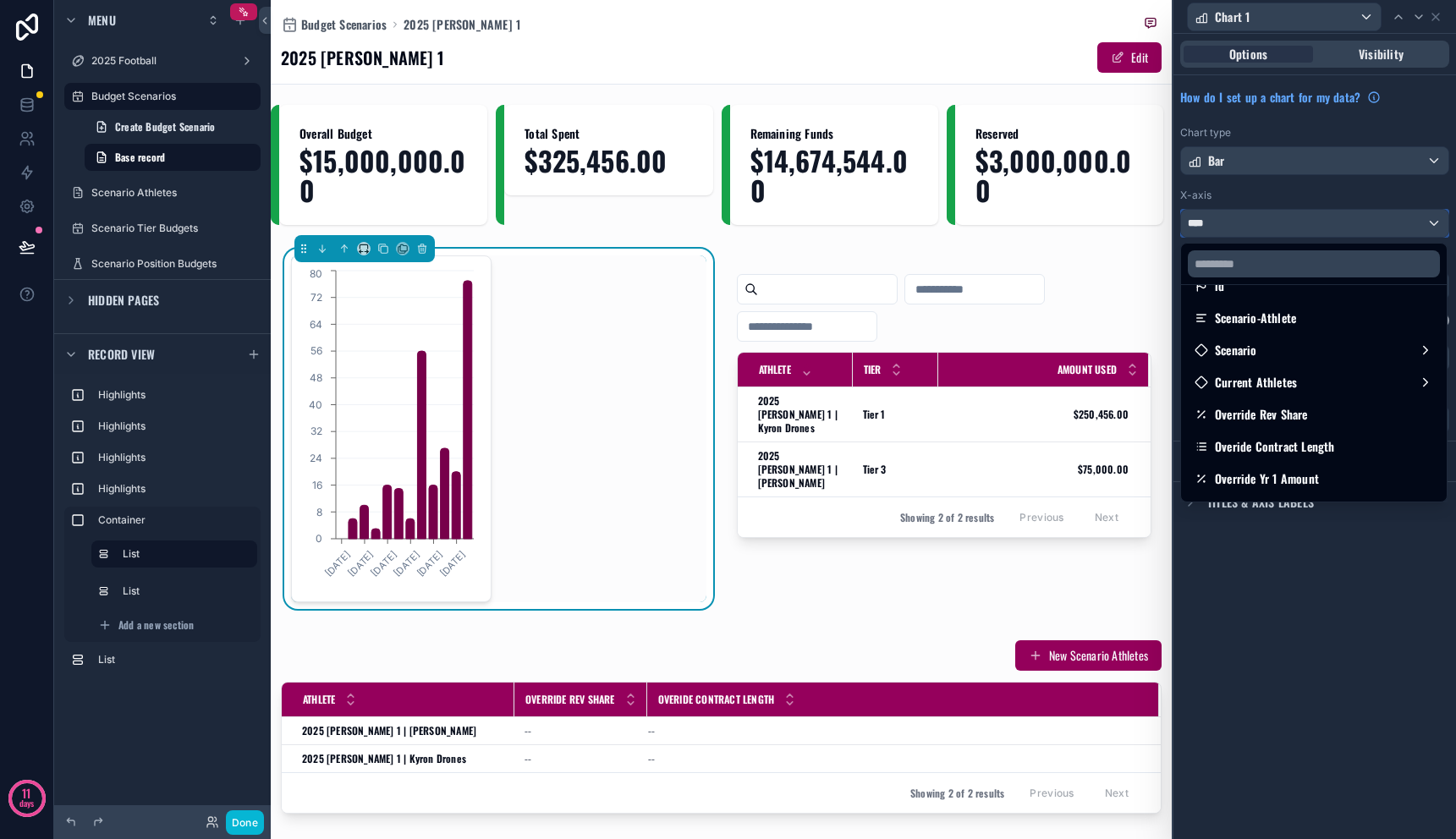
scroll to position [0, 0]
click at [1328, 529] on div at bounding box center [1315, 419] width 283 height 839
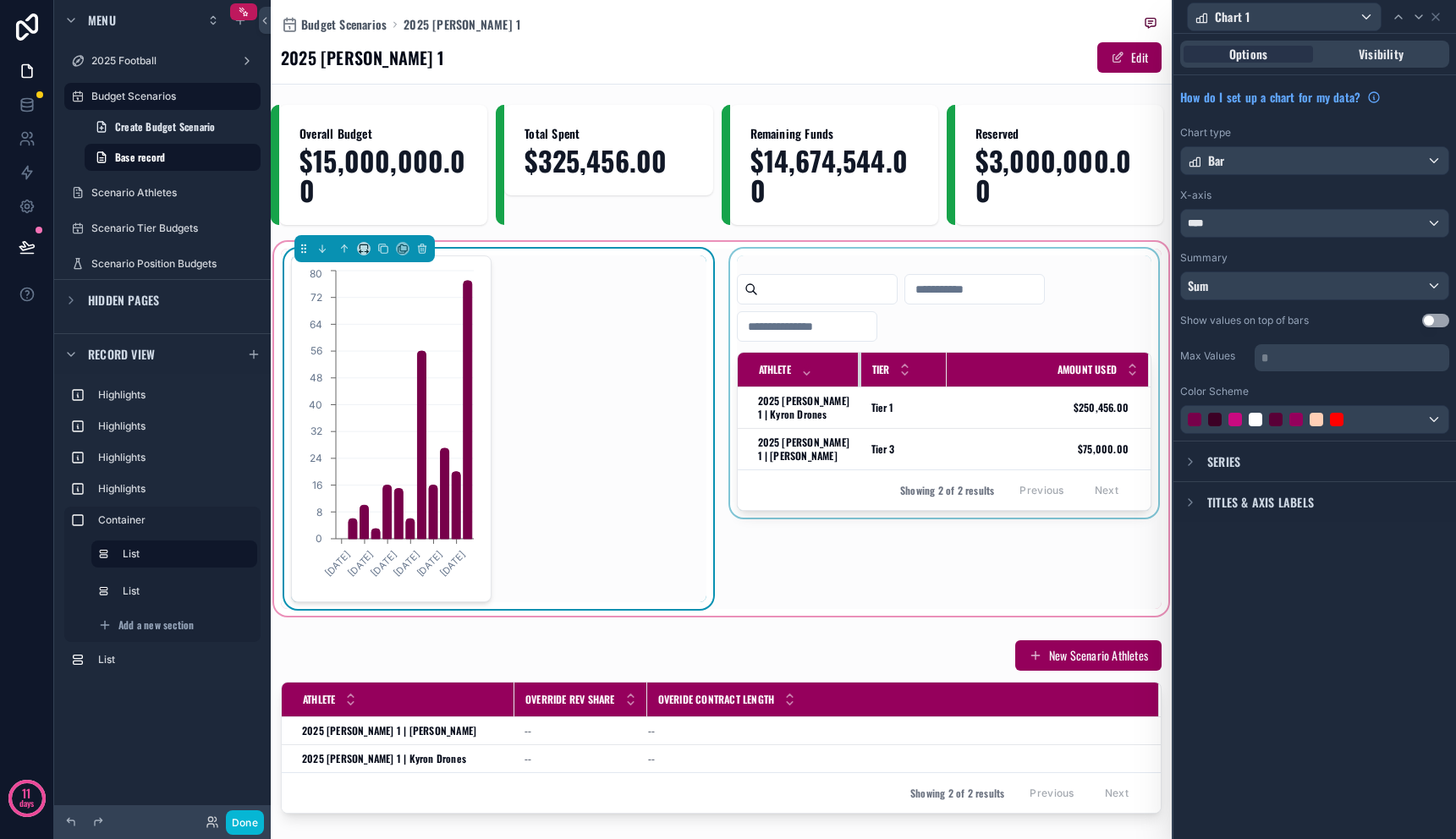
drag, startPoint x: 844, startPoint y: 369, endPoint x: 853, endPoint y: 359, distance: 13.5
click at [858, 359] on div "scrollable content" at bounding box center [862, 370] width 7 height 34
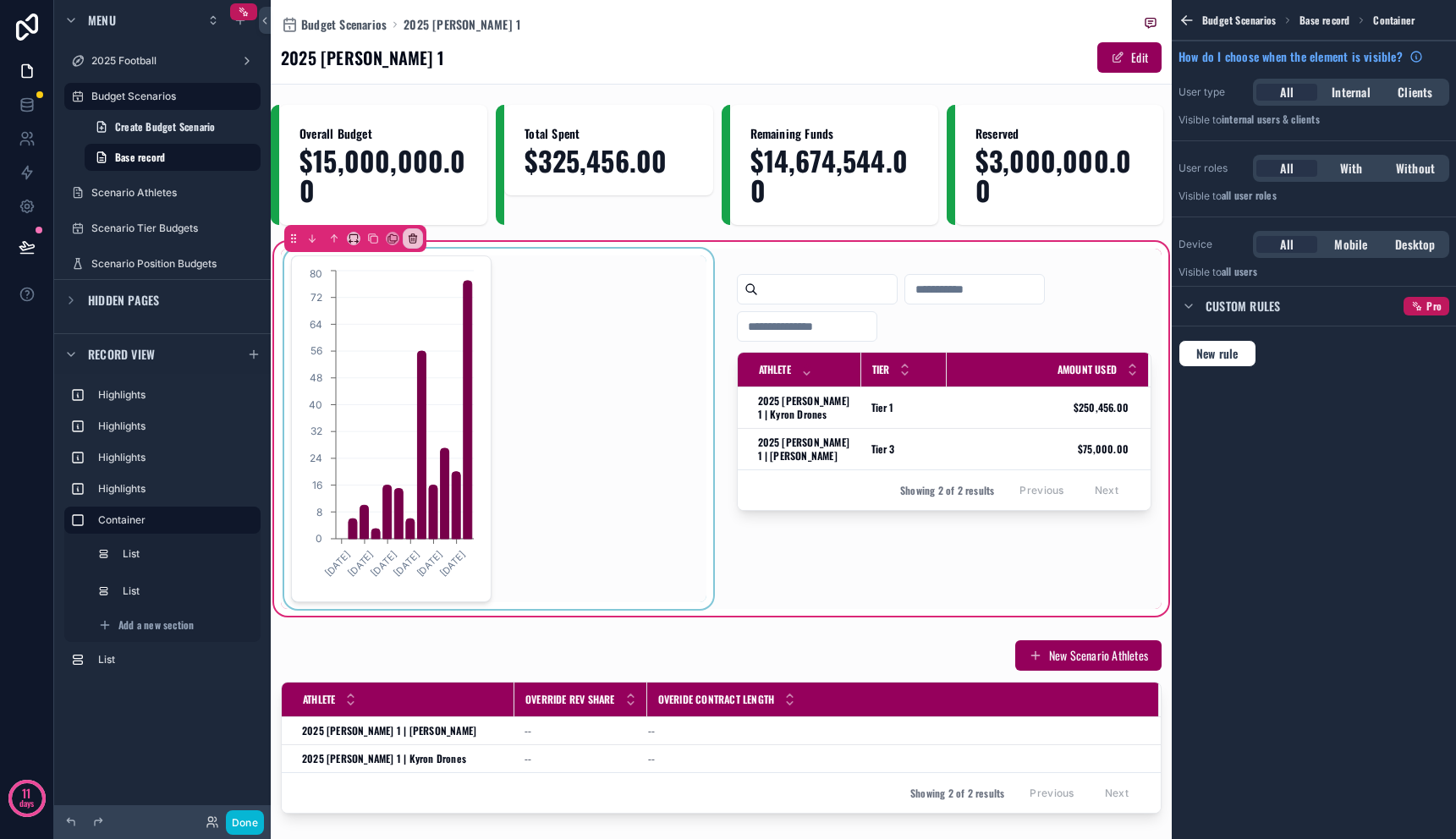
click at [388, 374] on div "scrollable content" at bounding box center [499, 429] width 436 height 360
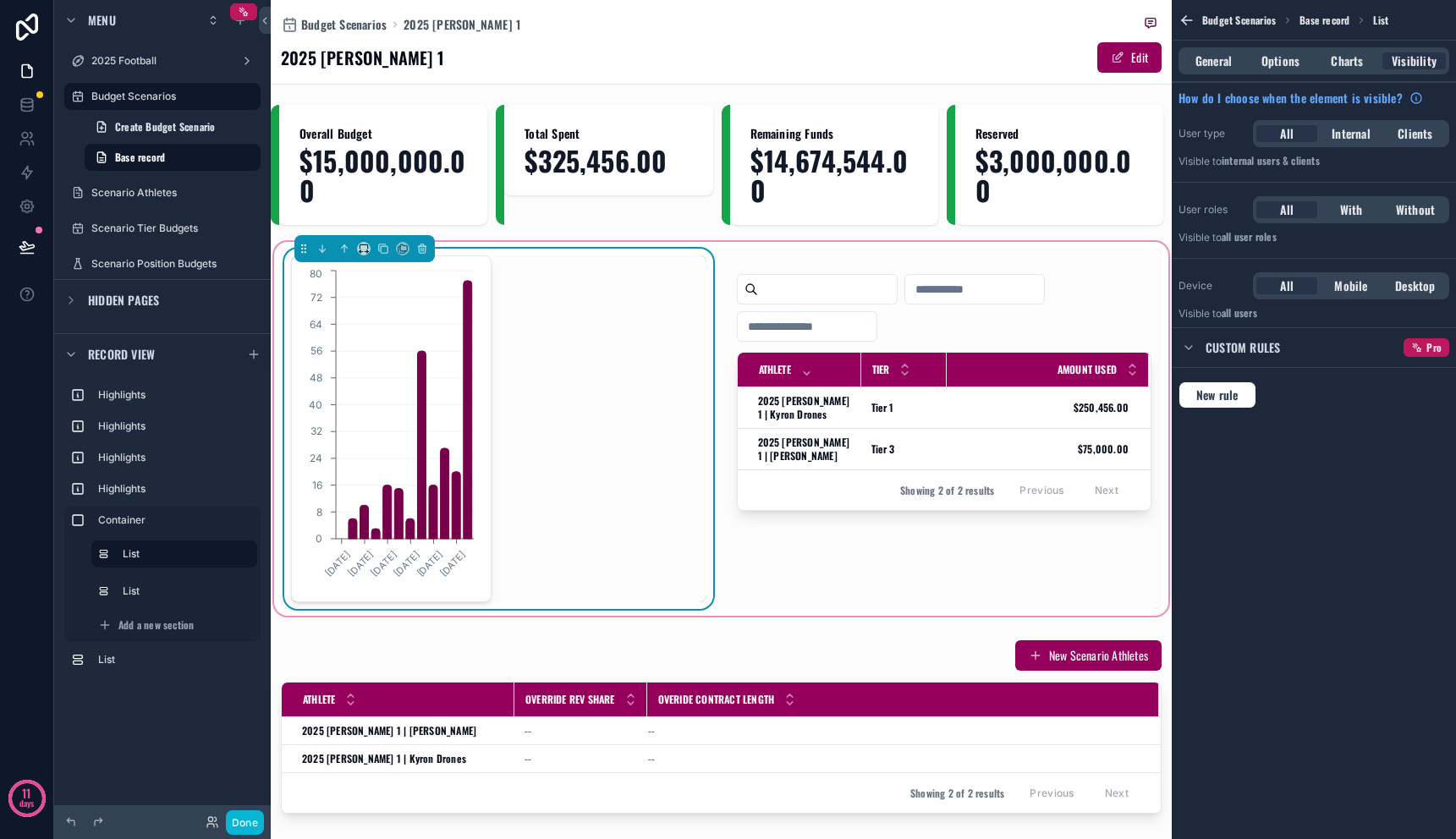
click at [539, 342] on div "[DATE] [DATE] [DATE] [DATE] [DATE] [DATE] 0 8 16 24 32 40 48 56 64 72 80" at bounding box center [498, 429] width 416 height 347
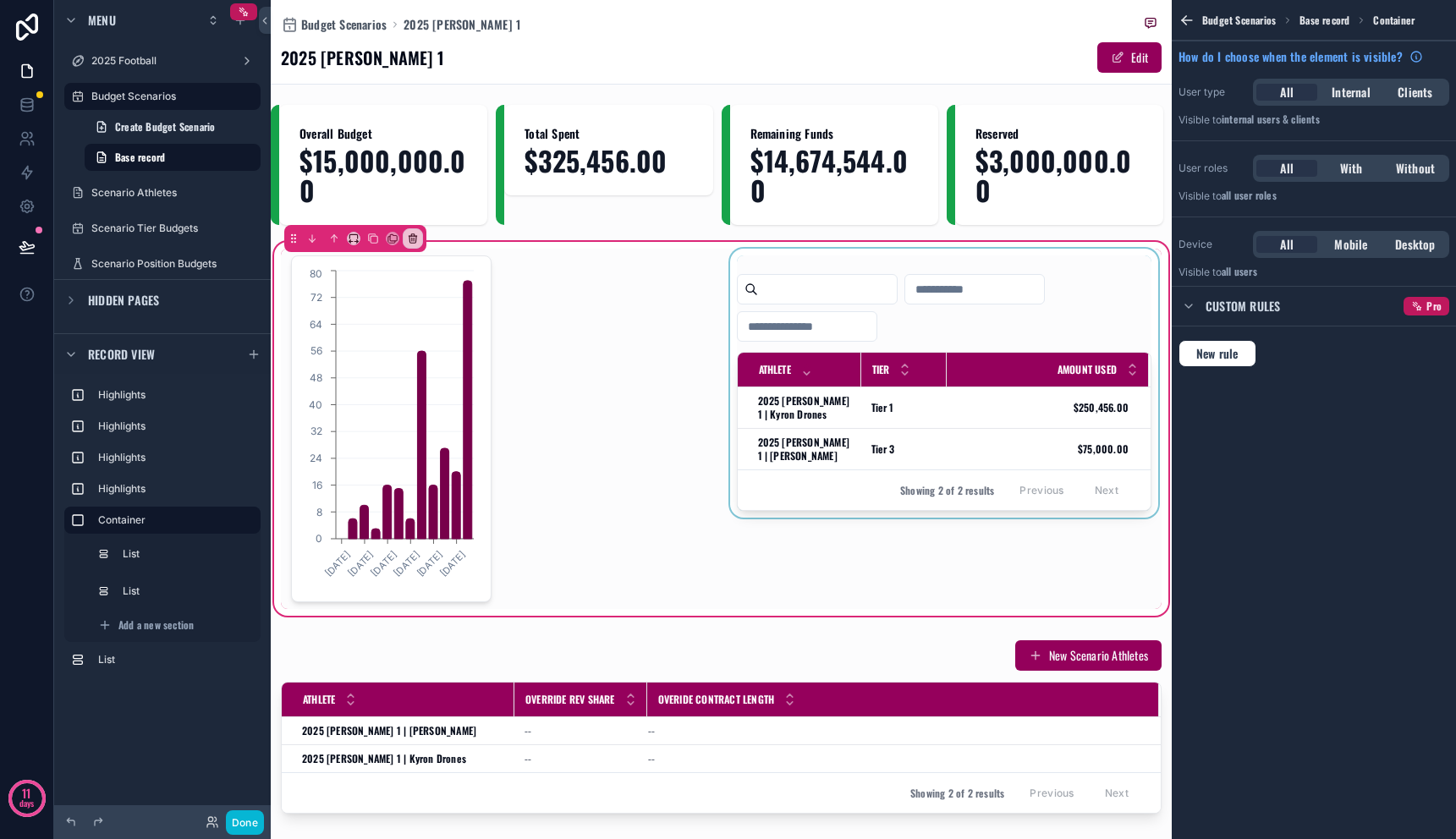
click at [873, 547] on div "scrollable content" at bounding box center [945, 429] width 436 height 360
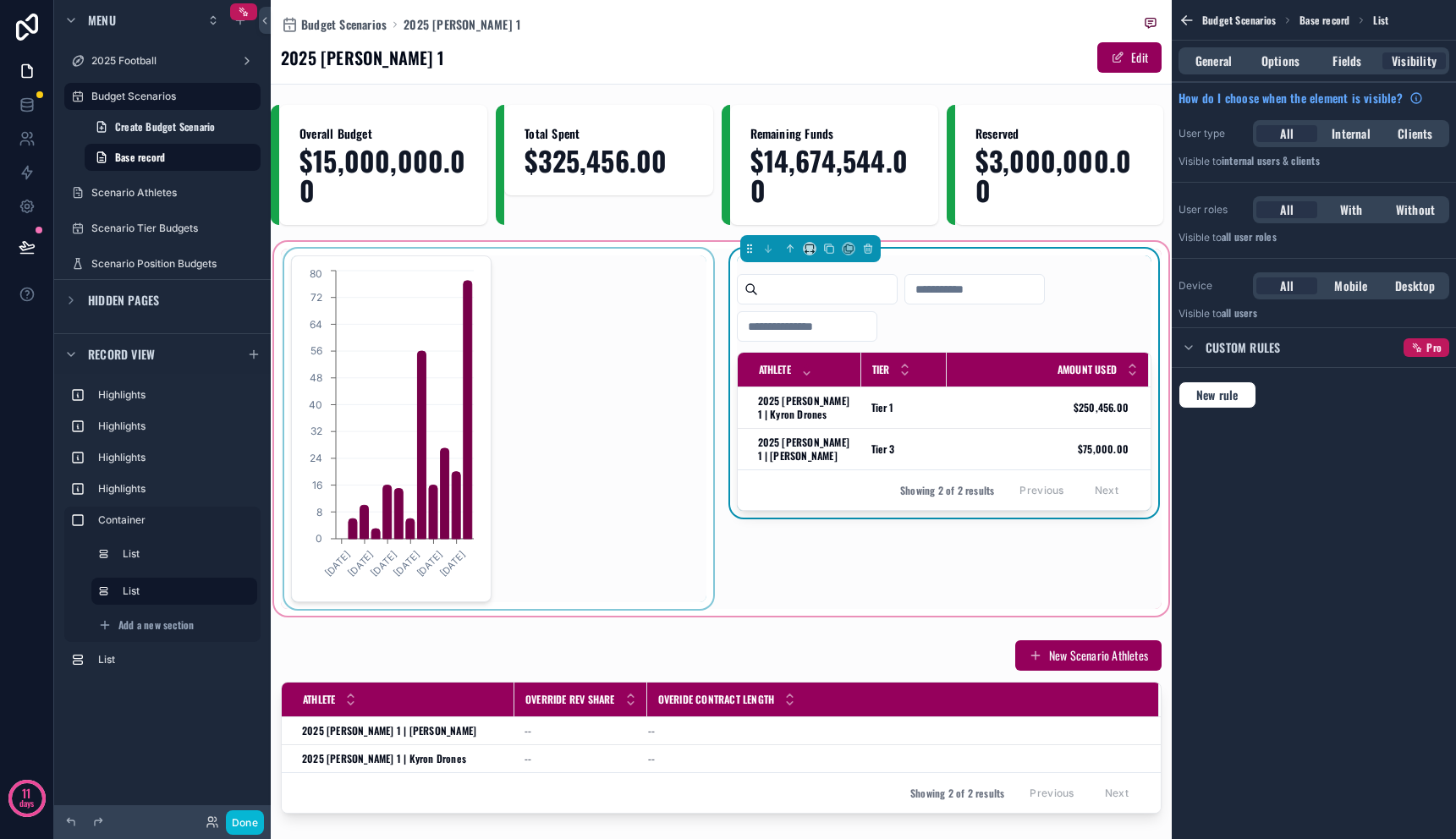
click at [531, 488] on div "scrollable content" at bounding box center [499, 429] width 436 height 360
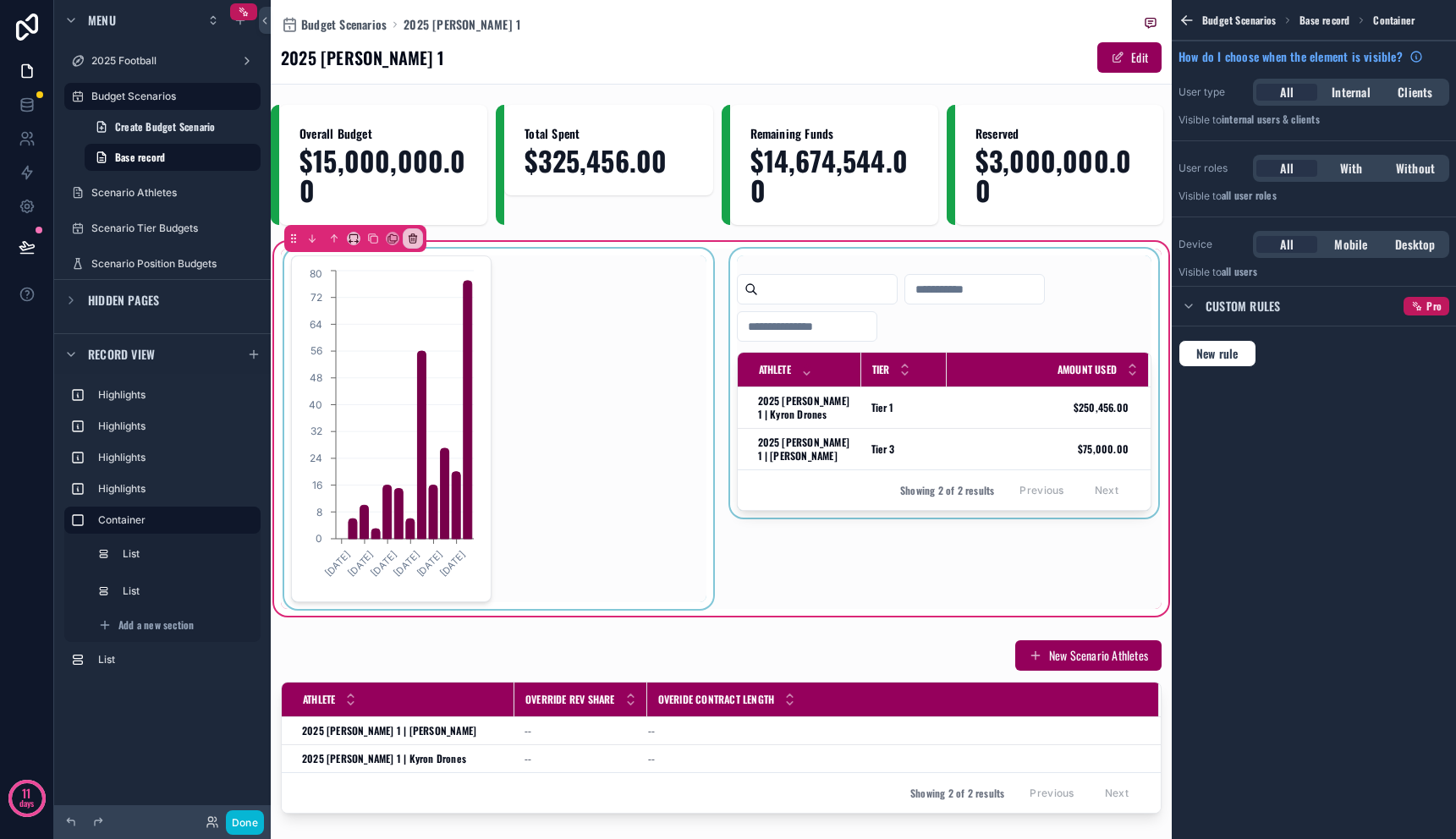
click at [415, 448] on div "scrollable content" at bounding box center [499, 429] width 436 height 360
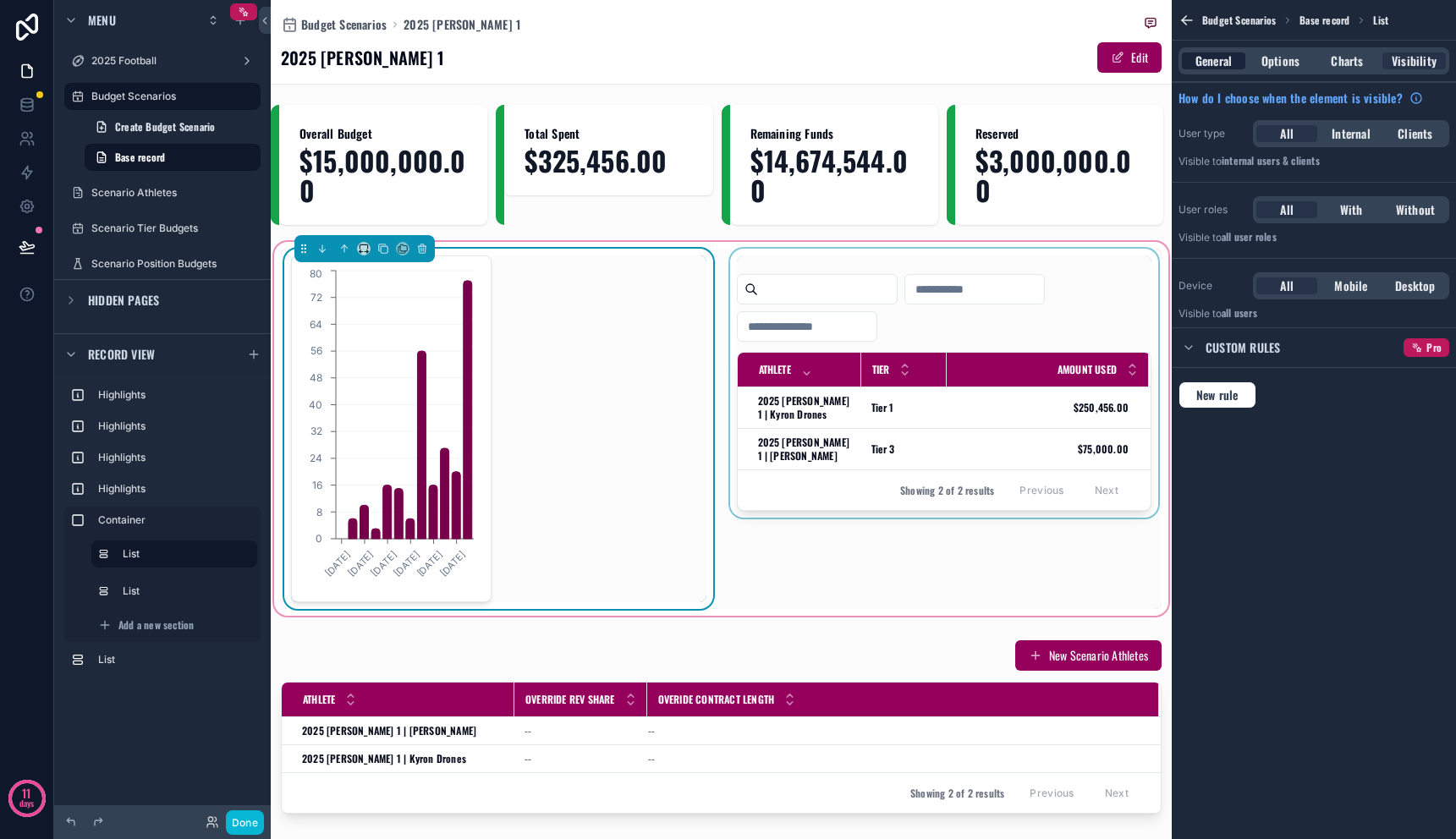
click at [1217, 63] on span "General" at bounding box center [1214, 61] width 36 height 17
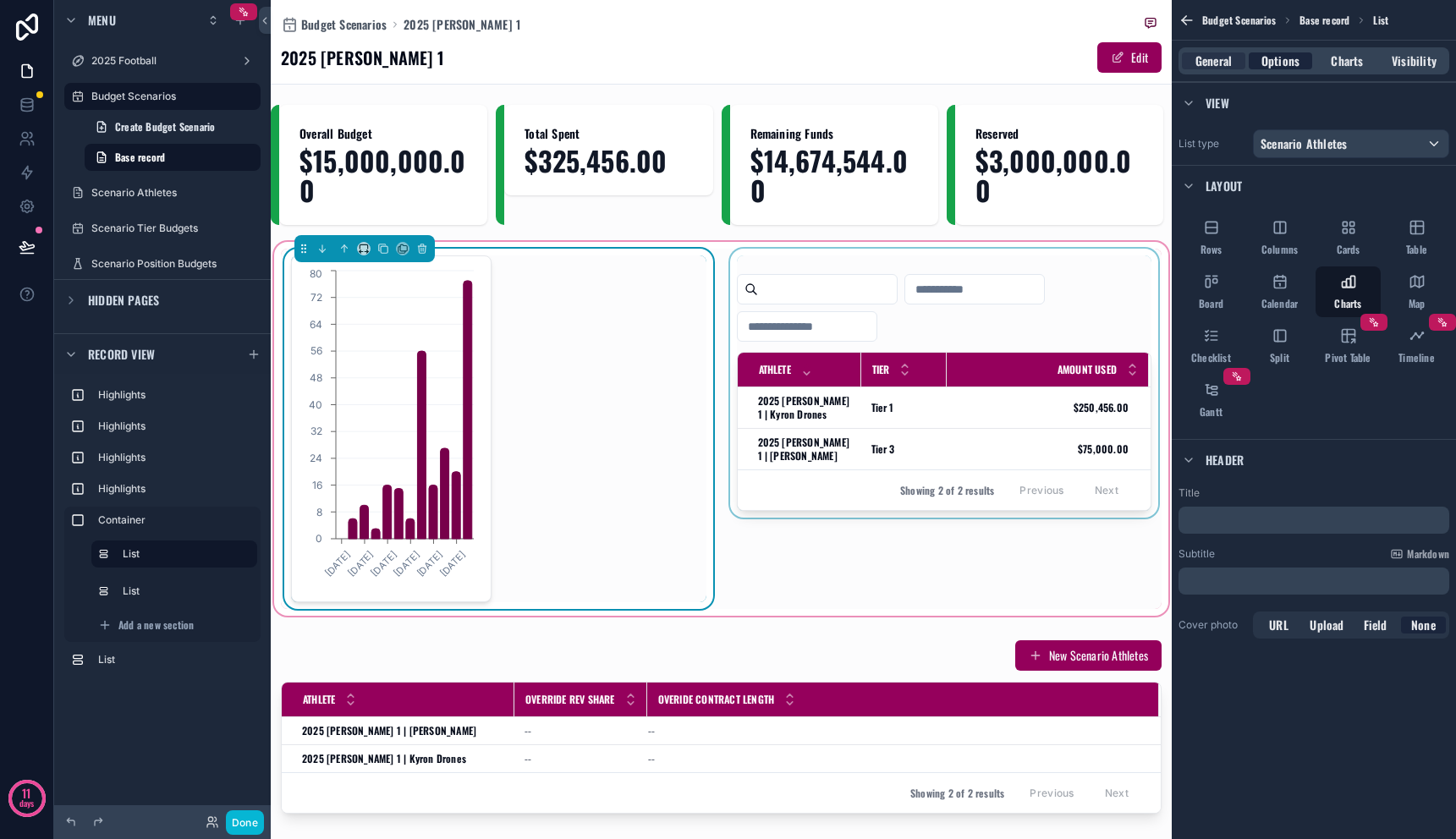
click at [1265, 63] on span "Options" at bounding box center [1281, 61] width 38 height 17
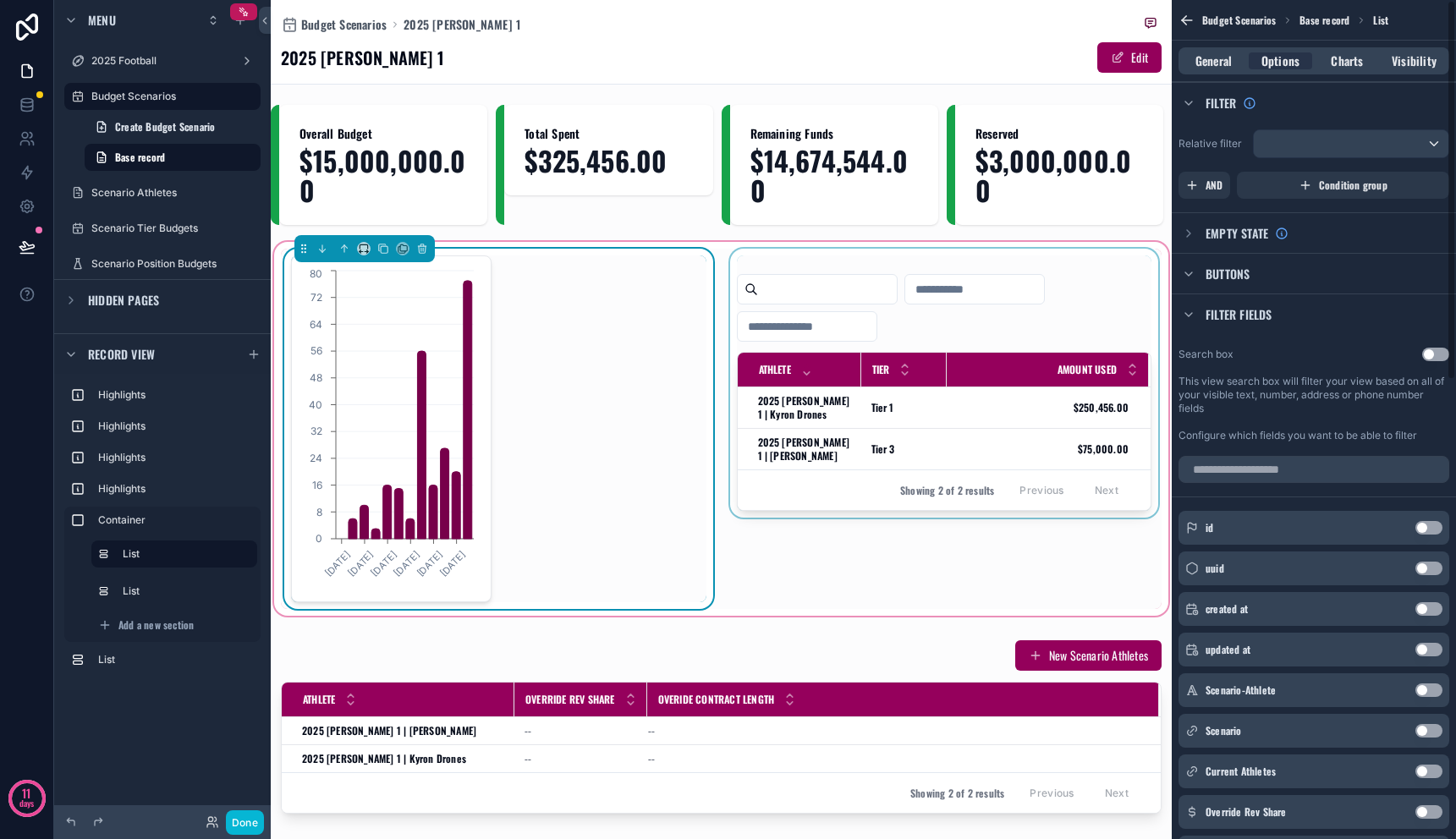
click at [1271, 269] on div "Buttons" at bounding box center [1315, 273] width 285 height 41
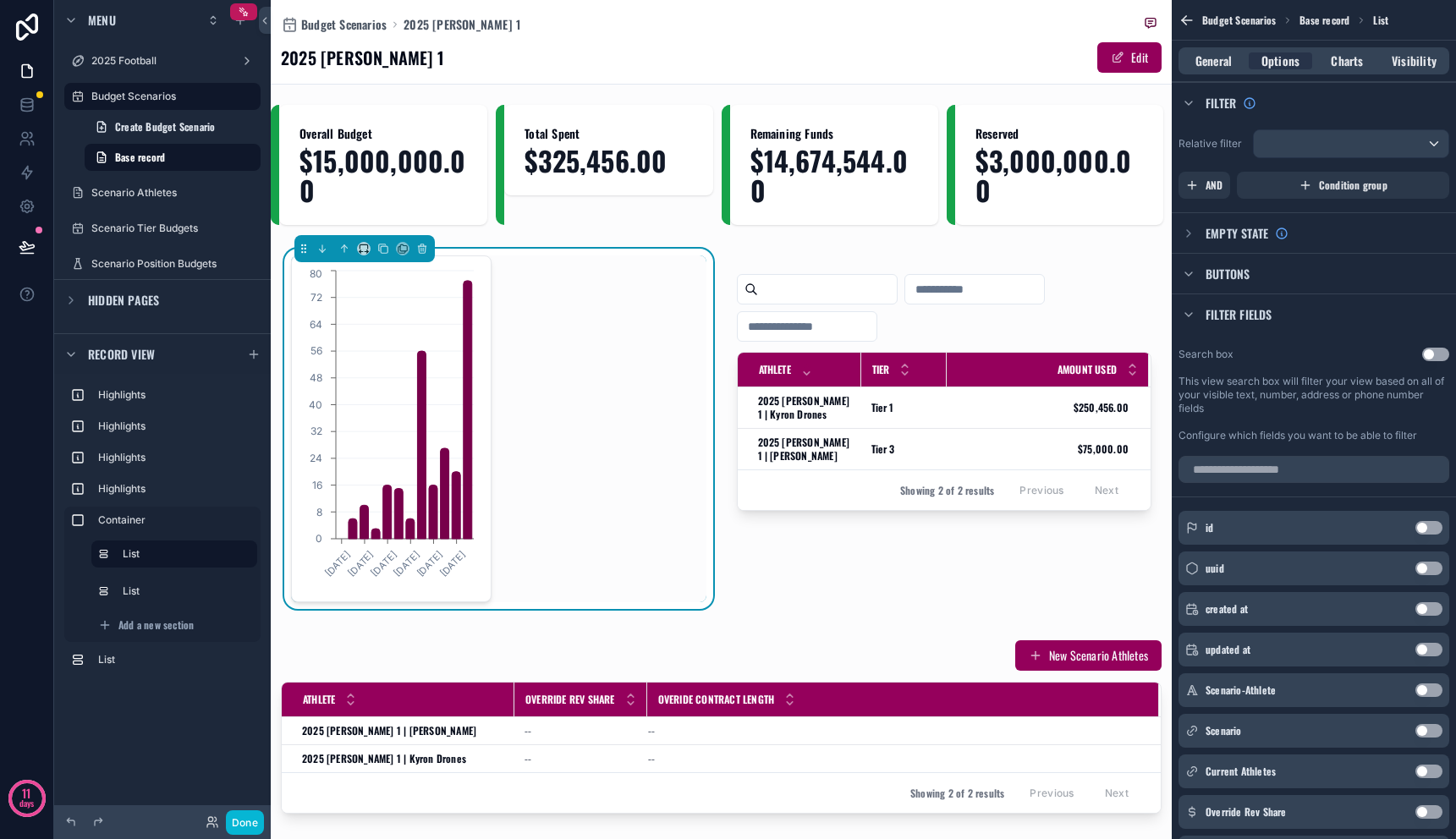
click at [551, 534] on div "[DATE] [DATE] [DATE] [DATE] [DATE] [DATE] 0 8 16 24 32 40 48 56 64 72 80" at bounding box center [498, 429] width 416 height 347
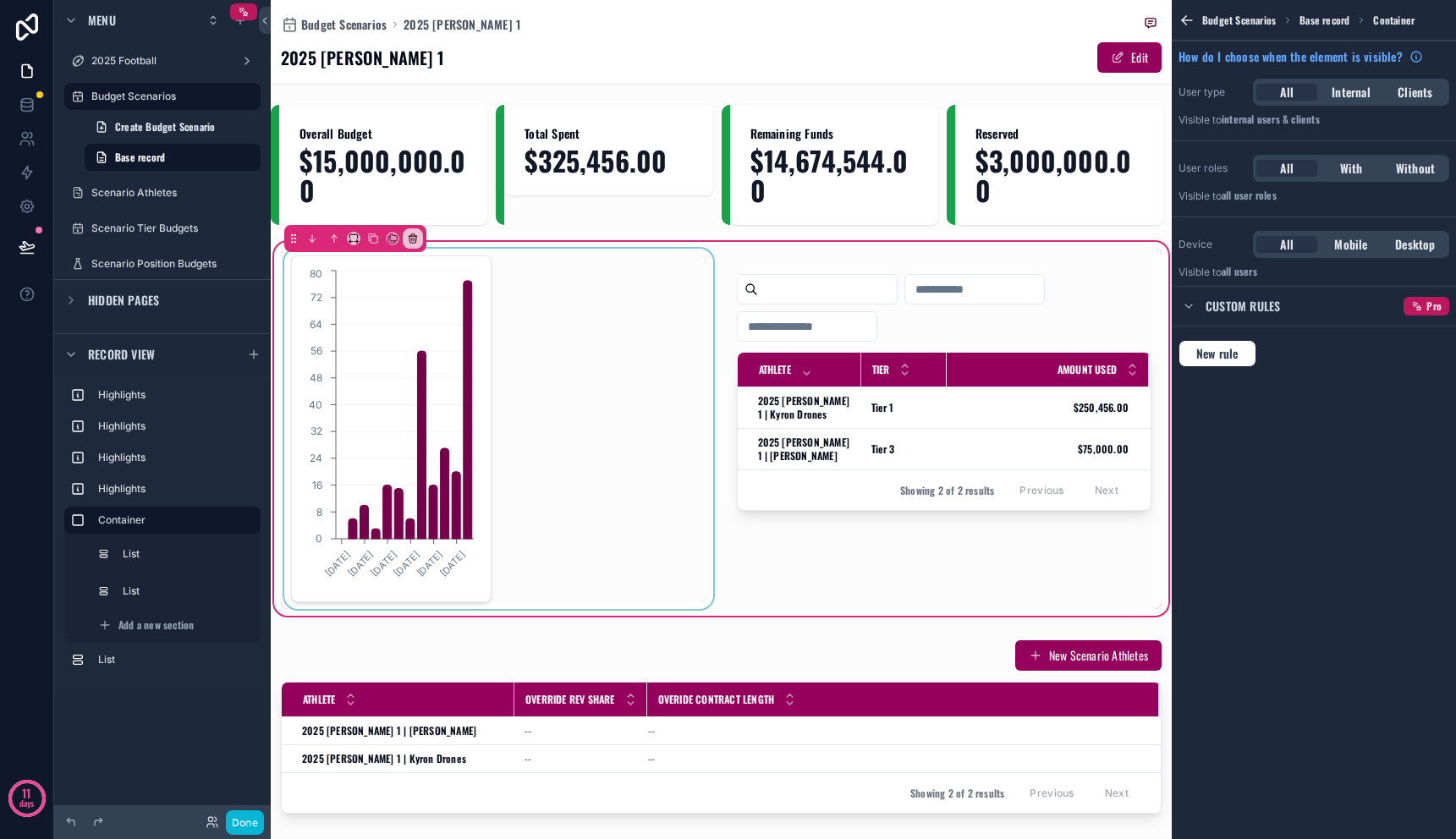
click at [400, 532] on div "scrollable content" at bounding box center [499, 429] width 436 height 360
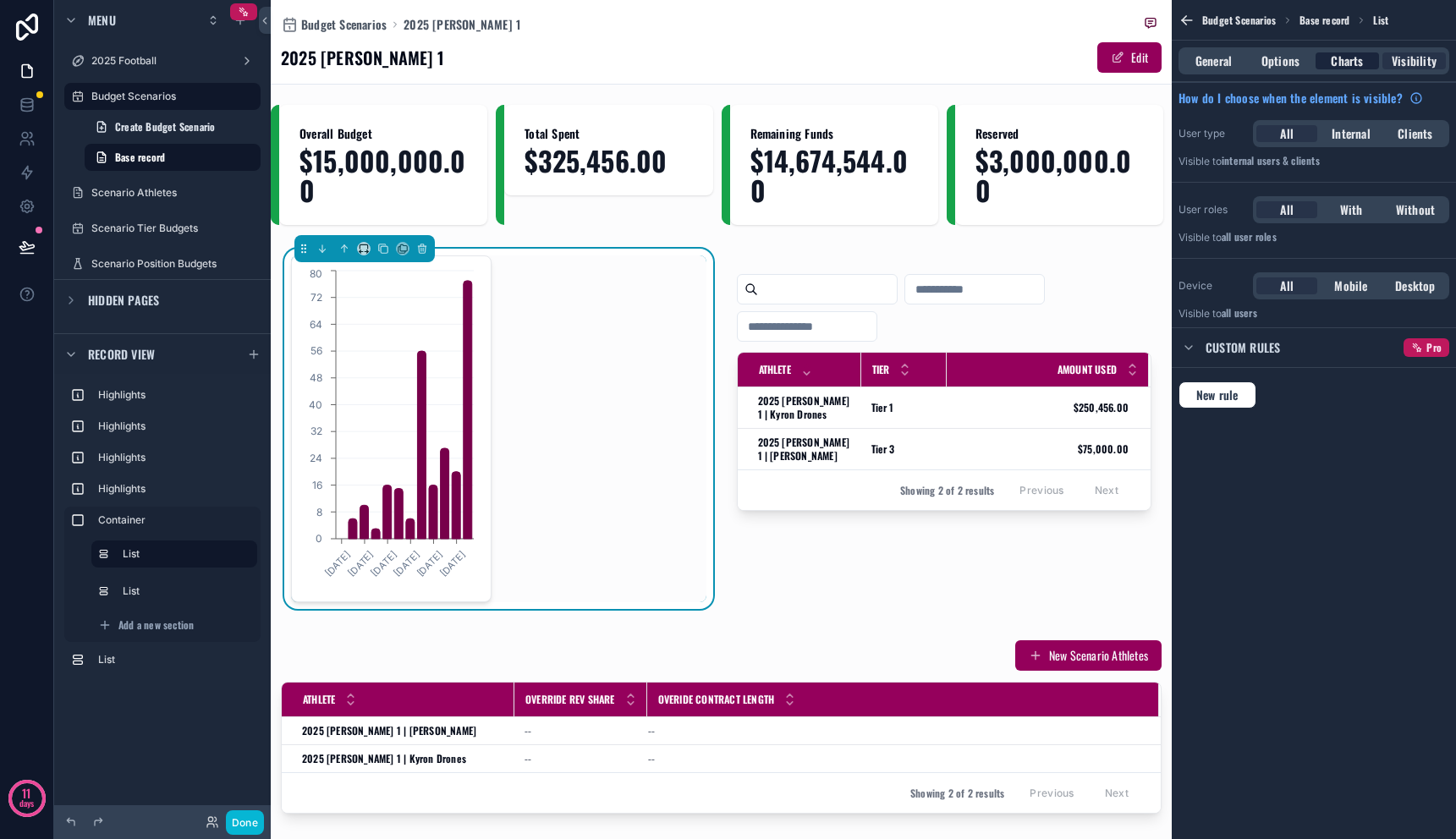
click at [1347, 54] on span "Charts" at bounding box center [1347, 61] width 32 height 17
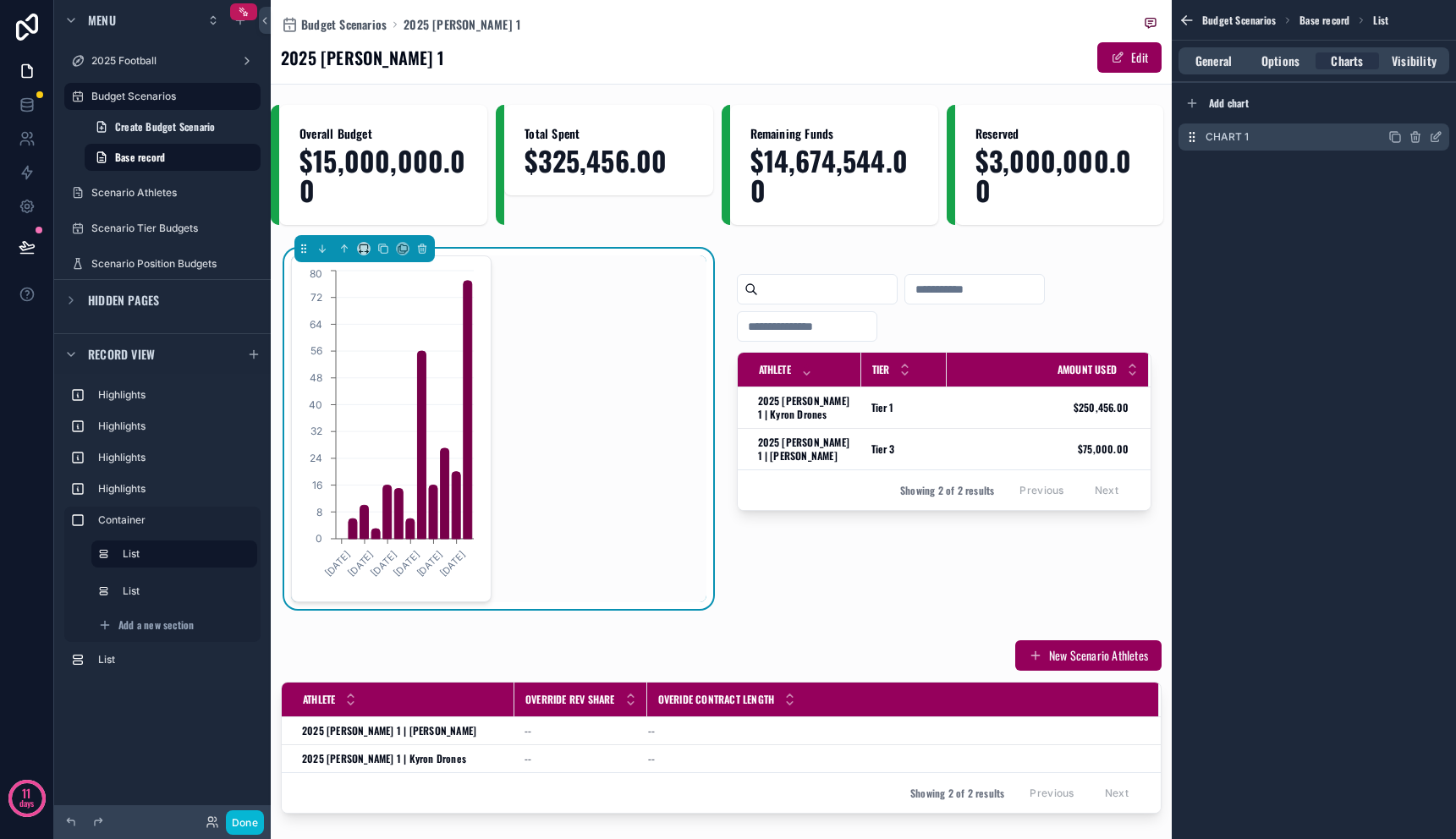
click at [1442, 135] on icon "scrollable content" at bounding box center [1436, 137] width 14 height 14
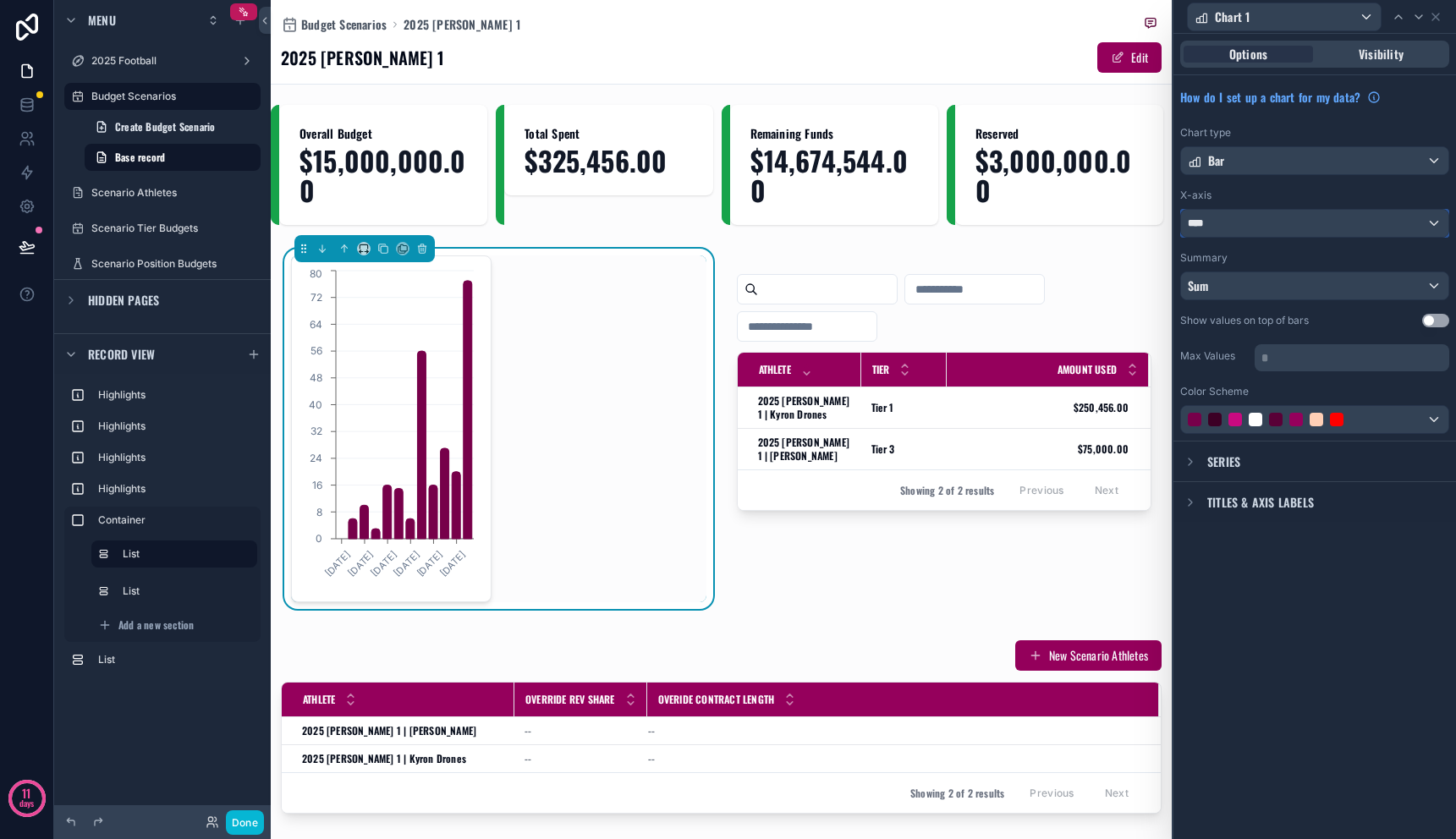
click at [1315, 221] on div "****" at bounding box center [1315, 223] width 267 height 27
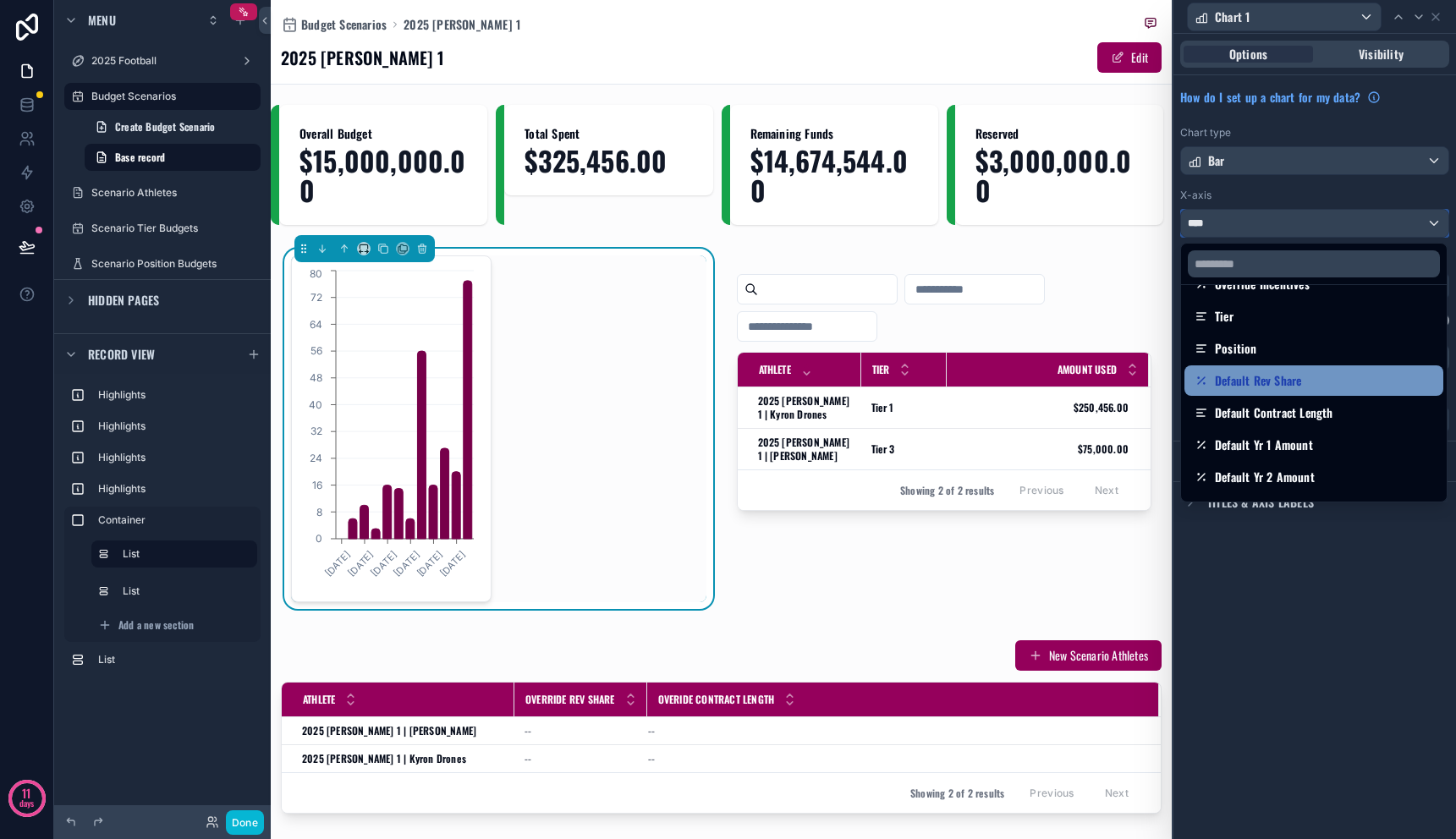
scroll to position [316, 0]
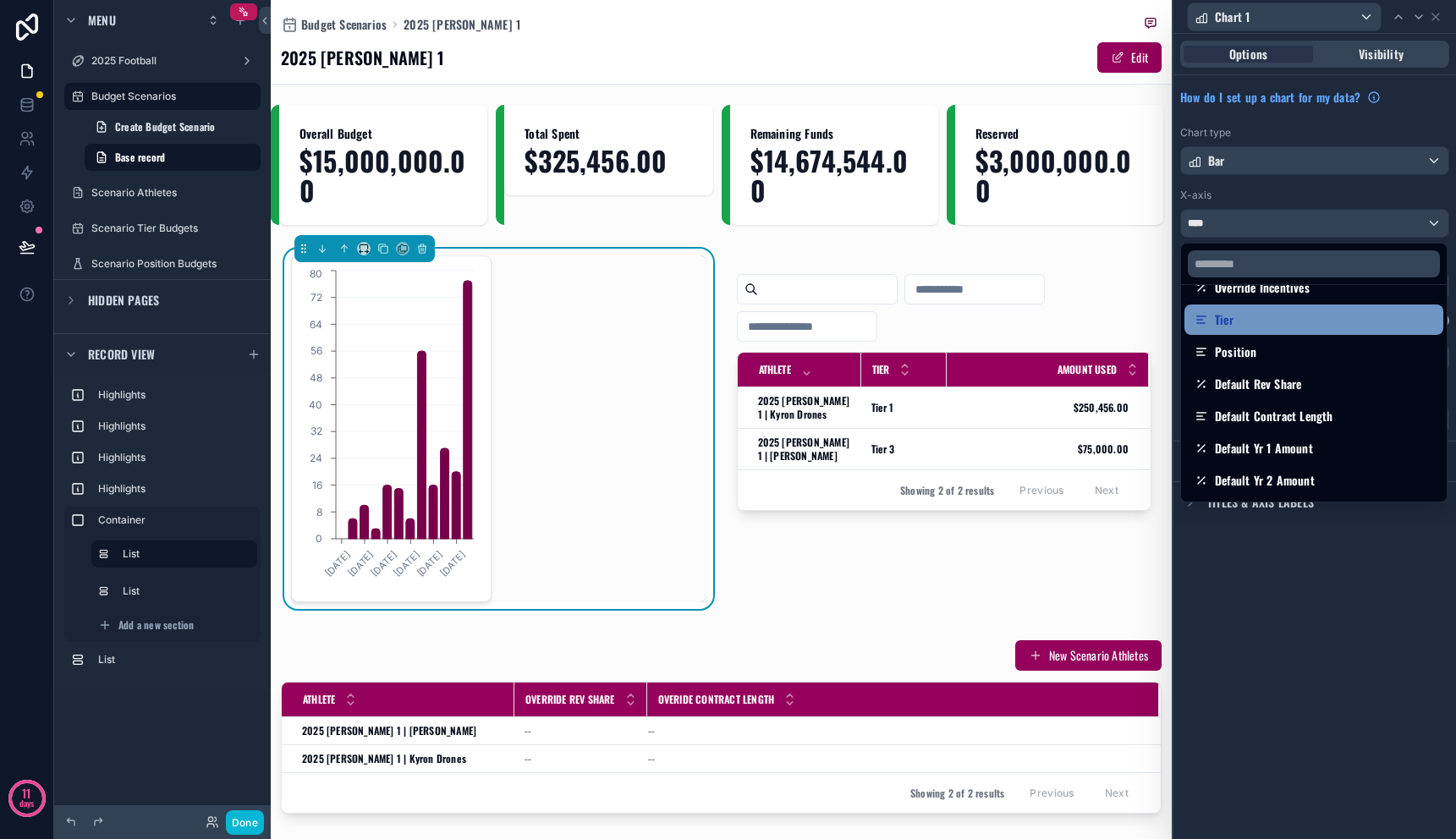
click at [1295, 328] on div "Tier" at bounding box center [1314, 319] width 239 height 20
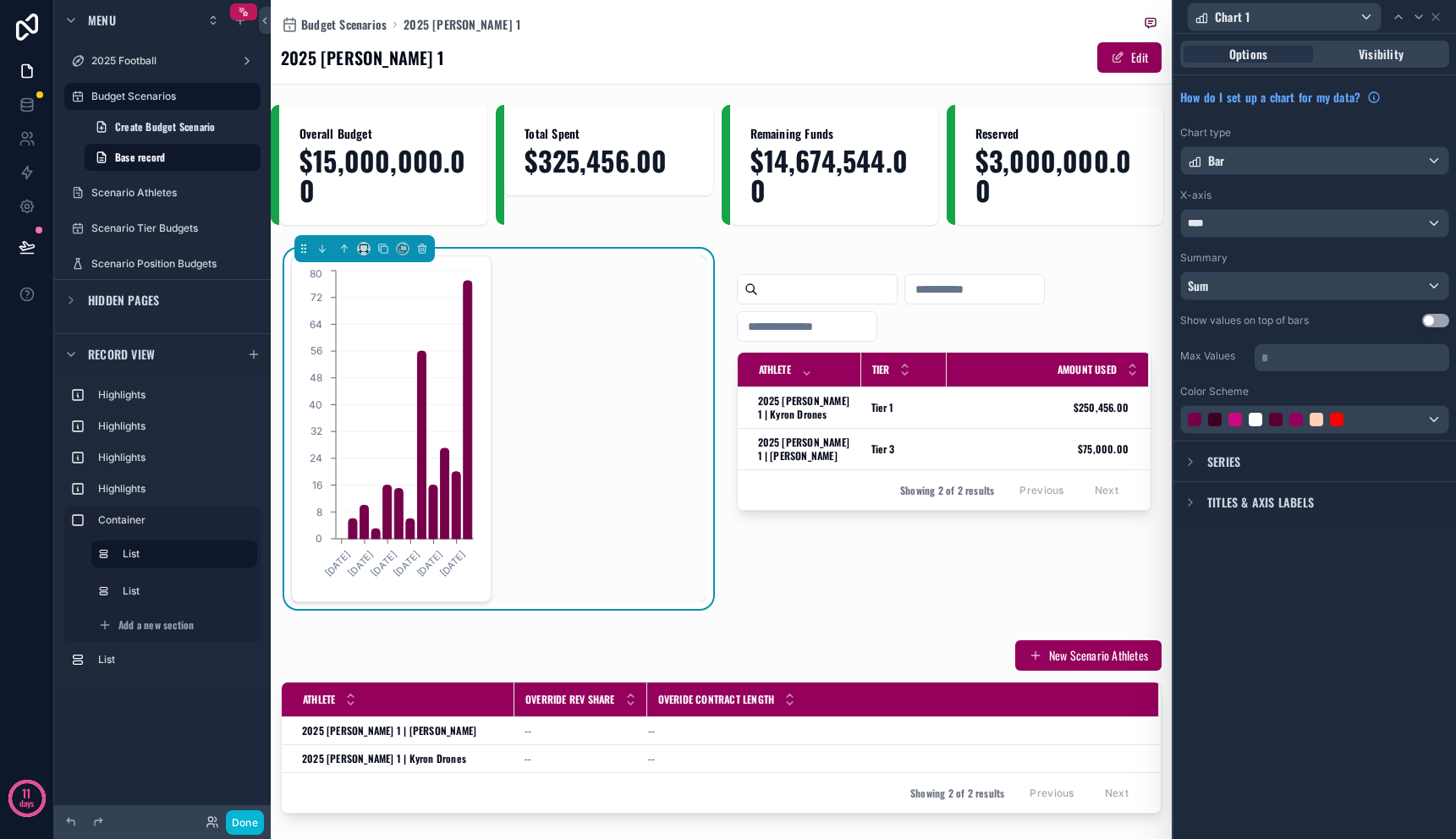
click at [1208, 456] on span "Series" at bounding box center [1224, 462] width 33 height 17
click at [1243, 544] on span "Titles & Axis labels" at bounding box center [1261, 550] width 107 height 17
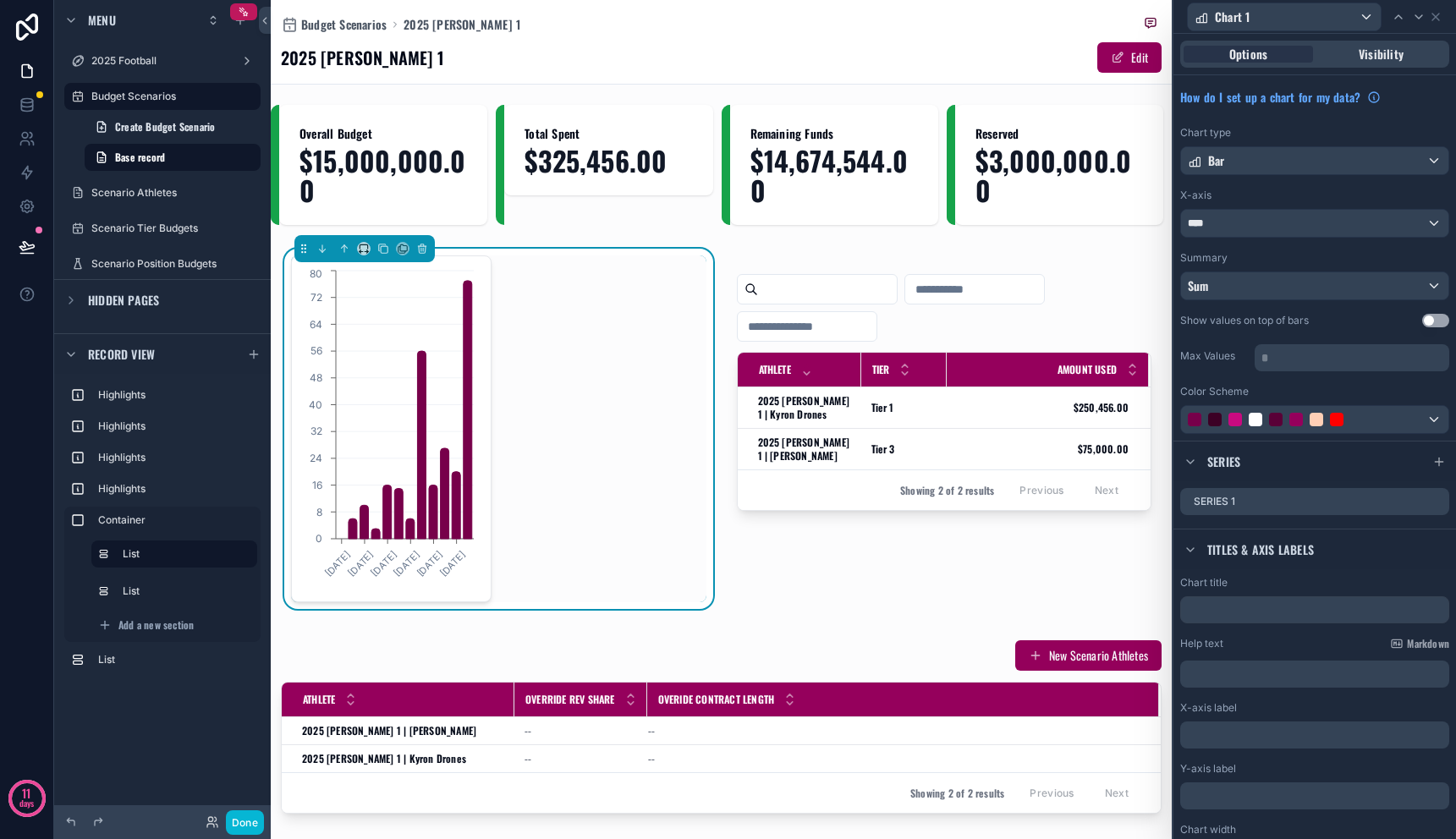
scroll to position [35, 0]
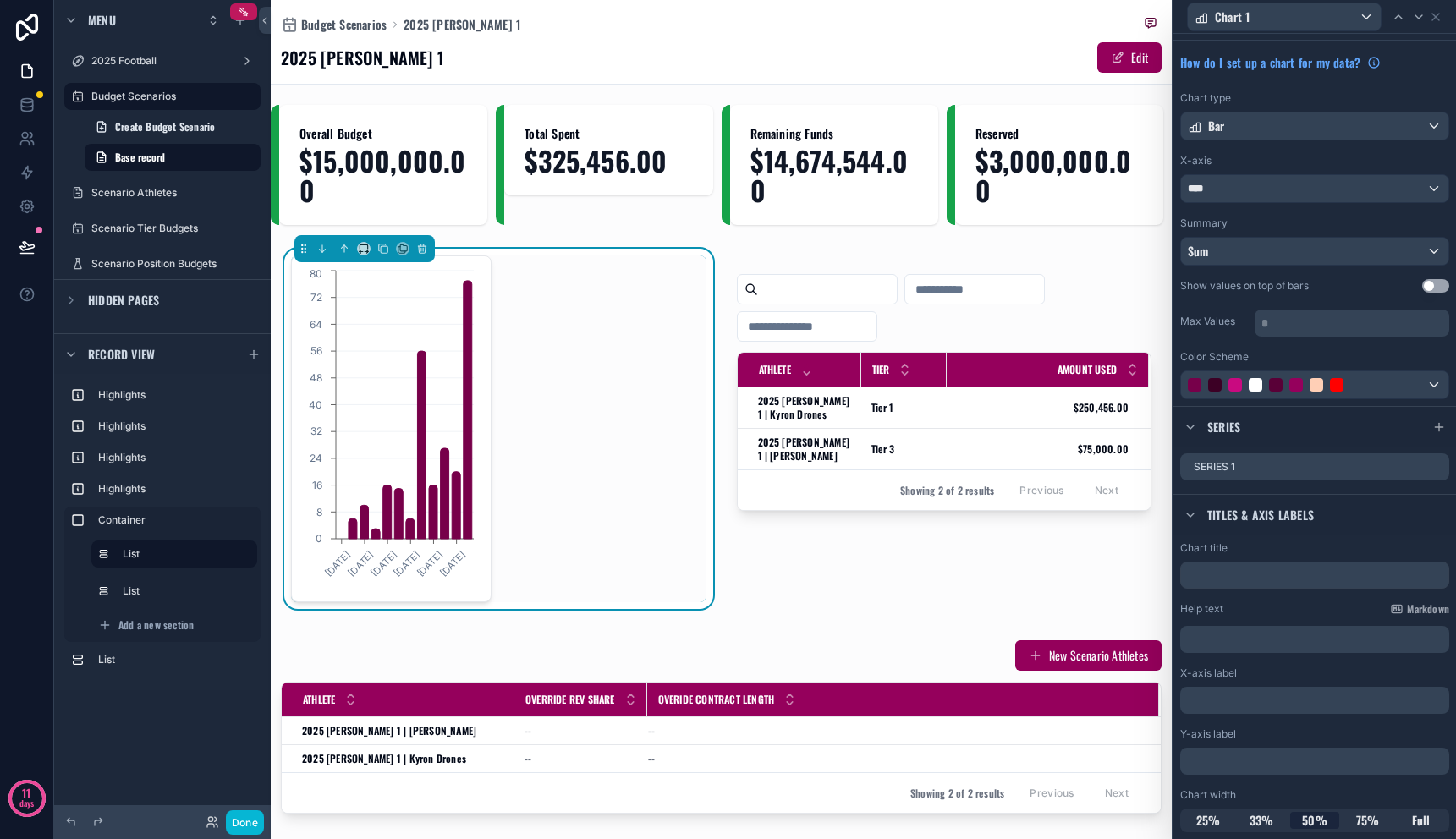
click at [1230, 517] on span "Titles & Axis labels" at bounding box center [1261, 515] width 107 height 17
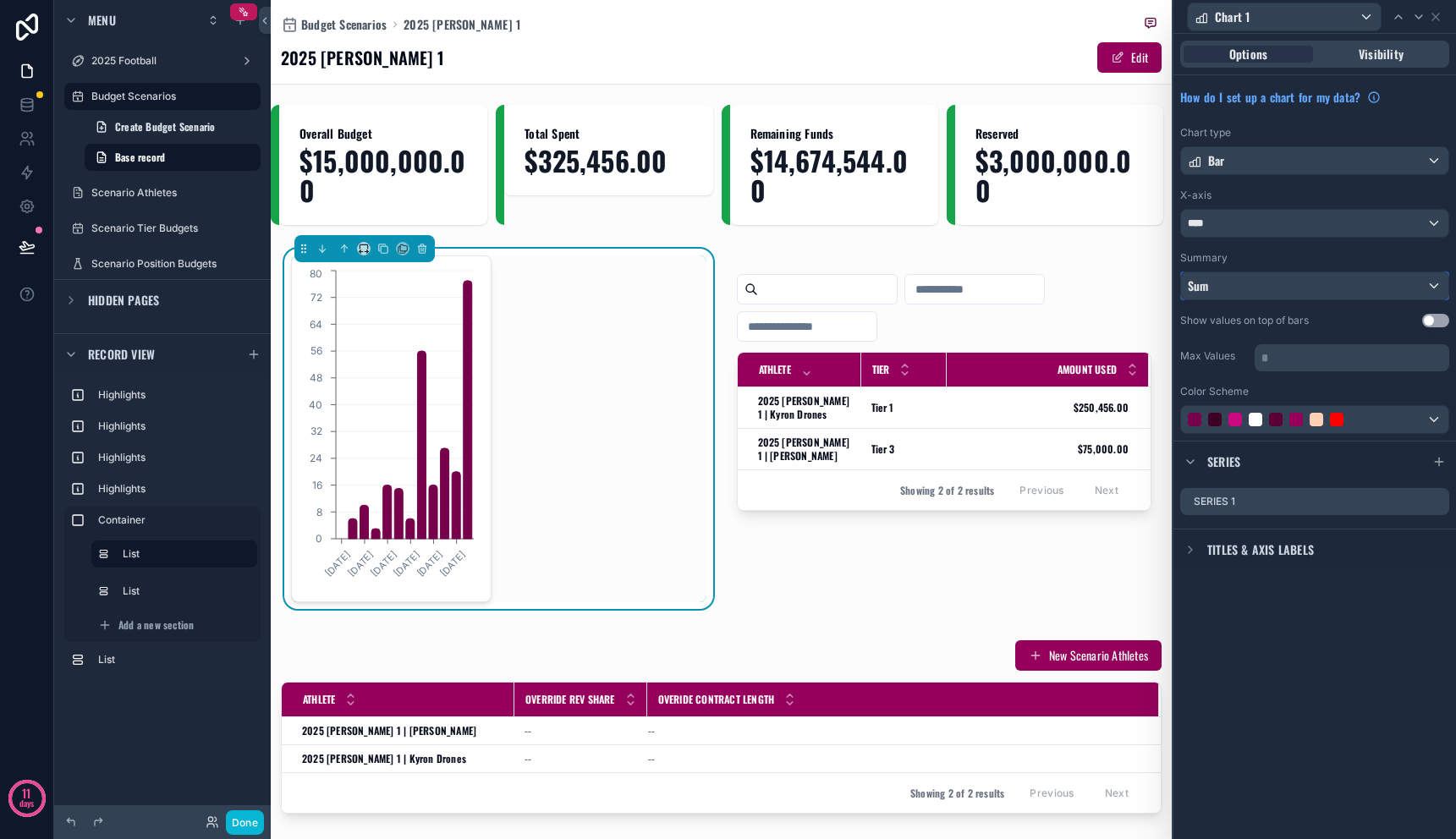
click at [1341, 288] on div "Sum" at bounding box center [1315, 285] width 267 height 27
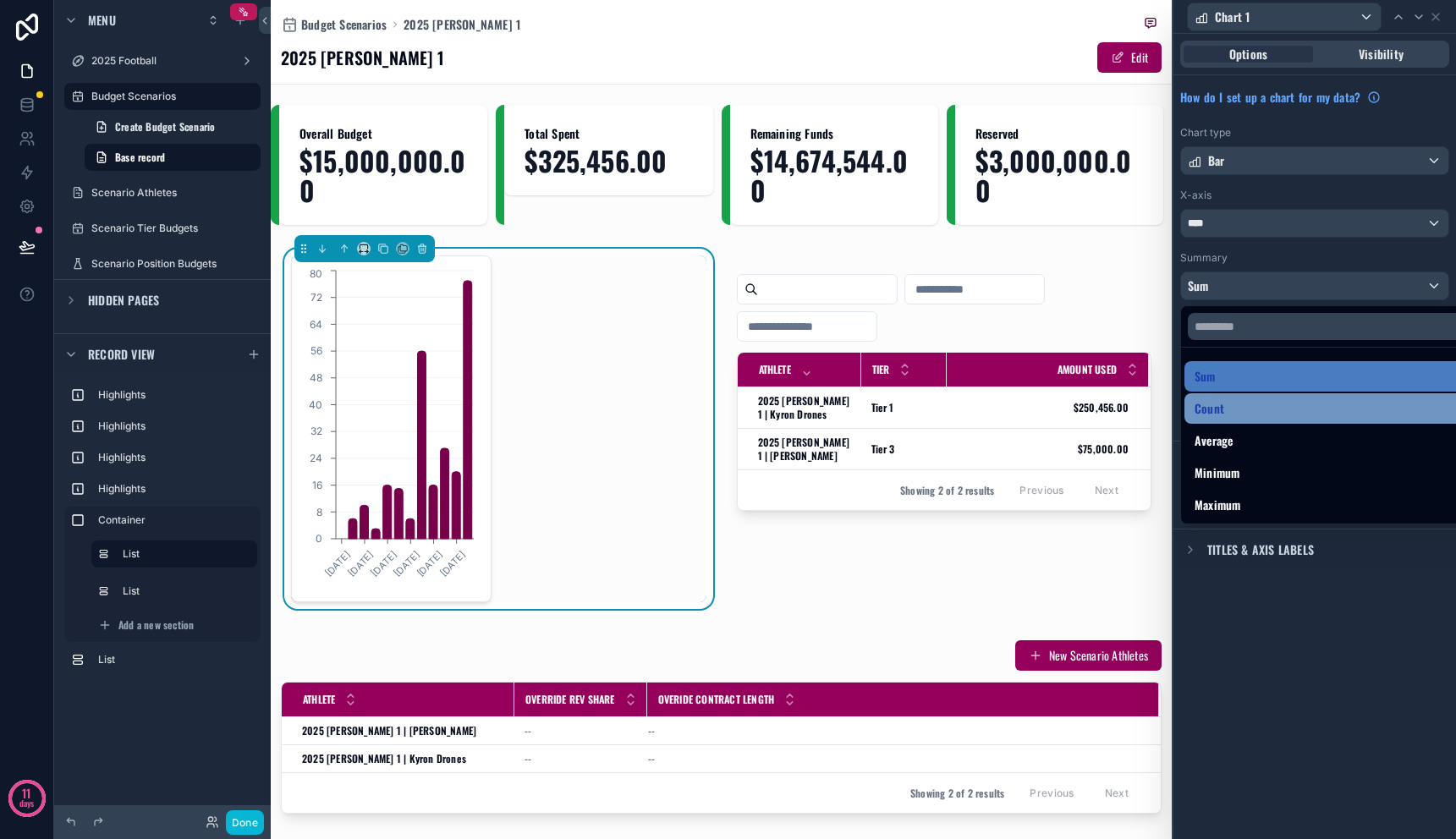
click at [1264, 419] on div "Count" at bounding box center [1334, 409] width 299 height 30
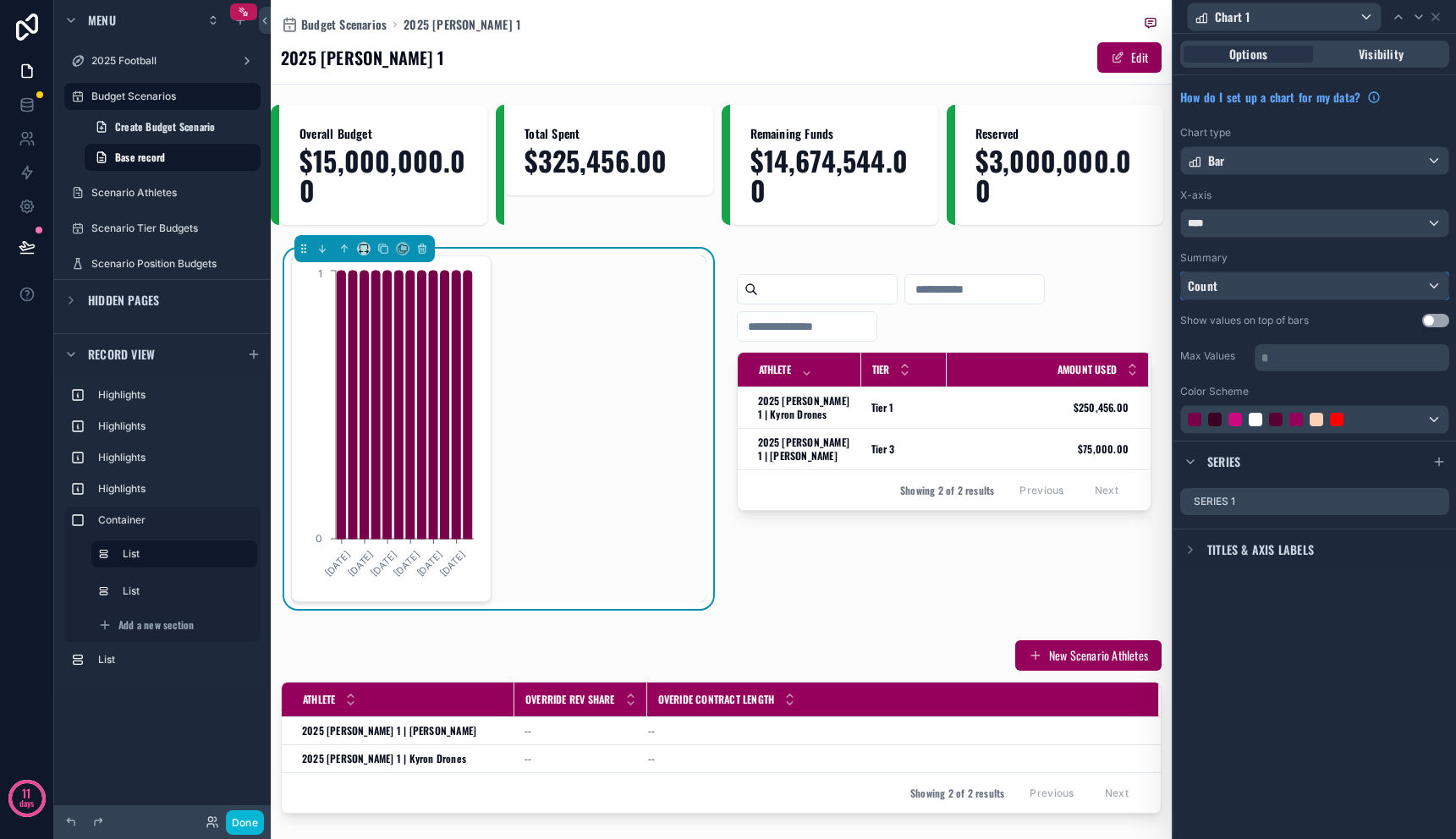
click at [1256, 282] on div "Count" at bounding box center [1315, 285] width 267 height 27
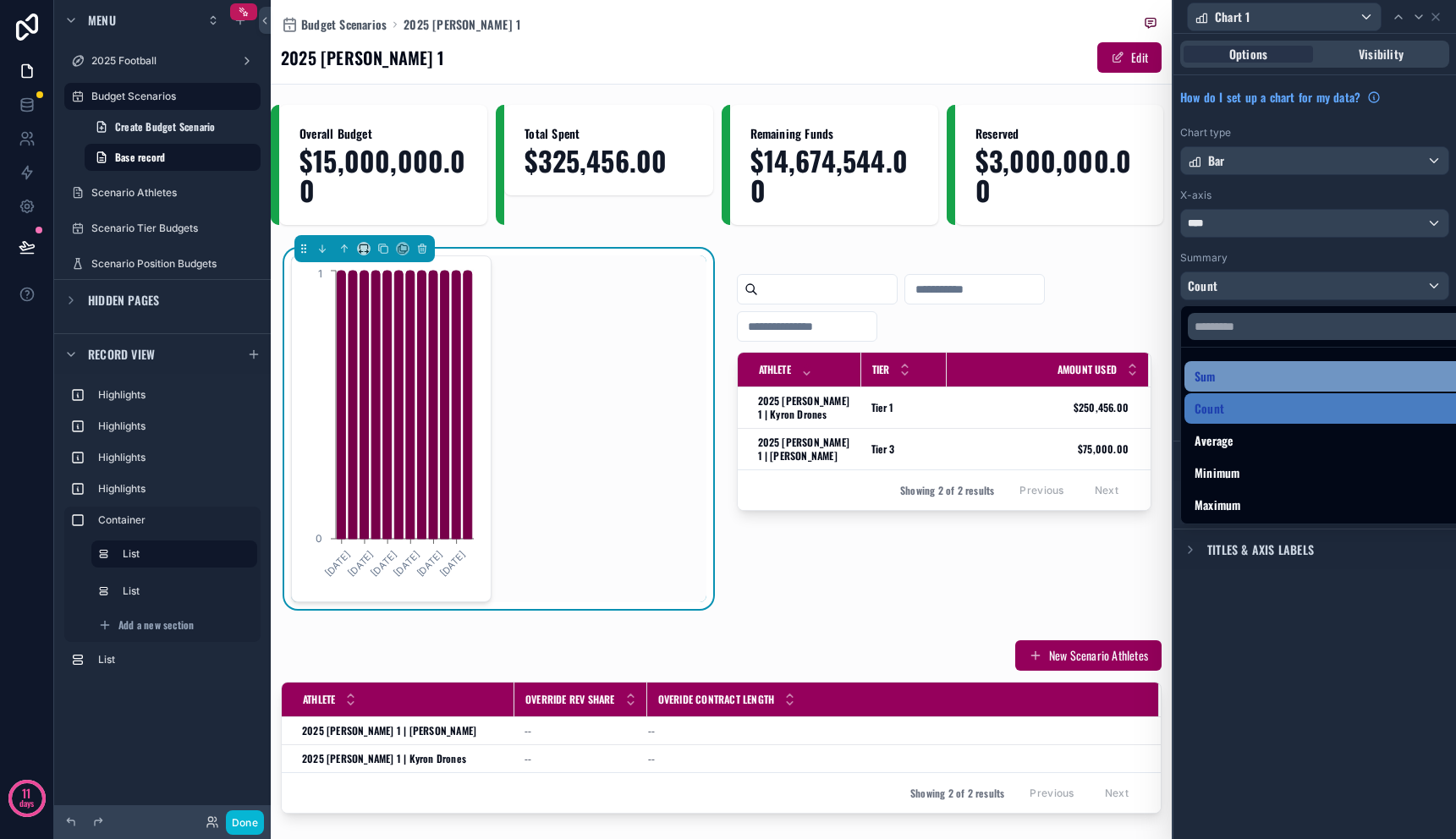
click at [1252, 375] on div "Sum" at bounding box center [1335, 376] width 279 height 20
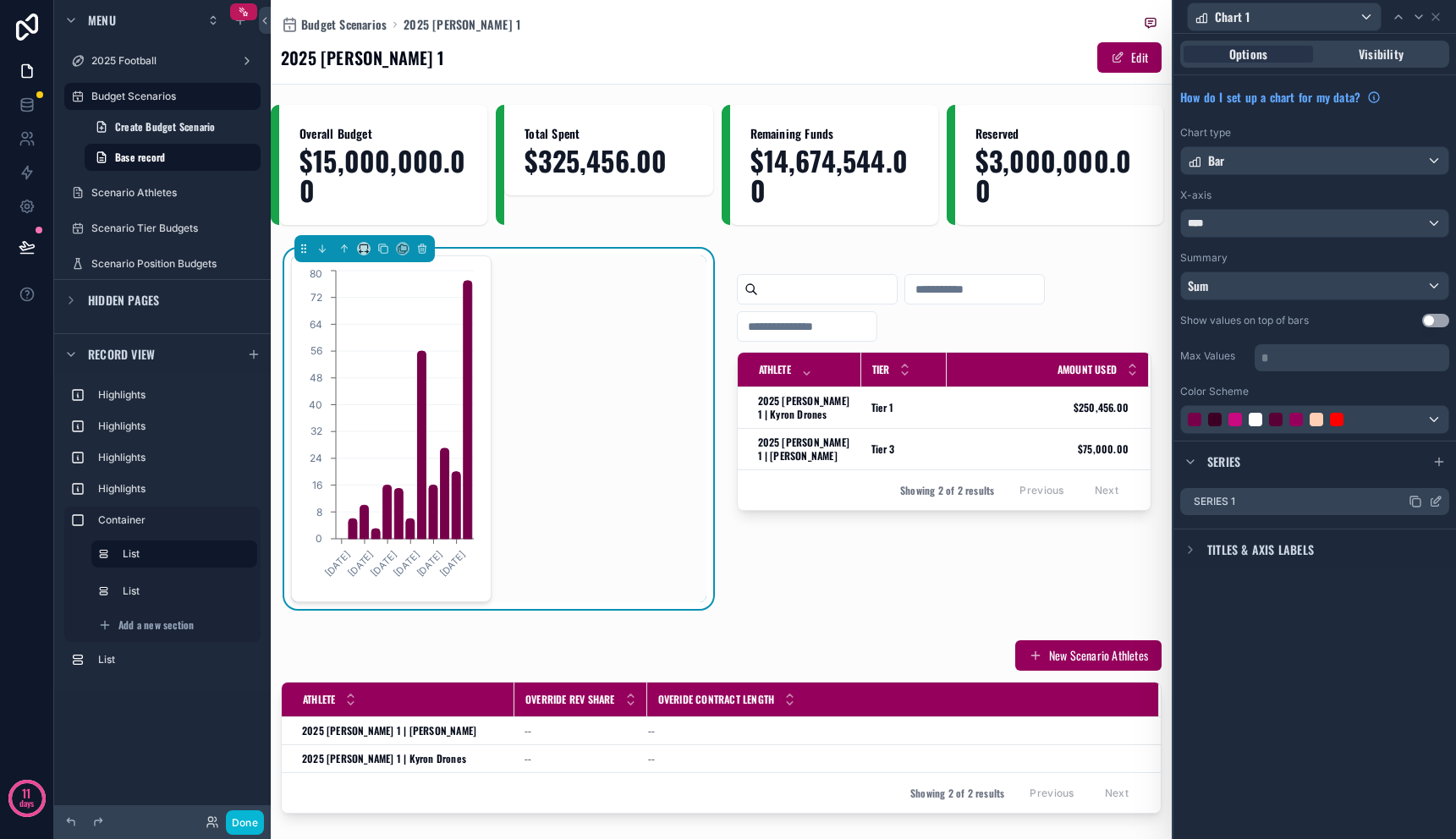
click at [1433, 505] on icon at bounding box center [1435, 502] width 8 height 8
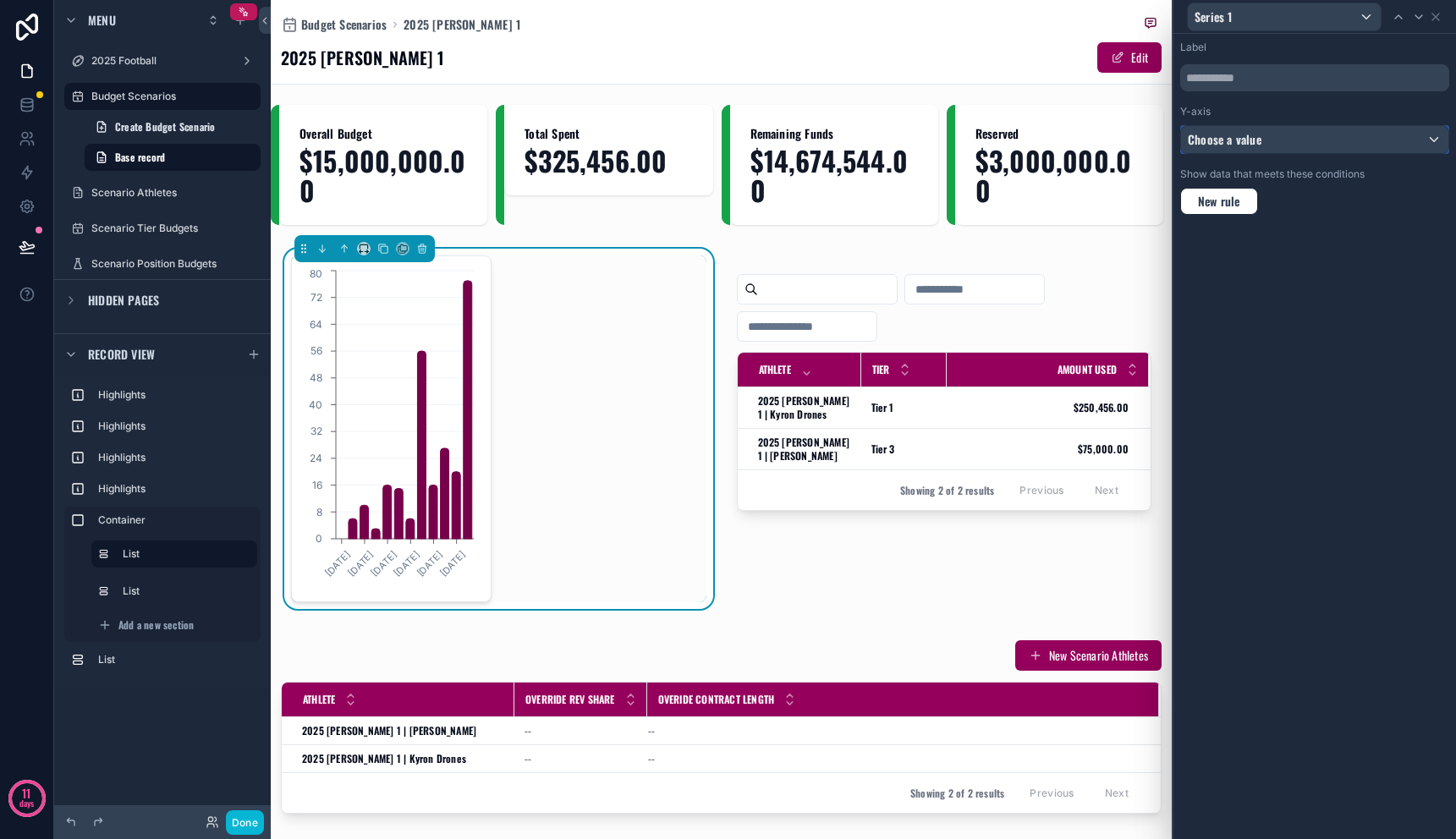
click at [1316, 133] on div "Choose a value" at bounding box center [1315, 139] width 267 height 27
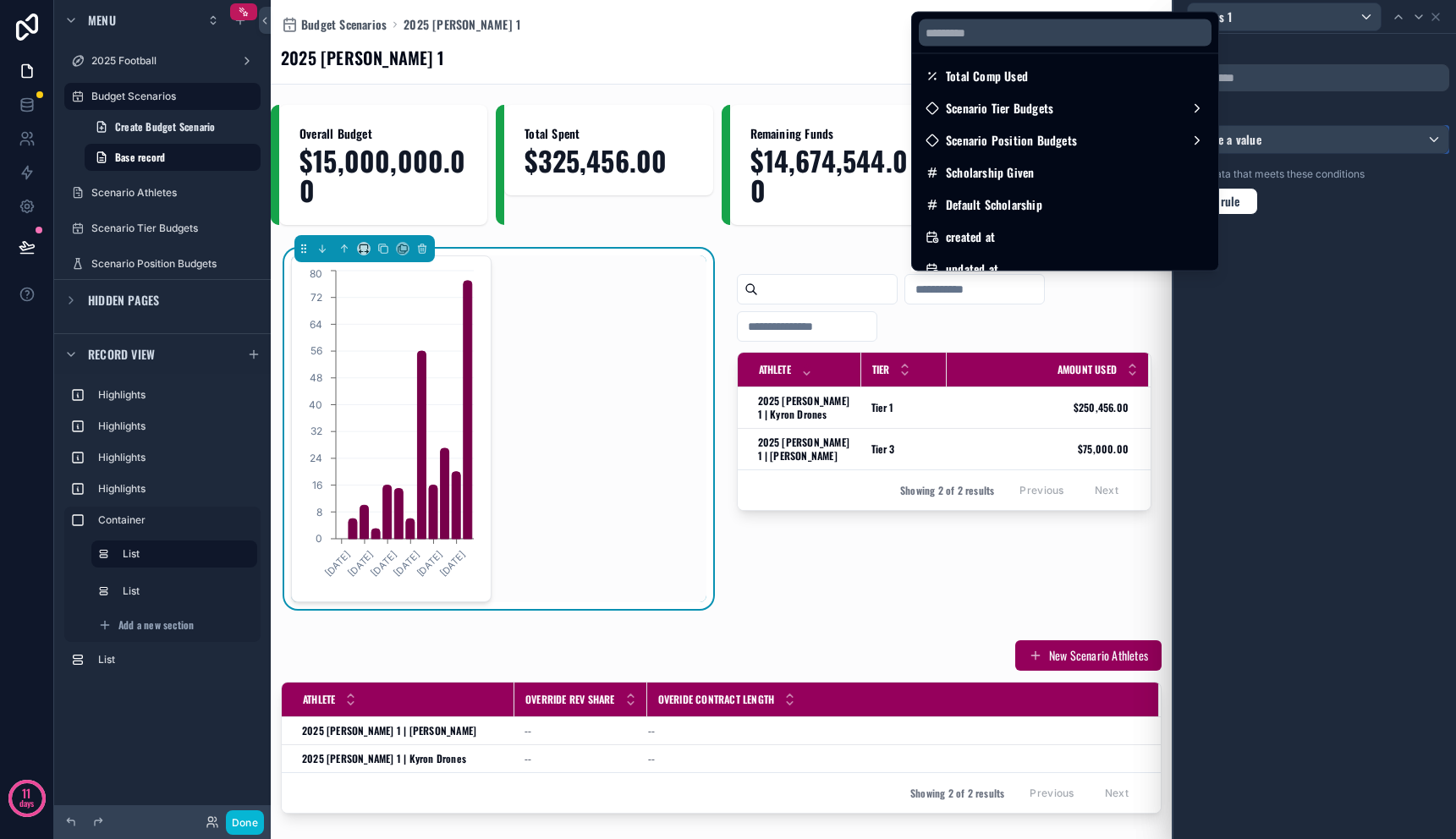
scroll to position [524, 0]
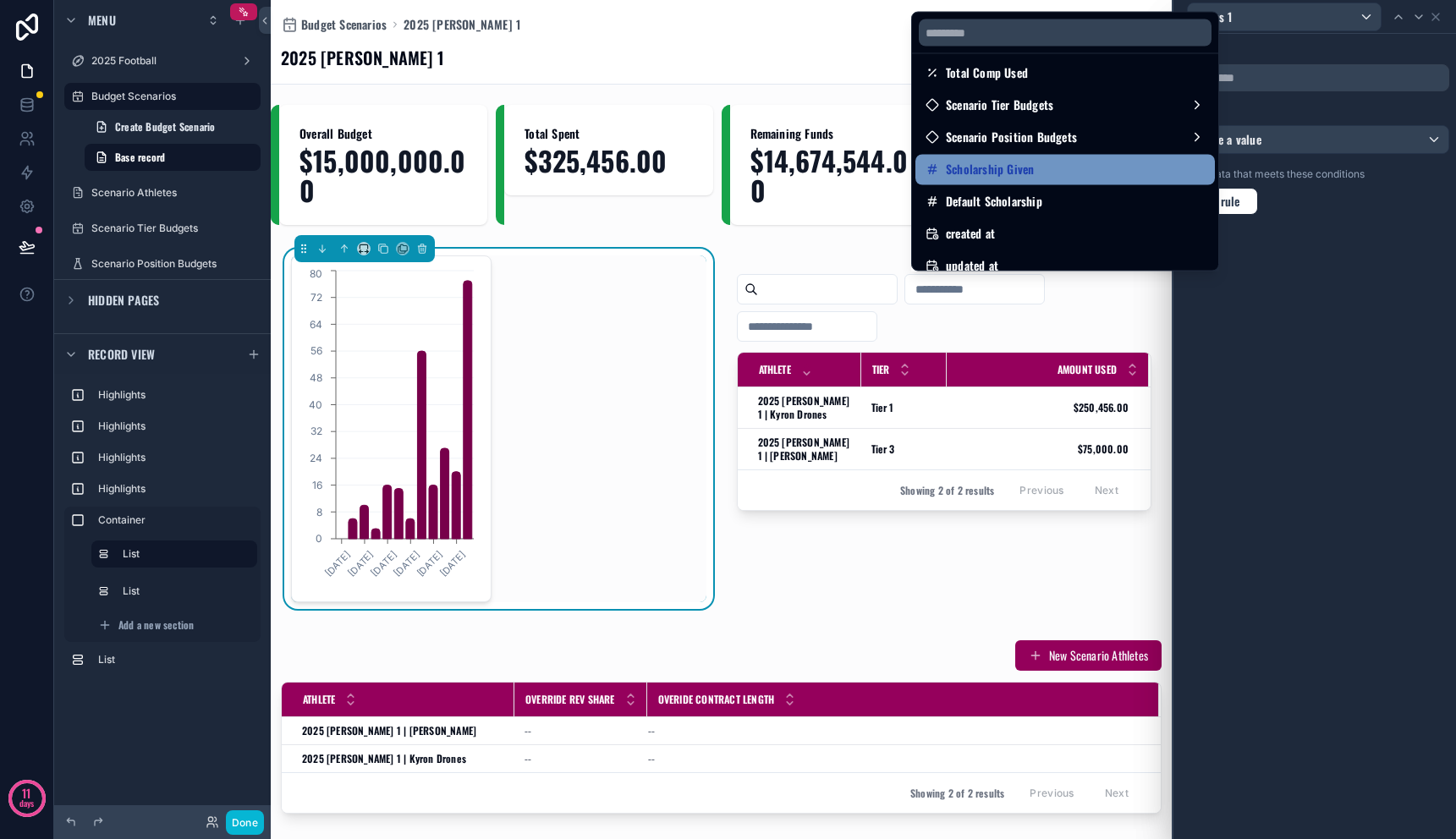
click at [1092, 174] on div "Scholarship Given" at bounding box center [1066, 169] width 279 height 20
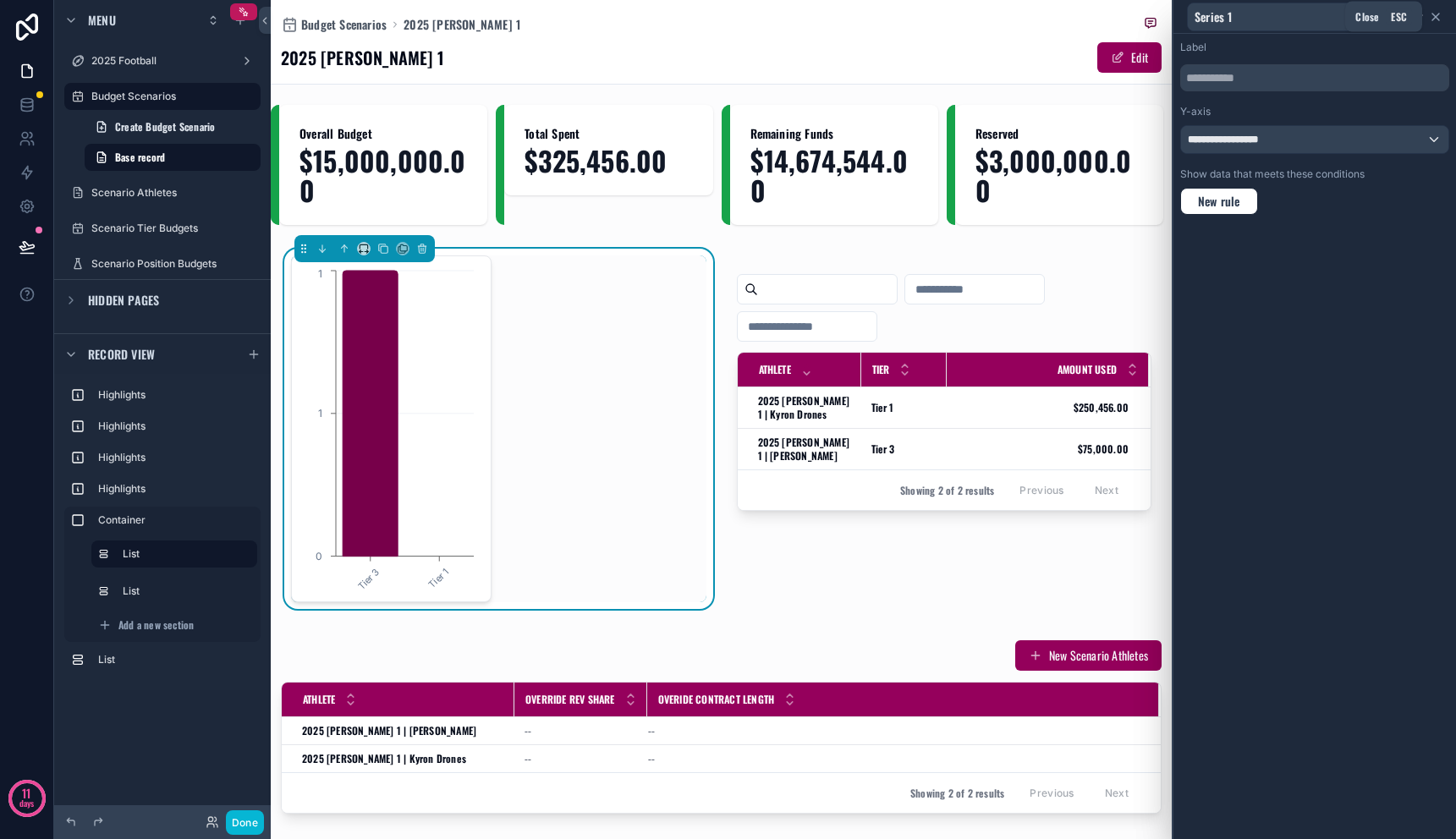
click at [1439, 21] on icon at bounding box center [1436, 17] width 14 height 14
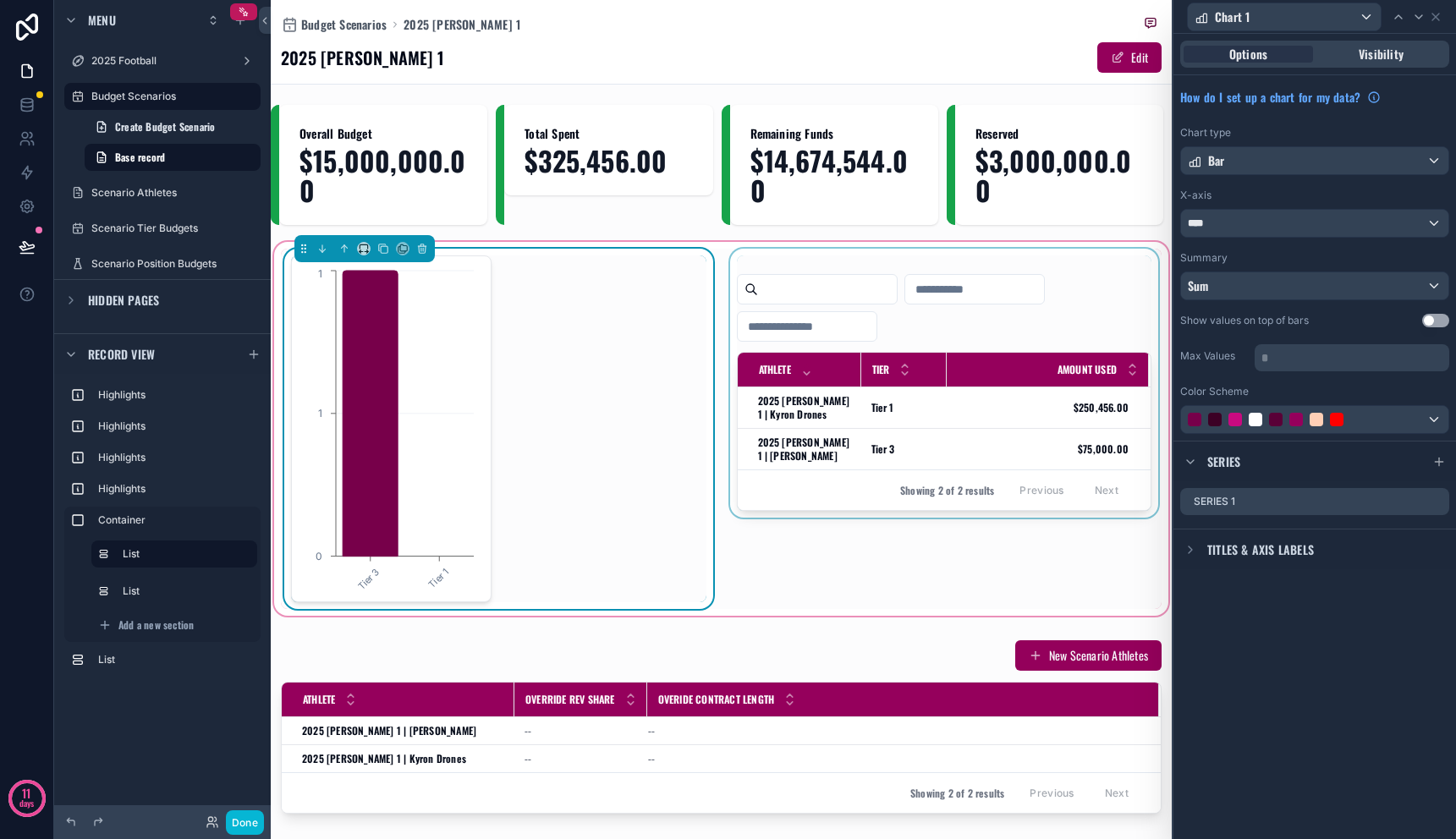
click at [876, 422] on div "scrollable content" at bounding box center [945, 429] width 436 height 360
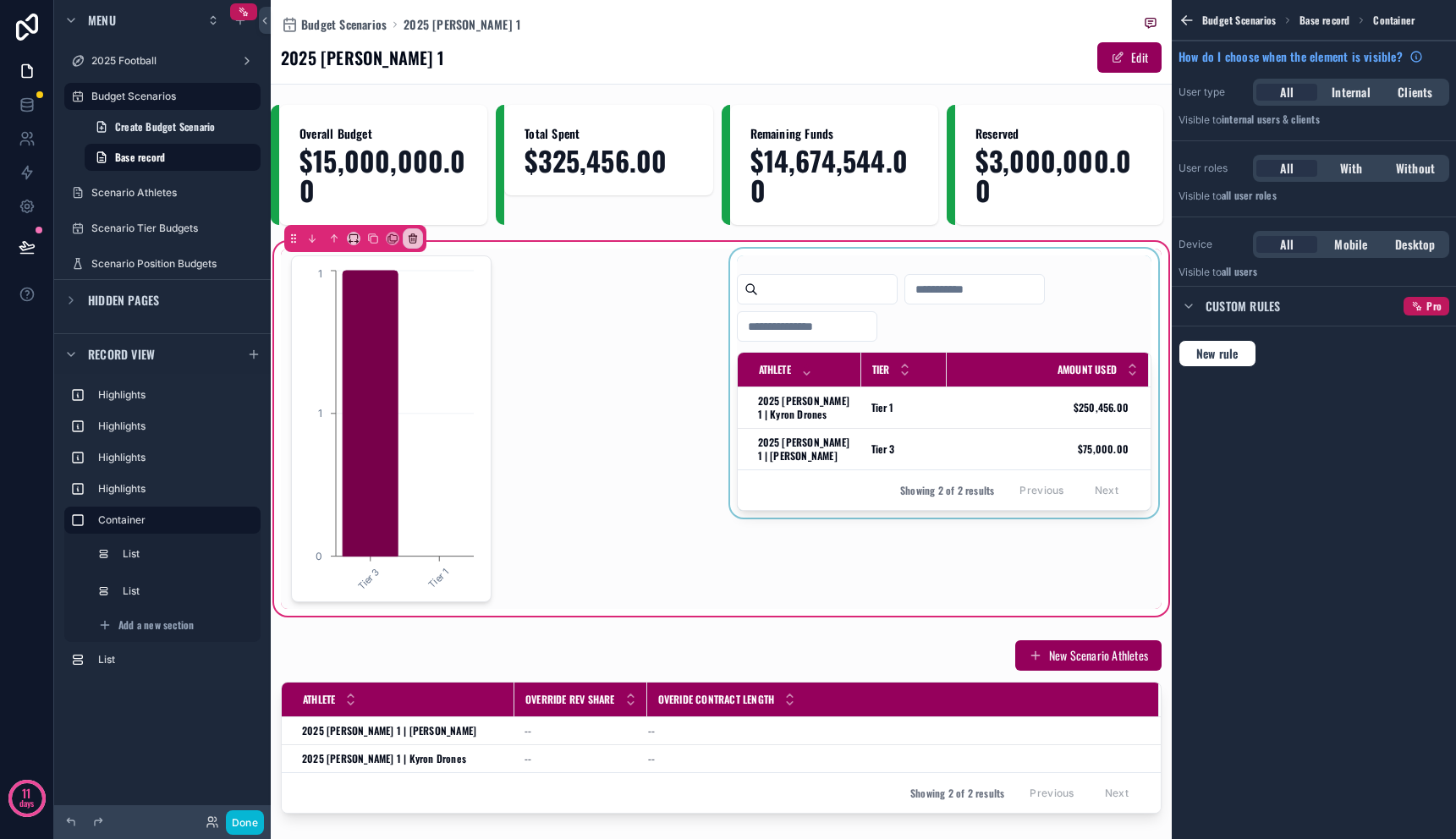
click at [797, 410] on div "scrollable content" at bounding box center [945, 429] width 436 height 360
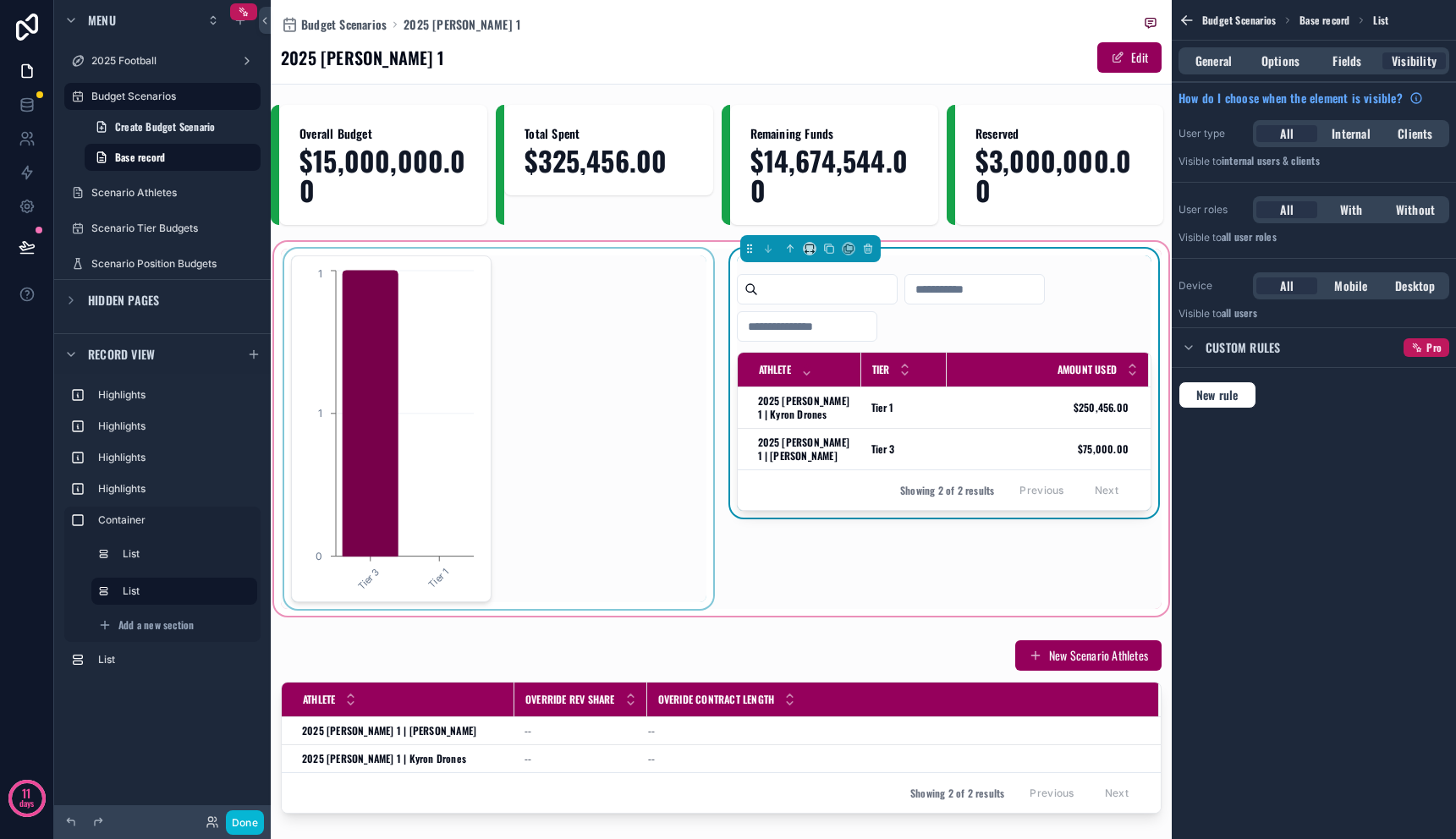
click at [646, 349] on div "scrollable content" at bounding box center [499, 429] width 436 height 360
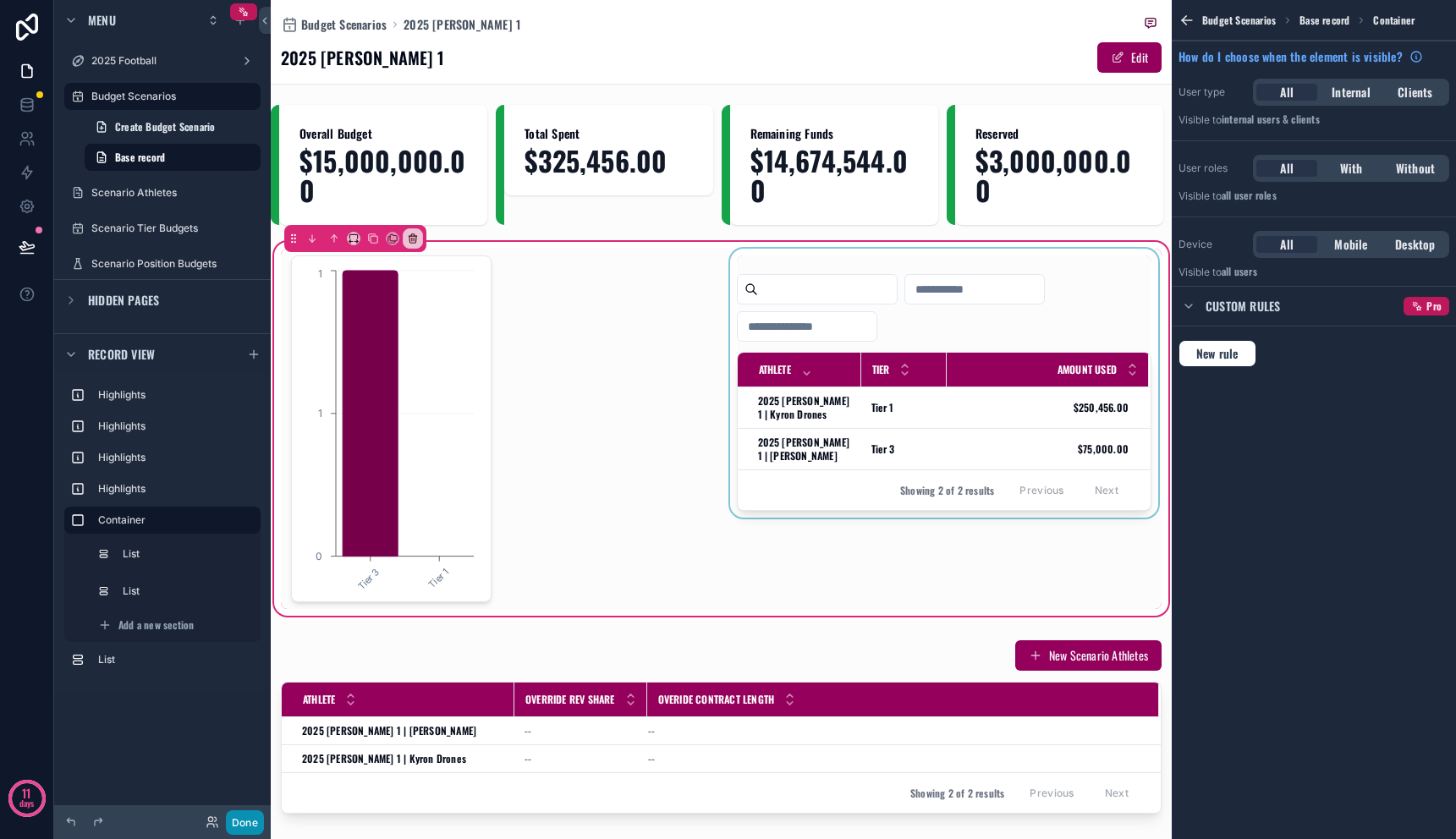
click at [246, 826] on button "Done" at bounding box center [245, 823] width 38 height 24
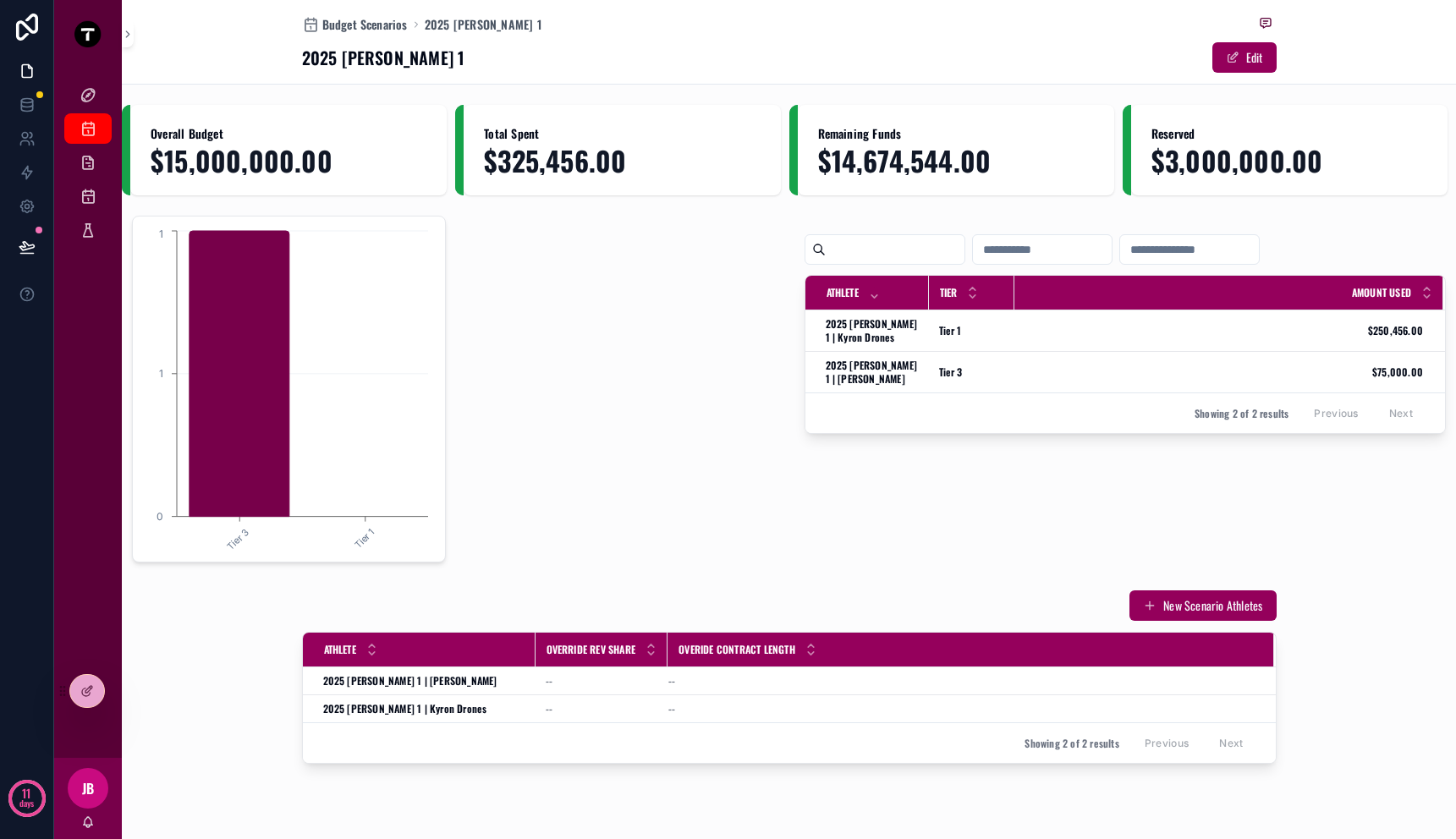
click at [252, 665] on div "New Scenario Athletes Athlete Override Rev Share Overide Contract Length 2025 […" at bounding box center [789, 677] width 1335 height 188
click at [102, 130] on link "Budget Scenarios" at bounding box center [88, 128] width 48 height 30
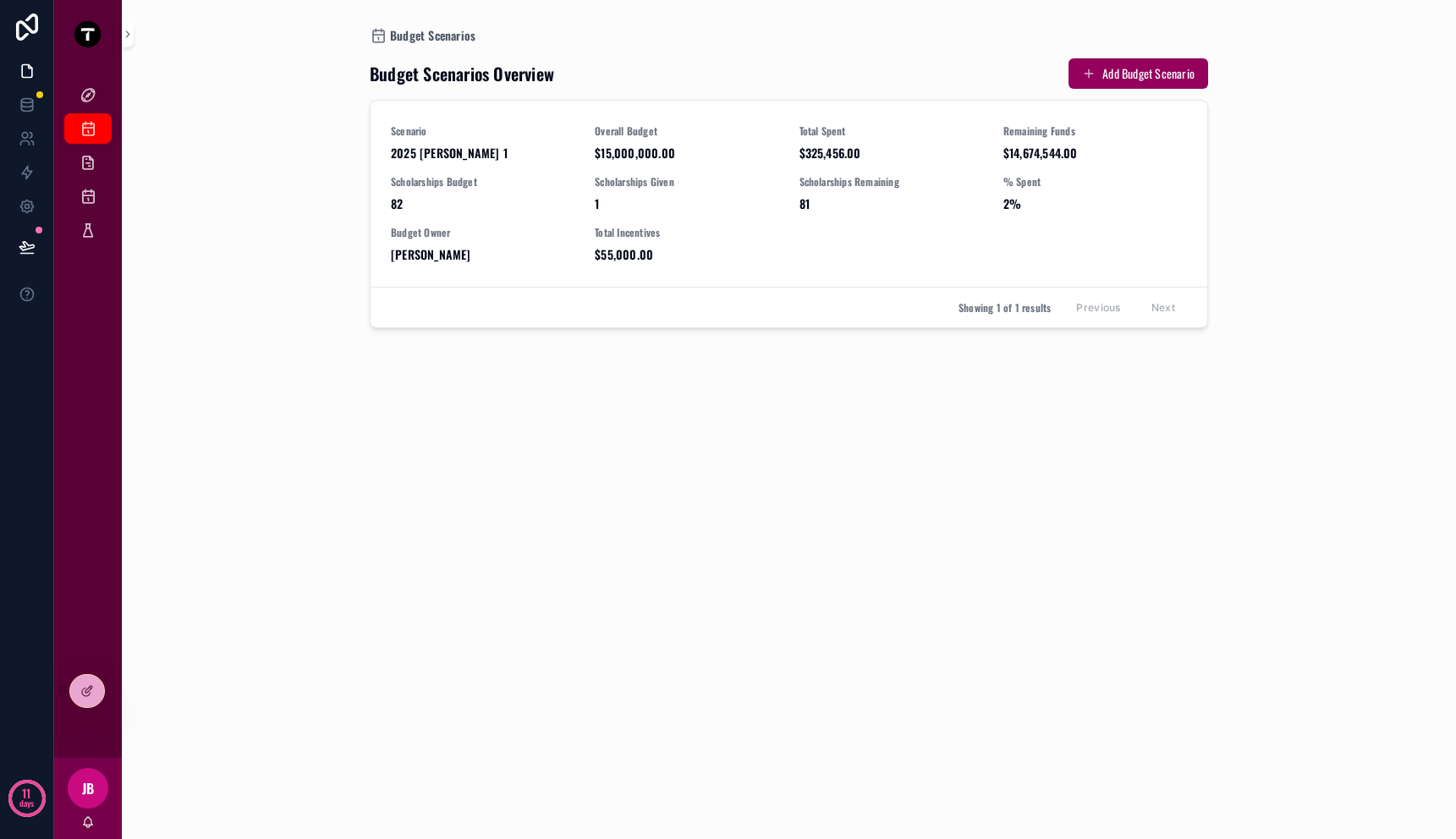
click at [84, 280] on div "2025 Football Budget Scenarios Scenario Athletes Scenario Tier Budgets Scenario…" at bounding box center [88, 413] width 68 height 691
click at [92, 699] on div at bounding box center [87, 691] width 34 height 32
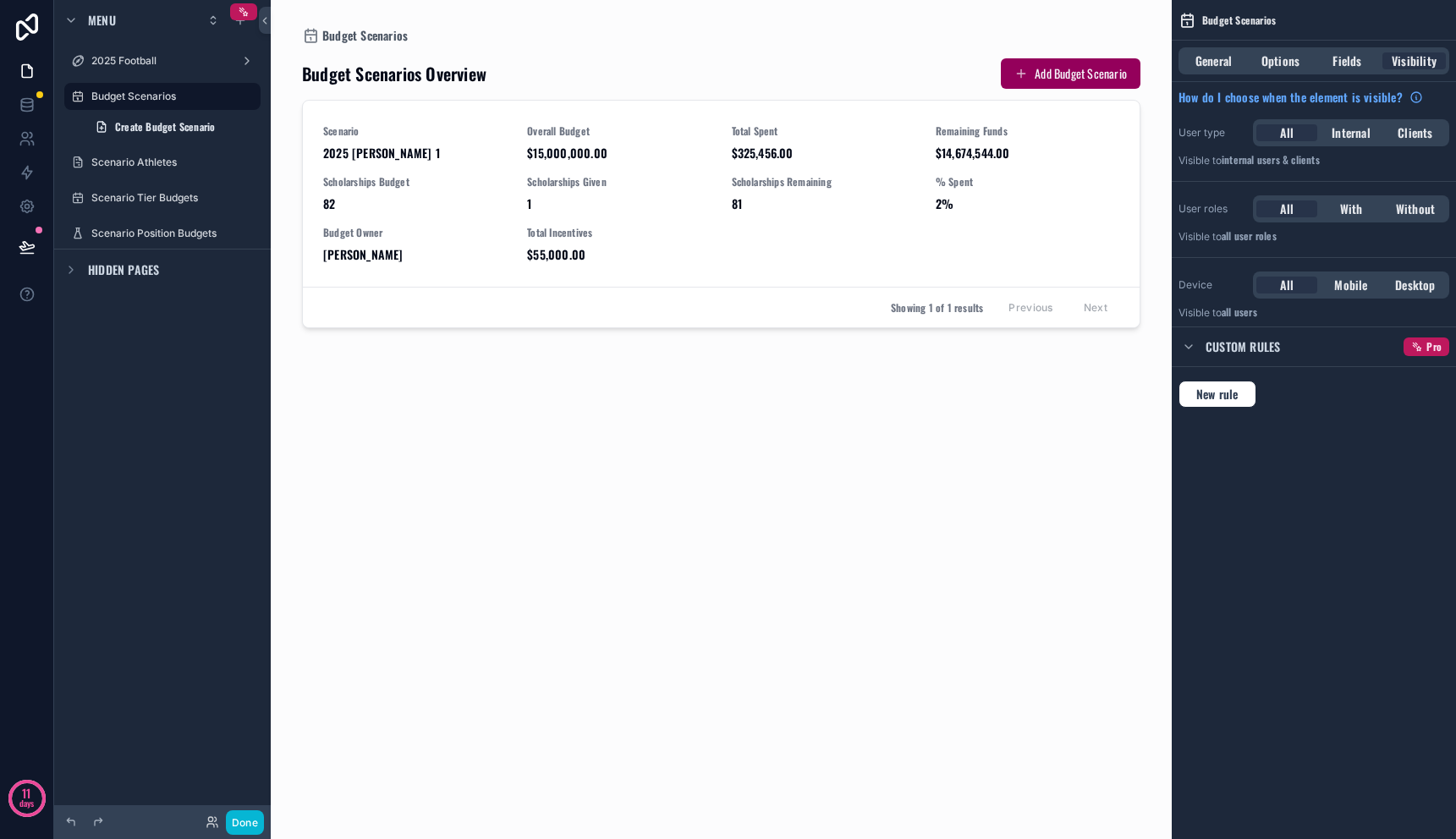
click at [222, 342] on div "Menu 2025 Football Budget Scenarios Create Budget Scenario Scenario Athletes Sc…" at bounding box center [162, 410] width 217 height 819
click at [148, 318] on div "Menu 2025 Football Budget Scenarios Create Budget Scenario Scenario Athletes Sc…" at bounding box center [162, 410] width 217 height 819
click at [237, 27] on div "scrollable content" at bounding box center [239, 20] width 20 height 20
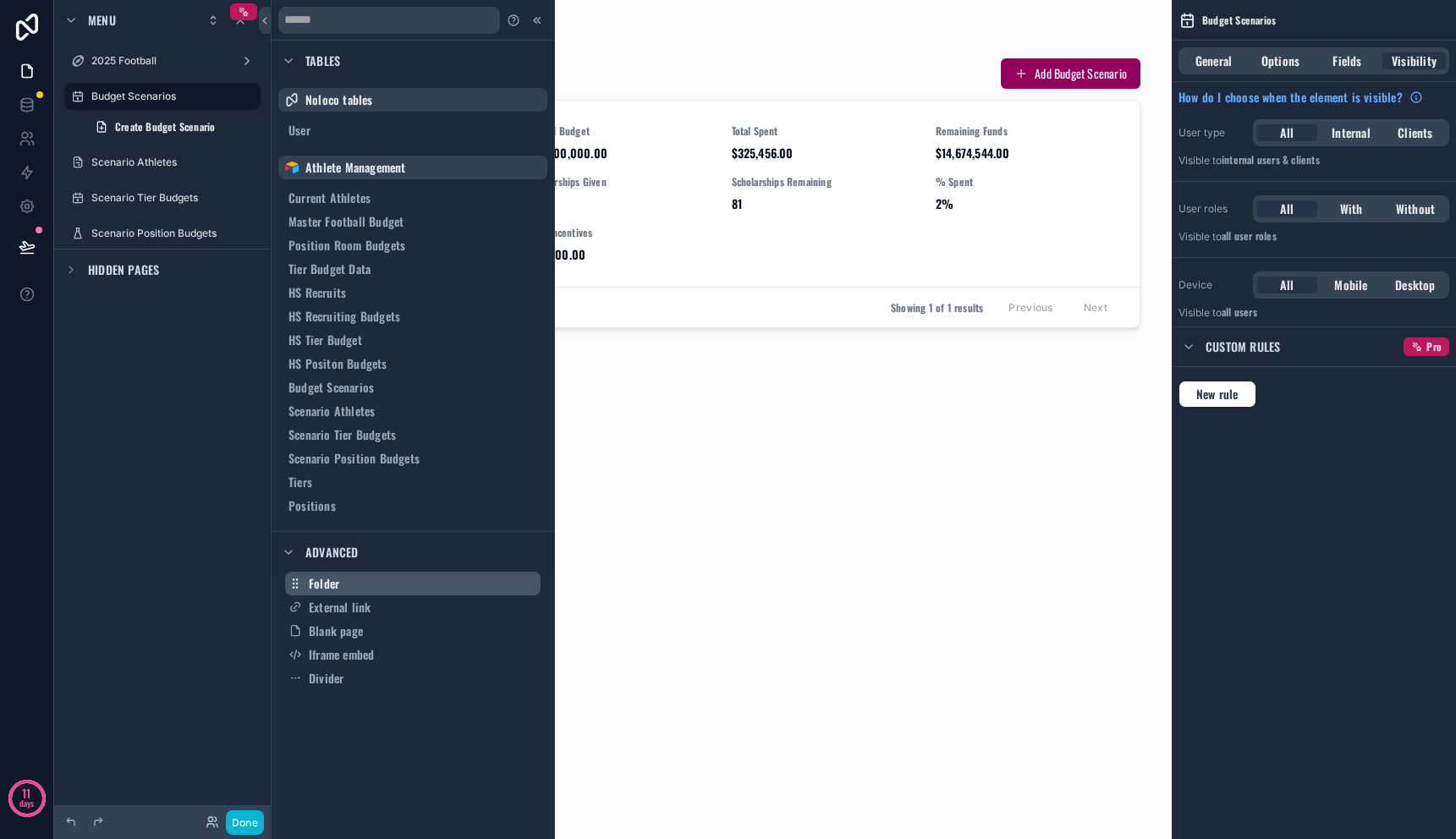
click at [364, 593] on button "Folder" at bounding box center [413, 583] width 256 height 23
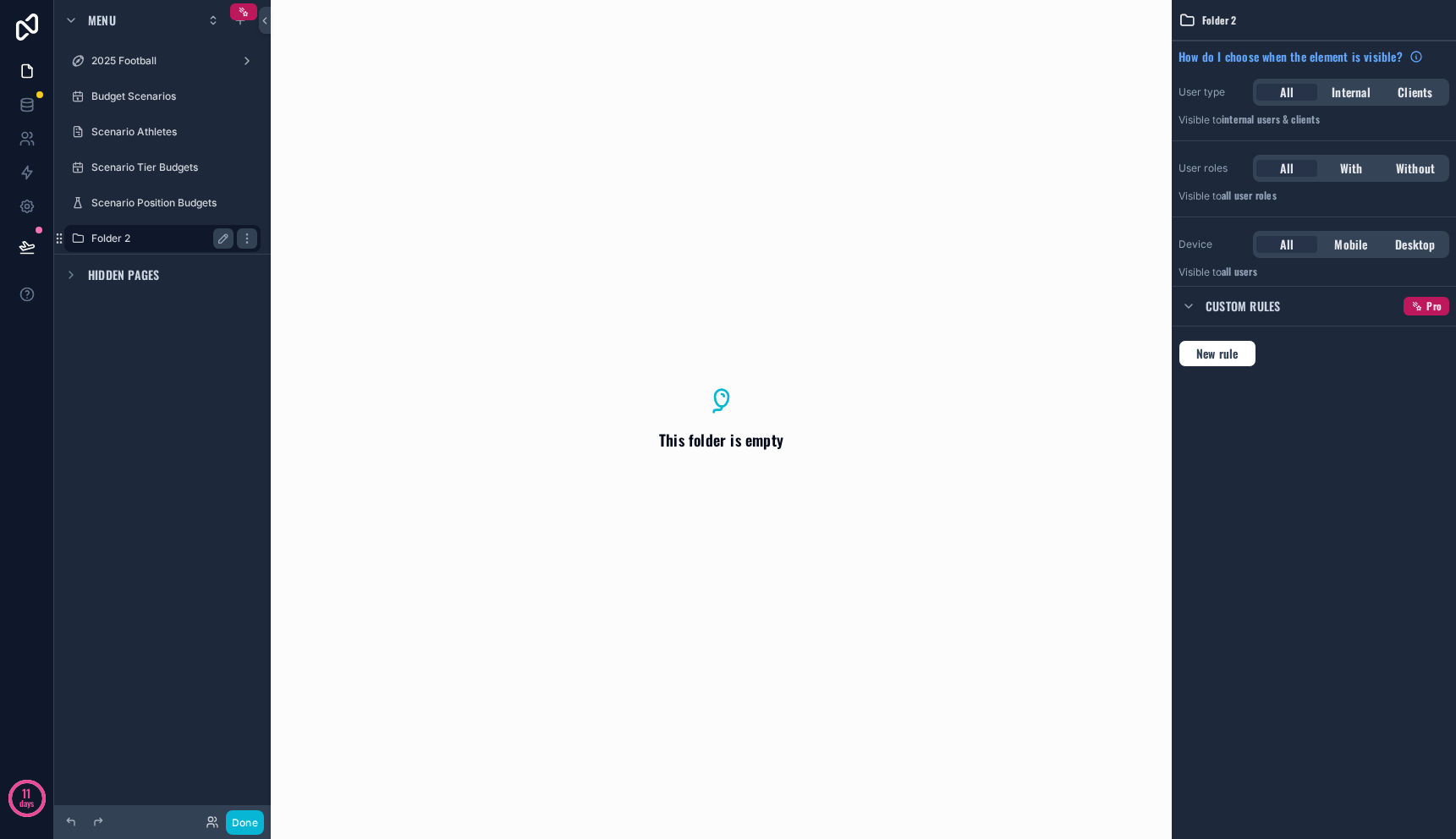
click at [117, 234] on label "Folder 2" at bounding box center [159, 239] width 135 height 14
click at [111, 239] on label "Folder 2" at bounding box center [159, 239] width 135 height 14
click at [217, 239] on icon "scrollable content" at bounding box center [224, 239] width 14 height 14
click at [145, 242] on input "********" at bounding box center [148, 238] width 115 height 20
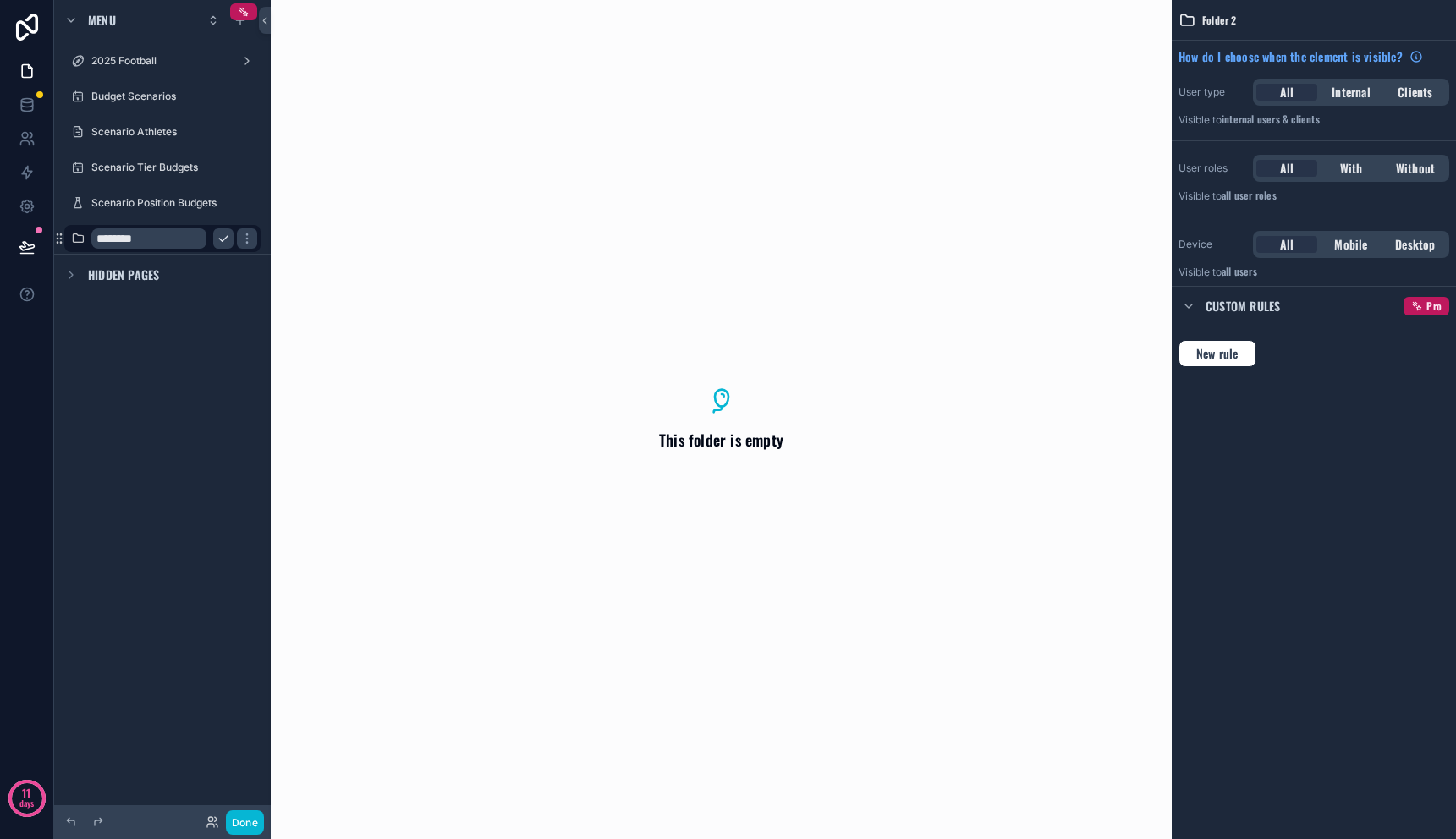
click at [145, 242] on input "********" at bounding box center [148, 238] width 115 height 20
type input "**********"
click at [240, 239] on icon "scrollable content" at bounding box center [247, 239] width 14 height 14
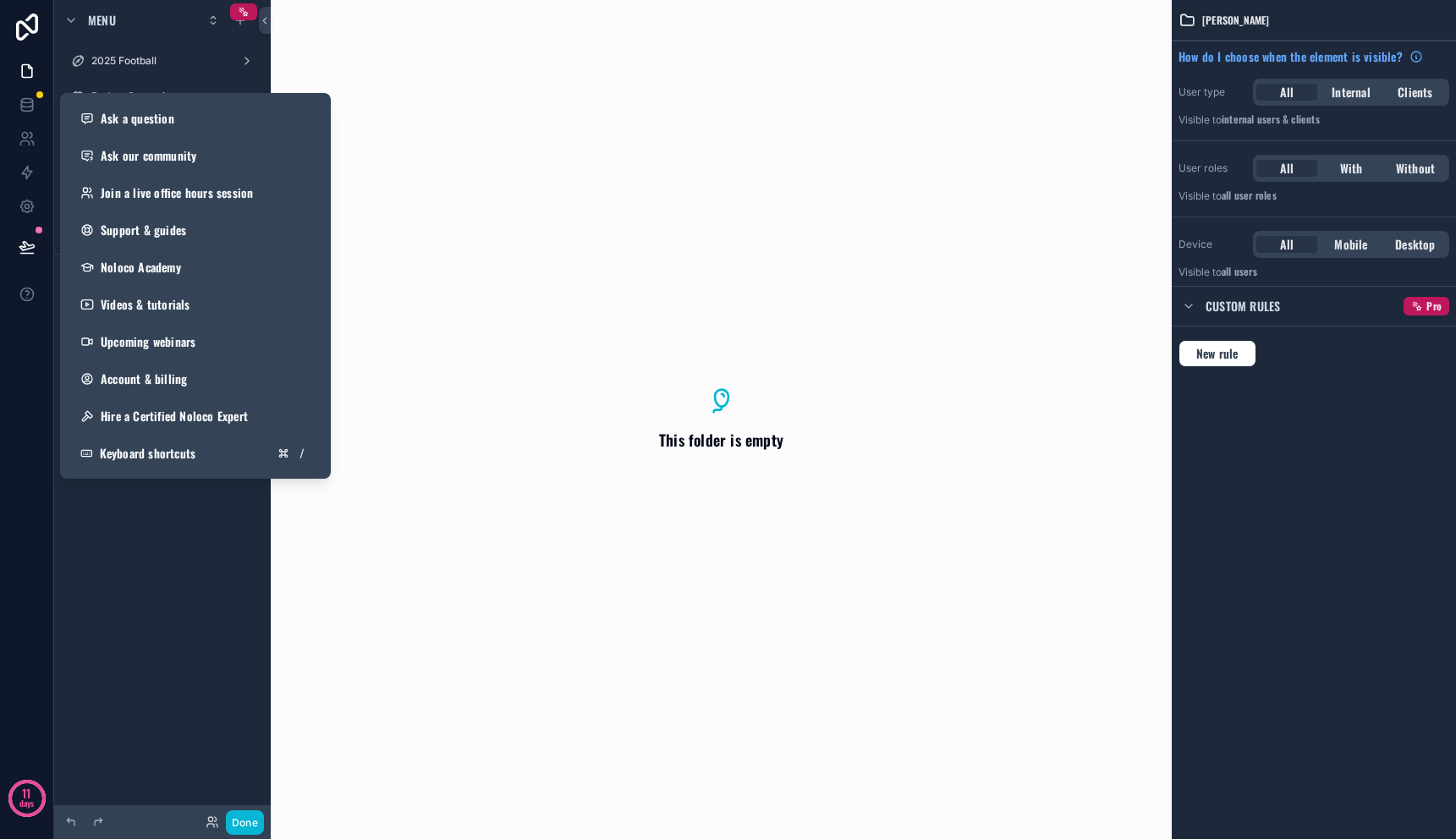
click at [149, 579] on div "Menu 2025 Football Budget Scenarios Scenario Athletes Scenario Tier Budgets Sce…" at bounding box center [162, 410] width 217 height 819
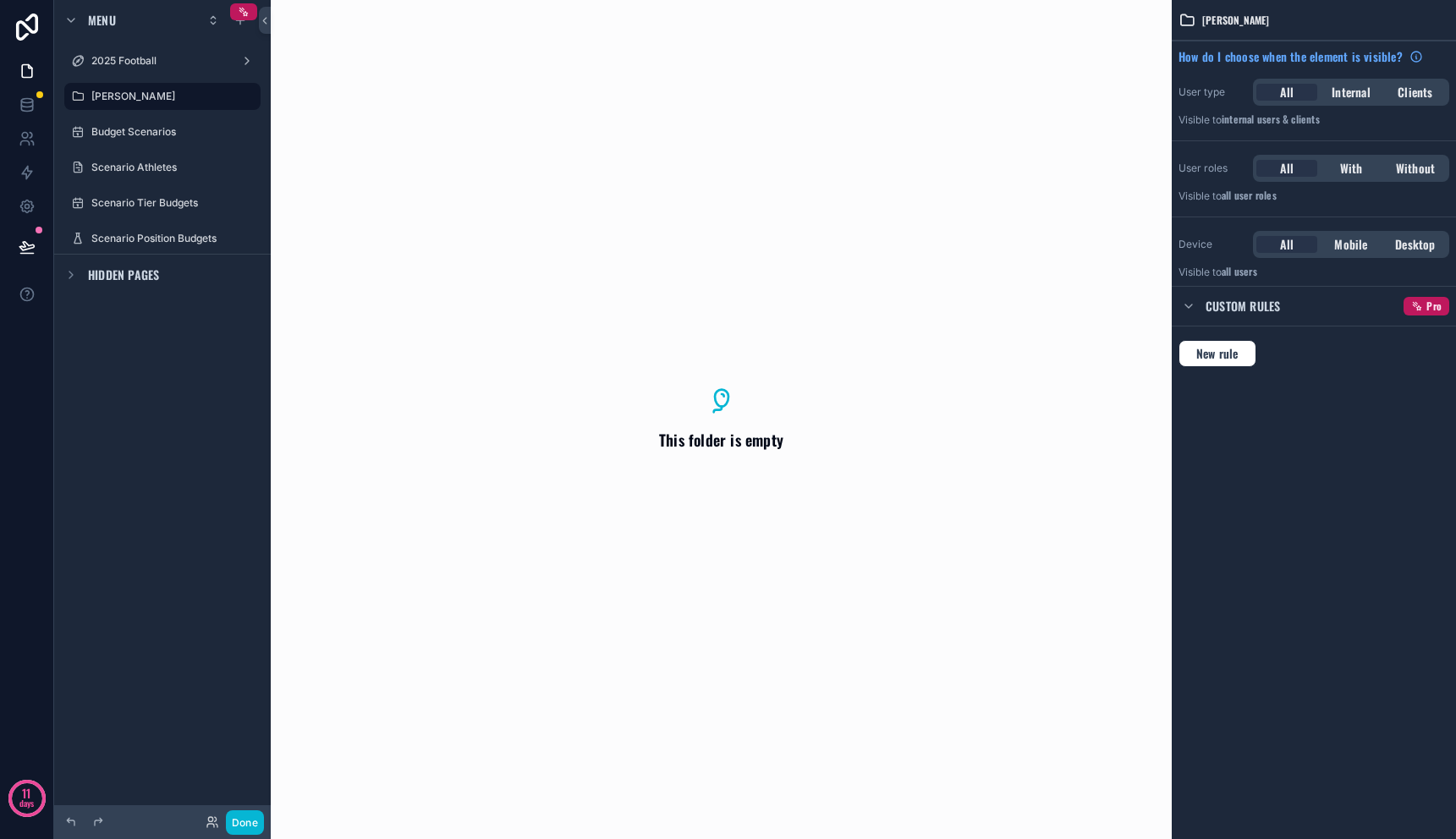
click at [130, 331] on div "Menu 2025 Football [PERSON_NAME] Budget Scenarios Scenario Athletes Scenario Ti…" at bounding box center [162, 410] width 217 height 819
click at [80, 97] on icon "scrollable content" at bounding box center [78, 96] width 14 height 14
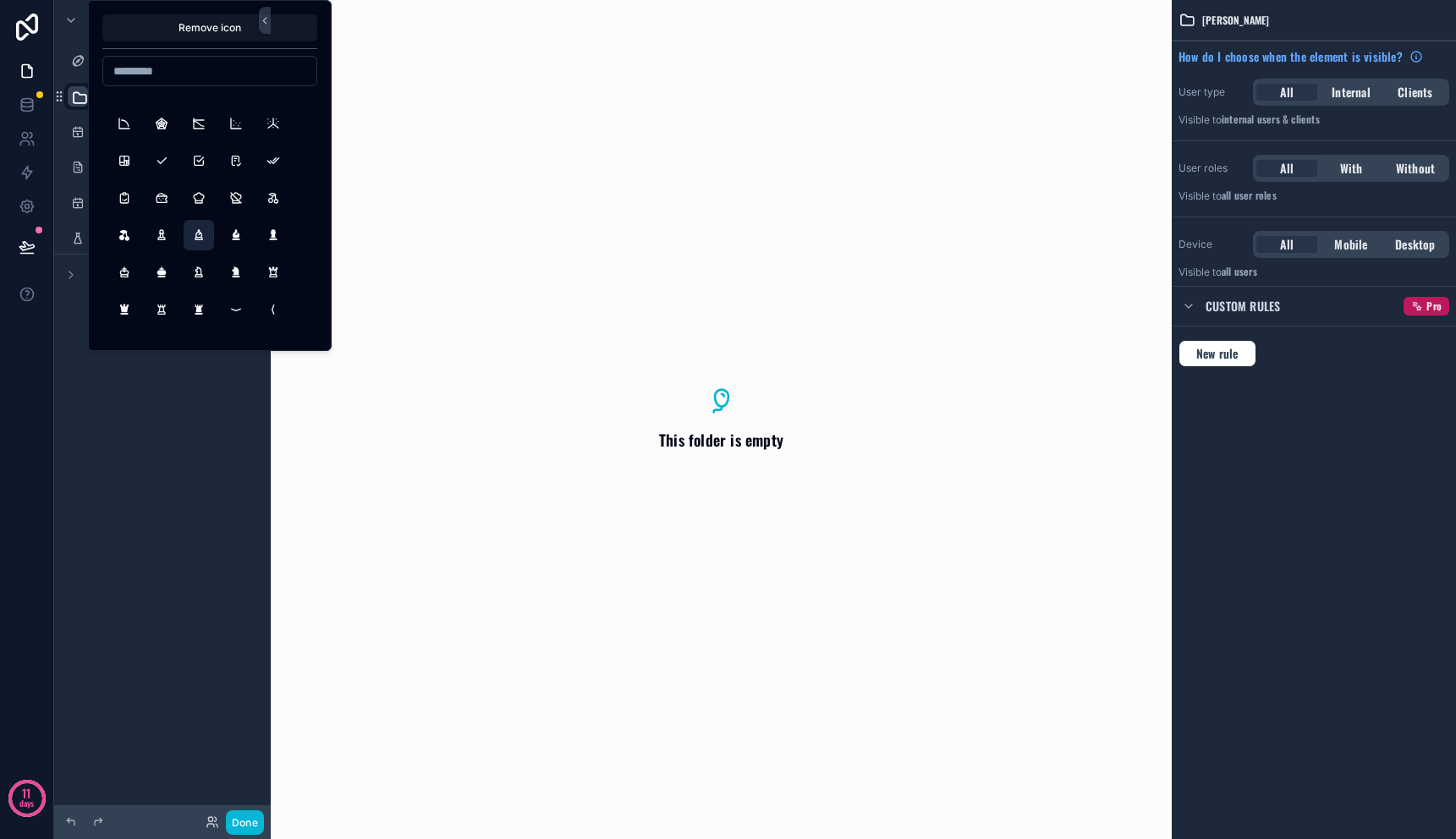
scroll to position [9485, 0]
click at [205, 269] on button "ChessKnight" at bounding box center [199, 266] width 30 height 30
click at [470, 274] on div "This folder is empty" at bounding box center [721, 419] width 902 height 839
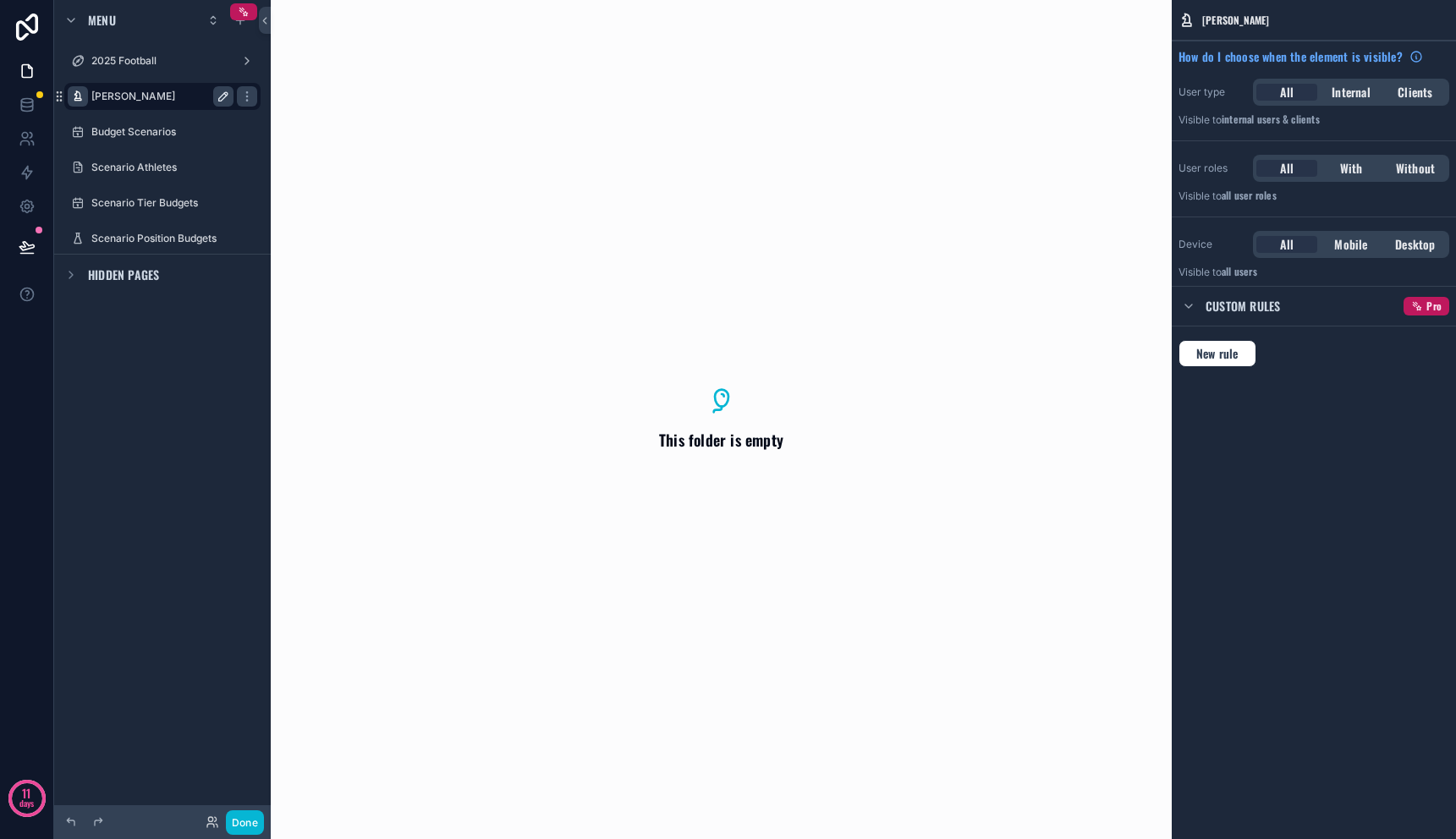
click at [76, 95] on icon "scrollable content" at bounding box center [78, 96] width 14 height 14
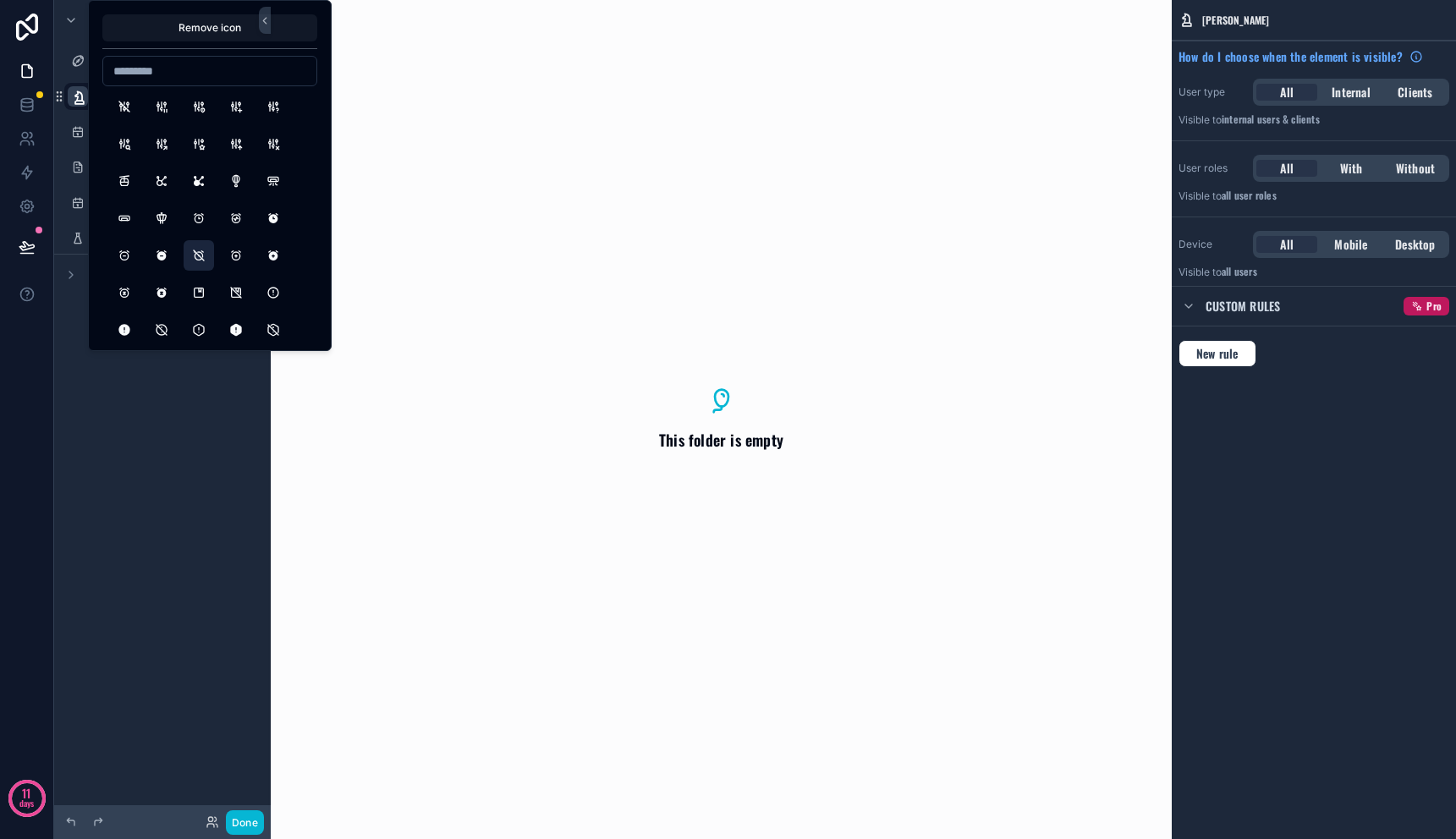
scroll to position [572, 0]
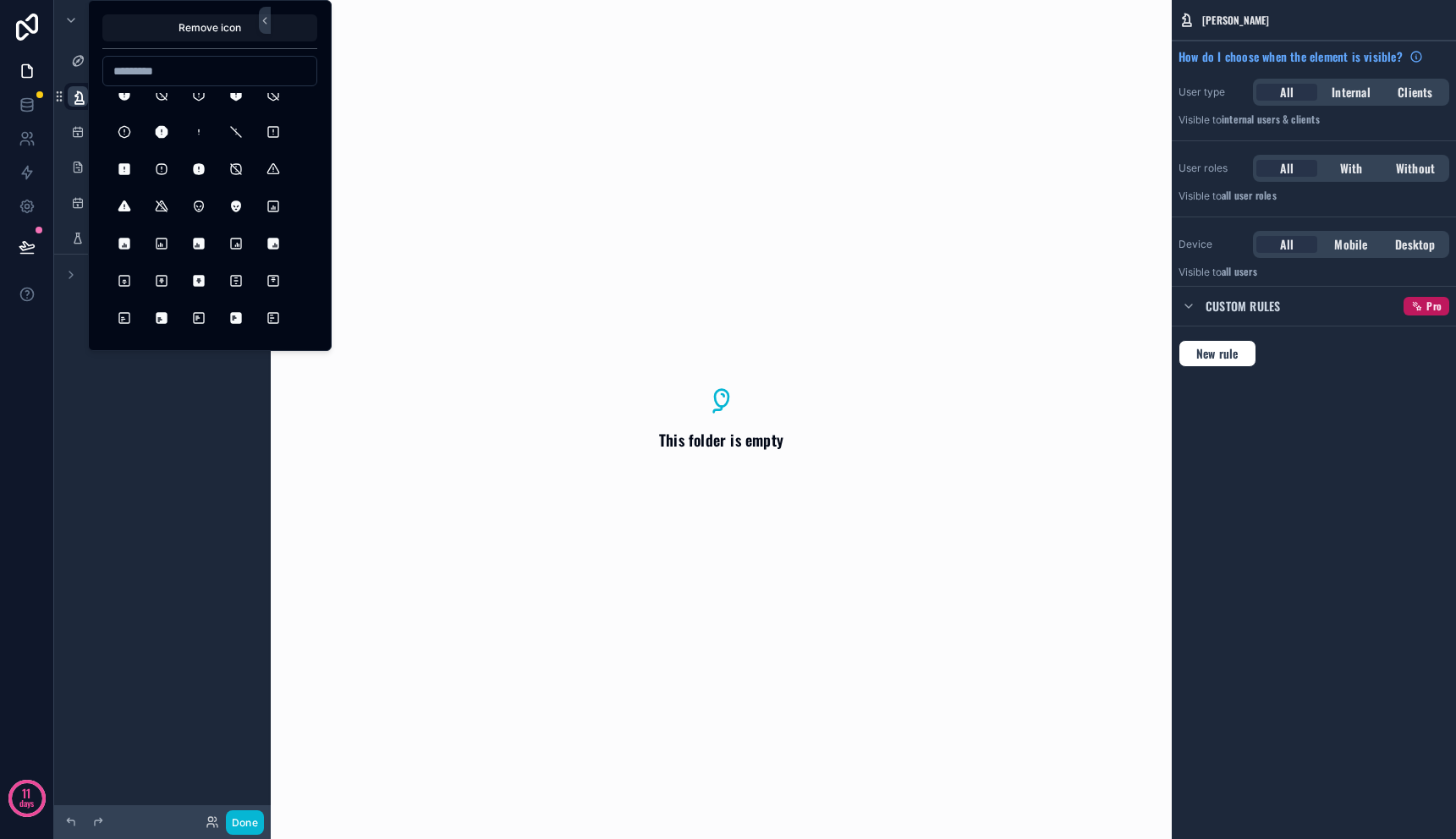
click at [203, 402] on div "**********" at bounding box center [162, 410] width 217 height 819
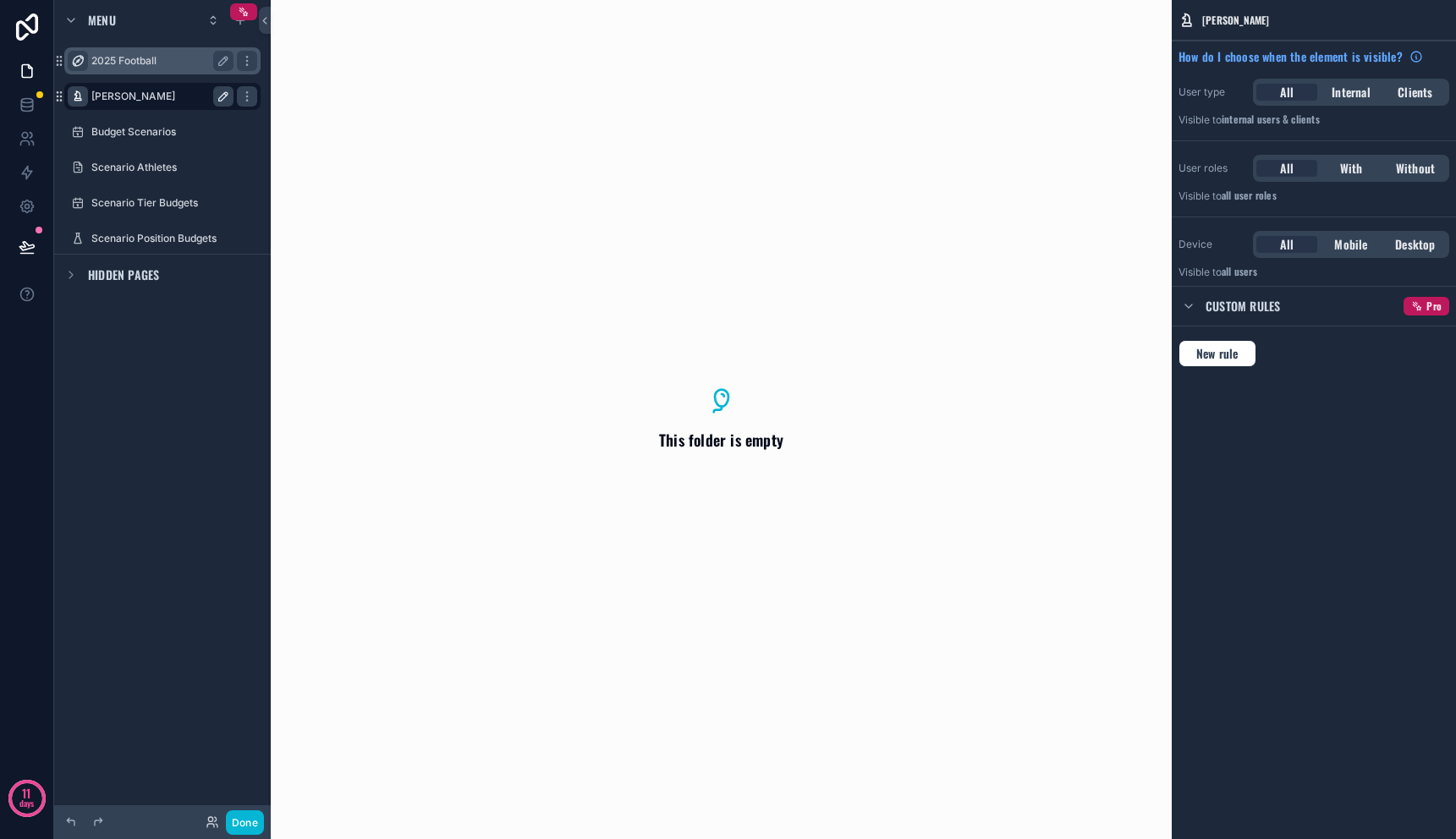
click at [79, 61] on icon "scrollable content" at bounding box center [78, 61] width 14 height 14
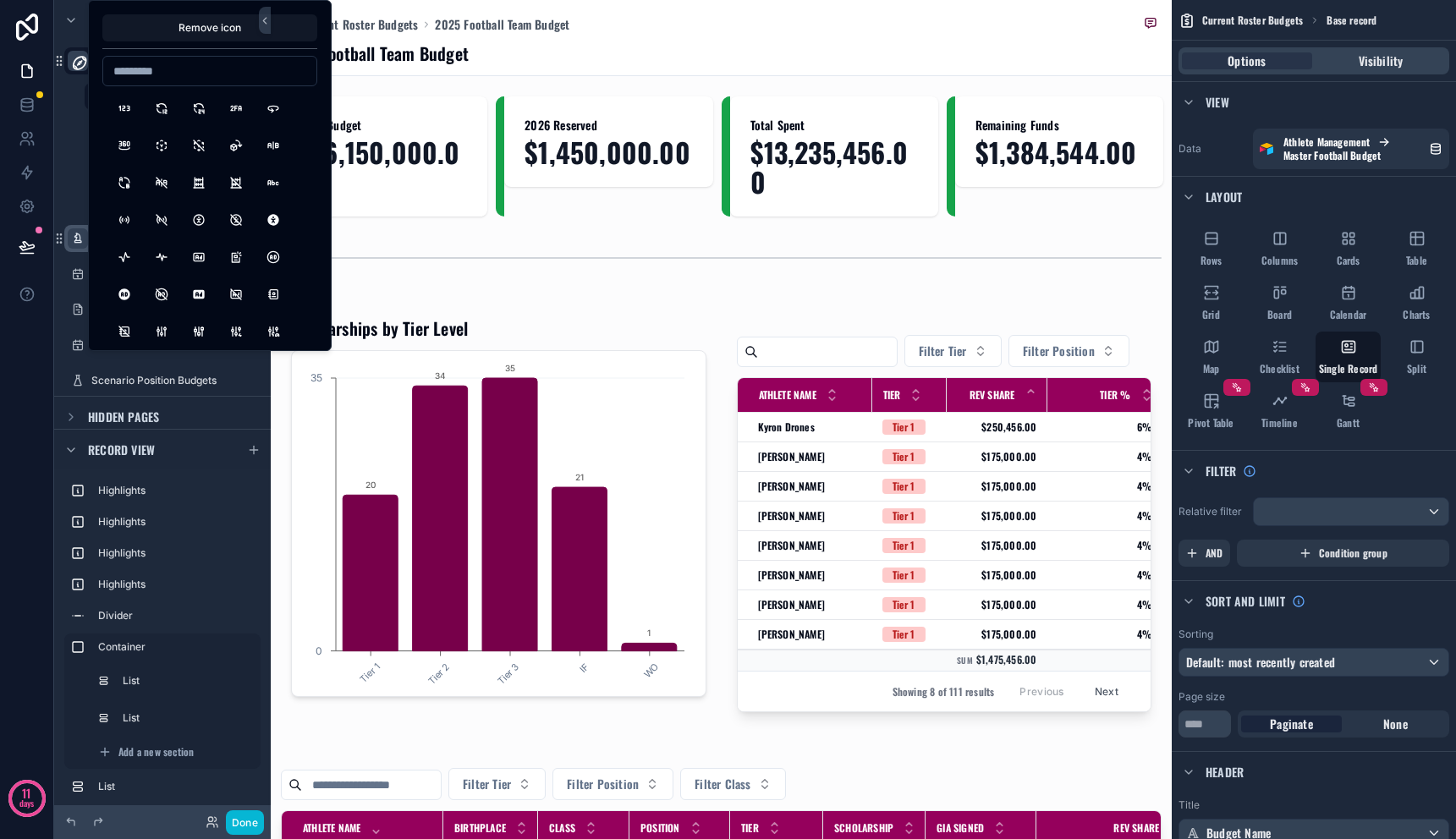
click at [76, 62] on icon "scrollable content" at bounding box center [80, 62] width 17 height 17
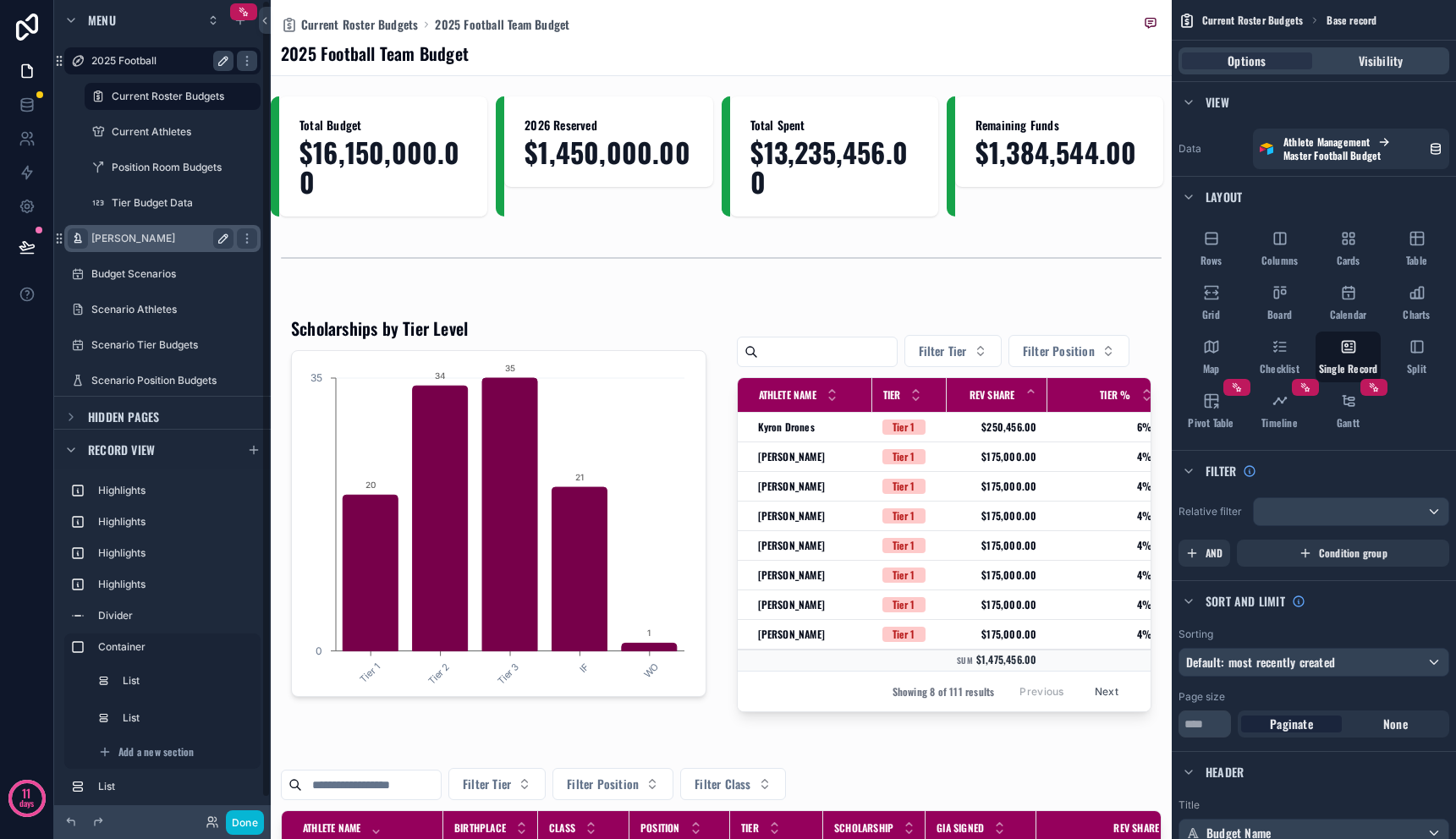
click at [223, 66] on icon "scrollable content" at bounding box center [224, 61] width 14 height 14
click at [167, 66] on input "**********" at bounding box center [148, 61] width 115 height 20
type input "**********"
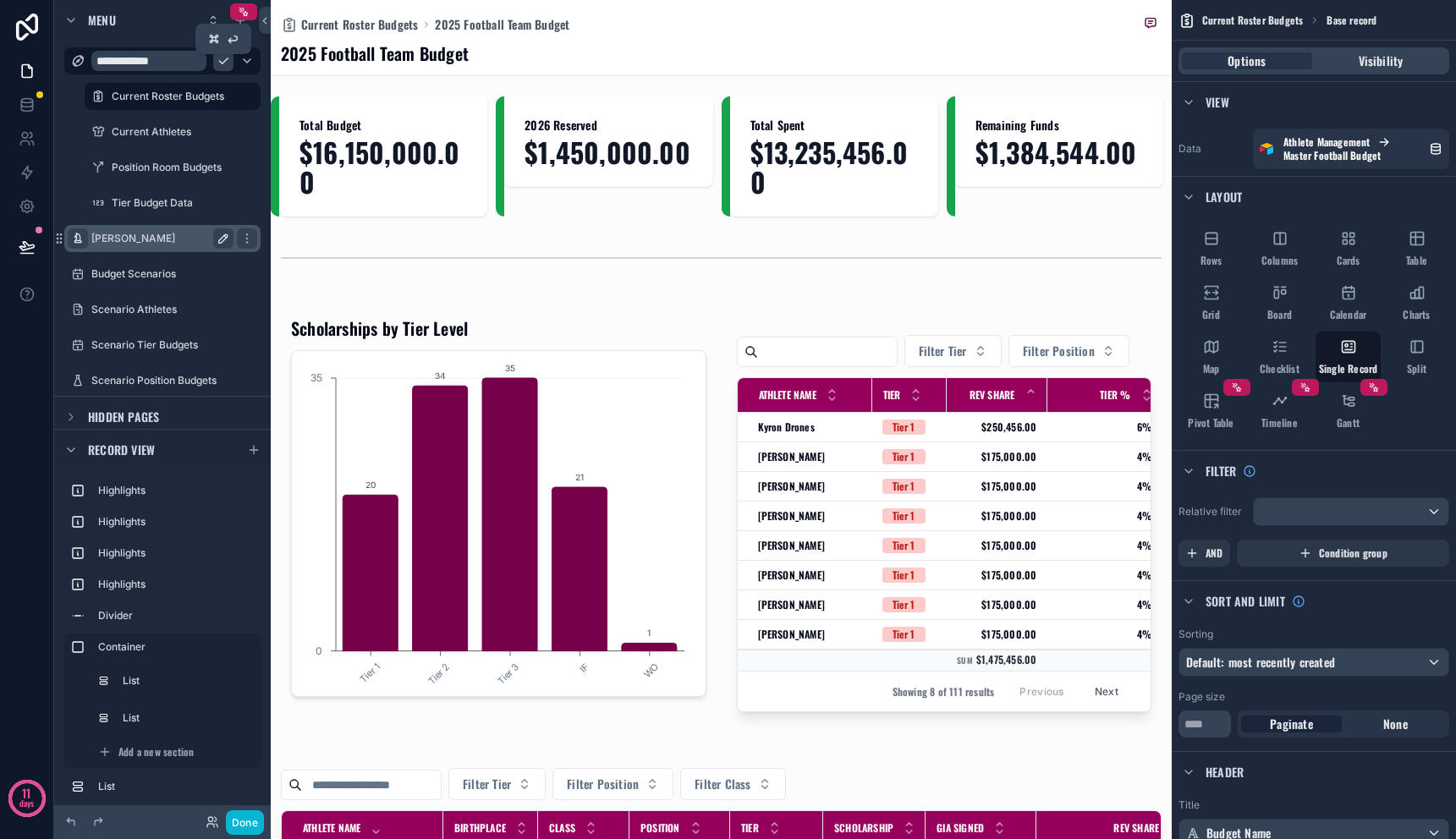
click at [224, 64] on icon "scrollable content" at bounding box center [224, 61] width 14 height 14
click at [150, 239] on label "[PERSON_NAME]" at bounding box center [159, 239] width 135 height 14
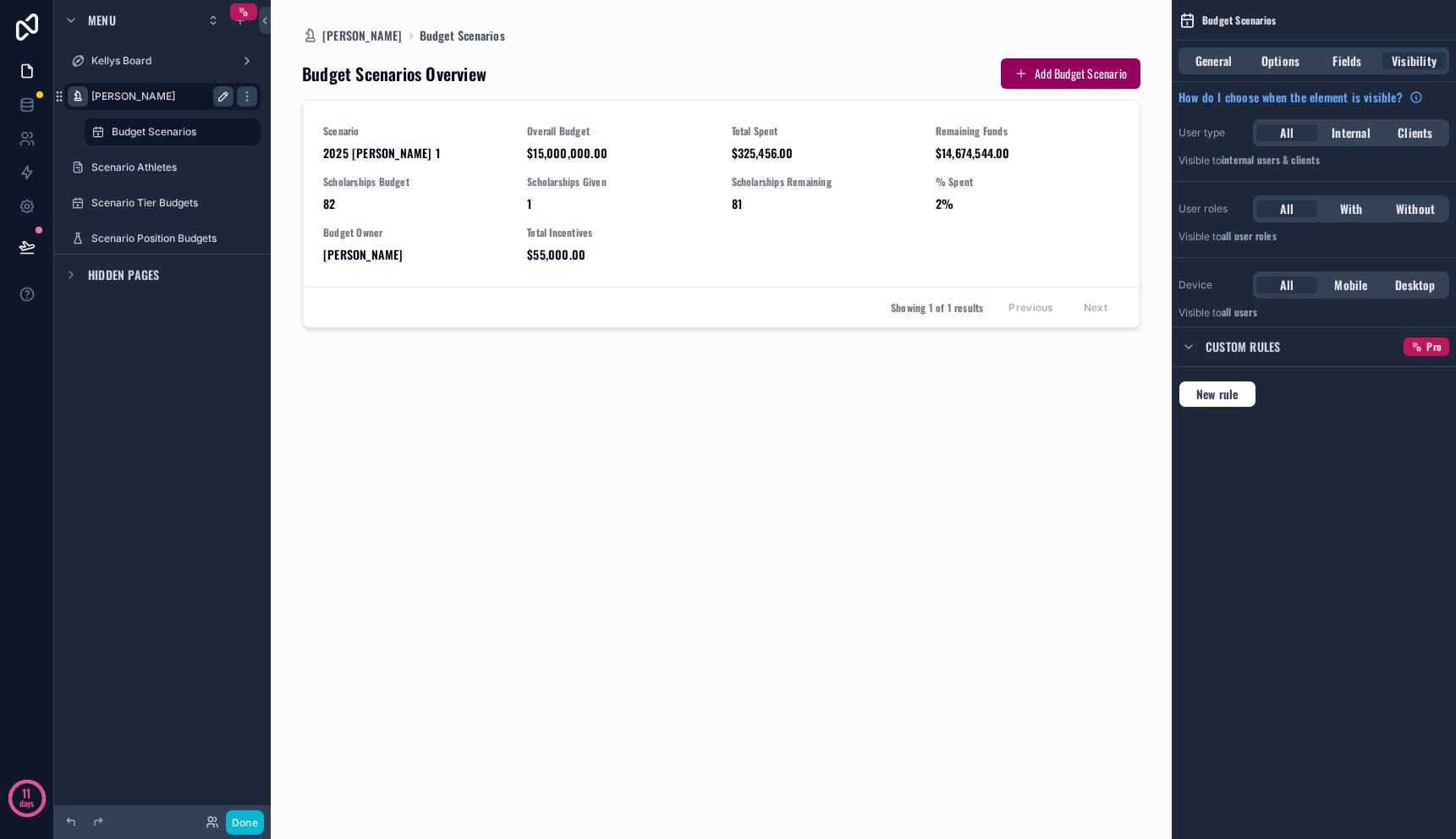
click at [145, 95] on label "[PERSON_NAME]" at bounding box center [159, 96] width 135 height 14
click at [371, 36] on div "scrollable content" at bounding box center [722, 410] width 866 height 819
click at [63, 240] on div "Scenario Position Budgets" at bounding box center [162, 238] width 217 height 30
click at [597, 428] on div "scrollable content" at bounding box center [722, 410] width 866 height 819
click at [254, 94] on div "scrollable content" at bounding box center [246, 95] width 20 height 20
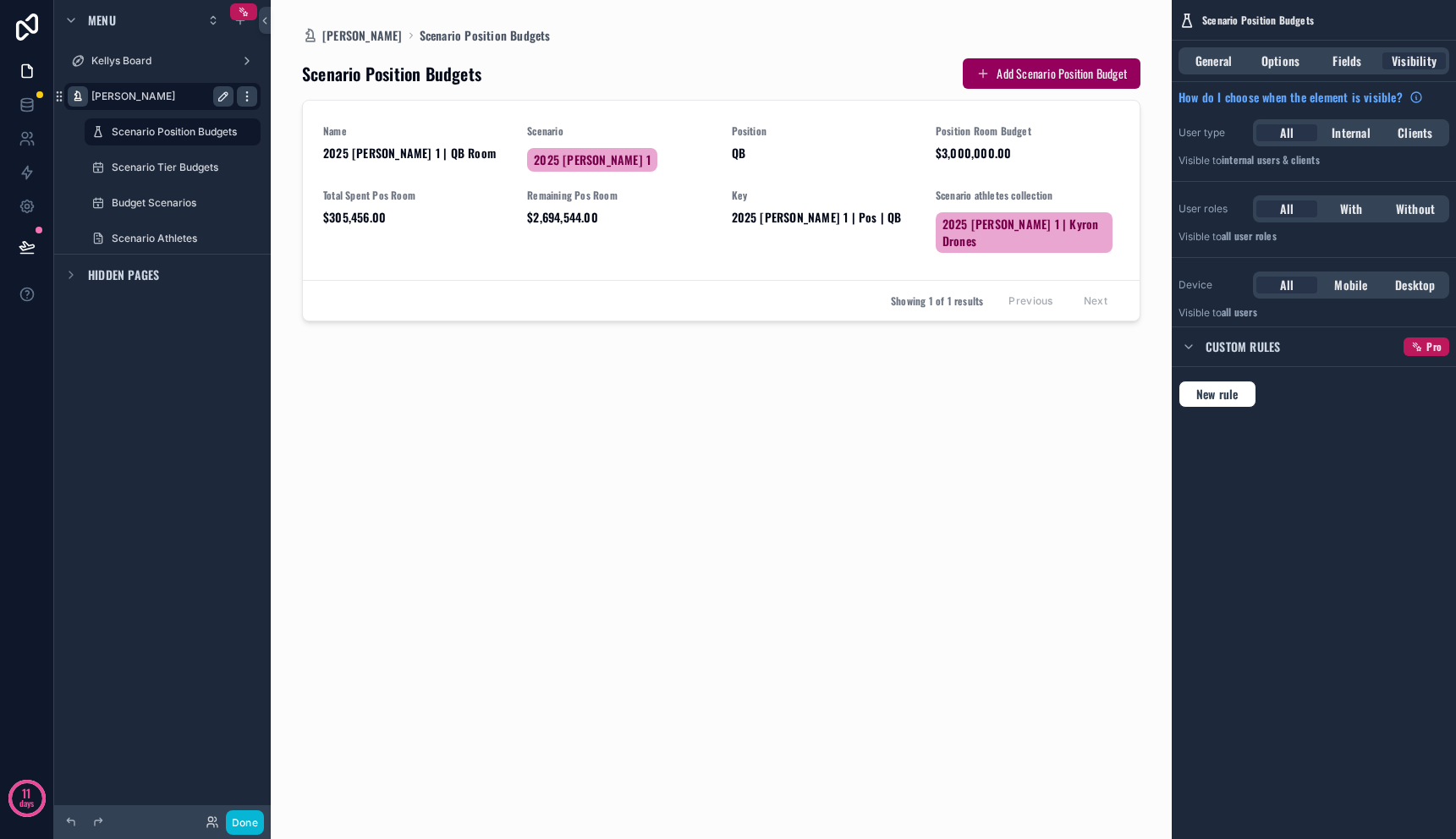
click at [248, 95] on icon "scrollable content" at bounding box center [247, 96] width 14 height 14
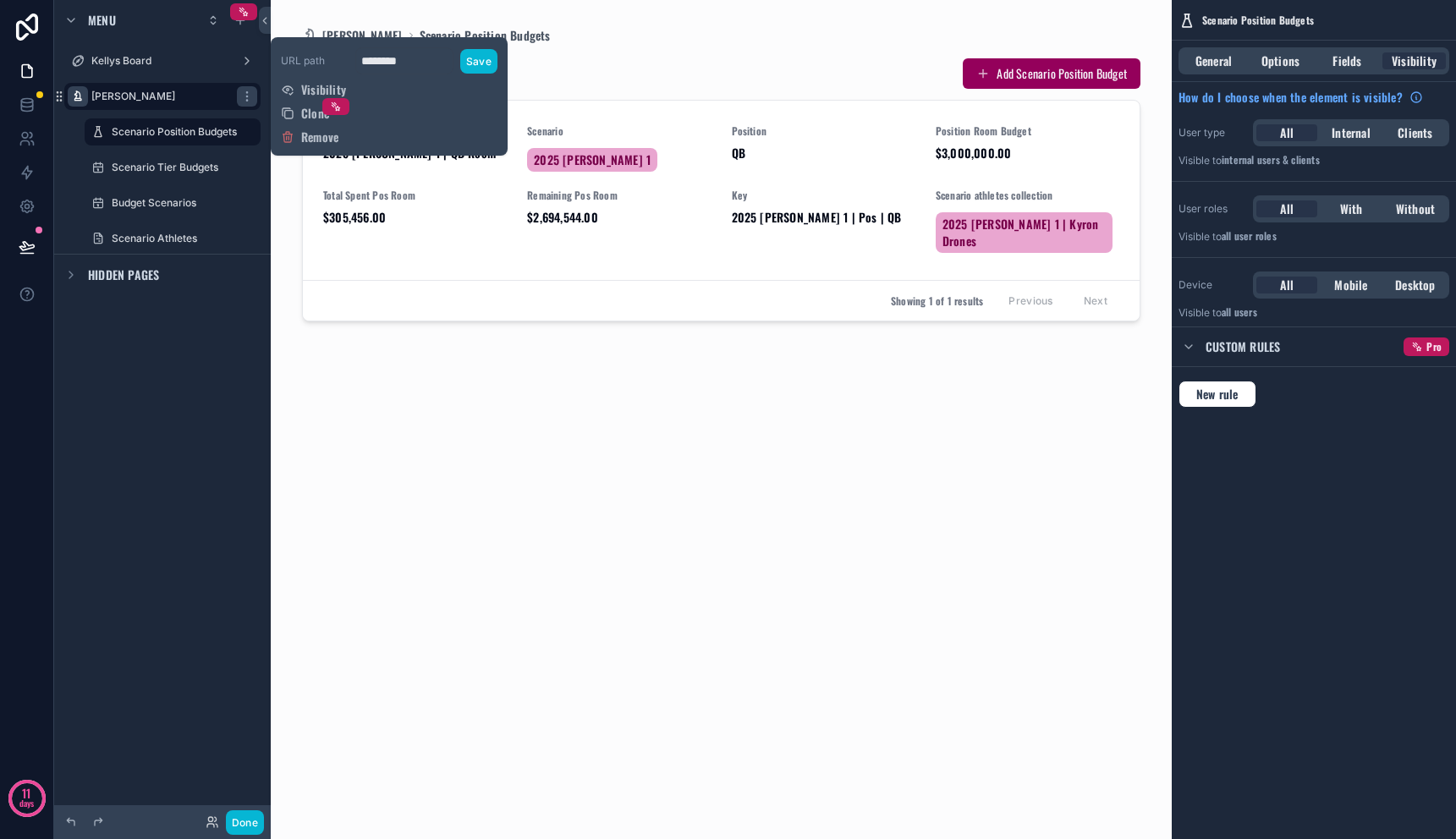
click at [388, 409] on div "scrollable content" at bounding box center [722, 410] width 866 height 819
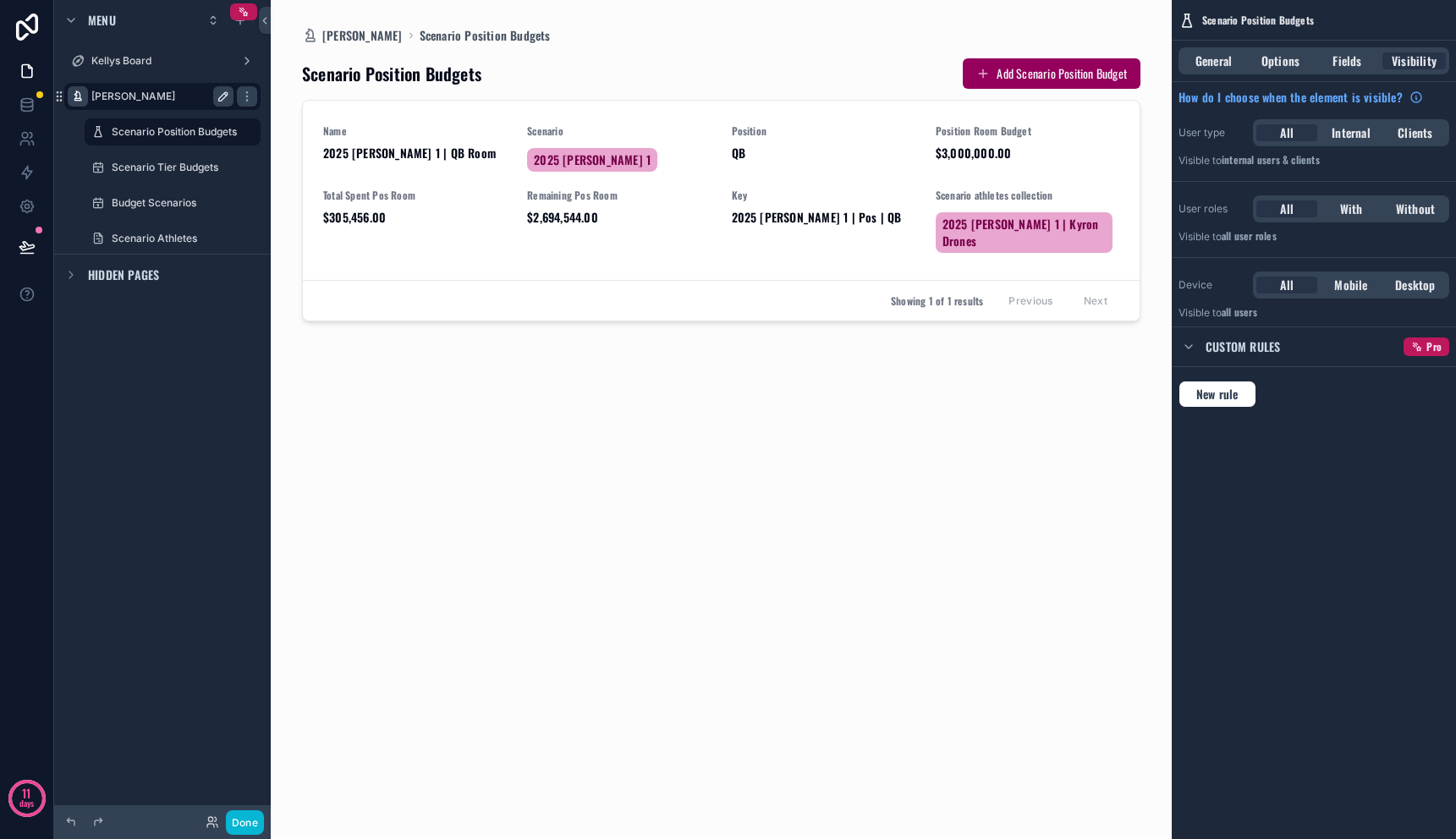
click at [159, 94] on label "[PERSON_NAME]" at bounding box center [159, 96] width 135 height 14
click at [481, 488] on div "Scenario Position Budgets Add Scenario Position Budget Name 2025 [PERSON_NAME] …" at bounding box center [721, 431] width 839 height 775
click at [479, 364] on div "Scenario Position Budgets Add Scenario Position Budget Name 2025 [PERSON_NAME] …" at bounding box center [721, 431] width 839 height 775
click at [145, 102] on label "[PERSON_NAME]" at bounding box center [159, 96] width 135 height 14
click at [157, 168] on label "Scenario Tier Budgets" at bounding box center [169, 167] width 115 height 14
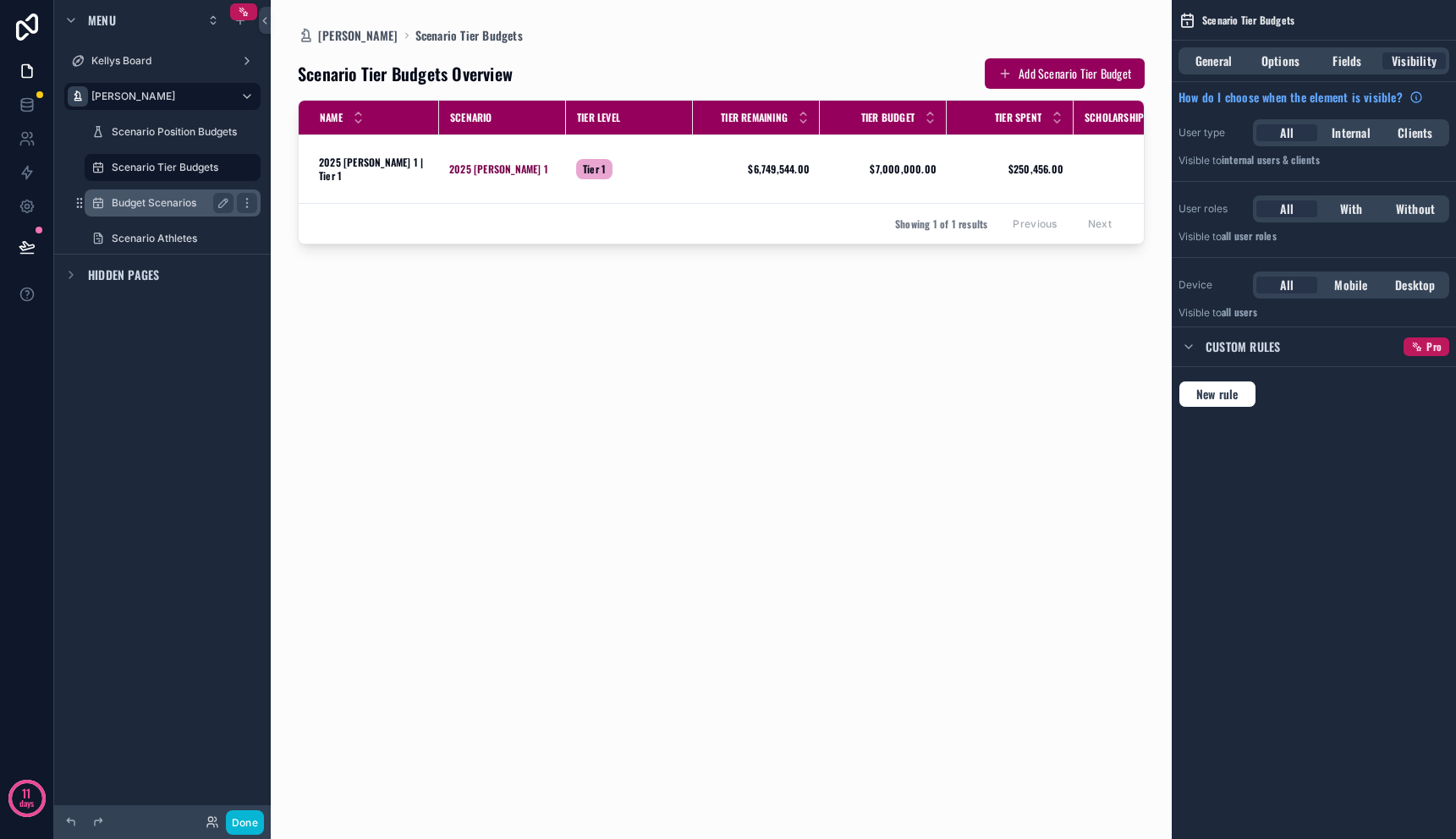
click at [158, 214] on div "Budget Scenarios" at bounding box center [172, 202] width 169 height 27
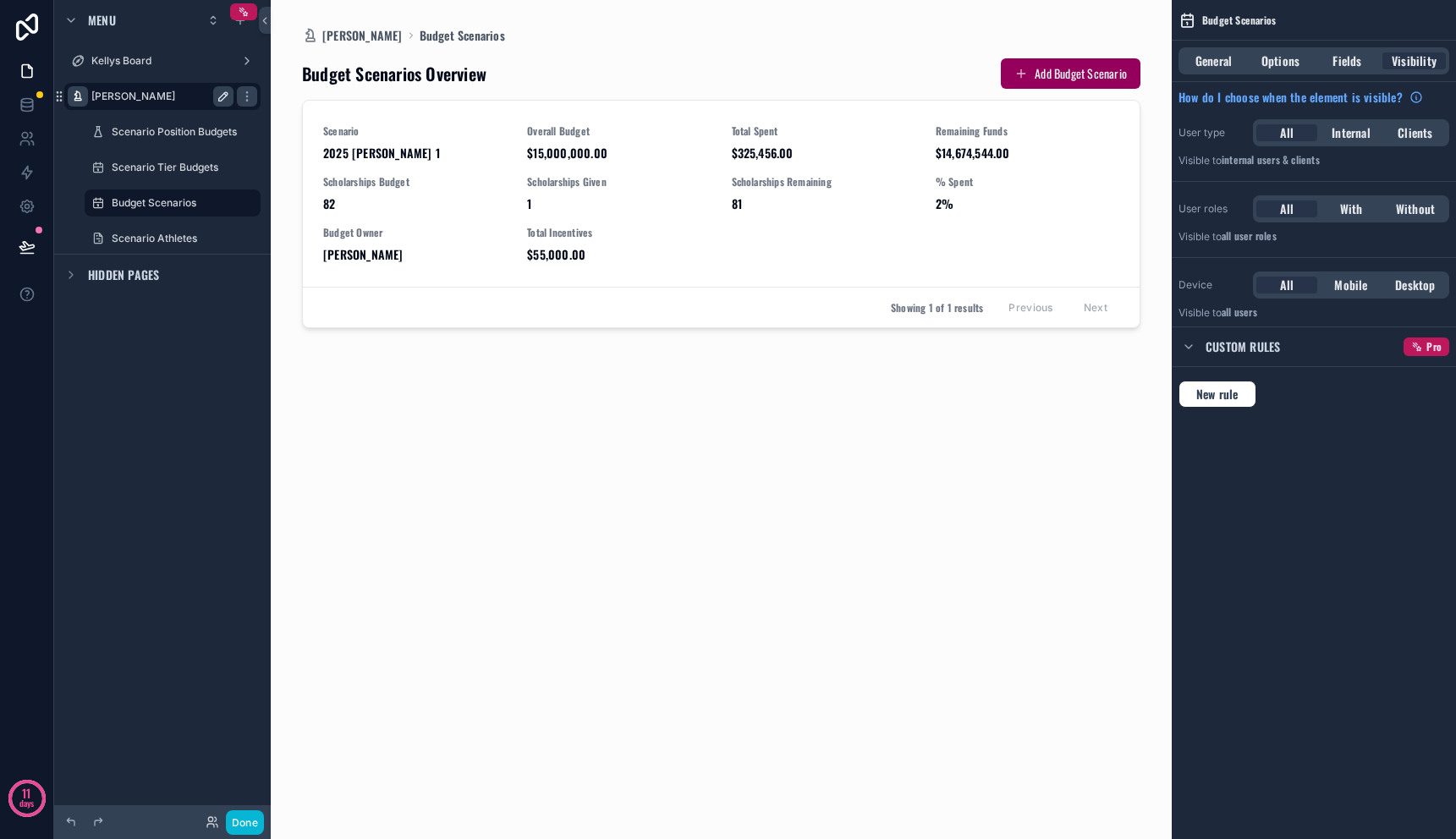
click at [154, 101] on label "[PERSON_NAME]" at bounding box center [159, 96] width 135 height 14
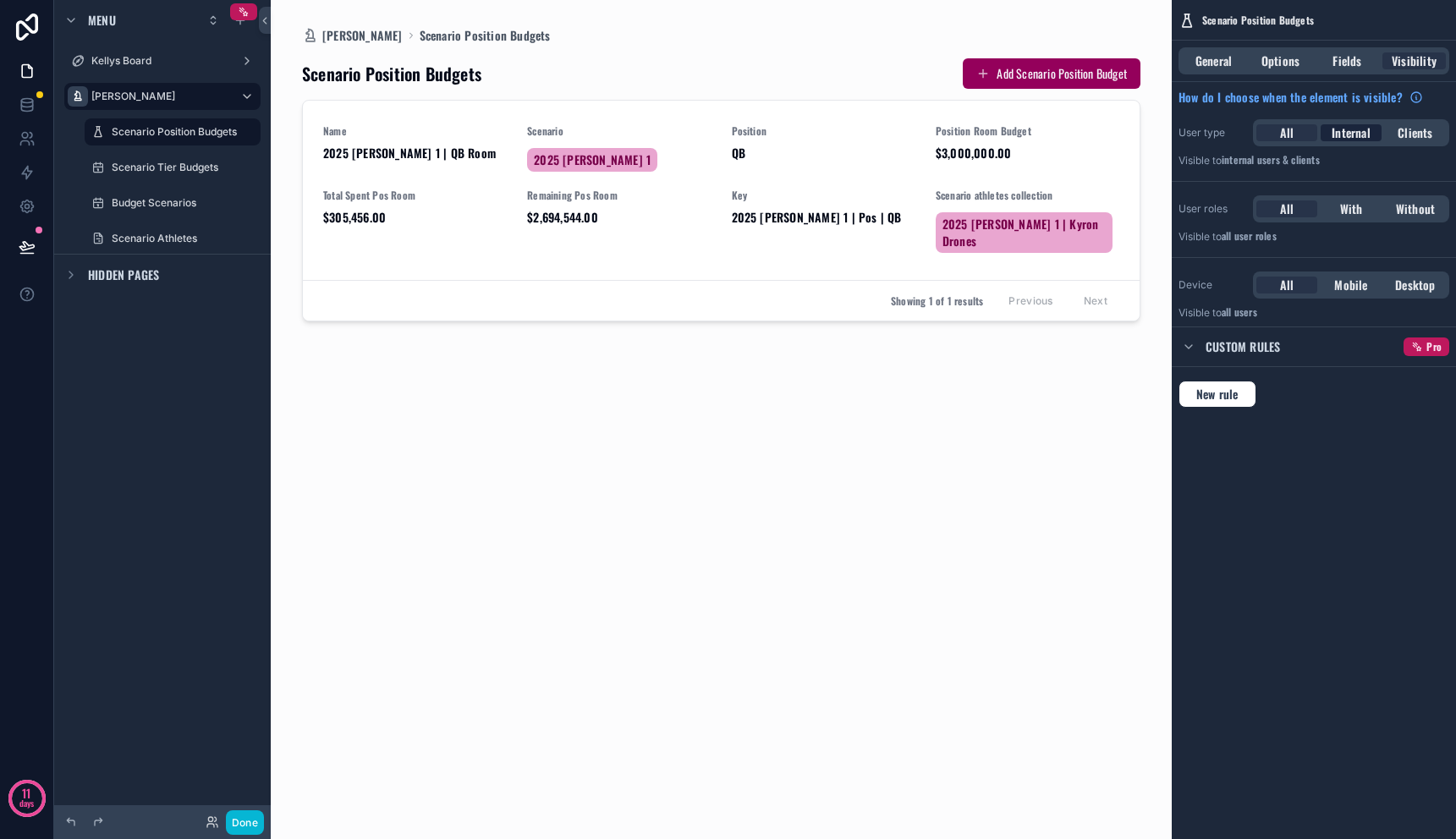
click at [1350, 128] on span "Internal" at bounding box center [1351, 133] width 39 height 17
click at [1294, 134] on div "All" at bounding box center [1287, 133] width 61 height 17
click at [1347, 131] on span "Internal" at bounding box center [1351, 133] width 39 height 17
click at [1342, 210] on span "With" at bounding box center [1352, 209] width 23 height 17
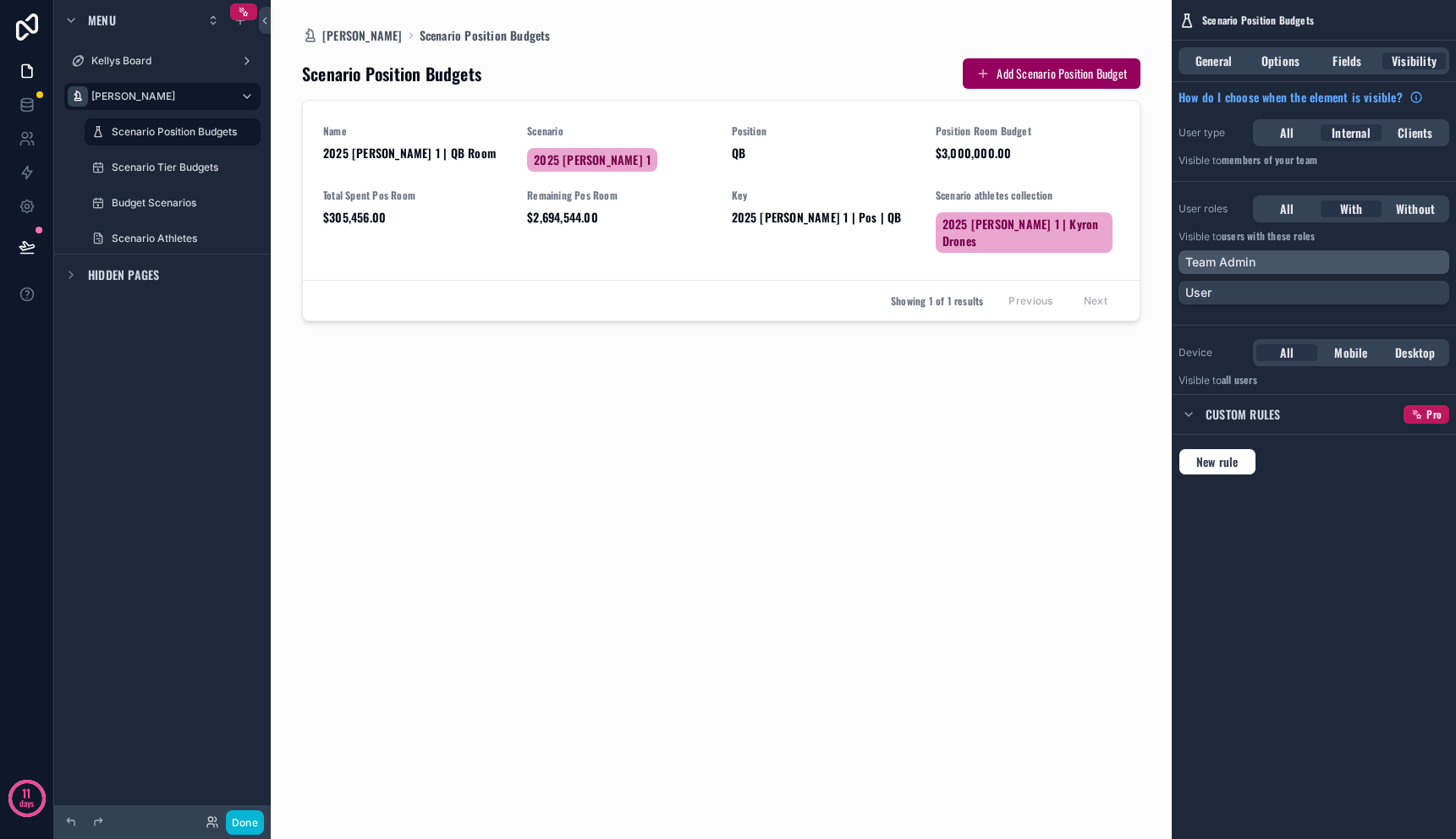
click at [1295, 261] on div "Team Admin" at bounding box center [1314, 263] width 257 height 17
click at [1295, 261] on div "Team Admin" at bounding box center [1303, 263] width 237 height 17
click at [1294, 296] on div "User" at bounding box center [1314, 293] width 257 height 17
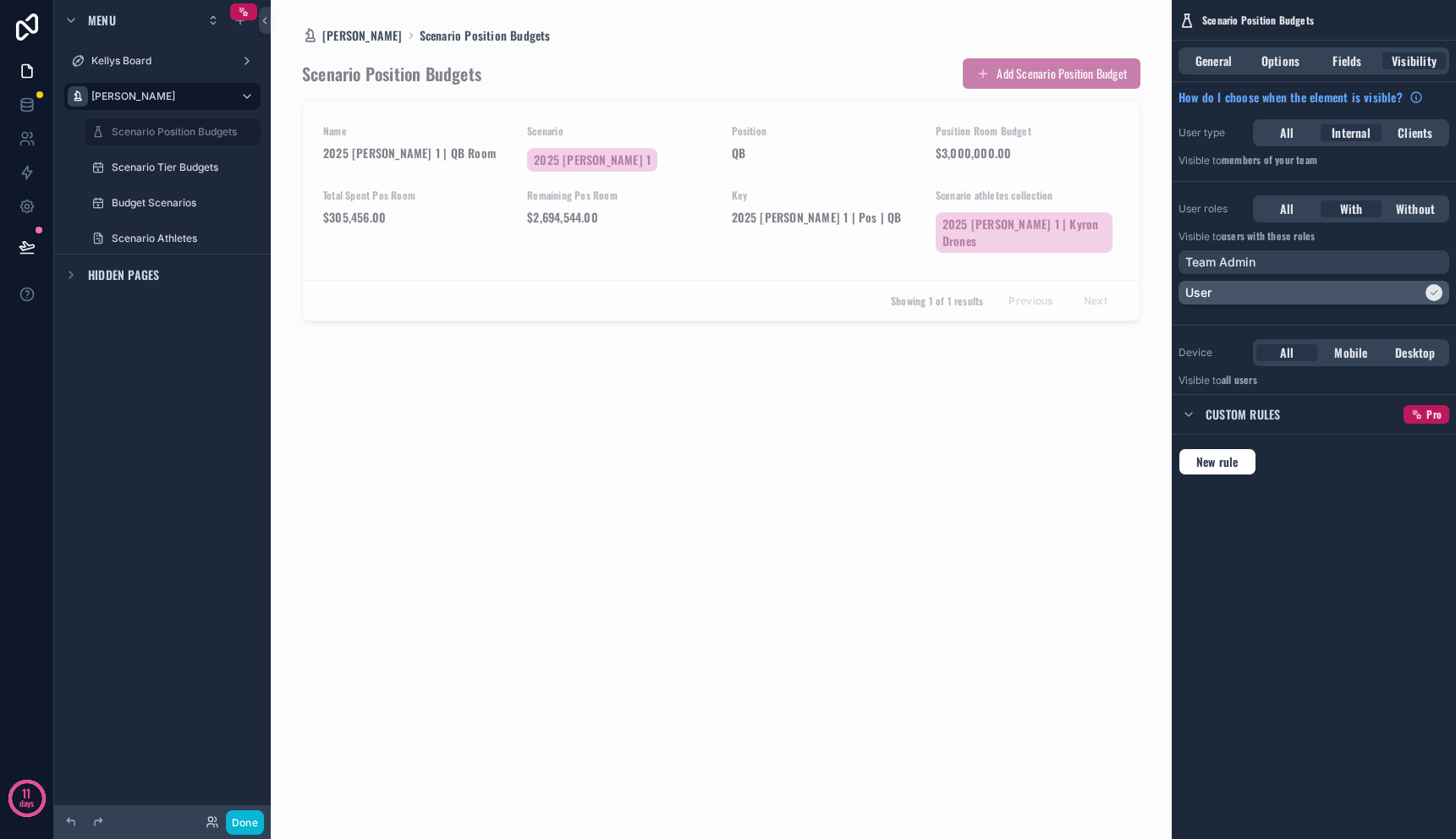
click at [1294, 293] on div "User" at bounding box center [1303, 293] width 237 height 17
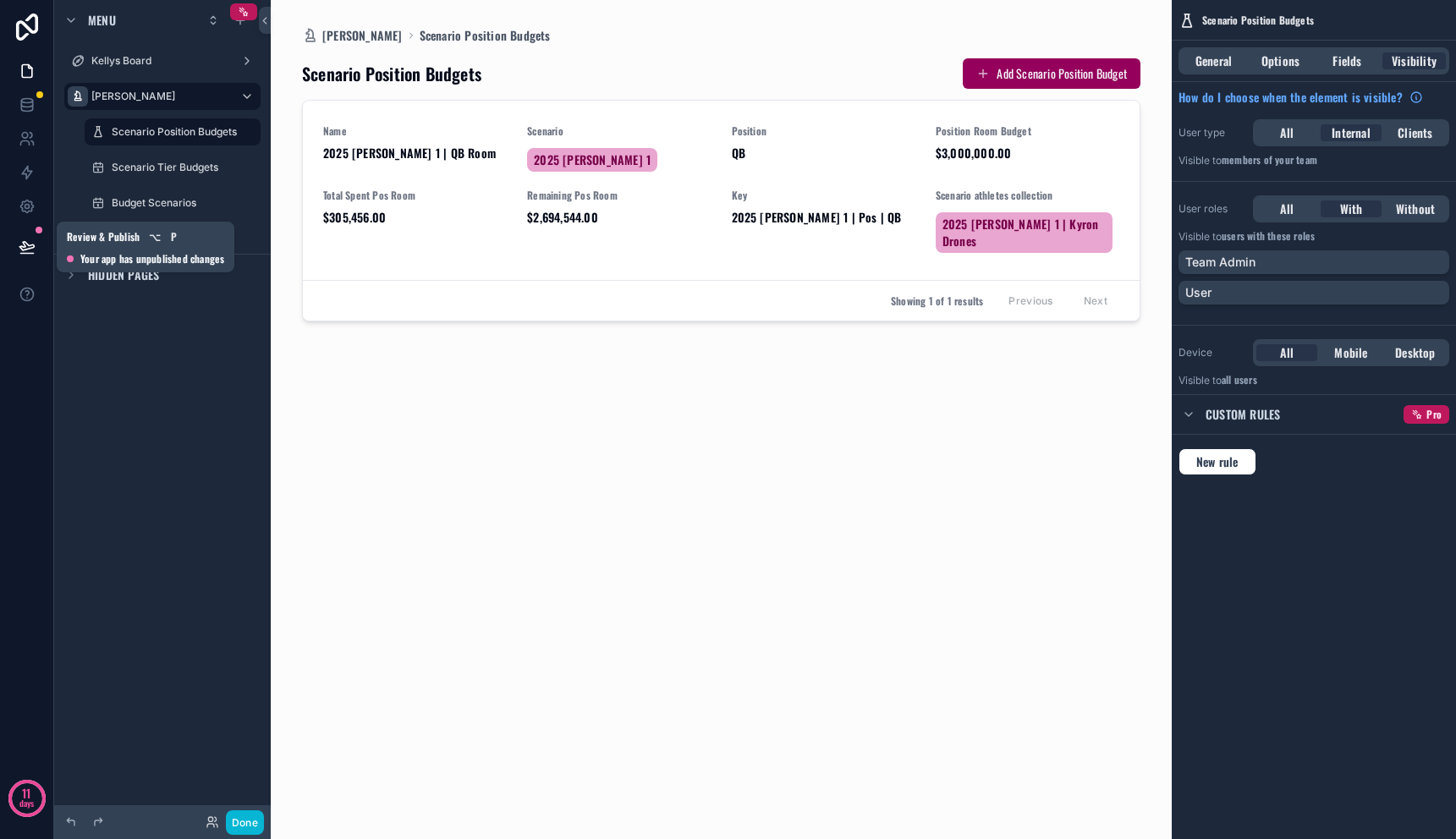
click at [5, 252] on div at bounding box center [26, 246] width 53 height 48
click at [13, 244] on button at bounding box center [27, 246] width 37 height 48
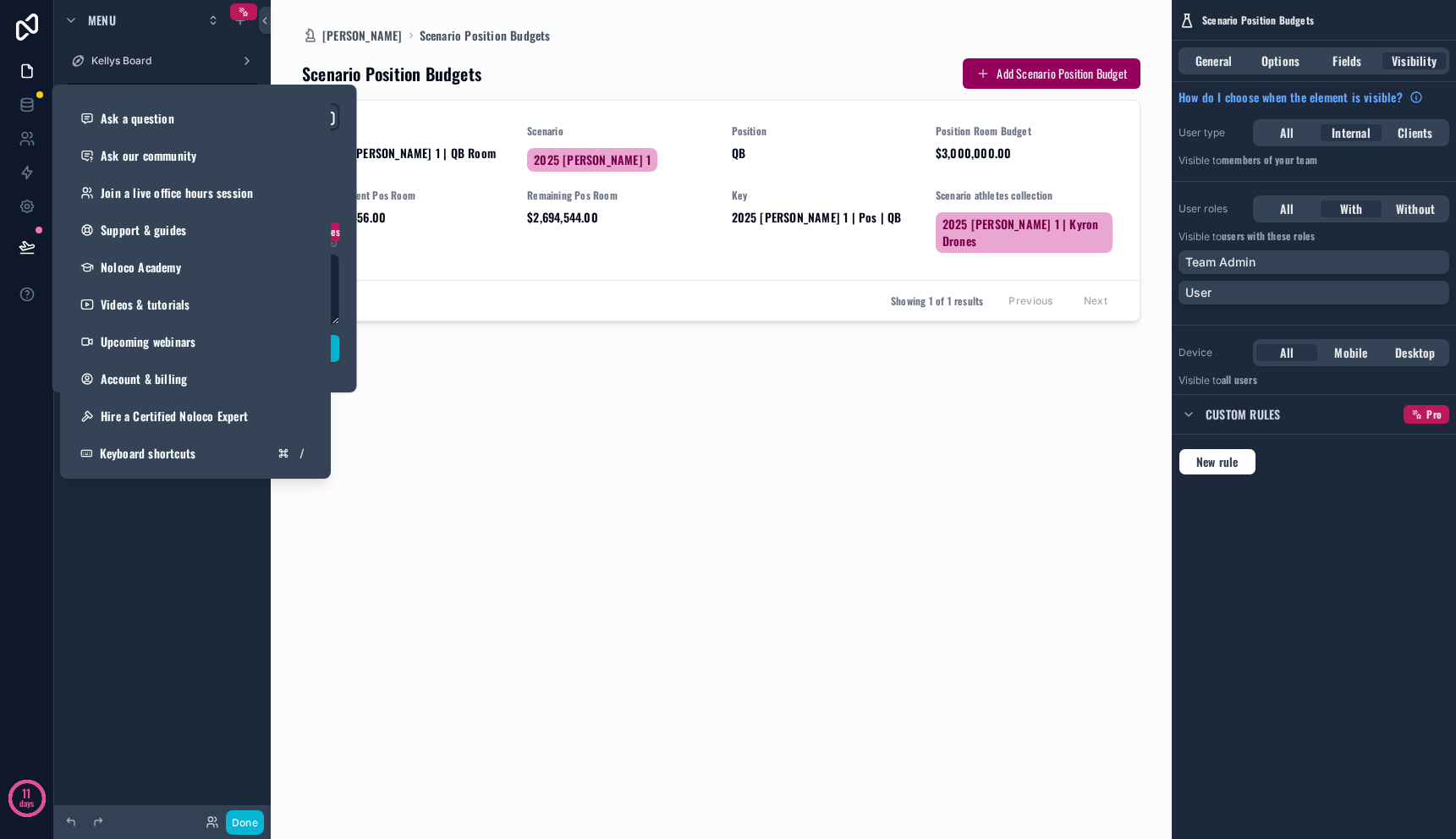
click at [327, 606] on div "Scenario Position Budgets Add Scenario Position Budget Name 2025 [PERSON_NAME] …" at bounding box center [721, 431] width 839 height 775
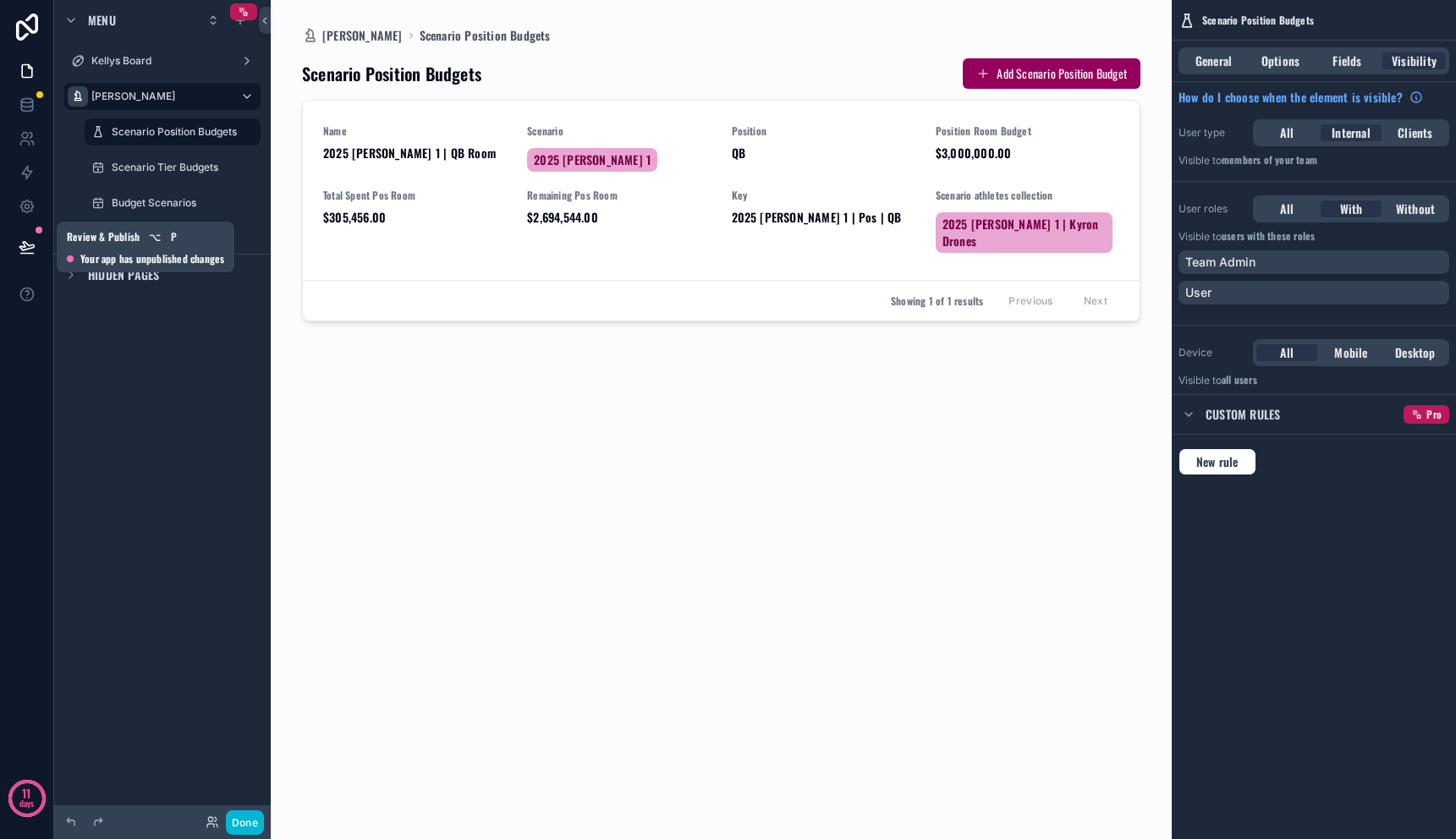
click at [24, 245] on icon at bounding box center [27, 247] width 17 height 17
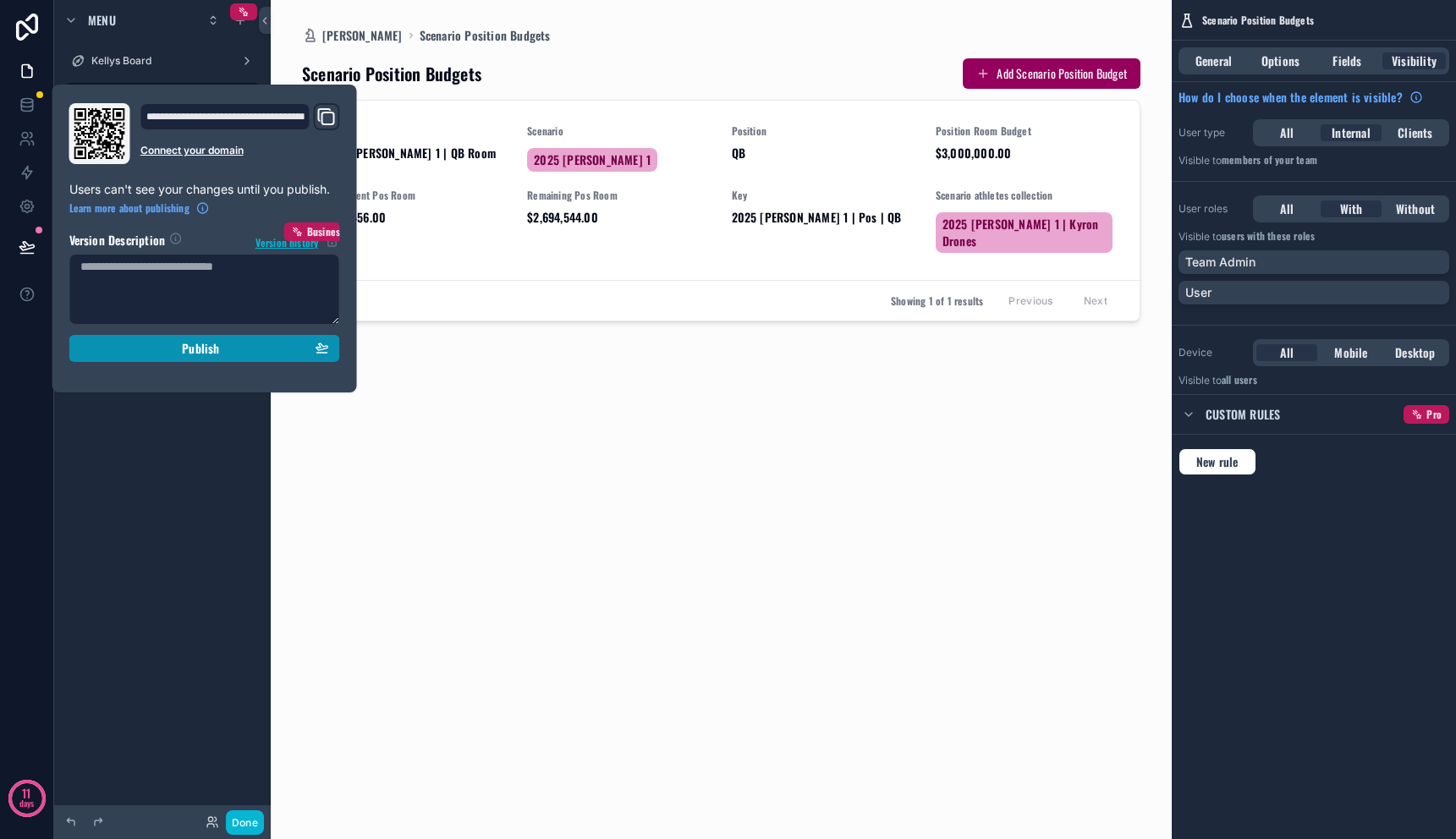
click at [243, 351] on div "Publish" at bounding box center [205, 349] width 249 height 16
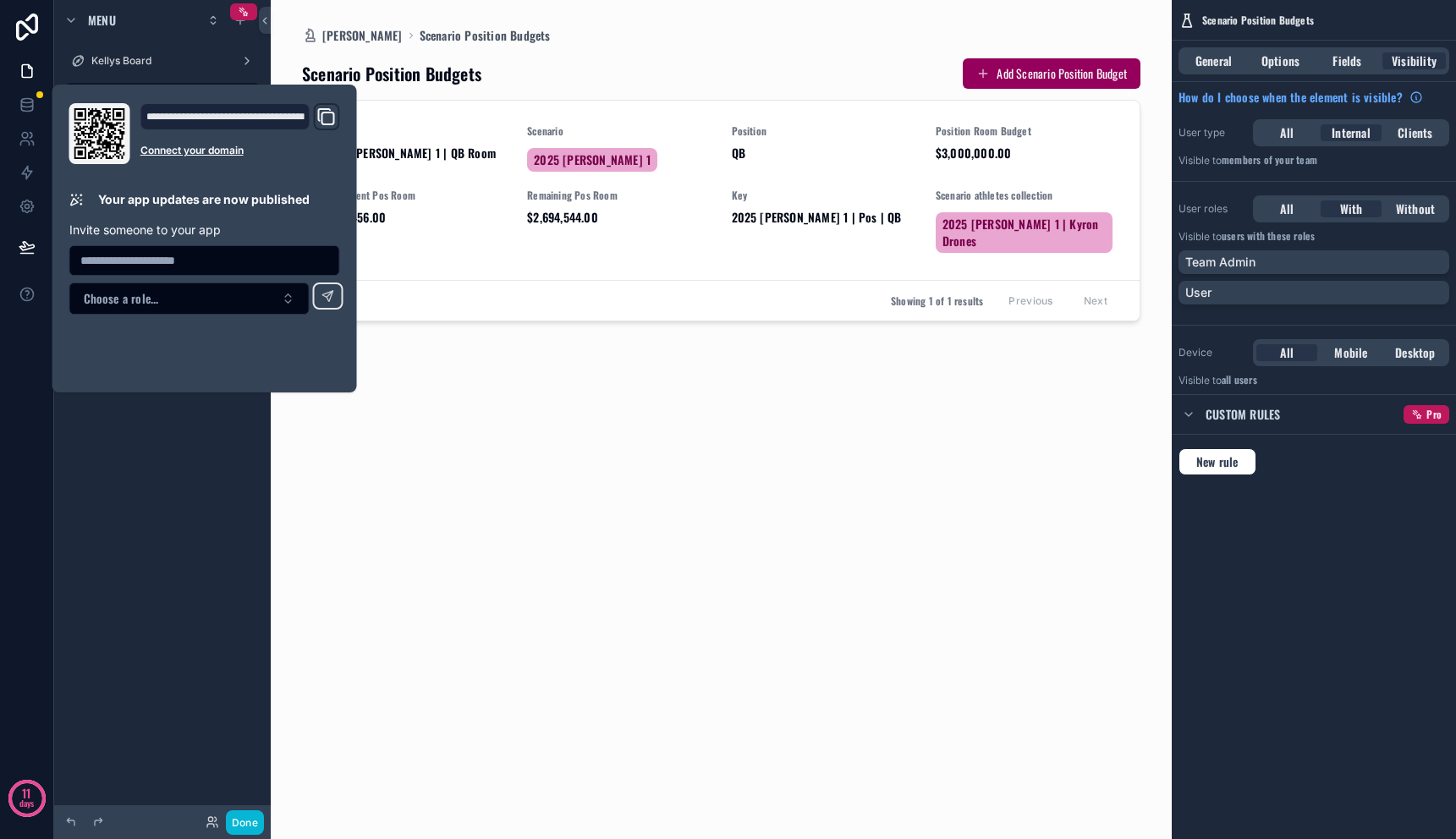
click at [491, 440] on div "Scenario Position Budgets Add Scenario Position Budget Name 2025 [PERSON_NAME] …" at bounding box center [721, 431] width 839 height 775
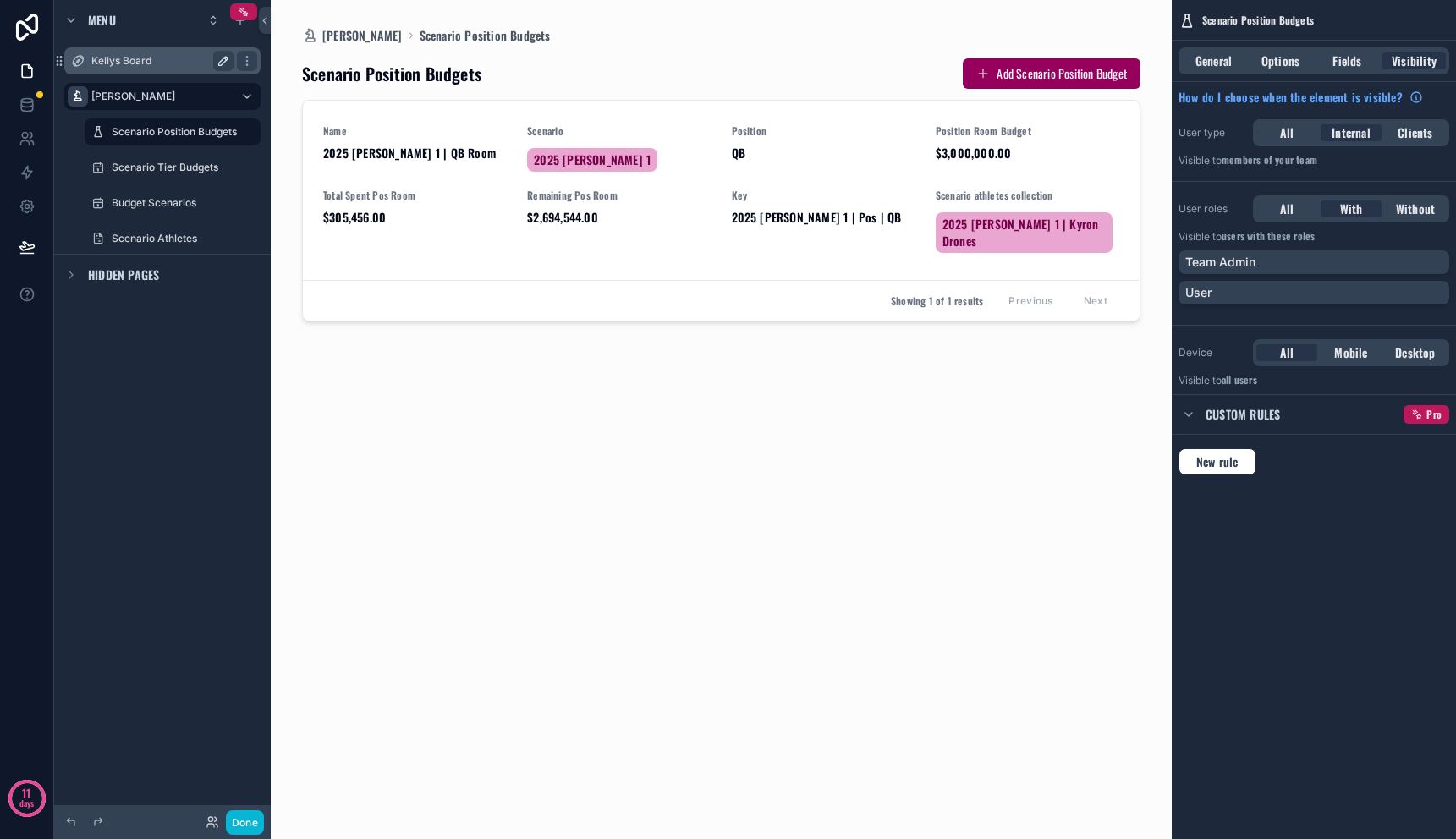
click at [170, 61] on label "Kellys Board" at bounding box center [159, 61] width 135 height 14
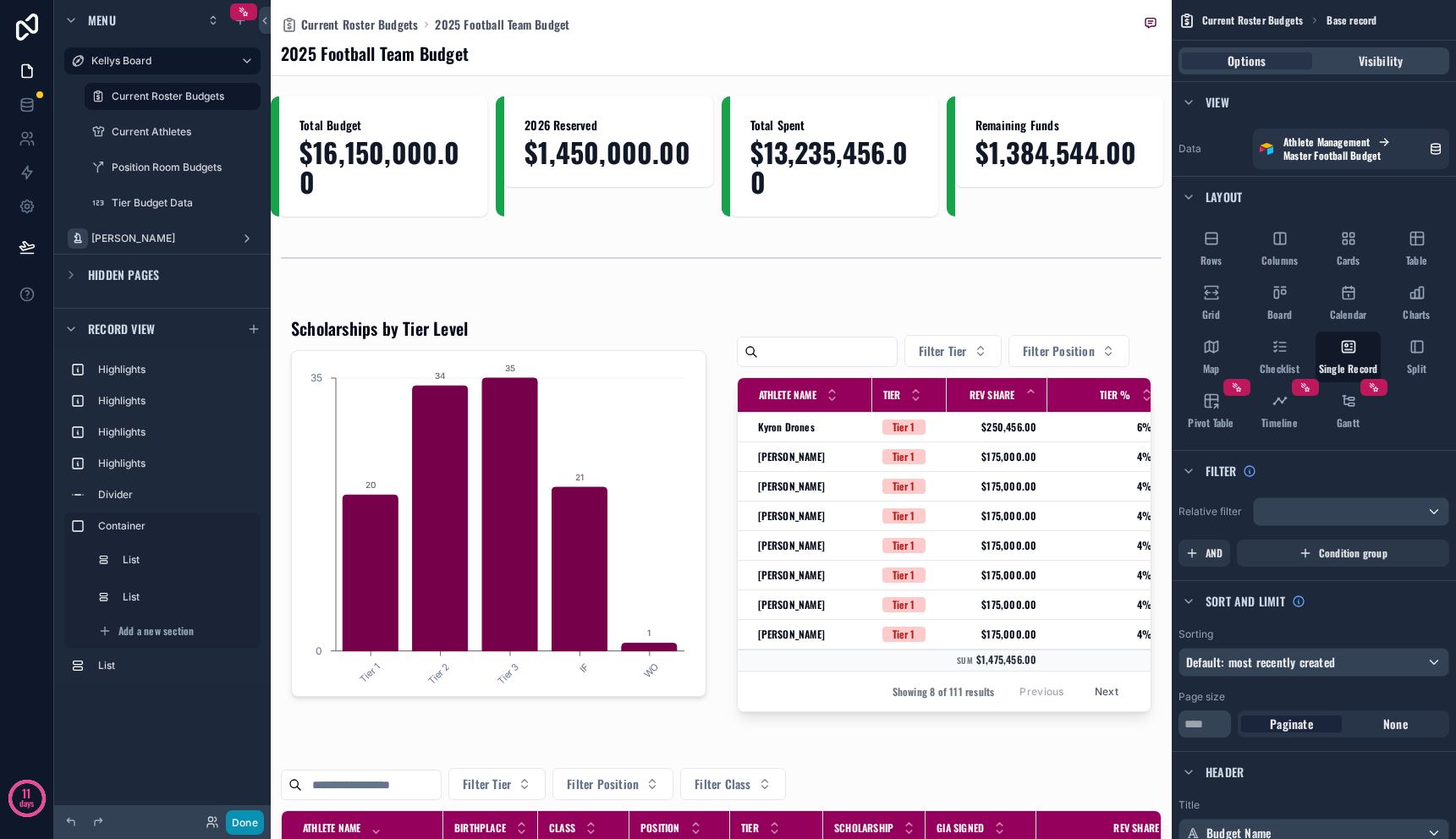
click at [253, 820] on button "Done" at bounding box center [245, 823] width 38 height 24
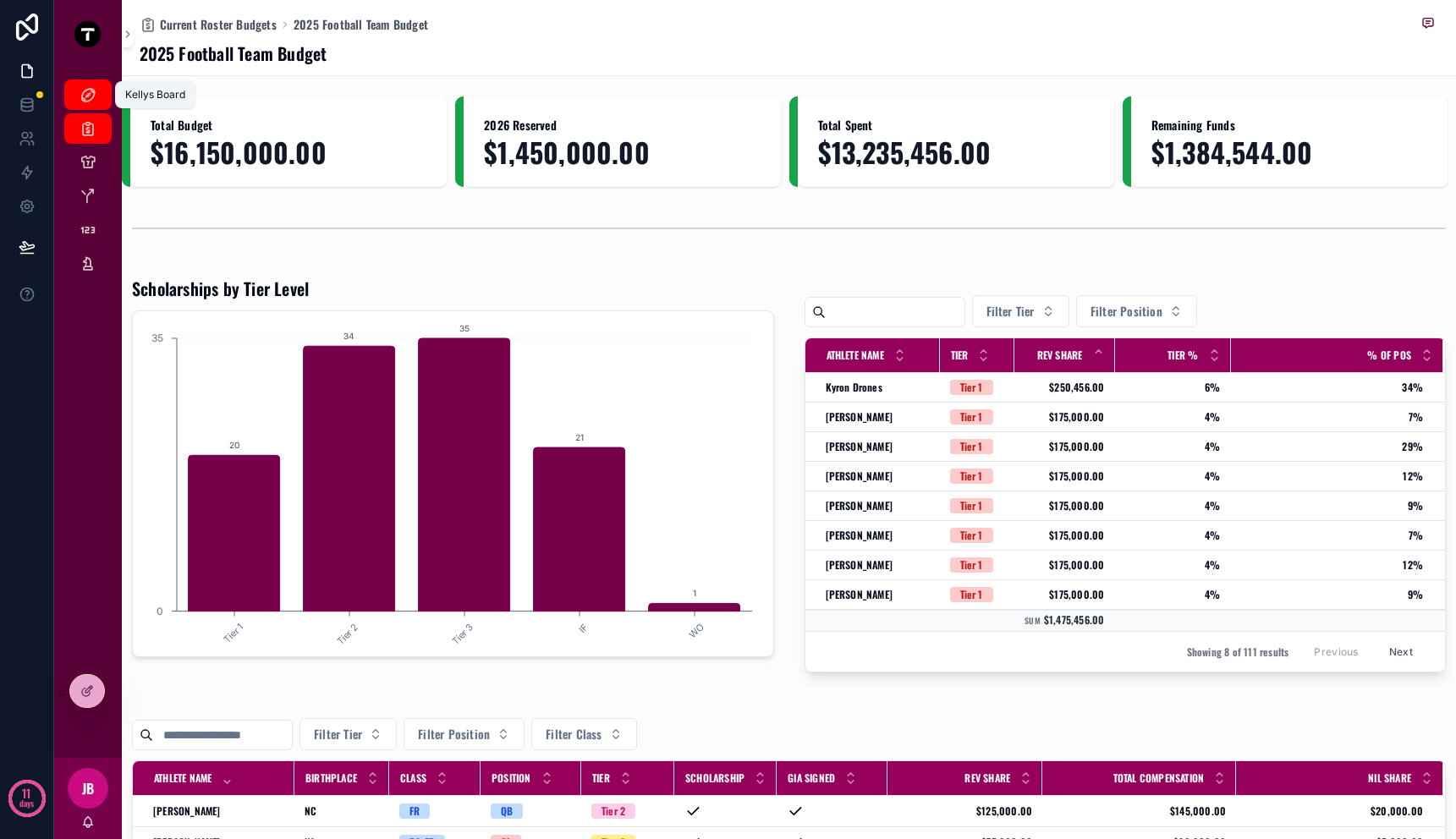
click at [93, 90] on icon "scrollable content" at bounding box center [89, 95] width 17 height 17
click at [89, 264] on icon "scrollable content" at bounding box center [89, 265] width 17 height 17
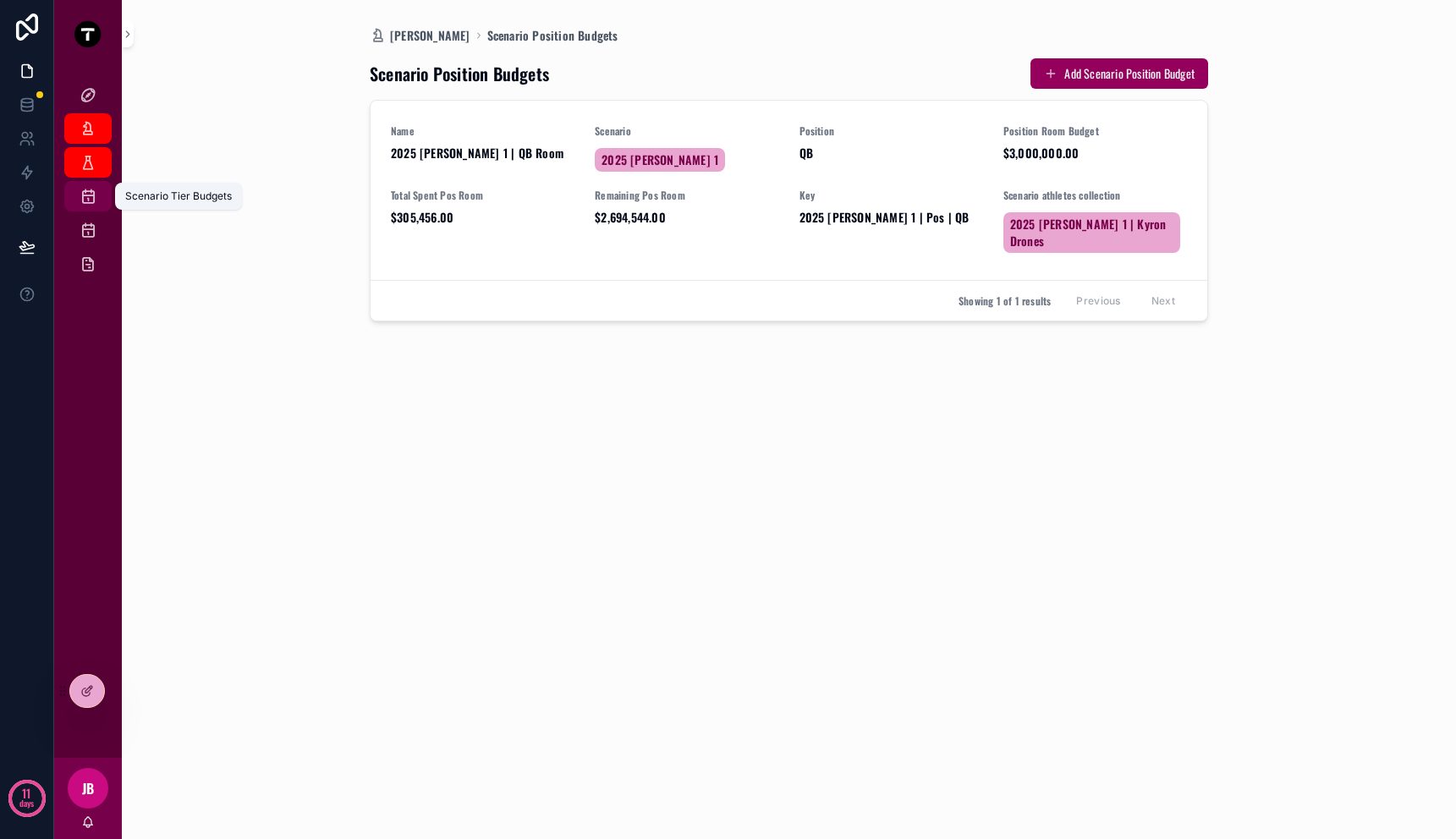
click at [83, 192] on icon "scrollable content" at bounding box center [89, 197] width 17 height 17
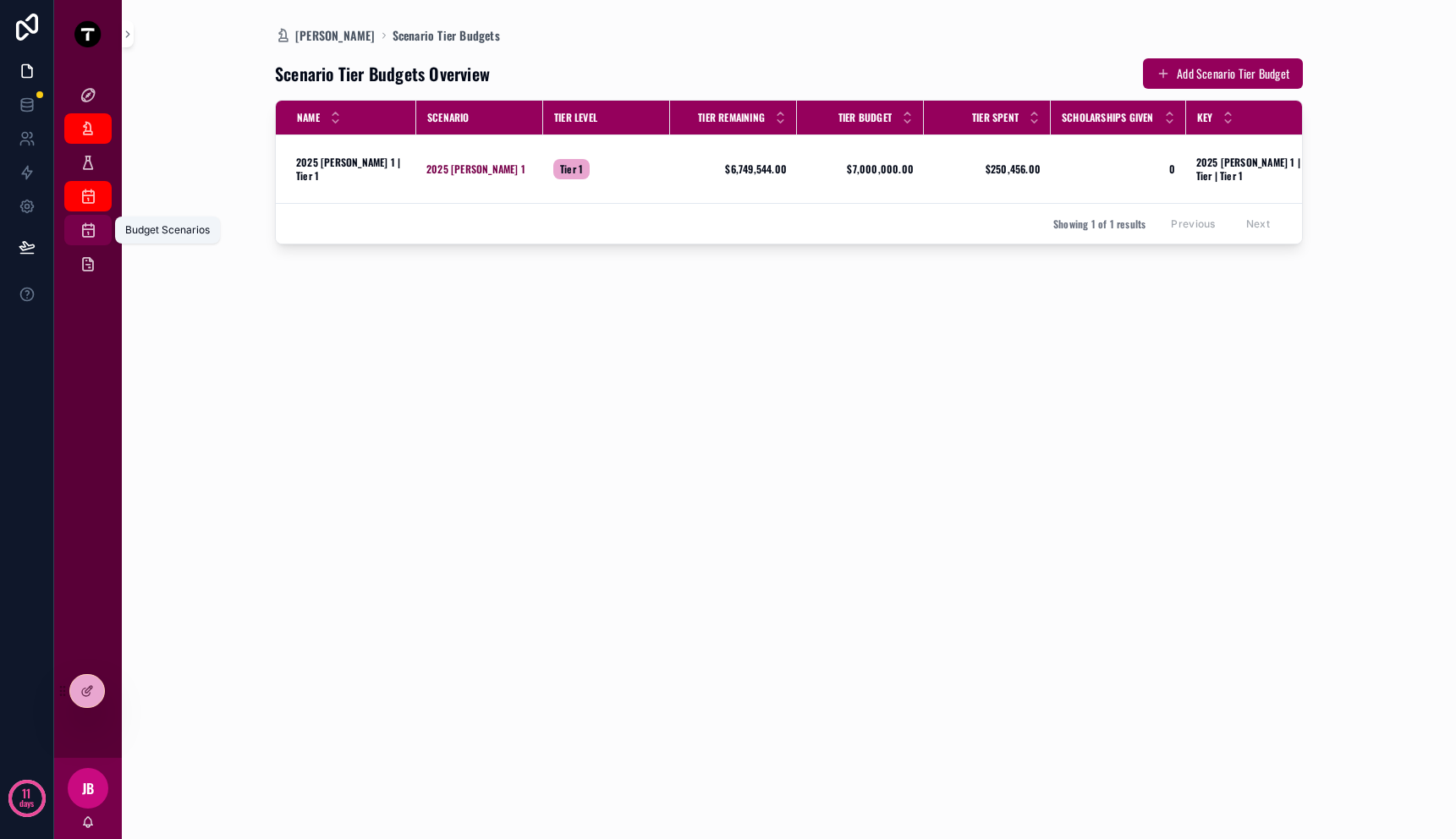
click at [88, 230] on icon "scrollable content" at bounding box center [89, 231] width 17 height 17
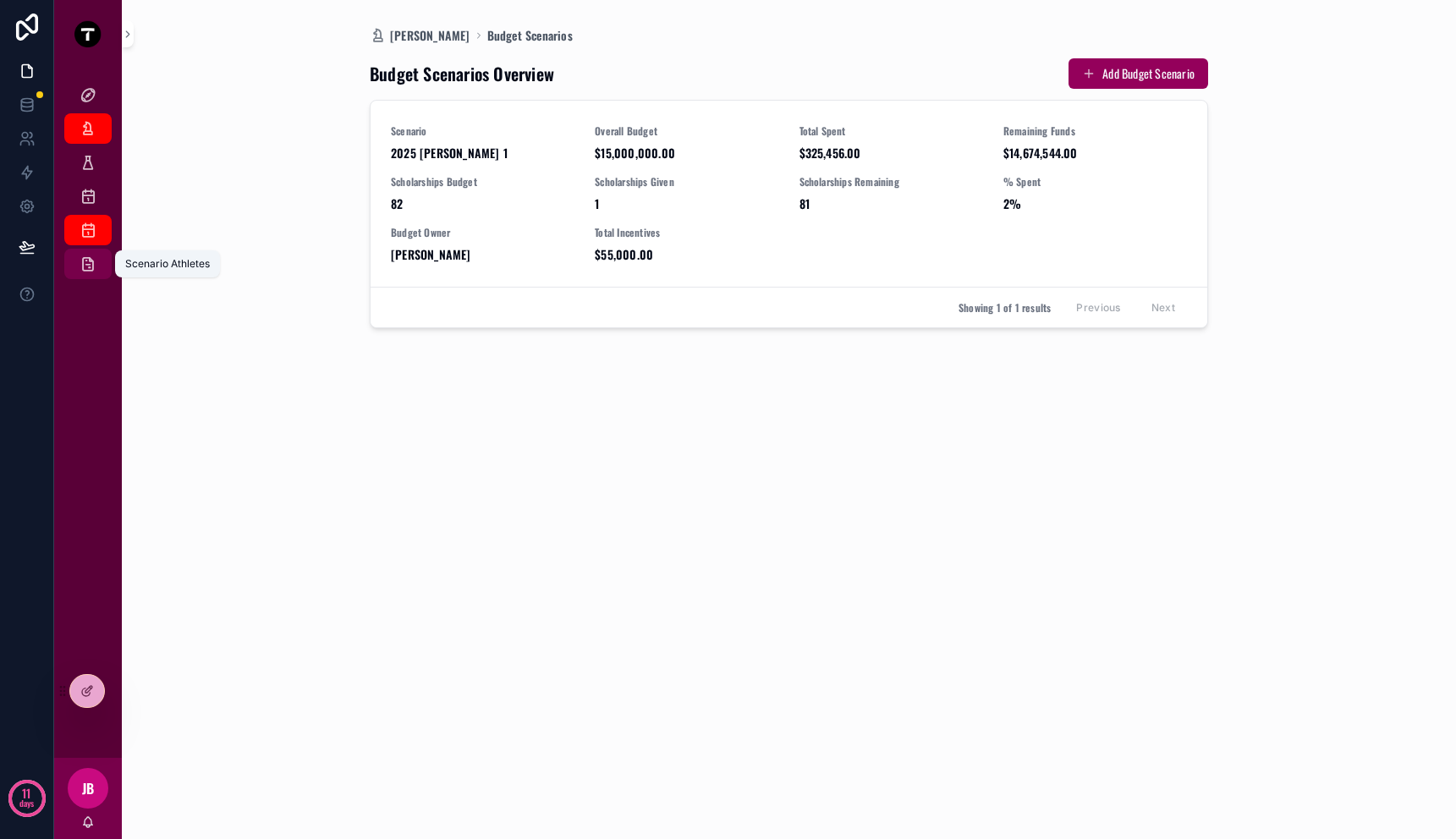
click at [88, 278] on link "Scenario Athletes" at bounding box center [88, 264] width 48 height 30
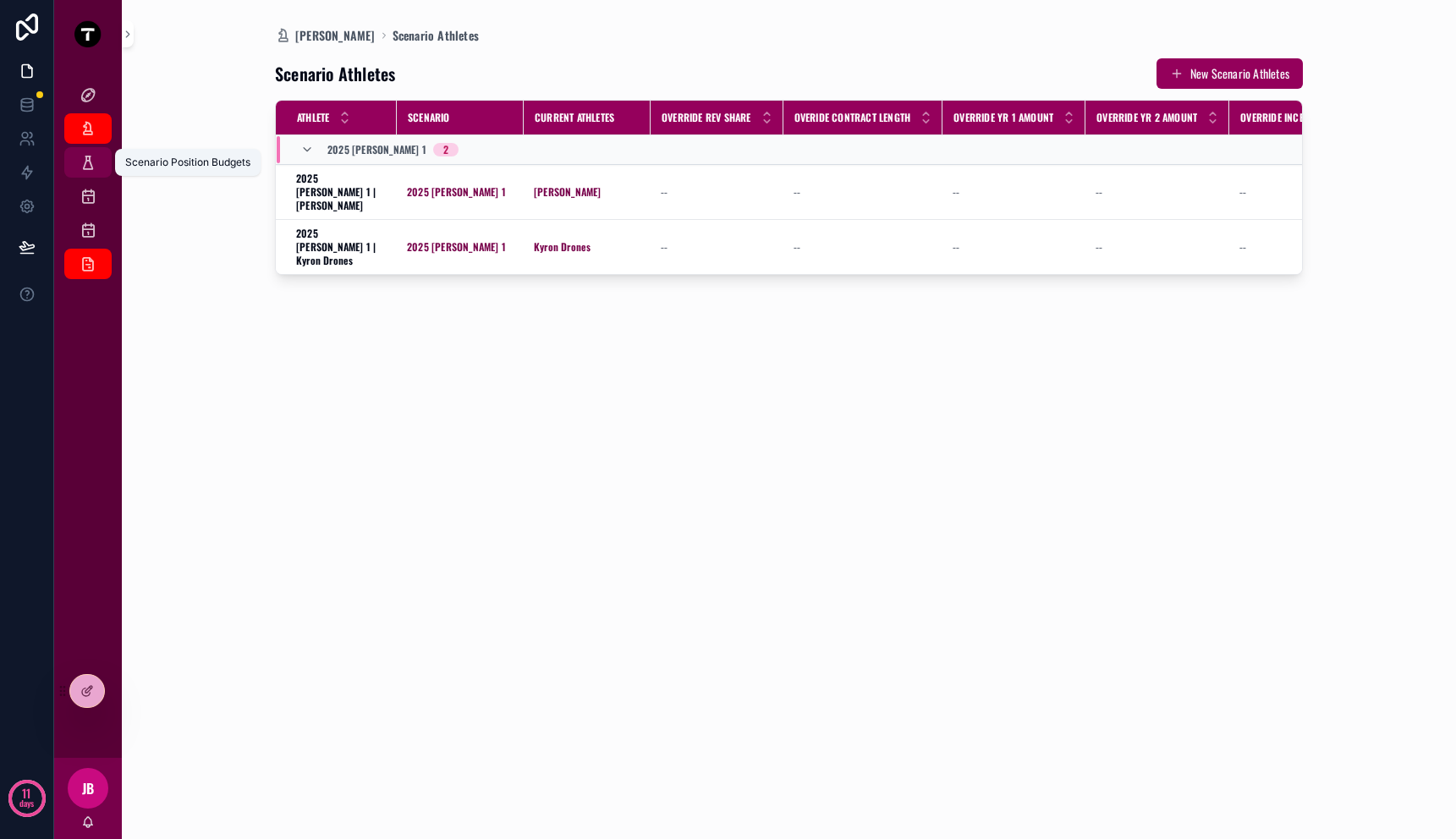
click at [75, 161] on div "Scenario Position Budgets" at bounding box center [88, 162] width 27 height 27
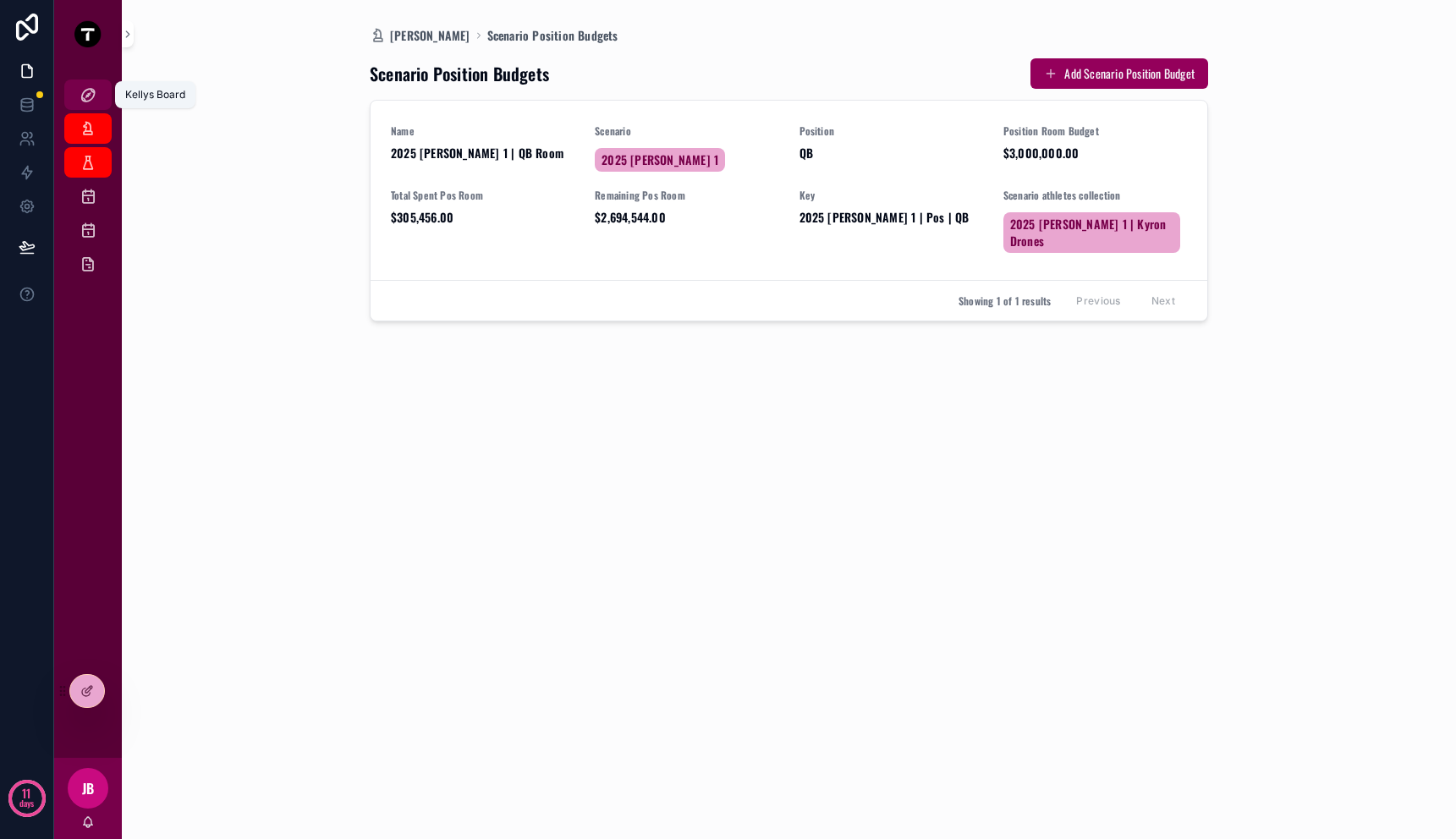
click at [105, 84] on link "Kellys Board" at bounding box center [88, 95] width 48 height 30
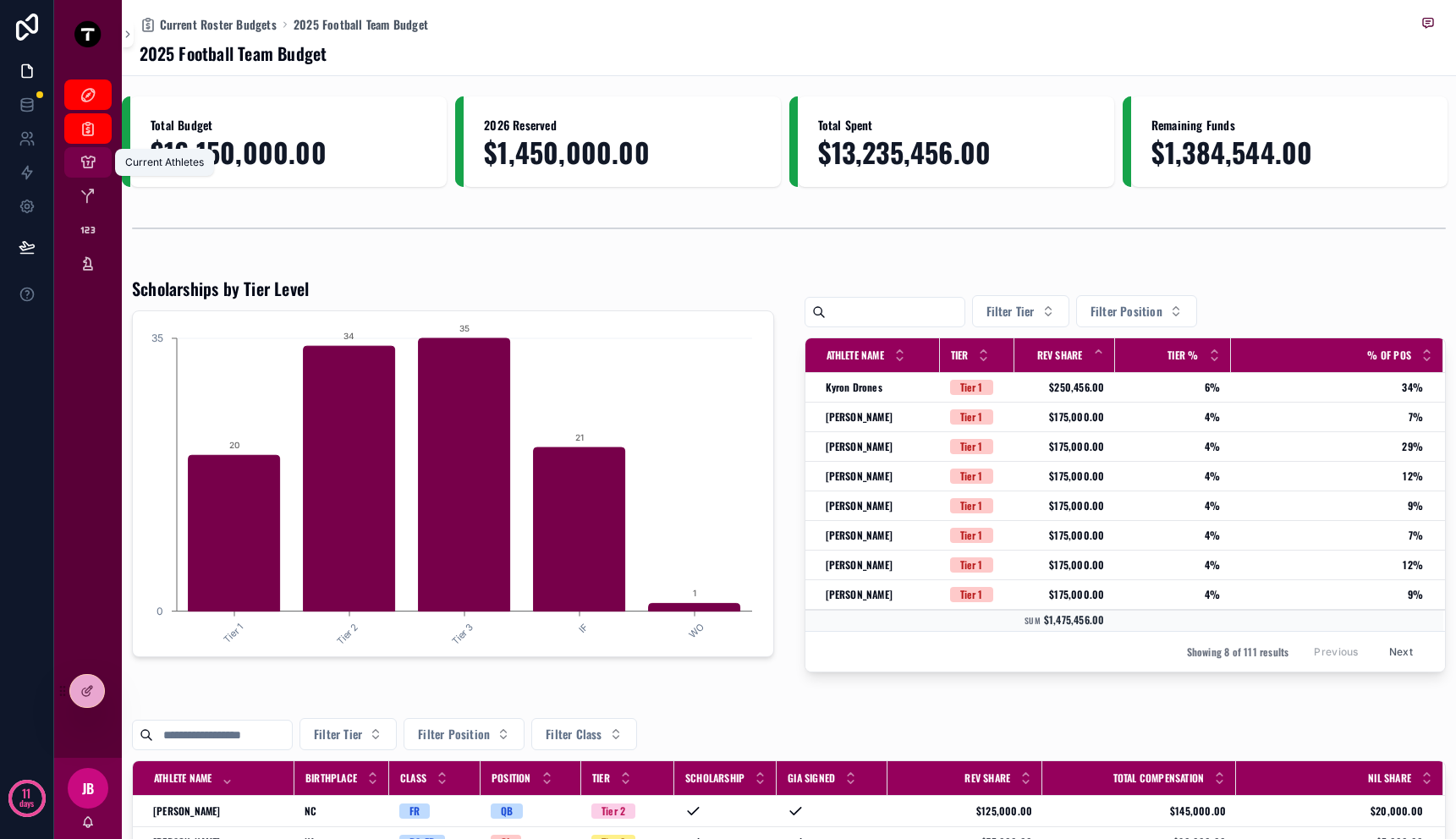
click at [94, 155] on icon "scrollable content" at bounding box center [89, 163] width 17 height 17
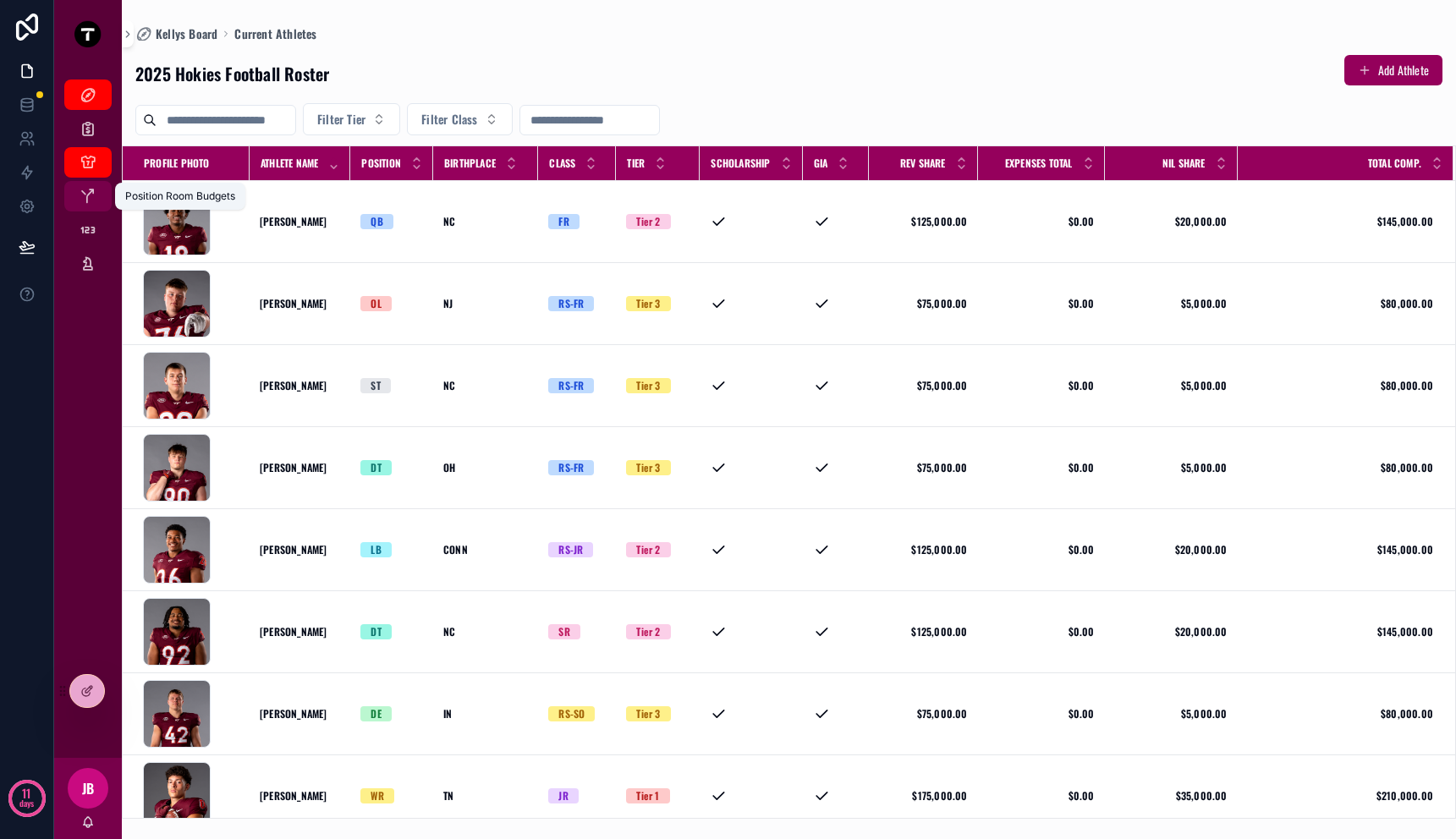
click at [94, 189] on icon "scrollable content" at bounding box center [89, 197] width 17 height 17
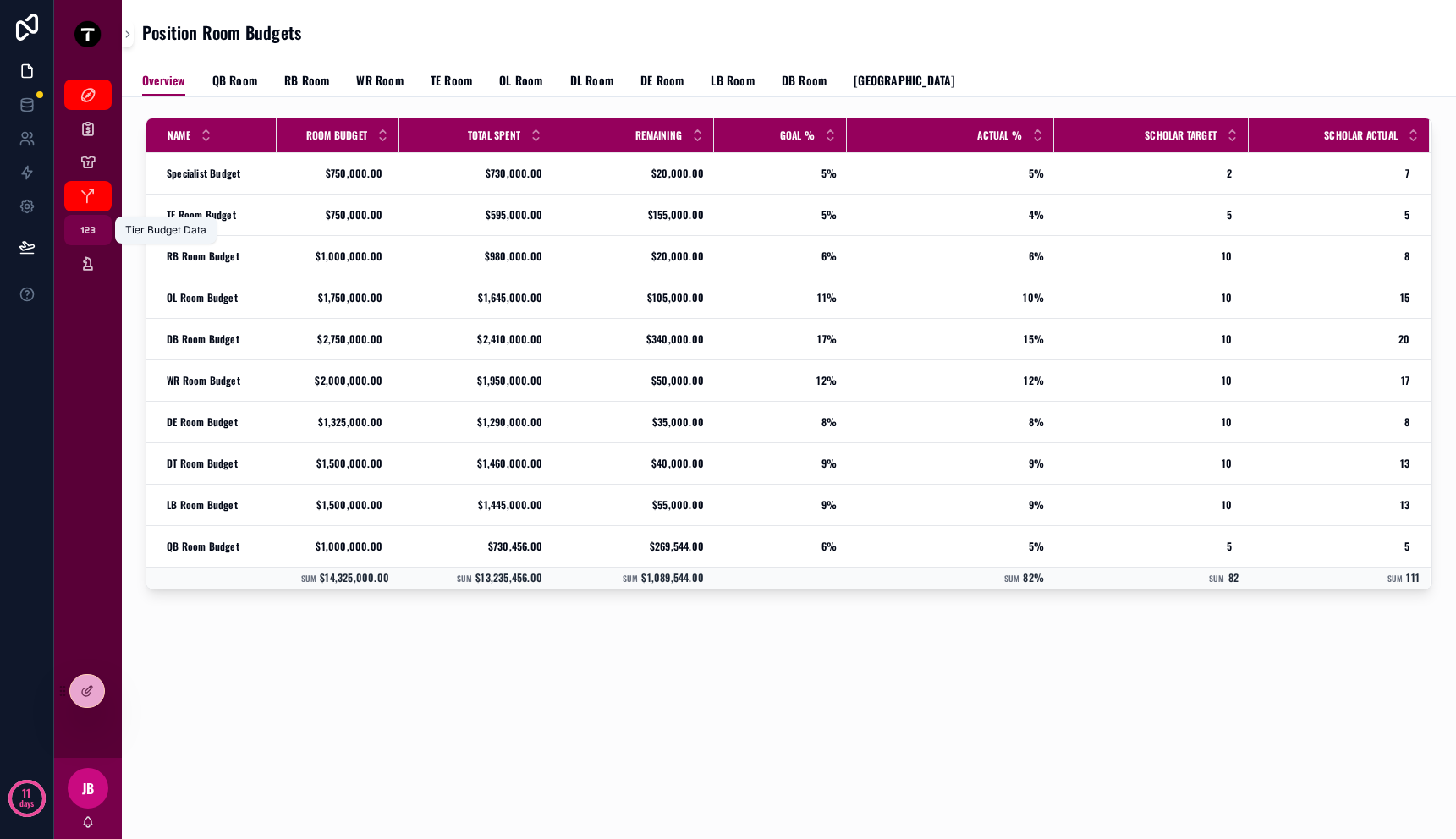
click at [94, 236] on icon "scrollable content" at bounding box center [89, 231] width 17 height 17
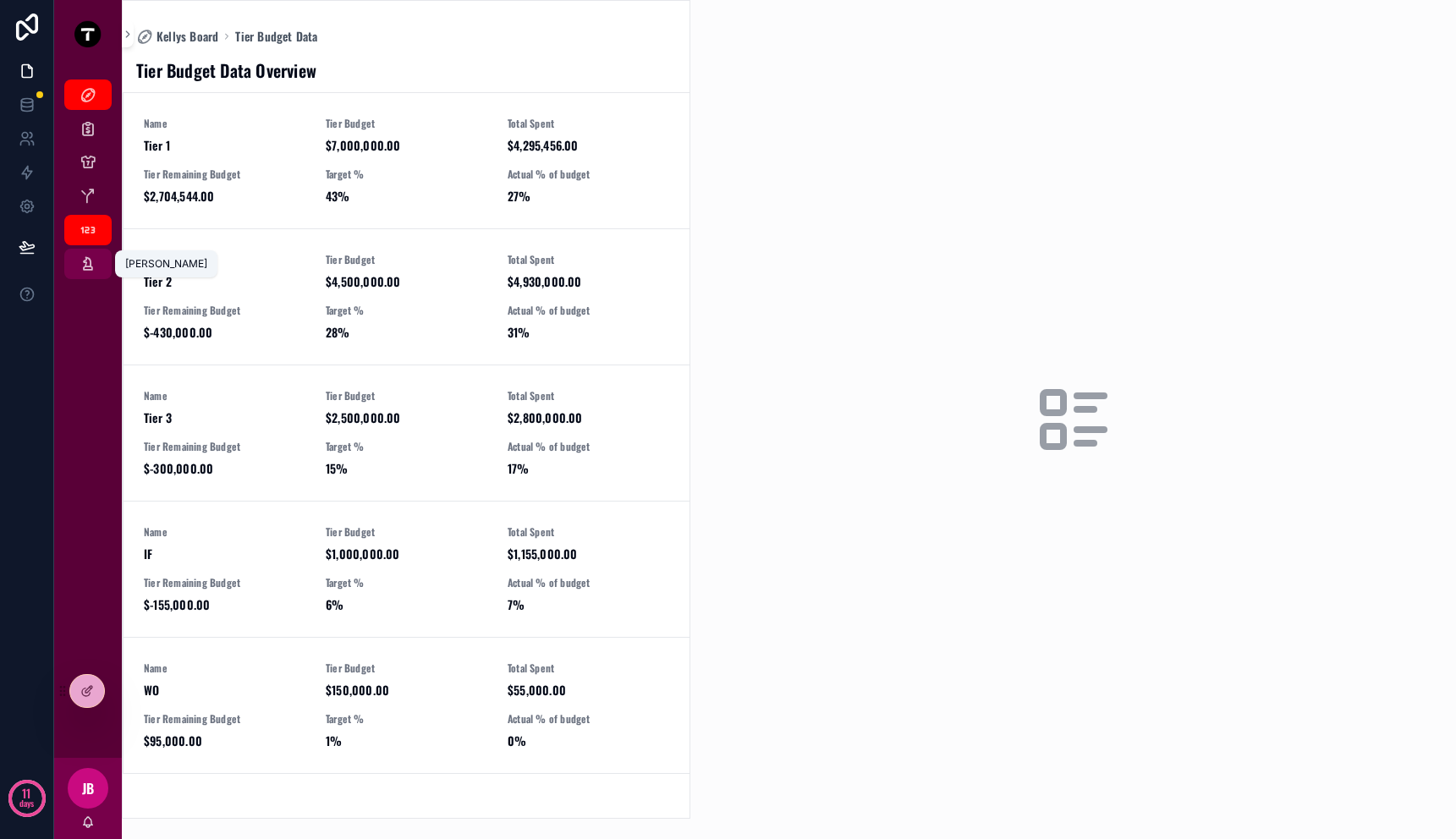
click at [94, 269] on icon "scrollable content" at bounding box center [89, 265] width 17 height 17
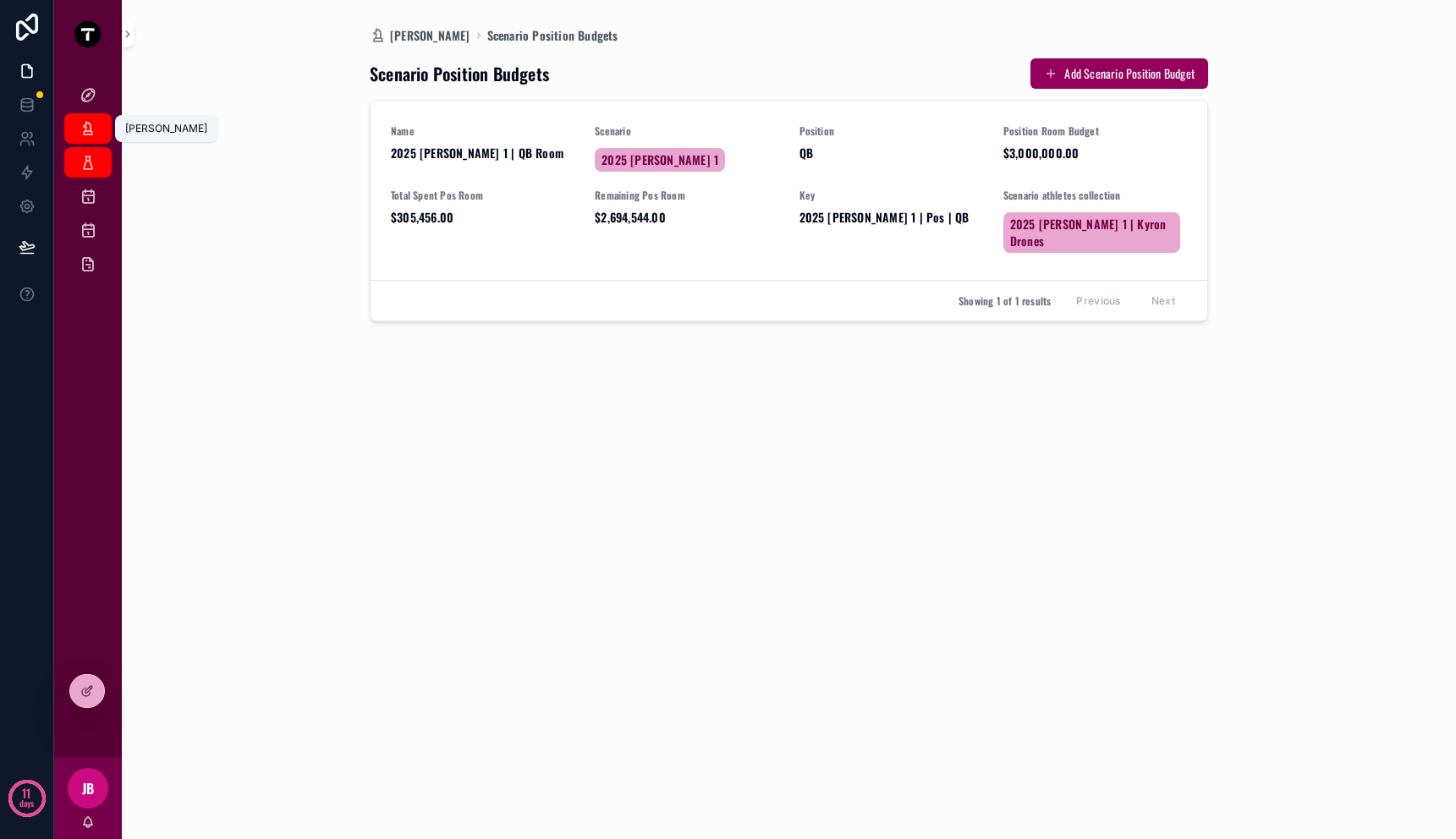
click at [85, 121] on icon "scrollable content" at bounding box center [89, 128] width 17 height 17
click at [98, 692] on div at bounding box center [87, 691] width 34 height 32
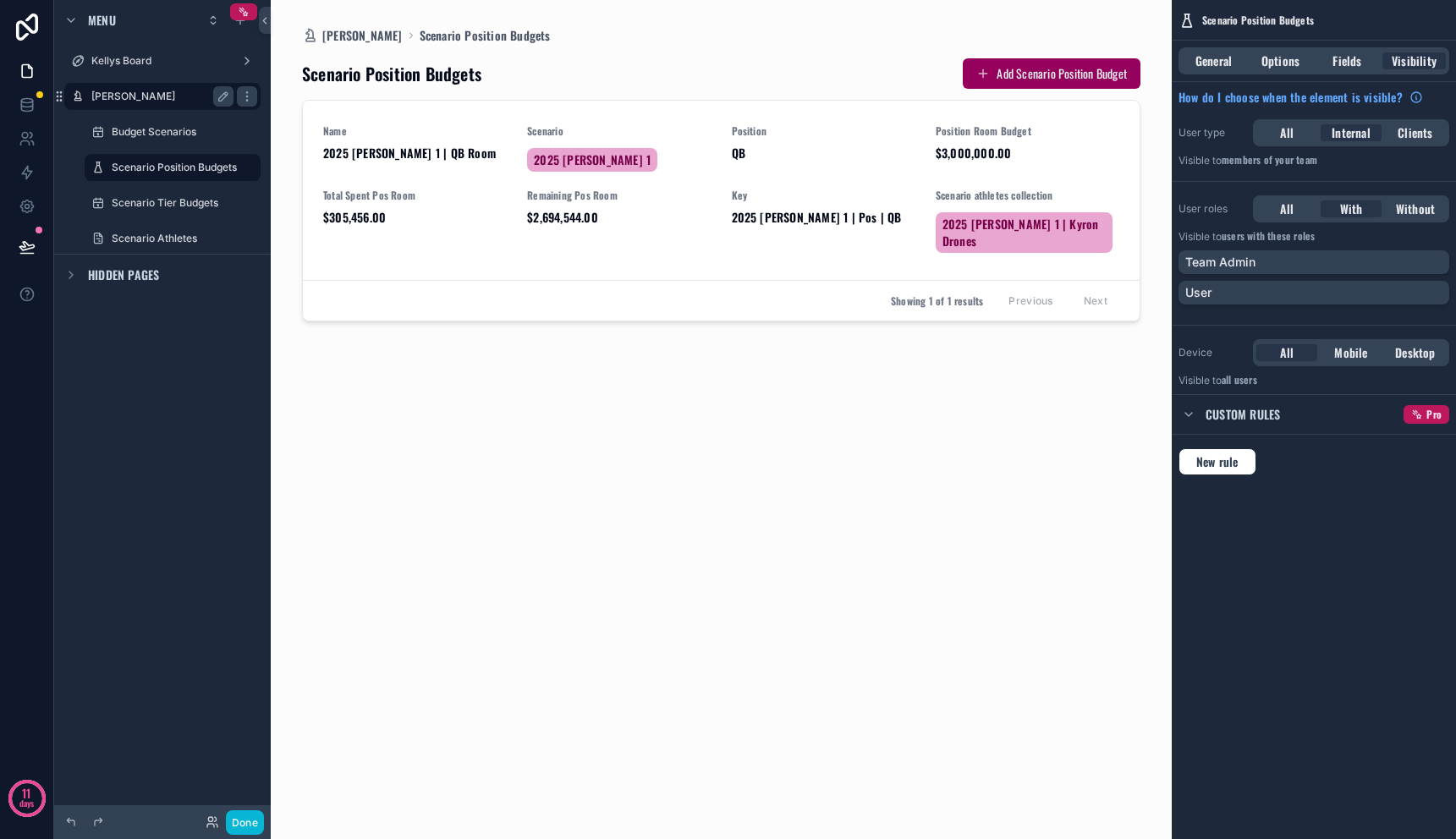
click at [144, 105] on div "[PERSON_NAME]" at bounding box center [162, 95] width 142 height 20
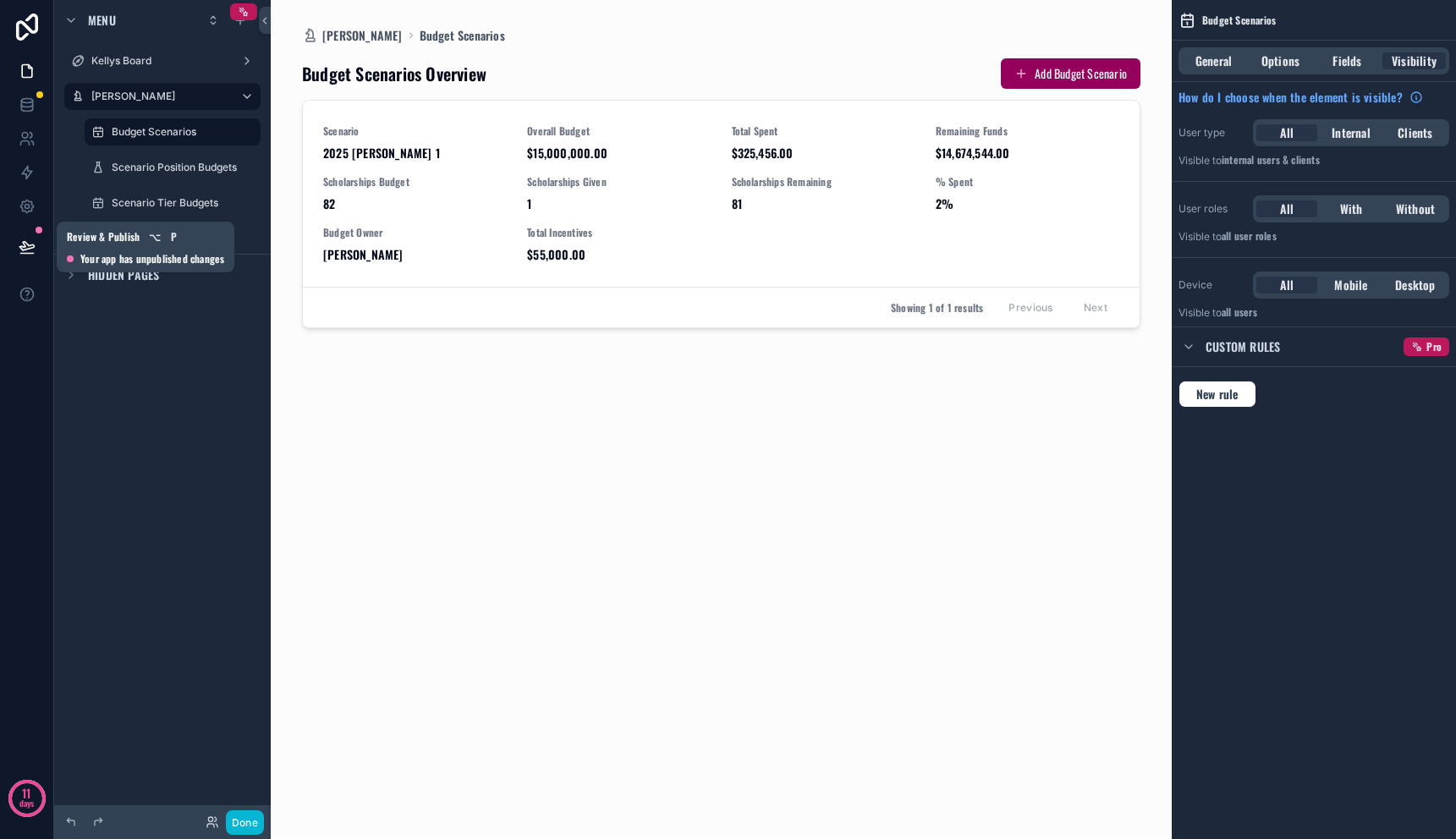
click at [29, 241] on icon at bounding box center [27, 247] width 17 height 17
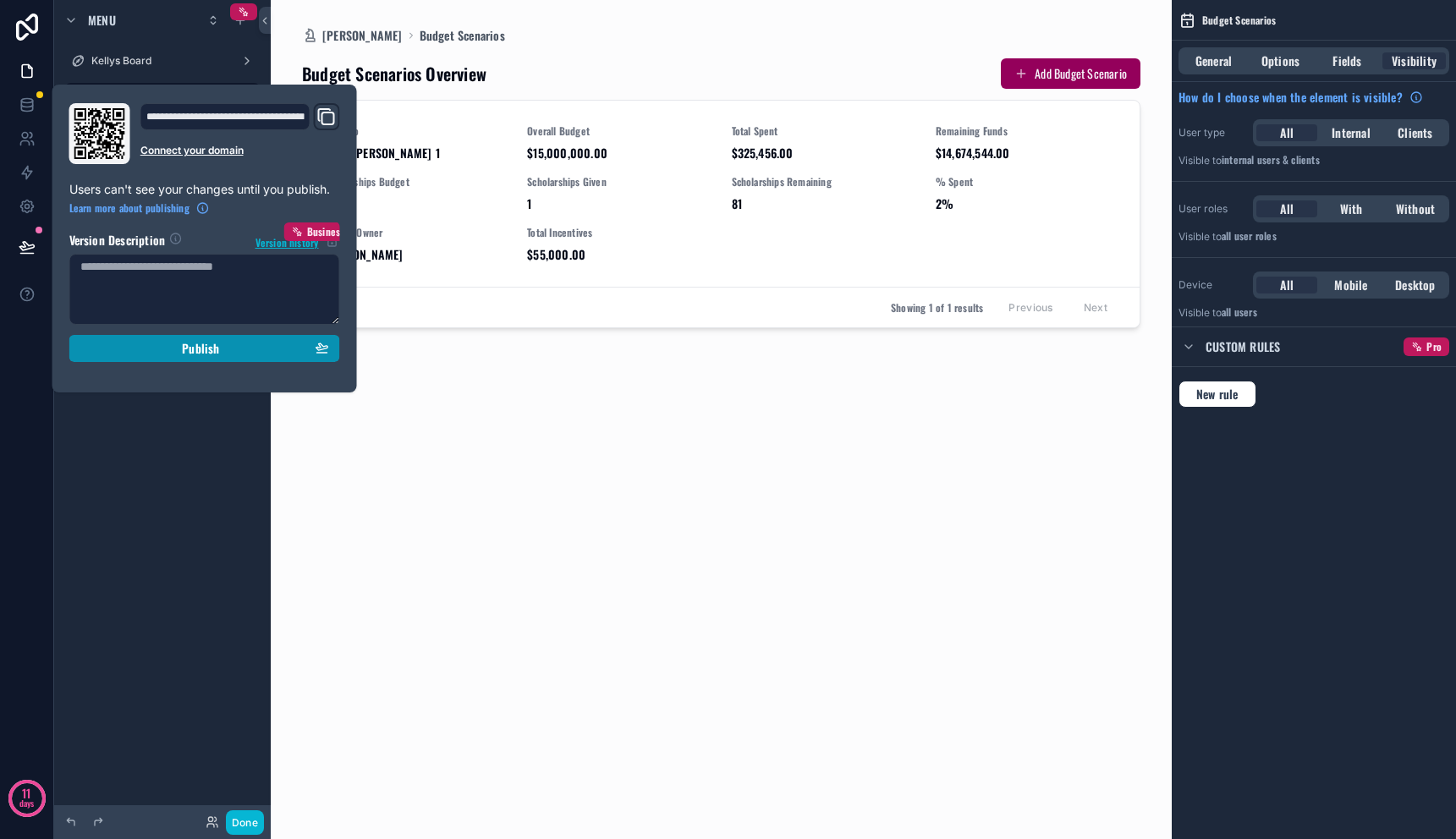
click at [152, 359] on button "Publish" at bounding box center [205, 348] width 271 height 27
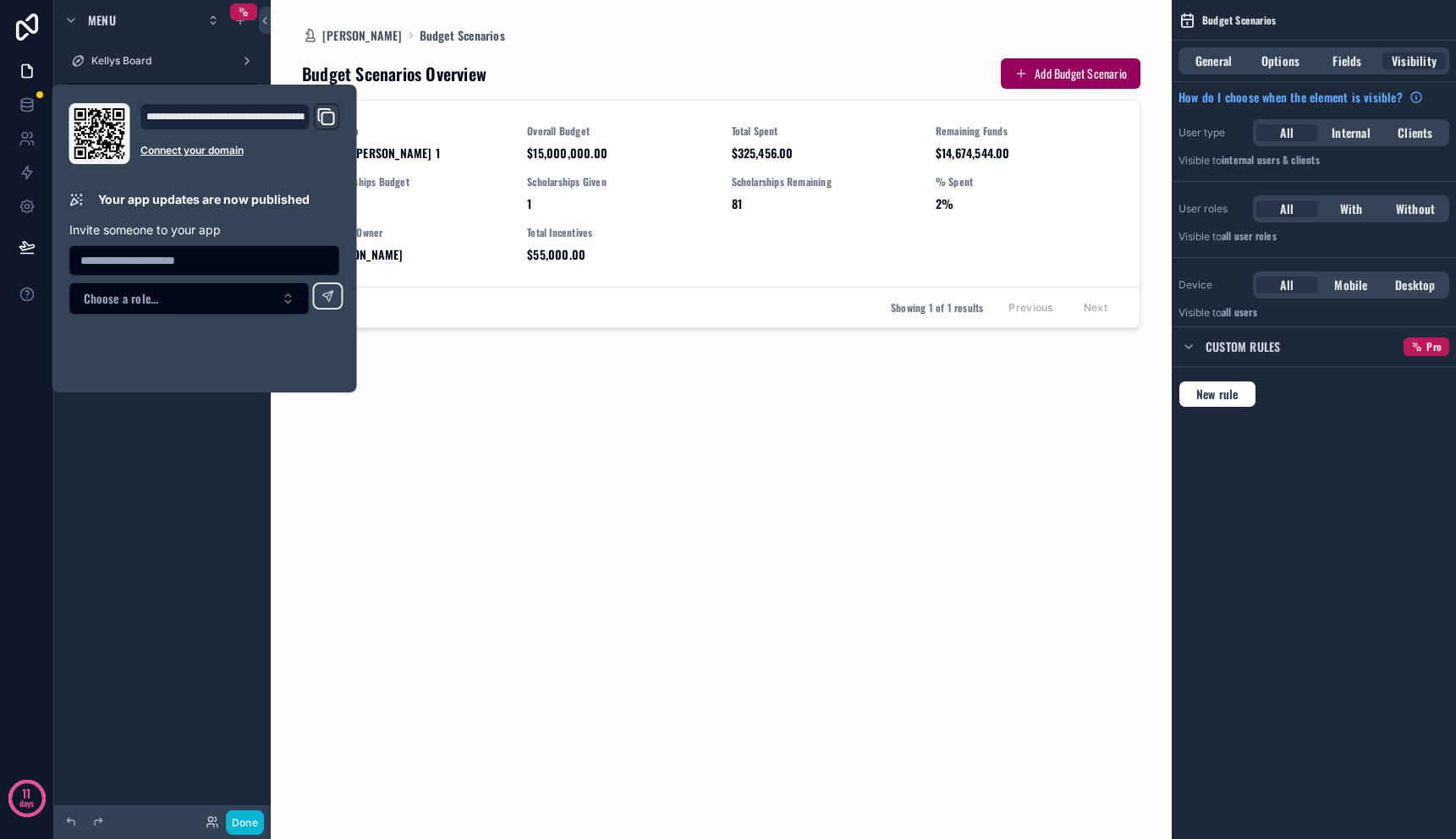
click at [479, 369] on div "scrollable content" at bounding box center [722, 410] width 866 height 819
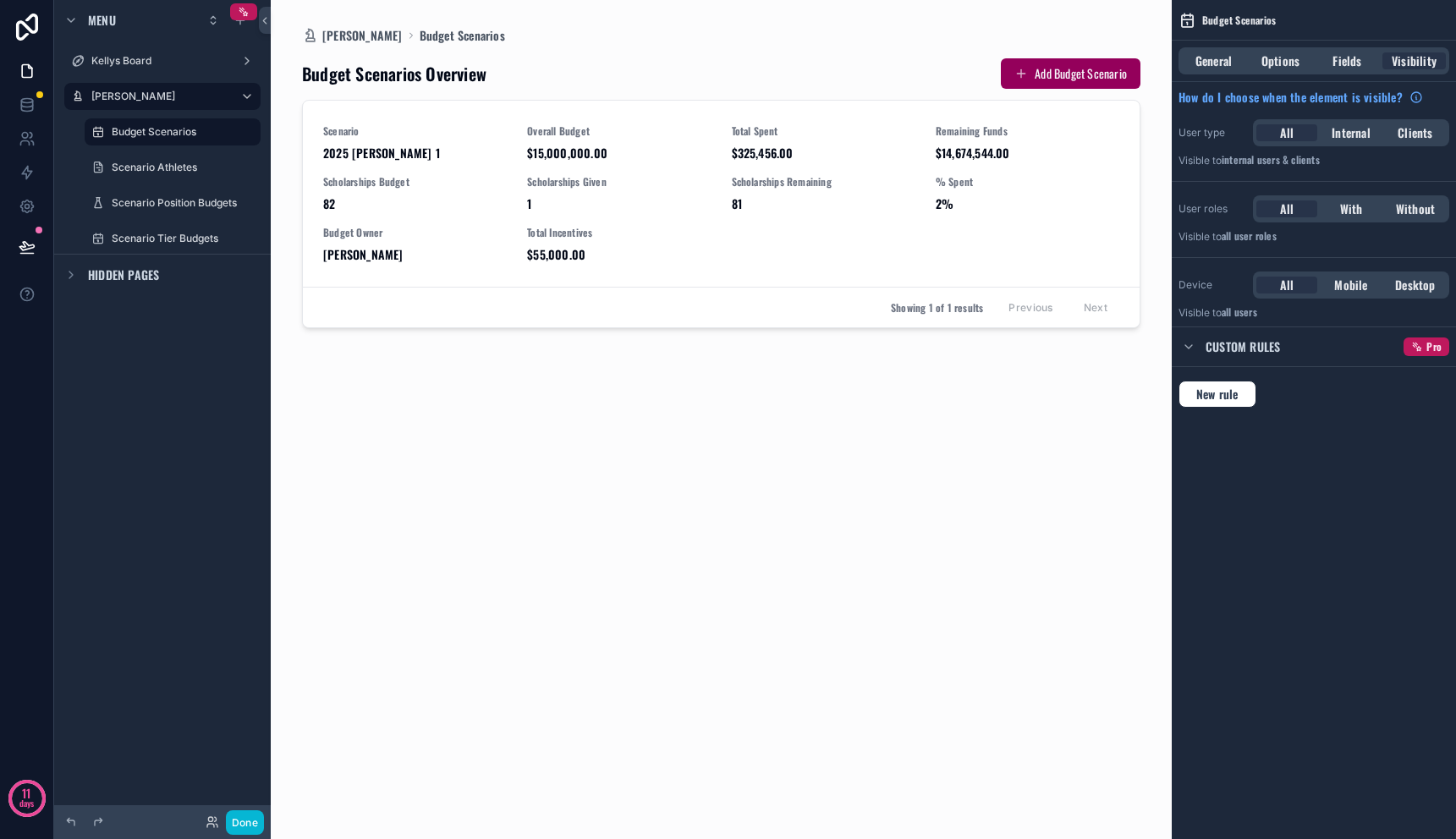
click at [436, 492] on div "Budget Scenarios Overview Add Budget Scenario Scenario 2025 [PERSON_NAME] 1 Ove…" at bounding box center [721, 431] width 839 height 775
click at [468, 404] on div "Budget Scenarios Overview Add Budget Scenario Scenario 2025 [PERSON_NAME] 1 Ove…" at bounding box center [721, 431] width 839 height 775
click at [173, 95] on label "[PERSON_NAME]" at bounding box center [159, 96] width 135 height 14
click at [492, 417] on div "Budget Scenarios Overview Add Budget Scenario Scenario 2025 [PERSON_NAME] 1 Ove…" at bounding box center [721, 431] width 839 height 775
click at [1190, 344] on icon "scrollable content" at bounding box center [1189, 347] width 14 height 14
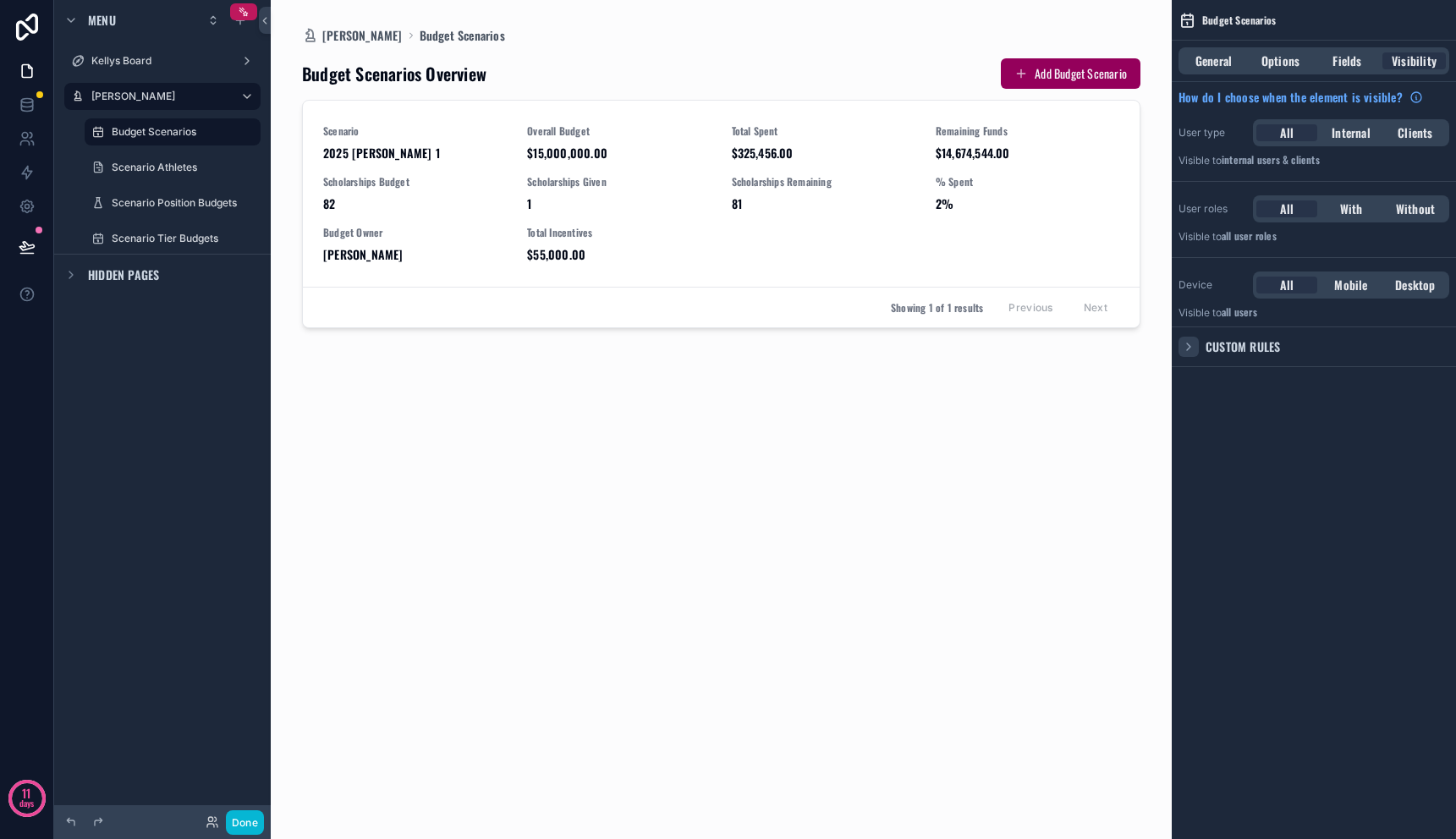
click at [1190, 344] on icon "scrollable content" at bounding box center [1189, 347] width 14 height 14
click at [1210, 402] on span "New rule" at bounding box center [1217, 395] width 56 height 16
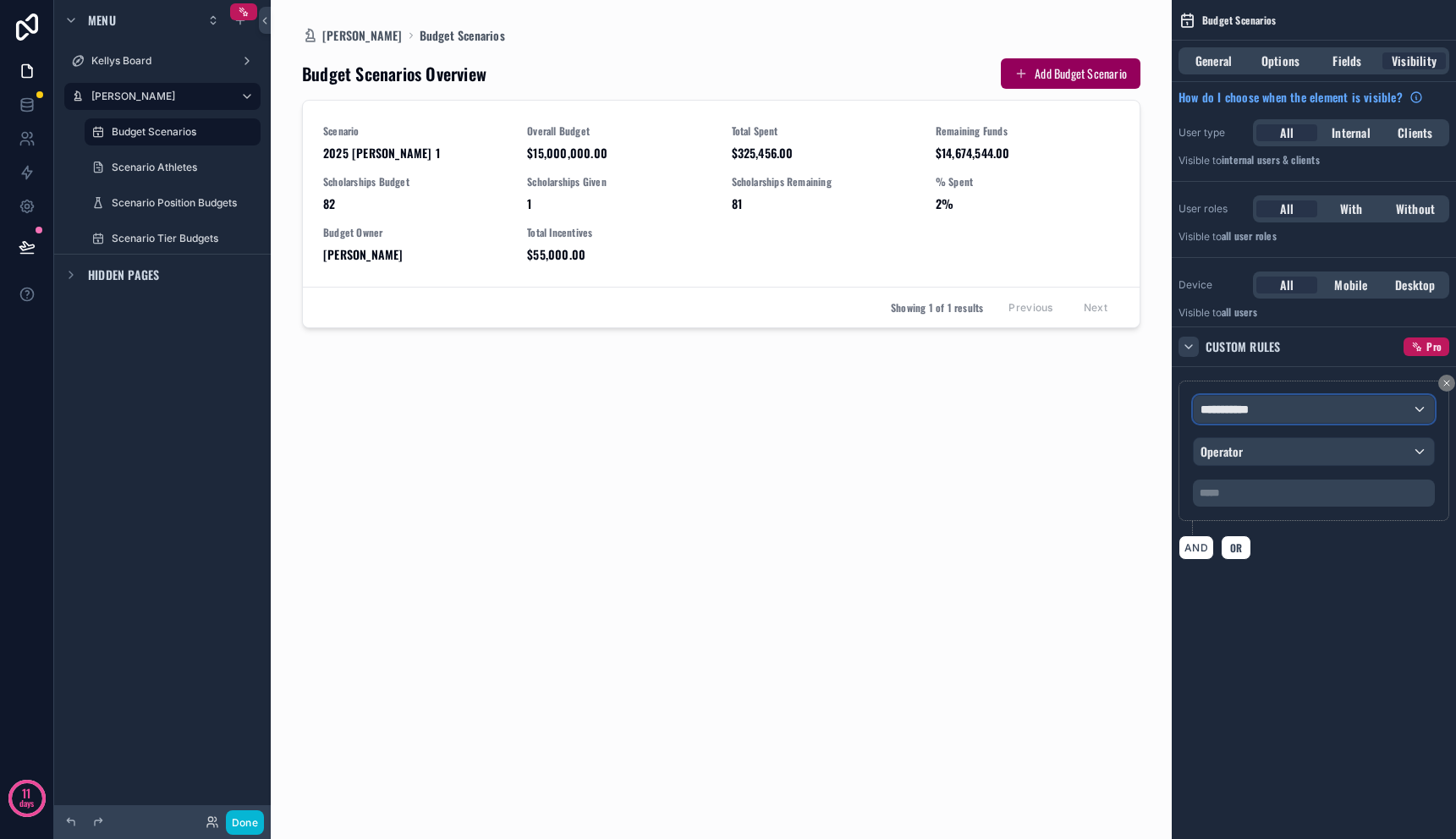
click at [1263, 414] on div "**********" at bounding box center [1314, 409] width 240 height 27
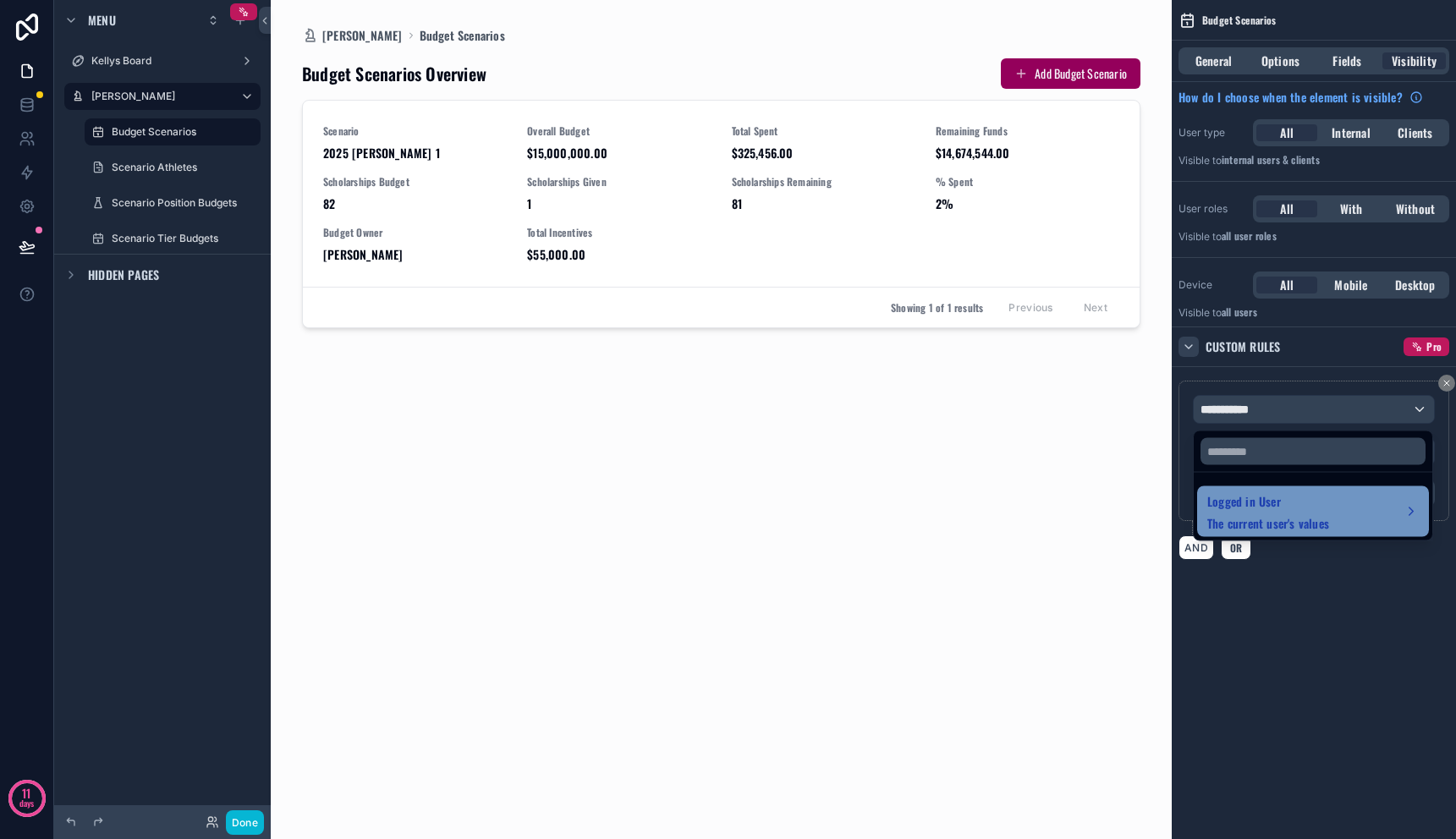
click at [1322, 497] on span "Logged in User" at bounding box center [1269, 501] width 121 height 20
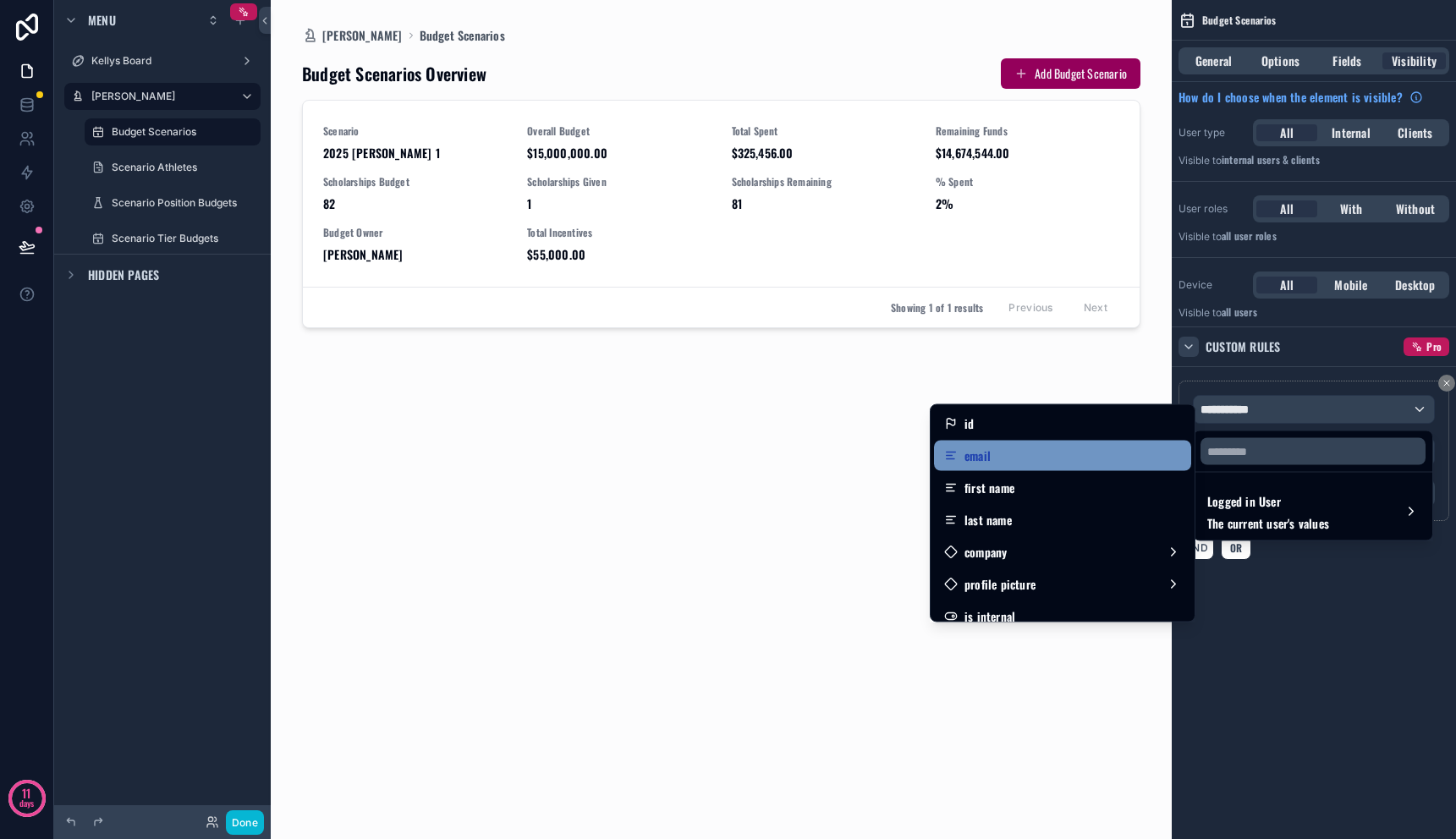
click at [1079, 456] on div "email" at bounding box center [1062, 456] width 237 height 20
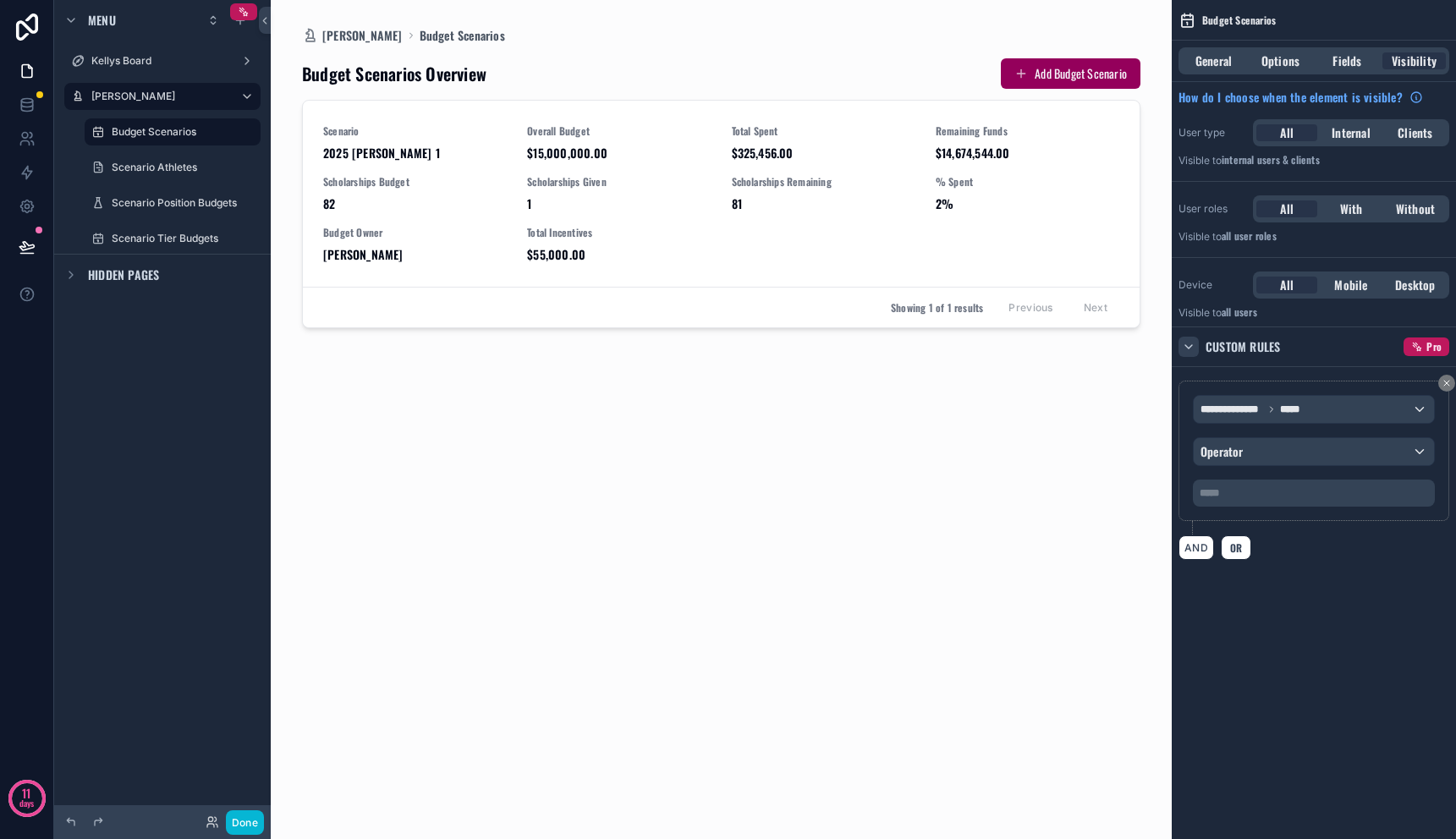
click at [1281, 495] on p "***** ﻿" at bounding box center [1315, 494] width 232 height 14
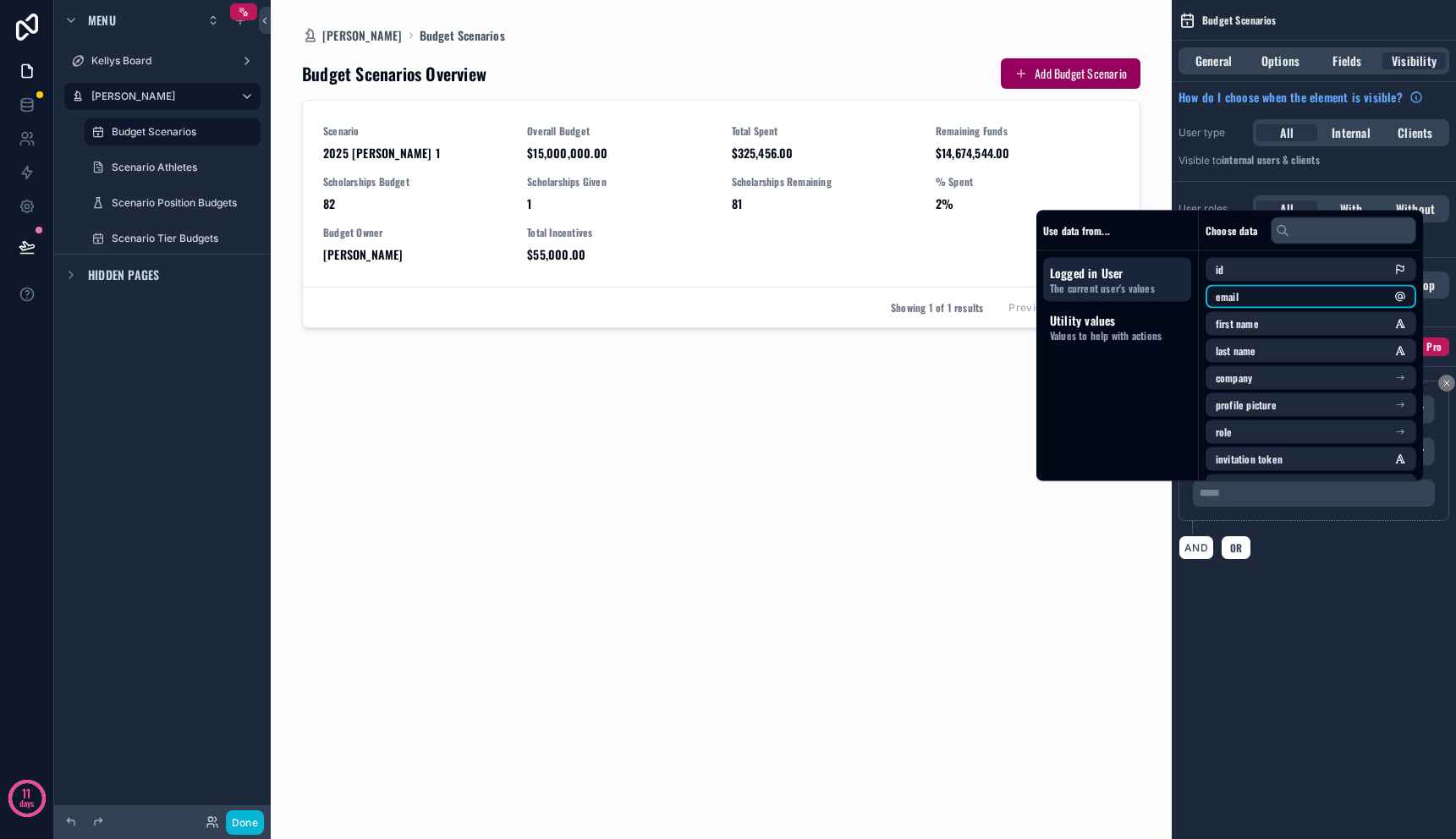
click at [1245, 304] on li "email" at bounding box center [1311, 297] width 211 height 23
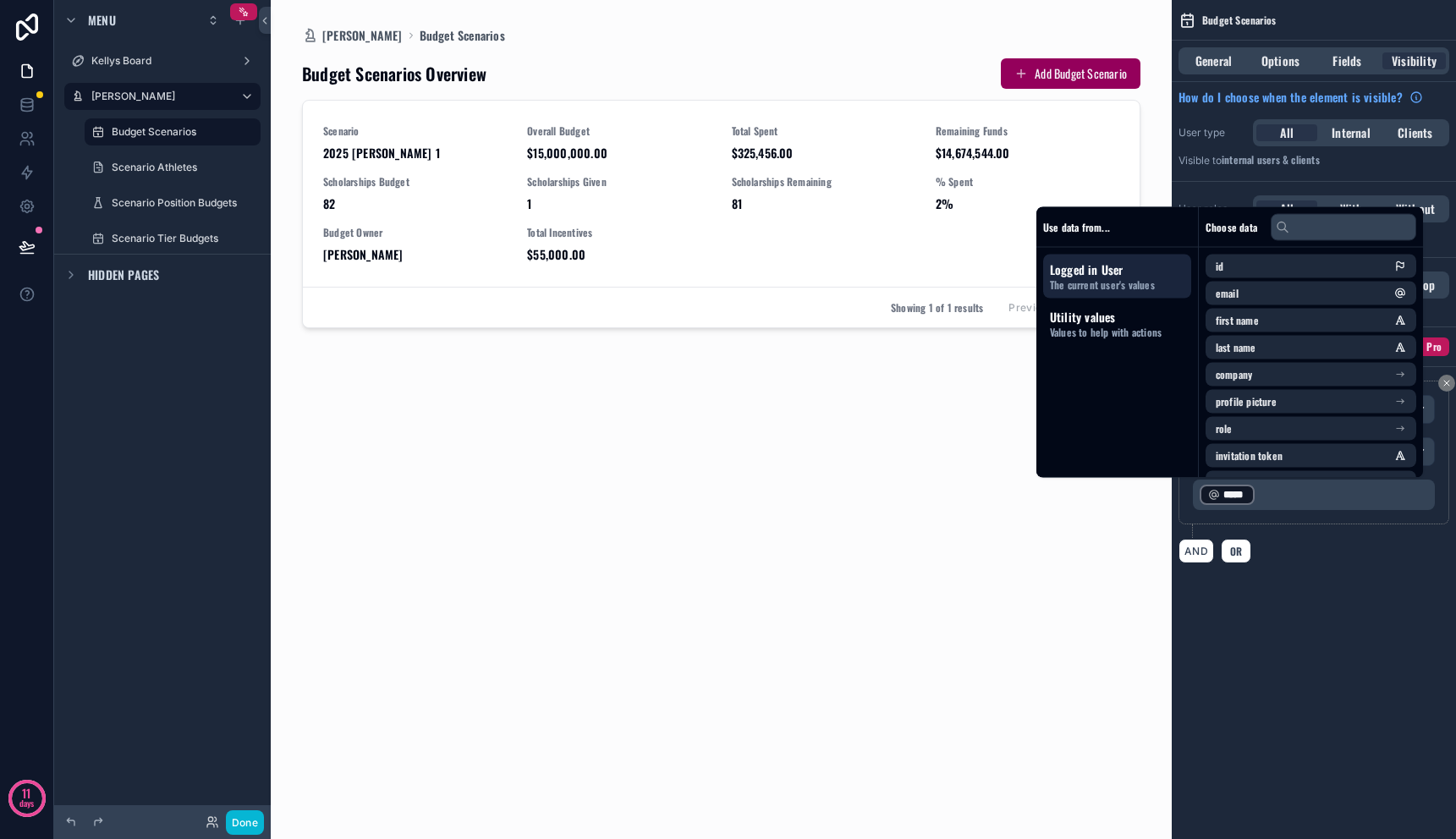
click at [1314, 507] on p "﻿ ***** ﻿ ﻿" at bounding box center [1315, 495] width 232 height 23
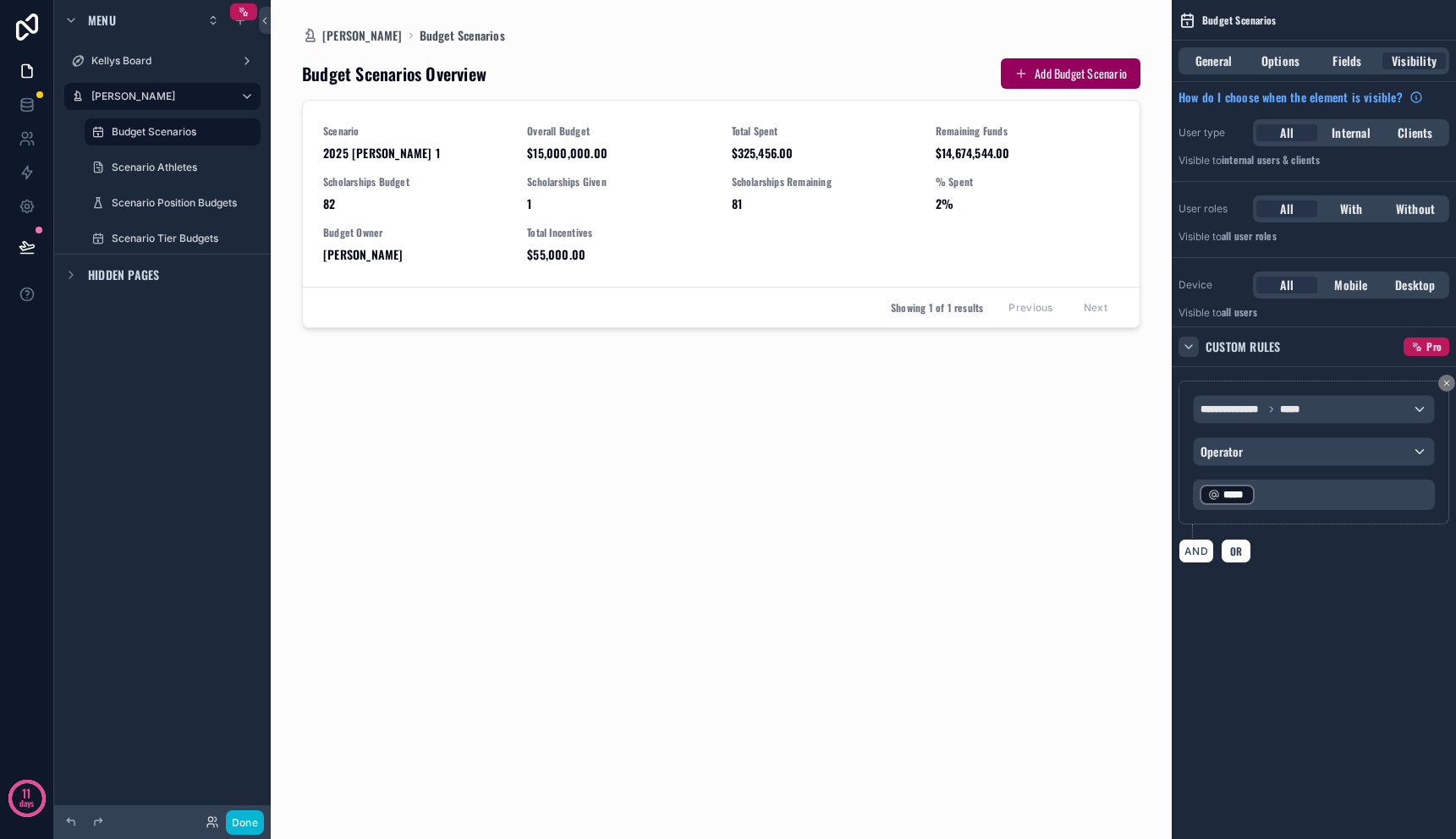
click at [1251, 493] on div "*****" at bounding box center [1227, 495] width 55 height 20
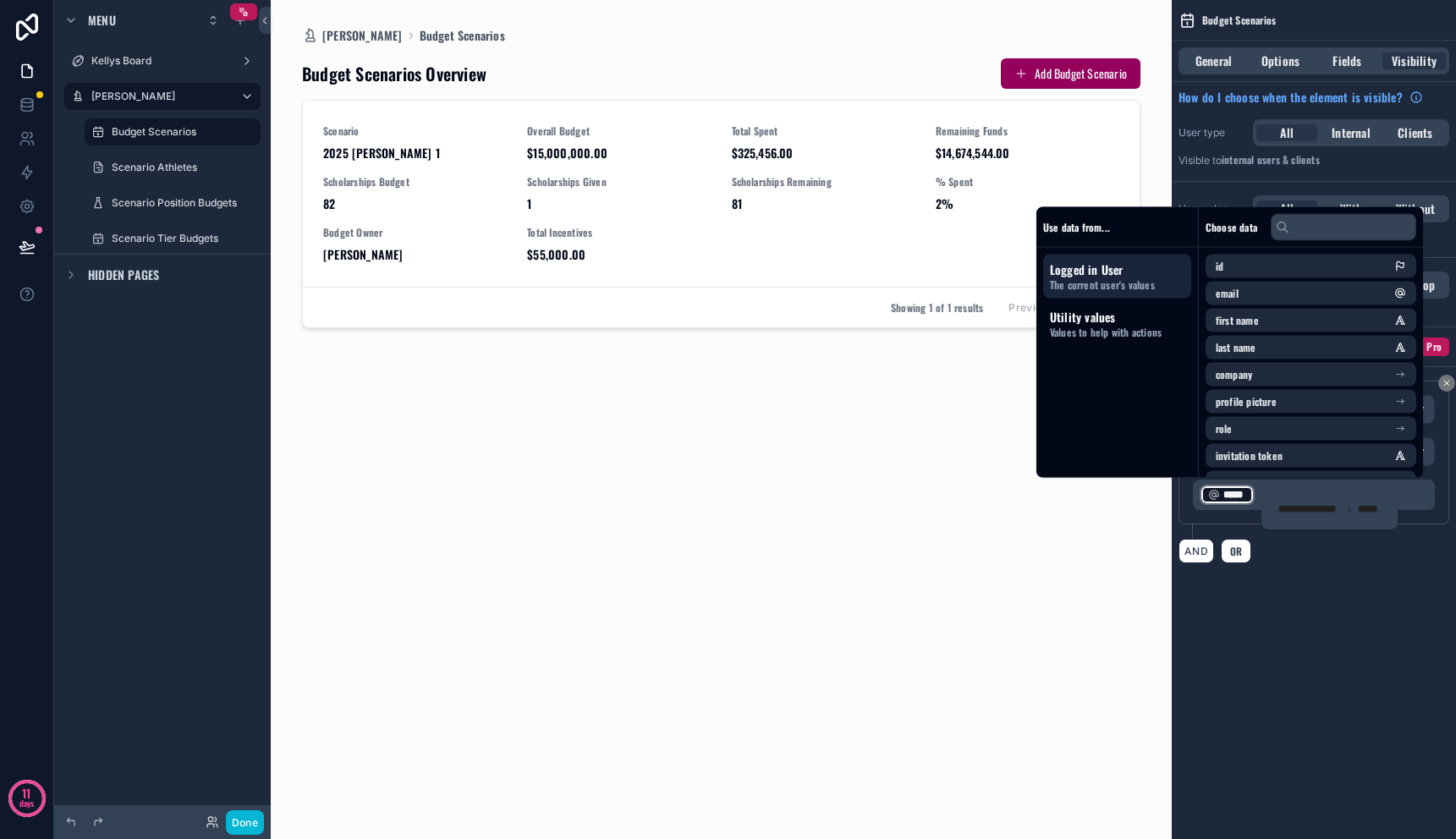
click at [1283, 537] on div "**********" at bounding box center [1315, 459] width 271 height 157
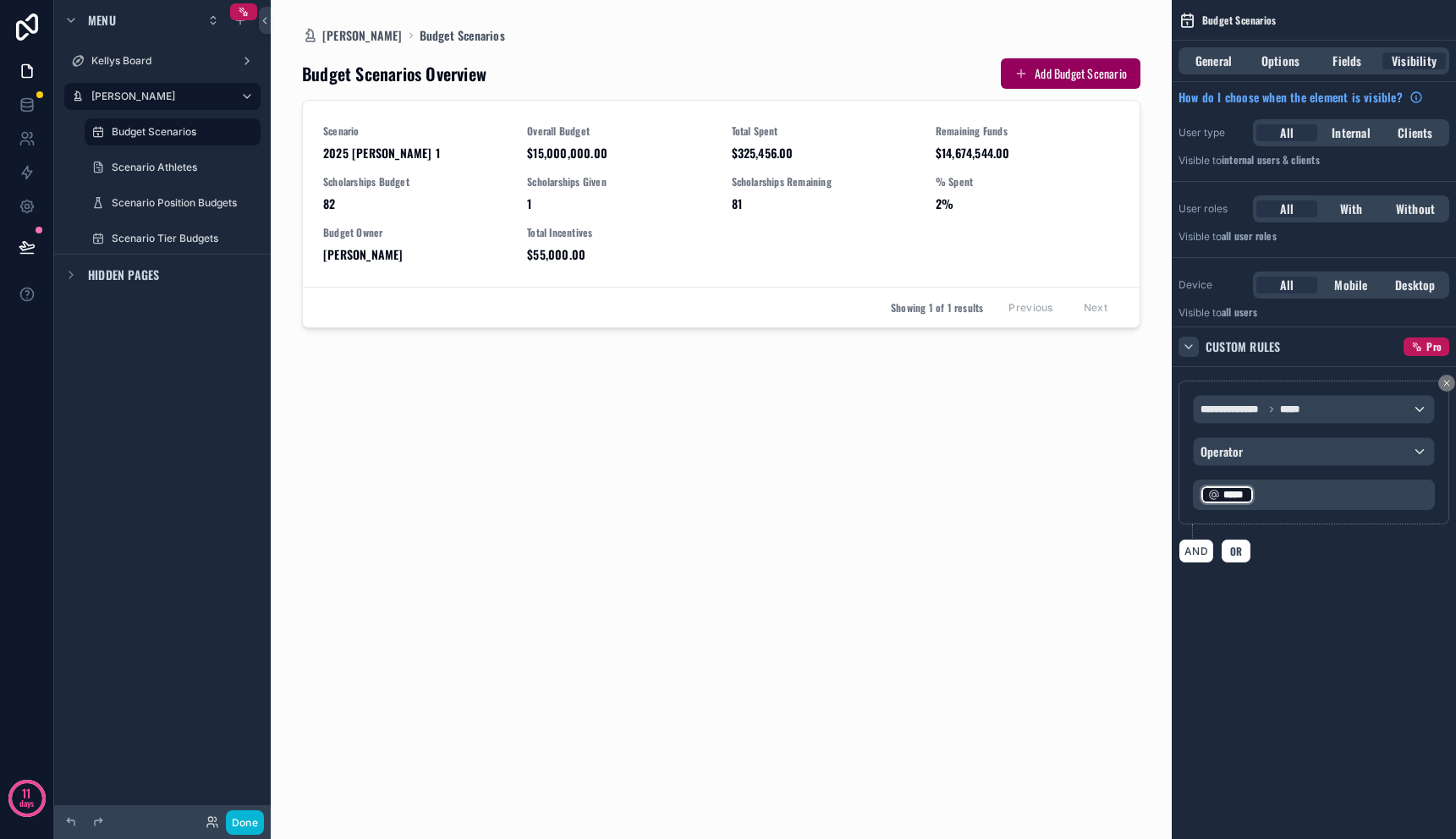
click at [1283, 492] on p "﻿ ***** ﻿ ﻿" at bounding box center [1315, 495] width 232 height 23
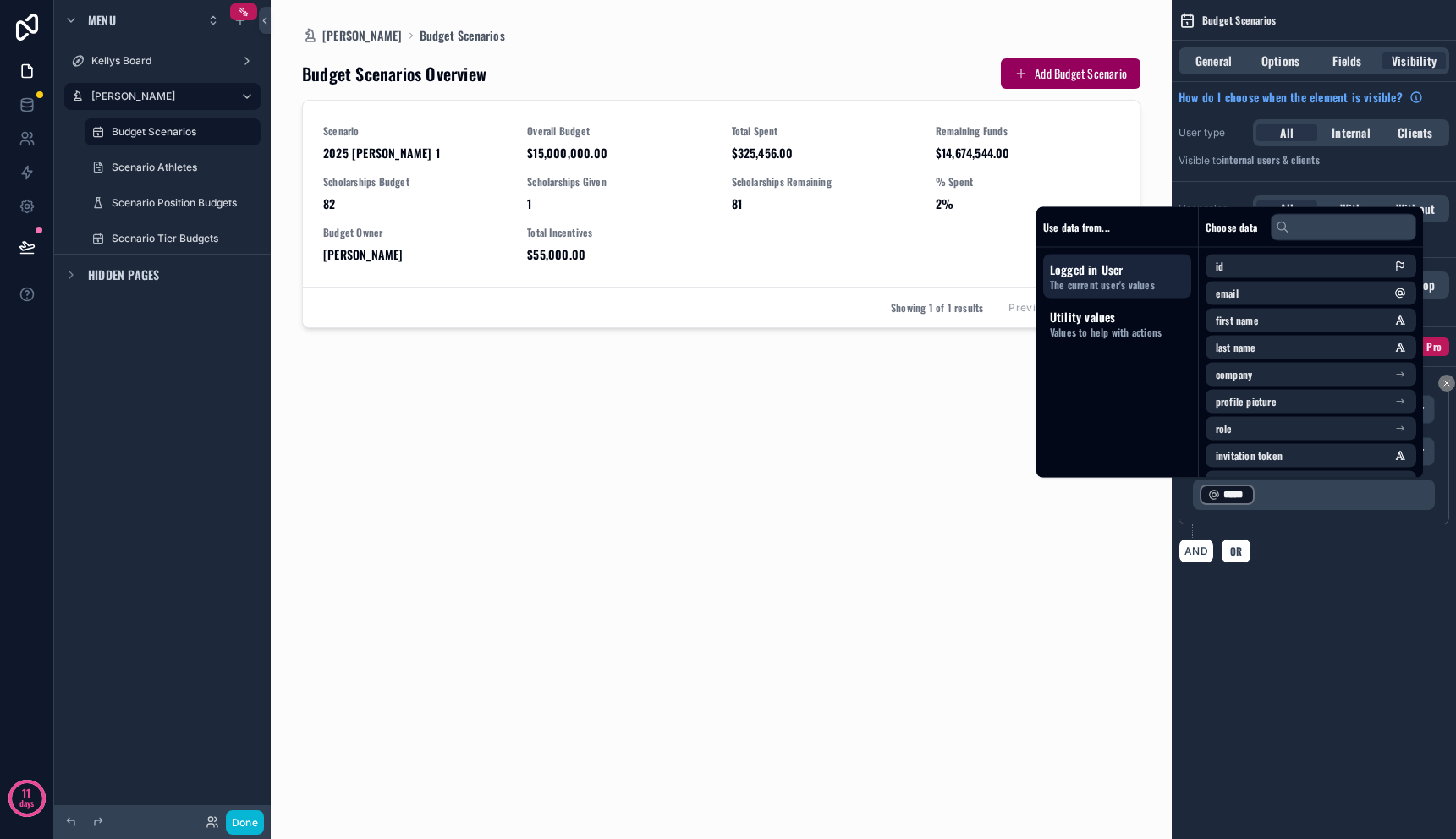
click at [1321, 692] on div "**********" at bounding box center [1315, 419] width 285 height 839
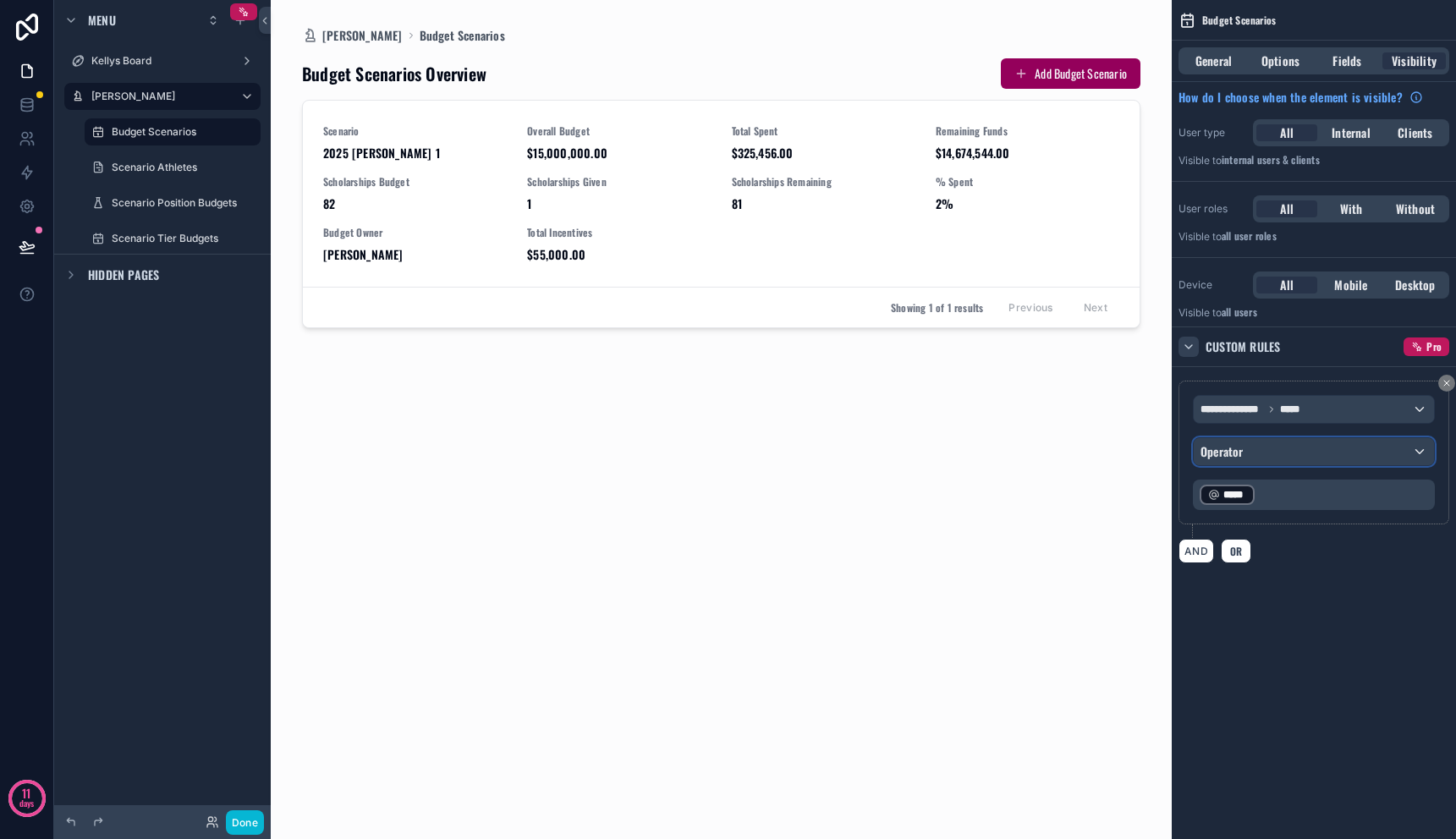
click at [1309, 445] on div "Operator" at bounding box center [1314, 451] width 240 height 27
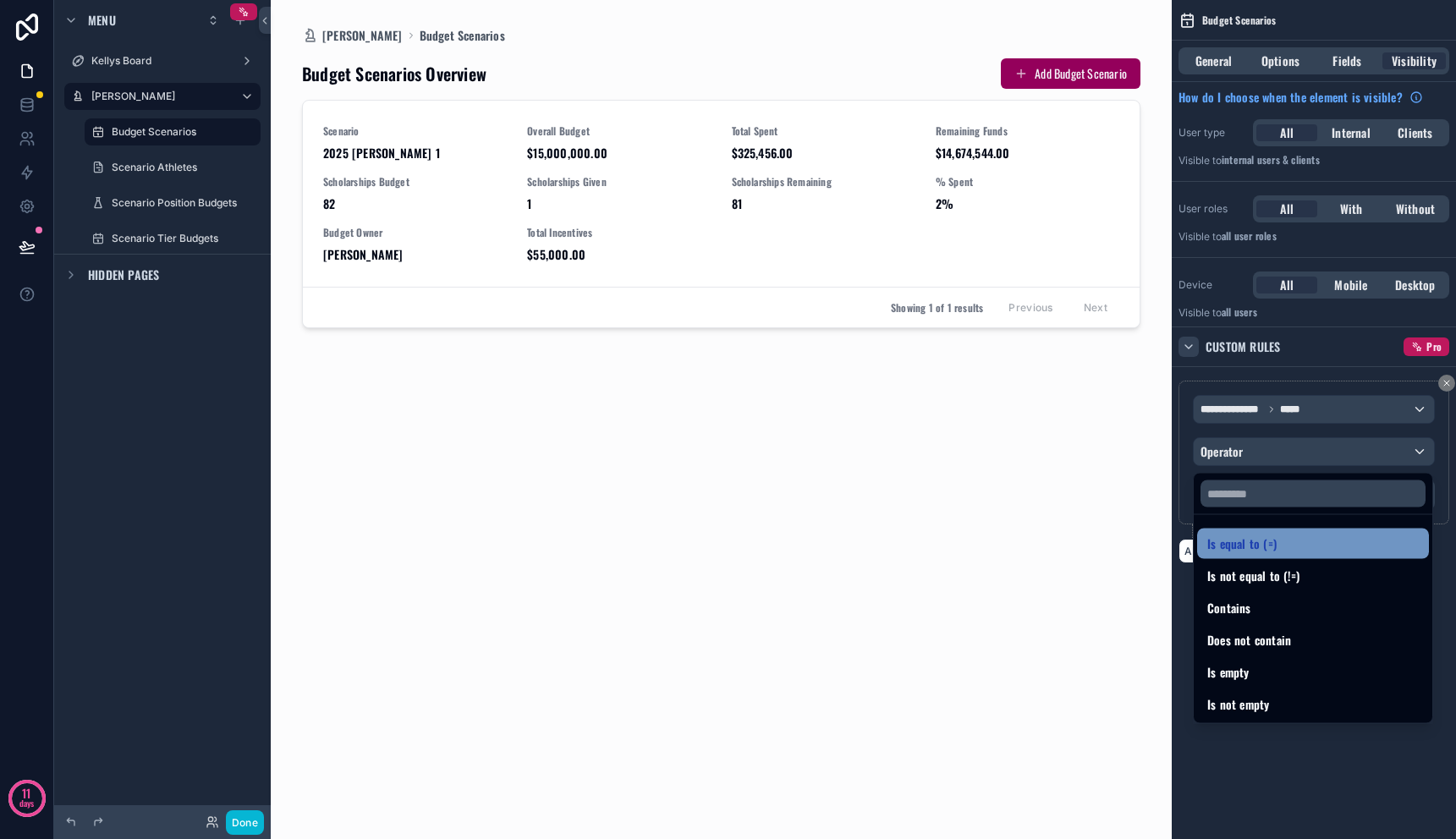
click at [1295, 536] on div "Is equal to (=)" at bounding box center [1314, 543] width 212 height 20
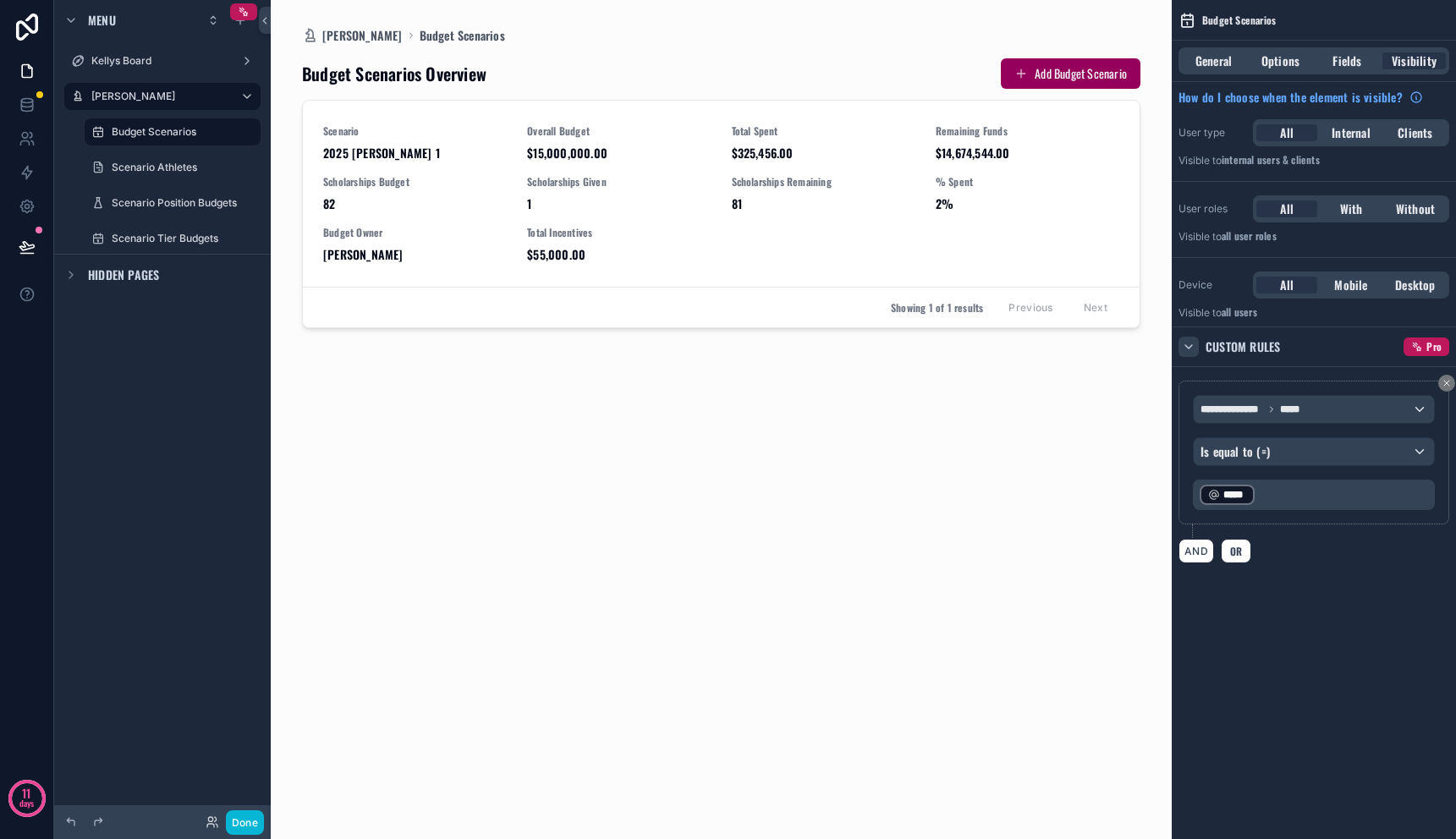
click at [1285, 501] on p "﻿ ***** ﻿ ﻿" at bounding box center [1315, 495] width 232 height 23
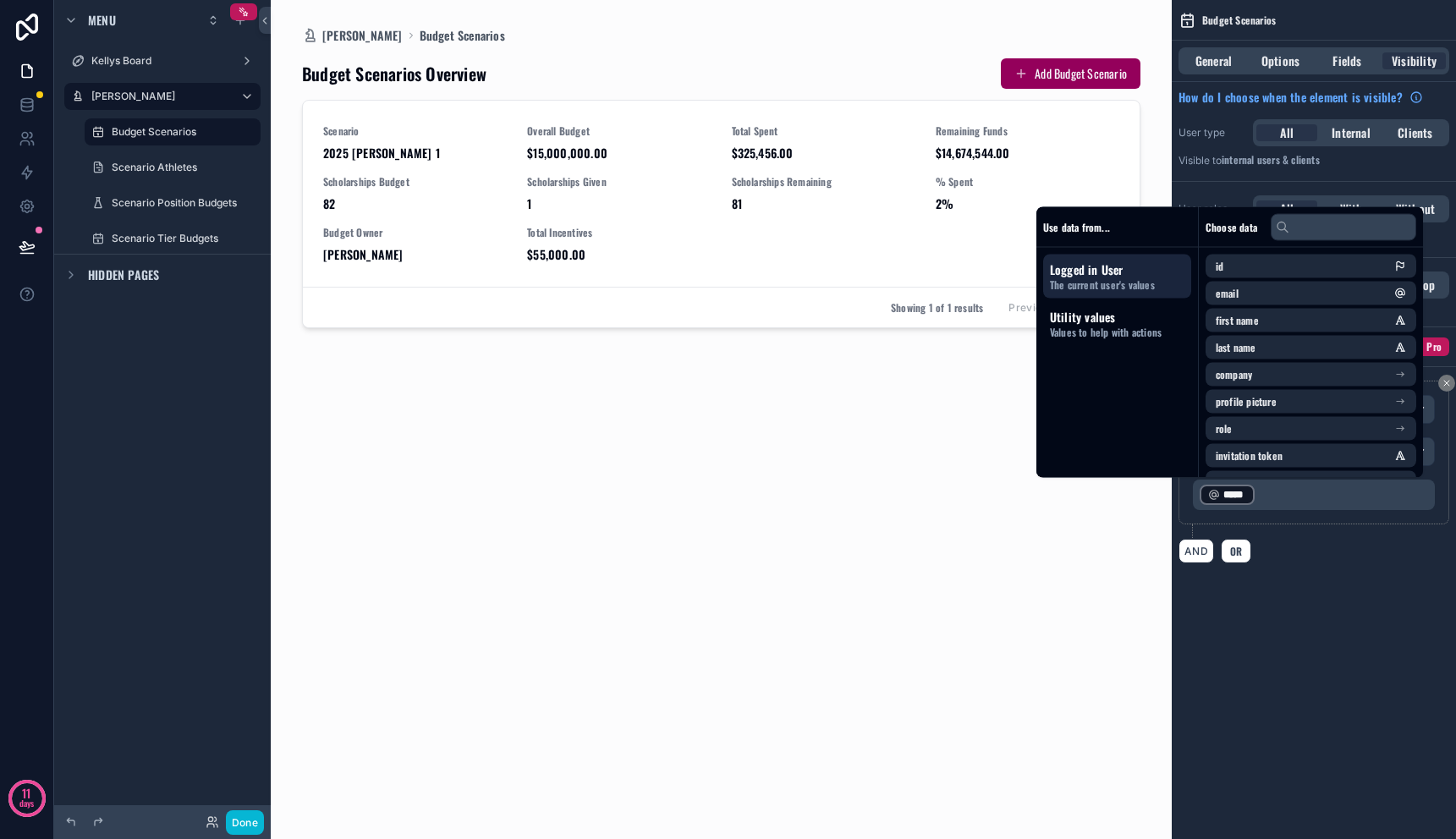
click at [1231, 496] on span "*****" at bounding box center [1235, 495] width 23 height 14
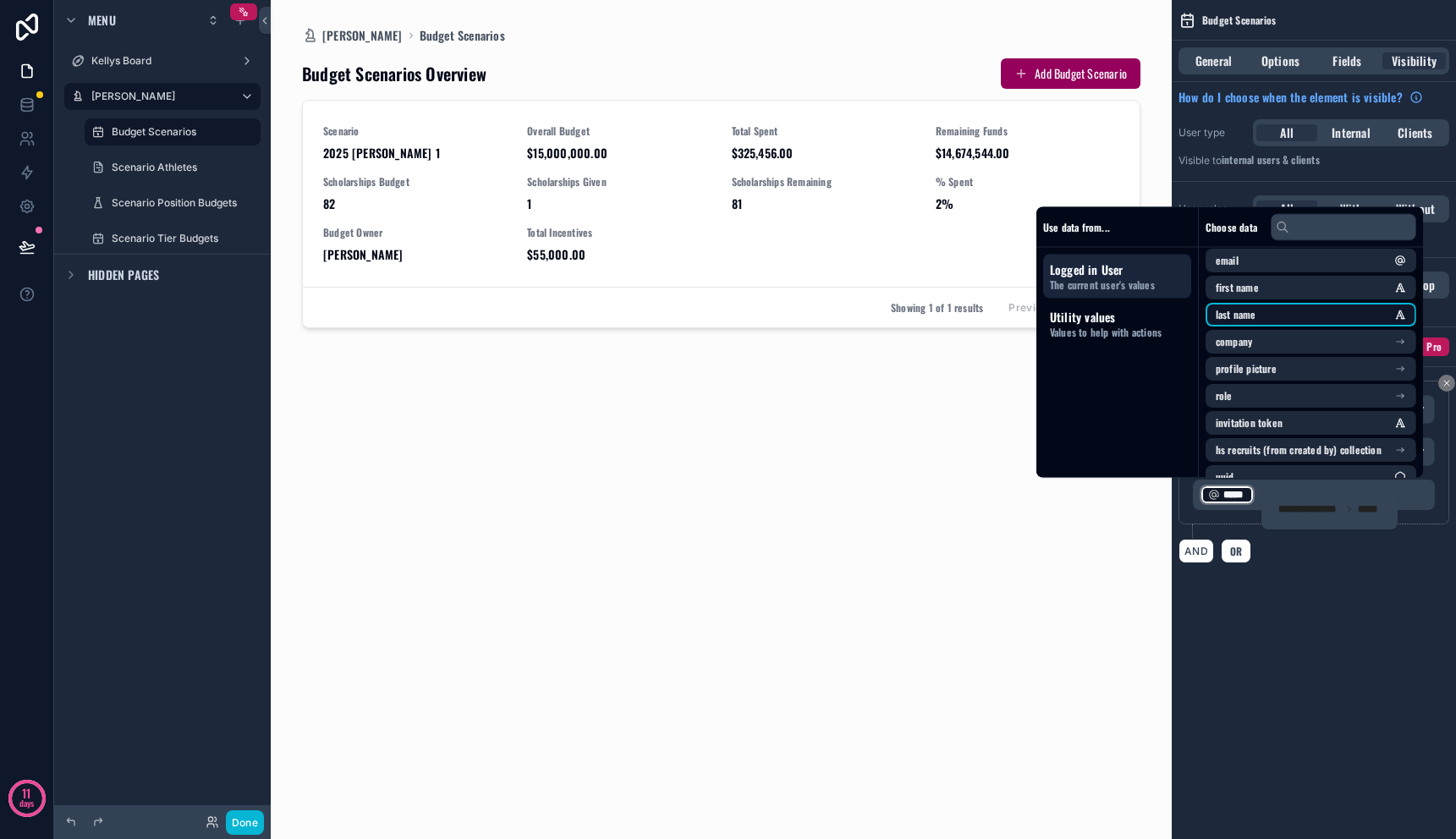
scroll to position [51, 0]
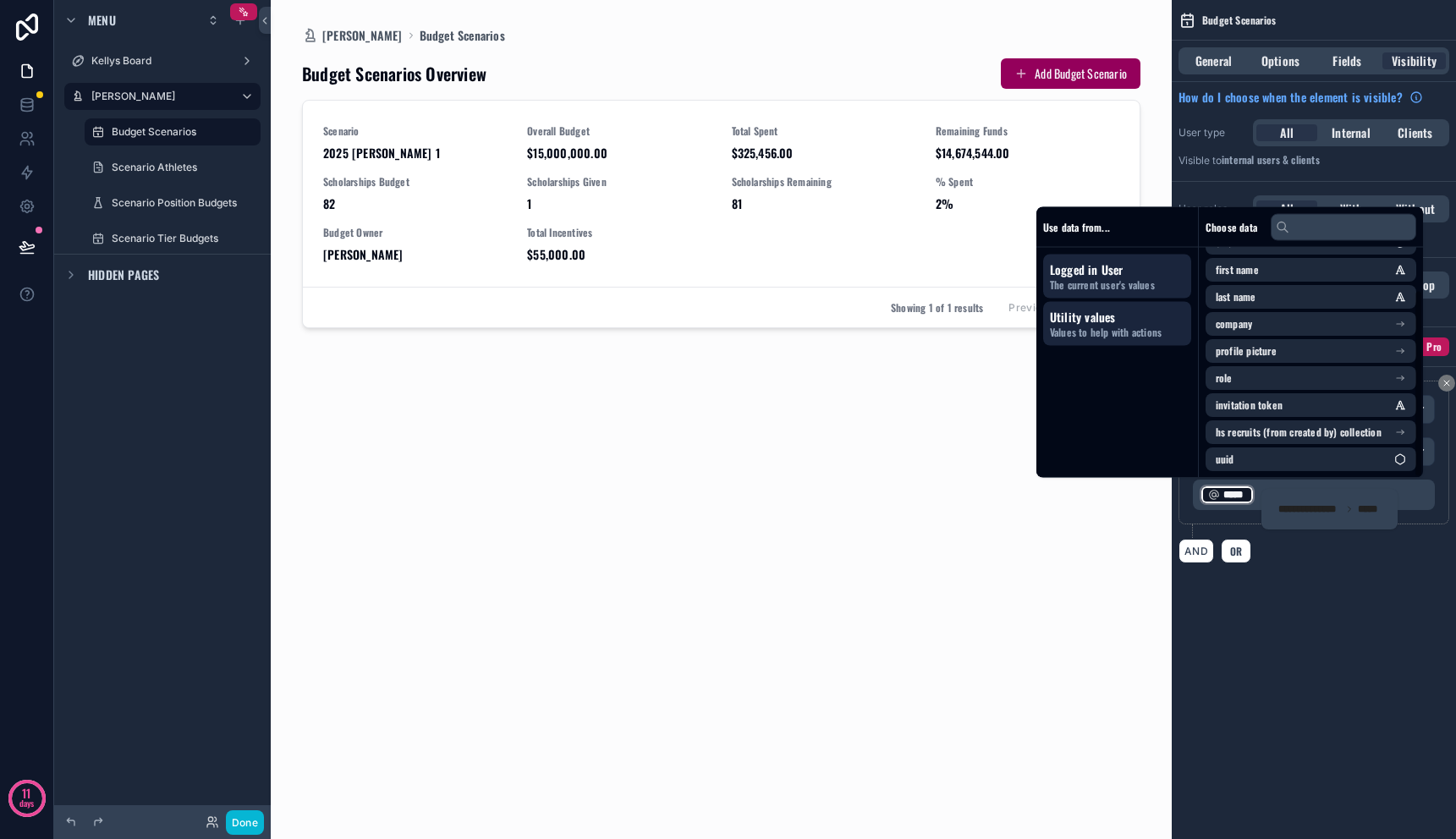
click at [1096, 331] on span "Values to help with actions" at bounding box center [1117, 332] width 134 height 14
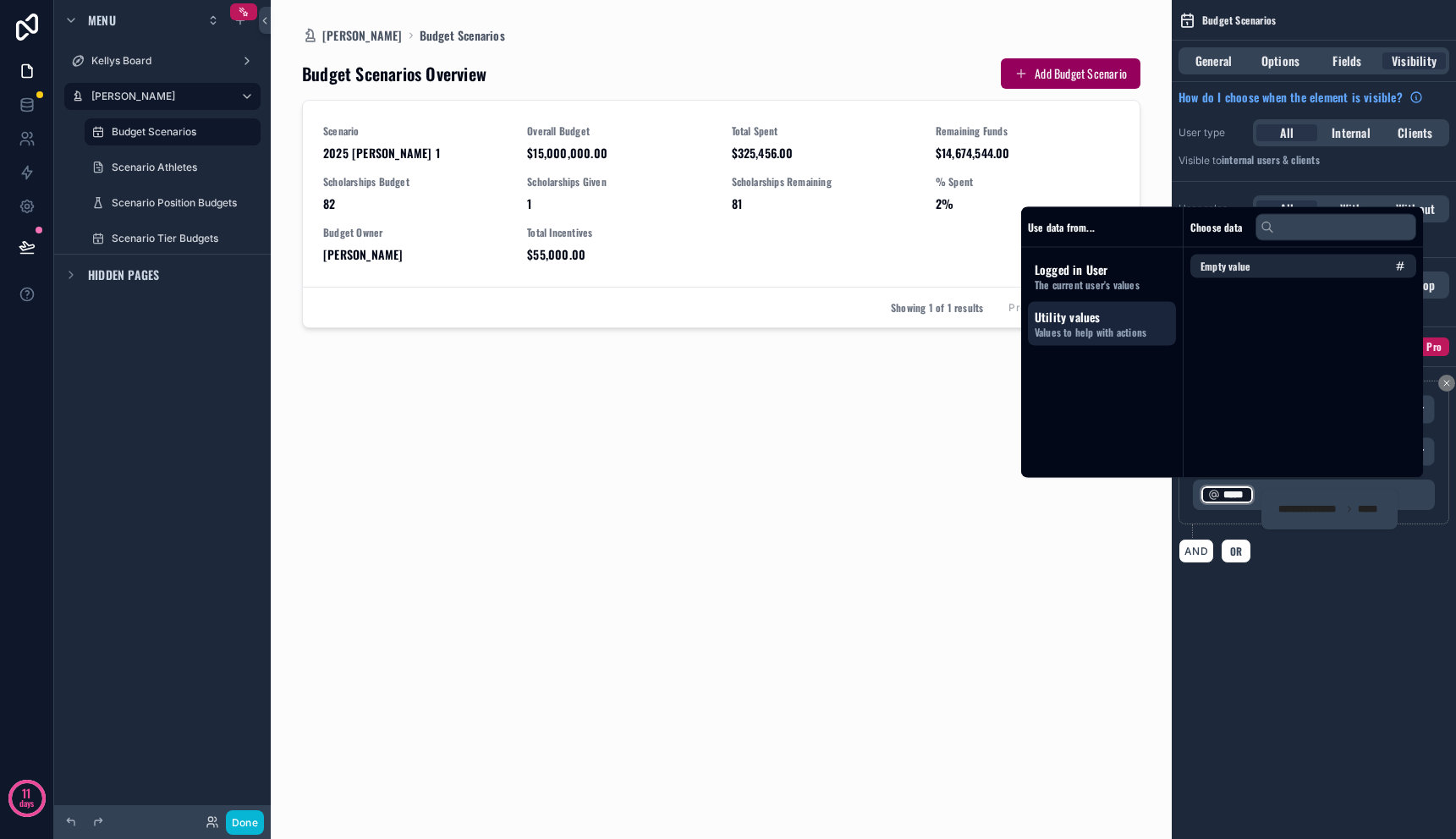
scroll to position [0, 0]
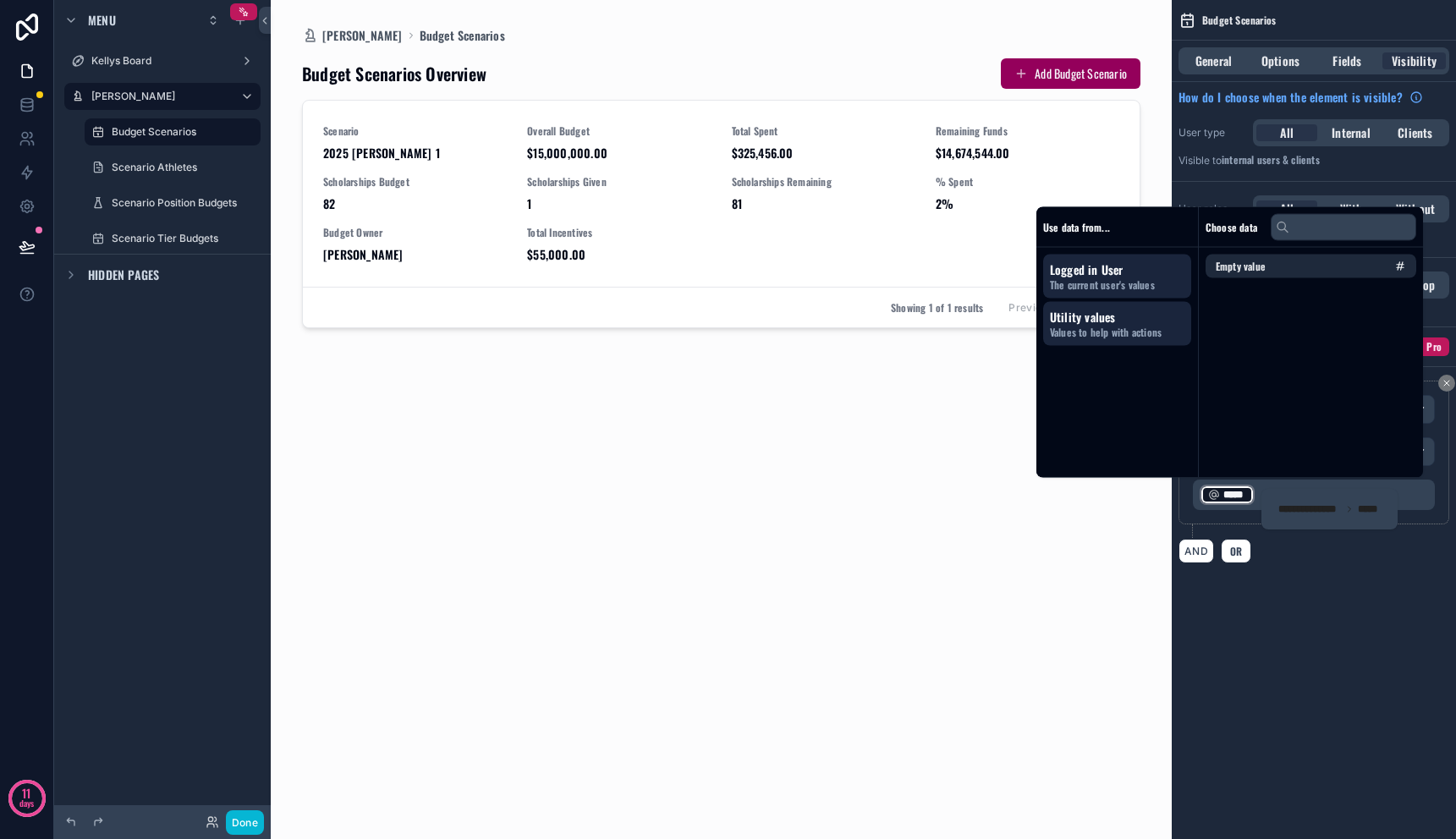
click at [1096, 270] on span "Logged in User" at bounding box center [1117, 270] width 134 height 17
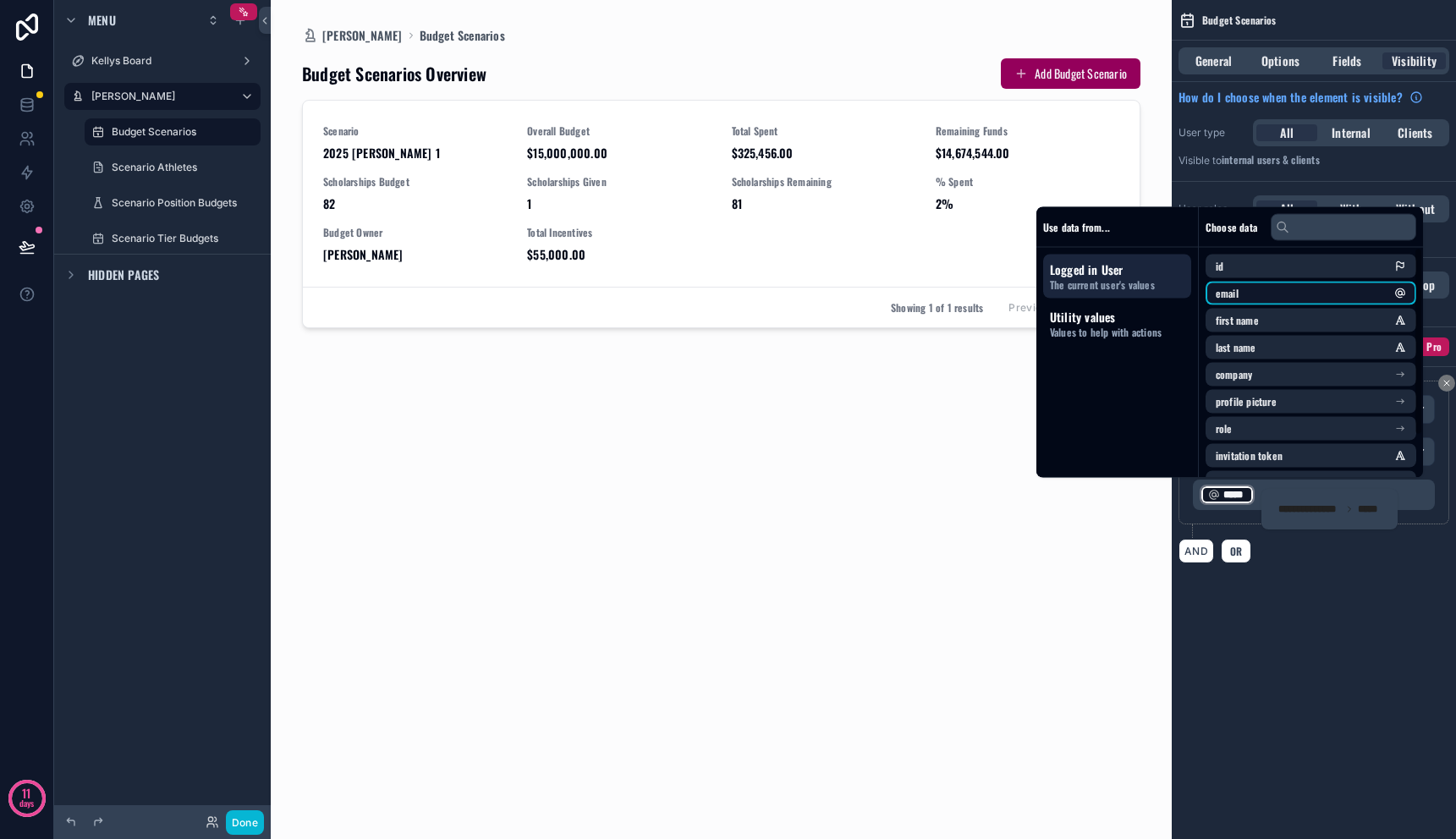
click at [1249, 291] on li "email" at bounding box center [1311, 293] width 211 height 23
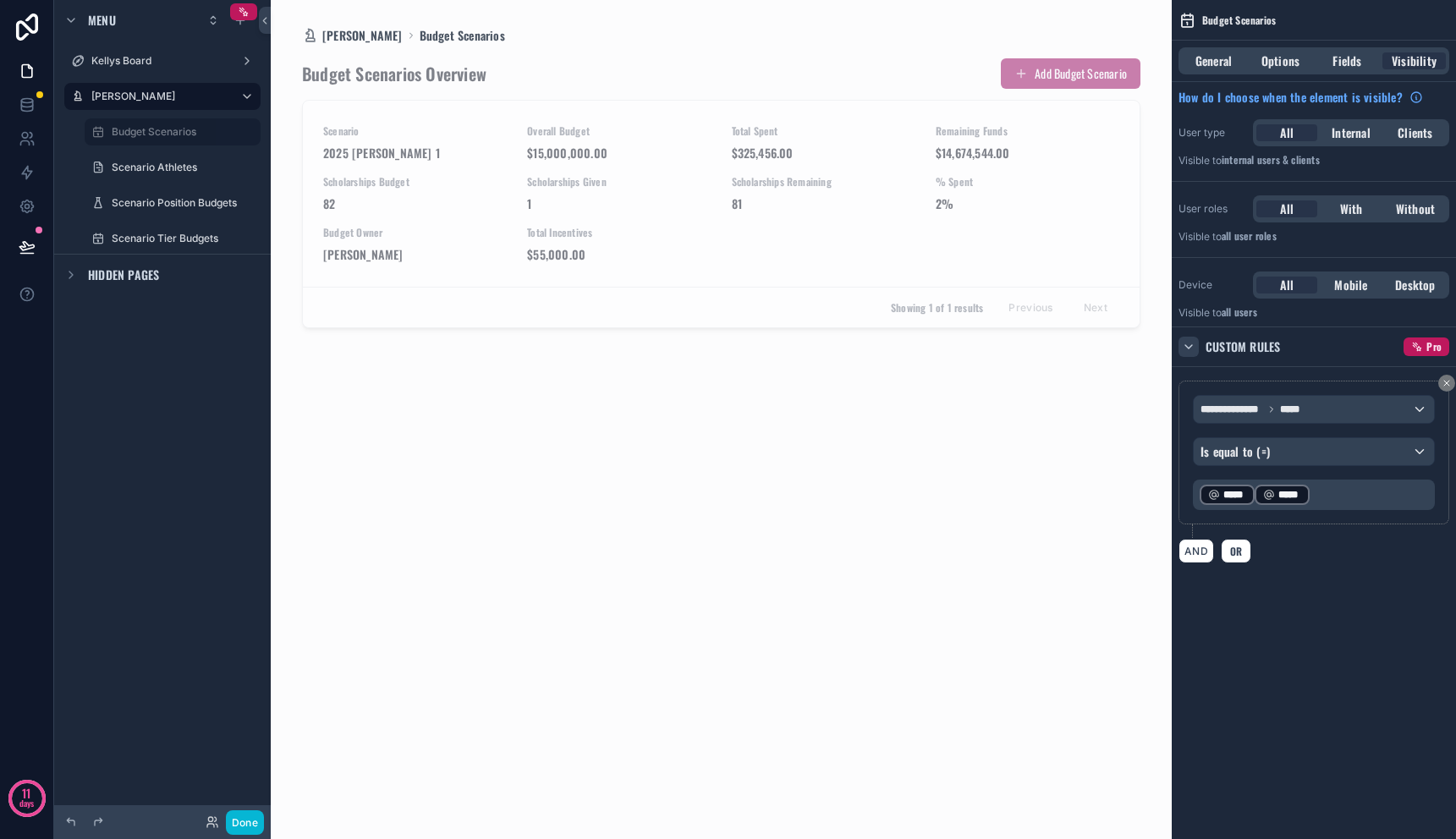
click at [1353, 495] on p "﻿ ***** ﻿ ﻿ ***** ﻿ ﻿" at bounding box center [1315, 495] width 232 height 23
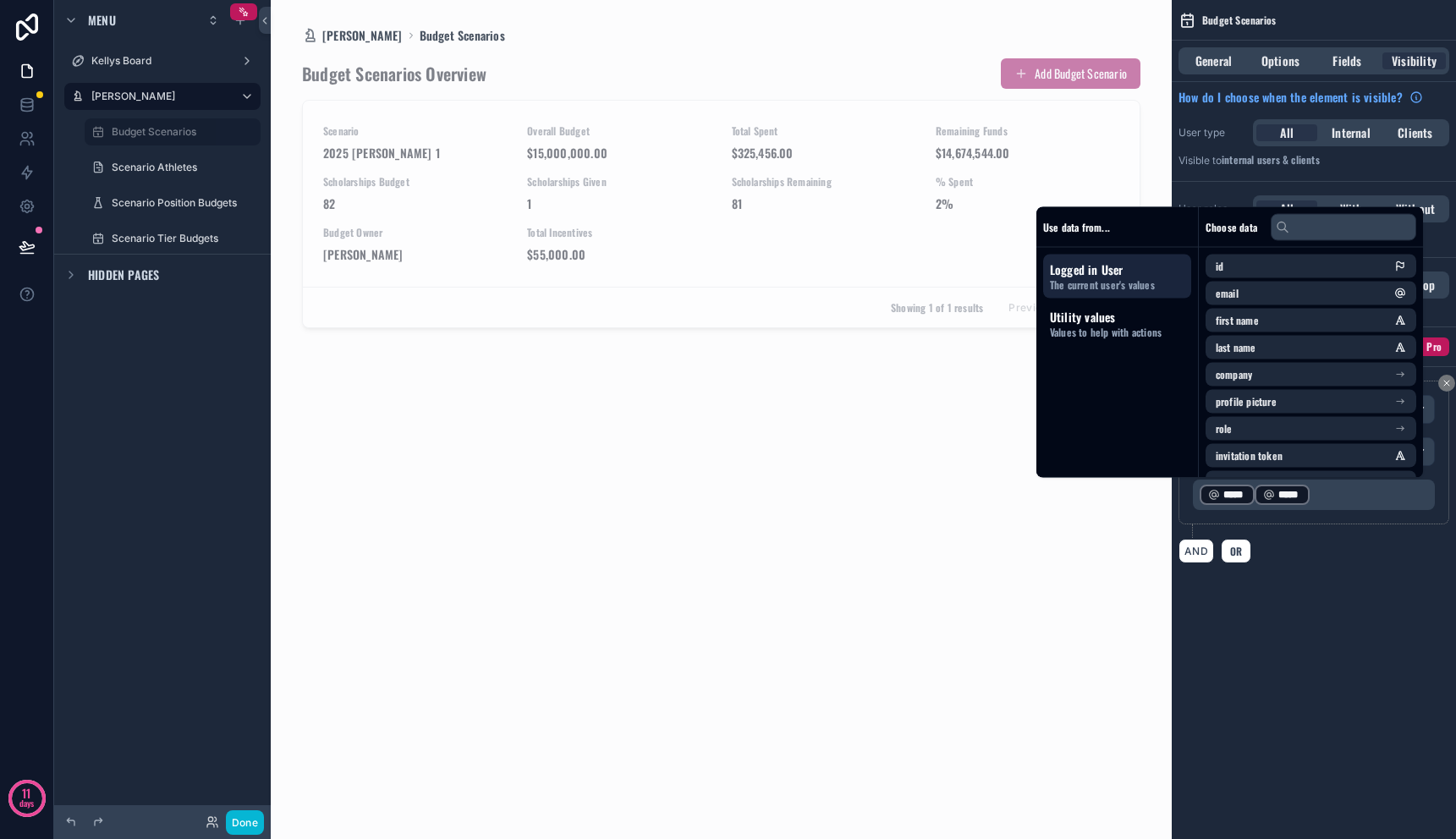
click at [1313, 606] on div "**********" at bounding box center [1315, 419] width 285 height 839
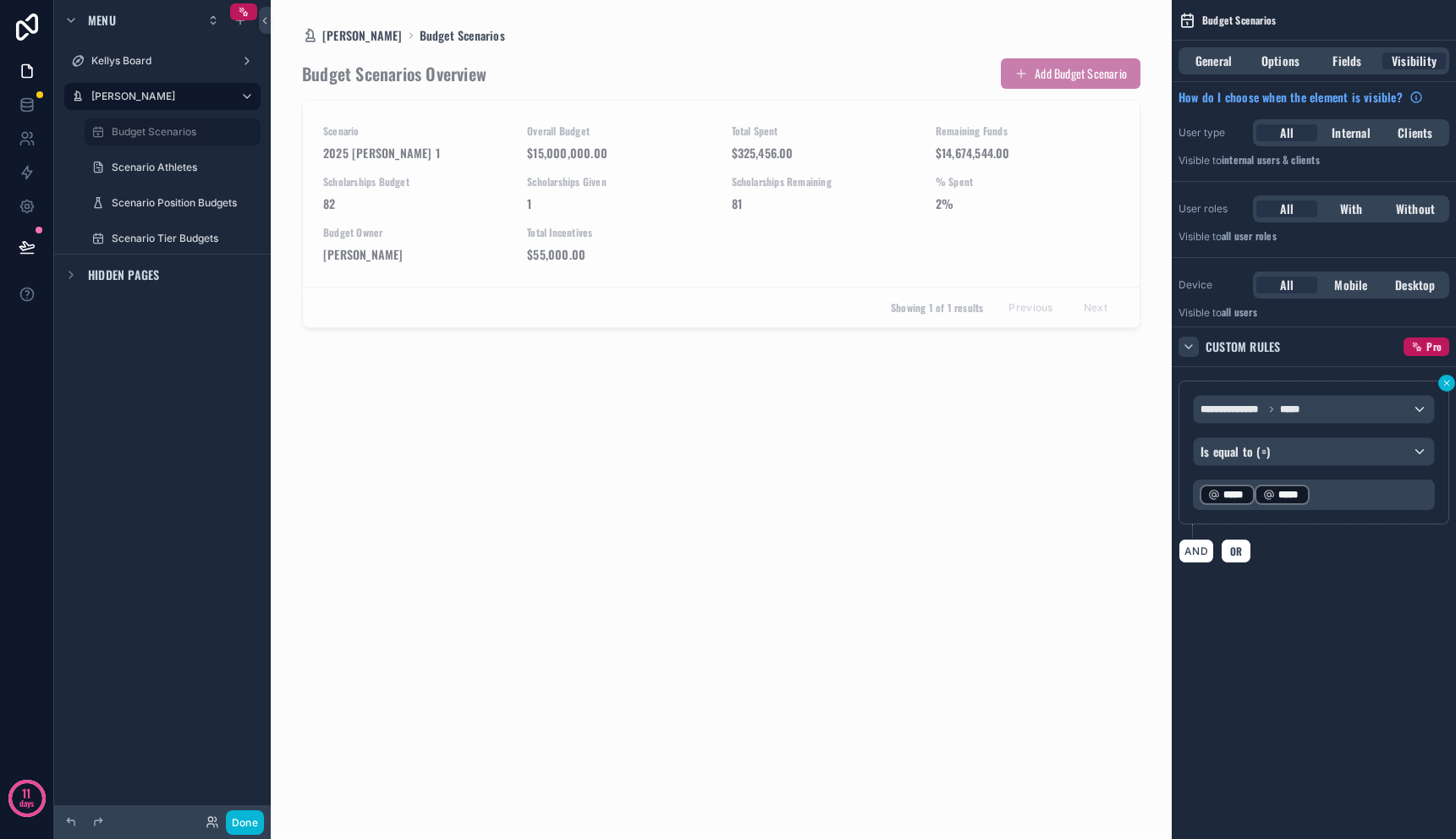
click at [1446, 387] on icon "scrollable content" at bounding box center [1447, 383] width 10 height 10
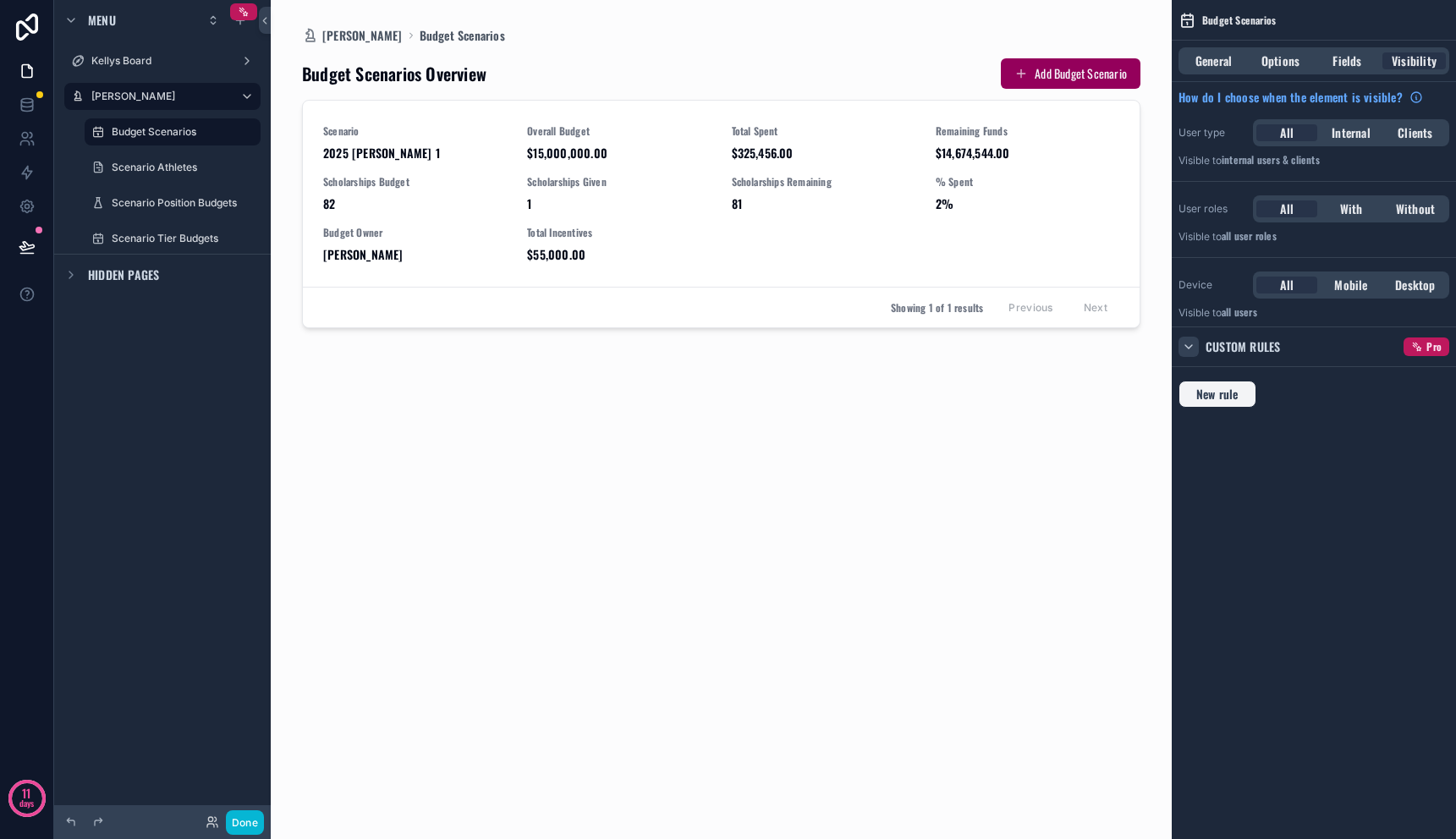
click at [1238, 397] on span "New rule" at bounding box center [1217, 395] width 56 height 16
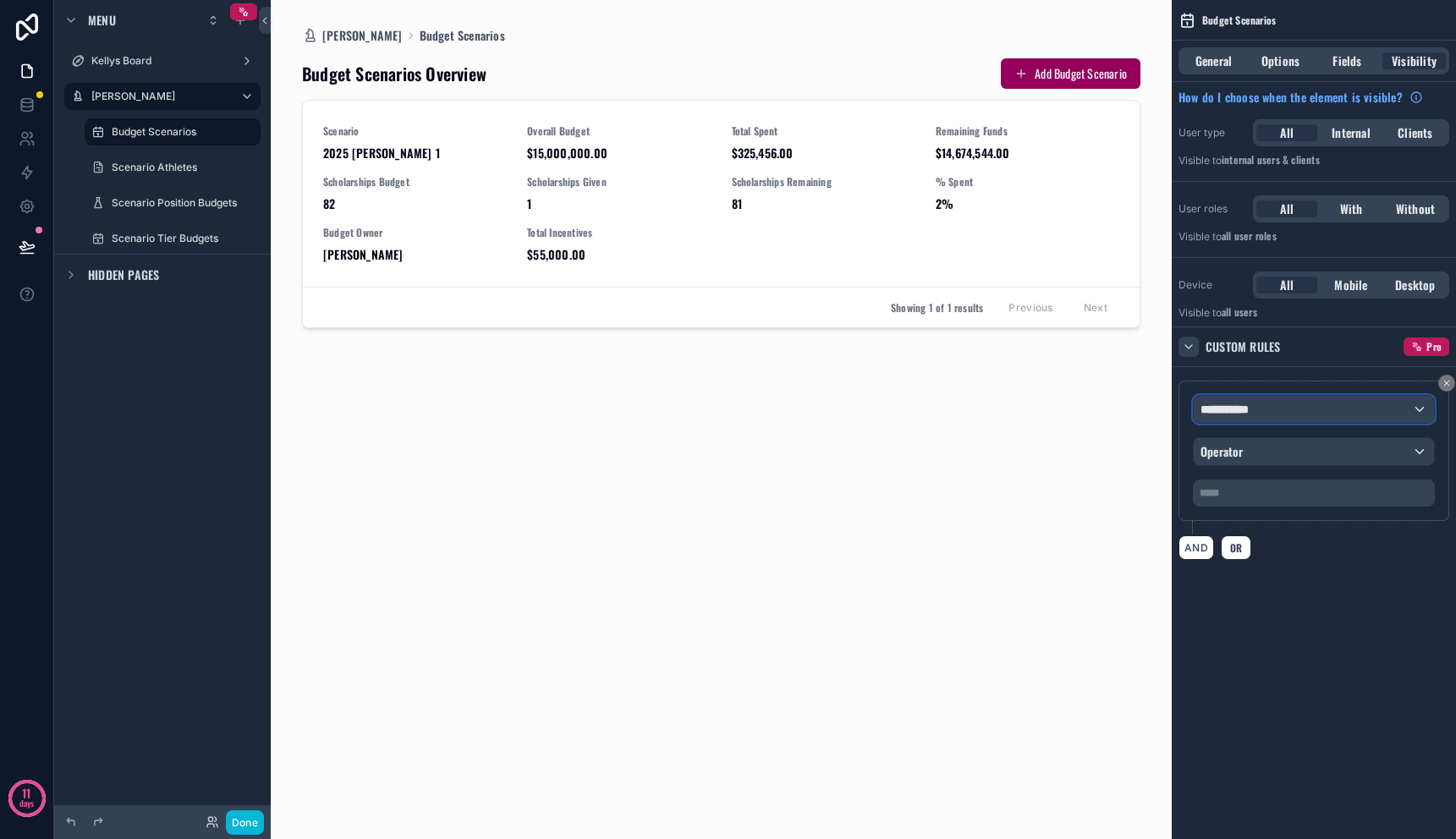
click at [1253, 416] on span "**********" at bounding box center [1228, 410] width 55 height 17
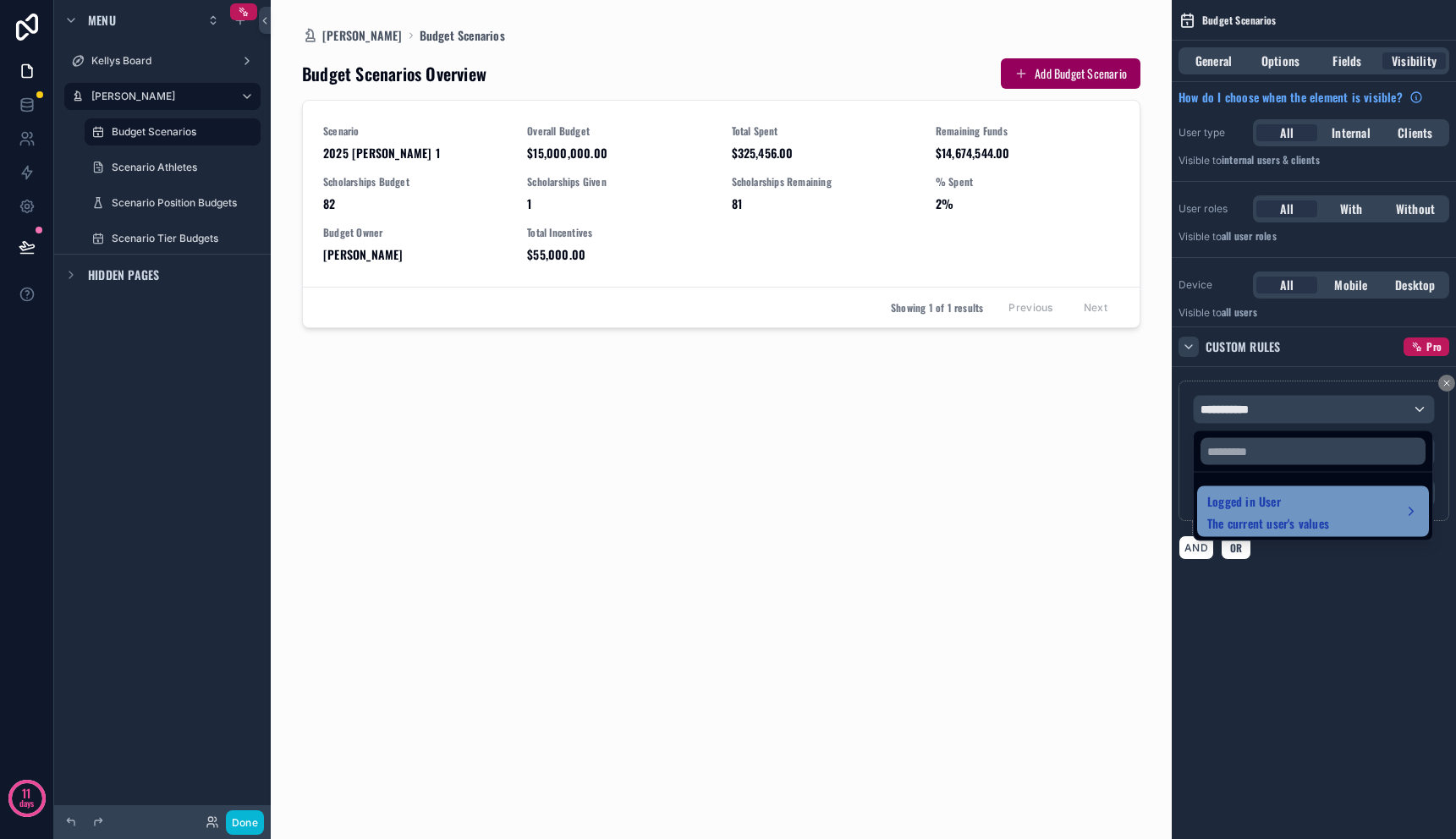
click at [1267, 504] on span "Logged in User" at bounding box center [1269, 501] width 121 height 20
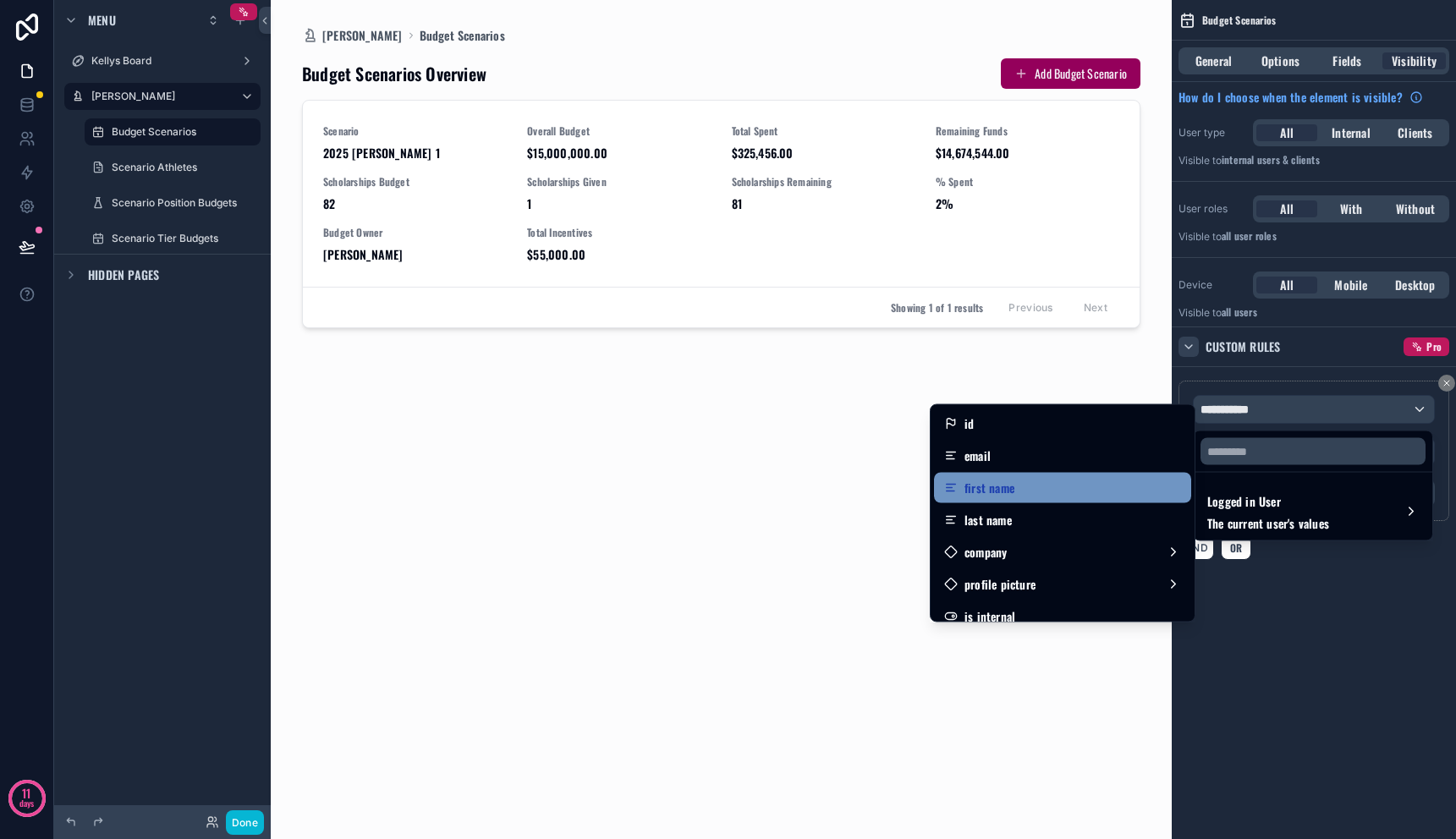
click at [1045, 482] on div "first name" at bounding box center [1062, 488] width 237 height 20
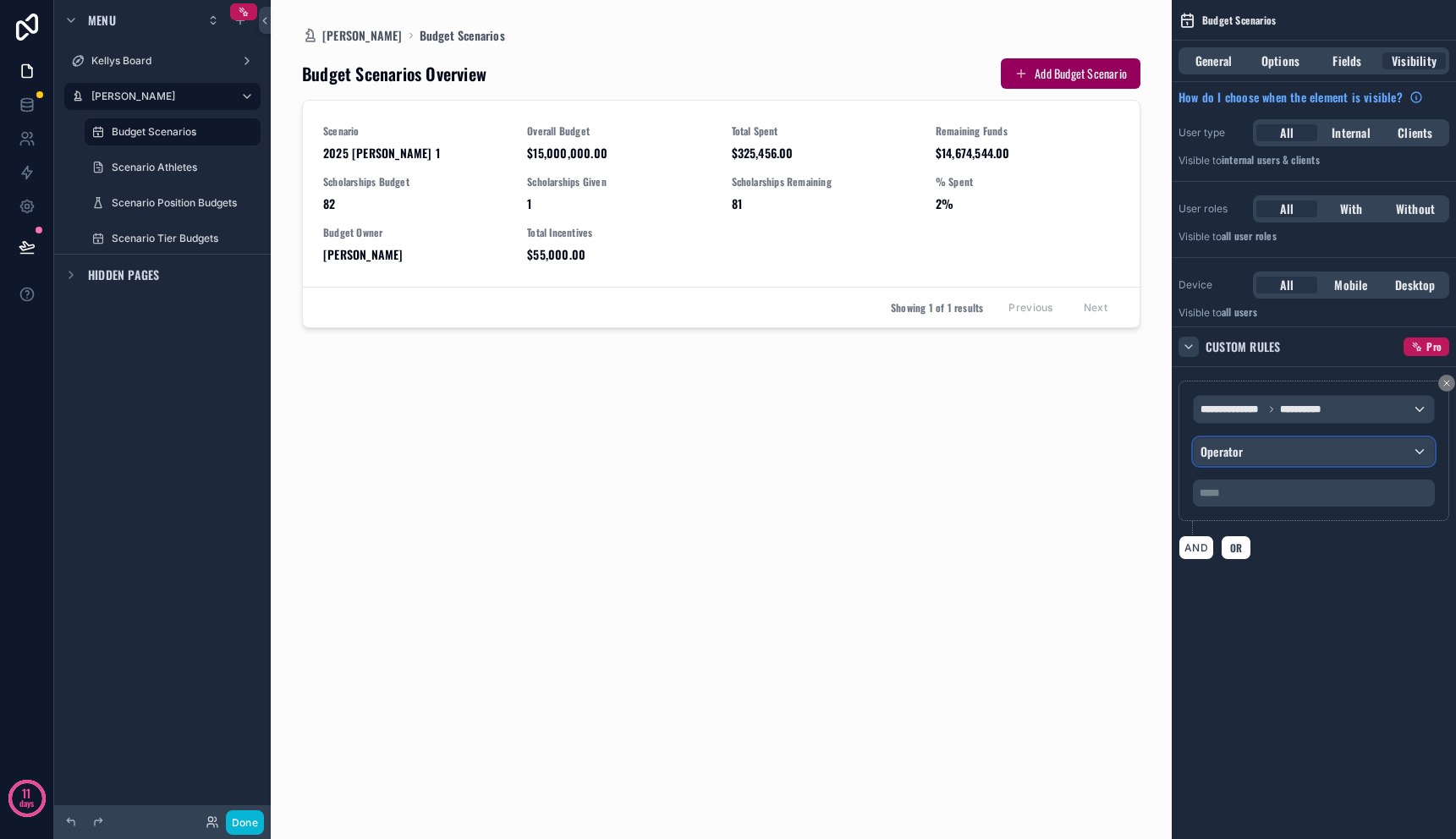
click at [1256, 446] on div "Operator" at bounding box center [1314, 451] width 240 height 27
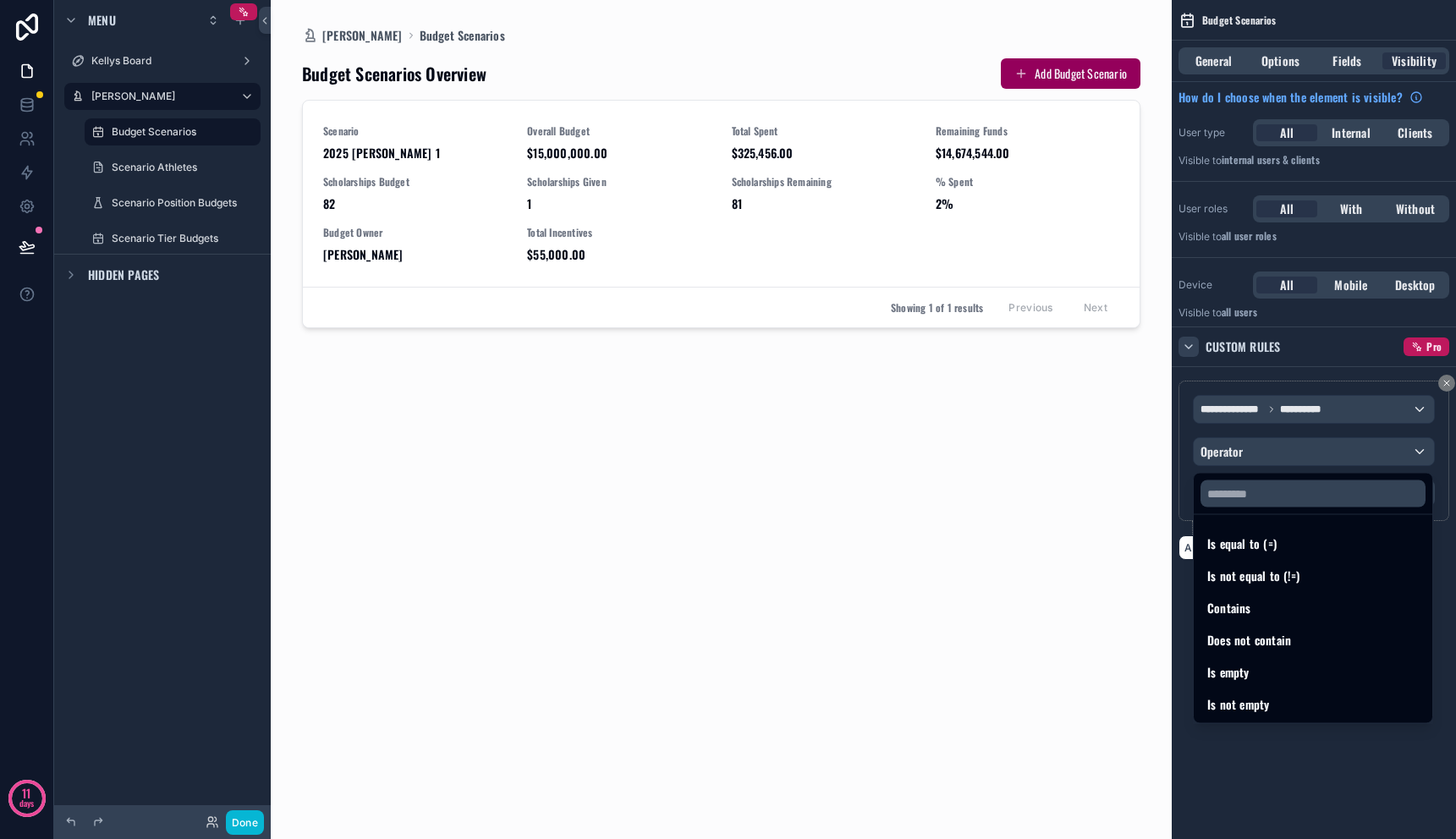
click at [1256, 446] on div "scrollable content" at bounding box center [728, 419] width 1456 height 839
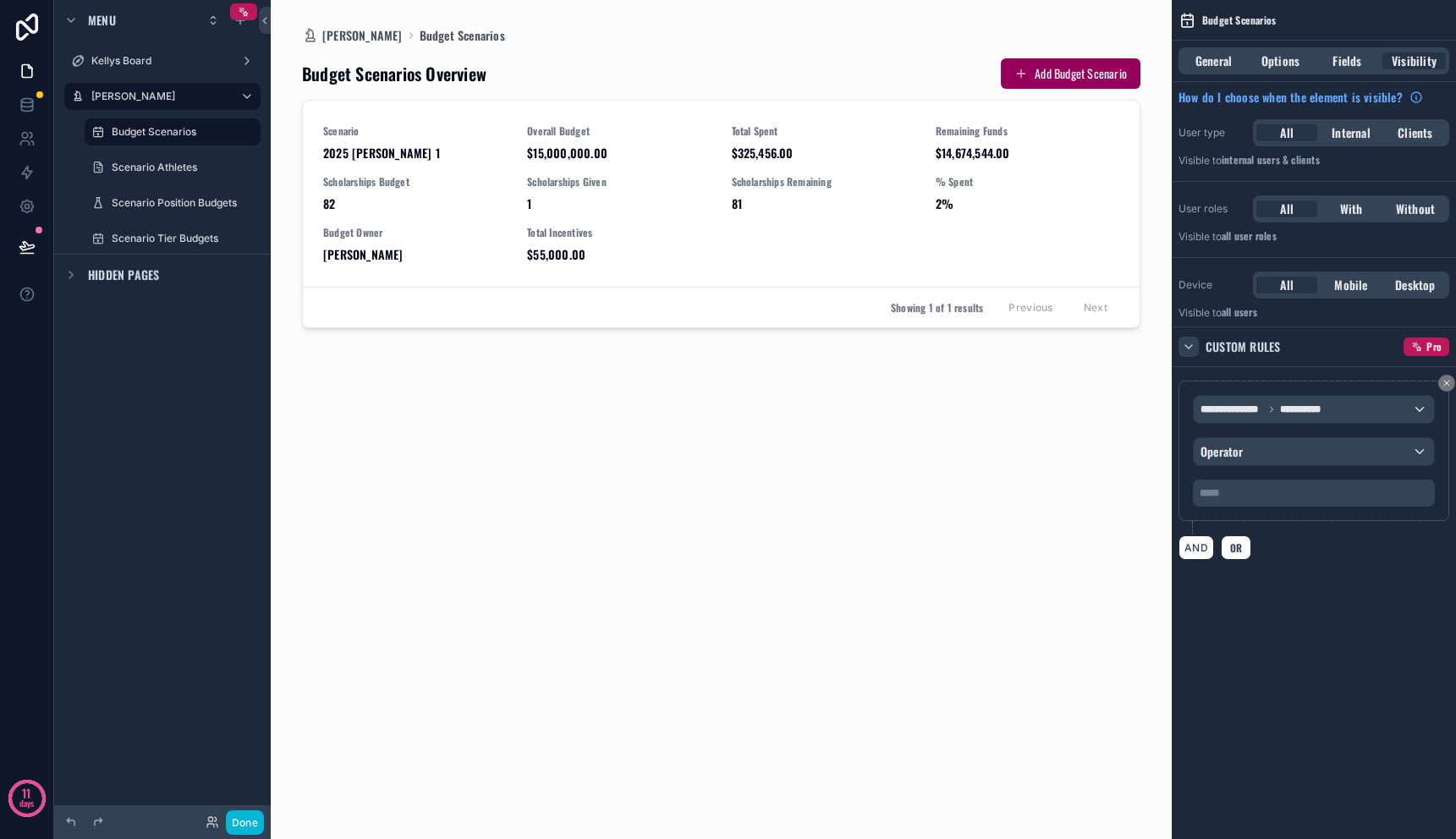
click at [1256, 492] on p "***** ﻿" at bounding box center [1315, 494] width 232 height 14
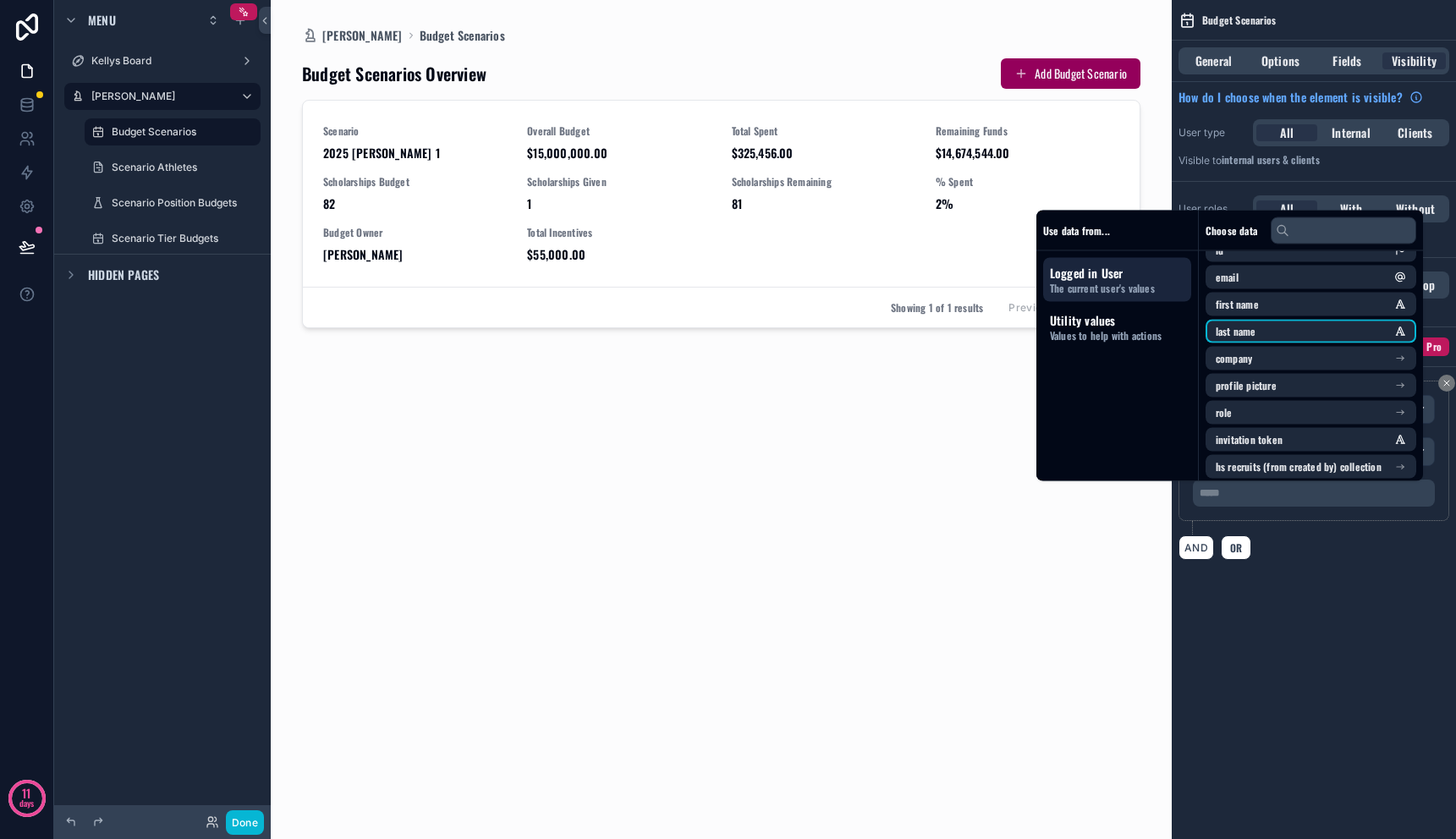
scroll to position [51, 0]
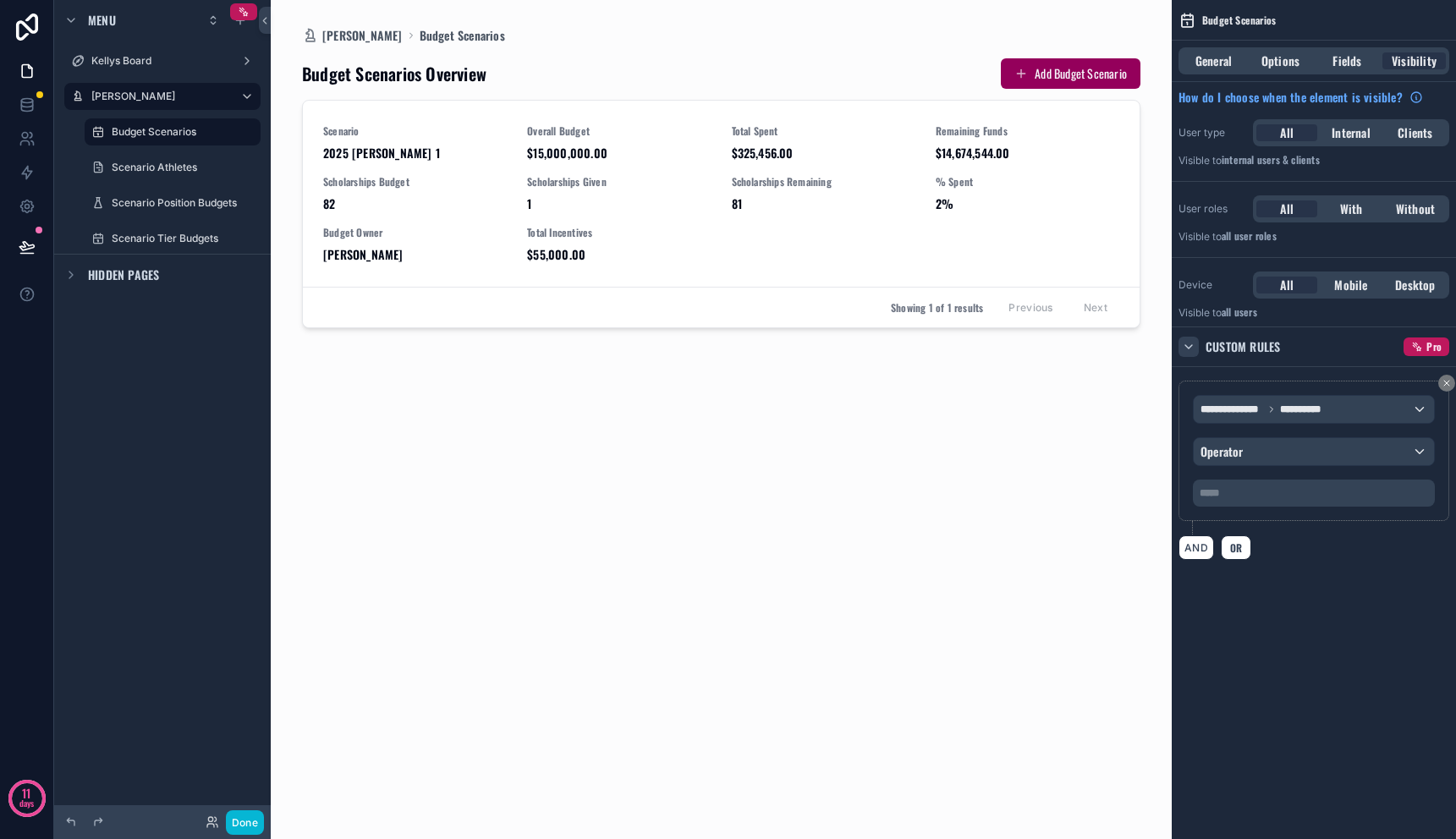
click at [1325, 600] on div "**********" at bounding box center [1315, 300] width 285 height 600
click at [1446, 375] on div "**********" at bounding box center [1315, 470] width 285 height 206
click at [1444, 390] on button "scrollable content" at bounding box center [1447, 383] width 17 height 17
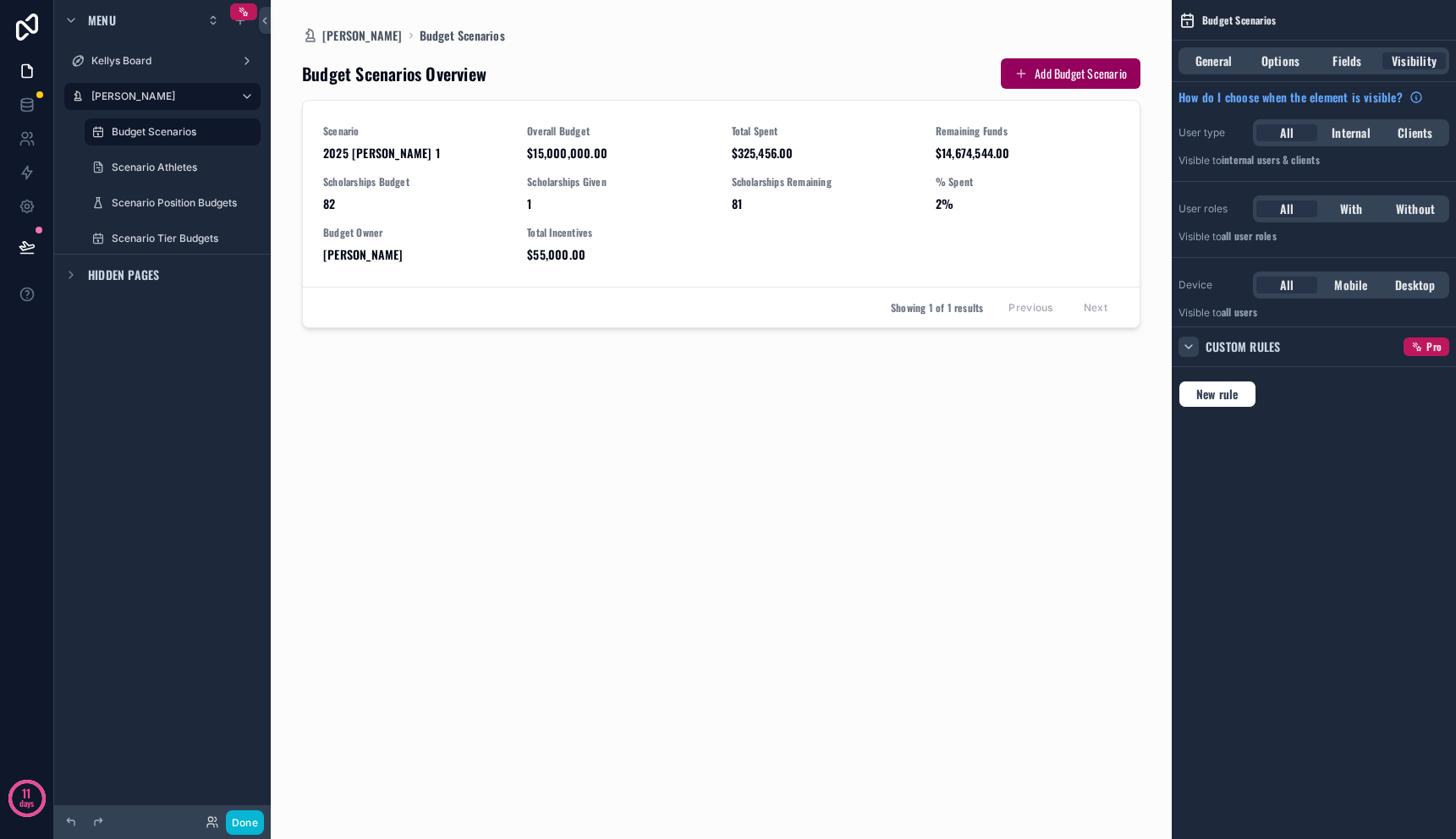
click at [1033, 438] on div "Budget Scenarios Overview Add Budget Scenario Scenario 2025 [PERSON_NAME] 1 Ove…" at bounding box center [721, 431] width 839 height 775
click at [803, 397] on div "Budget Scenarios Overview Add Budget Scenario Scenario 2025 [PERSON_NAME] 1 Ove…" at bounding box center [721, 431] width 839 height 775
click at [508, 215] on div "Scenario 2025 [PERSON_NAME] 1 Overall Budget $15,000,000.00 Total Spent $325,45…" at bounding box center [722, 193] width 797 height 139
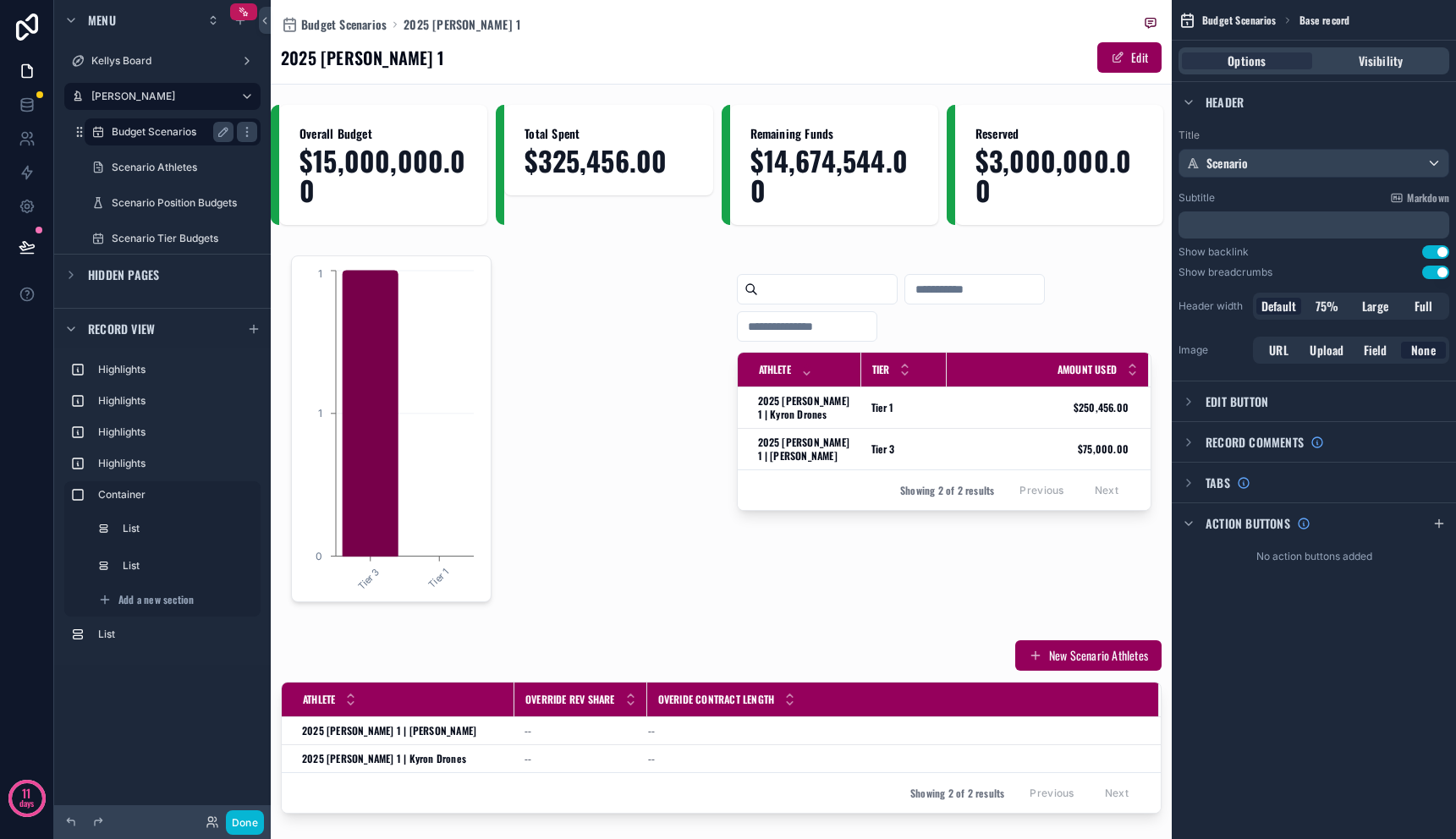
click at [156, 129] on label "Budget Scenarios" at bounding box center [169, 132] width 115 height 14
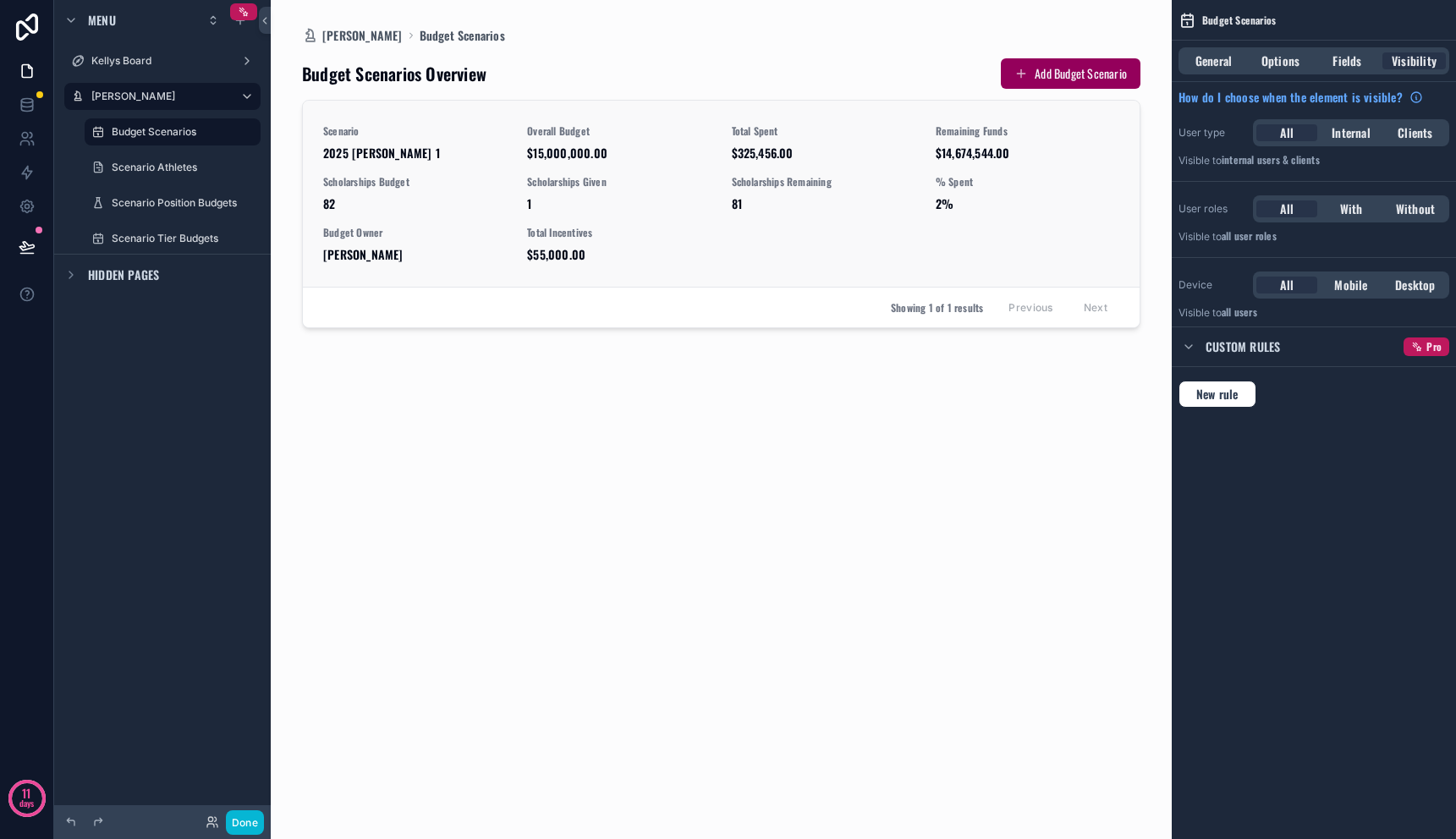
click at [479, 246] on div "Budget Owner [PERSON_NAME]" at bounding box center [416, 244] width 184 height 37
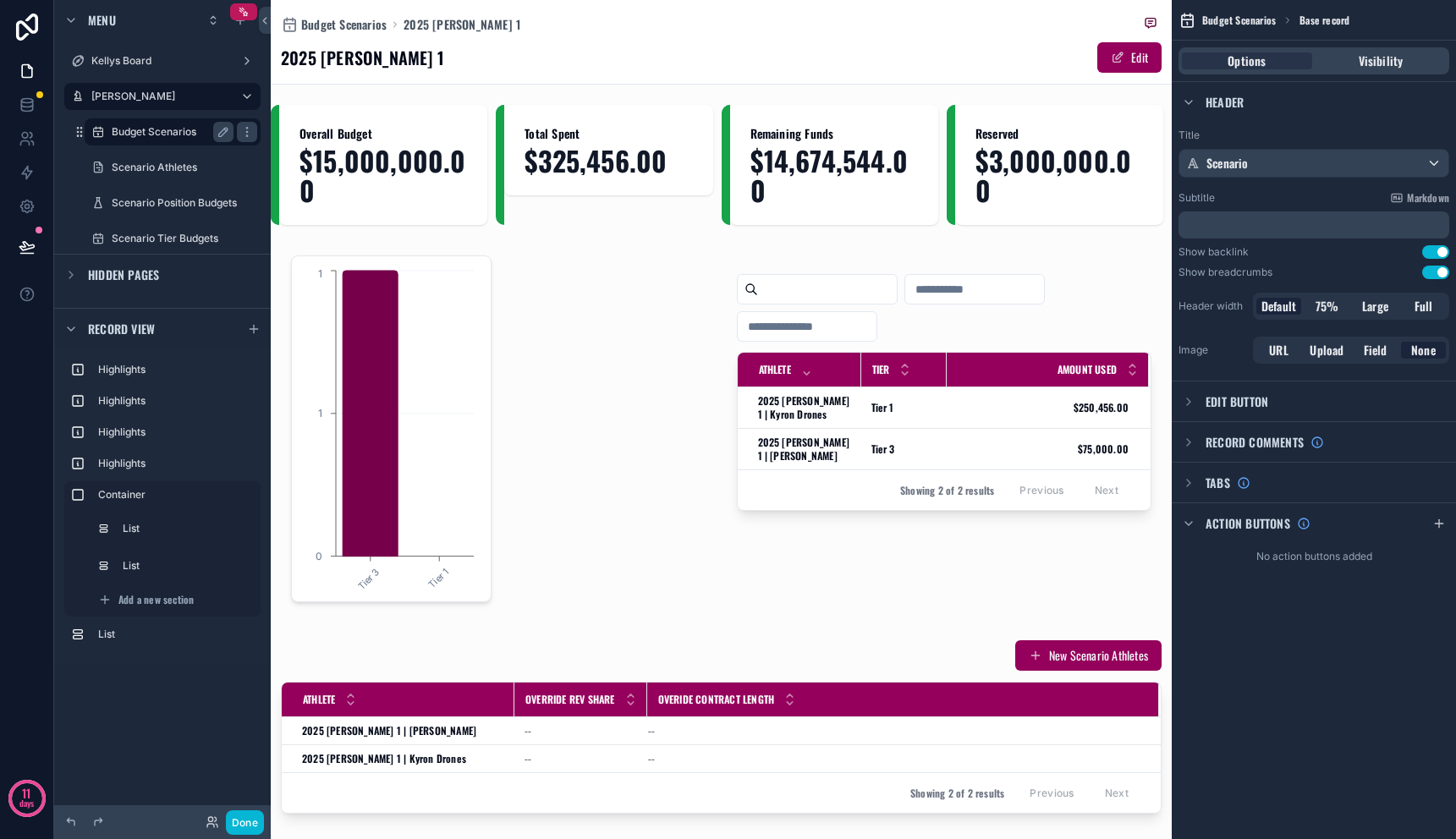
click at [174, 123] on div "Budget Scenarios" at bounding box center [173, 131] width 121 height 20
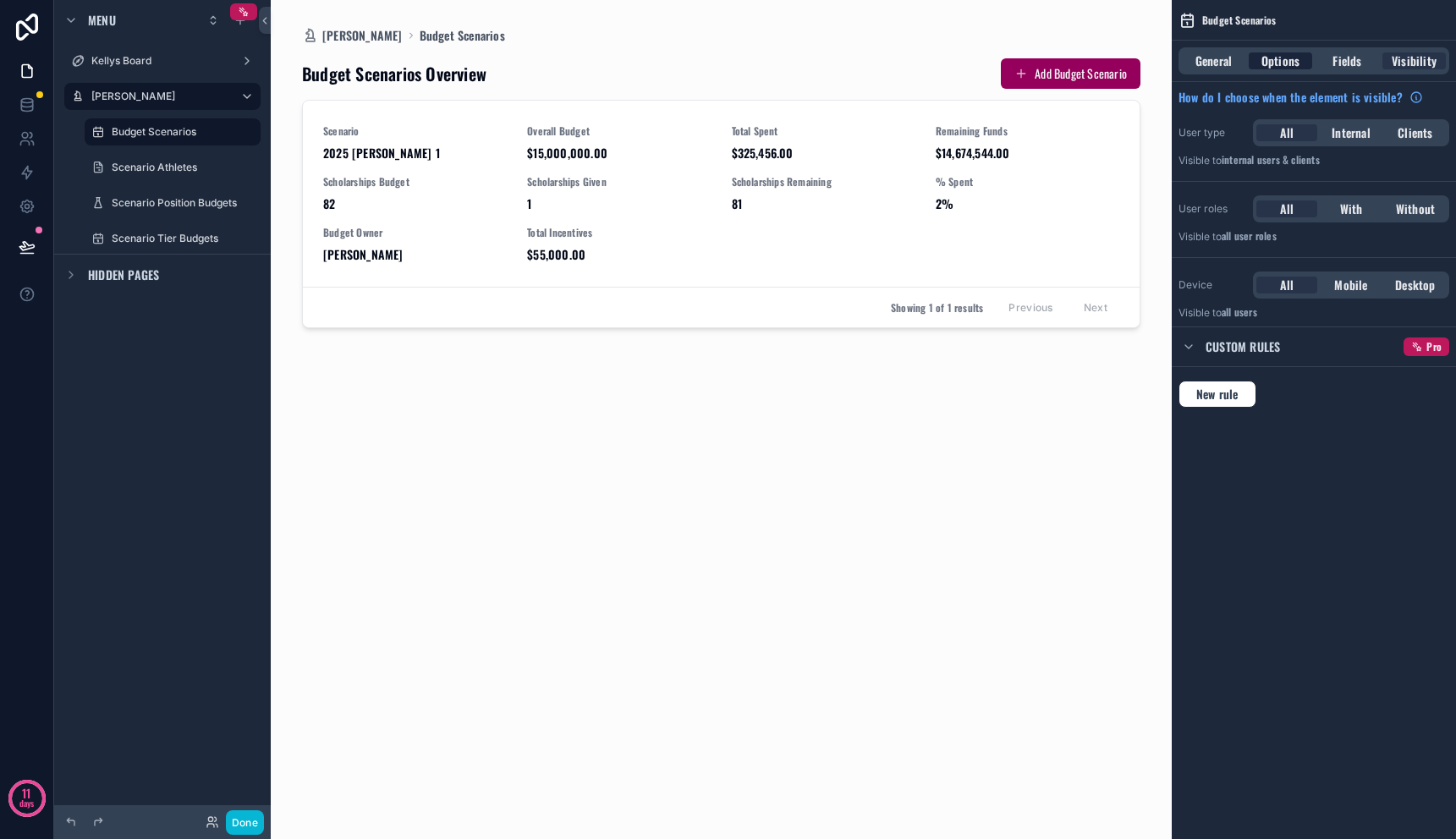
click at [1270, 57] on span "Options" at bounding box center [1281, 61] width 38 height 17
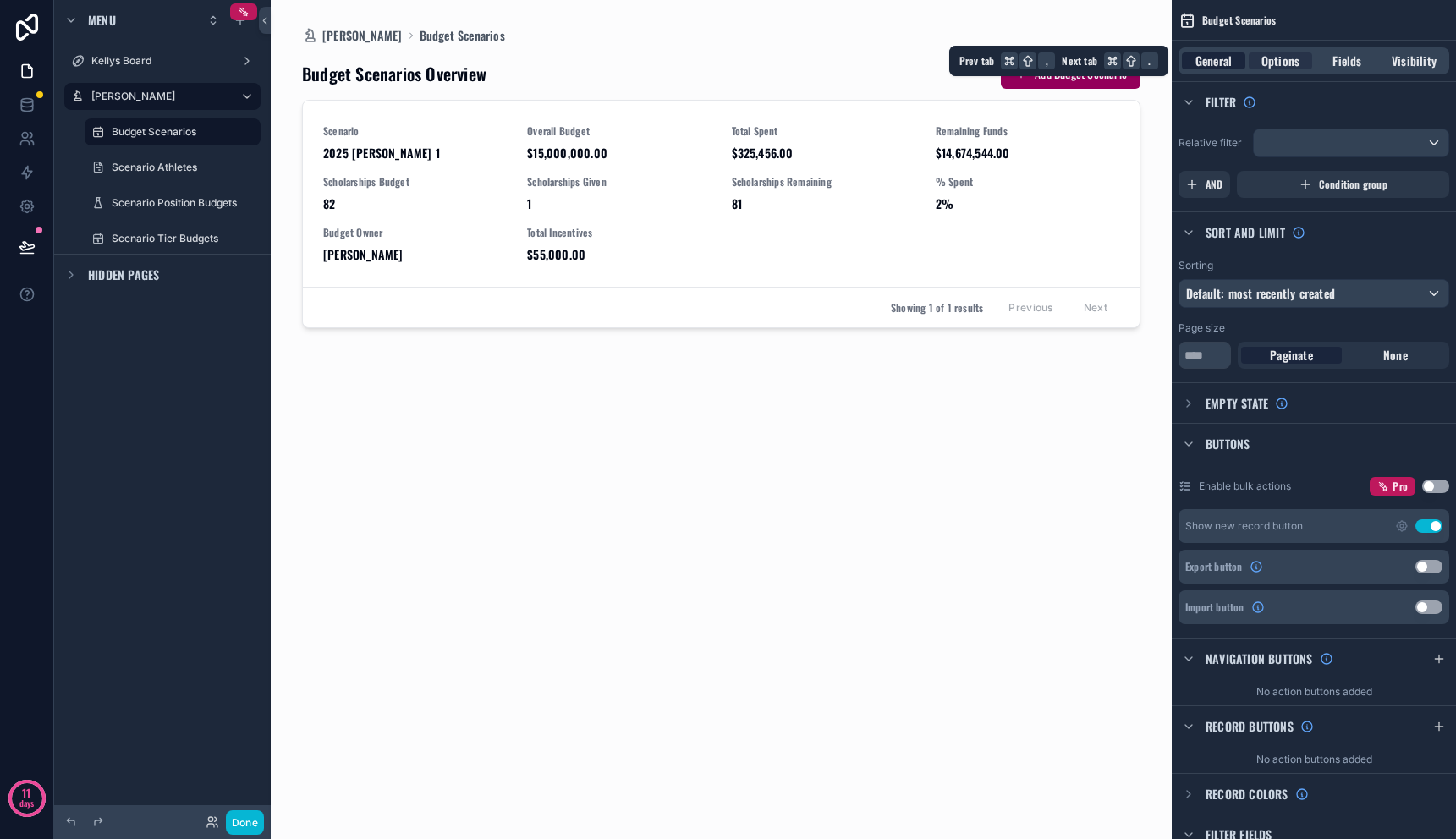
click at [1216, 65] on span "General" at bounding box center [1214, 61] width 36 height 17
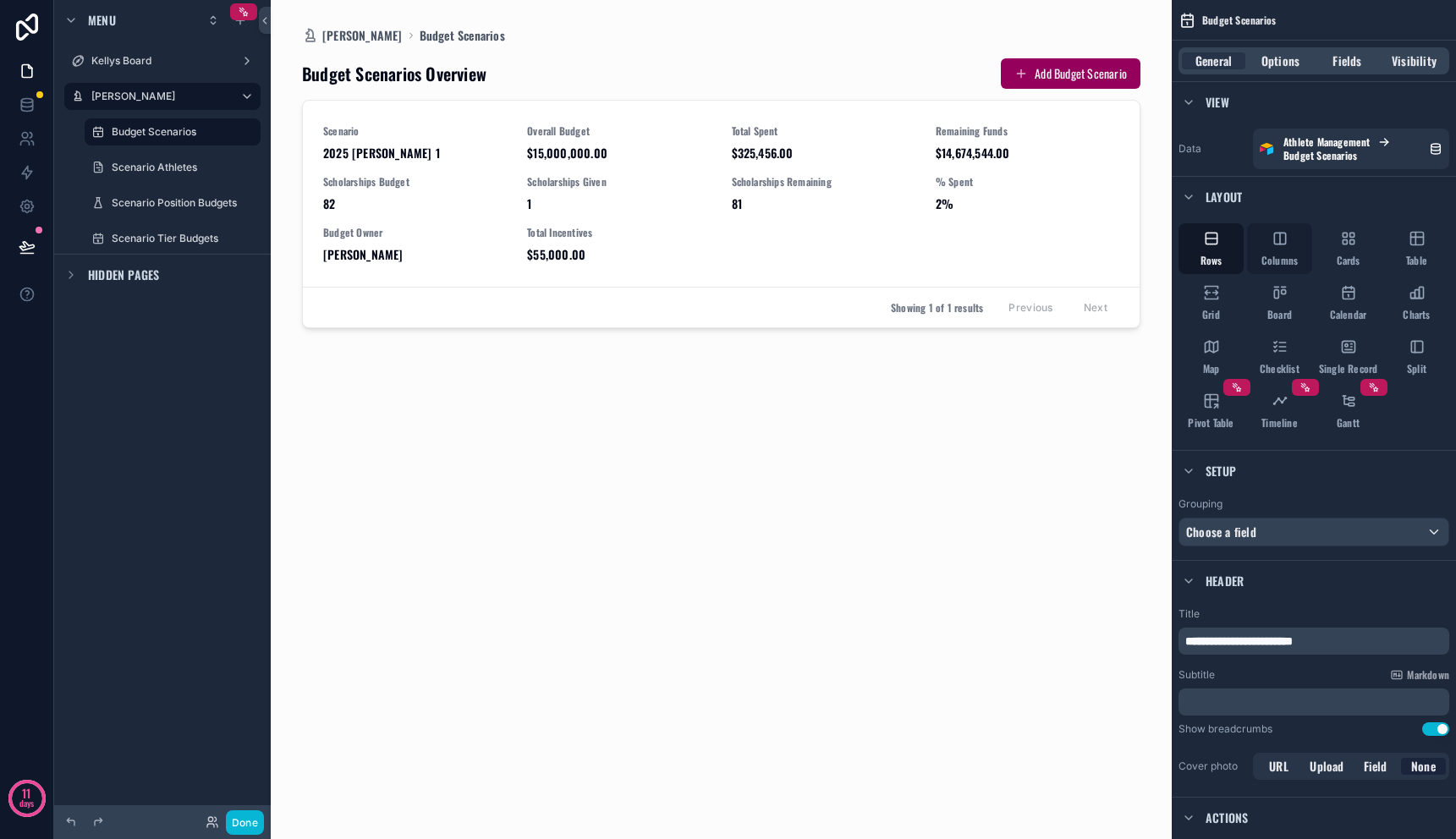
click at [1306, 251] on div "Columns" at bounding box center [1280, 248] width 65 height 51
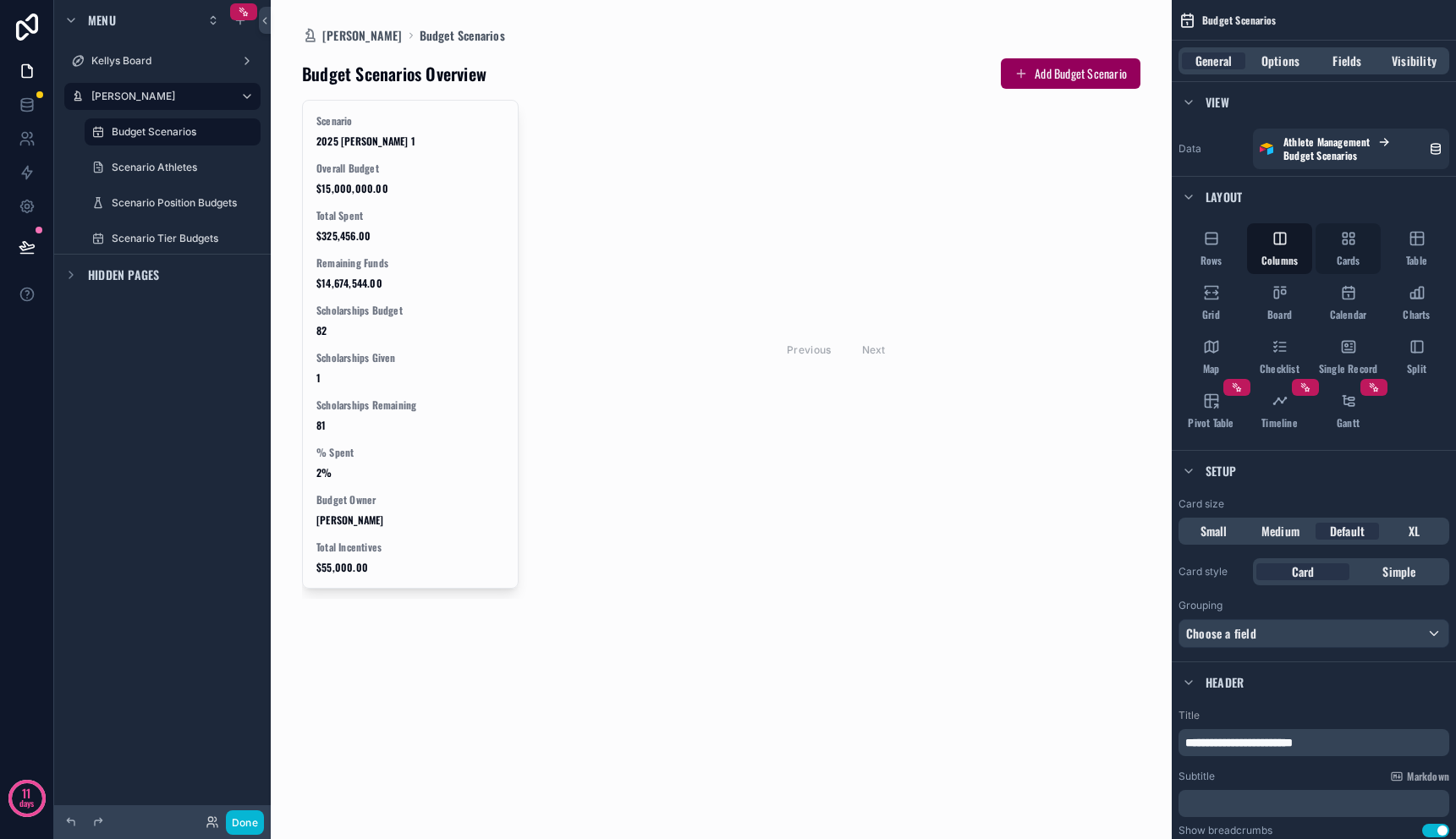
click at [1361, 255] on div "Cards" at bounding box center [1348, 248] width 65 height 51
click at [1413, 248] on div "Table" at bounding box center [1417, 248] width 65 height 51
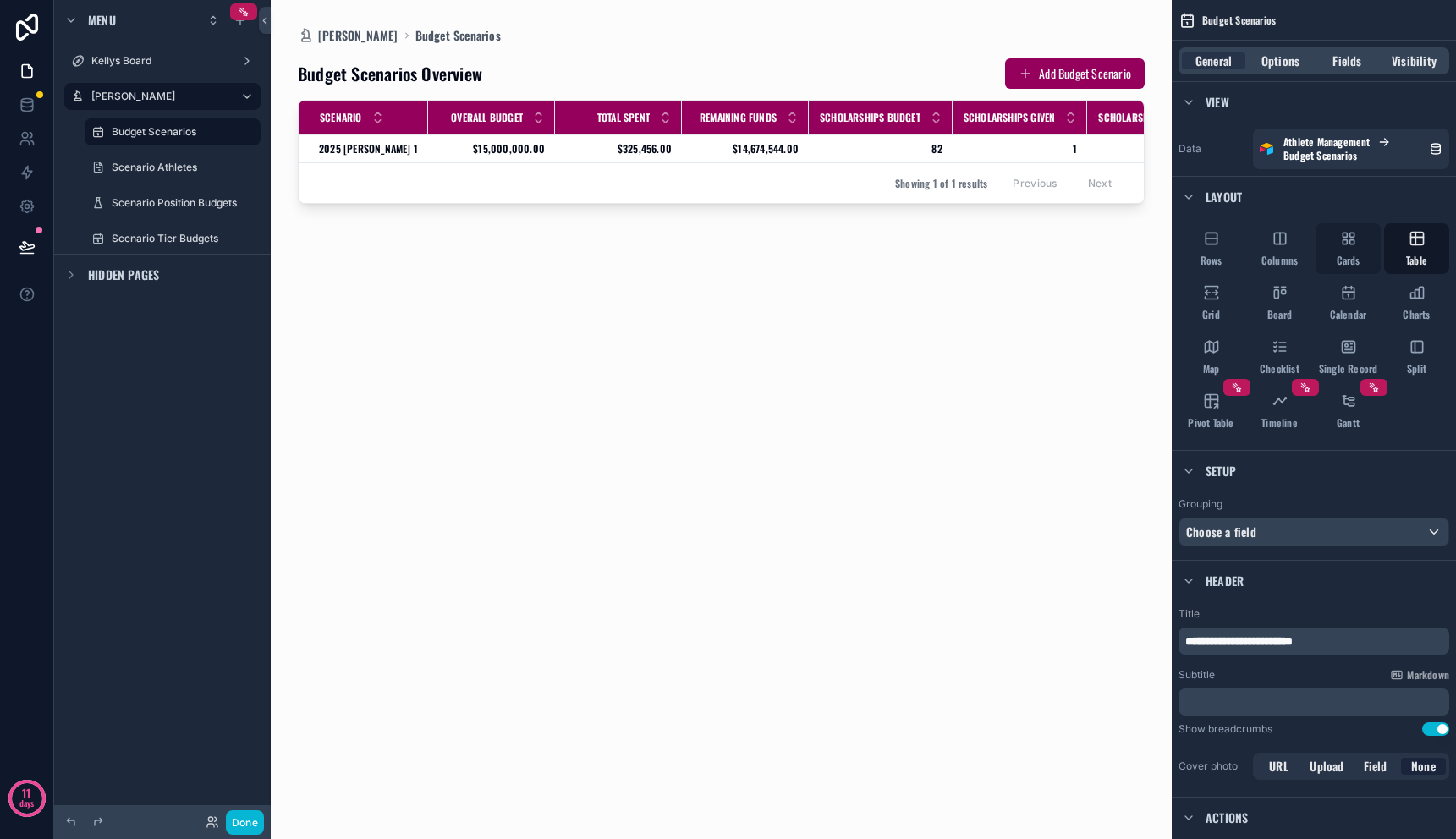
click at [1366, 249] on div "Cards" at bounding box center [1348, 248] width 65 height 51
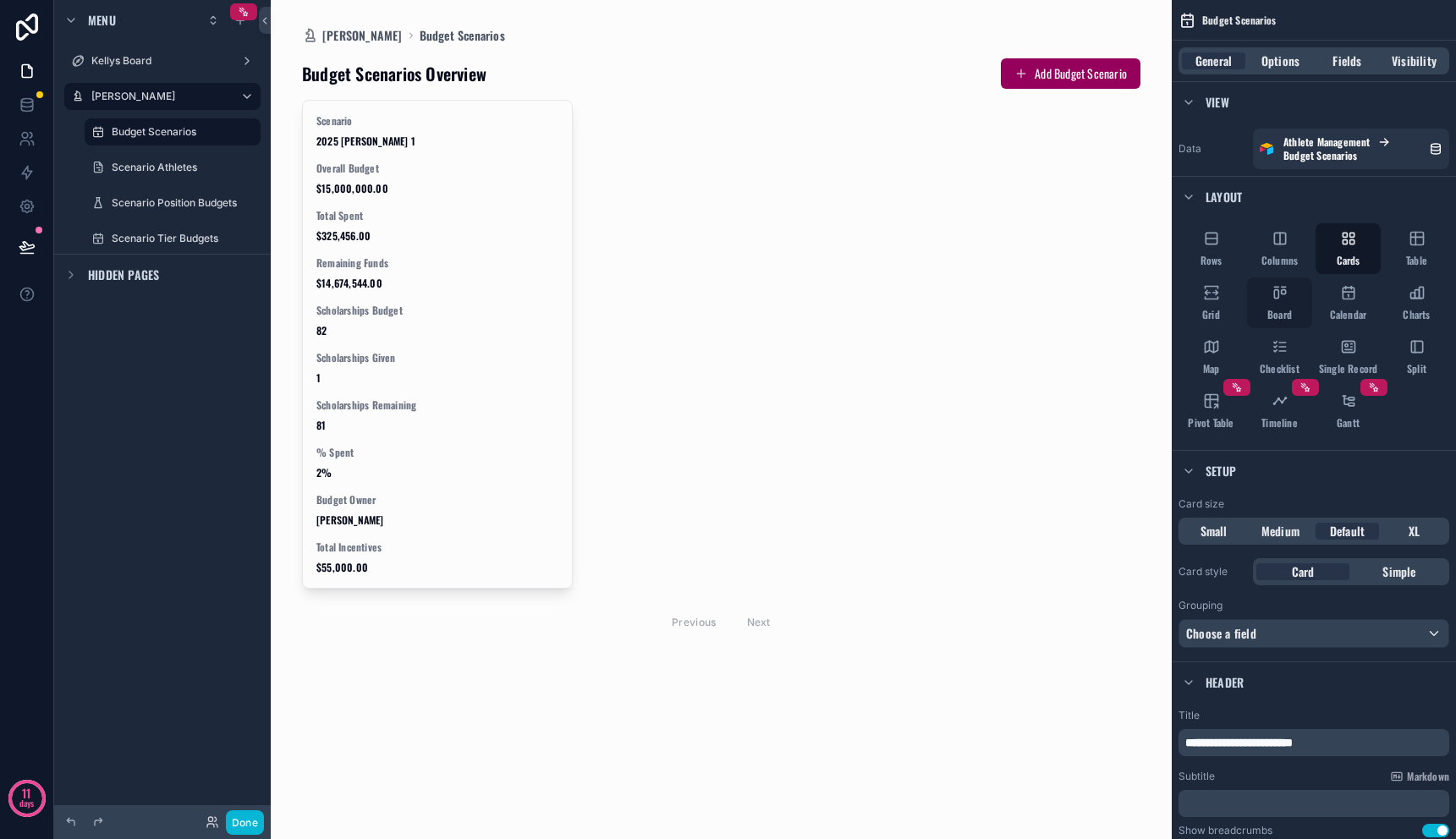
click at [1285, 310] on span "Board" at bounding box center [1280, 315] width 24 height 14
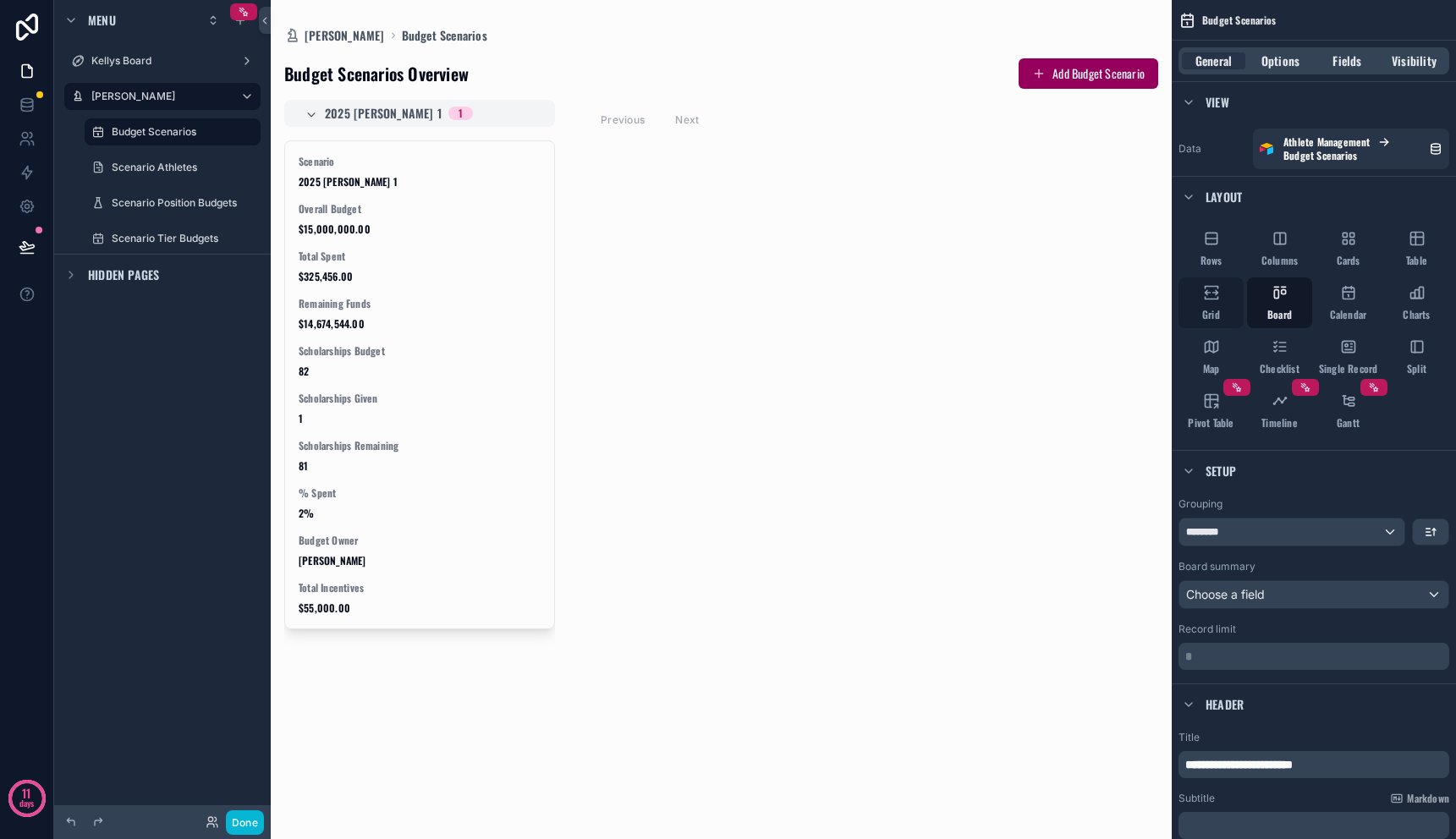
click at [1212, 304] on div "Grid" at bounding box center [1211, 303] width 65 height 51
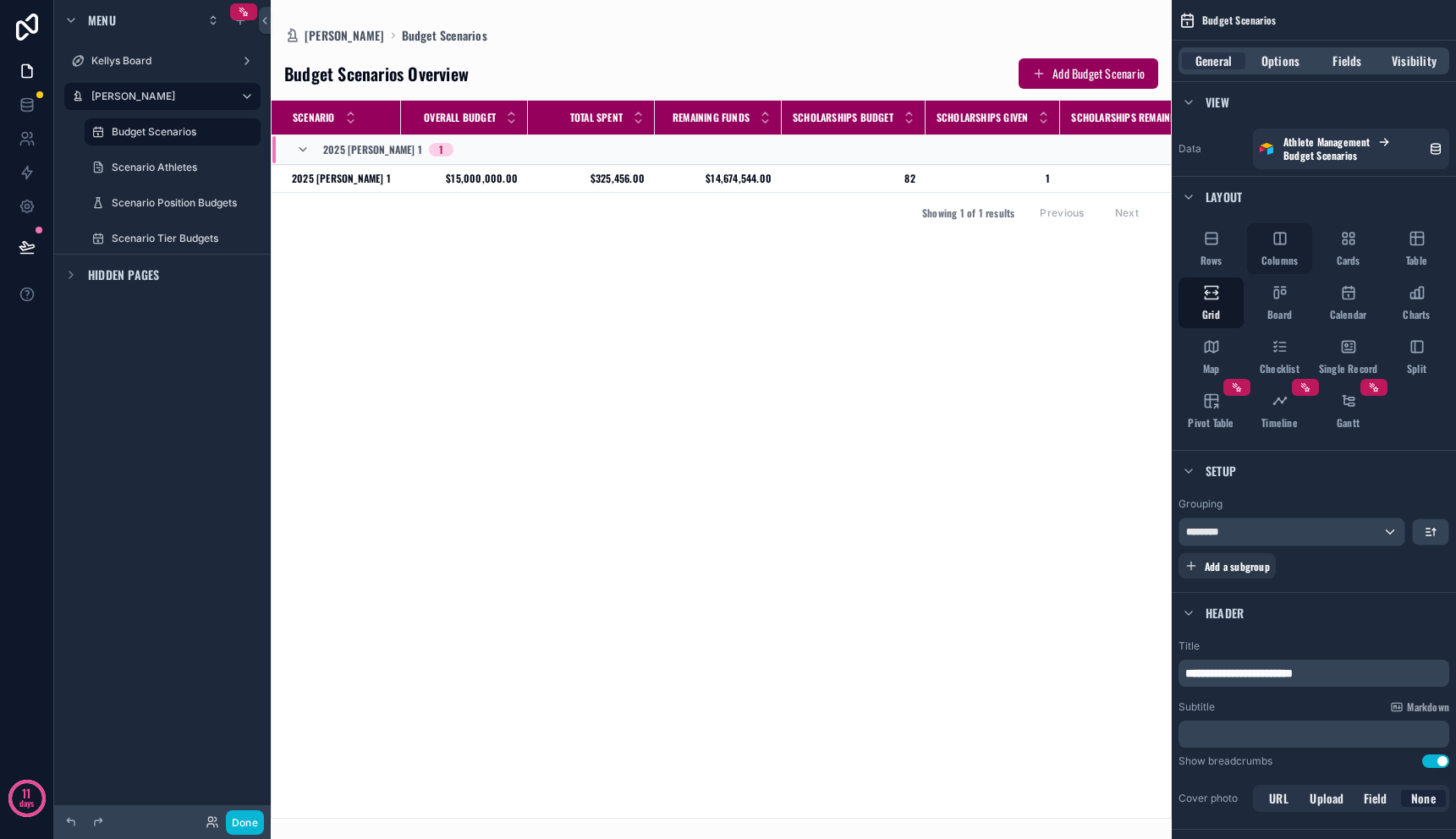
click at [1274, 245] on icon "scrollable content" at bounding box center [1281, 239] width 17 height 17
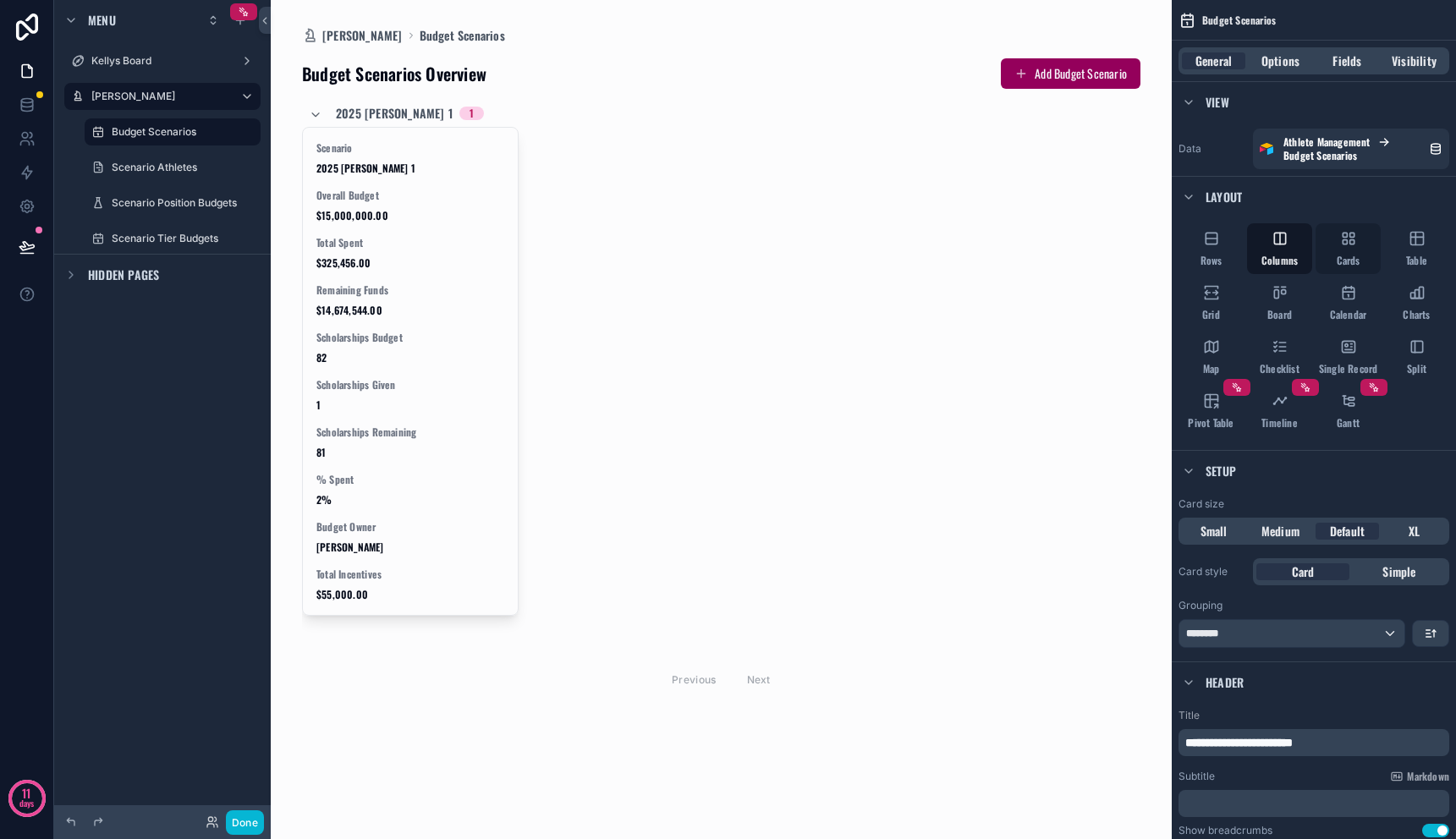
click at [1345, 241] on icon "scrollable content" at bounding box center [1349, 239] width 17 height 17
click at [1352, 365] on span "Single Record" at bounding box center [1348, 369] width 59 height 14
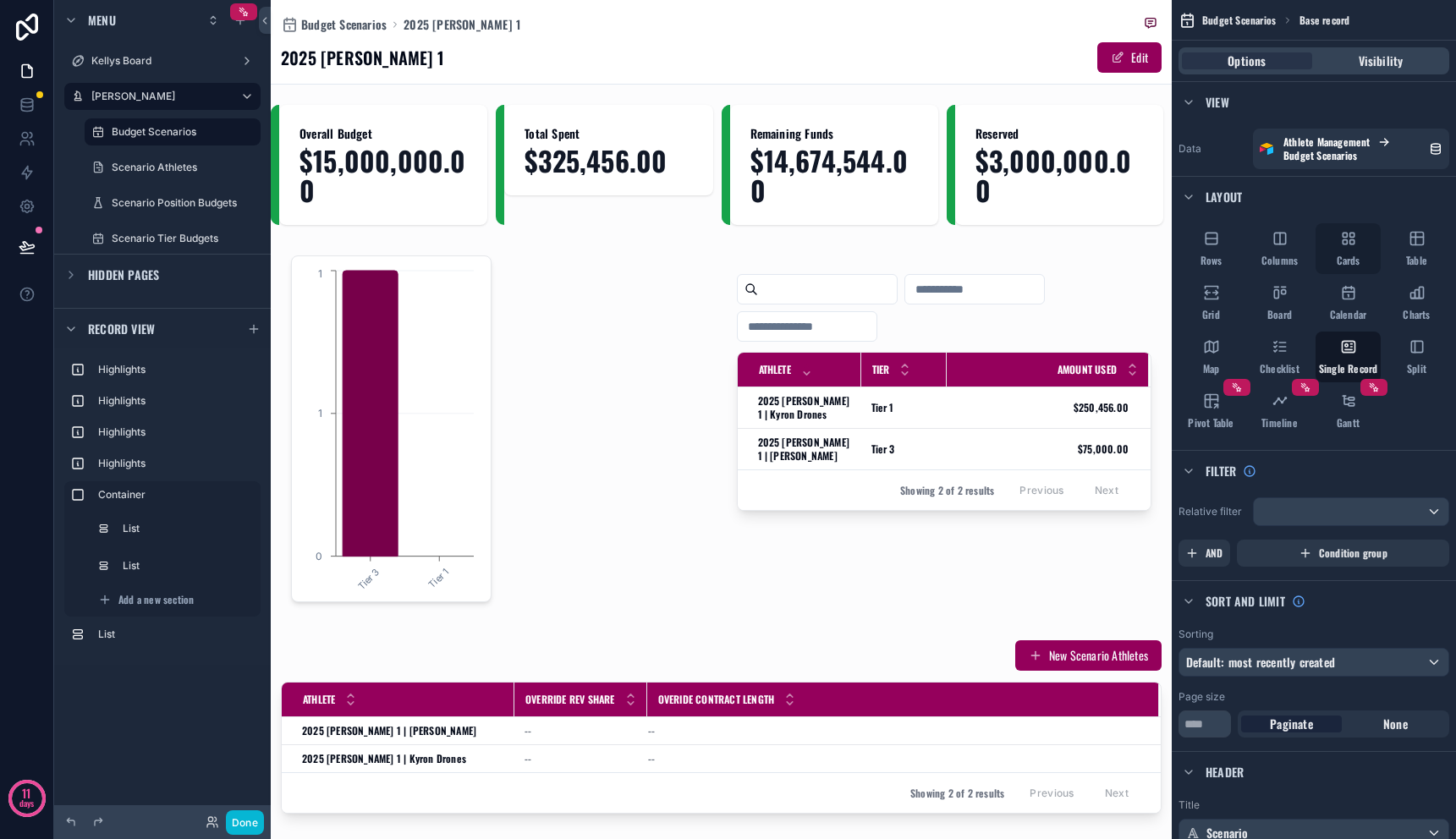
click at [1351, 252] on div "Cards" at bounding box center [1348, 248] width 65 height 51
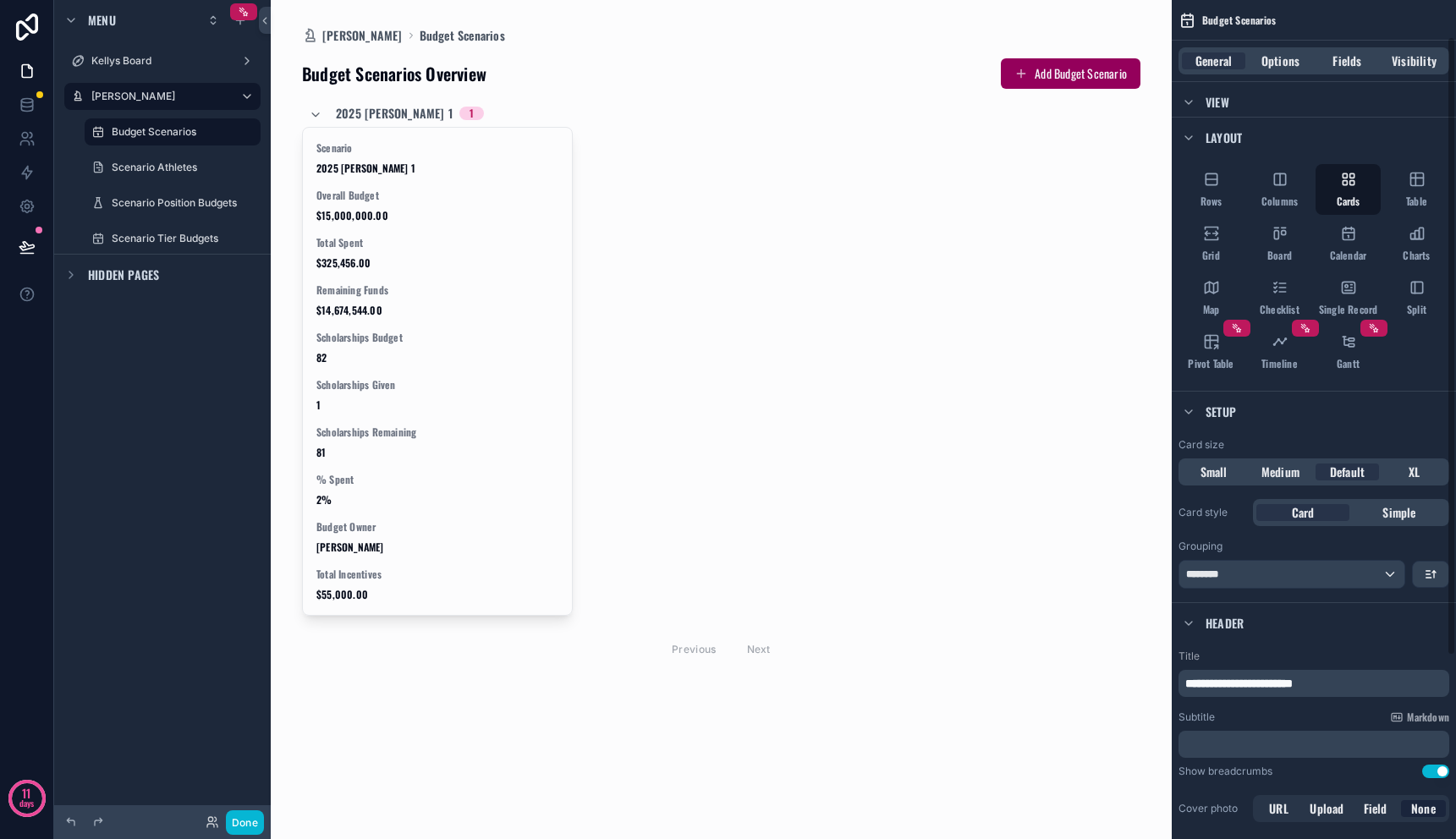
scroll to position [60, 0]
click at [1413, 475] on span "XL" at bounding box center [1414, 471] width 11 height 17
click at [1326, 464] on div "Default" at bounding box center [1348, 471] width 63 height 17
click at [1329, 580] on div "********" at bounding box center [1292, 574] width 225 height 27
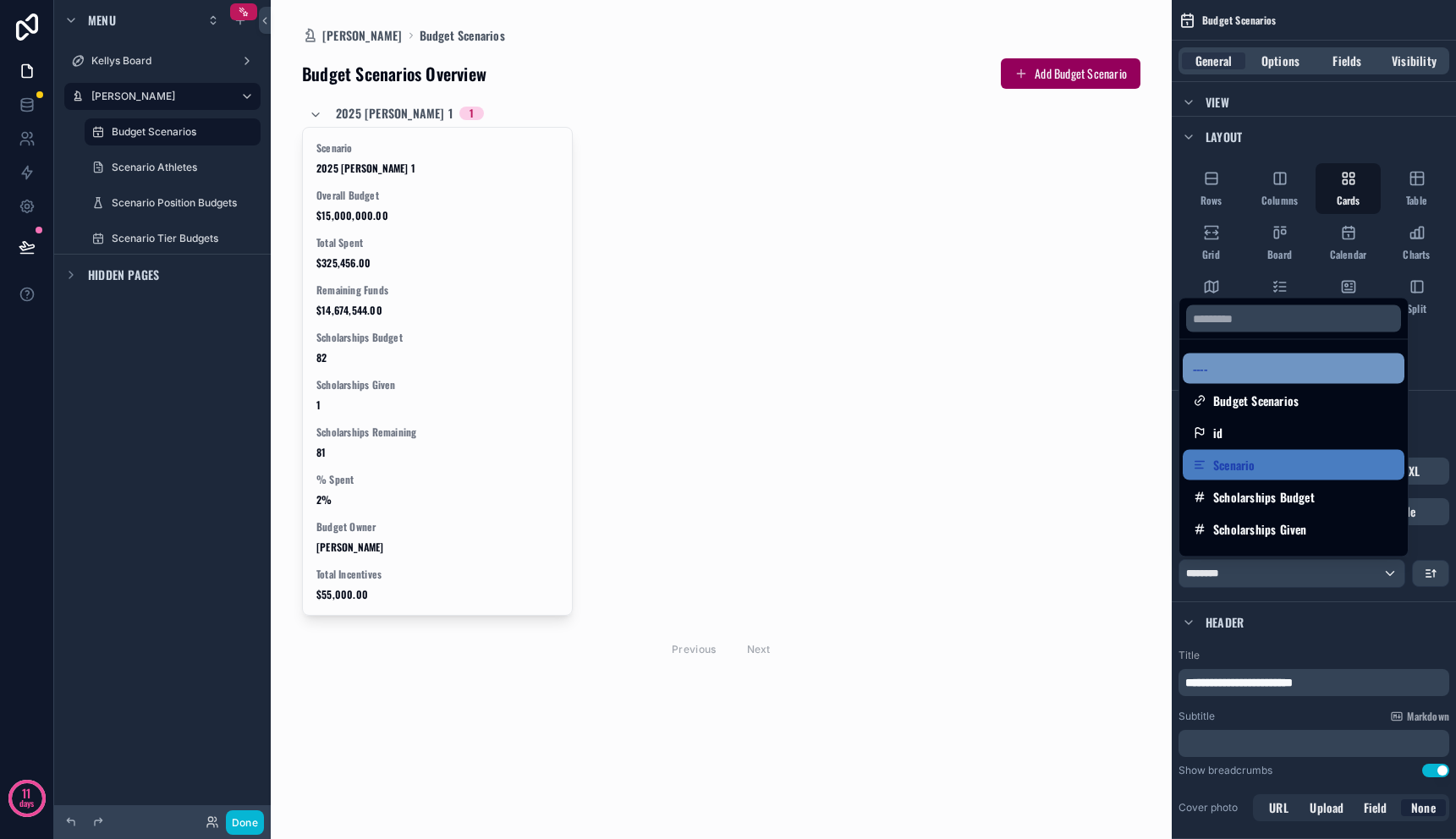
click at [1272, 367] on div "----" at bounding box center [1294, 369] width 201 height 20
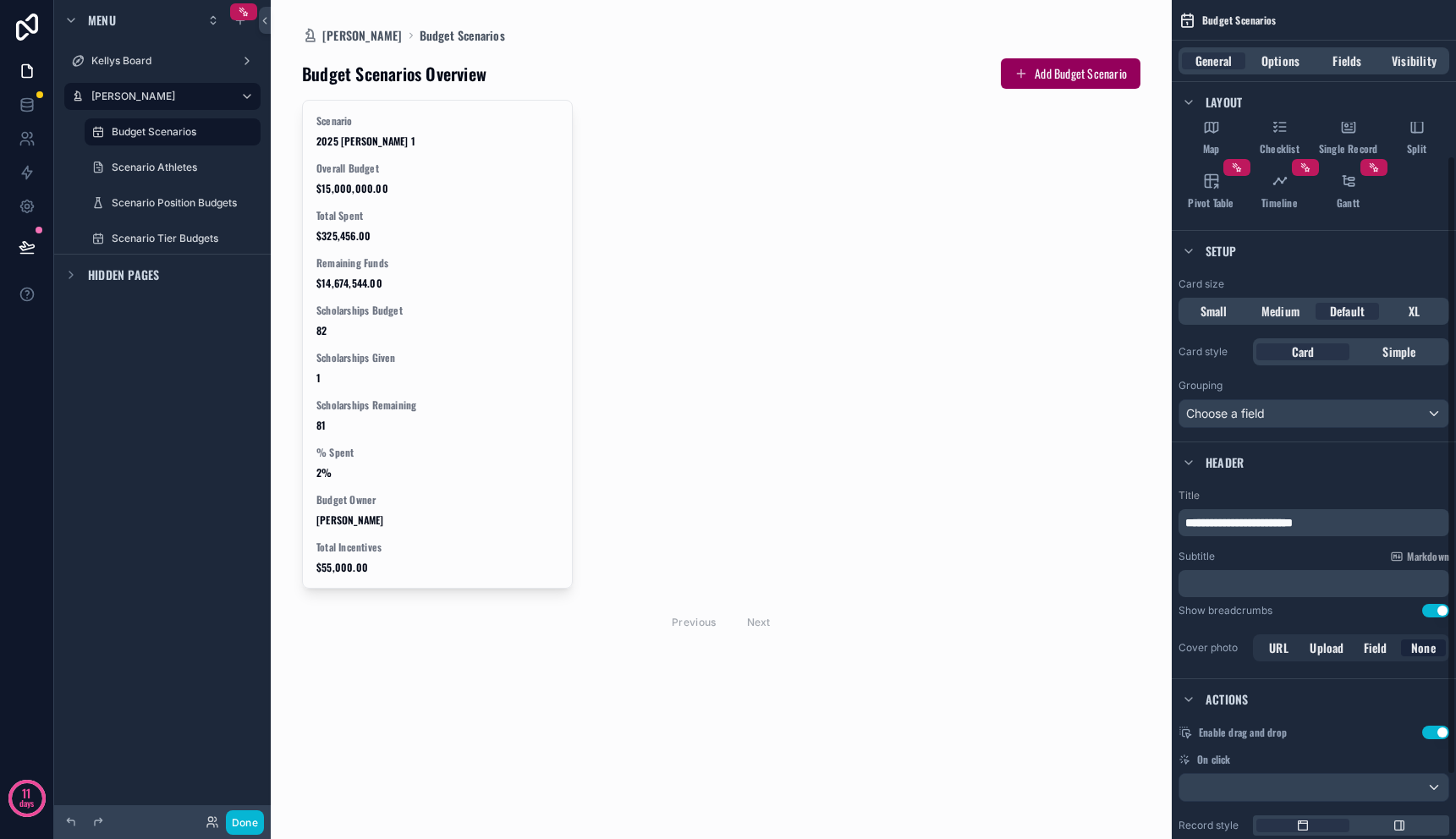
scroll to position [232, 0]
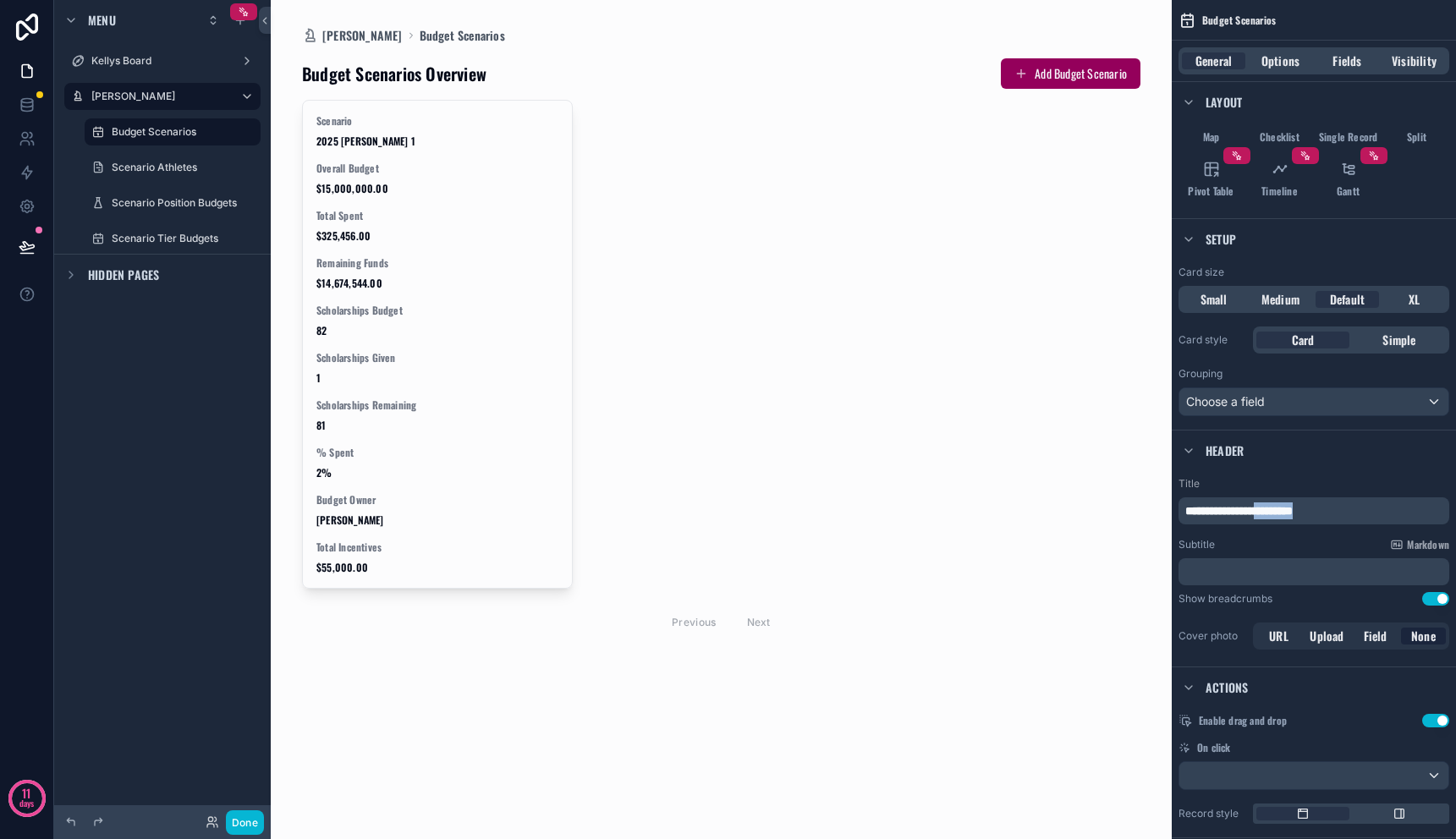
drag, startPoint x: 1306, startPoint y: 515, endPoint x: 1269, endPoint y: 508, distance: 37.7
click at [1269, 508] on p "**********" at bounding box center [1315, 511] width 260 height 17
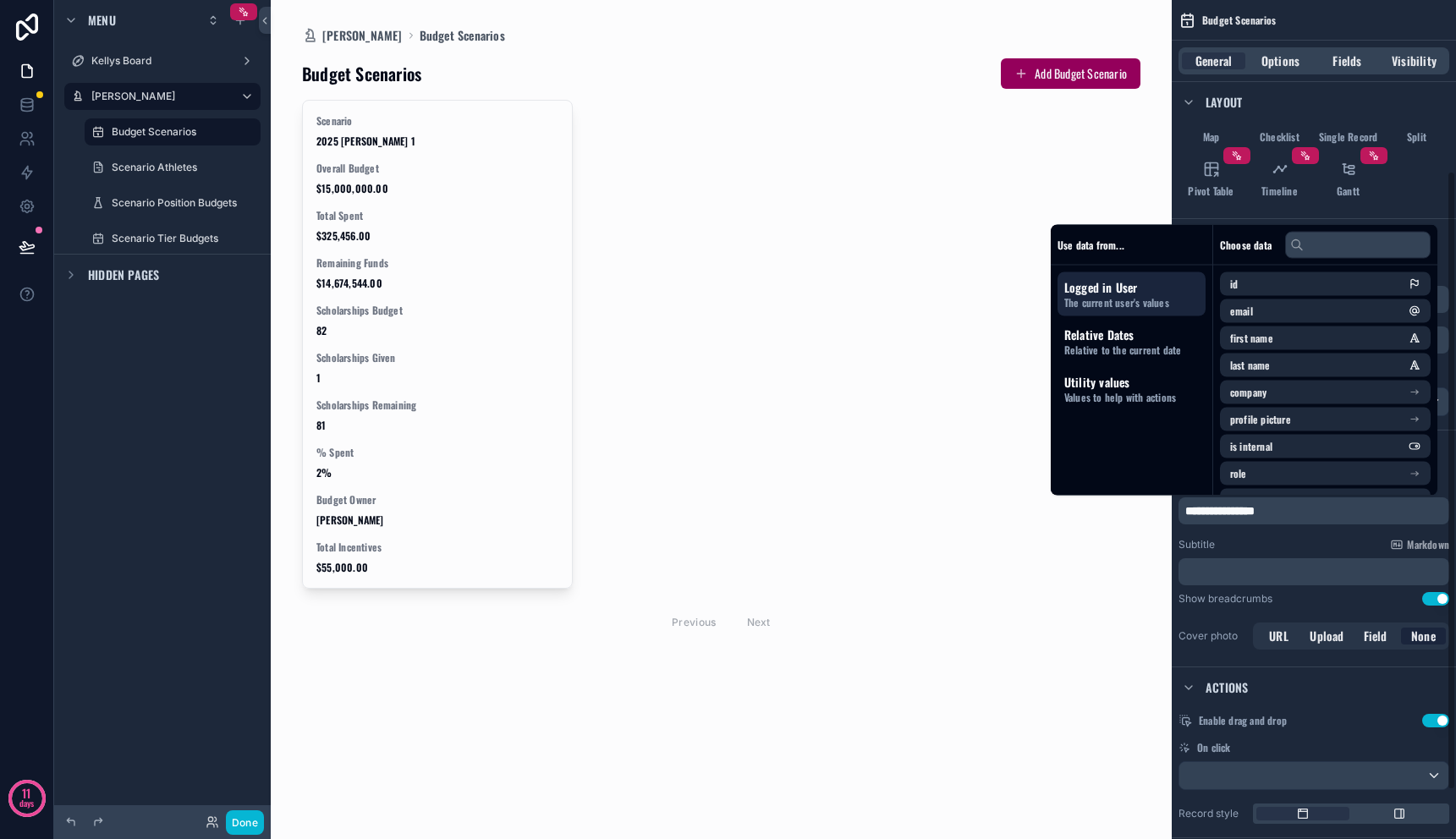
click at [1342, 595] on div "Show breadcrumbs Use setting" at bounding box center [1315, 600] width 271 height 14
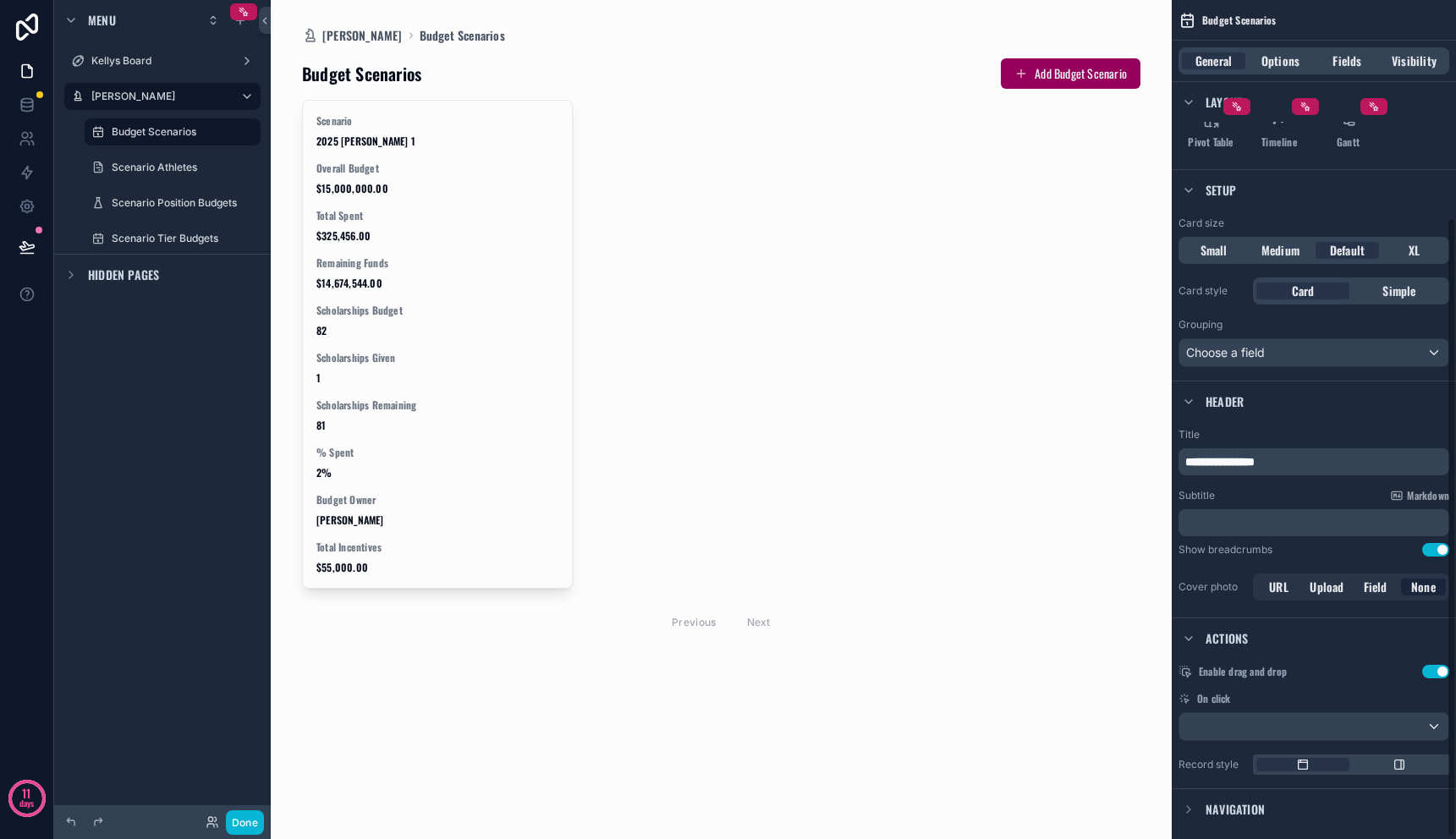
scroll to position [298, 0]
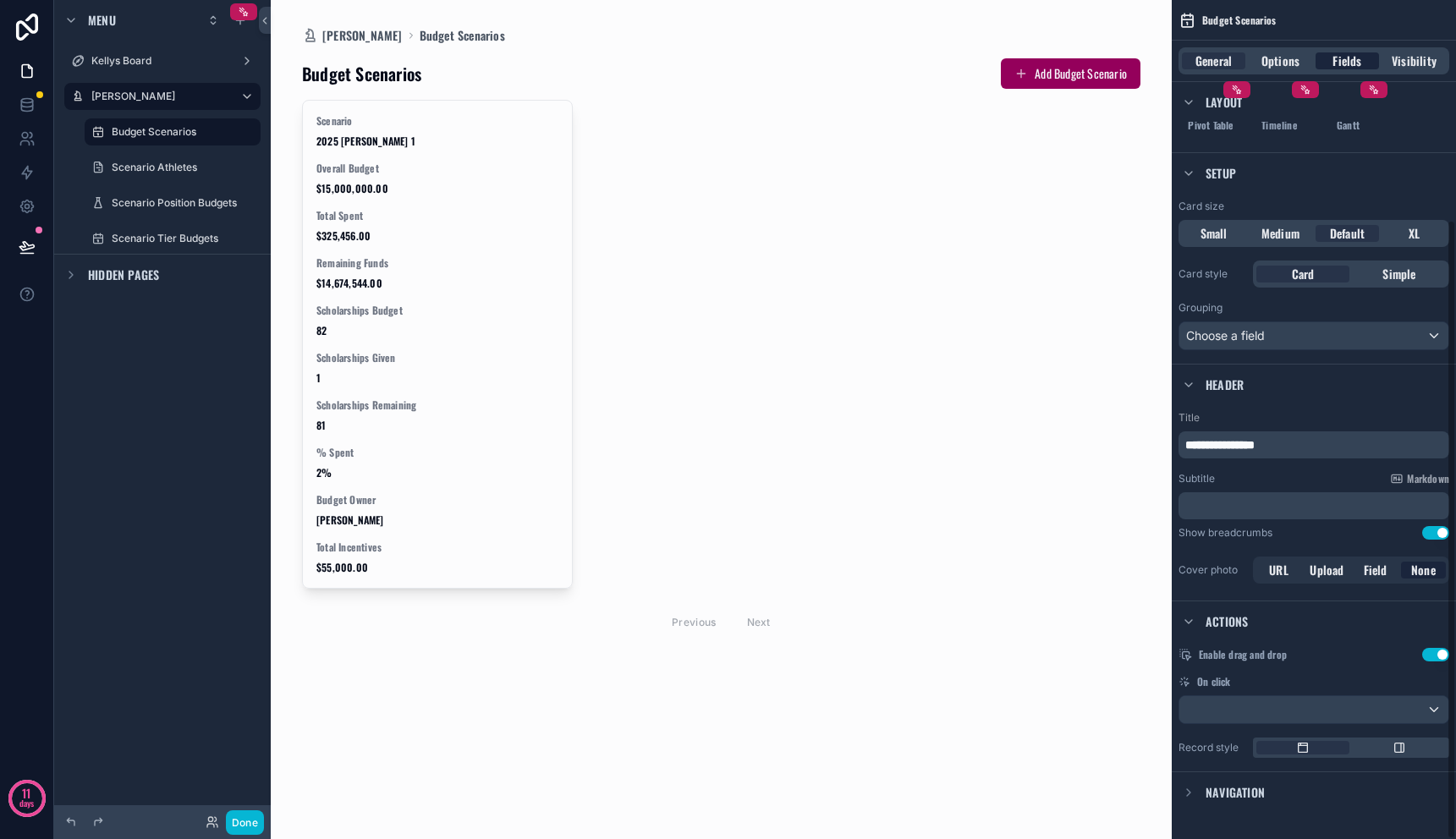
click at [1343, 61] on span "Fields" at bounding box center [1347, 61] width 29 height 17
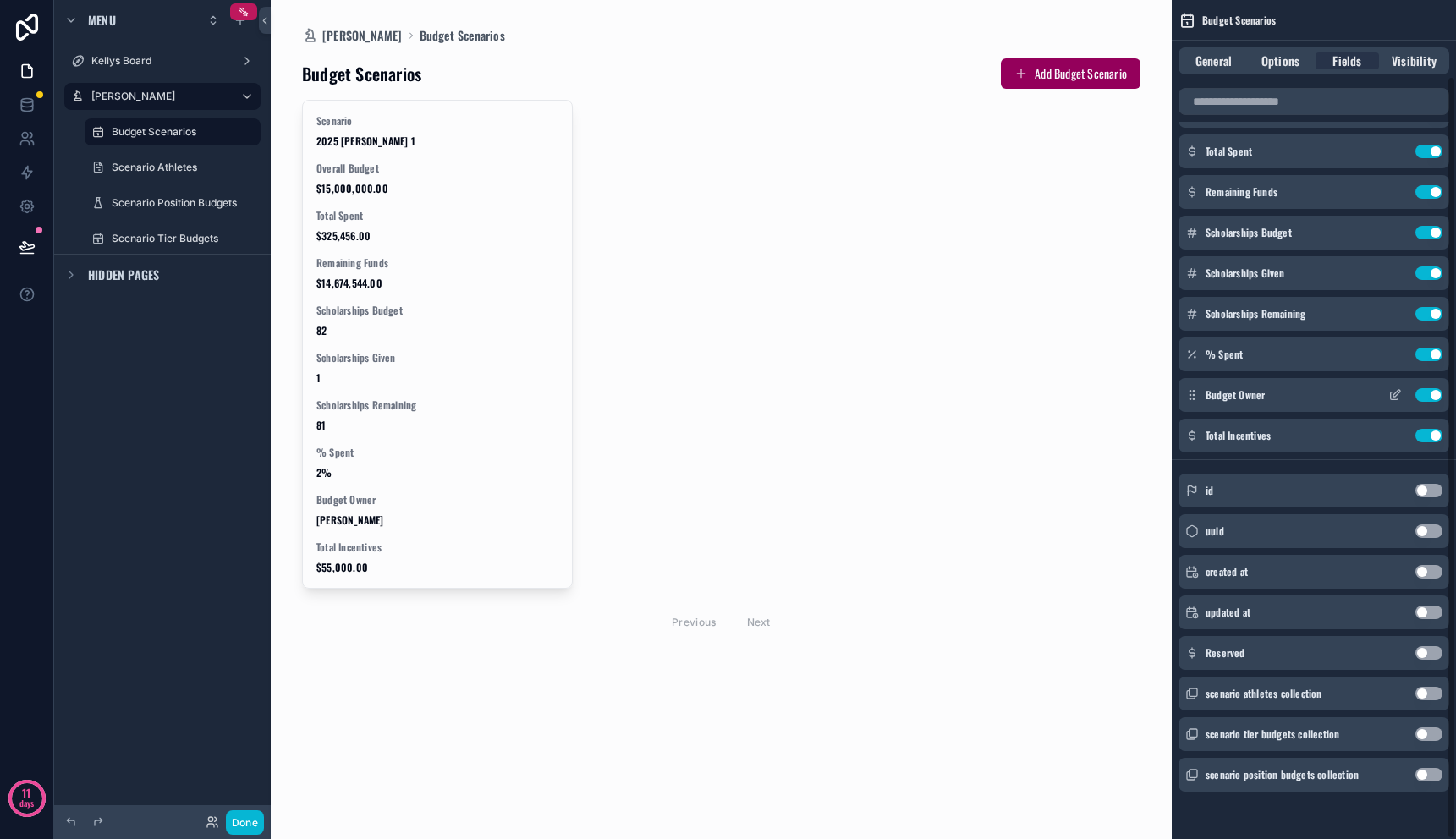
click at [1426, 397] on button "Use setting" at bounding box center [1429, 396] width 27 height 14
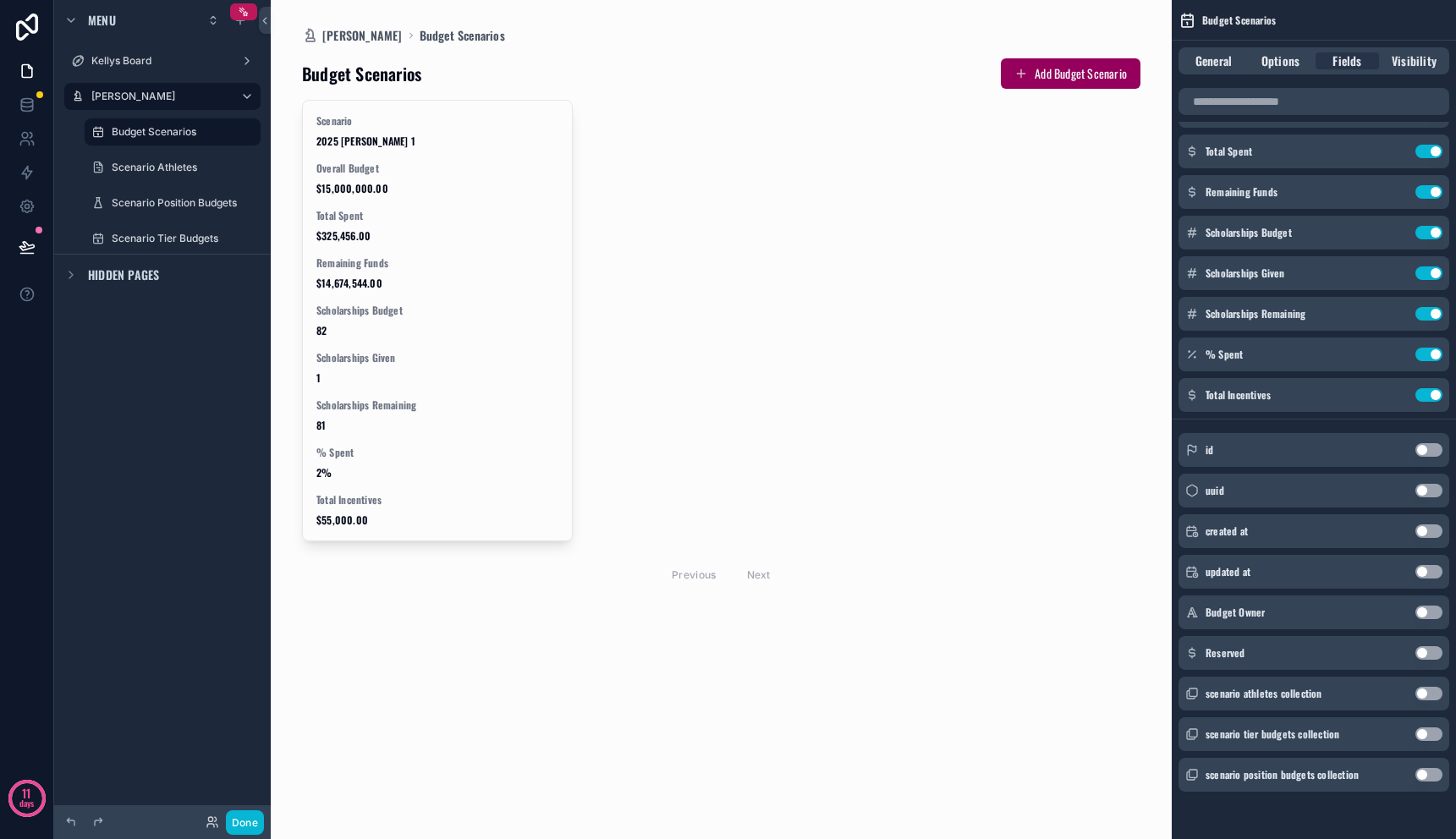
click at [1435, 651] on button "Use setting" at bounding box center [1429, 653] width 27 height 14
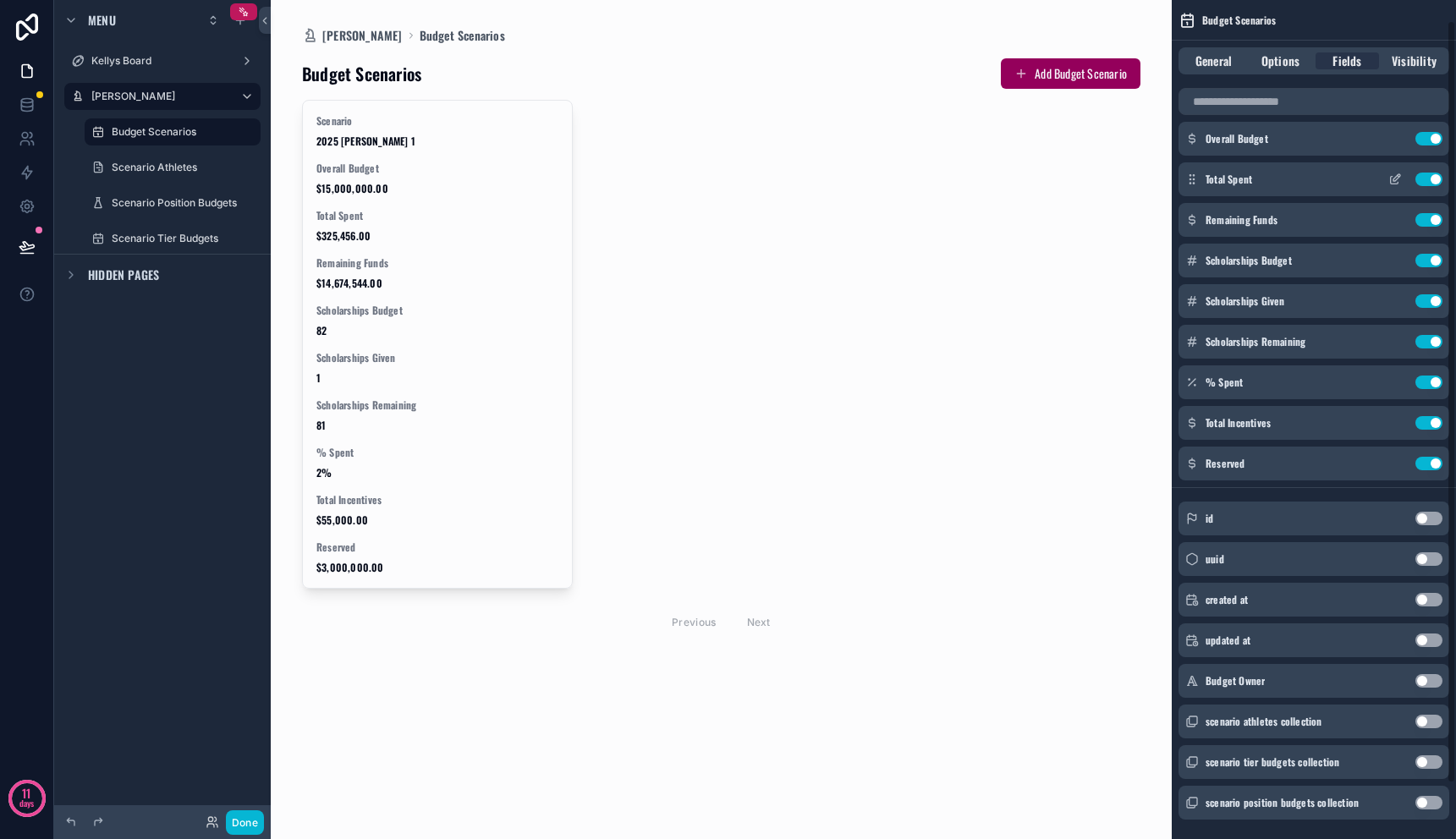
scroll to position [0, 0]
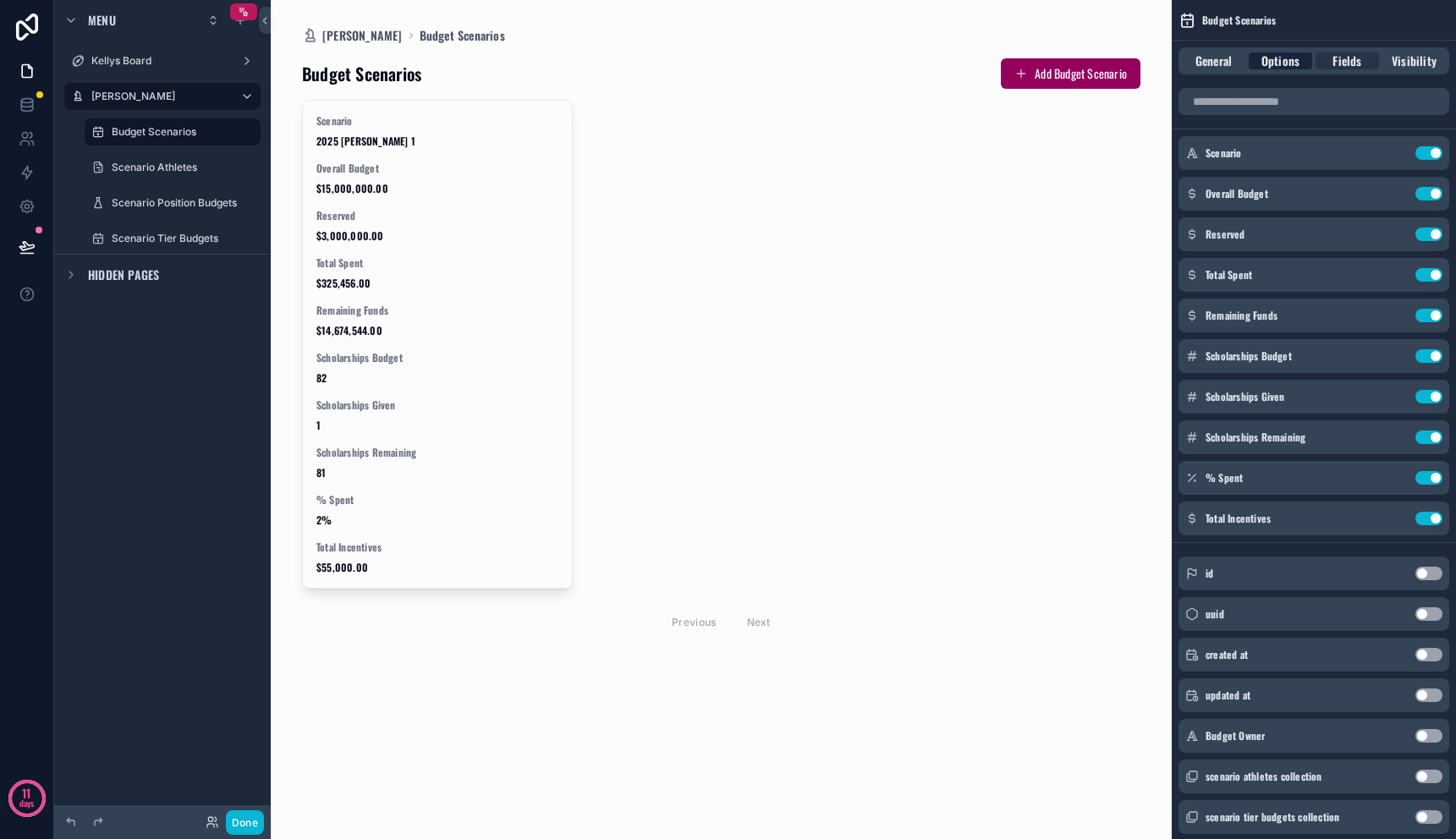
click at [1280, 63] on span "Options" at bounding box center [1281, 61] width 38 height 17
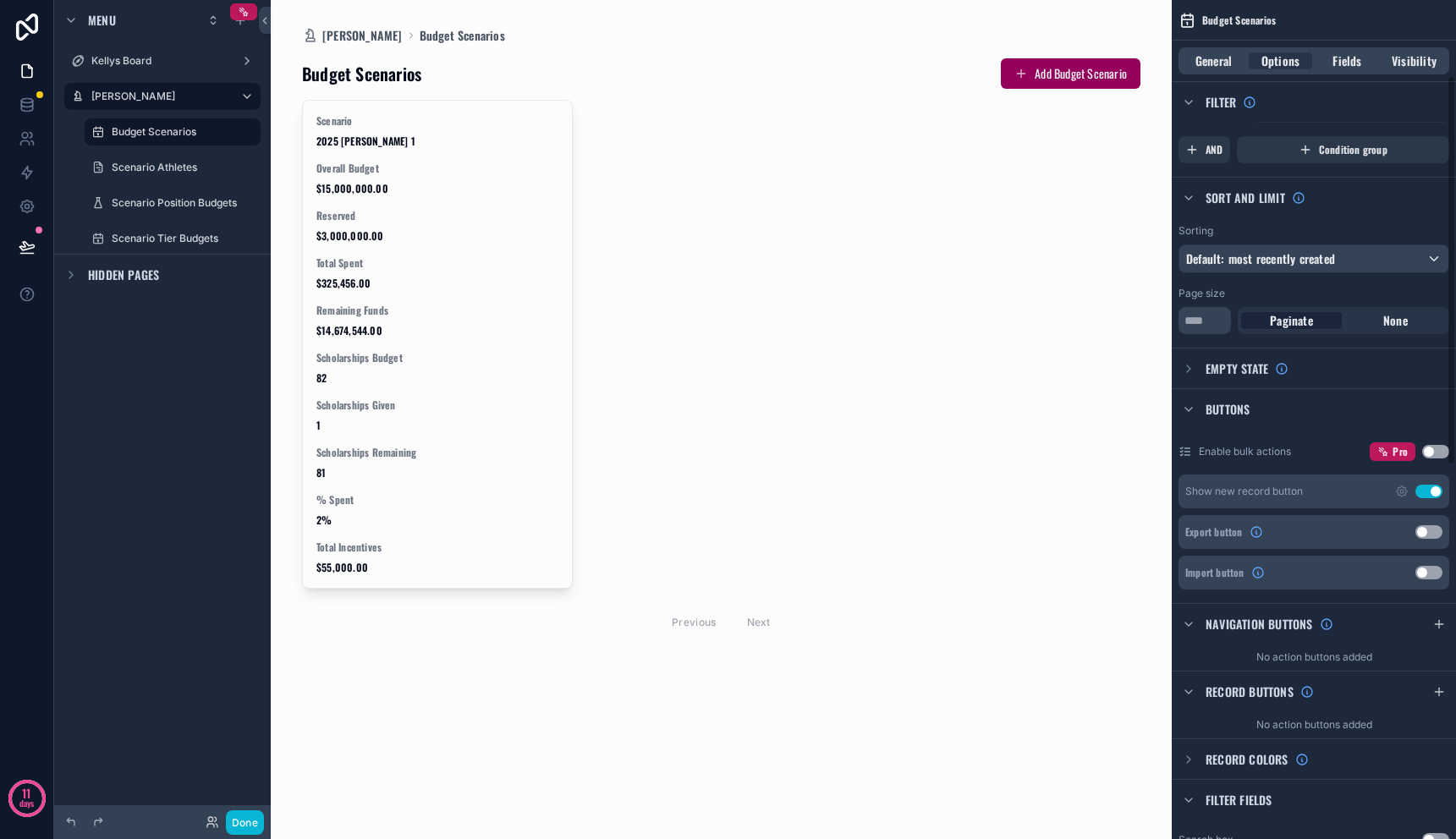
scroll to position [171, 0]
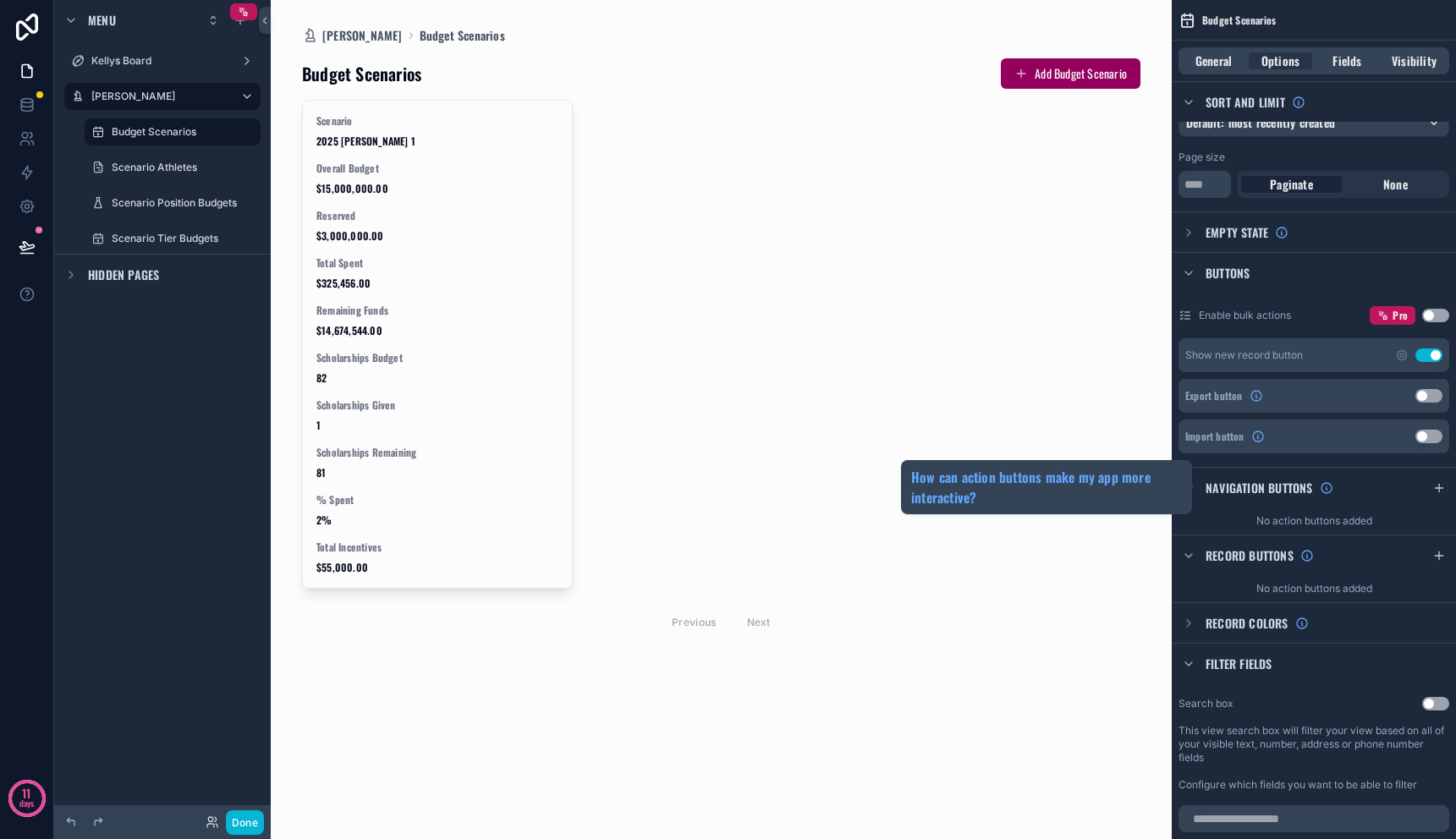
click at [1315, 491] on div "Navigation buttons" at bounding box center [1269, 488] width 128 height 17
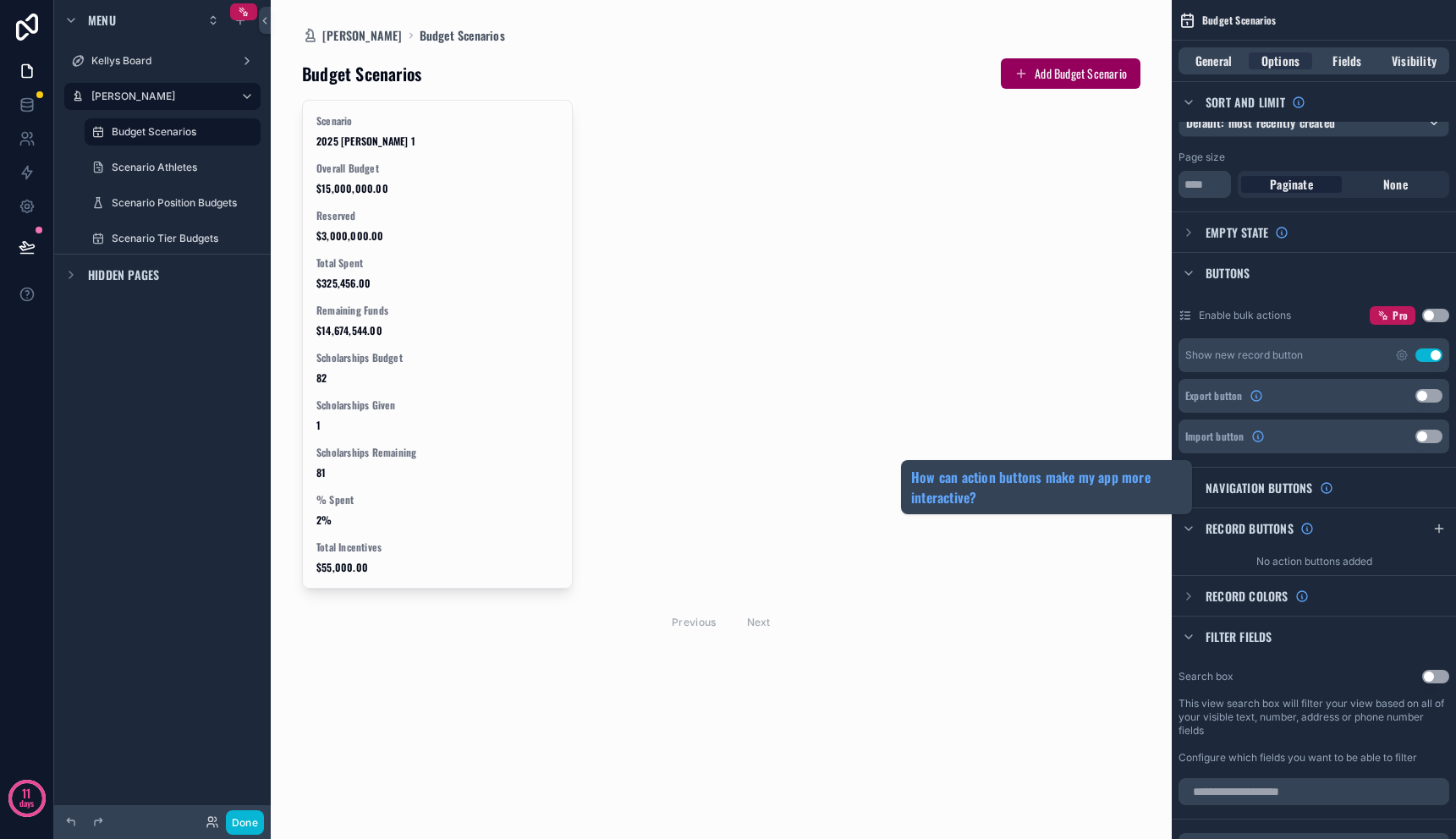
click at [1315, 491] on div "Navigation buttons" at bounding box center [1269, 488] width 128 height 17
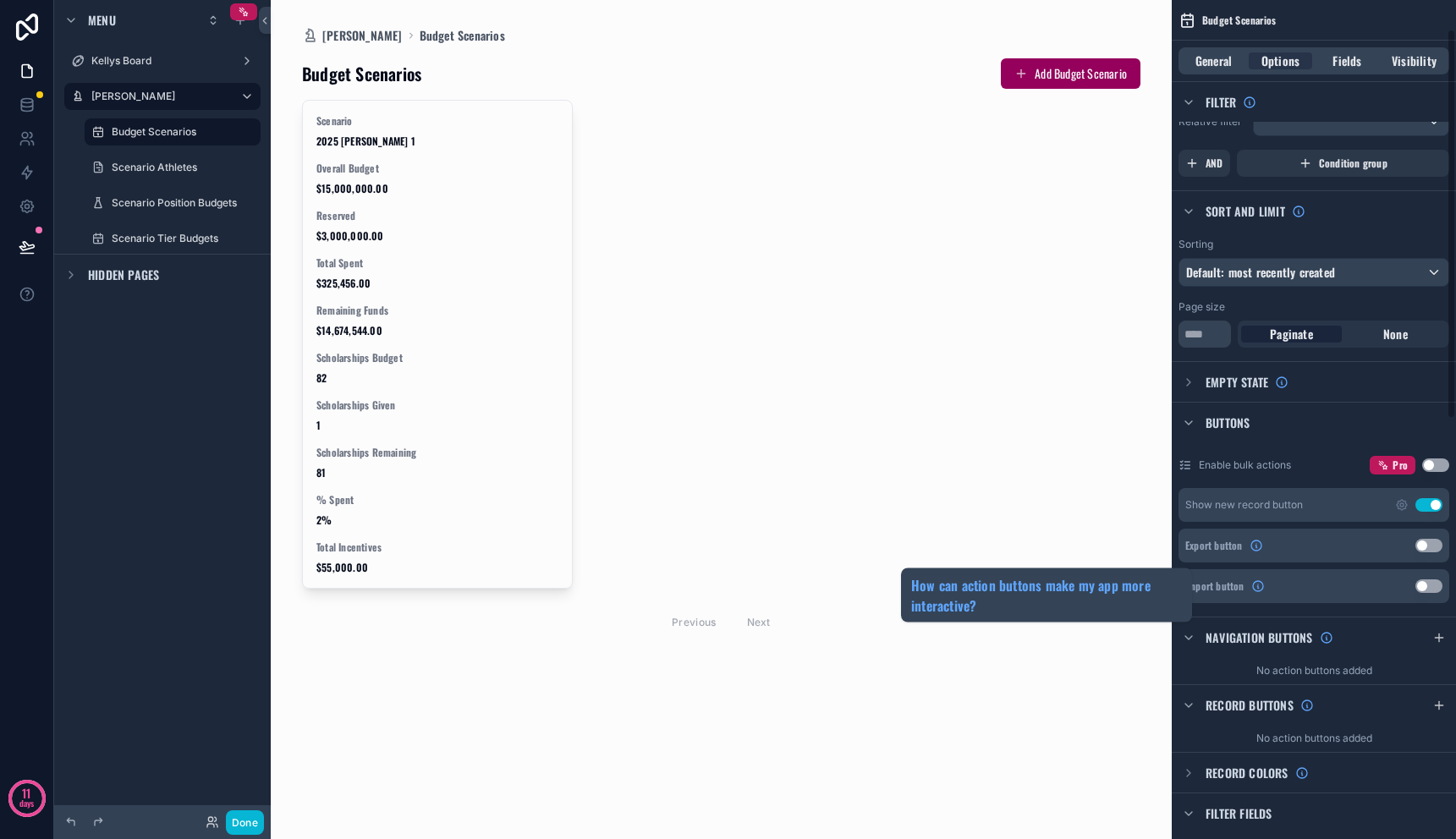
scroll to position [0, 0]
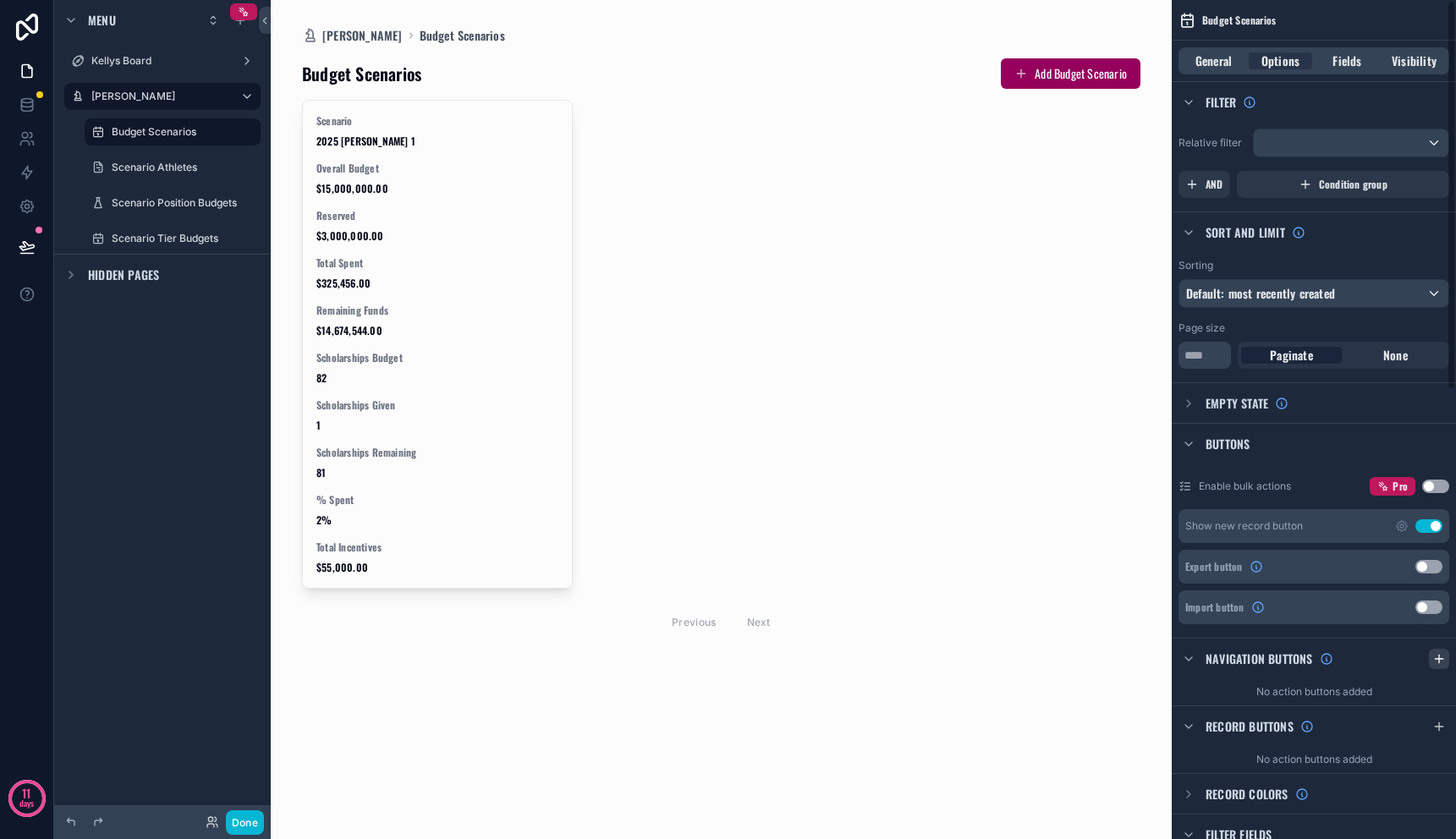
click at [1443, 656] on icon "scrollable content" at bounding box center [1440, 659] width 14 height 14
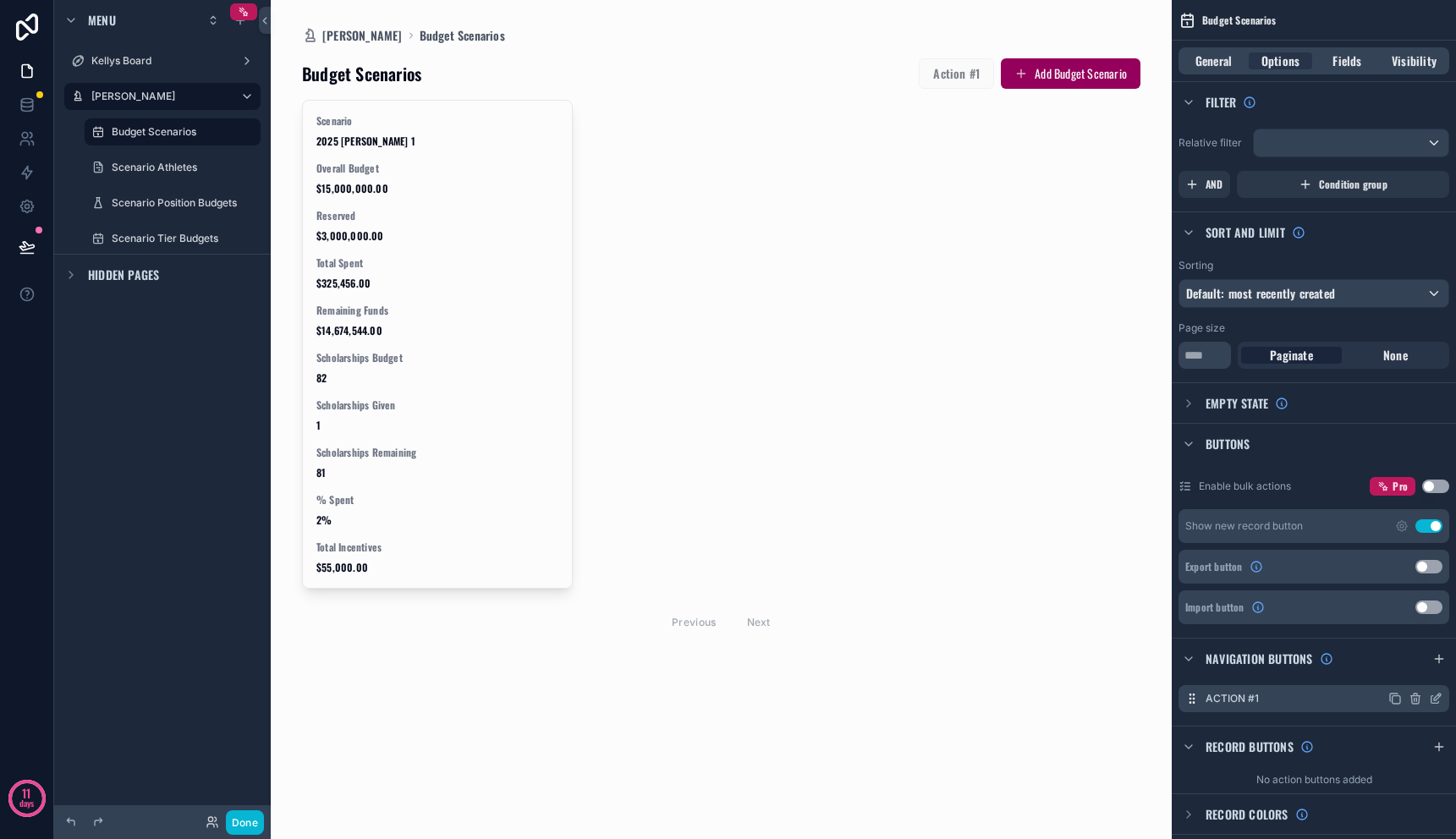
click at [1415, 699] on icon "scrollable content" at bounding box center [1416, 699] width 14 height 14
click at [1412, 676] on icon at bounding box center [1410, 672] width 8 height 8
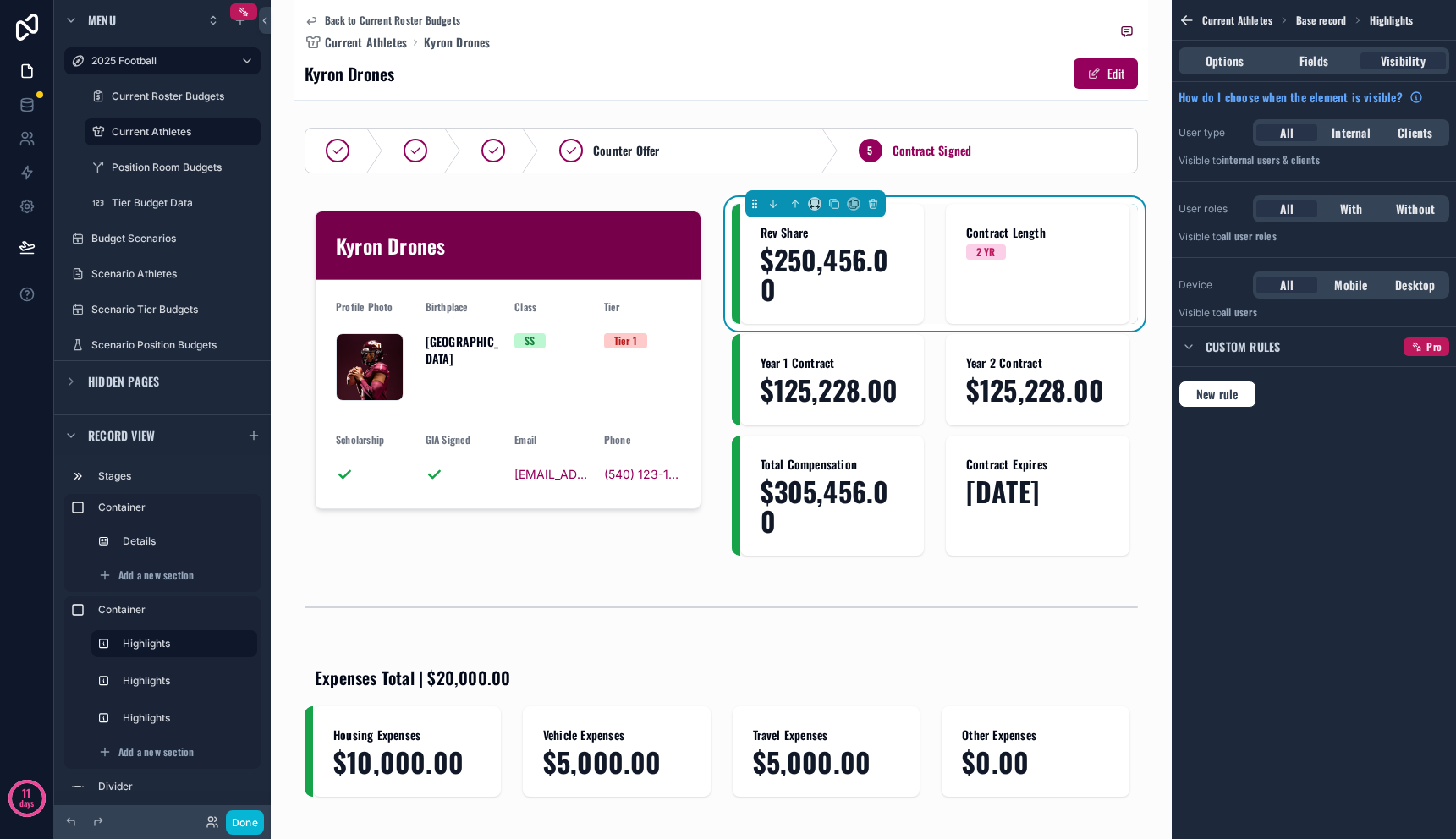
click at [690, 27] on div "Back to Current Roster Budgets Current Athletes Kyron Drones" at bounding box center [721, 32] width 834 height 37
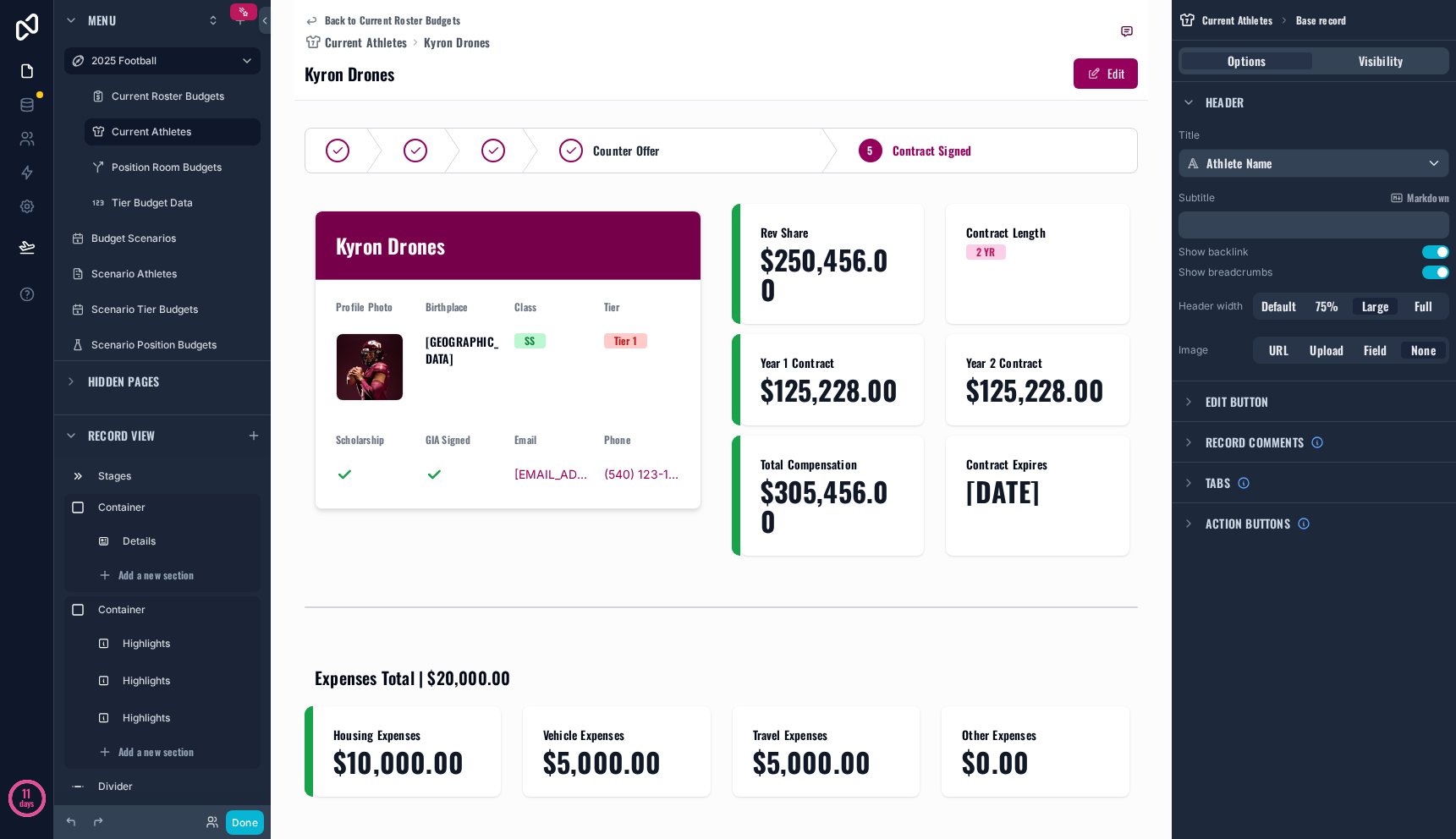
click at [690, 27] on div "Back to Current Roster Budgets Current Athletes Kyron Drones" at bounding box center [721, 32] width 834 height 37
click at [155, 229] on div "Budget Scenarios" at bounding box center [162, 238] width 142 height 20
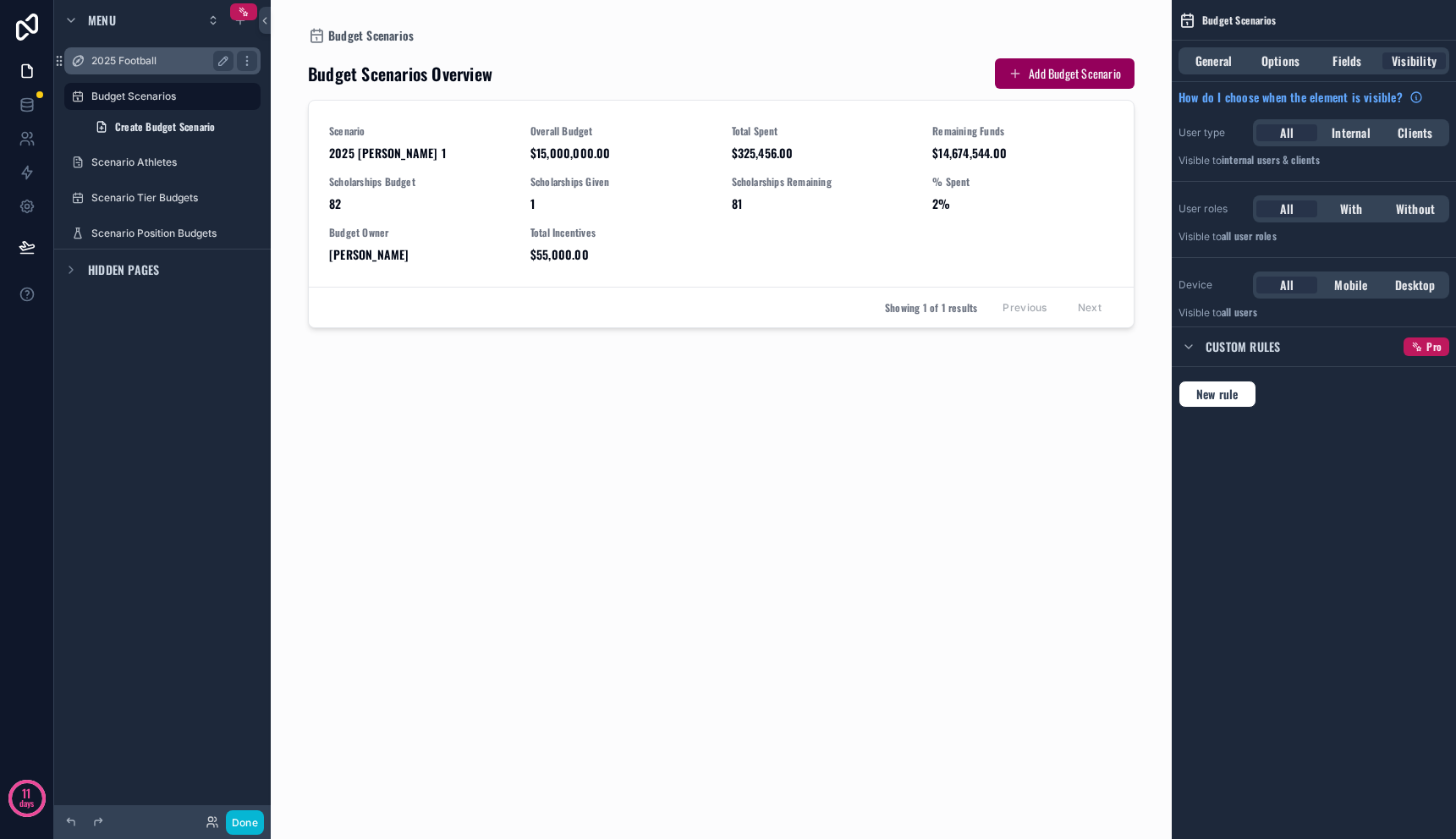
click at [149, 58] on label "2025 Football" at bounding box center [159, 61] width 135 height 14
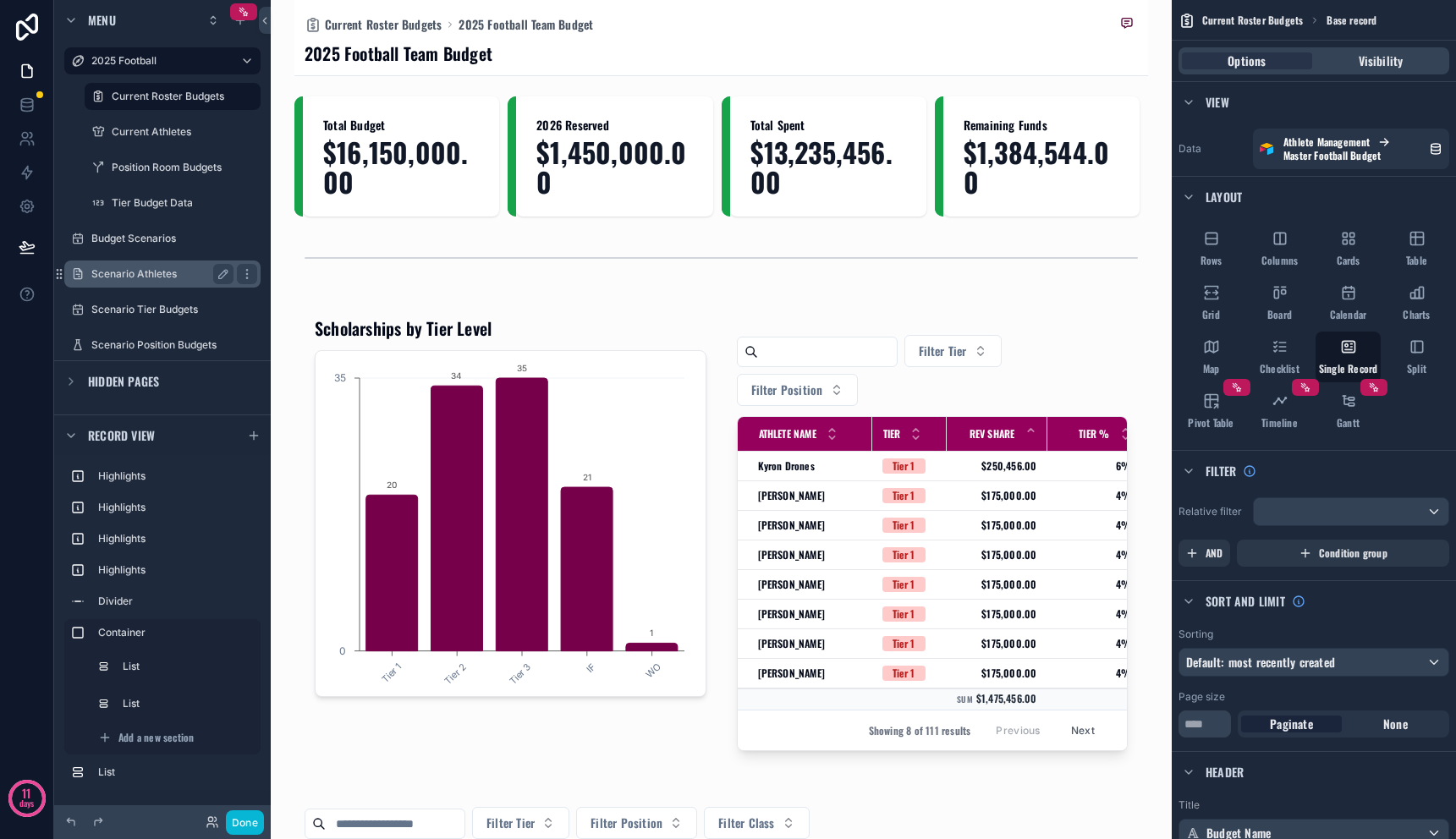
click at [132, 265] on div "Scenario Athletes" at bounding box center [162, 273] width 142 height 20
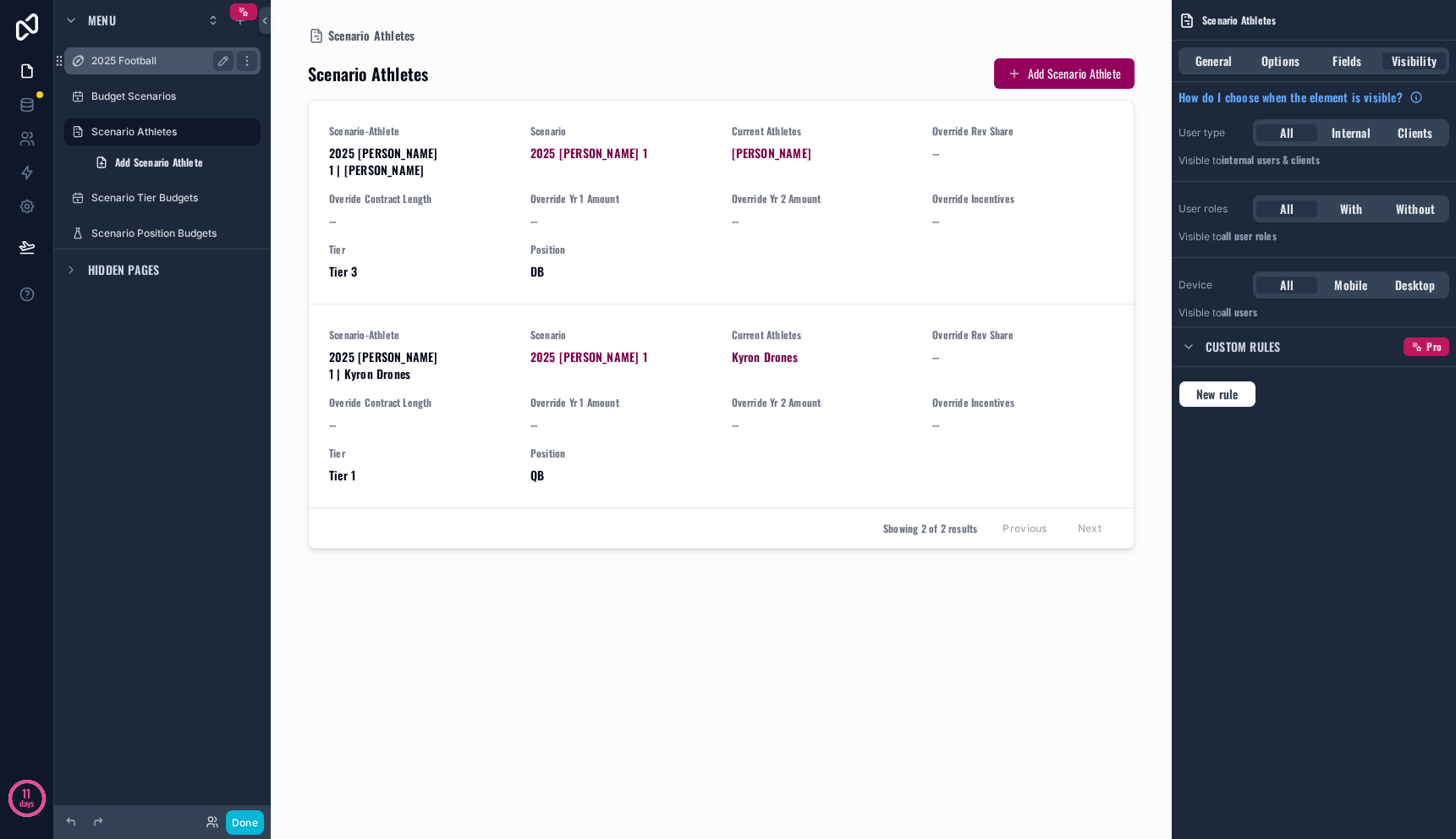
click at [155, 62] on label "2025 Football" at bounding box center [159, 61] width 135 height 14
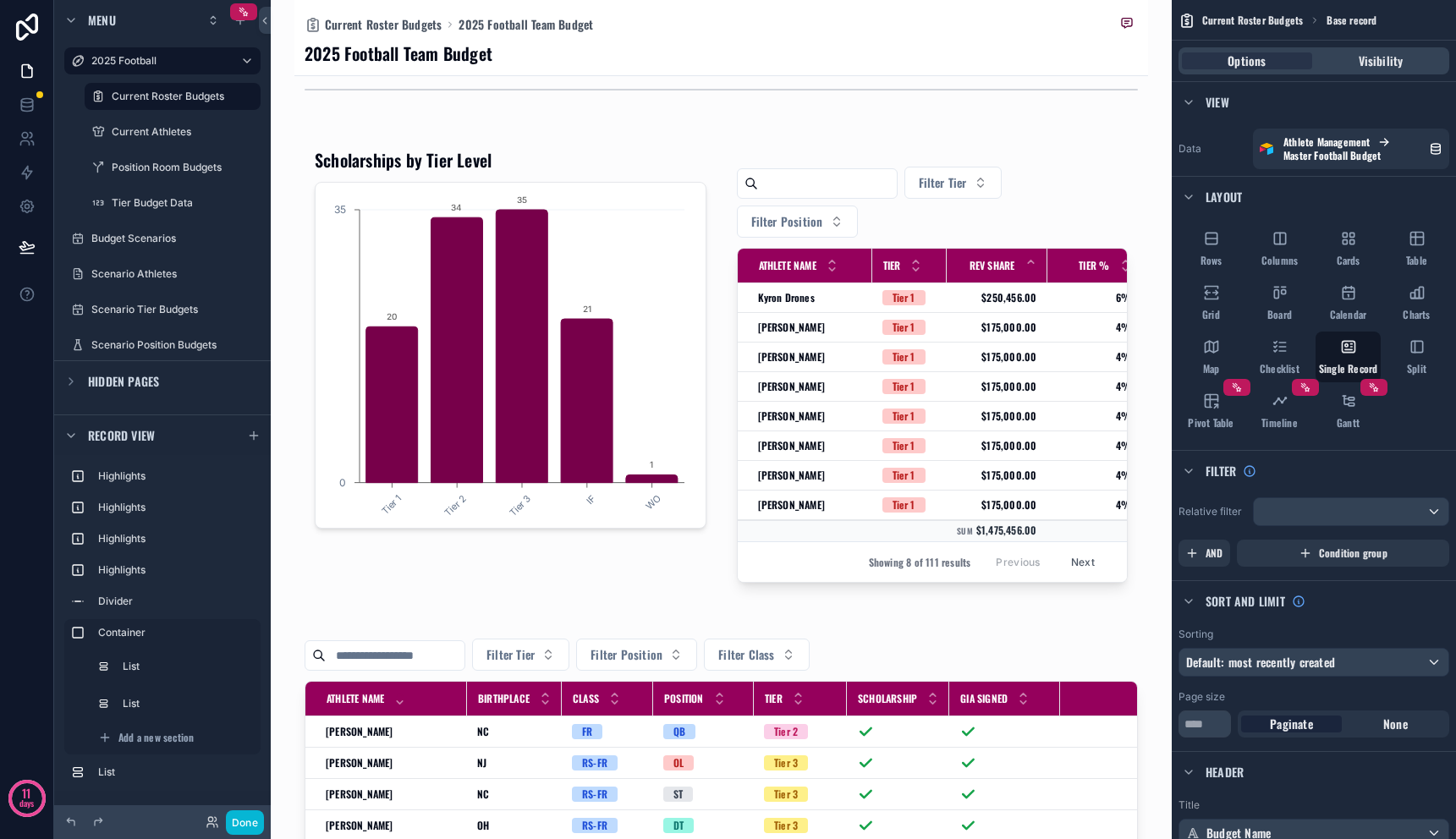
scroll to position [173, 0]
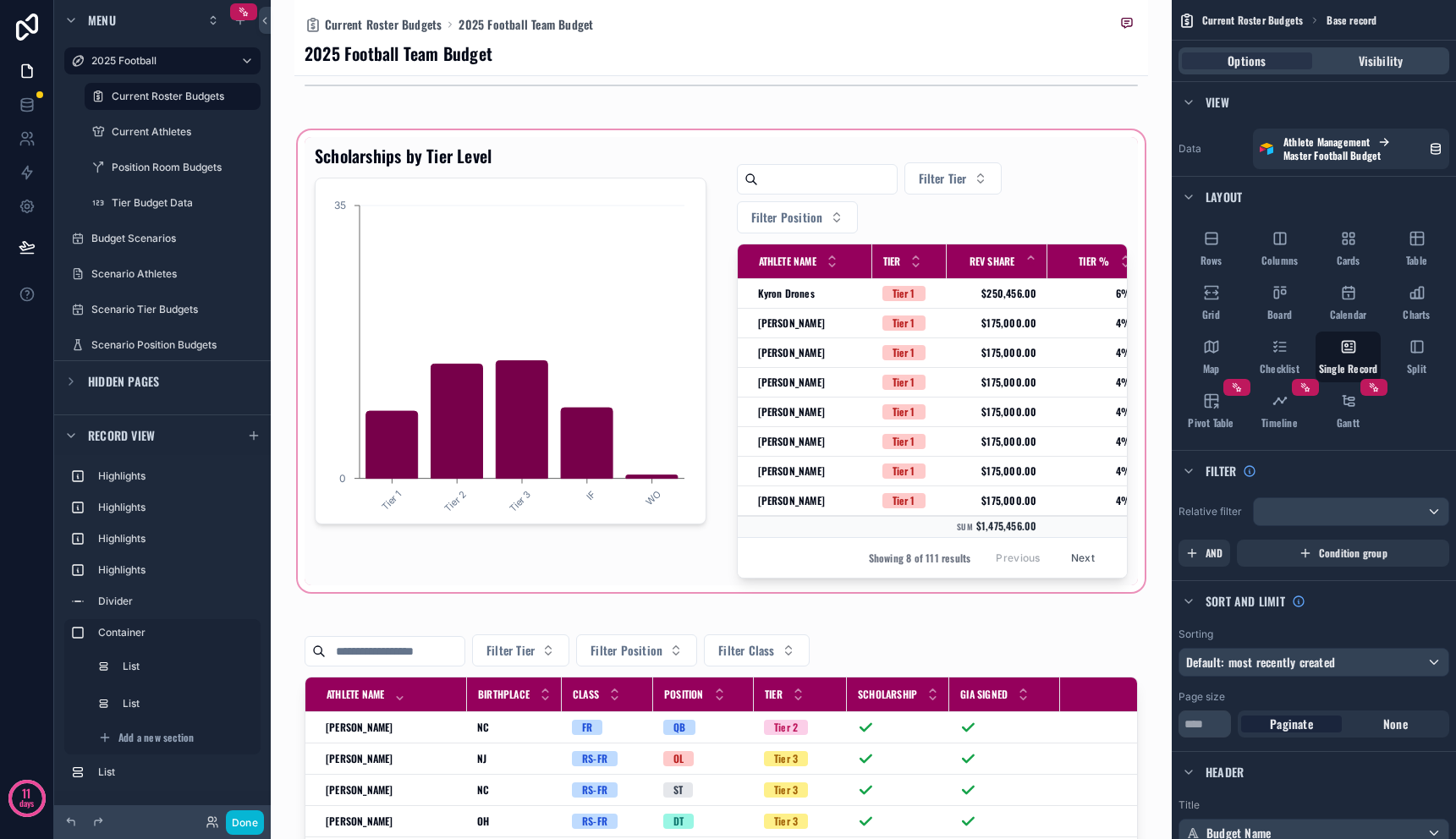
click at [782, 294] on div "scrollable content" at bounding box center [721, 361] width 854 height 469
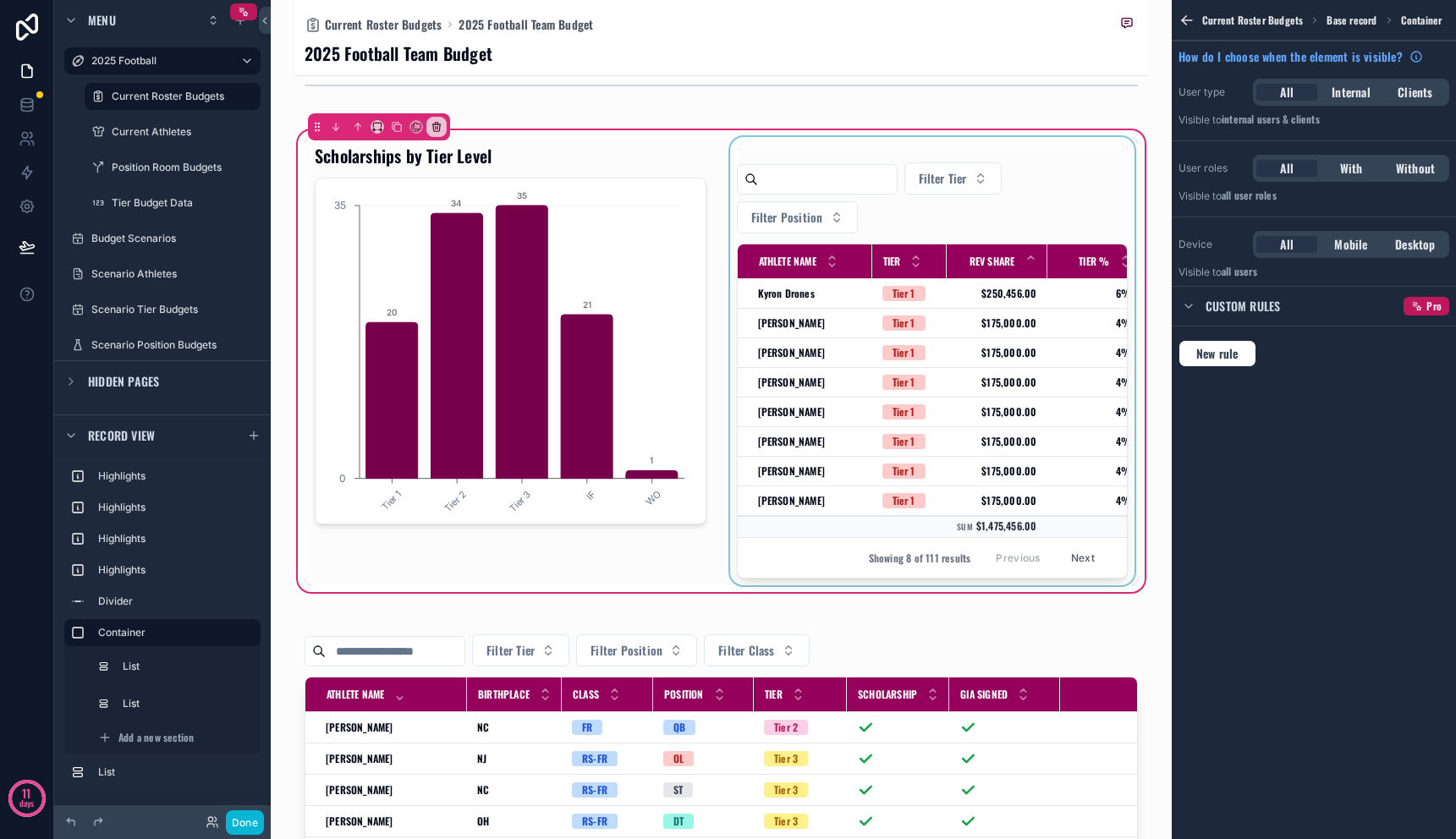
click at [807, 298] on div "scrollable content" at bounding box center [933, 361] width 412 height 449
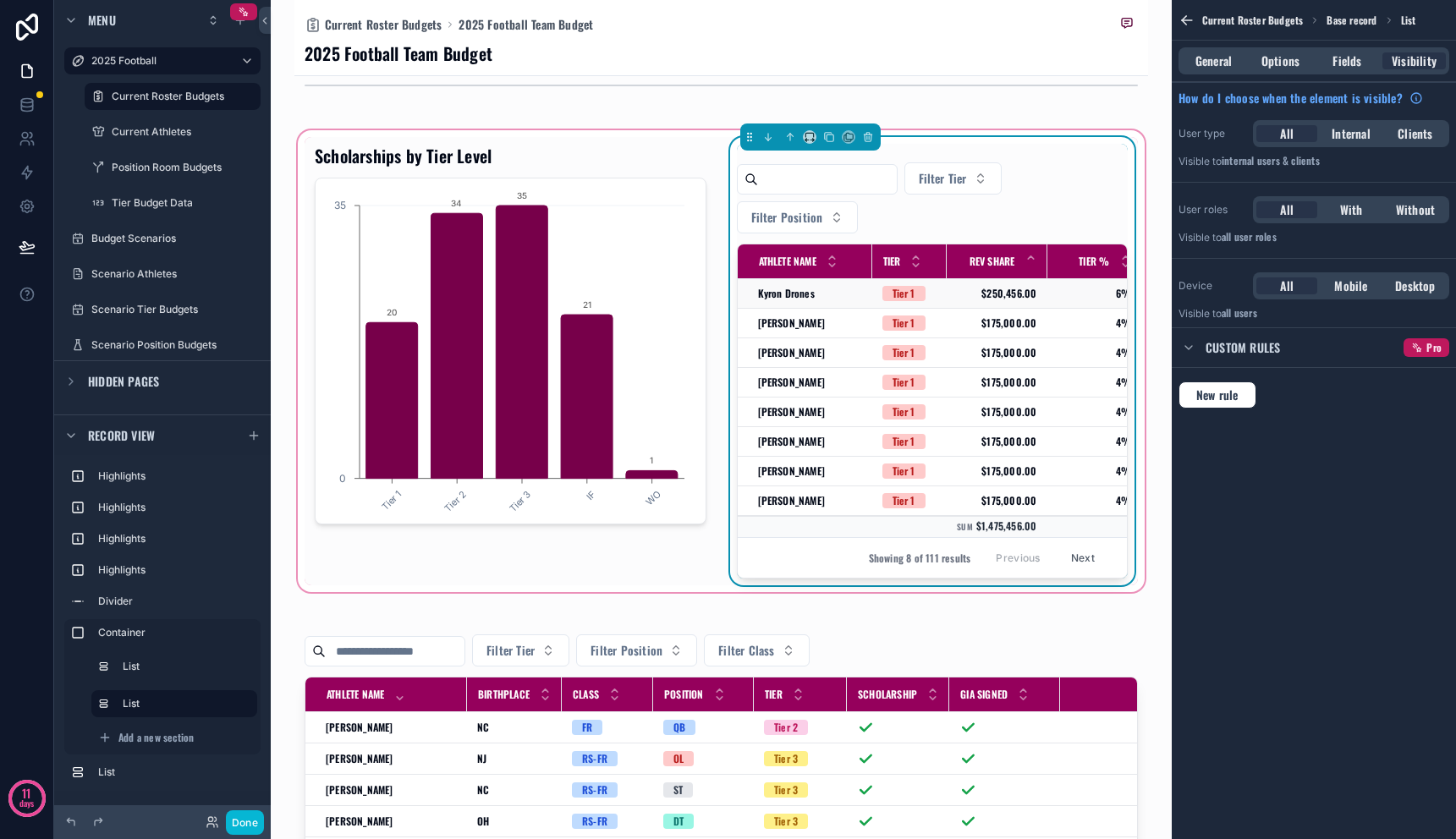
click at [782, 293] on span "Kyron Drones" at bounding box center [786, 294] width 56 height 14
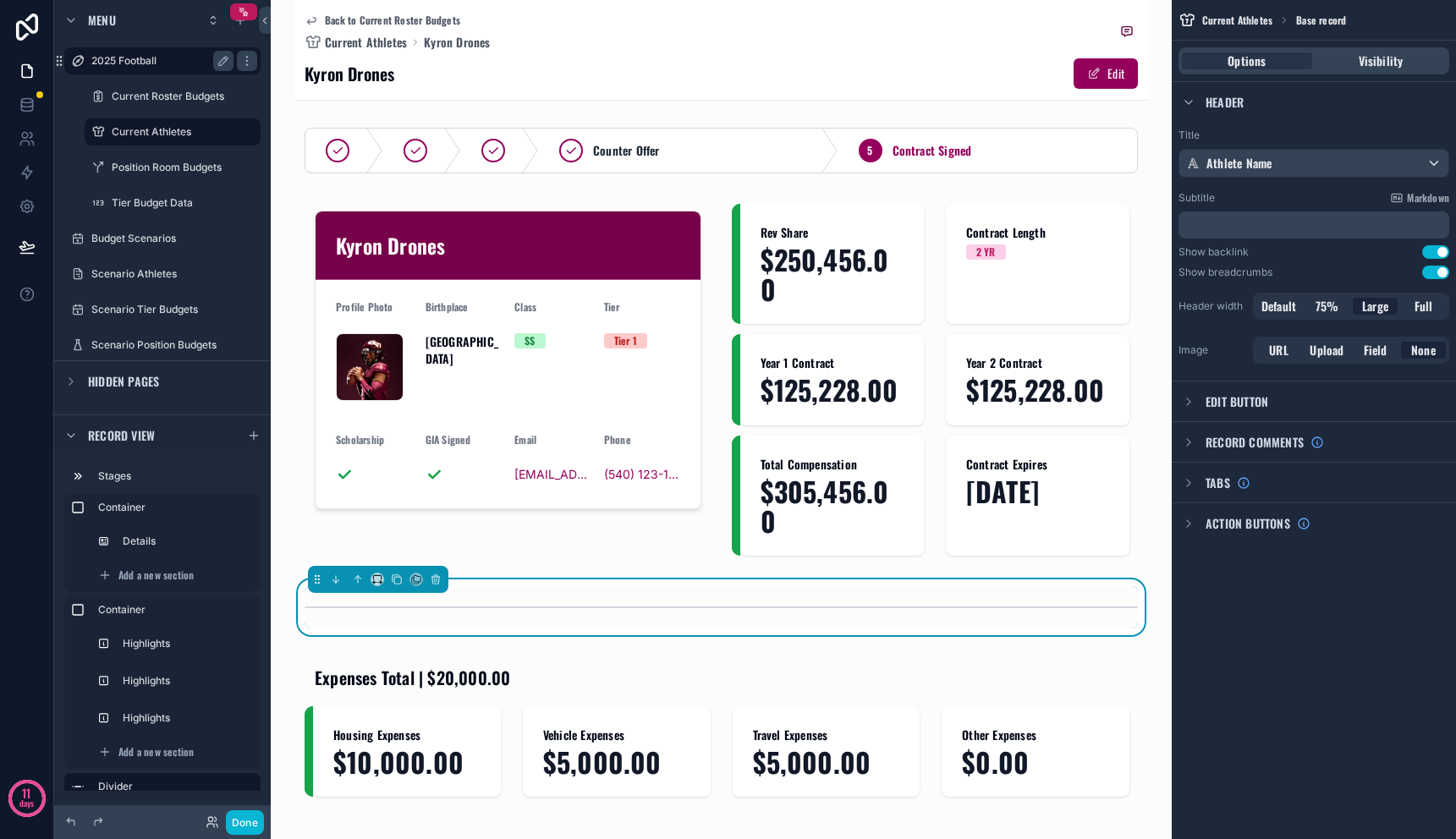
click at [141, 56] on label "2025 Football" at bounding box center [159, 61] width 135 height 14
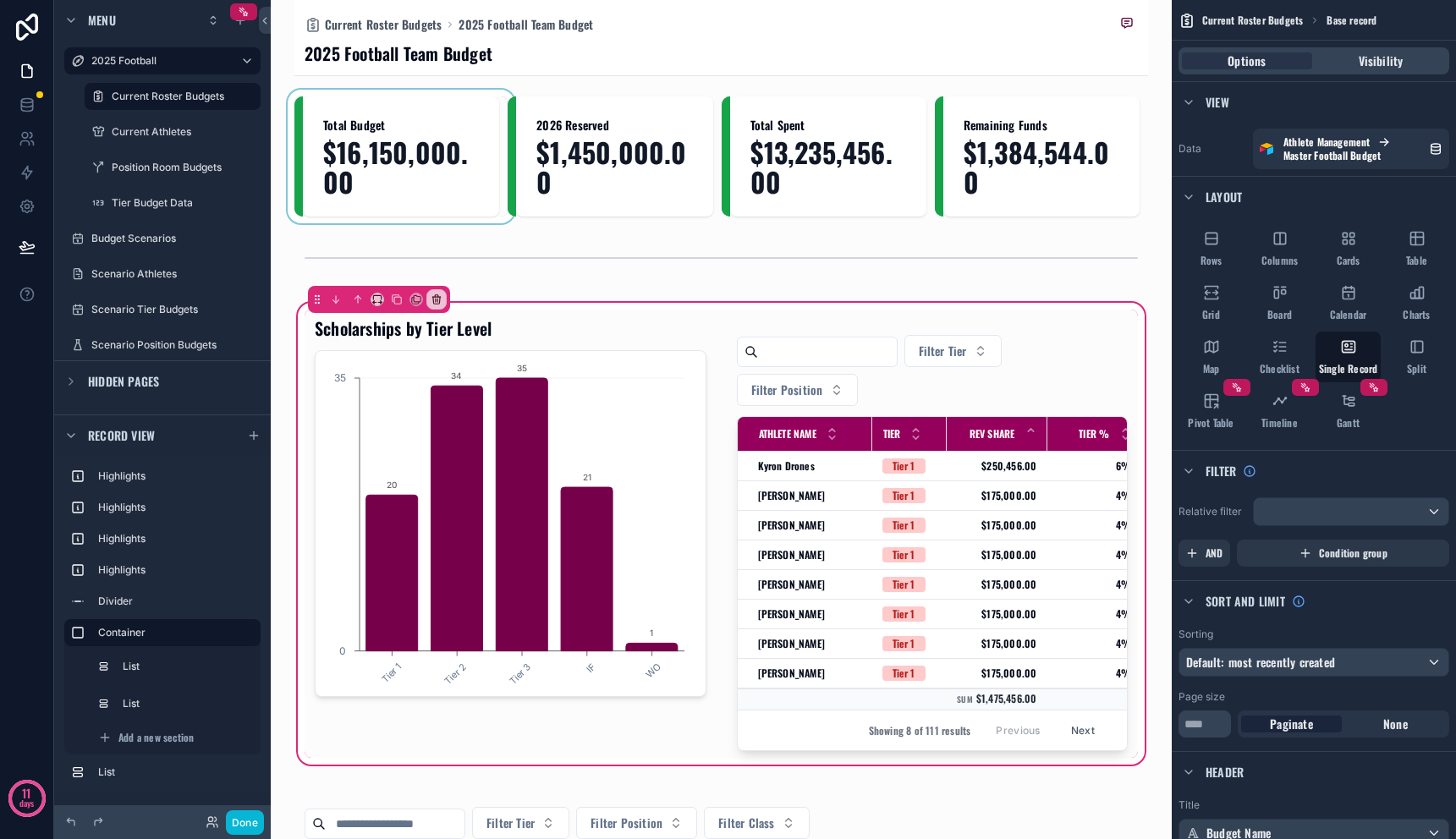
click at [416, 132] on div "scrollable content" at bounding box center [401, 156] width 213 height 120
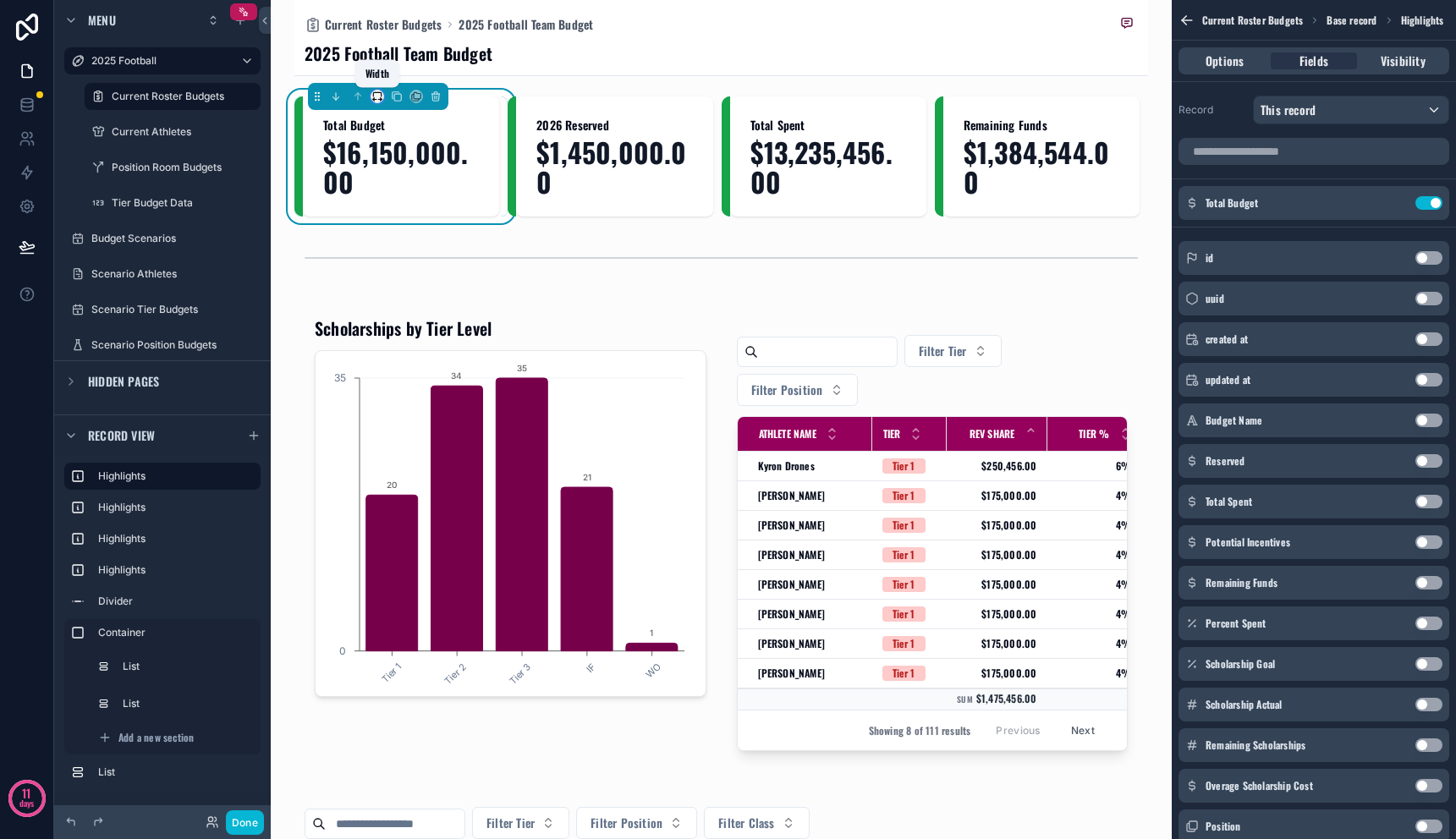
click at [375, 97] on icon "scrollable content" at bounding box center [377, 96] width 12 height 12
click at [505, 127] on div "scrollable content" at bounding box center [728, 419] width 1456 height 839
click at [453, 134] on div "Total Budget $16,150,000.00" at bounding box center [401, 157] width 155 height 80
click at [637, 145] on div "scrollable content" at bounding box center [614, 156] width 213 height 120
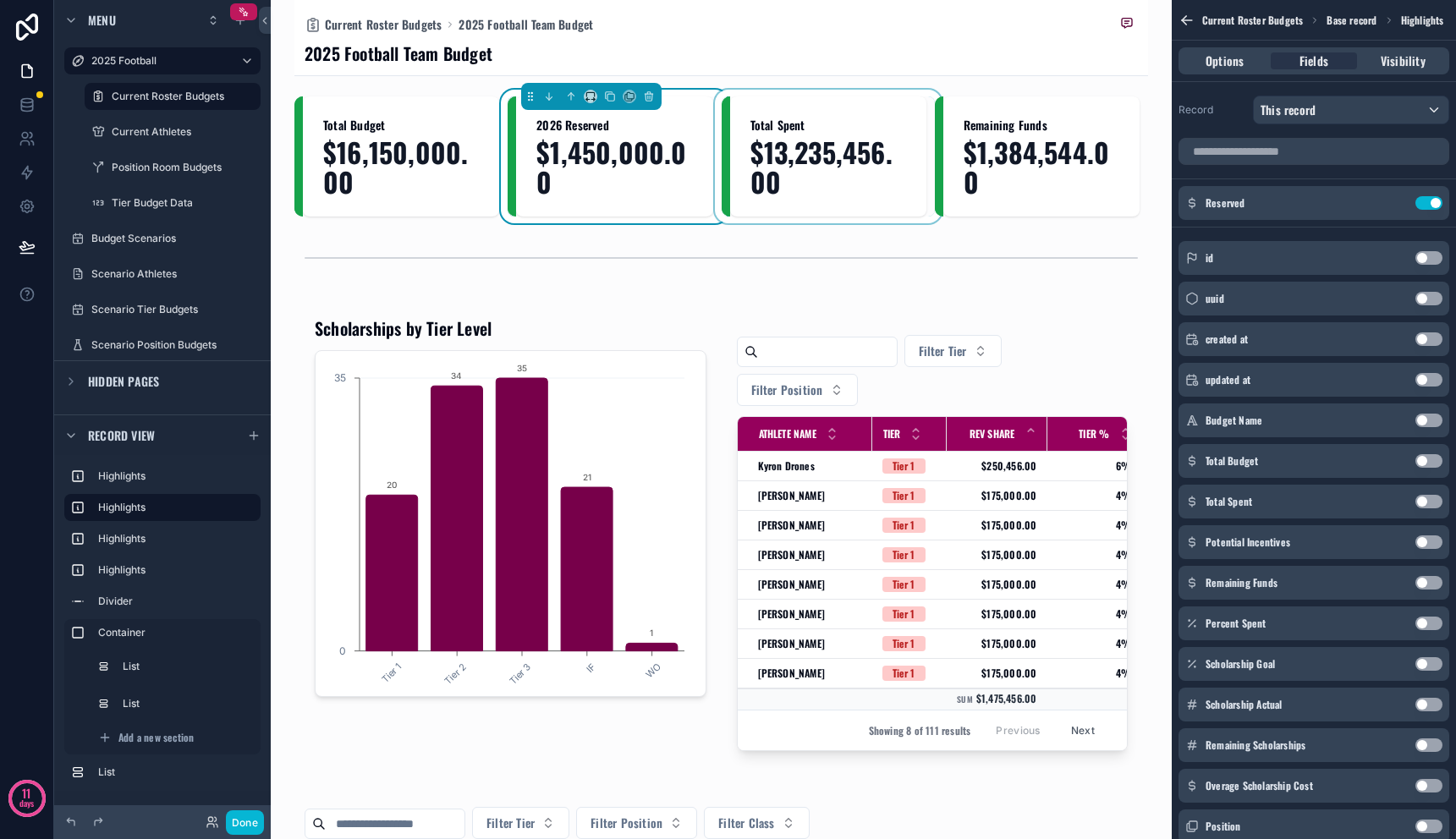
click at [777, 150] on div "scrollable content" at bounding box center [829, 156] width 213 height 120
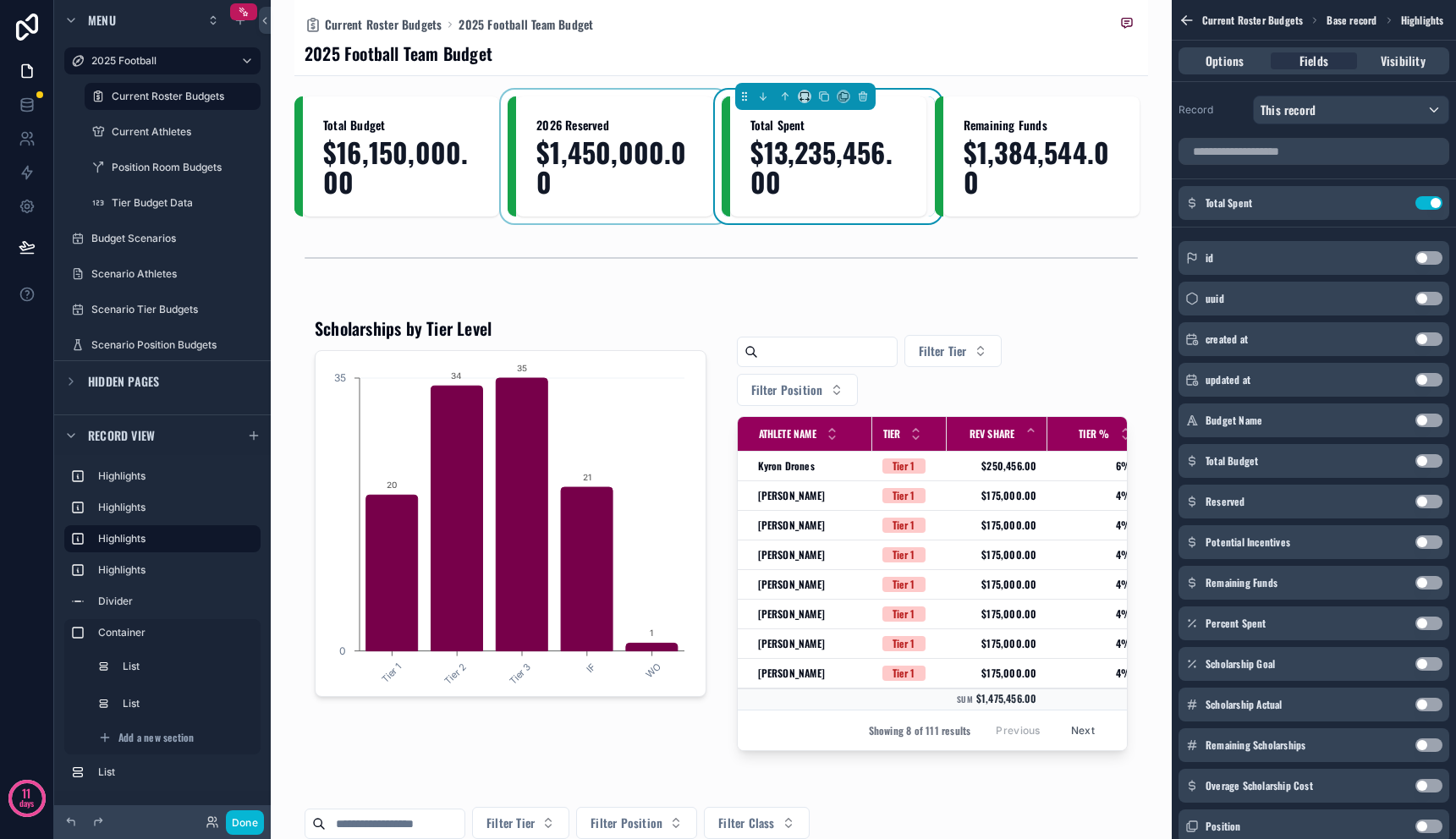
click at [619, 150] on div "scrollable content" at bounding box center [614, 156] width 213 height 120
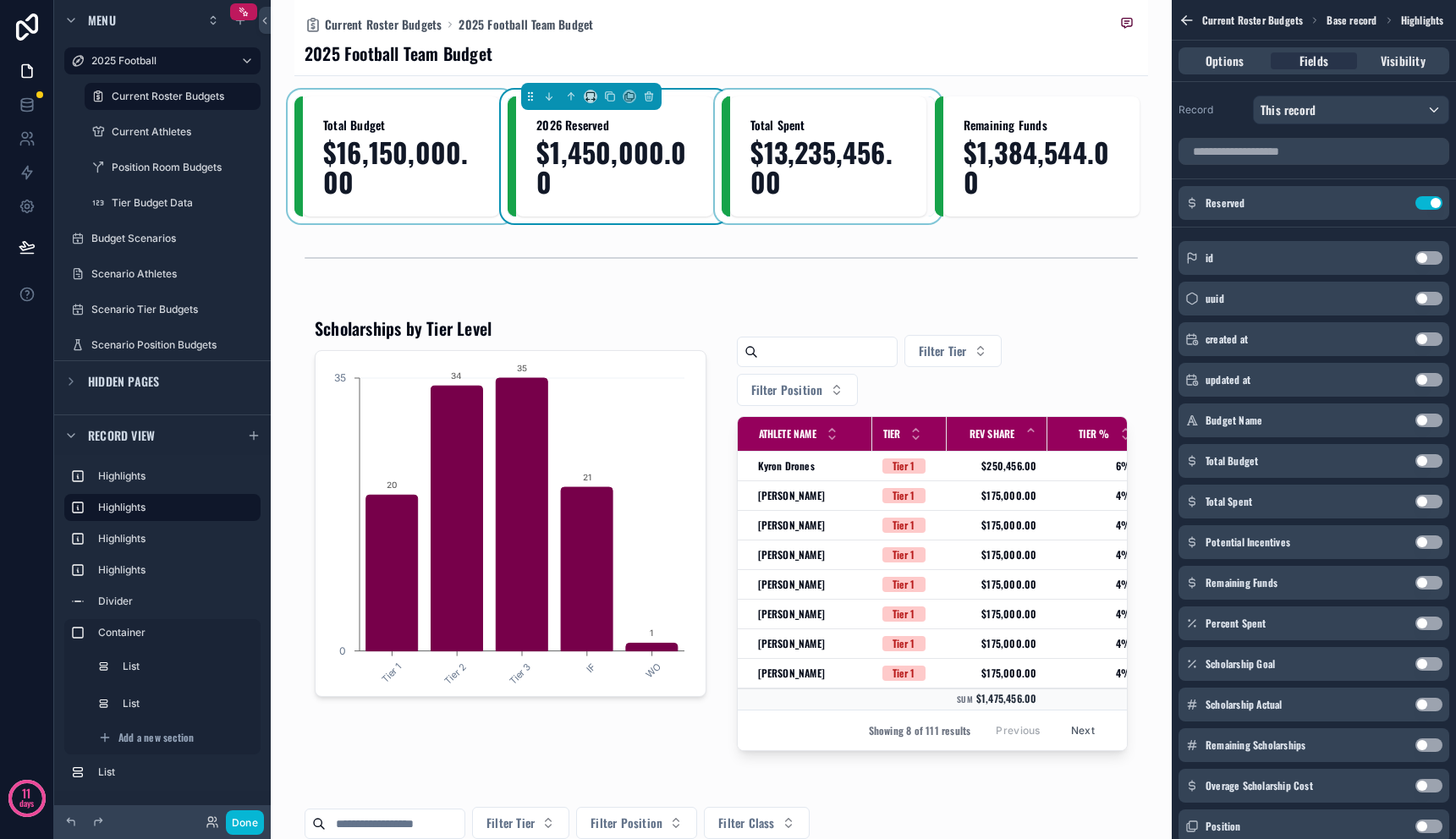
click at [370, 147] on div "scrollable content" at bounding box center [401, 156] width 213 height 120
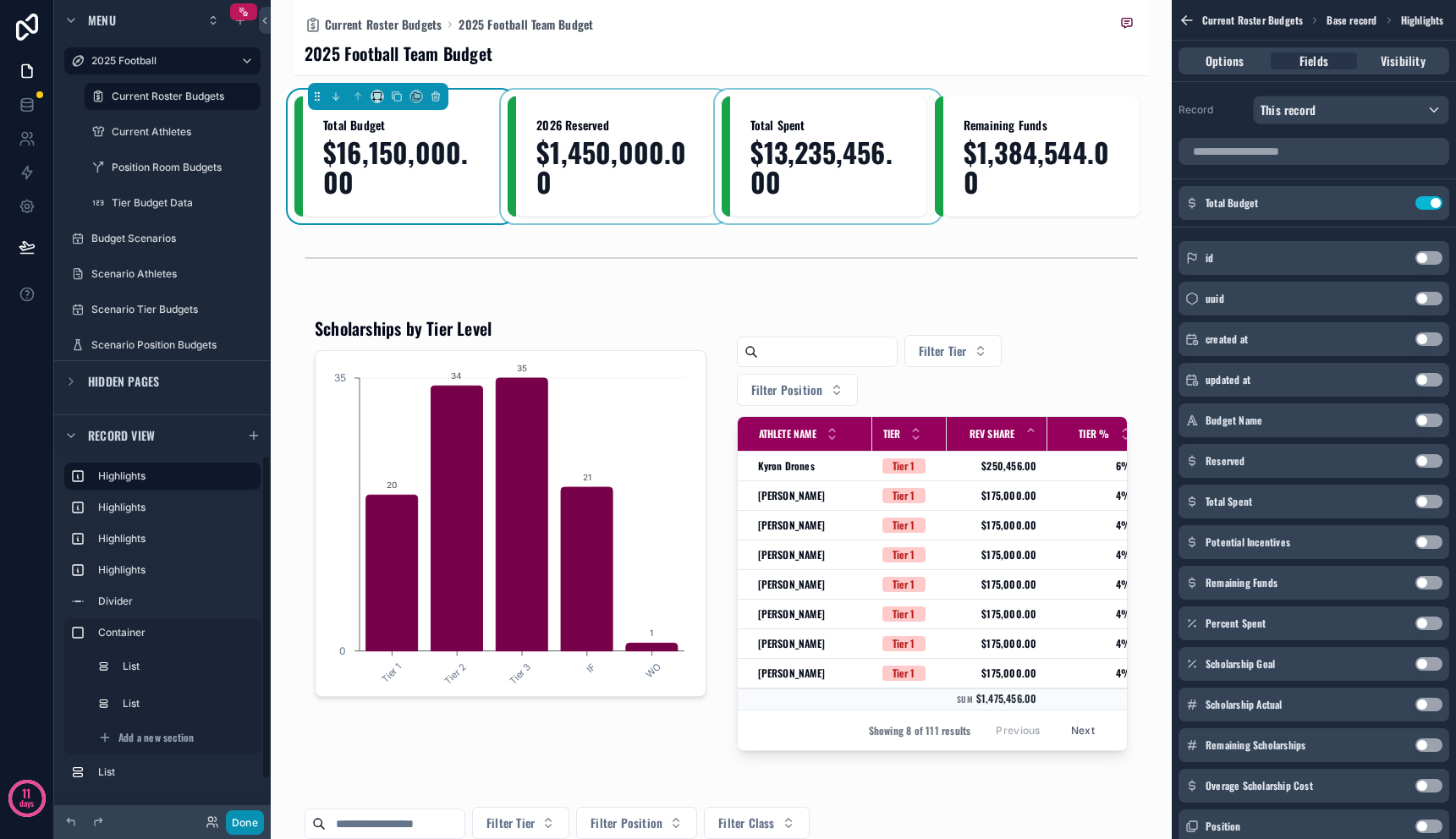
click at [245, 823] on button "Done" at bounding box center [245, 823] width 38 height 24
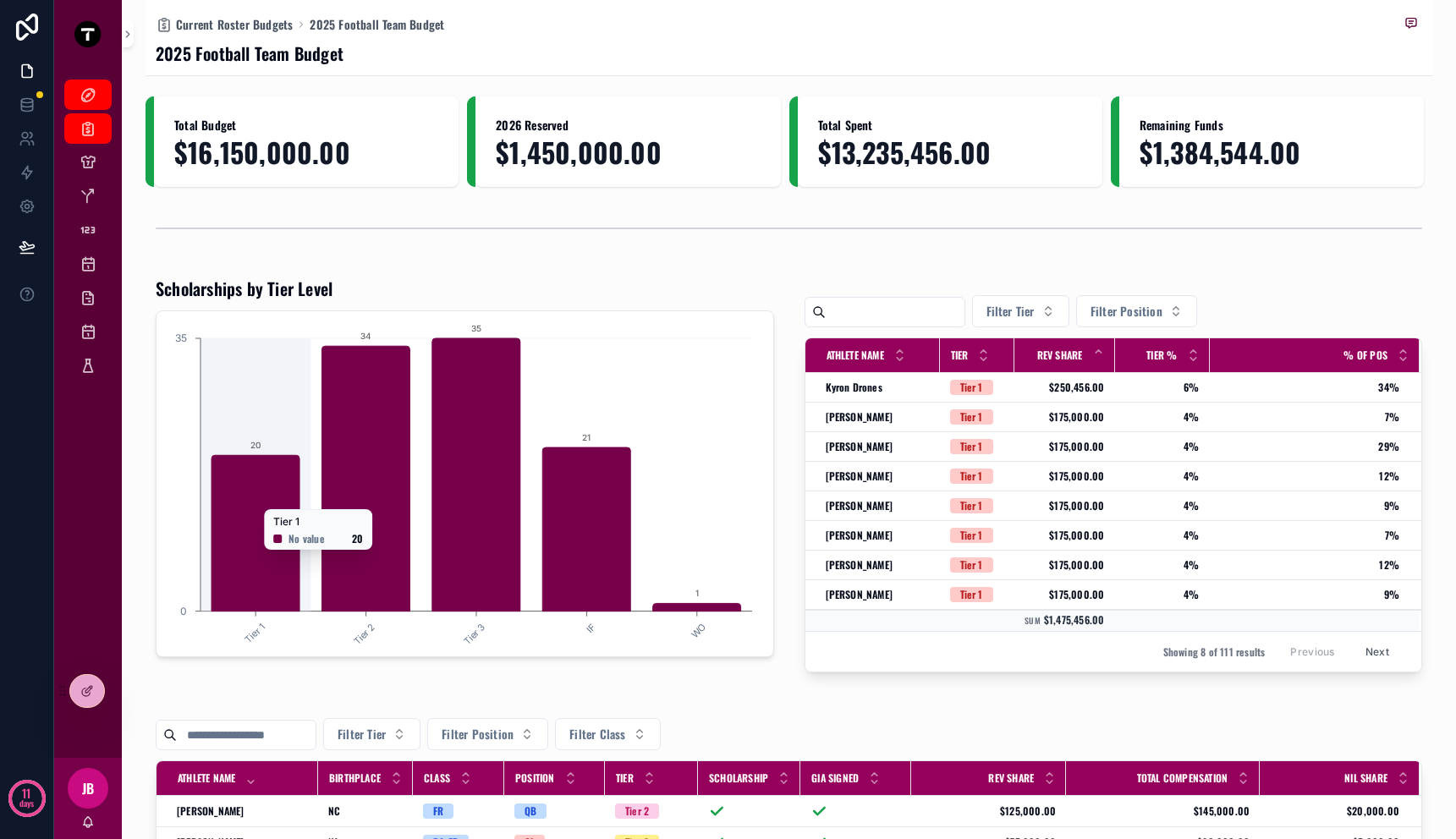
click at [717, 439] on icon "Tier 1 Tier 2 Tier 3 IF WO 0 35 20 34 35 21 1" at bounding box center [462, 484] width 590 height 325
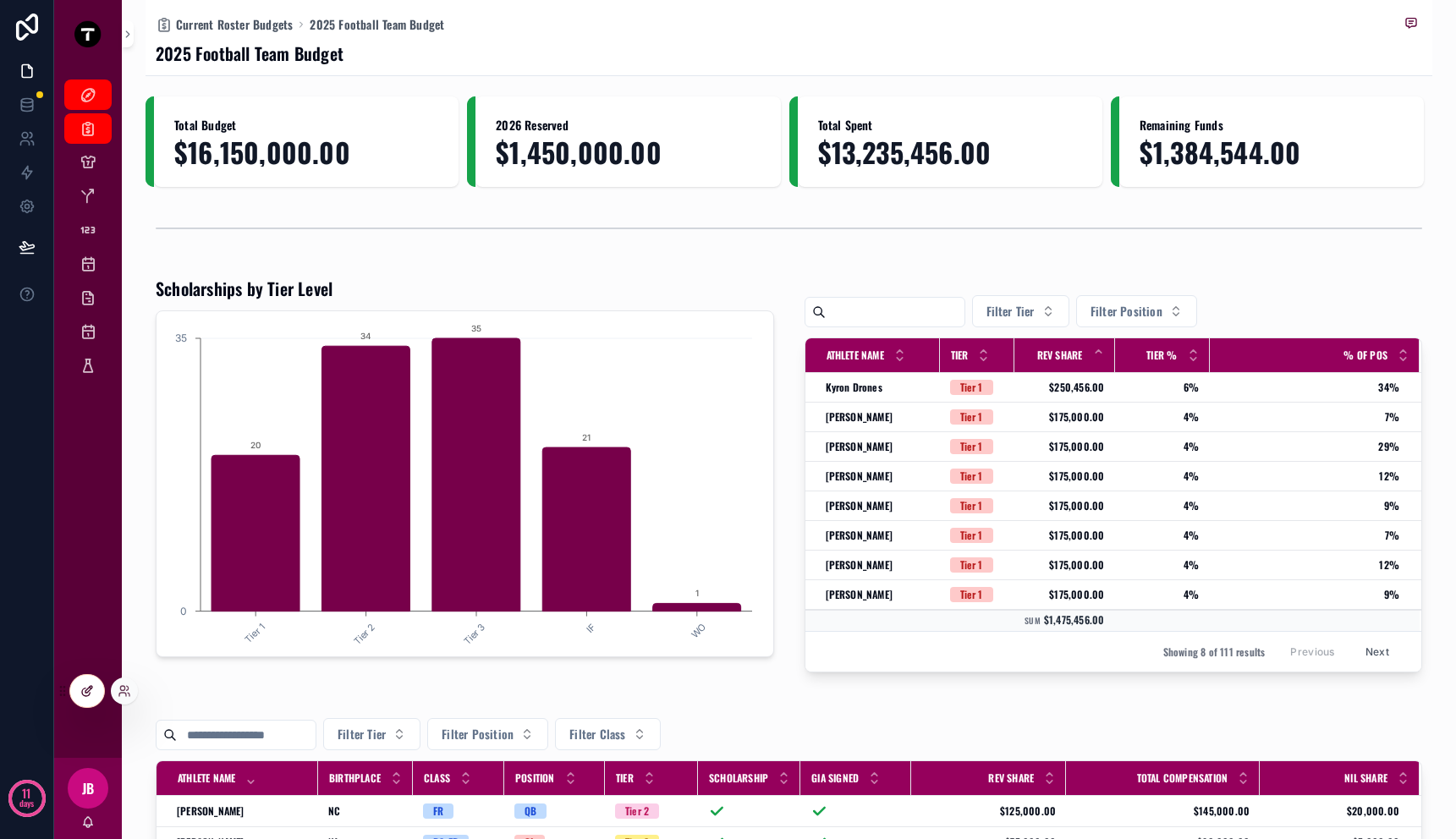
click at [82, 699] on div at bounding box center [87, 691] width 34 height 32
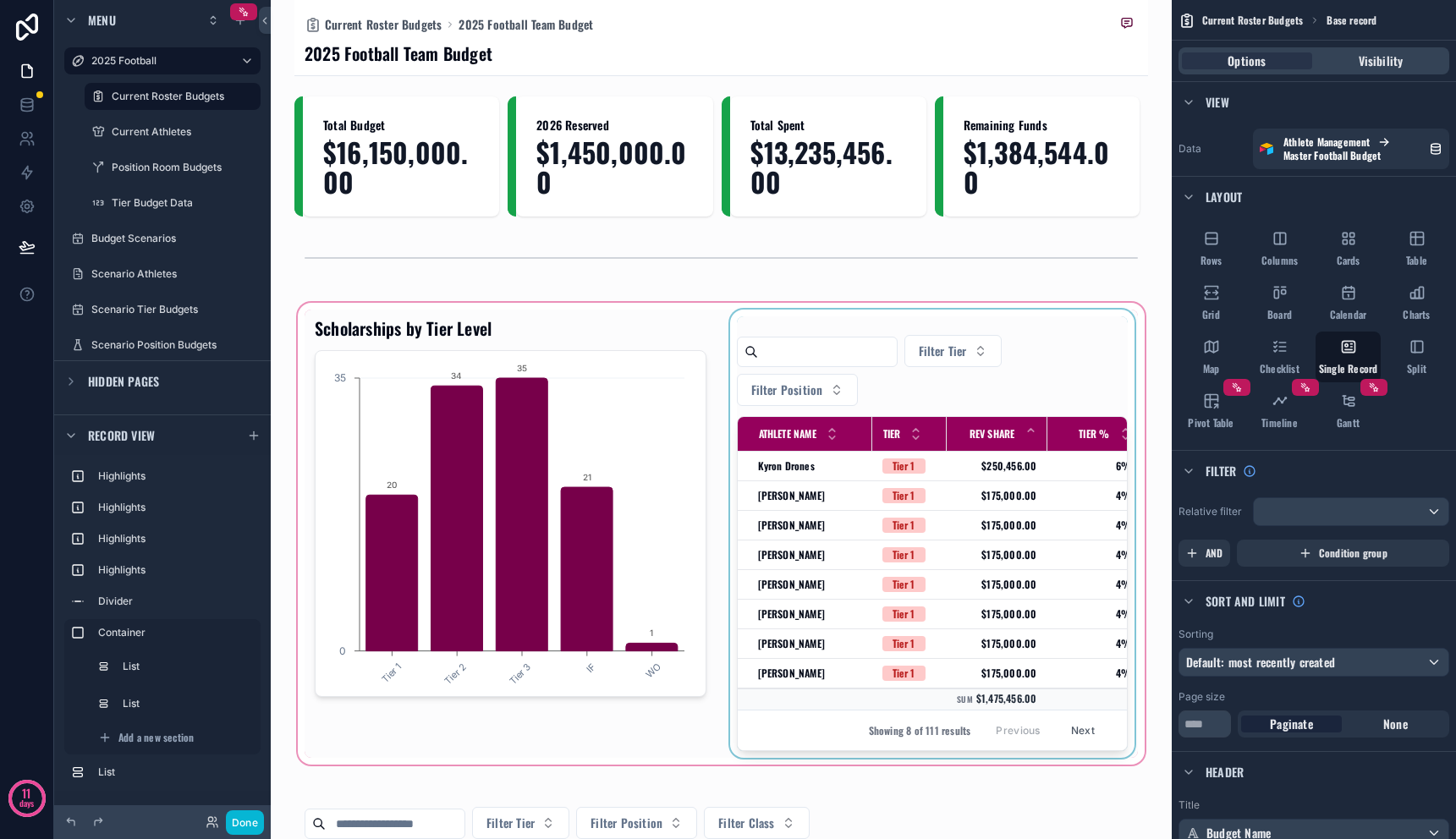
click at [1048, 447] on div "Tier %" at bounding box center [1094, 434] width 93 height 32
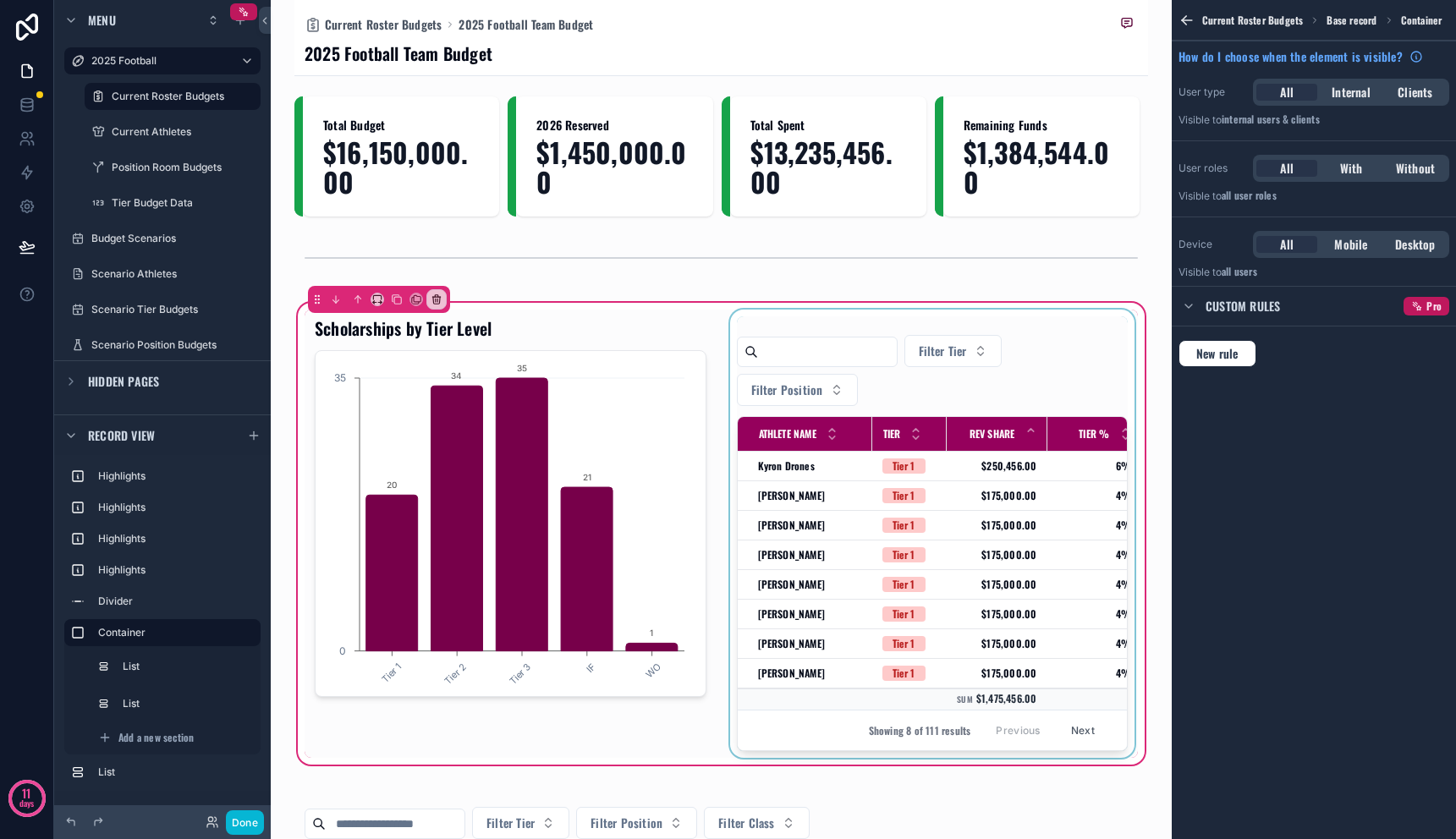
click at [910, 466] on div "scrollable content" at bounding box center [933, 534] width 412 height 449
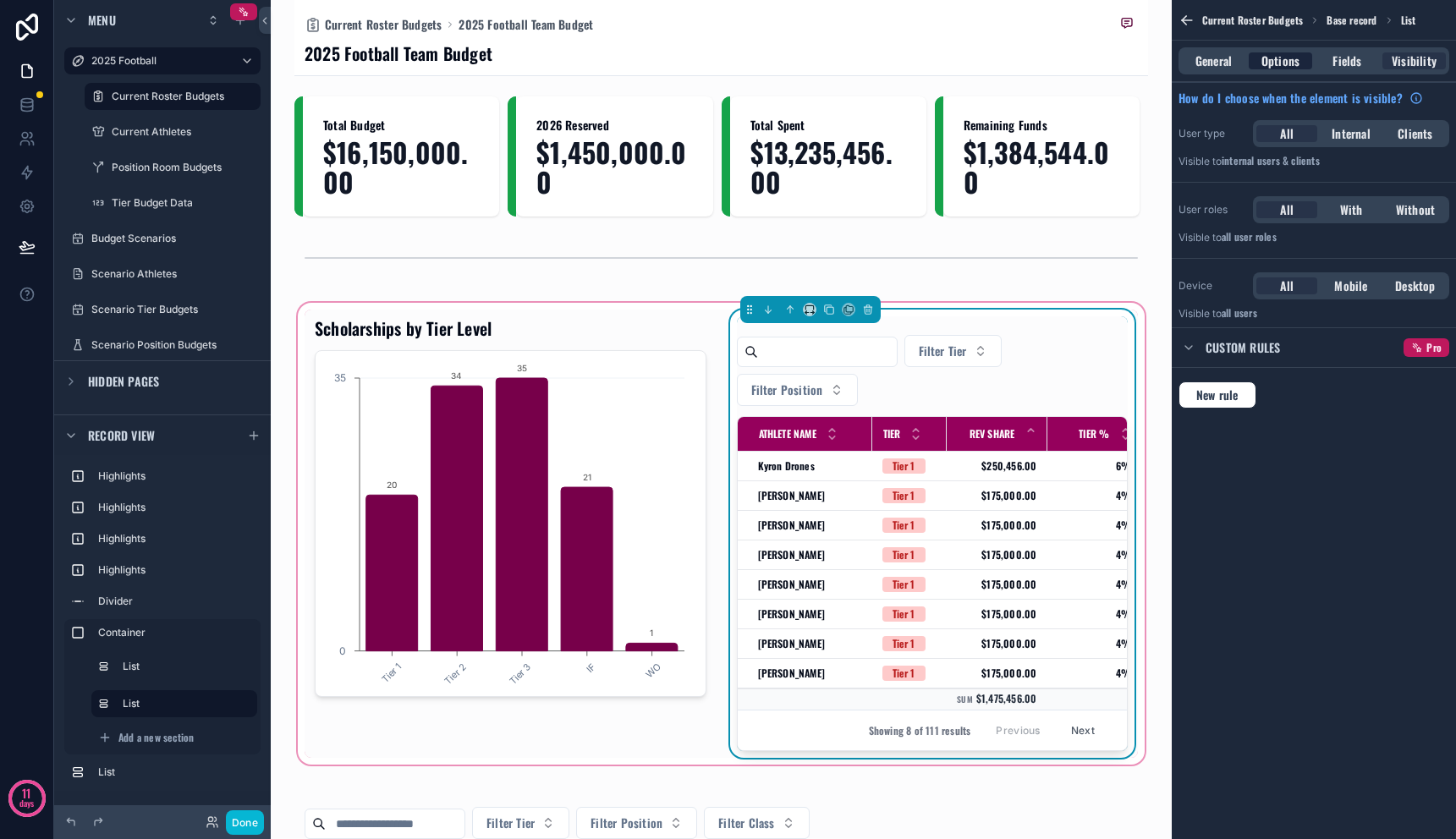
click at [1289, 61] on span "Options" at bounding box center [1281, 61] width 38 height 17
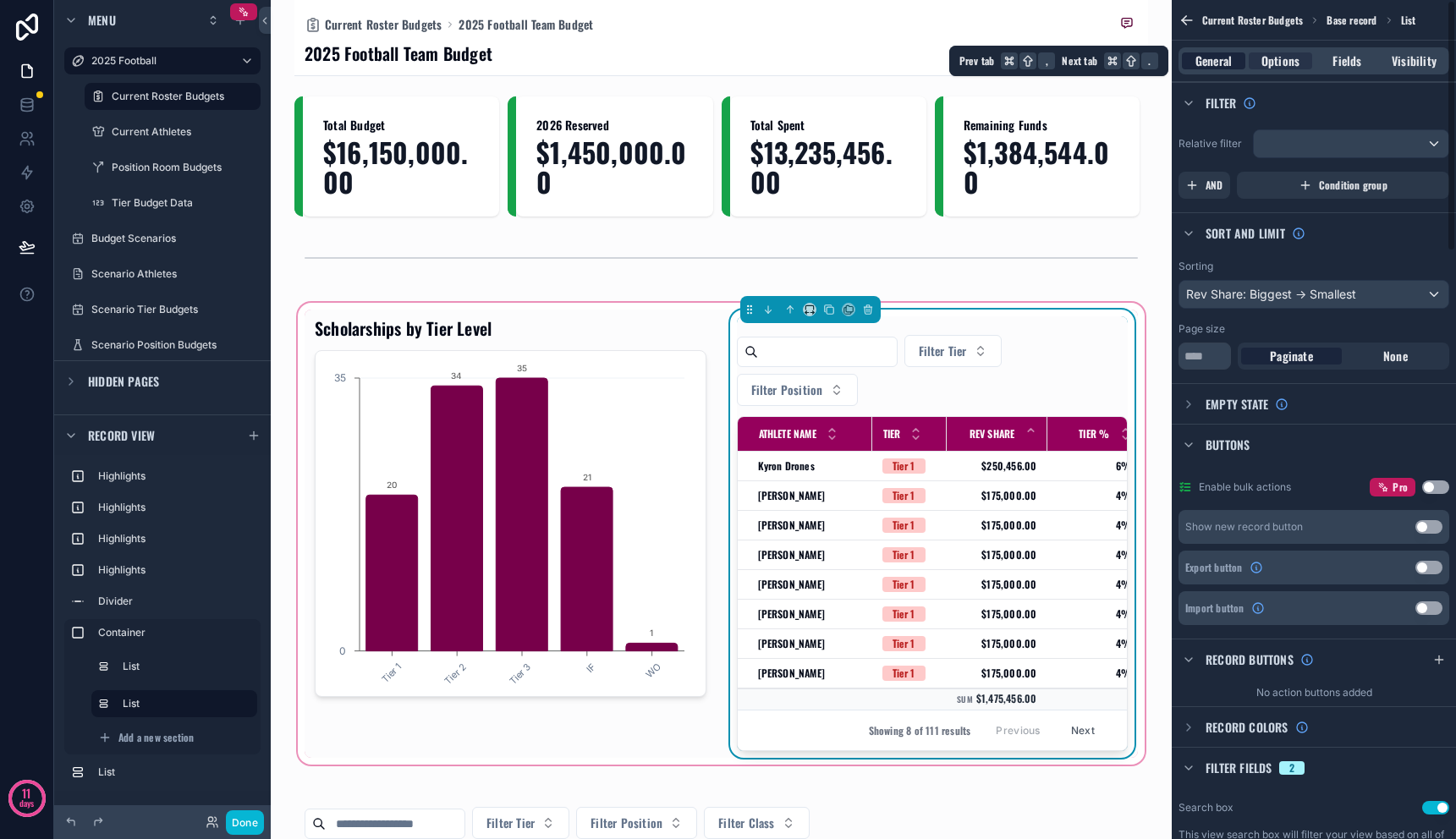
click at [1189, 68] on div "General" at bounding box center [1213, 61] width 63 height 17
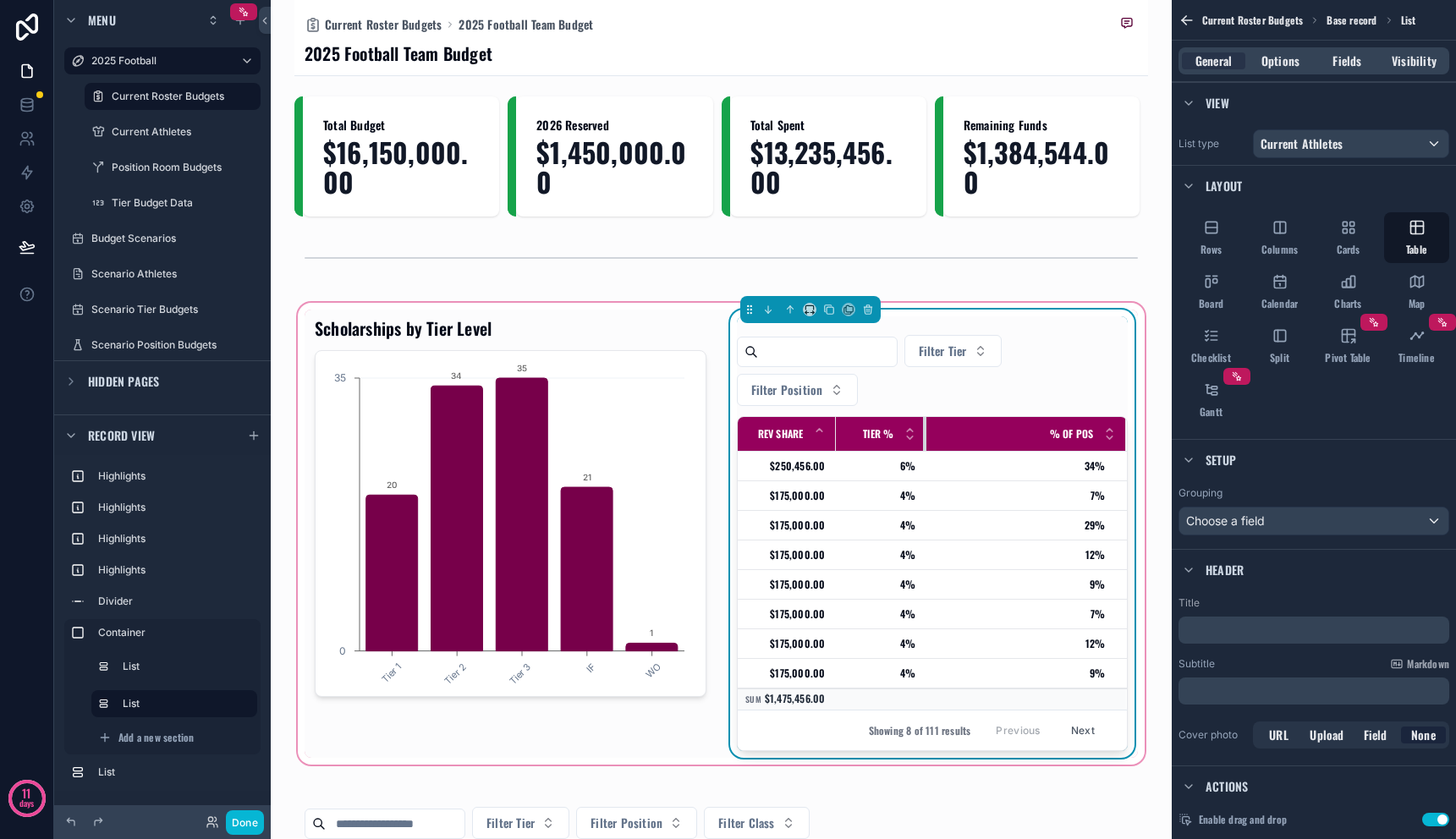
scroll to position [0, 218]
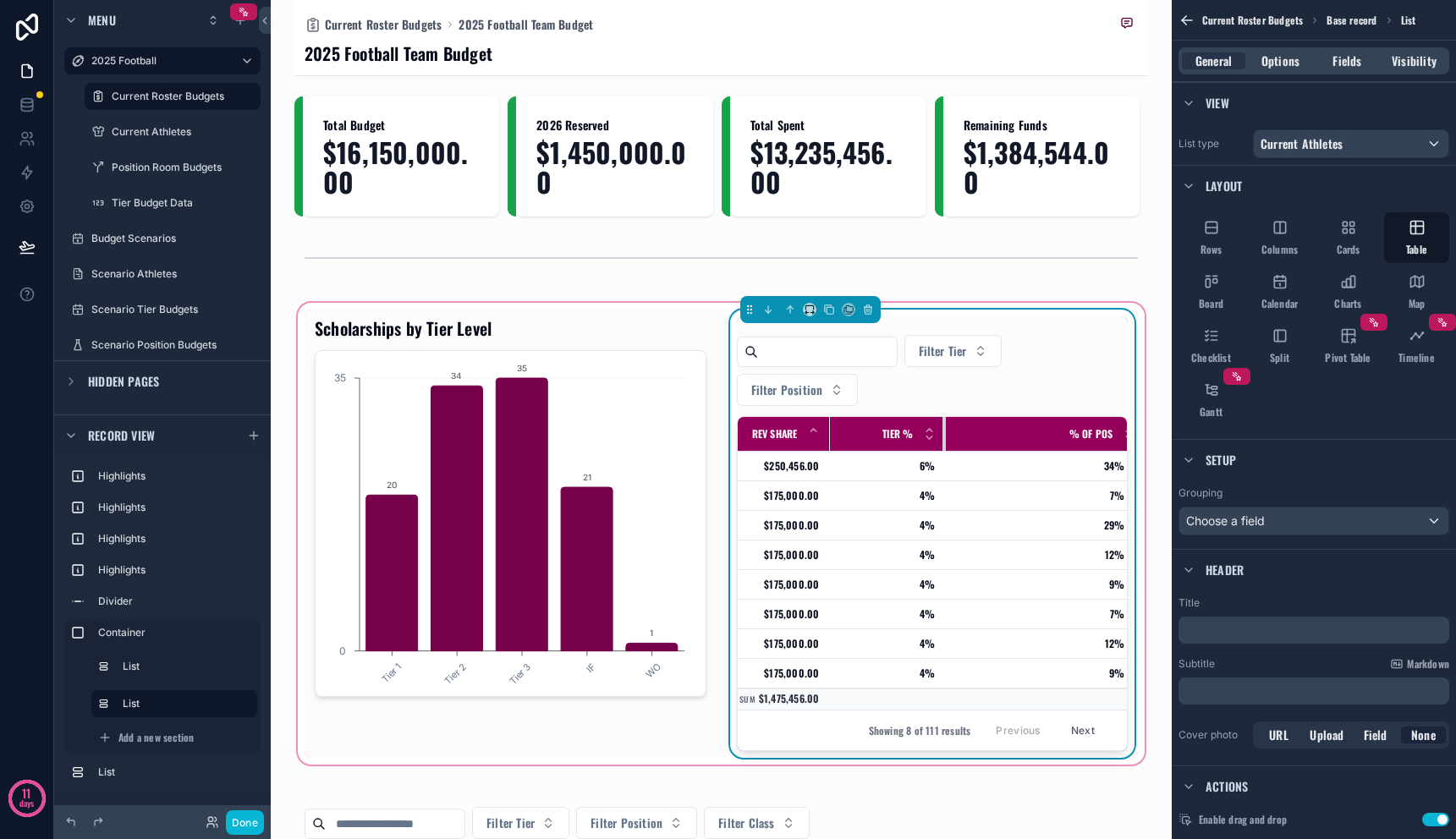
drag, startPoint x: 909, startPoint y: 434, endPoint x: 931, endPoint y: 432, distance: 22.1
click at [931, 432] on th "Tier %" at bounding box center [889, 435] width 116 height 35
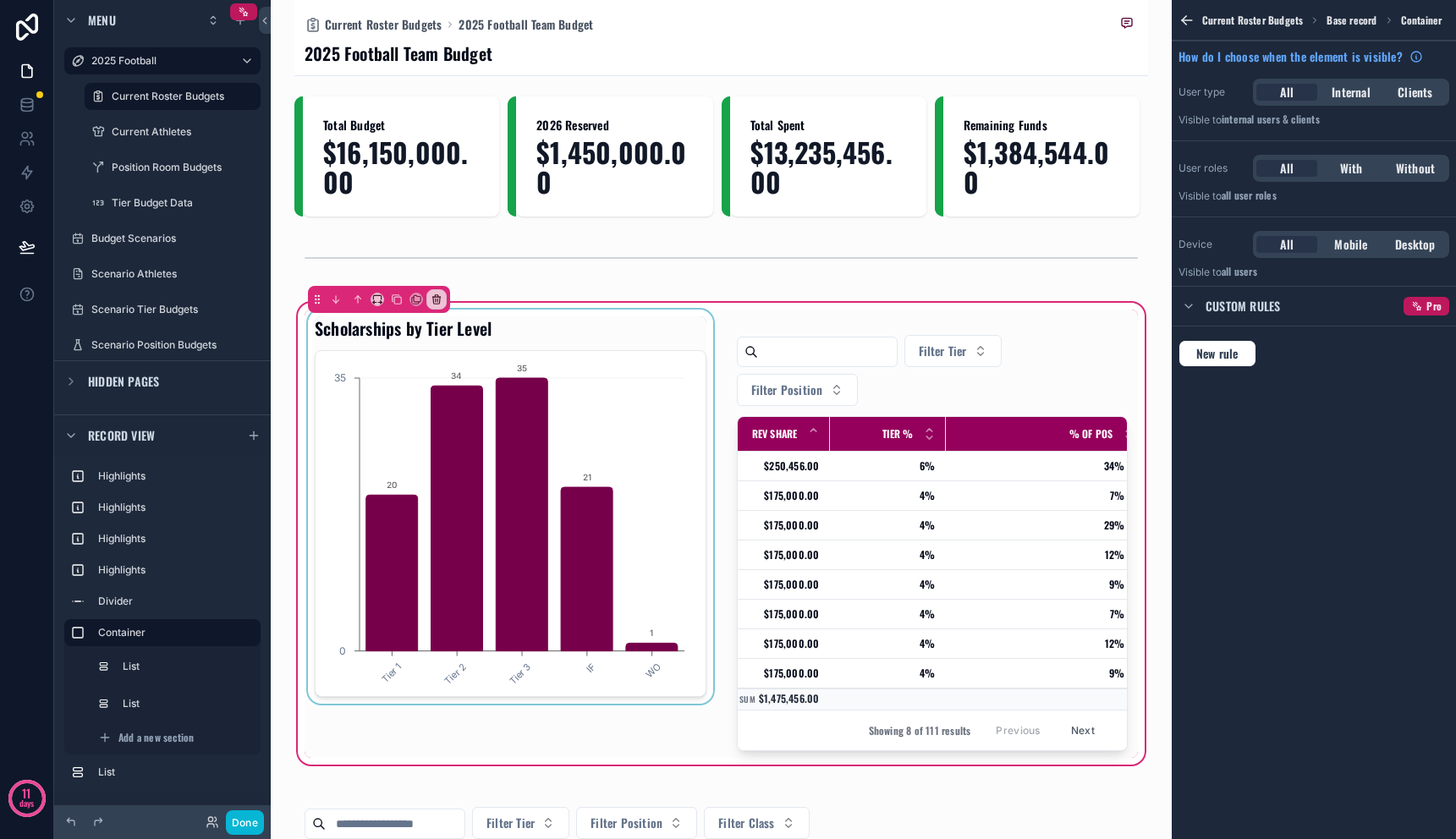
click at [552, 472] on div "scrollable content" at bounding box center [510, 534] width 412 height 449
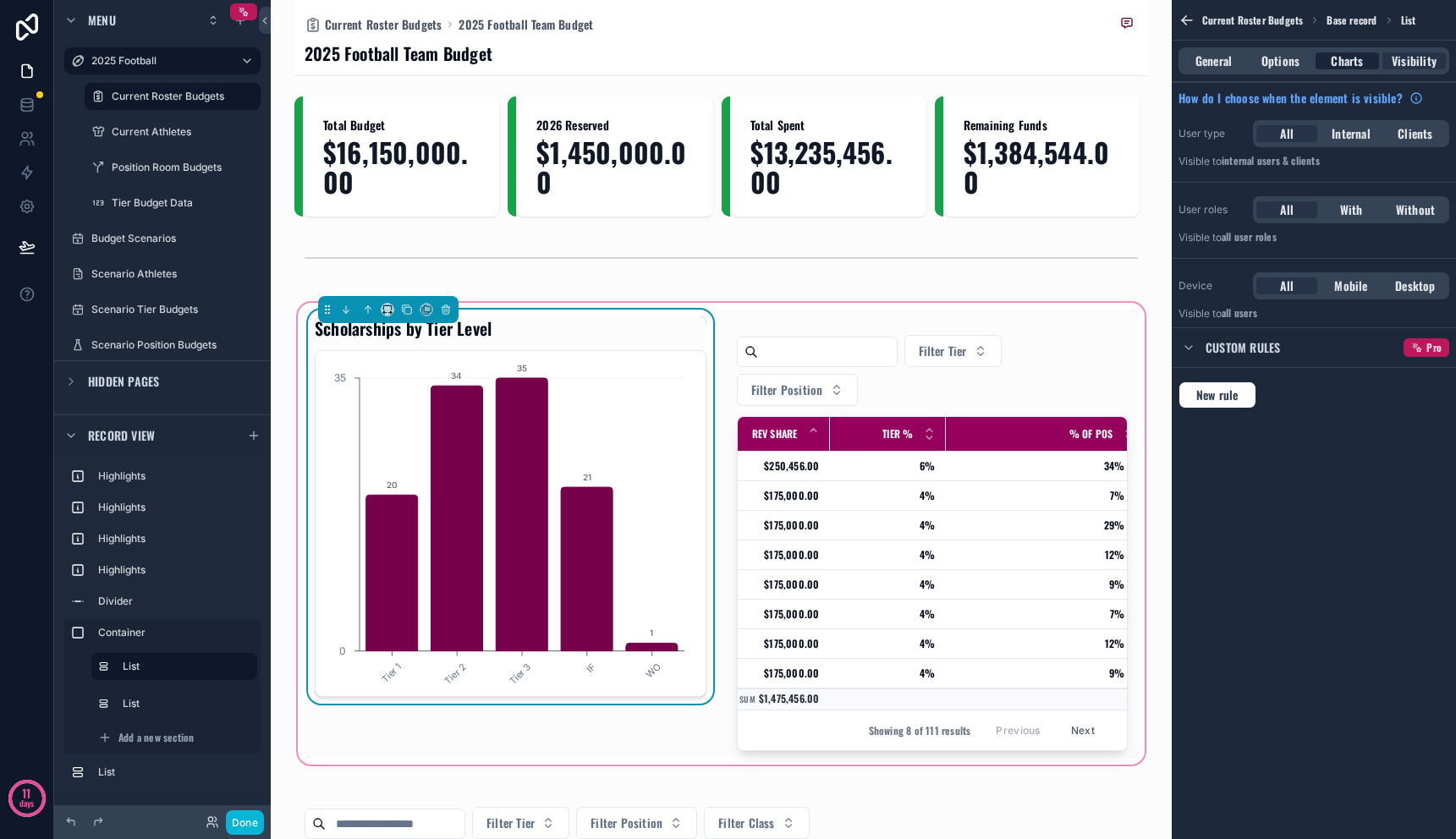
click at [1332, 59] on span "Charts" at bounding box center [1347, 61] width 32 height 17
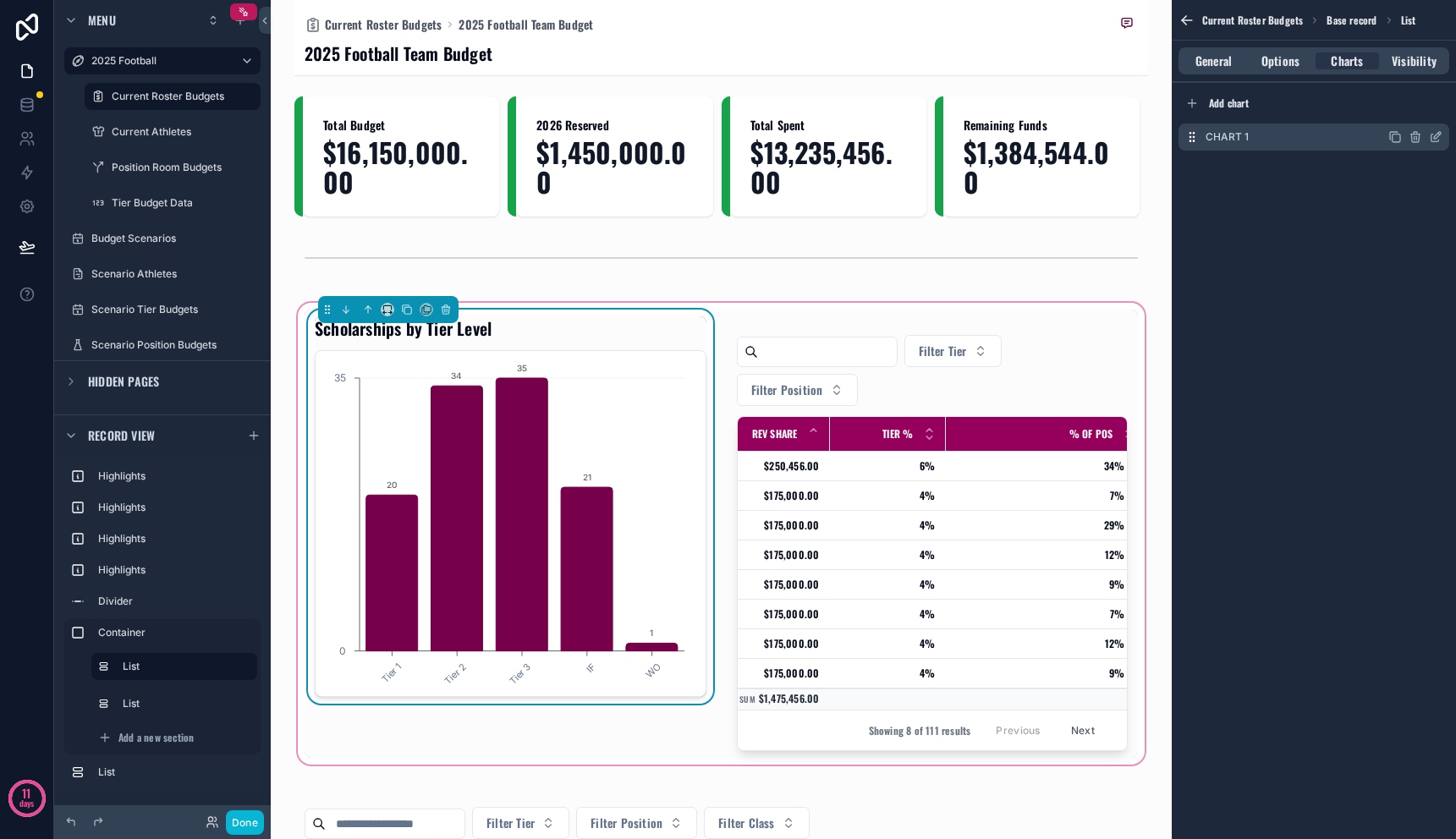
click at [1433, 134] on icon "scrollable content" at bounding box center [1436, 137] width 14 height 14
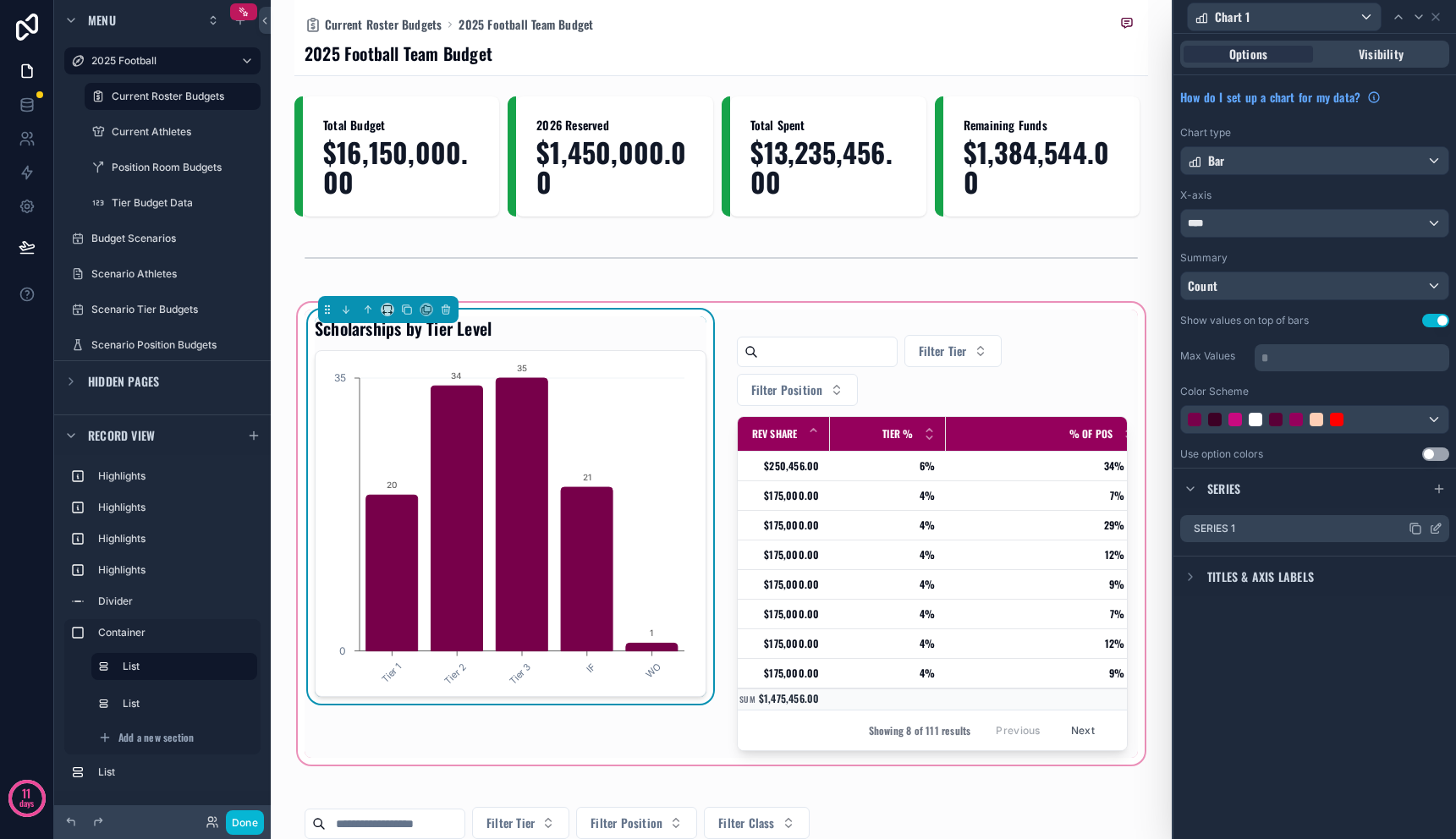
click at [1434, 530] on icon at bounding box center [1438, 528] width 7 height 7
